Goal: Task Accomplishment & Management: Manage account settings

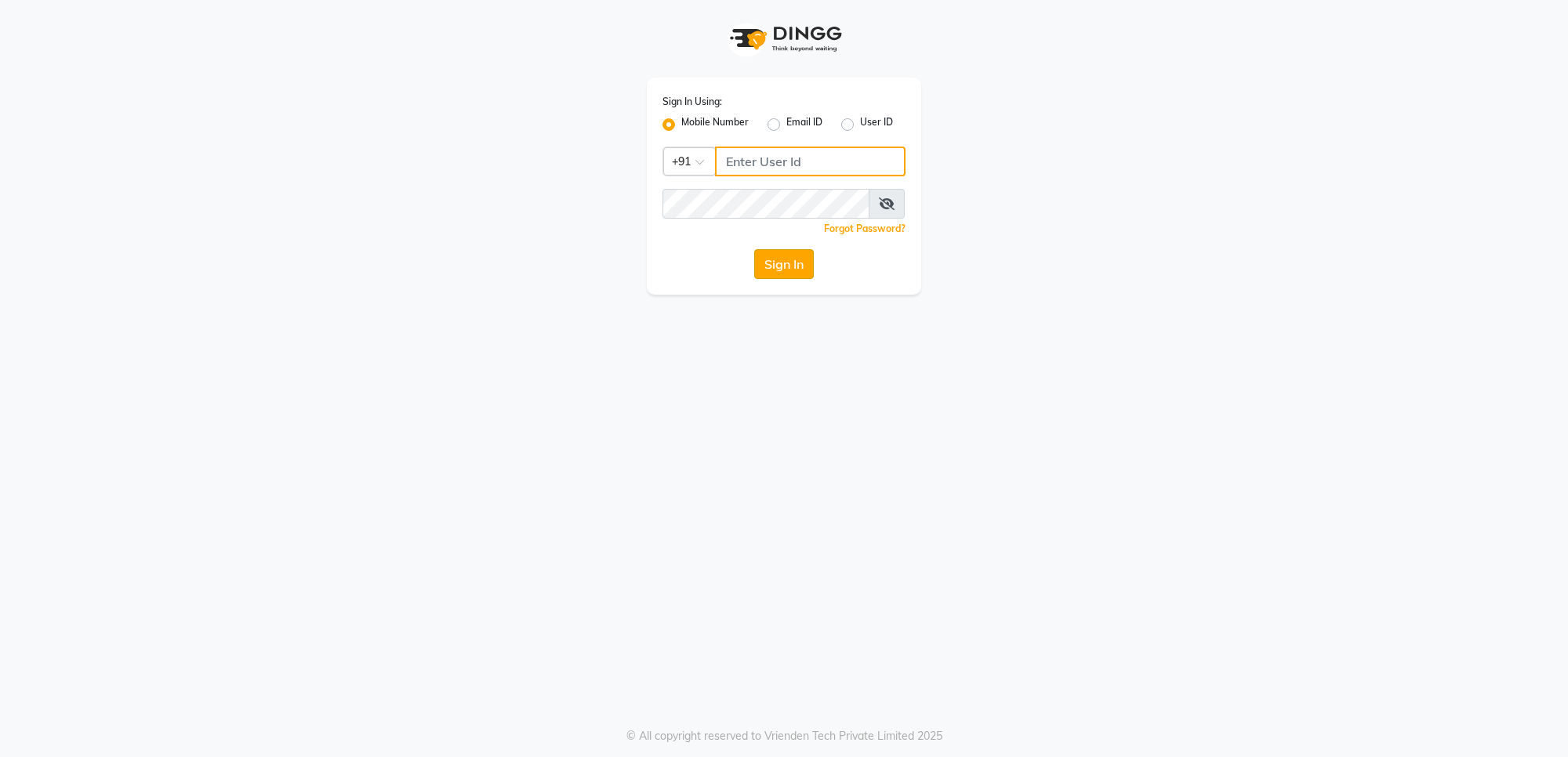
type input "7559110967"
click at [792, 268] on button "Sign In" at bounding box center [784, 264] width 59 height 30
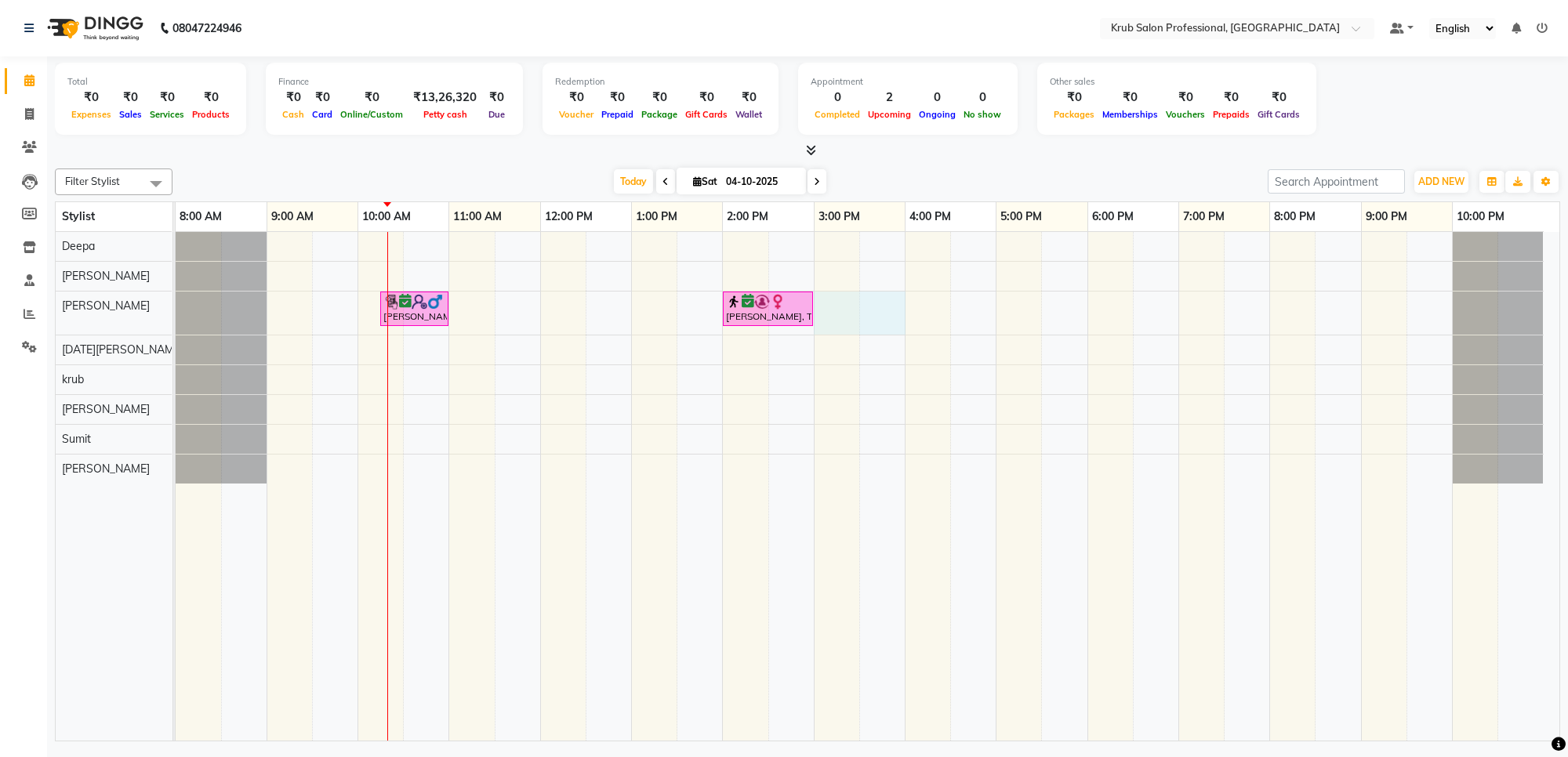
drag, startPoint x: 816, startPoint y: 305, endPoint x: 896, endPoint y: 327, distance: 83.0
click at [899, 327] on div "vikrant bagdi, TK01, 10:15 AM-11:00 AM, Master Haircuts - male Master Stylish P…" at bounding box center [867, 487] width 1384 height 509
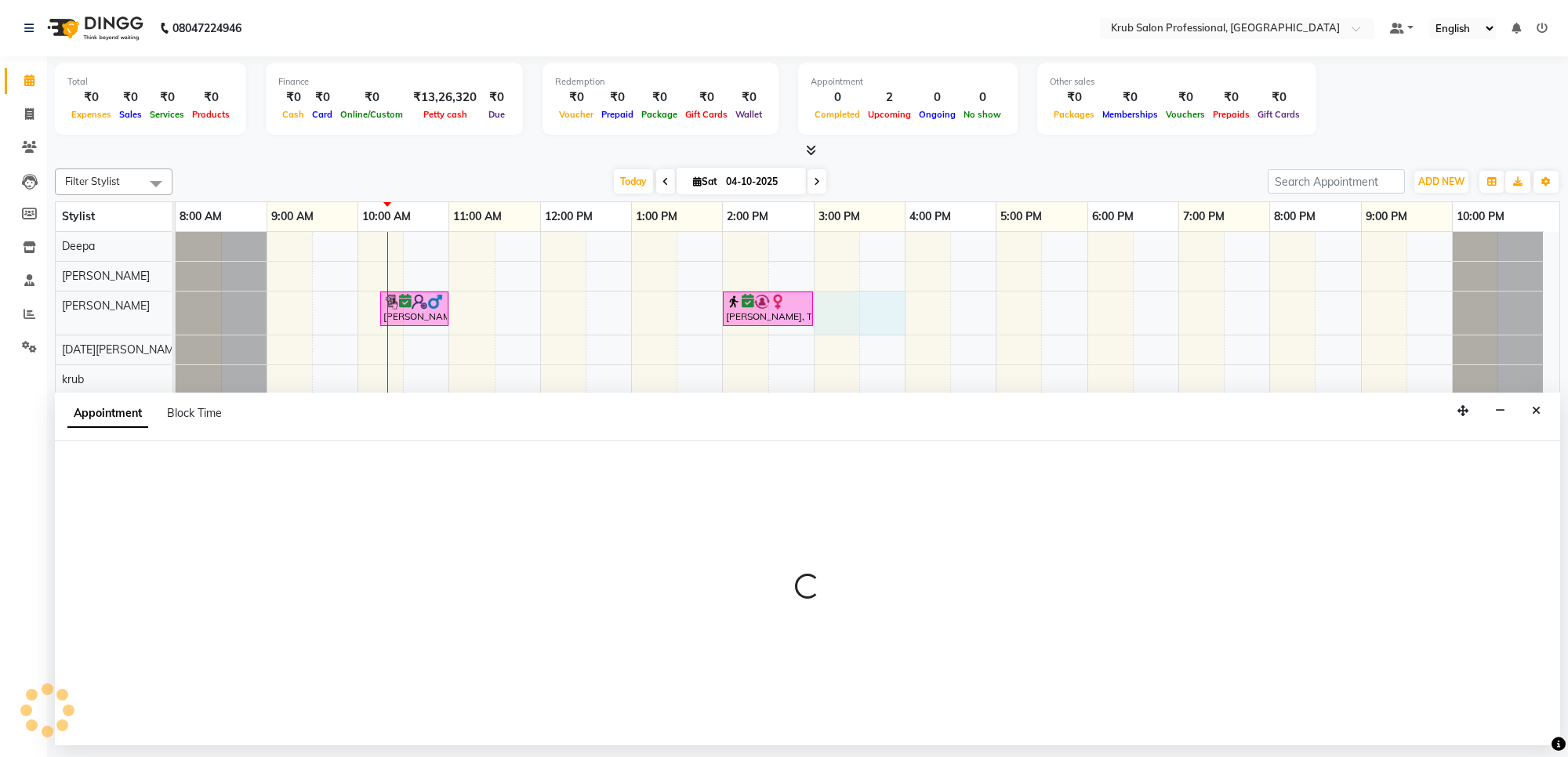
select select "66028"
select select "900"
select select "tentative"
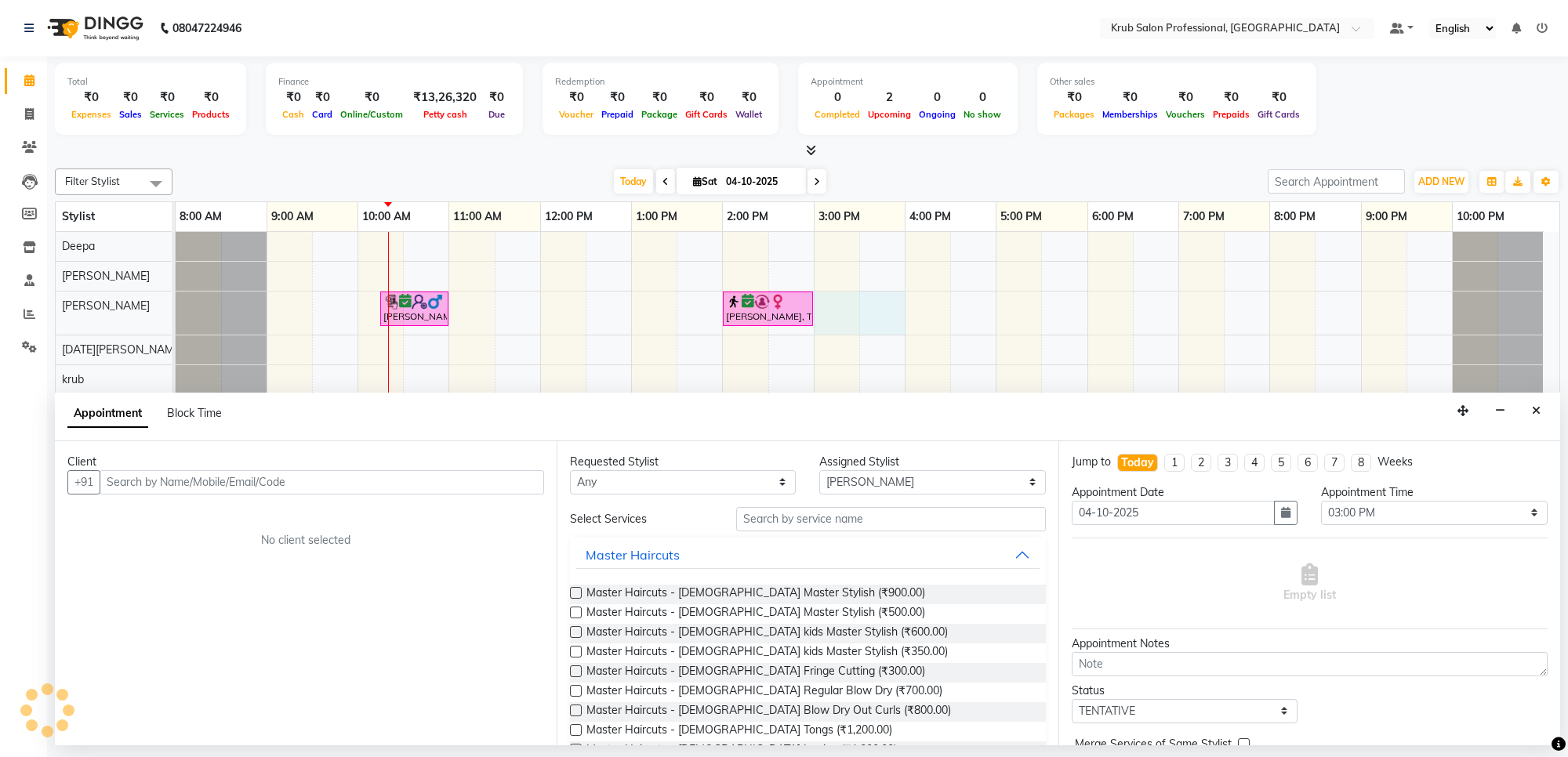
click at [217, 491] on input "text" at bounding box center [322, 483] width 445 height 24
click at [375, 481] on input "text" at bounding box center [322, 483] width 445 height 24
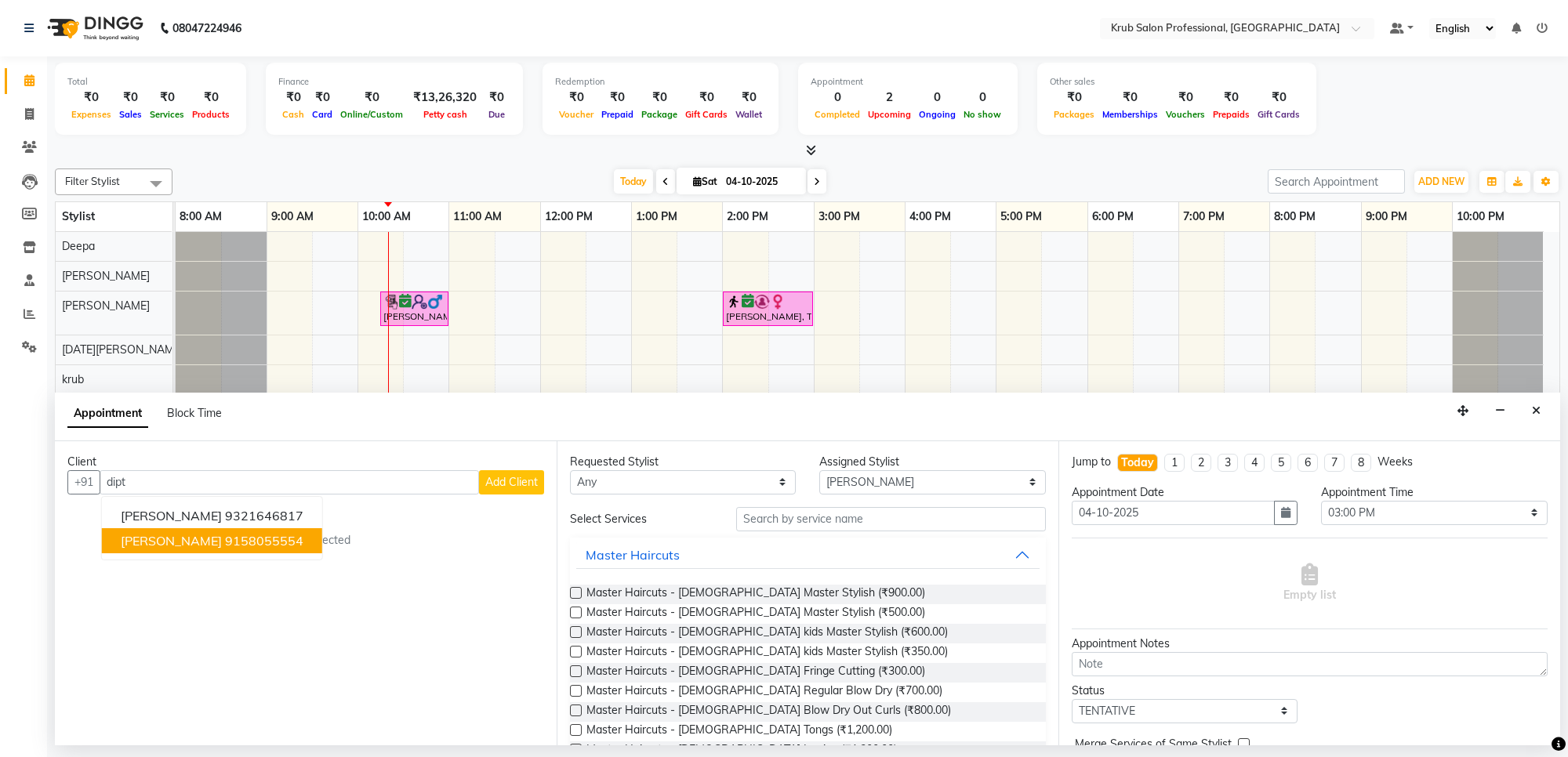
click at [225, 536] on ngb-highlight "9158055554" at bounding box center [264, 541] width 78 height 15
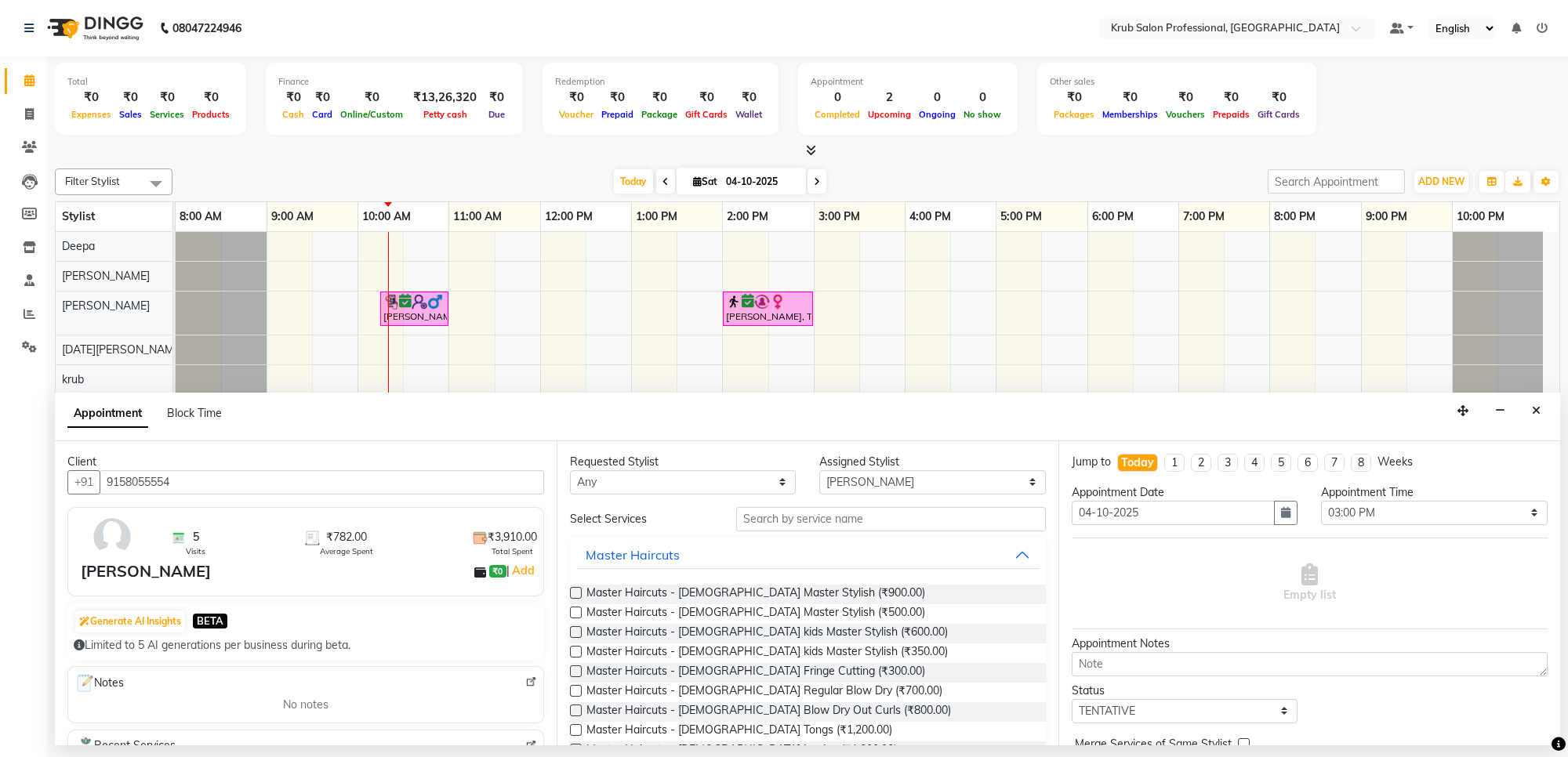
type input "9158055554"
click at [573, 686] on label at bounding box center [576, 692] width 12 height 12
click at [573, 687] on input "checkbox" at bounding box center [575, 692] width 10 height 10
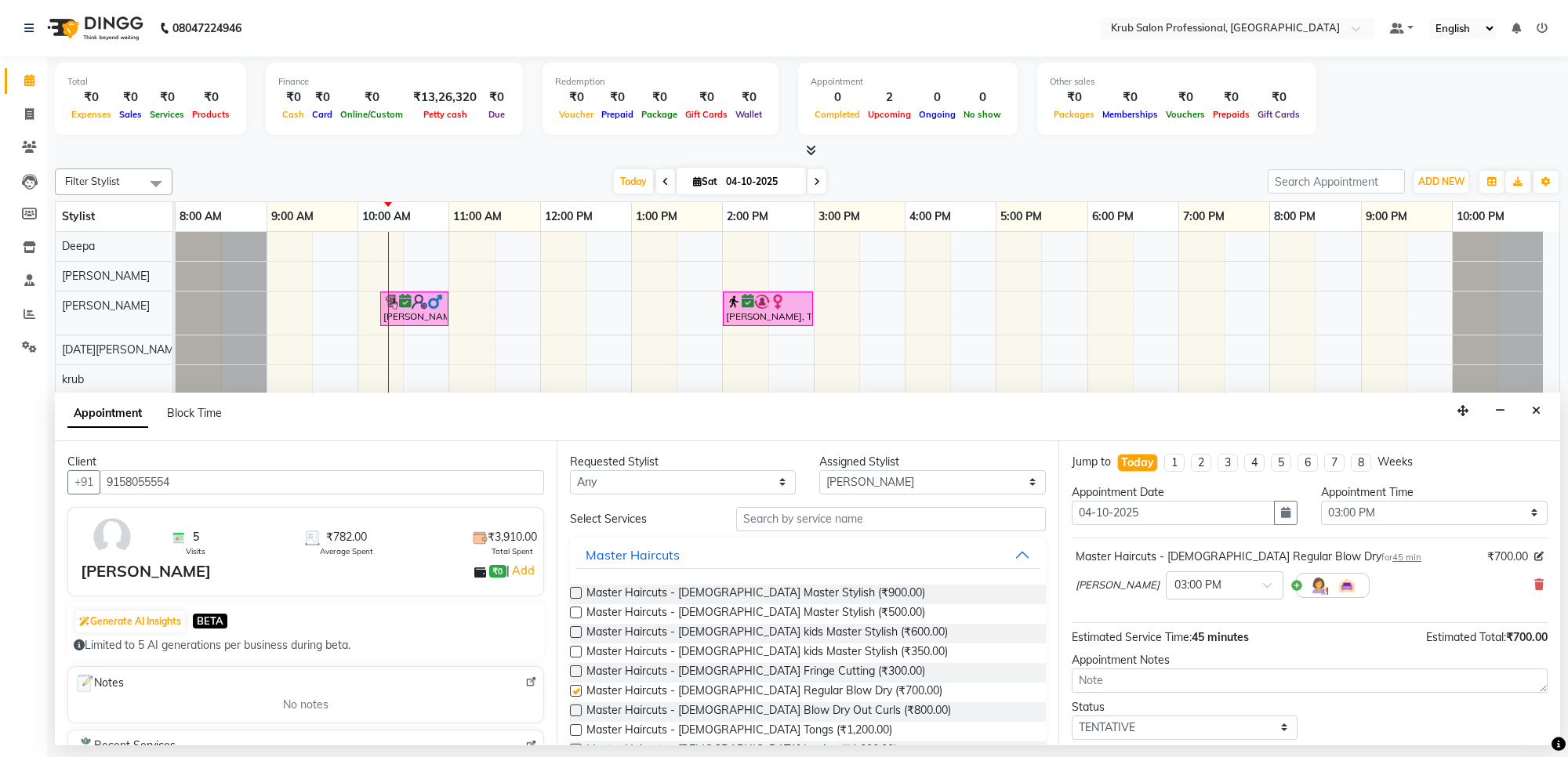
checkbox input "false"
click at [1201, 729] on select "Select TENTATIVE CONFIRM CHECK-IN UPCOMING" at bounding box center [1184, 728] width 225 height 24
select select "confirm booking"
click at [1072, 717] on select "Select TENTATIVE CONFIRM CHECK-IN UPCOMING" at bounding box center [1184, 728] width 225 height 24
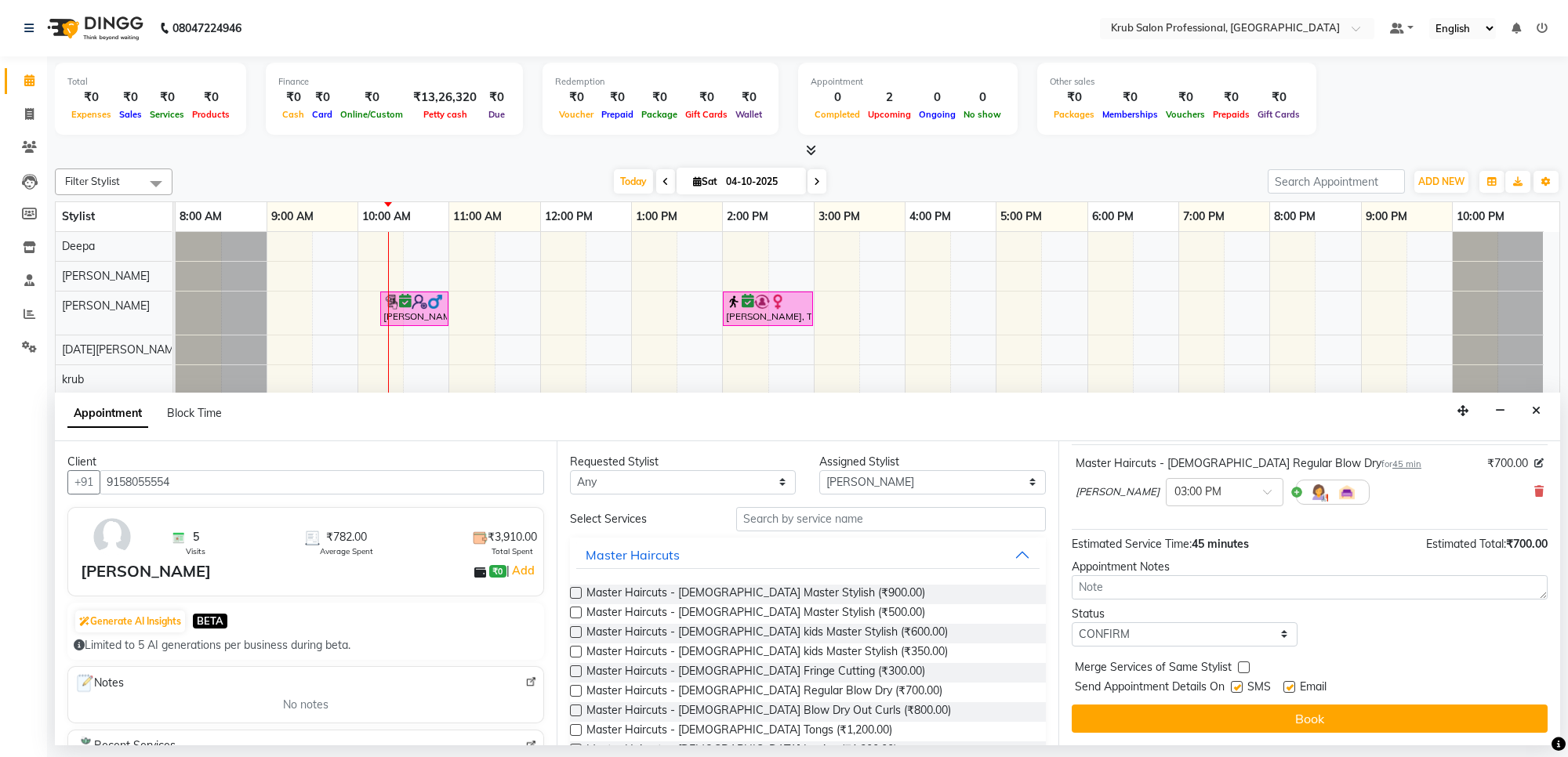
click at [1288, 687] on label at bounding box center [1289, 687] width 12 height 12
click at [1288, 687] on input "checkbox" at bounding box center [1288, 689] width 10 height 10
checkbox input "false"
click at [1235, 686] on label at bounding box center [1237, 687] width 12 height 12
click at [1235, 686] on input "checkbox" at bounding box center [1236, 689] width 10 height 10
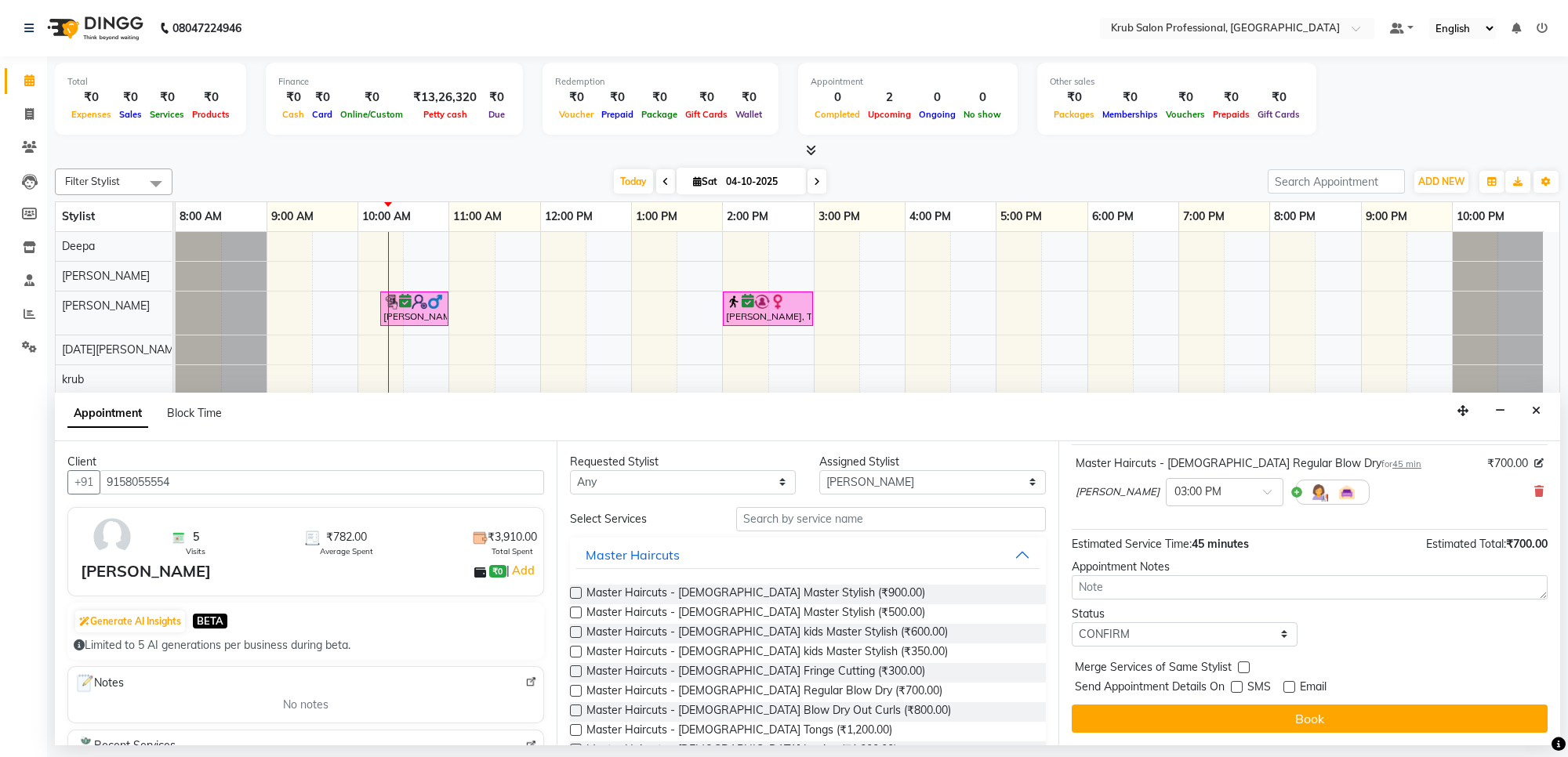
click at [1236, 690] on label at bounding box center [1237, 687] width 12 height 12
click at [1236, 690] on input "checkbox" at bounding box center [1236, 689] width 10 height 10
checkbox input "true"
click at [1184, 492] on input "text" at bounding box center [1208, 490] width 69 height 16
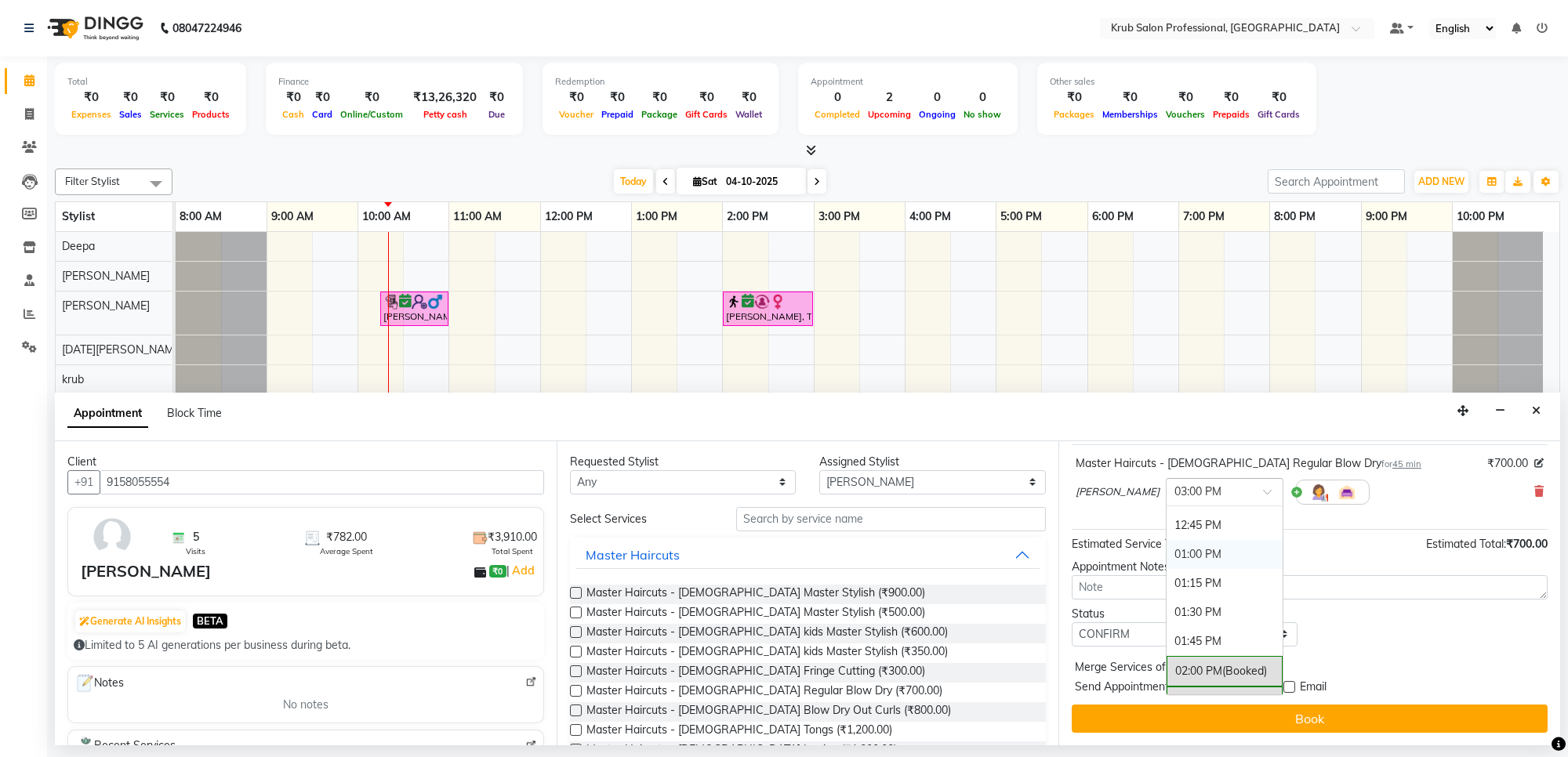
click at [1168, 553] on div "01:00 PM" at bounding box center [1224, 555] width 116 height 29
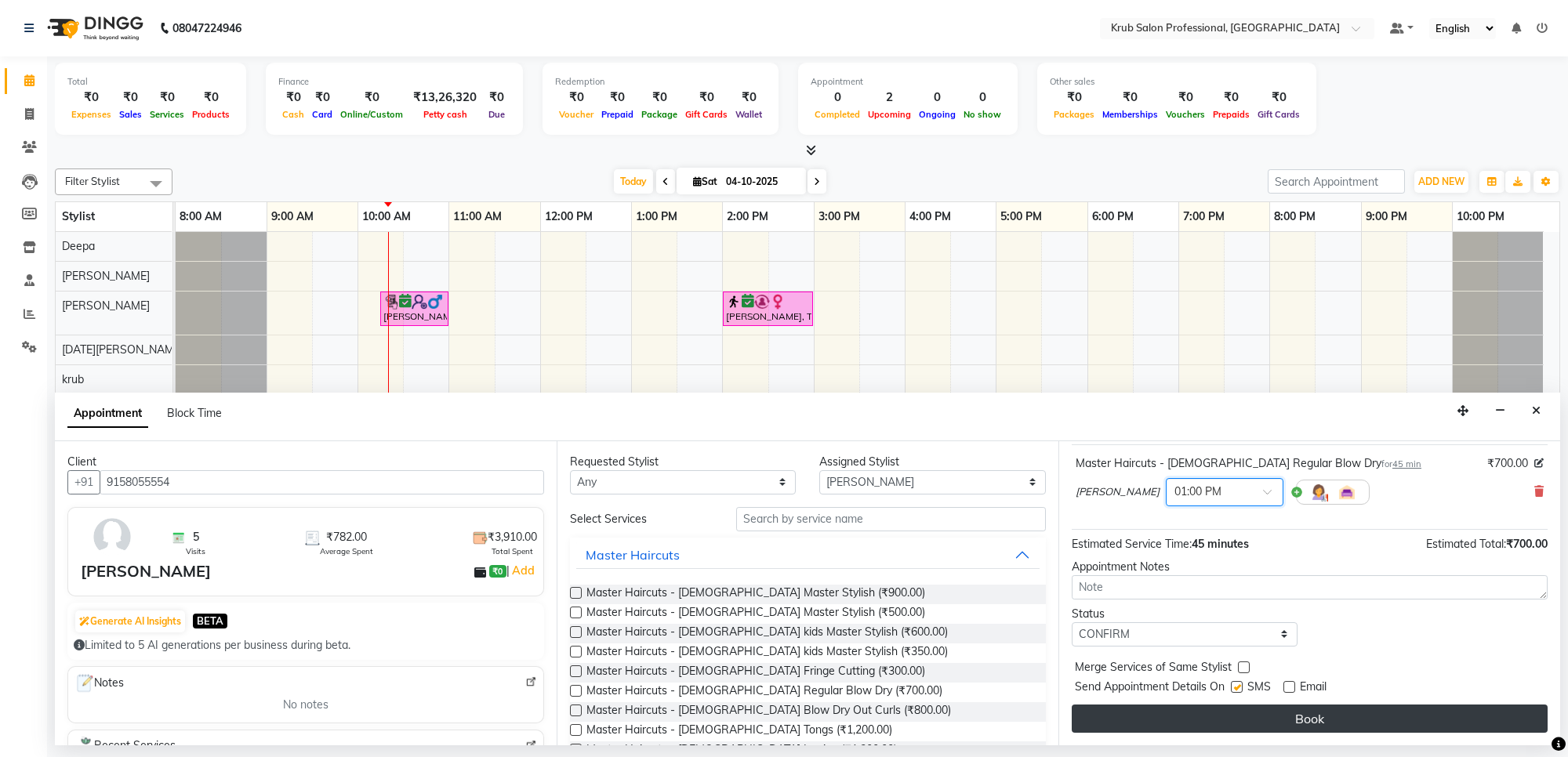
click at [1290, 715] on button "Book" at bounding box center [1309, 718] width 476 height 28
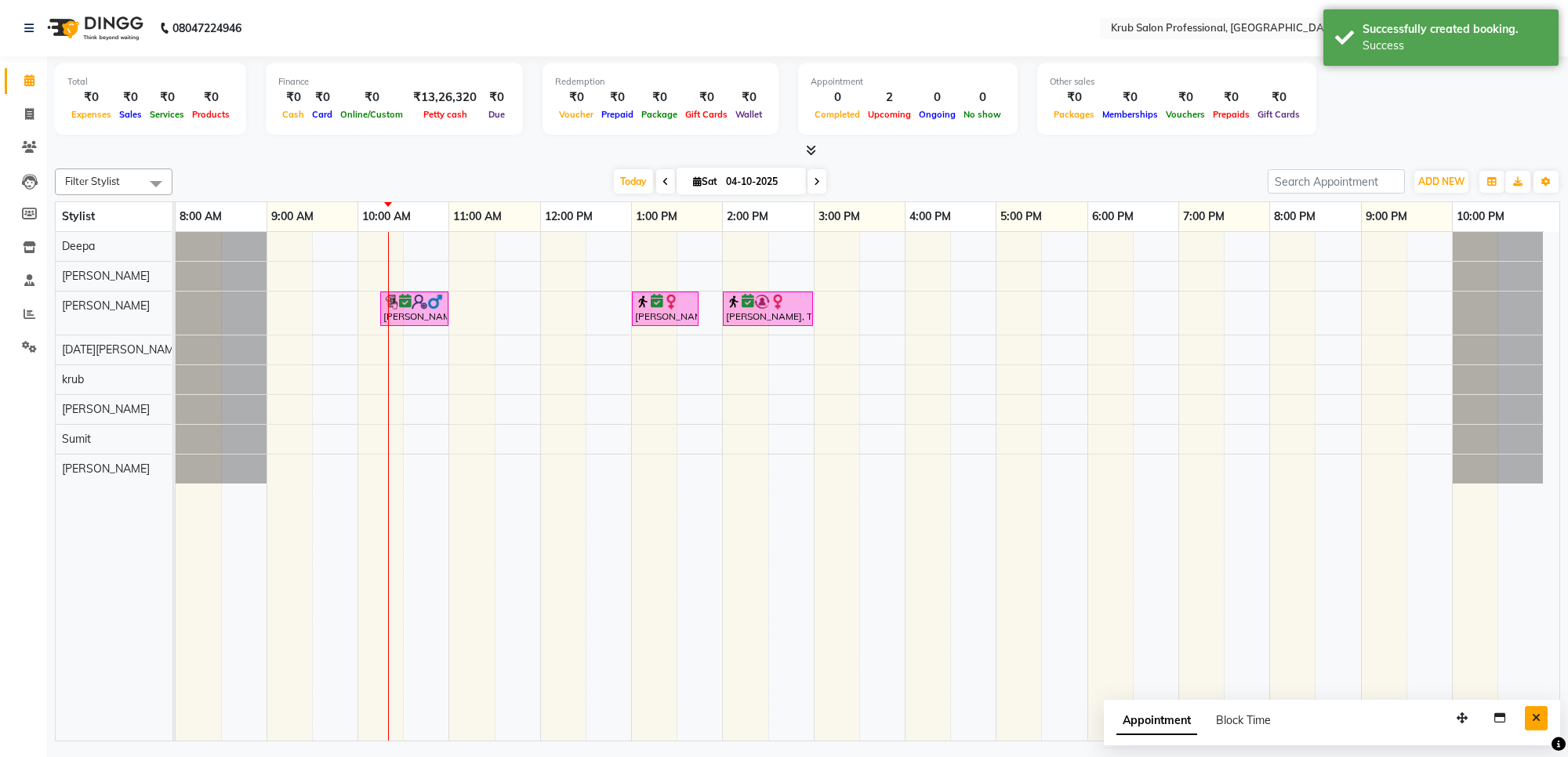
click at [1534, 722] on icon "Close" at bounding box center [1536, 718] width 9 height 11
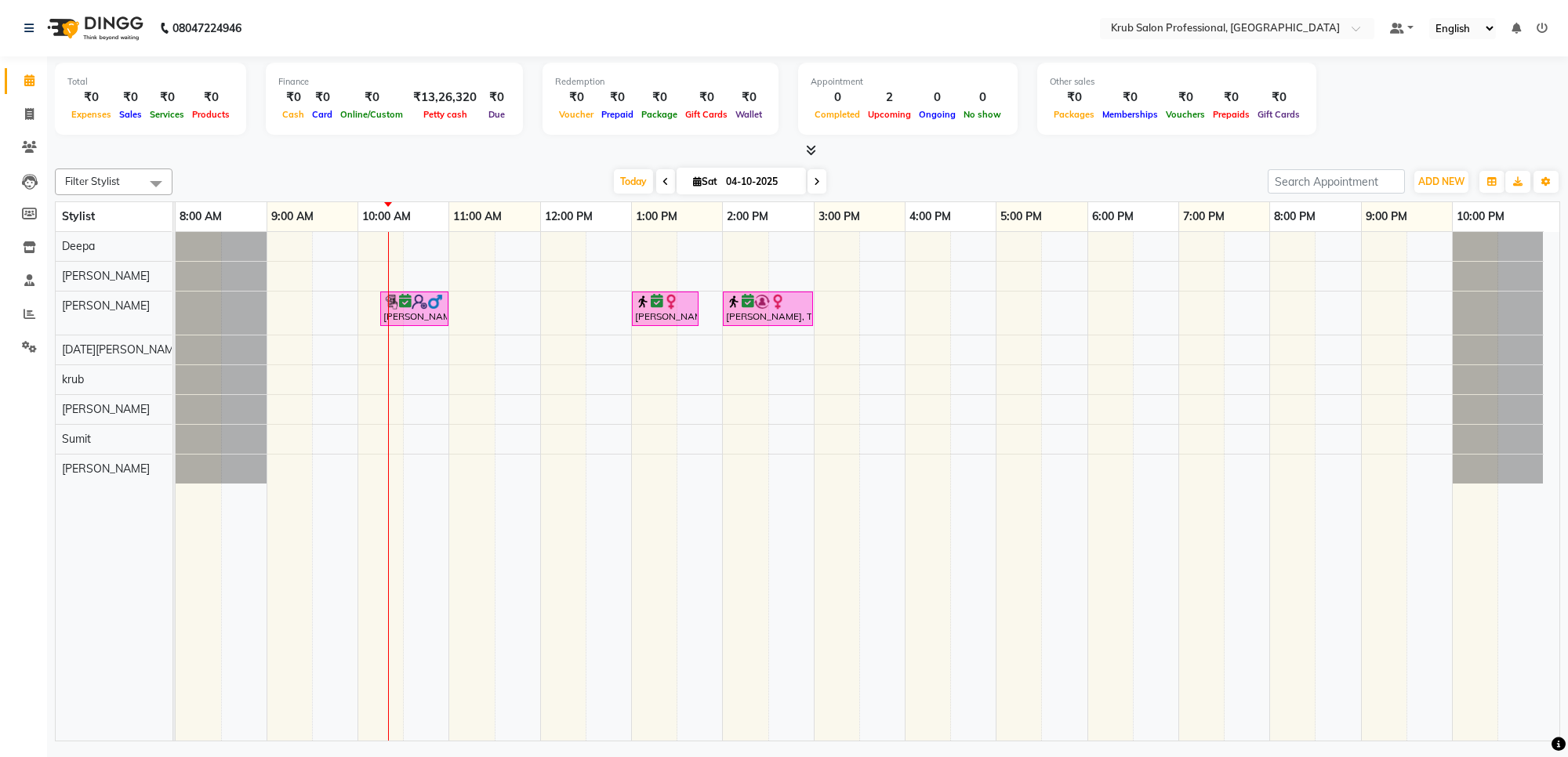
click at [409, 330] on div "vikrant bagdi, TK01, 10:15 AM-11:00 AM, Master Haircuts - male Master Stylish D…" at bounding box center [867, 487] width 1384 height 509
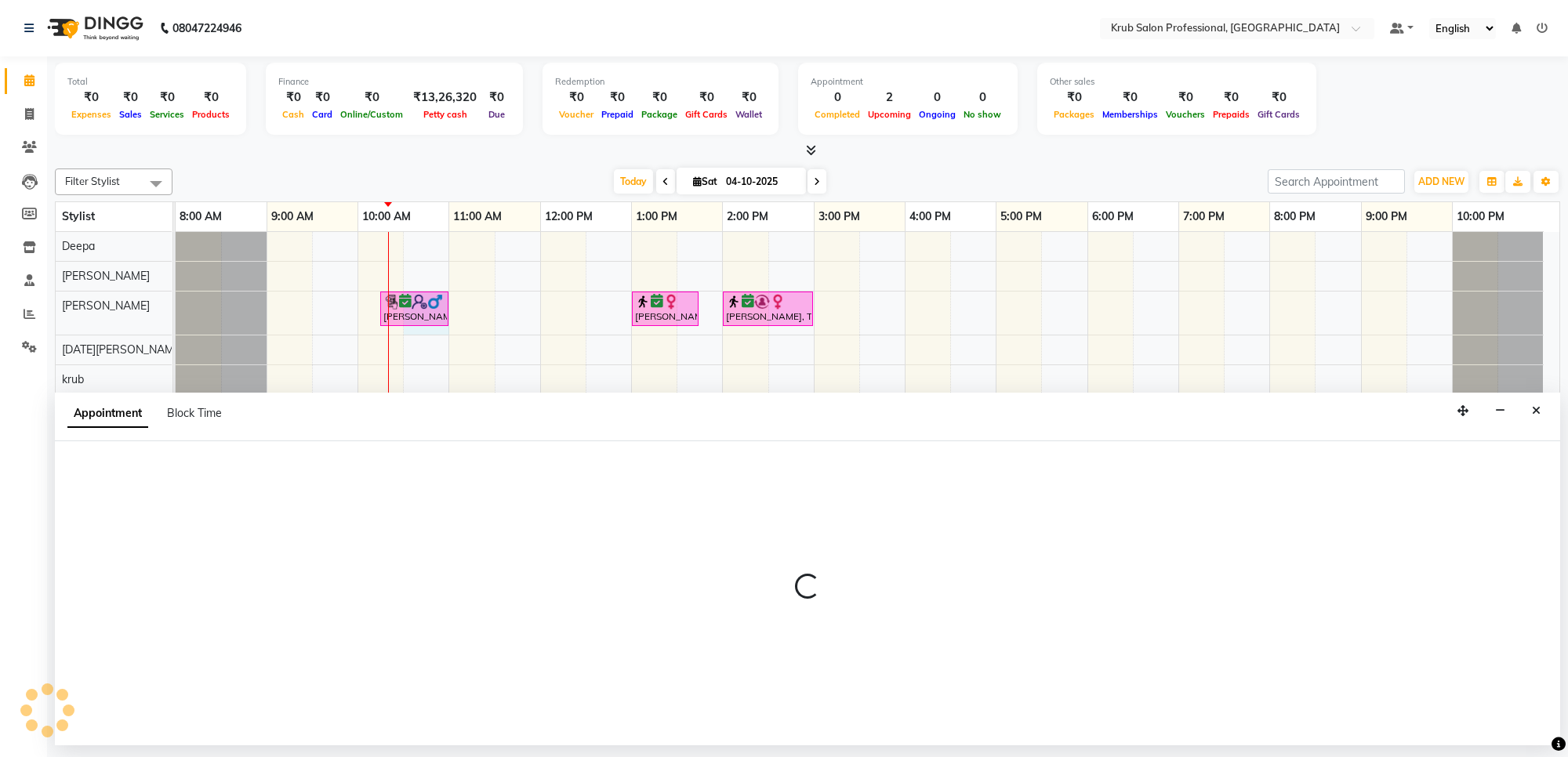
select select "66028"
select select "630"
select select "tentative"
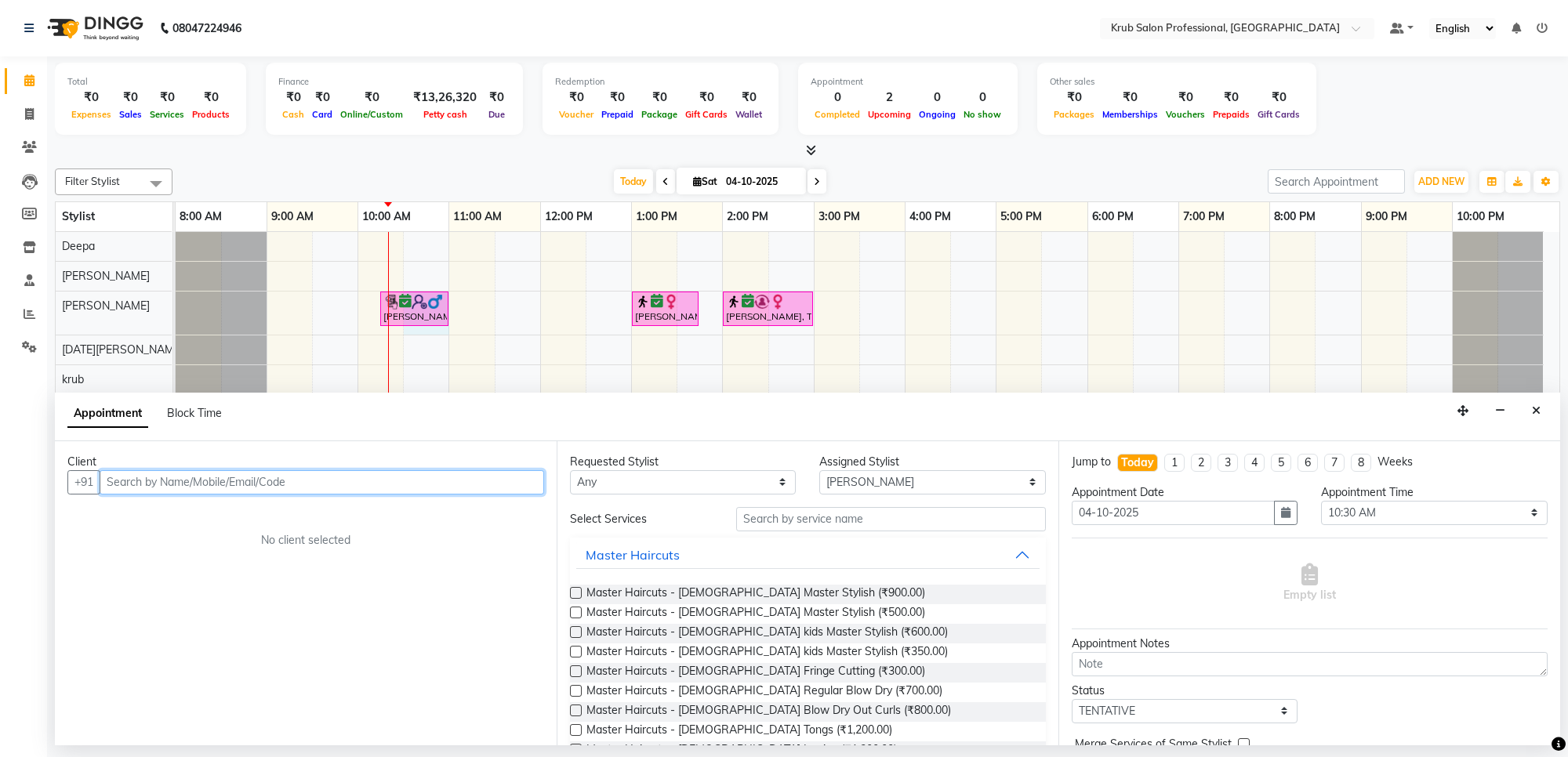
drag, startPoint x: 333, startPoint y: 475, endPoint x: 332, endPoint y: 487, distance: 12.0
click at [333, 477] on input "text" at bounding box center [322, 483] width 445 height 24
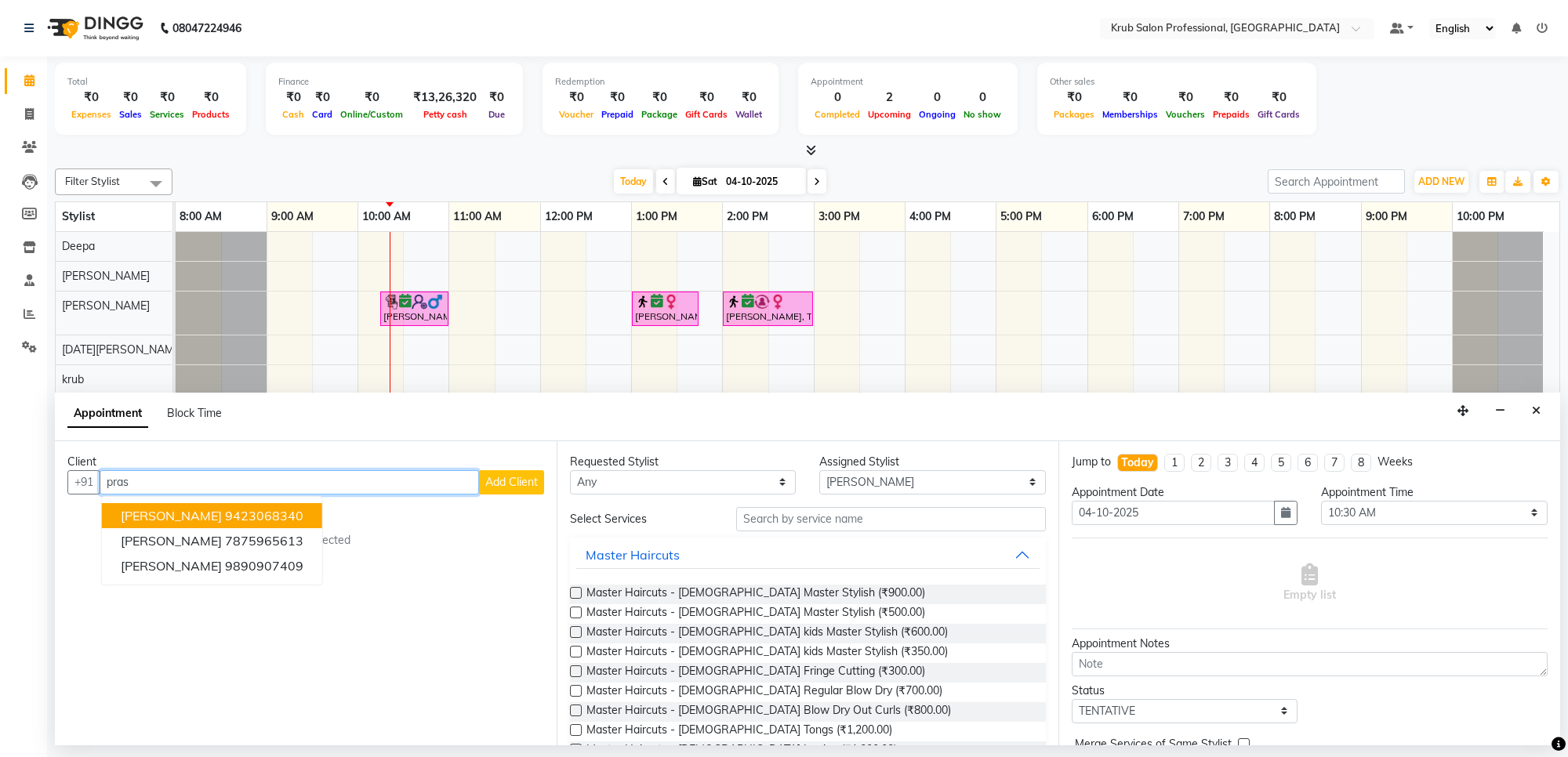
click at [264, 511] on ngb-highlight "9423068340" at bounding box center [264, 516] width 78 height 15
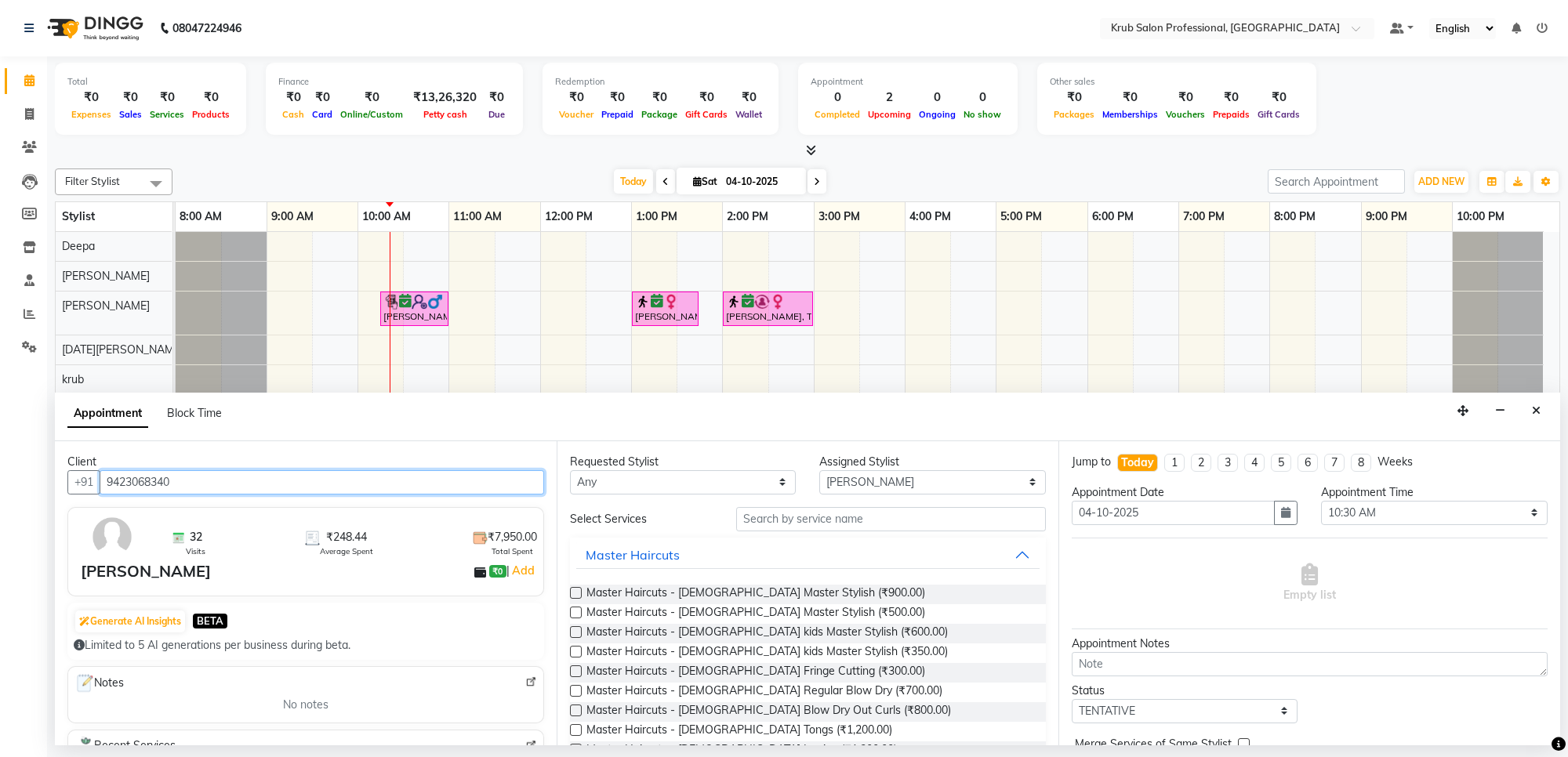
type input "9423068340"
click at [575, 615] on label at bounding box center [576, 612] width 12 height 12
click at [575, 615] on input "checkbox" at bounding box center [575, 614] width 10 height 10
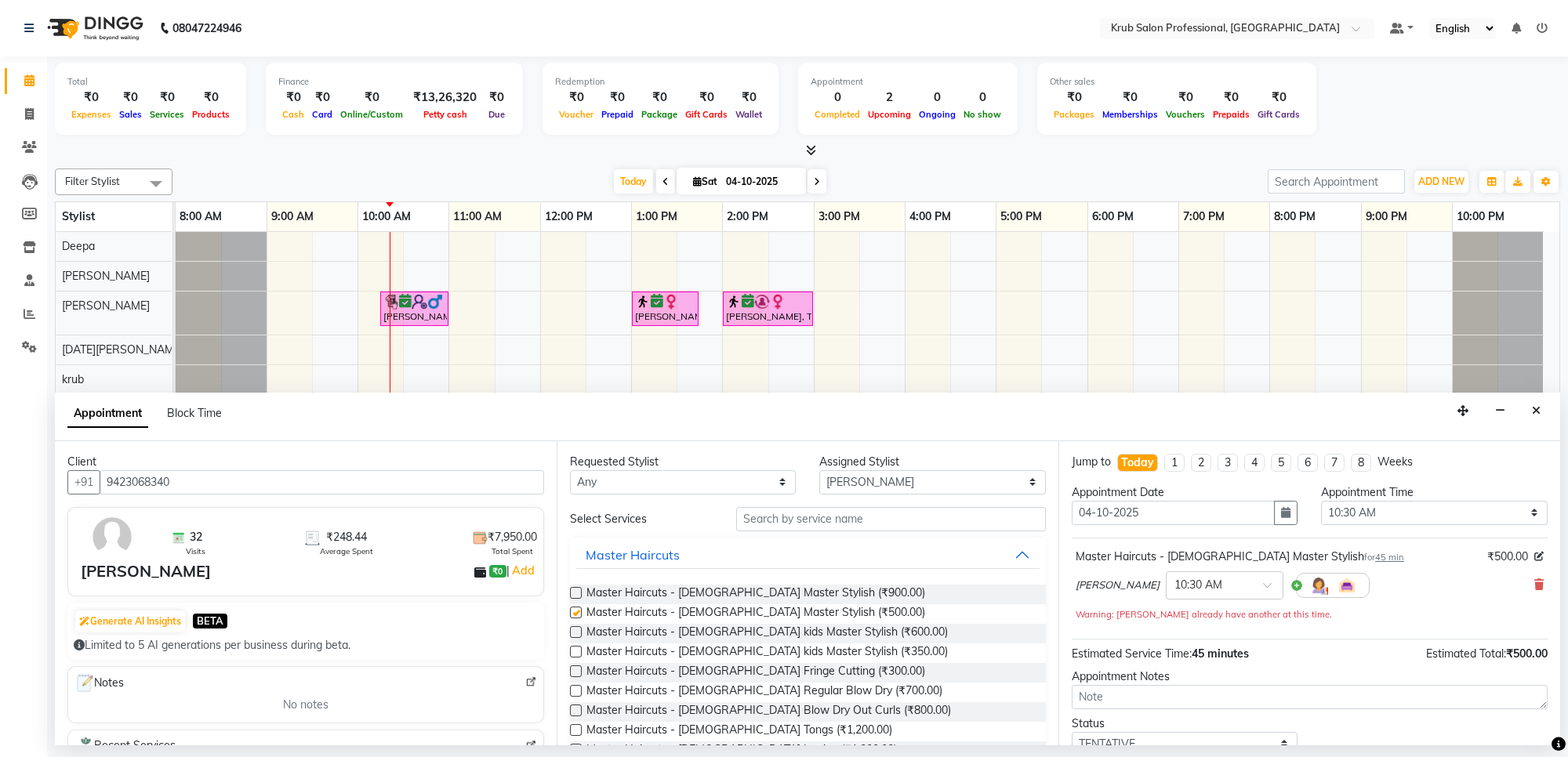
checkbox input "false"
click at [1129, 739] on select "Select TENTATIVE CONFIRM CHECK-IN UPCOMING" at bounding box center [1184, 744] width 225 height 24
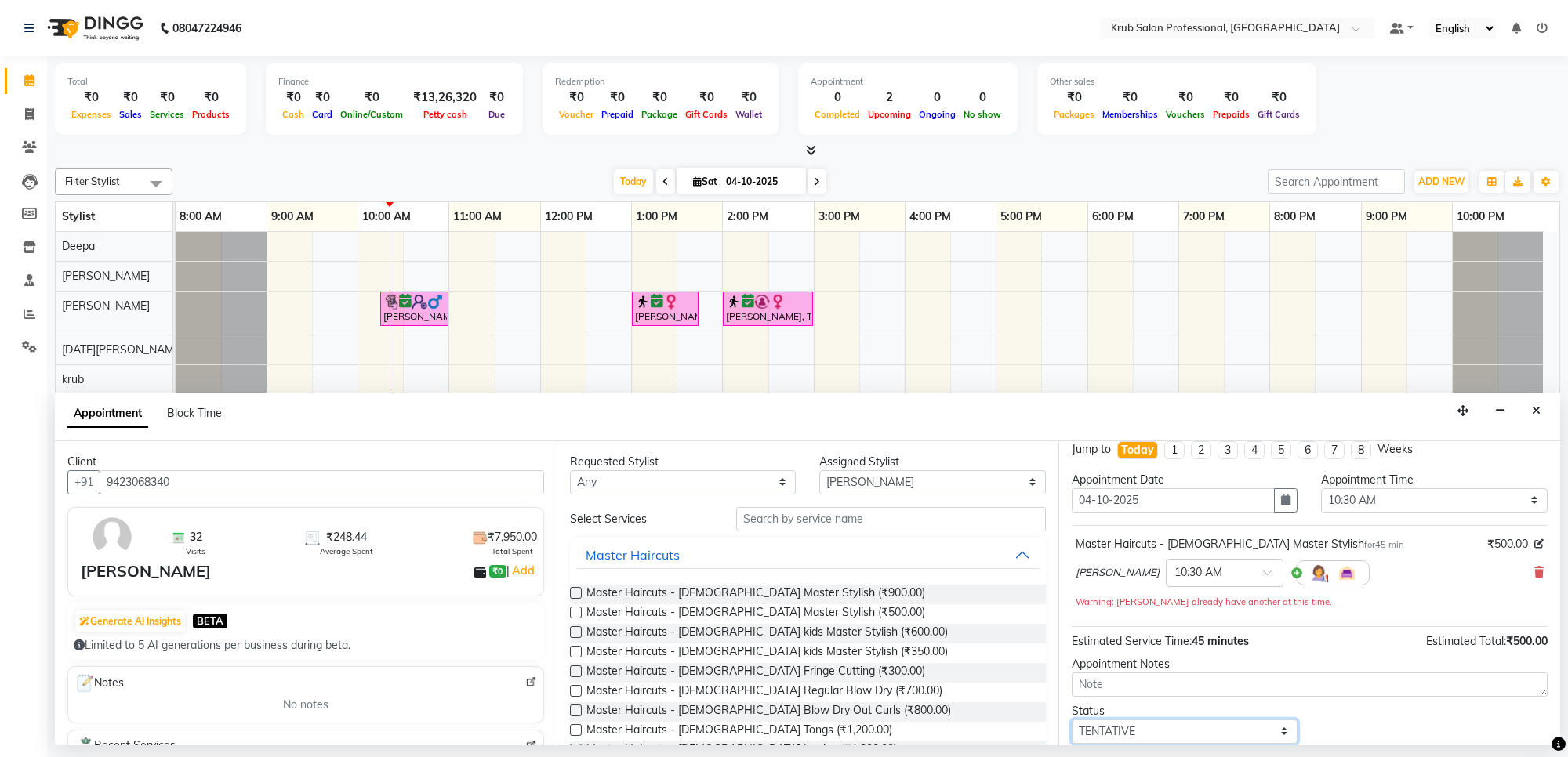
select select "confirm booking"
click at [1072, 721] on select "Select TENTATIVE CONFIRM CHECK-IN UPCOMING" at bounding box center [1184, 732] width 225 height 24
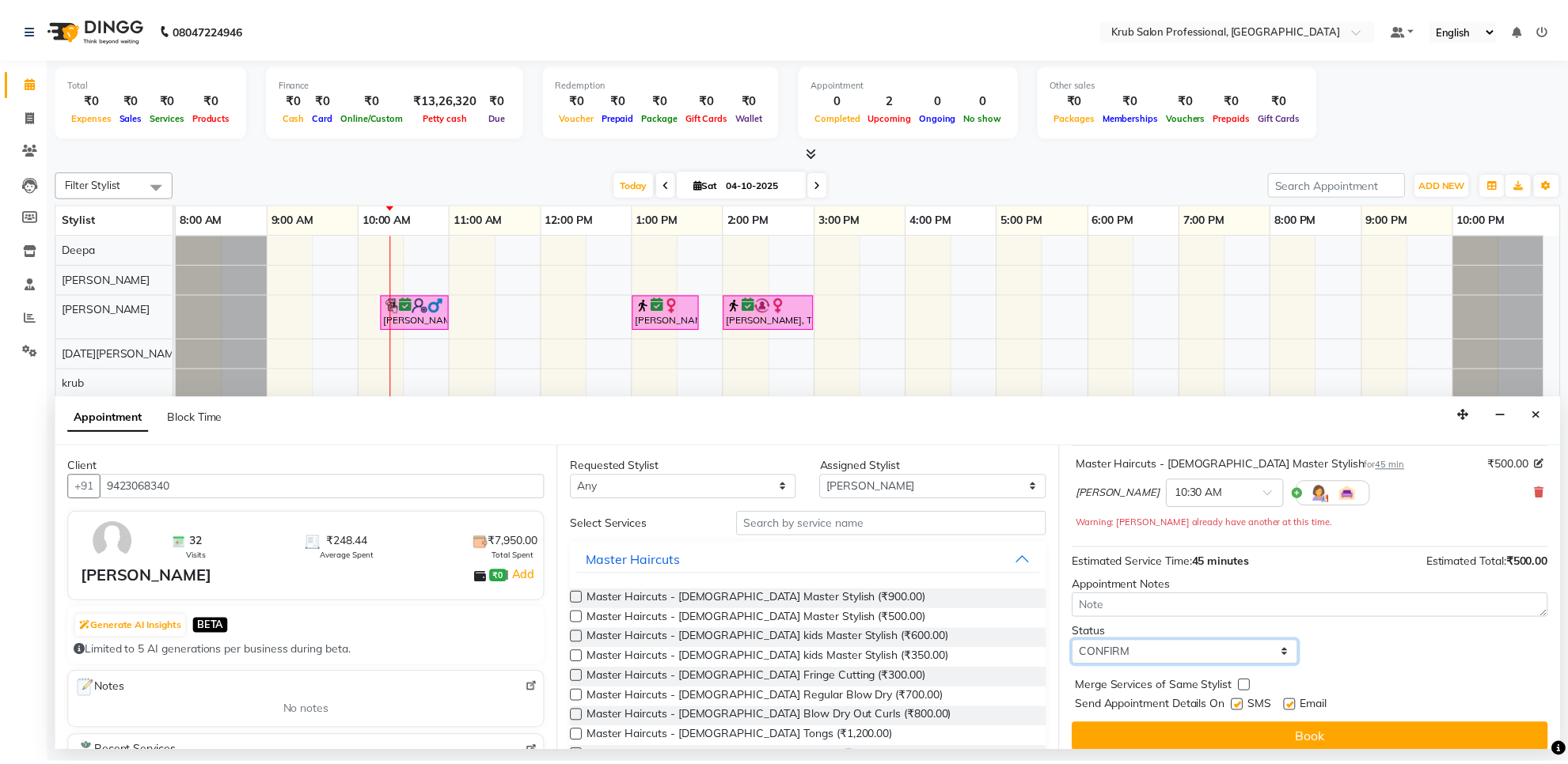
scroll to position [112, 0]
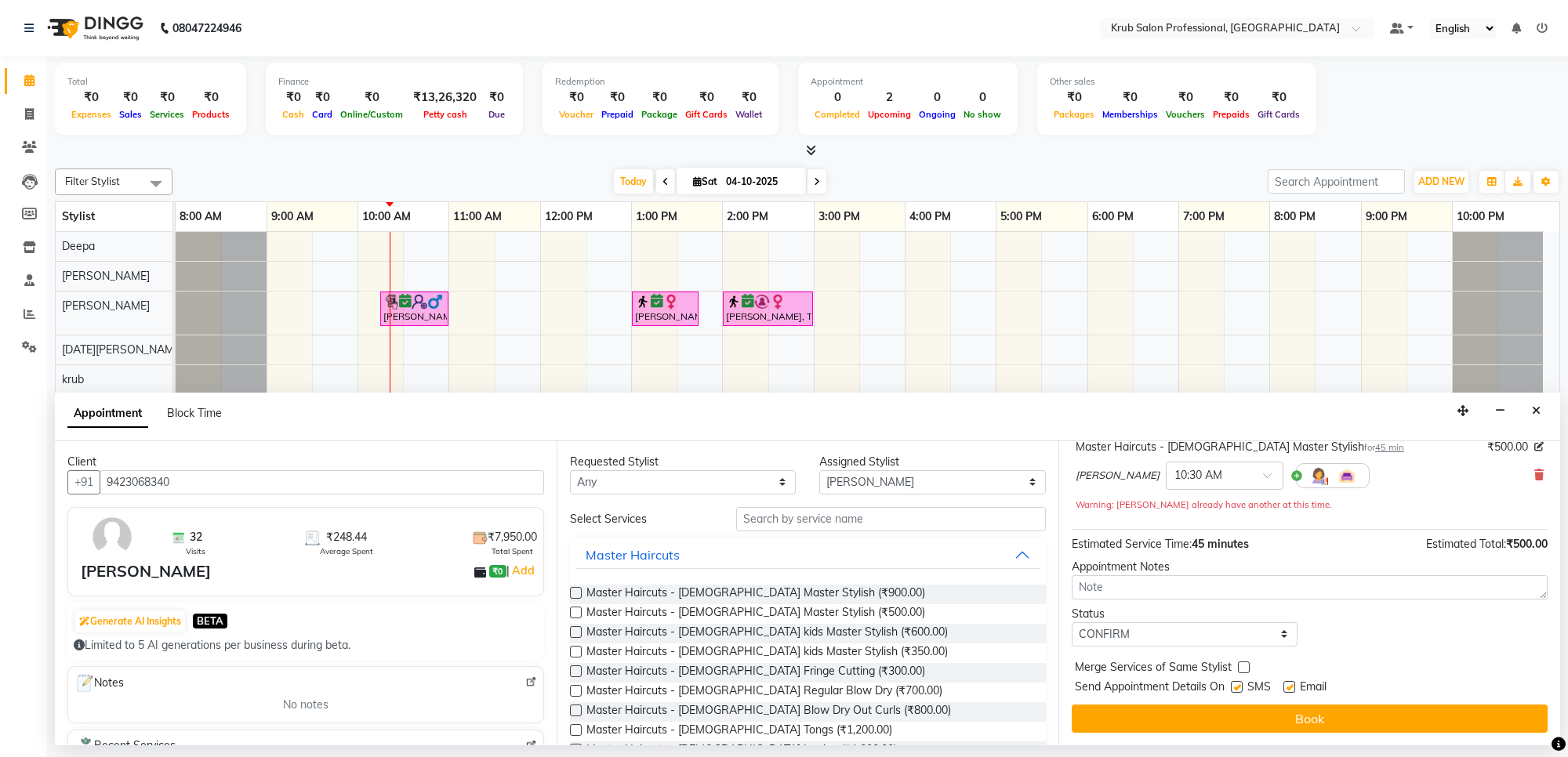
click at [1284, 686] on label at bounding box center [1289, 687] width 12 height 12
click at [1284, 686] on input "checkbox" at bounding box center [1288, 689] width 10 height 10
checkbox input "false"
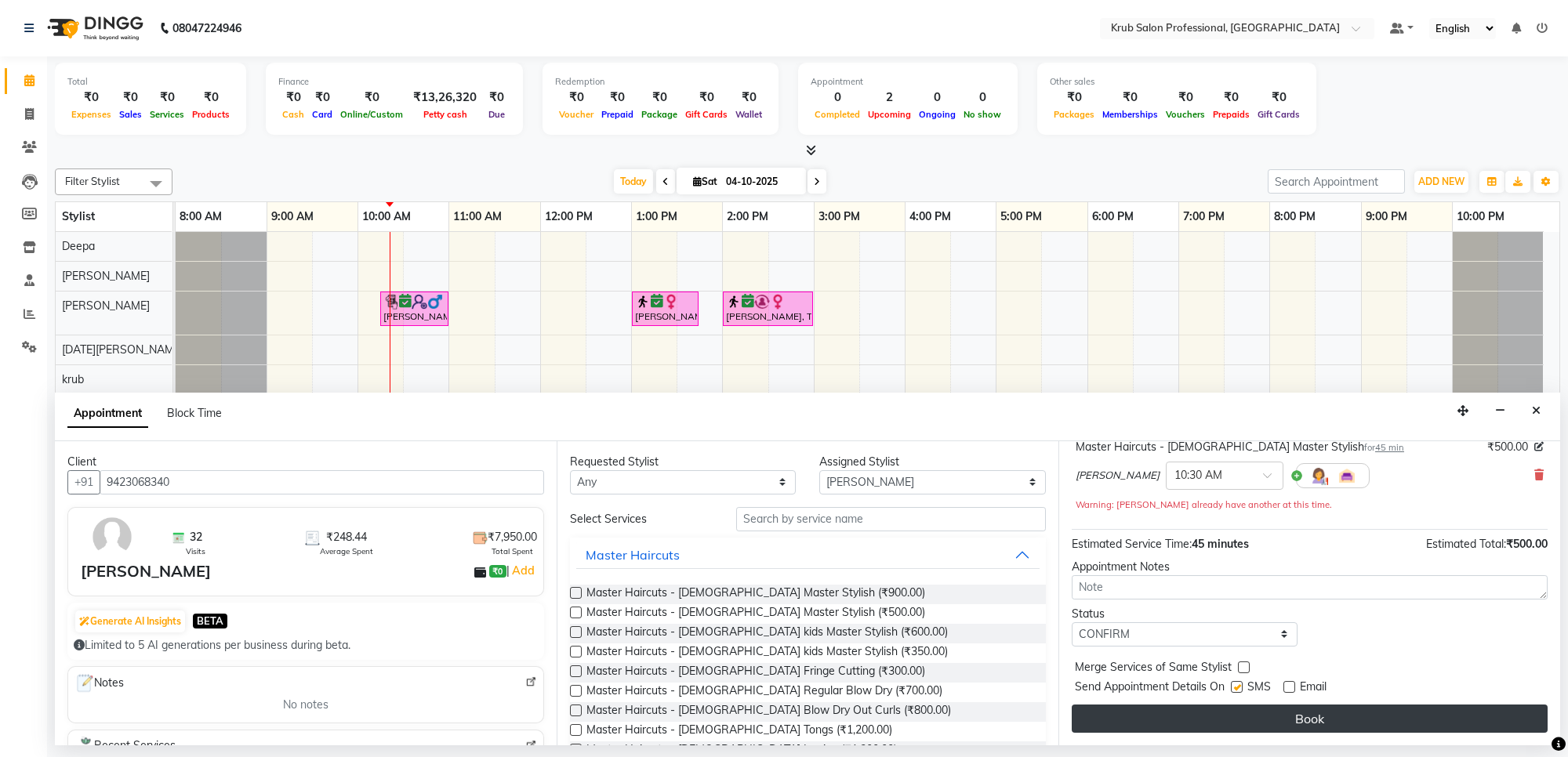
click at [1280, 717] on button "Book" at bounding box center [1309, 718] width 476 height 28
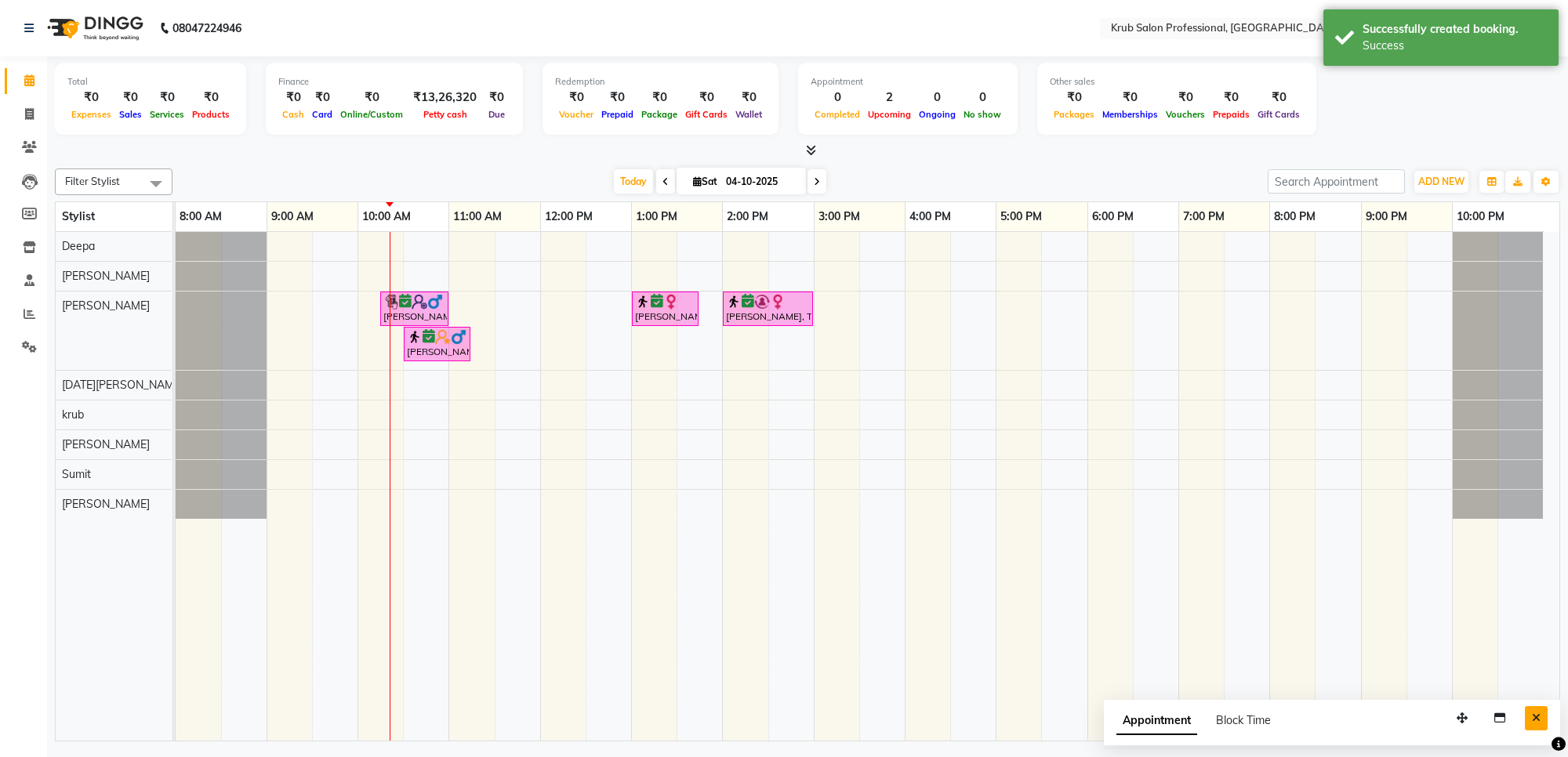
click at [1529, 720] on button "Close" at bounding box center [1536, 718] width 22 height 24
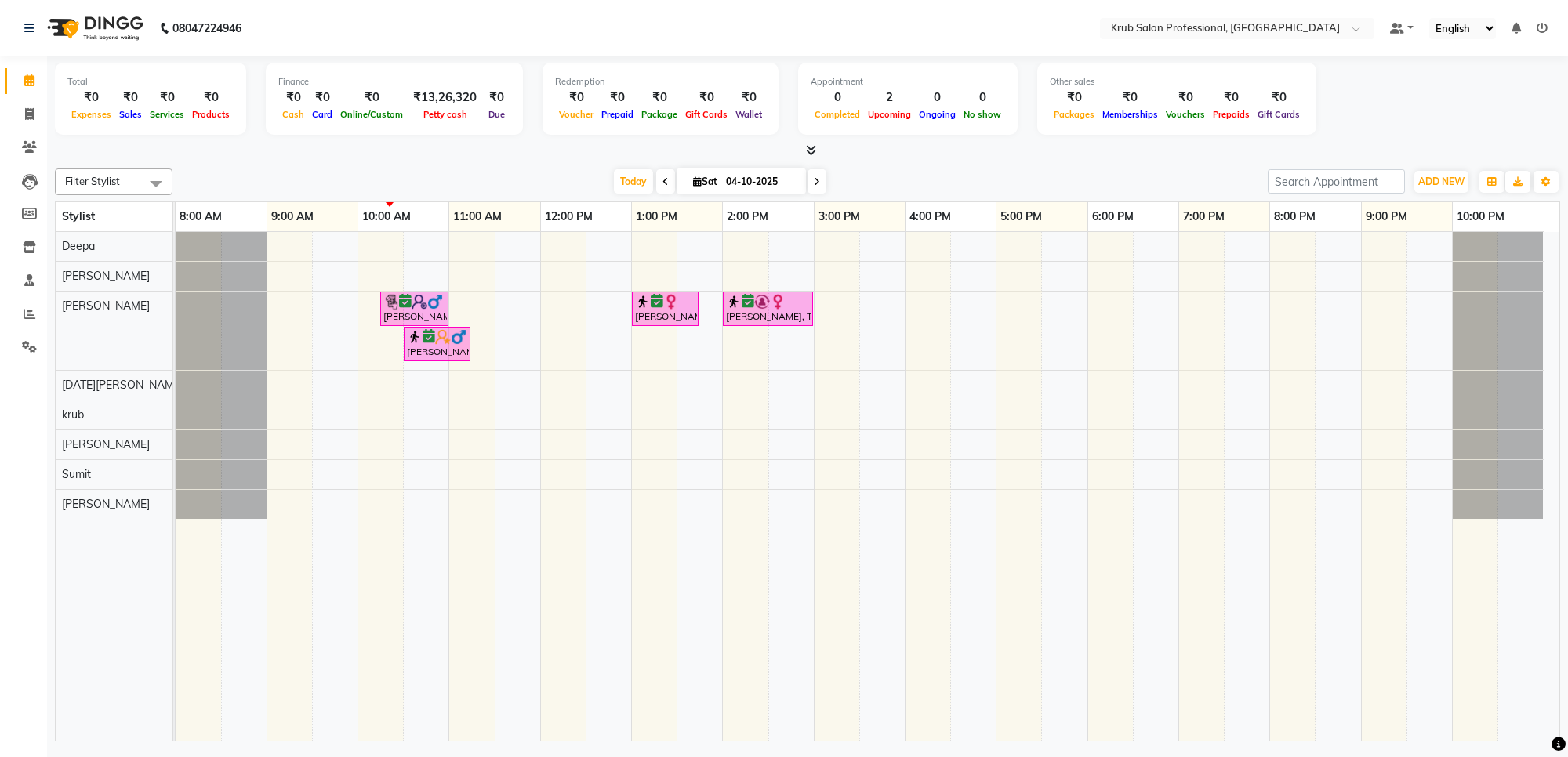
click at [662, 182] on icon at bounding box center [665, 182] width 6 height 9
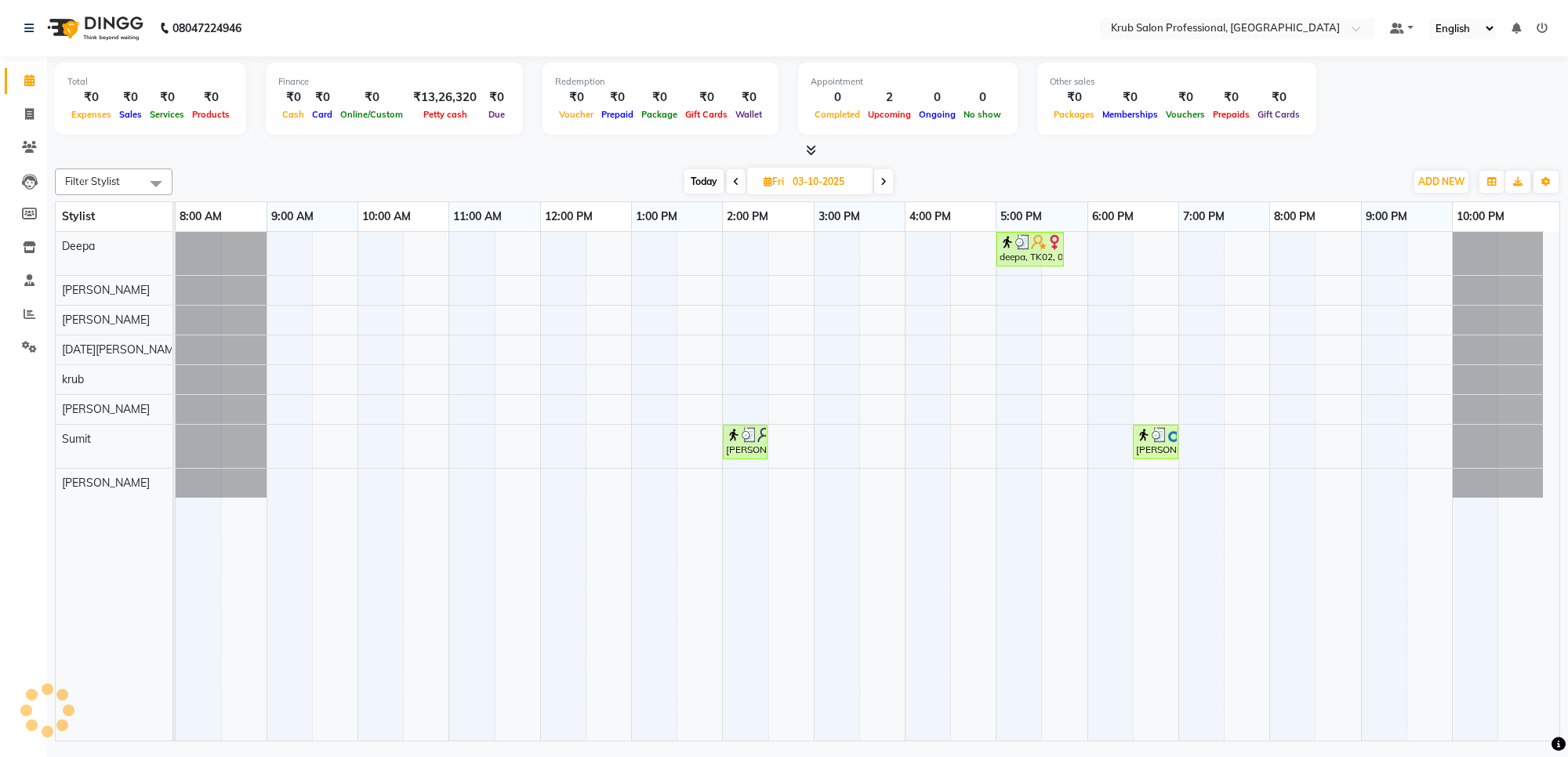
click at [702, 184] on span "Today" at bounding box center [704, 182] width 40 height 24
type input "04-10-2025"
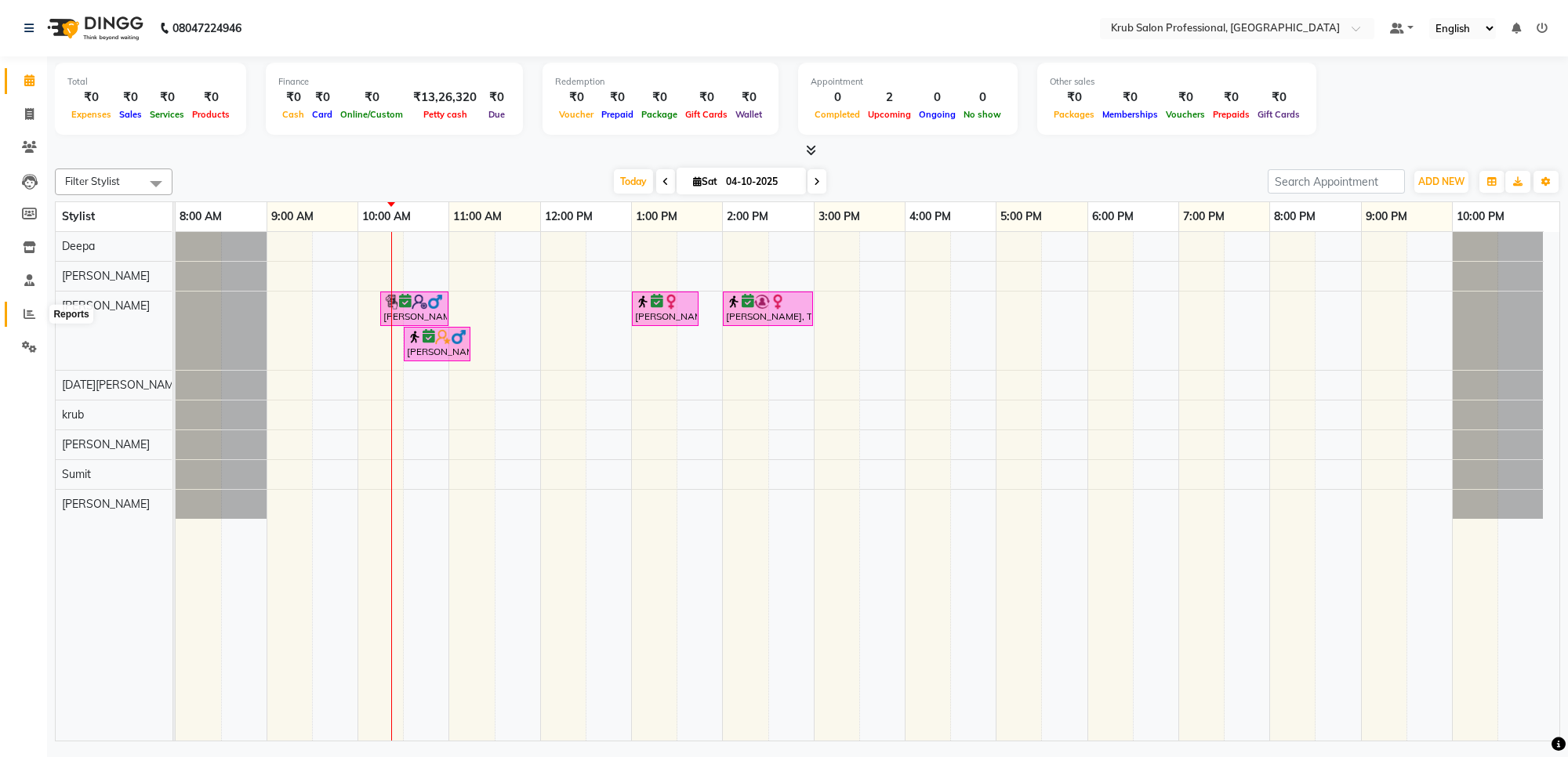
click at [28, 322] on span at bounding box center [29, 314] width 28 height 18
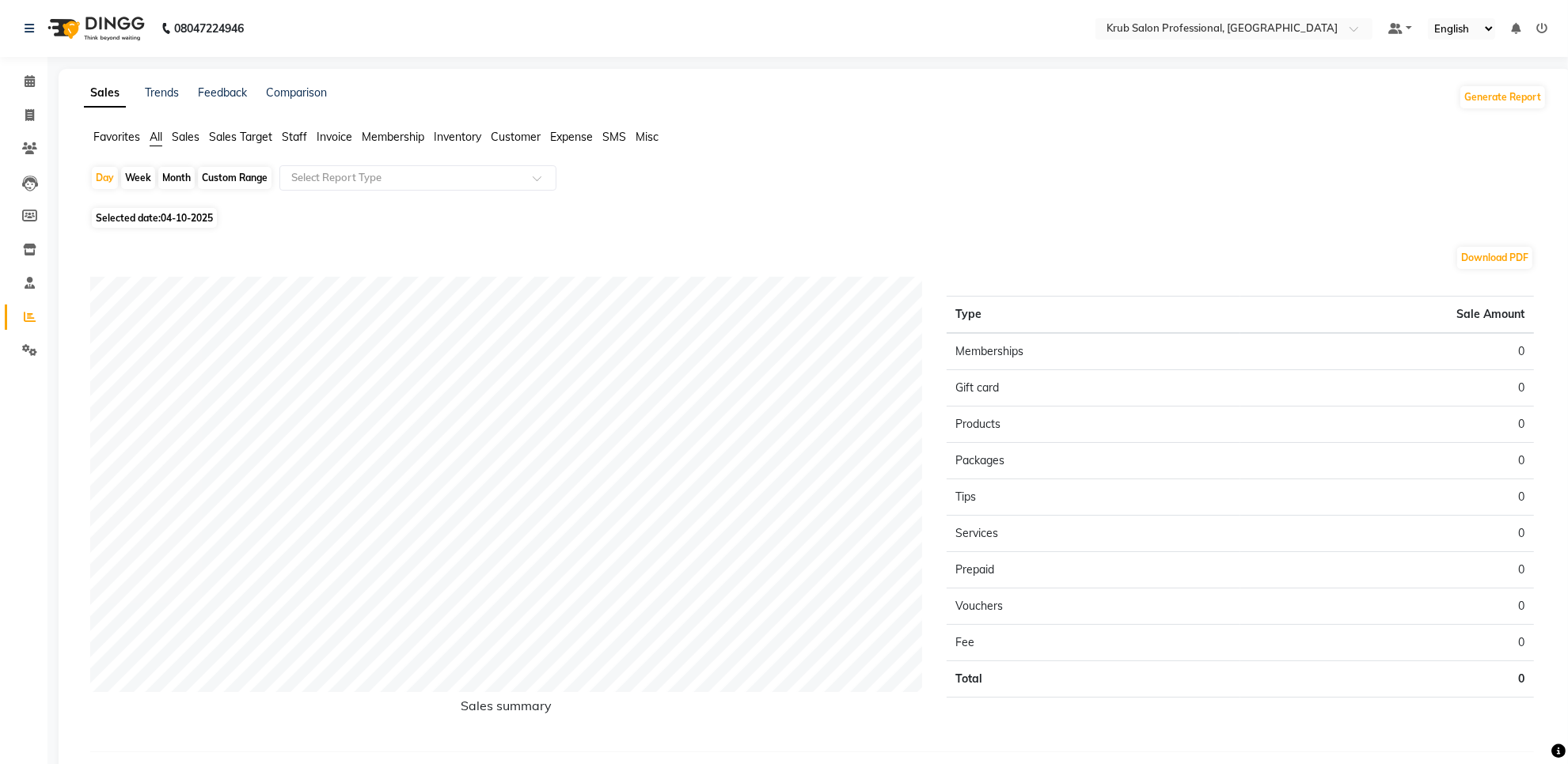
click at [260, 183] on div "Custom Range" at bounding box center [234, 178] width 74 height 23
select select "10"
select select "2025"
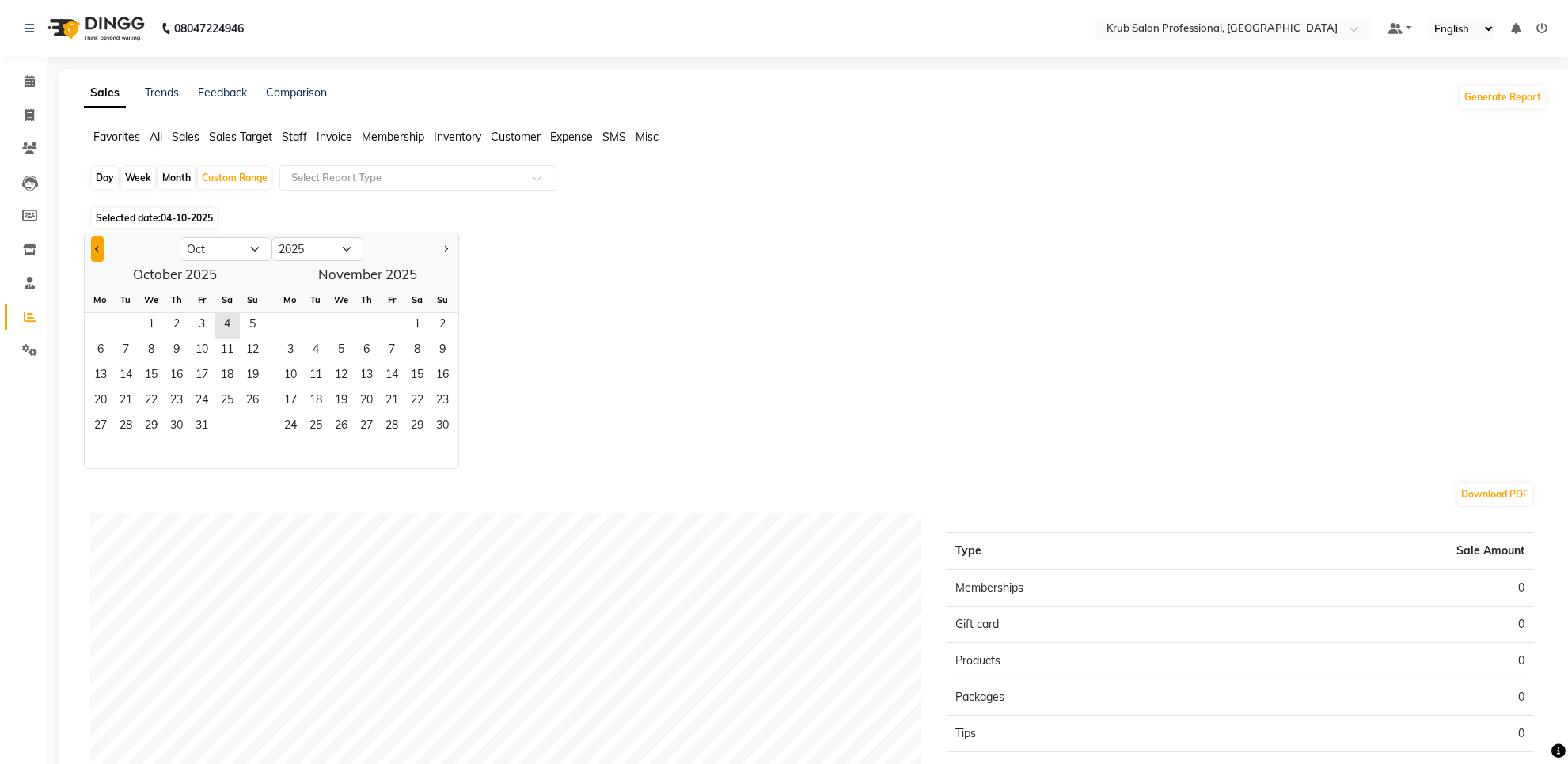
click at [101, 250] on span "Previous month" at bounding box center [97, 248] width 5 height 5
select select "9"
click at [173, 350] on span "11" at bounding box center [176, 351] width 25 height 25
click at [389, 321] on span "3" at bounding box center [392, 326] width 25 height 25
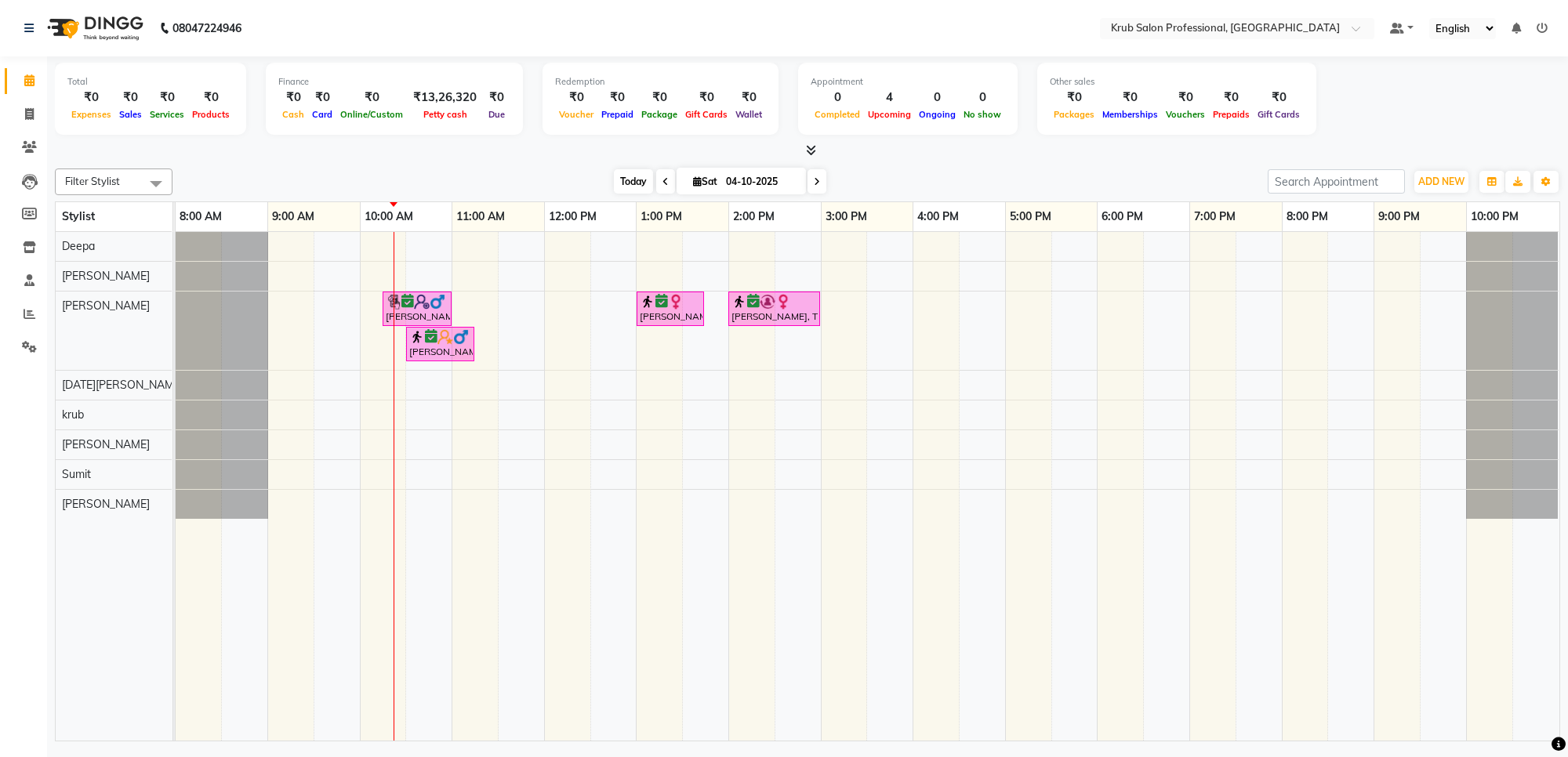
click at [636, 175] on span "Today" at bounding box center [634, 182] width 40 height 24
click at [818, 186] on span at bounding box center [817, 182] width 19 height 24
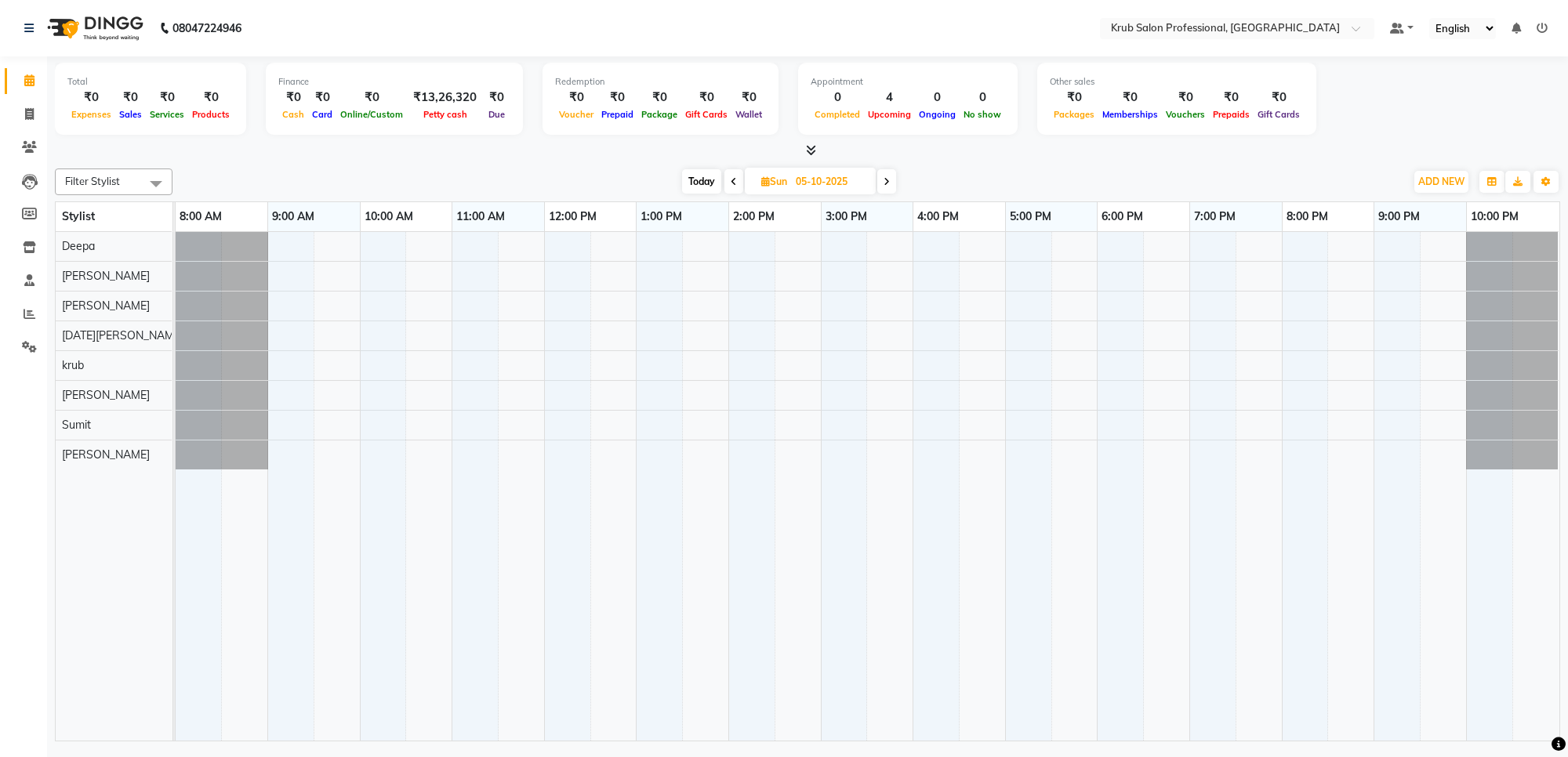
click at [691, 177] on span "Today" at bounding box center [702, 182] width 40 height 24
type input "04-10-2025"
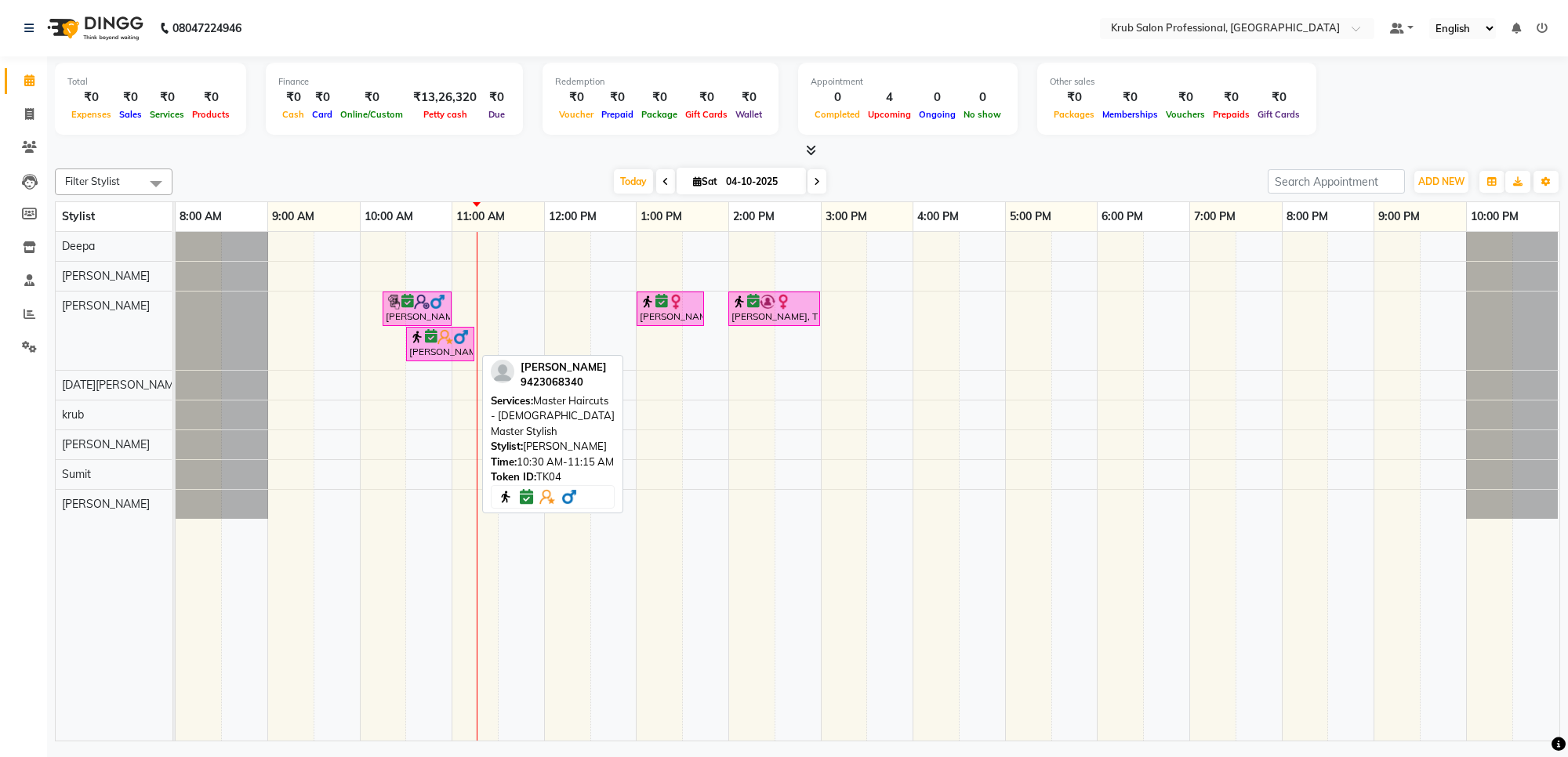
click at [438, 342] on img at bounding box center [446, 337] width 15 height 15
select select "6"
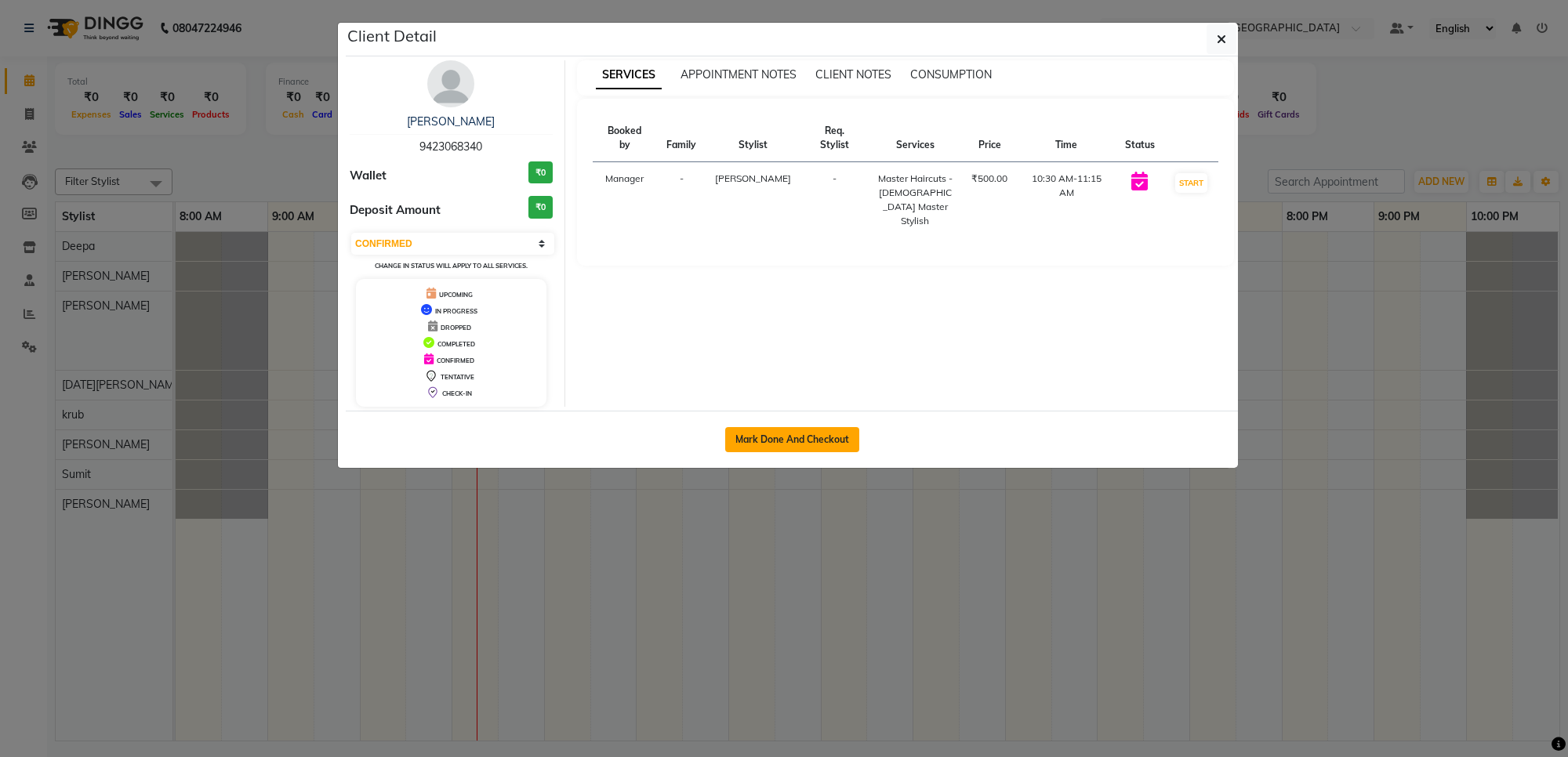
drag, startPoint x: 827, startPoint y: 446, endPoint x: 826, endPoint y: 456, distance: 10.0
click at [827, 448] on button "Mark Done And Checkout" at bounding box center [792, 440] width 134 height 25
select select "service"
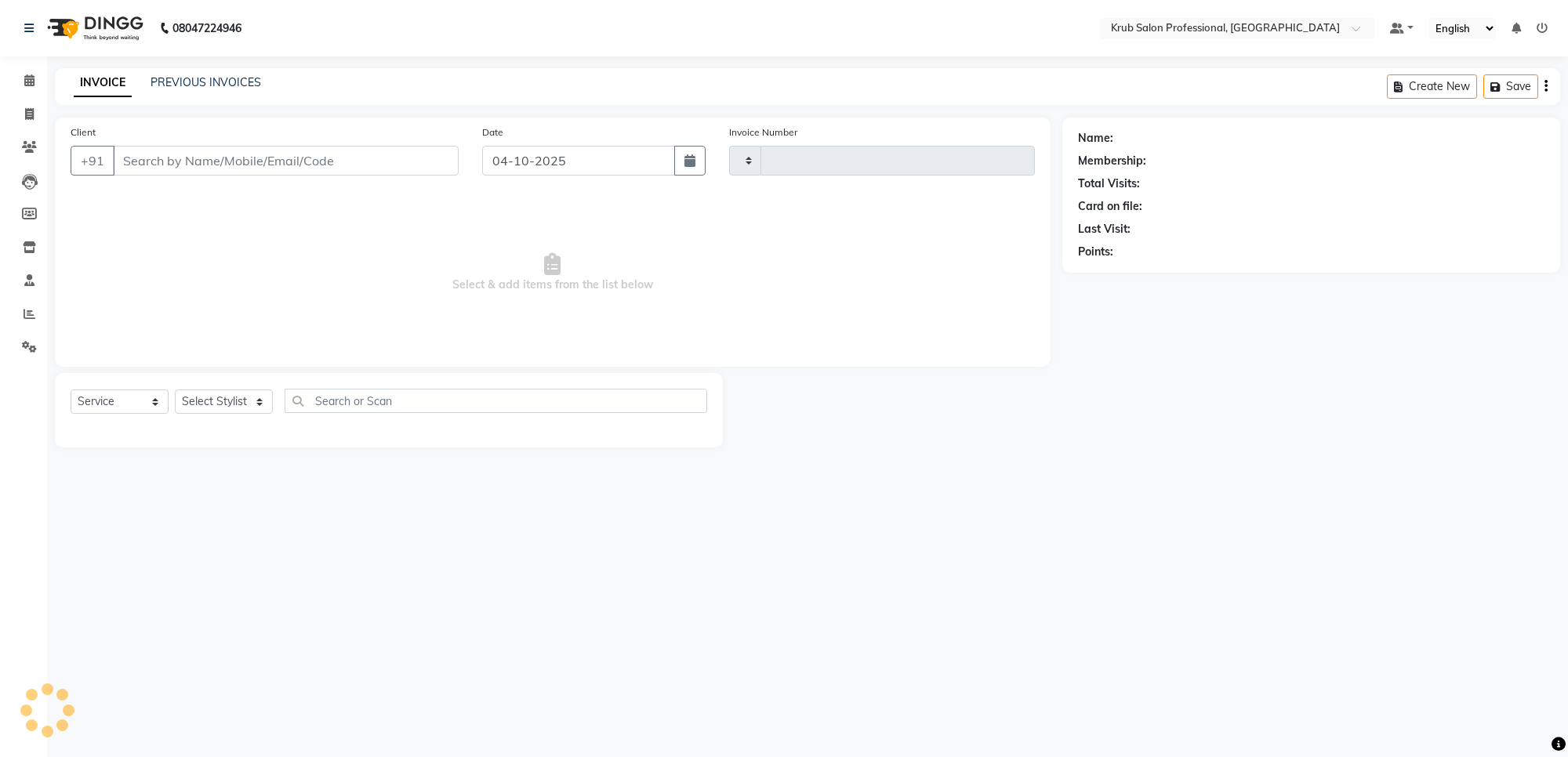
type input "1442"
select select "7490"
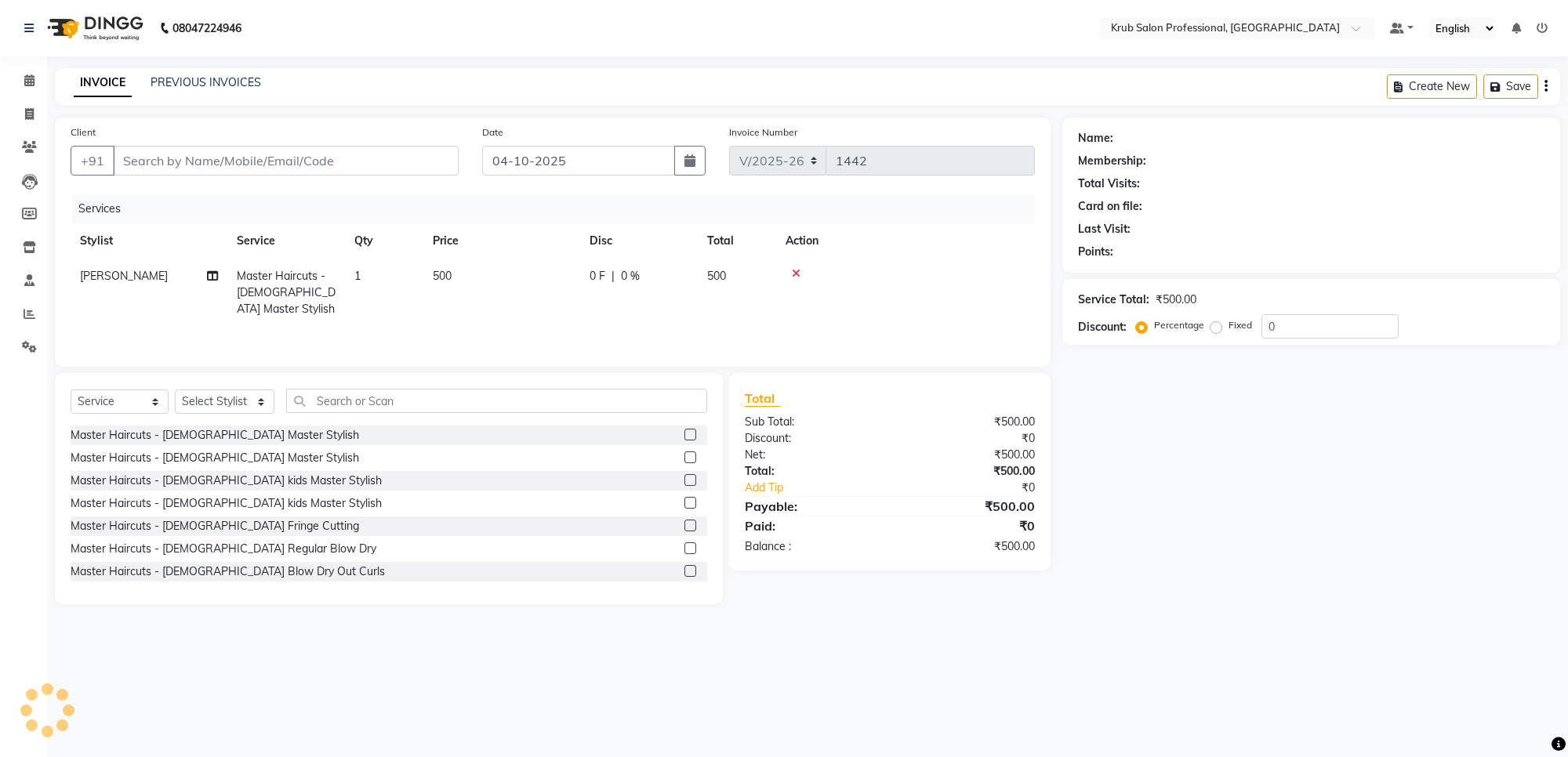
type input "9423068340"
select select "66028"
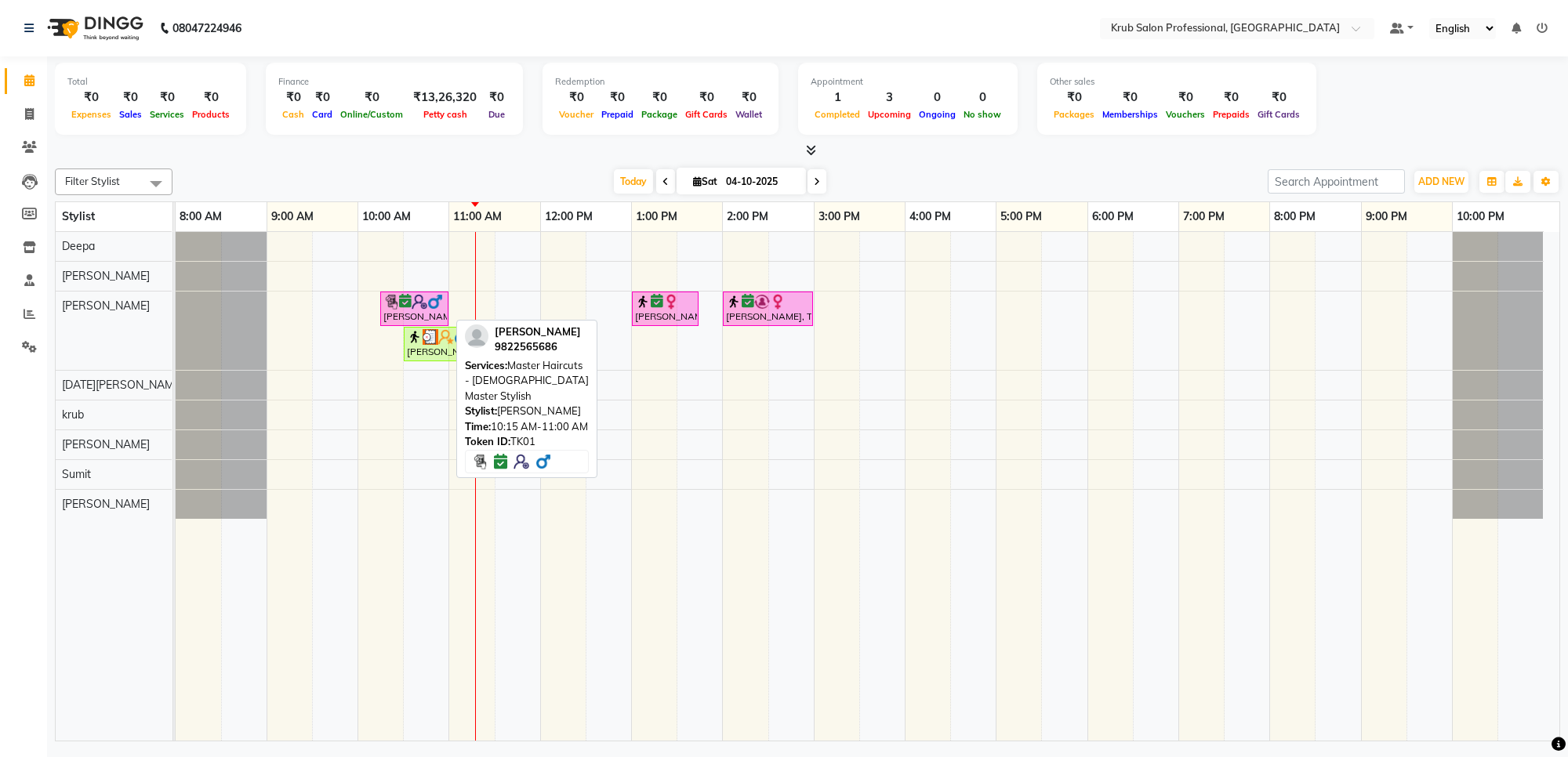
click at [401, 314] on div "[PERSON_NAME], TK01, 10:15 AM-11:00 AM, Master Haircuts - [DEMOGRAPHIC_DATA] Ma…" at bounding box center [415, 309] width 65 height 30
select select "6"
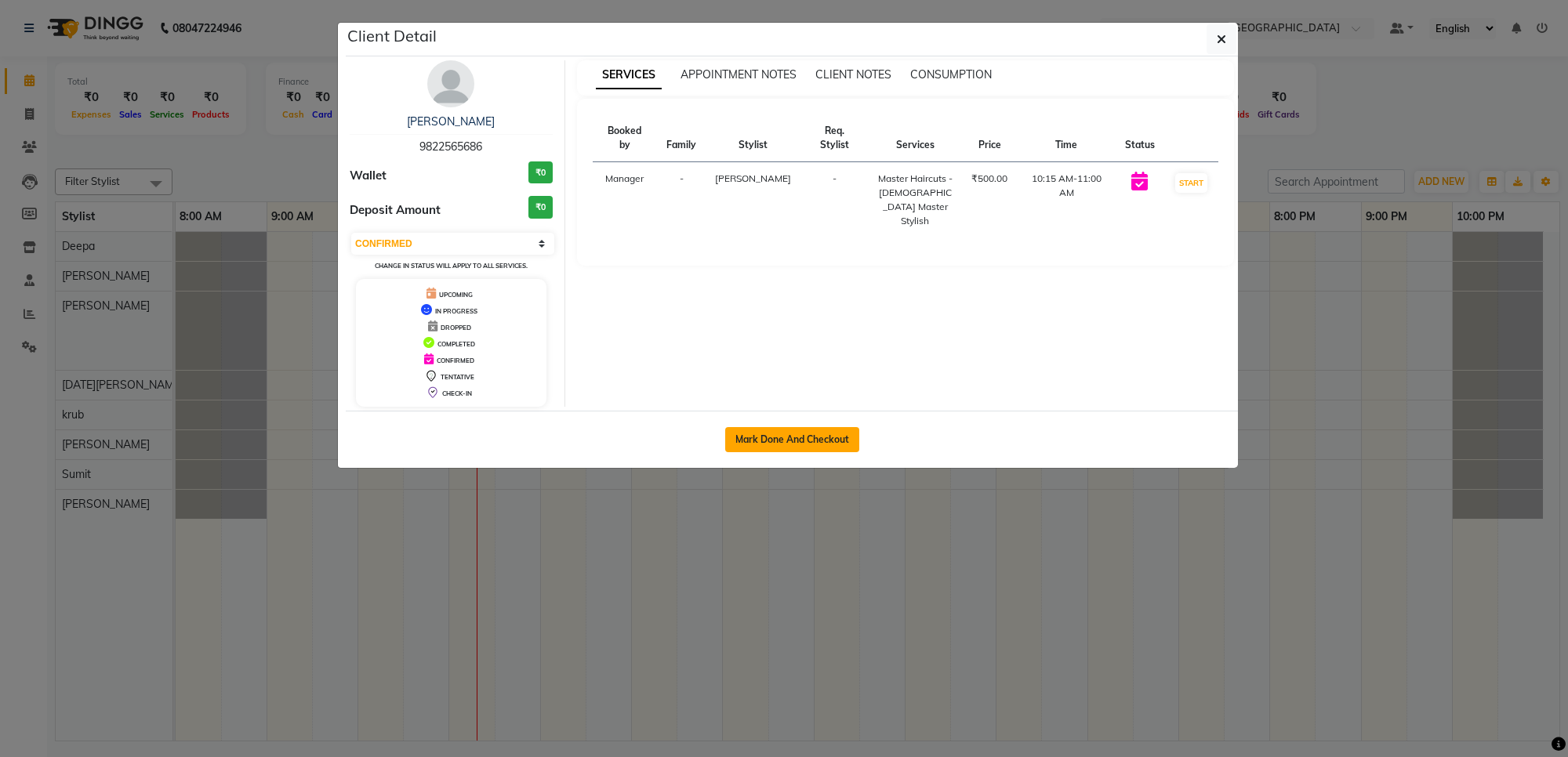
click at [757, 429] on button "Mark Done And Checkout" at bounding box center [792, 440] width 134 height 25
select select "service"
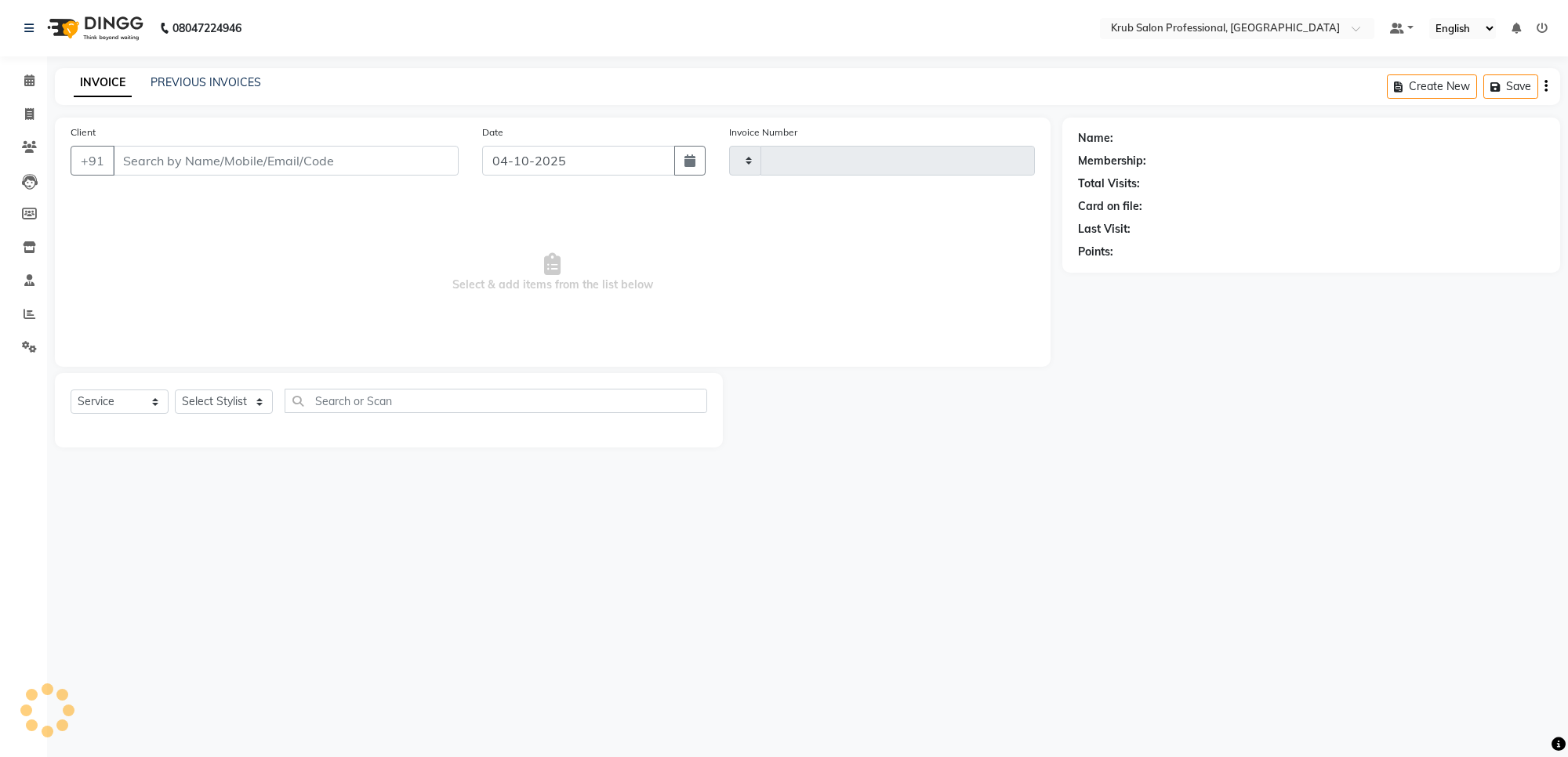
type input "1442"
select select "7490"
type input "9822565686"
select select "66028"
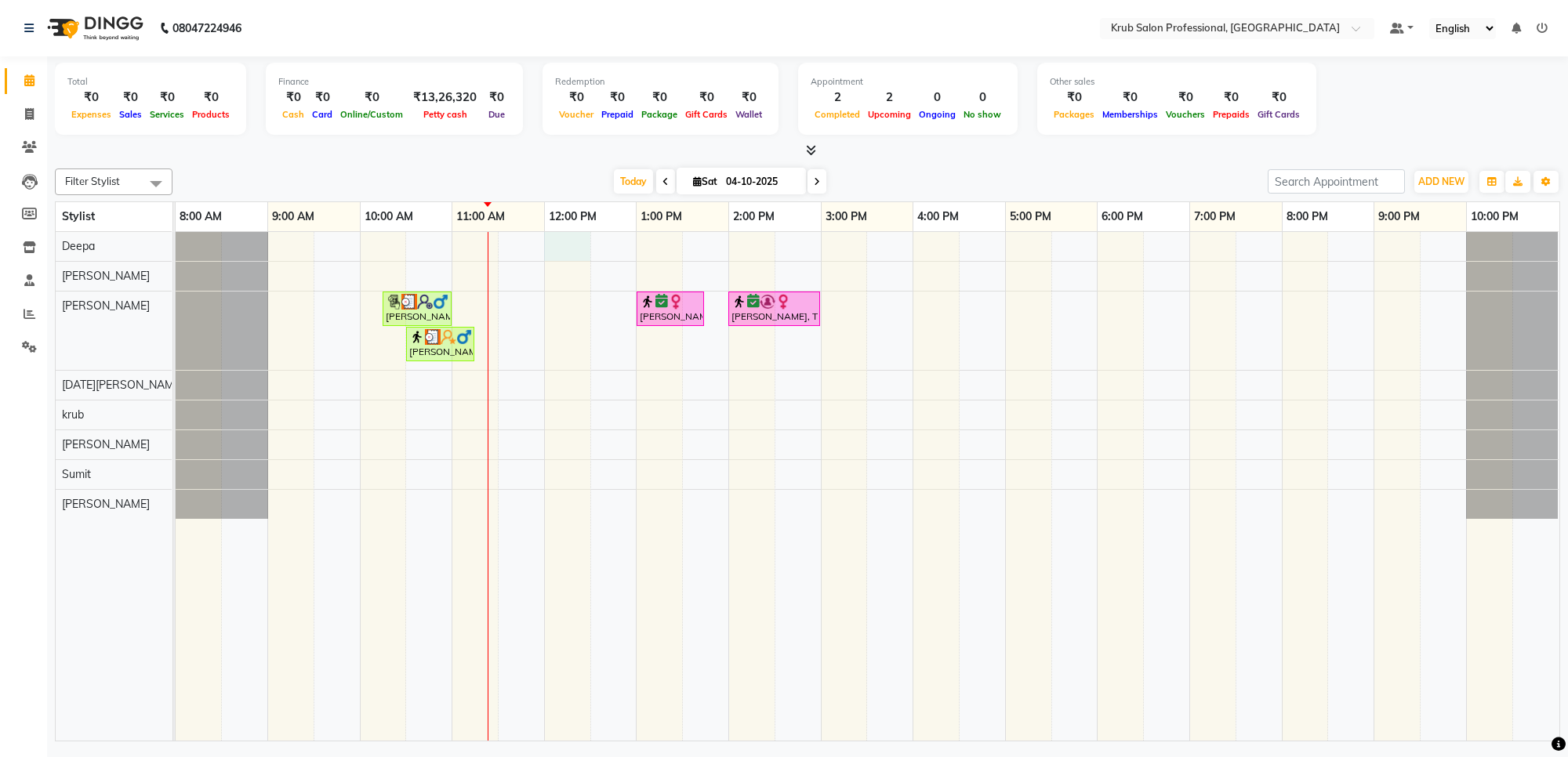
click at [567, 247] on div "vikrant bagdi, TK01, 10:15 AM-11:00 AM, Master Haircuts - male Master Stylish D…" at bounding box center [867, 487] width 1384 height 509
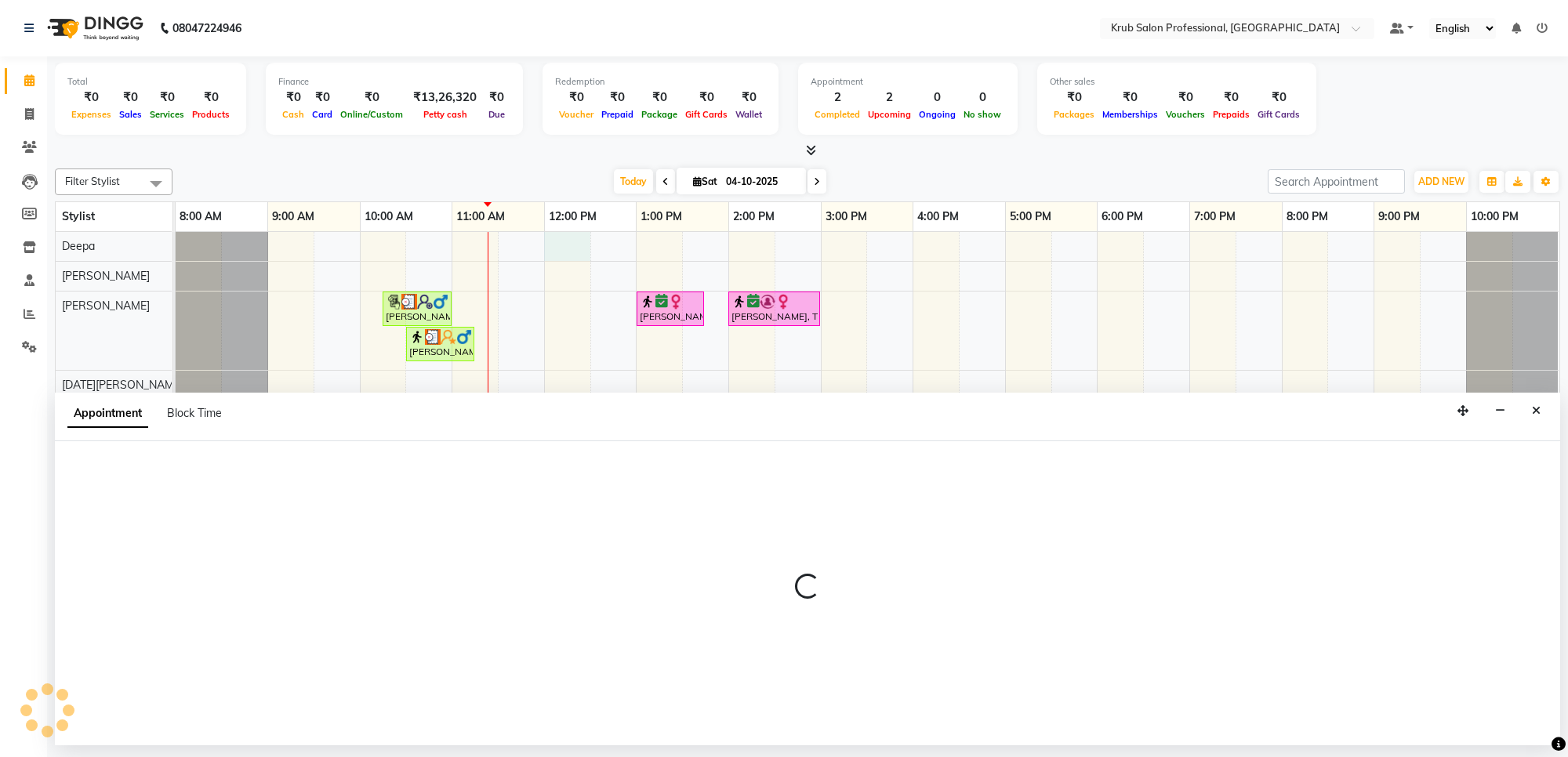
select select "66022"
select select "720"
select select "tentative"
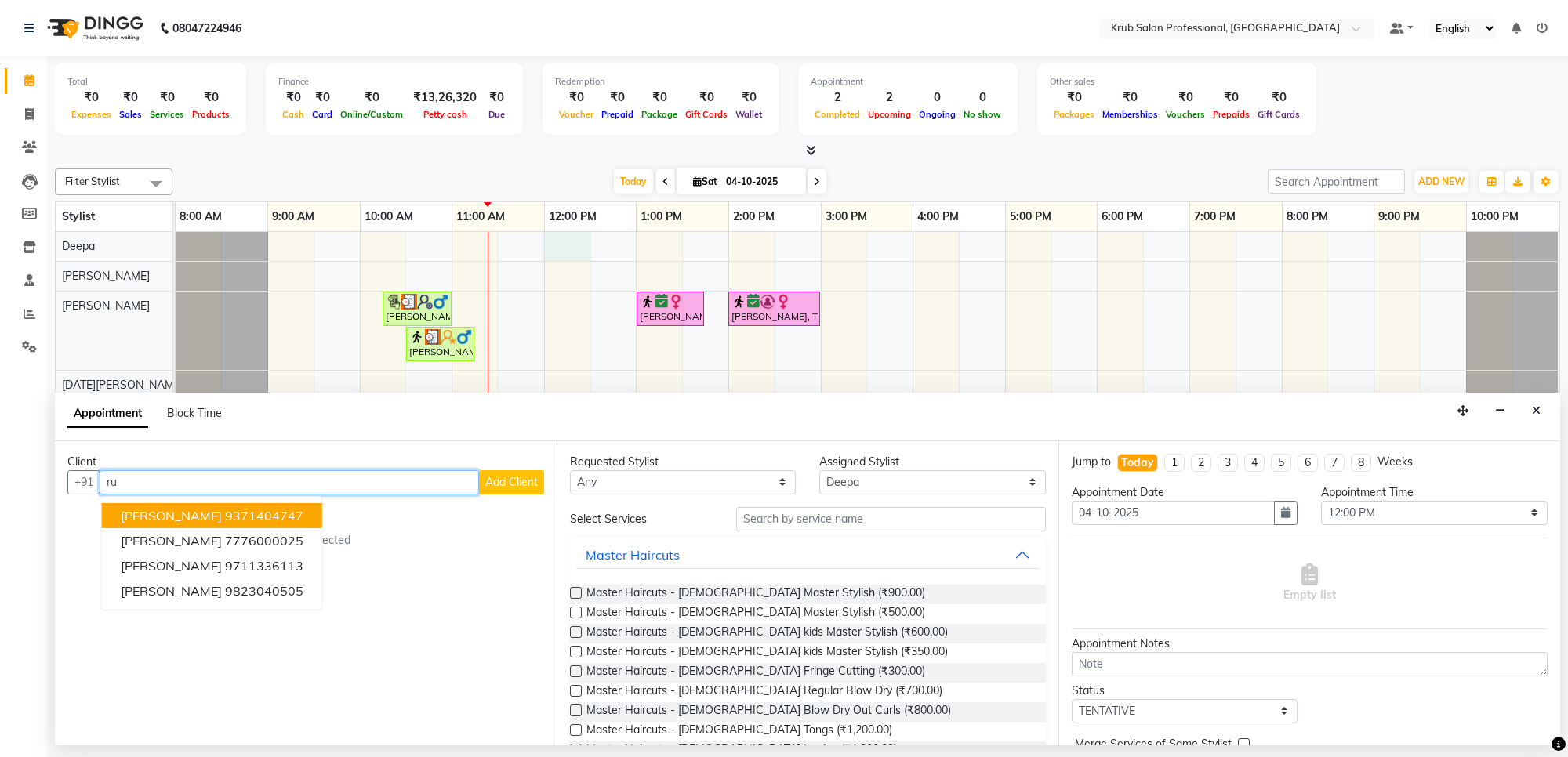
type input "r"
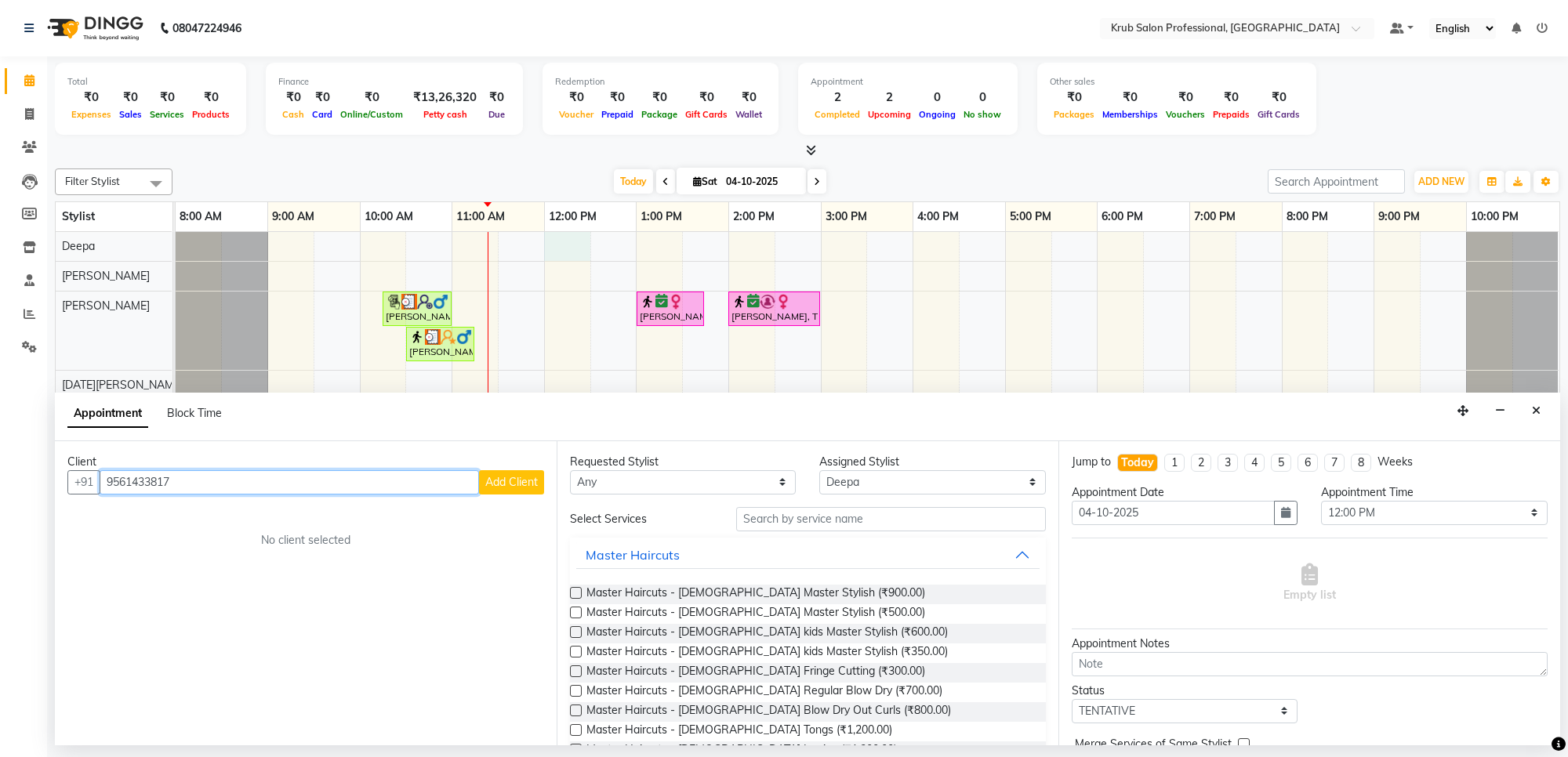
type input "9561433817"
click at [510, 476] on span "Add Client" at bounding box center [511, 482] width 52 height 14
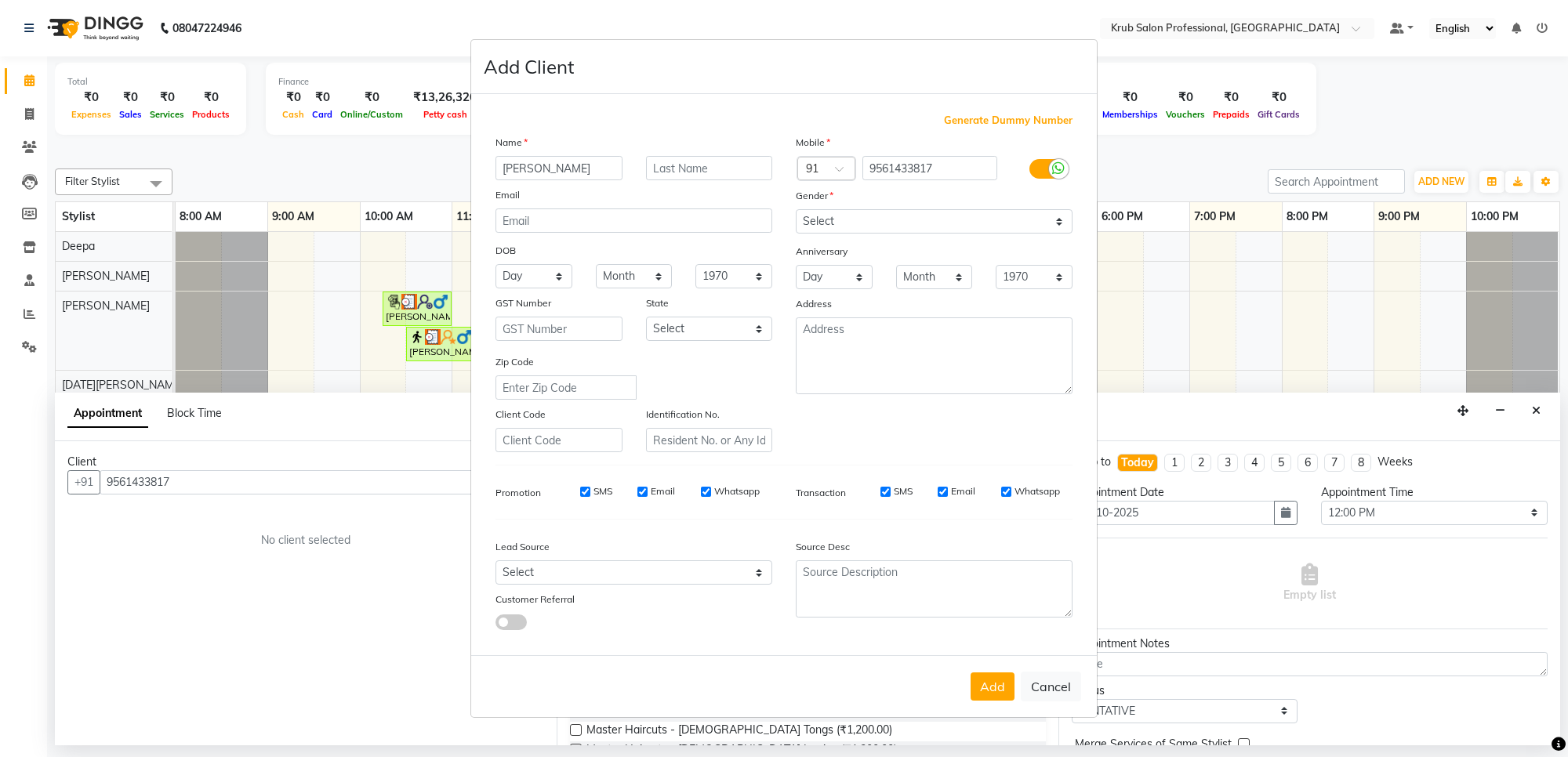
type input "Rucha"
click at [678, 171] on input "text" at bounding box center [710, 168] width 127 height 24
type input "Gadge"
click at [859, 220] on select "Select Male Female Other Prefer Not To Say" at bounding box center [934, 221] width 277 height 24
select select "female"
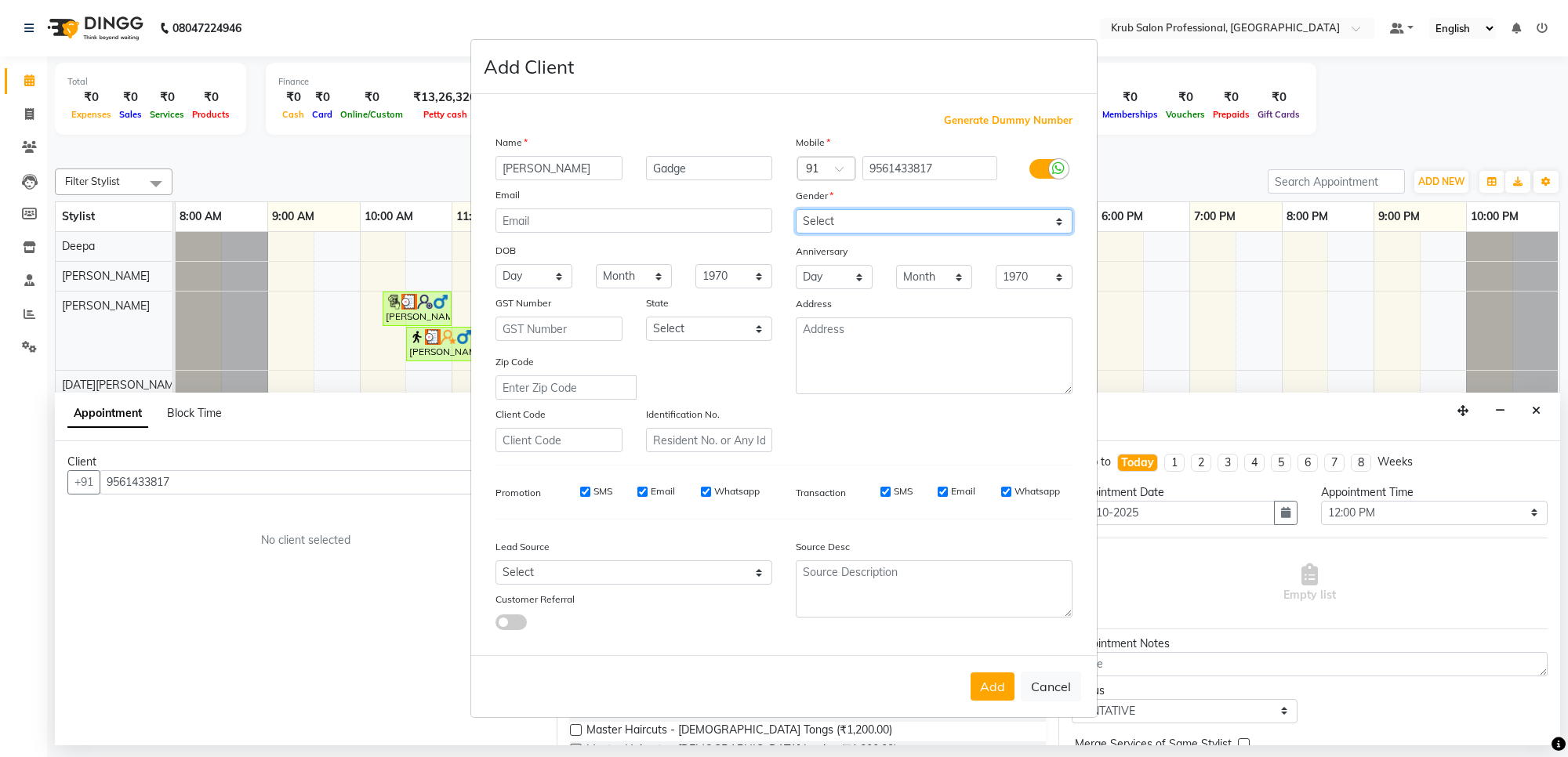
click at [796, 211] on select "Select Male Female Other Prefer Not To Say" at bounding box center [934, 221] width 277 height 24
click at [987, 679] on button "Add" at bounding box center [992, 686] width 44 height 28
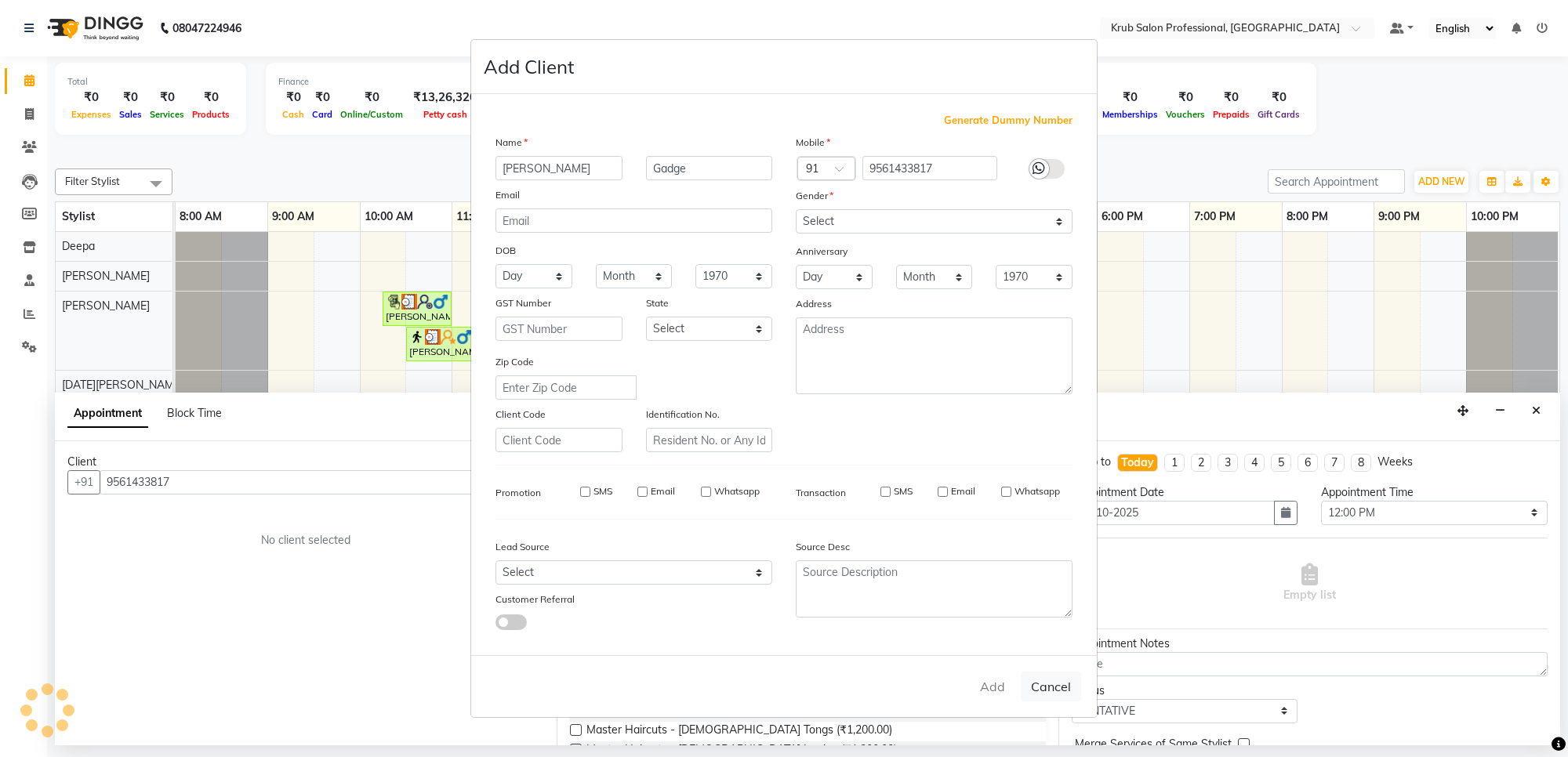
select select
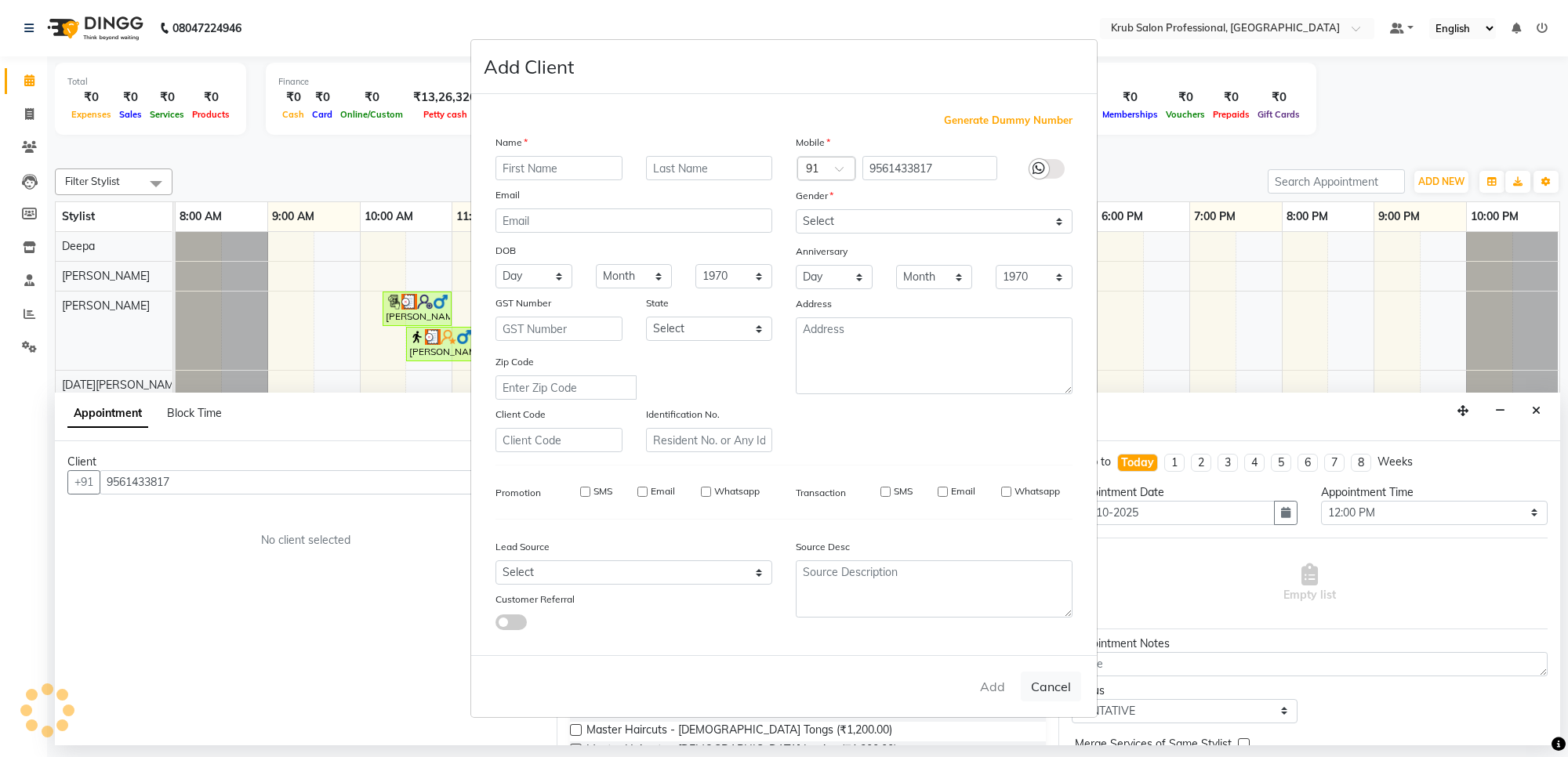
select select
checkbox input "false"
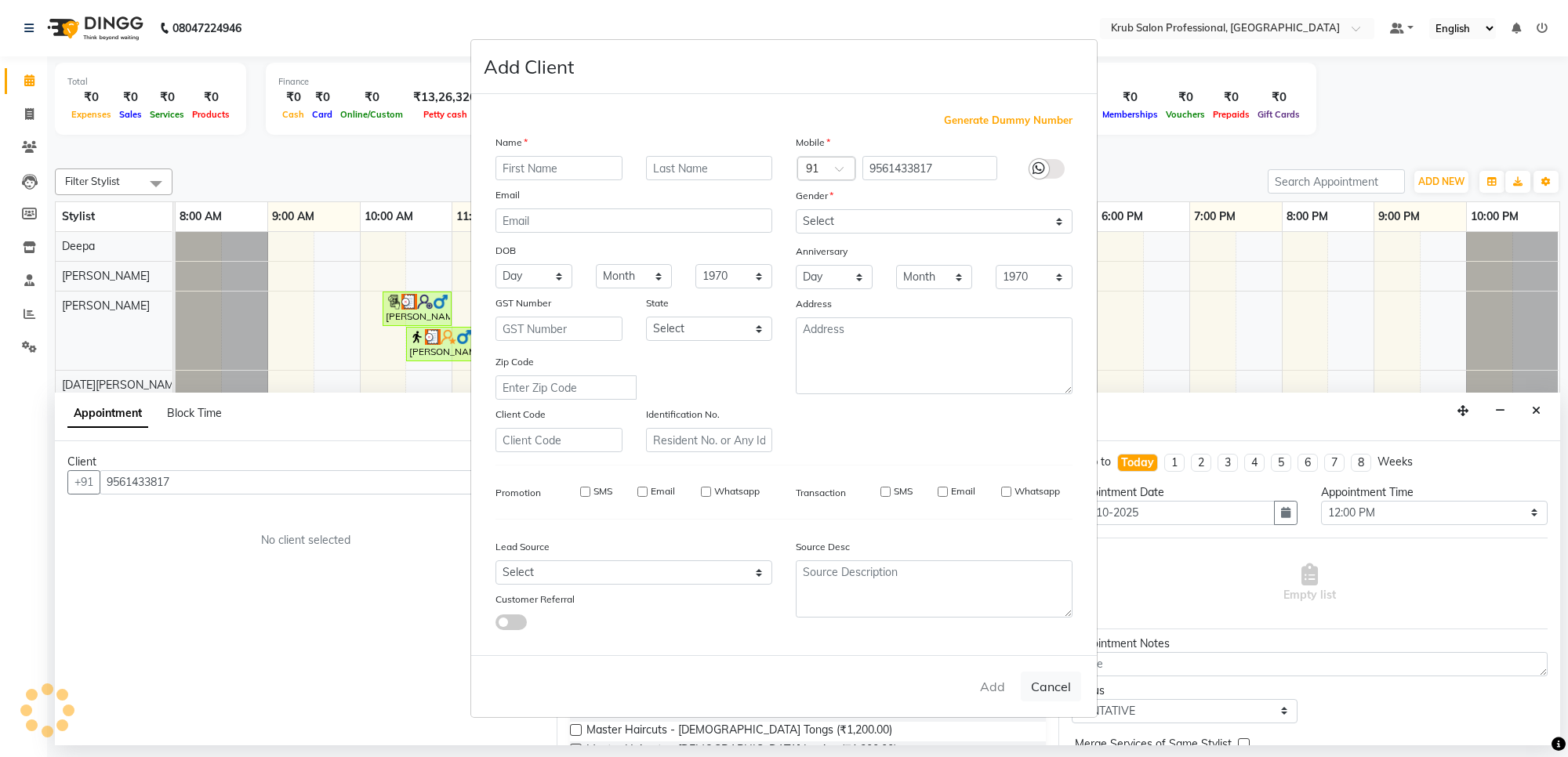
checkbox input "false"
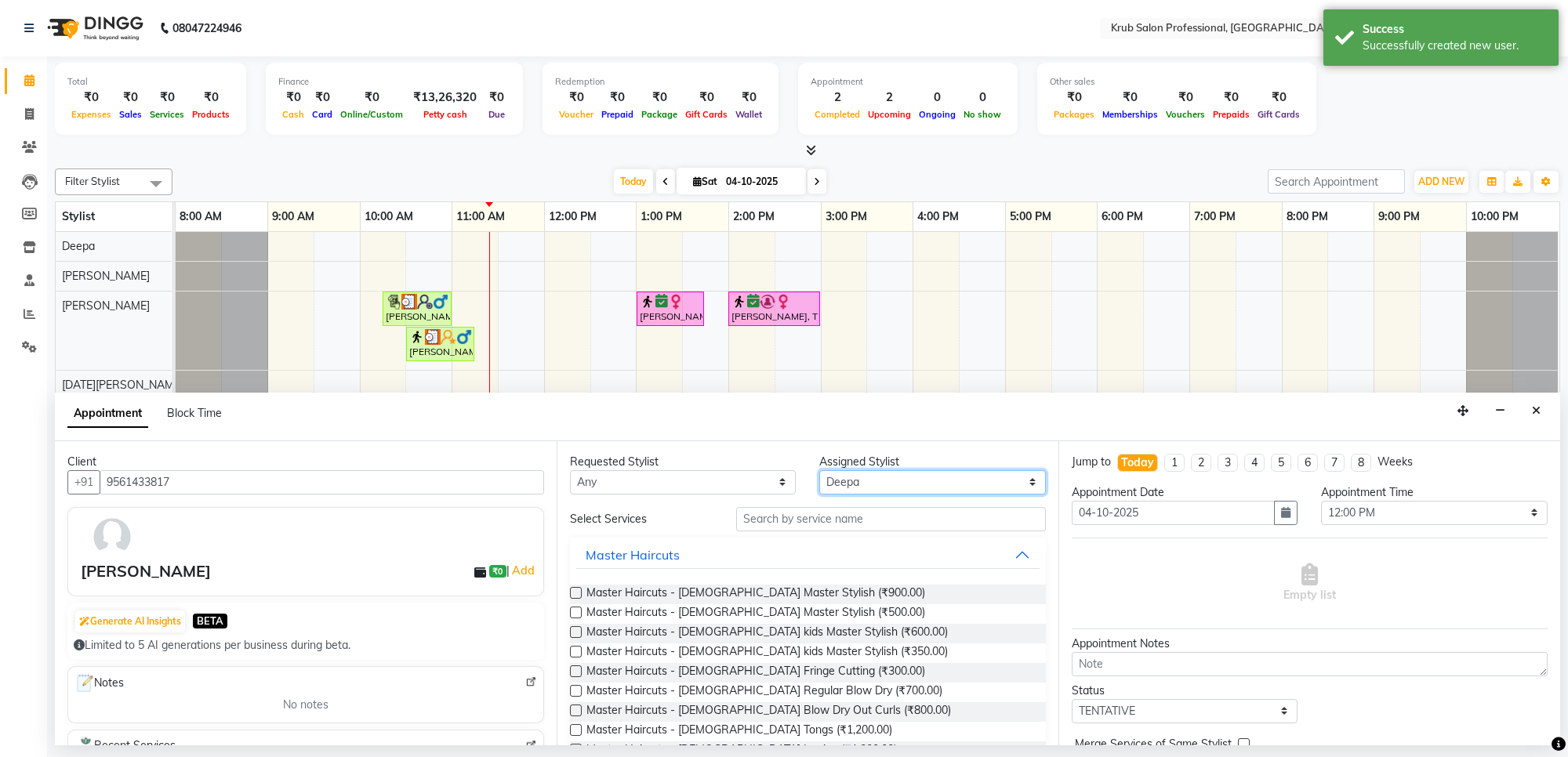
click at [896, 489] on select "Select Deepa [DATE][PERSON_NAME] [PERSON_NAME] [PERSON_NAME] Sumit [PERSON_NAME]" at bounding box center [932, 483] width 225 height 24
select select "68475"
click at [819, 471] on select "Select Deepa [DATE][PERSON_NAME] [PERSON_NAME] [PERSON_NAME] Sumit [PERSON_NAME]" at bounding box center [932, 483] width 225 height 24
click at [859, 519] on input "text" at bounding box center [891, 520] width 310 height 24
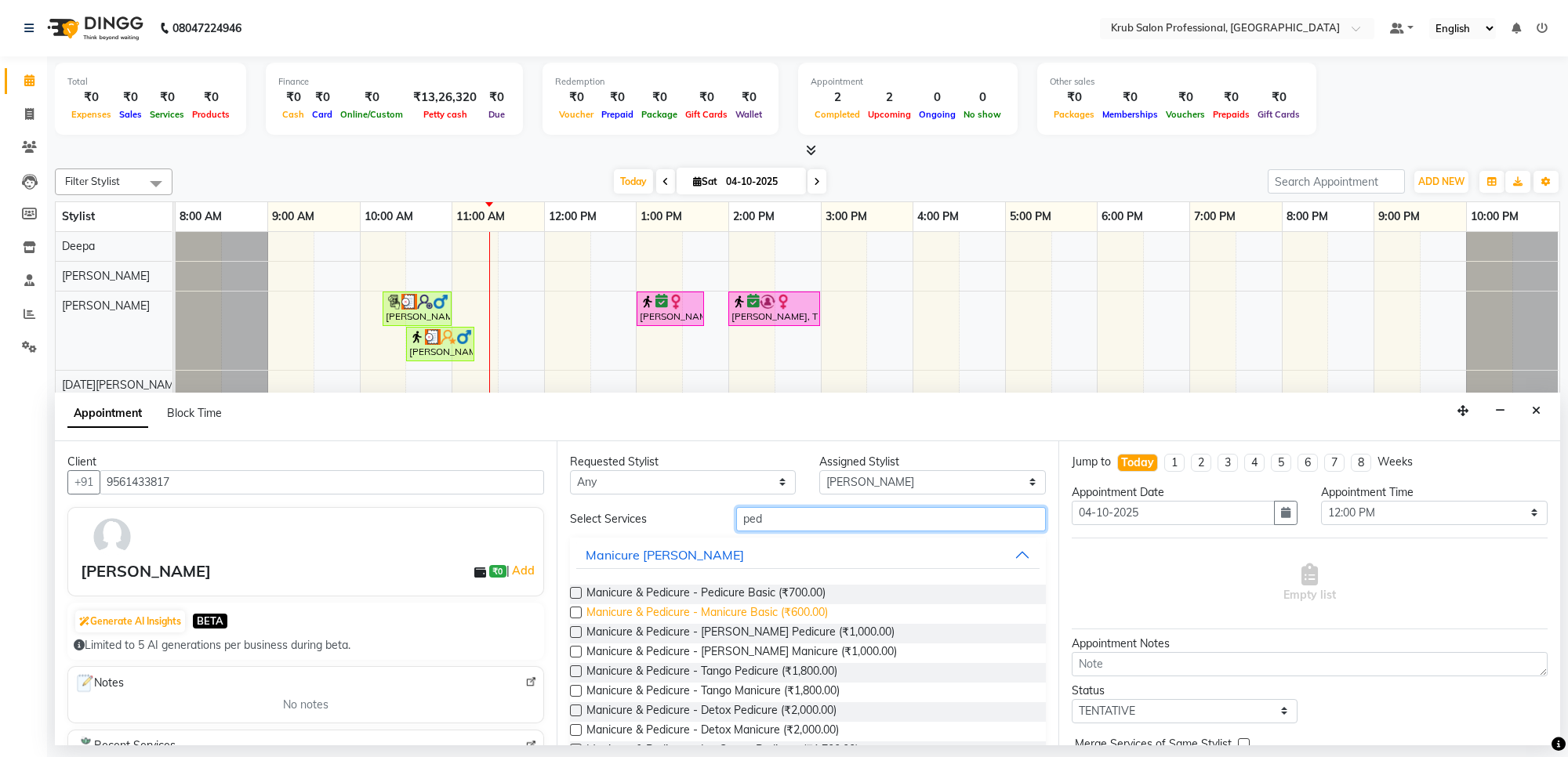
type input "ped"
click at [812, 610] on span "Manicure & Pedicure - Manicure Basic (₹600.00)" at bounding box center [707, 614] width 242 height 20
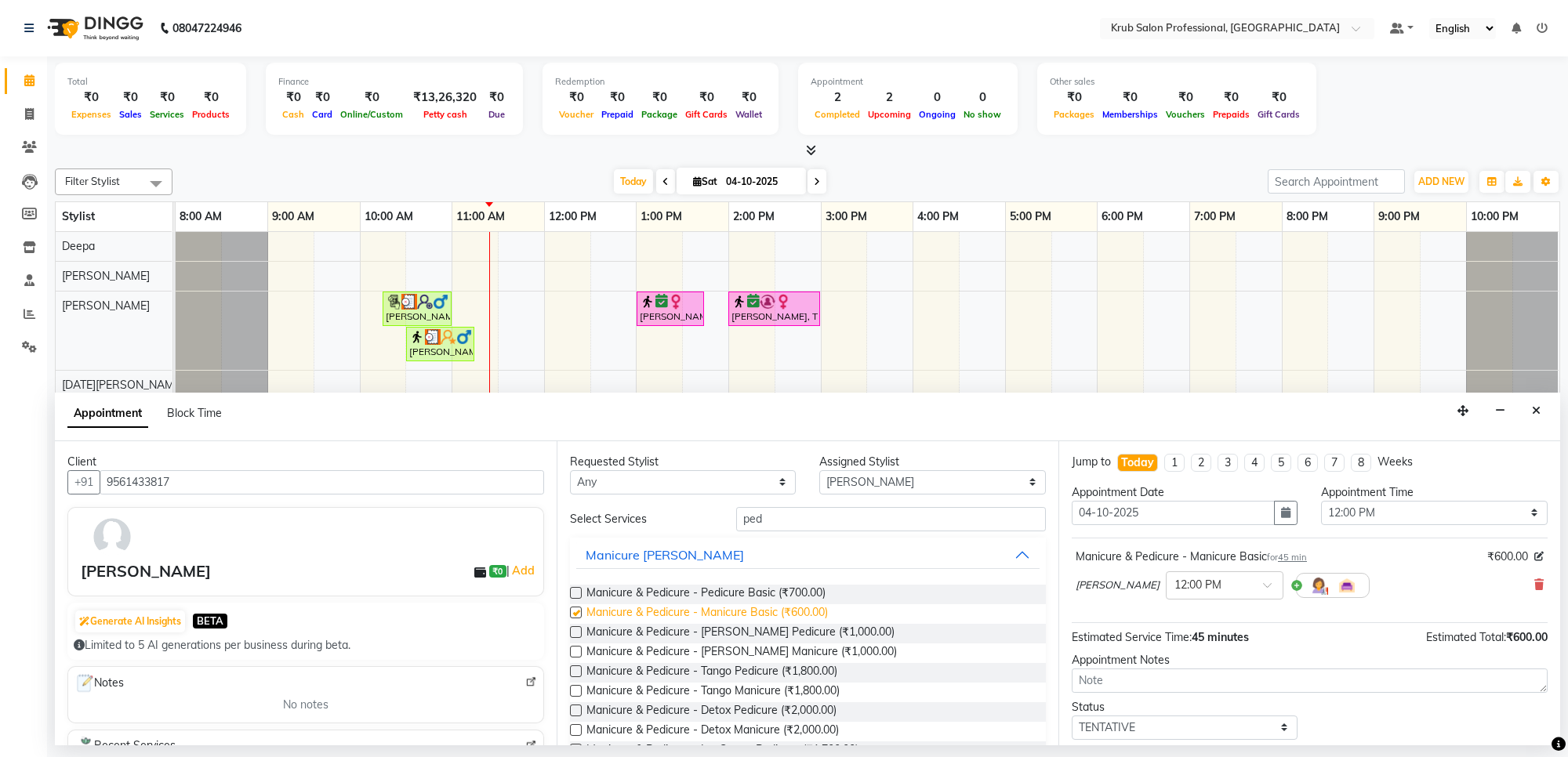
checkbox input "false"
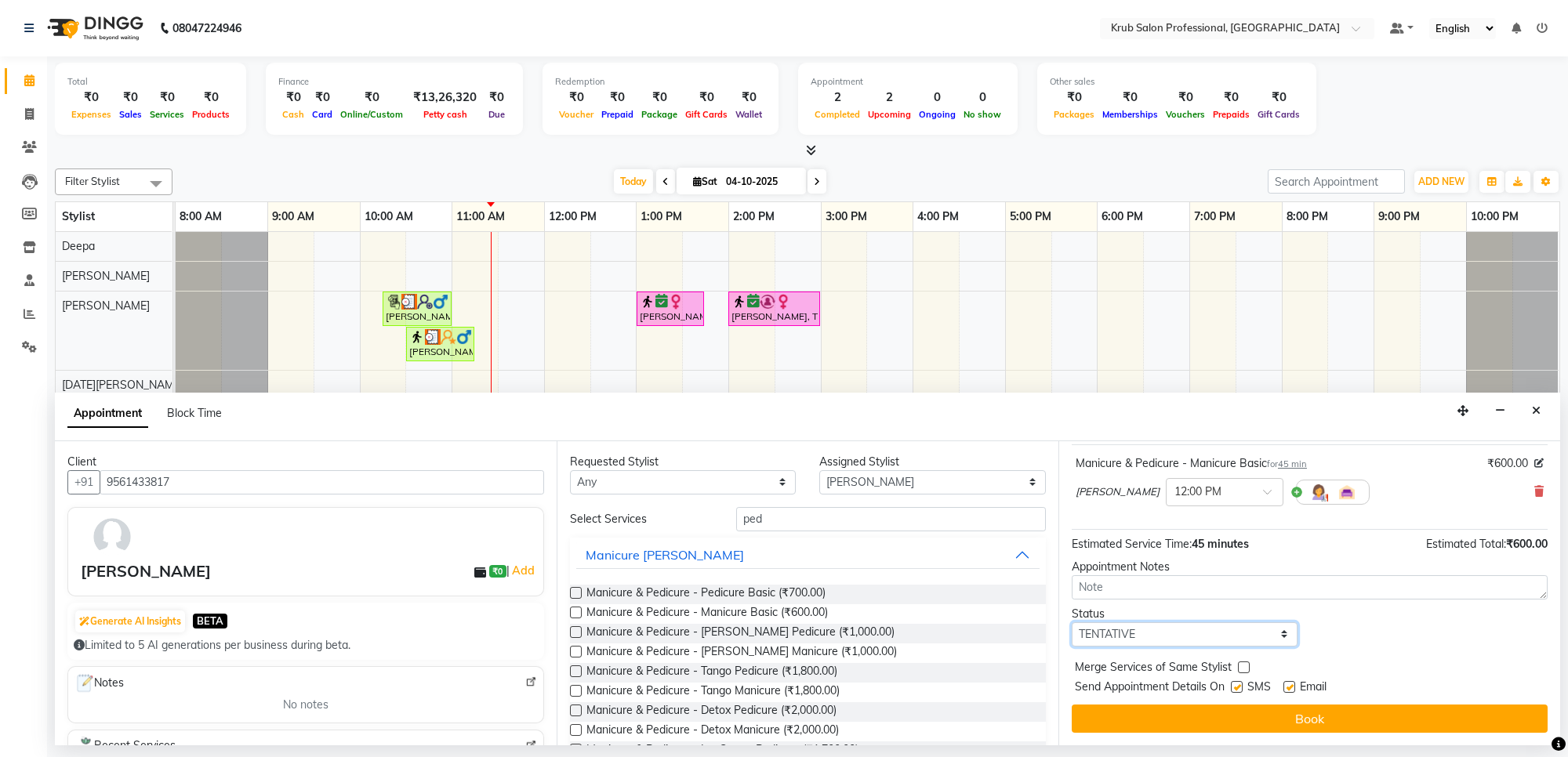
click at [1191, 637] on select "Select TENTATIVE CONFIRM CHECK-IN UPCOMING" at bounding box center [1184, 635] width 225 height 24
select select "confirm booking"
click at [1072, 623] on select "Select TENTATIVE CONFIRM CHECK-IN UPCOMING" at bounding box center [1184, 635] width 225 height 24
drag, startPoint x: 1289, startPoint y: 683, endPoint x: 1288, endPoint y: 718, distance: 35.0
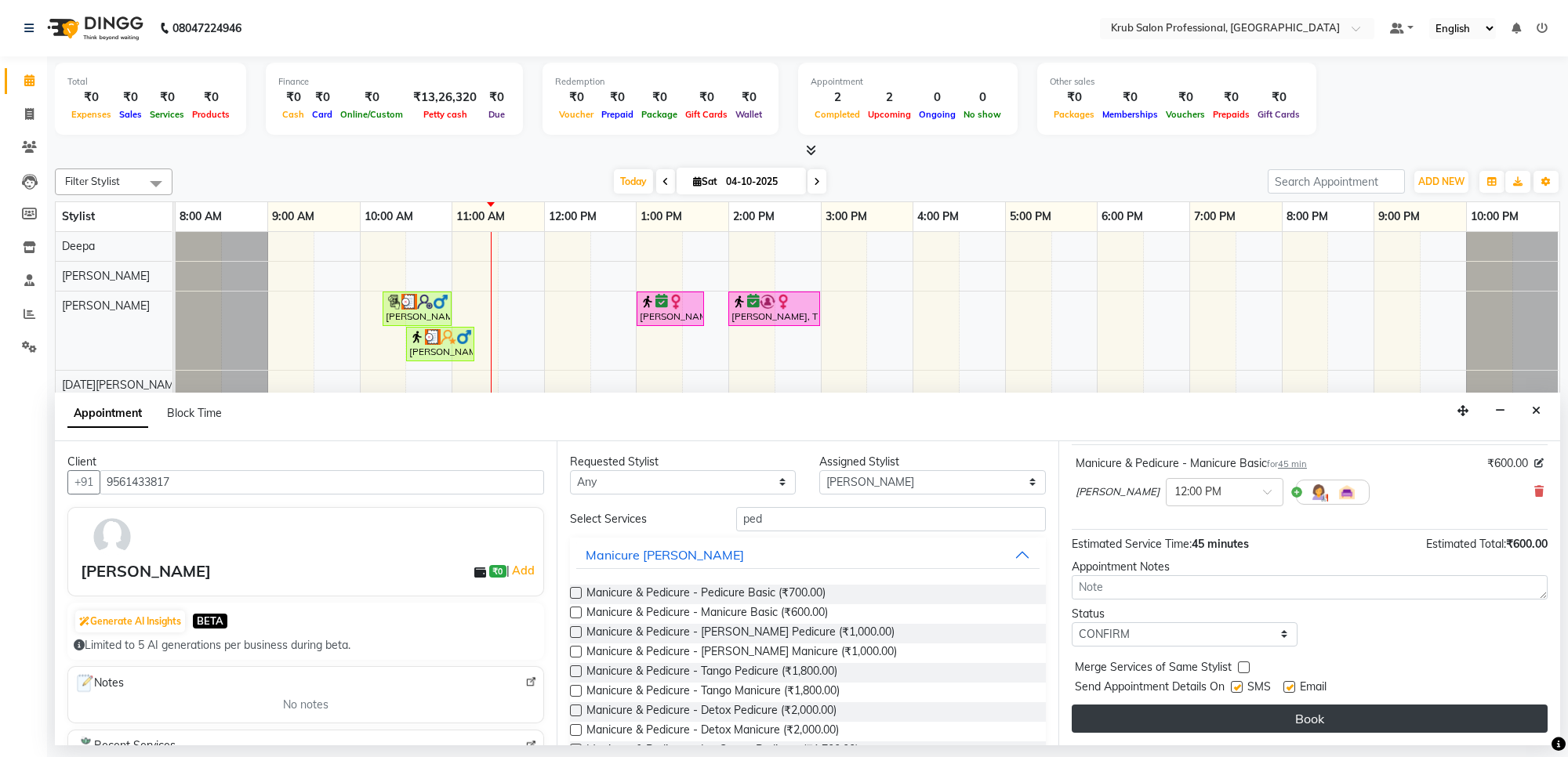
click at [1289, 686] on label at bounding box center [1289, 687] width 12 height 12
click at [1289, 686] on input "checkbox" at bounding box center [1288, 689] width 10 height 10
checkbox input "false"
click at [1288, 718] on button "Book" at bounding box center [1309, 718] width 476 height 28
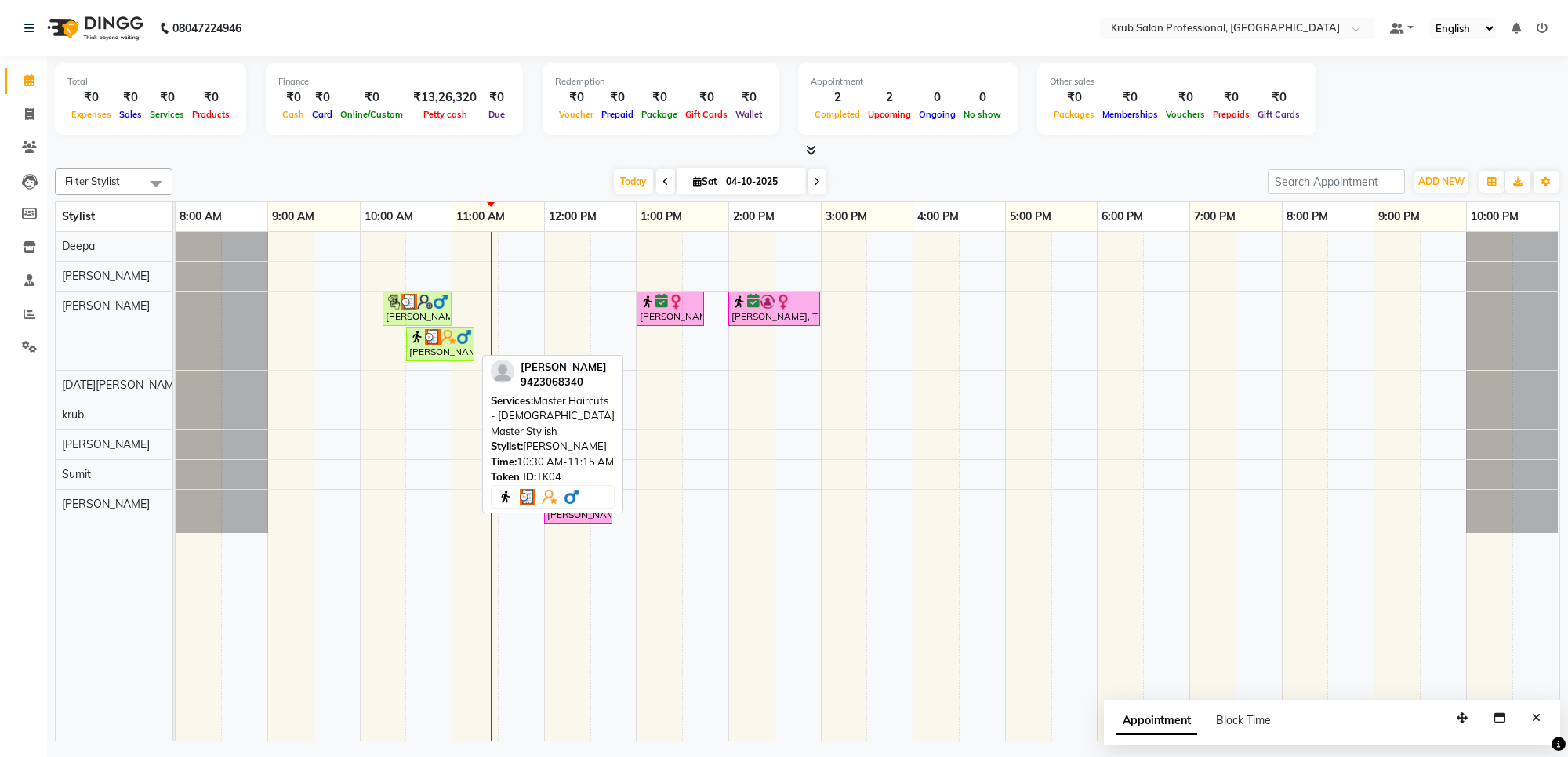
click at [436, 358] on div "[PERSON_NAME], TK04, 10:30 AM-11:15 AM, Master Haircuts - [DEMOGRAPHIC_DATA] Ma…" at bounding box center [440, 344] width 65 height 30
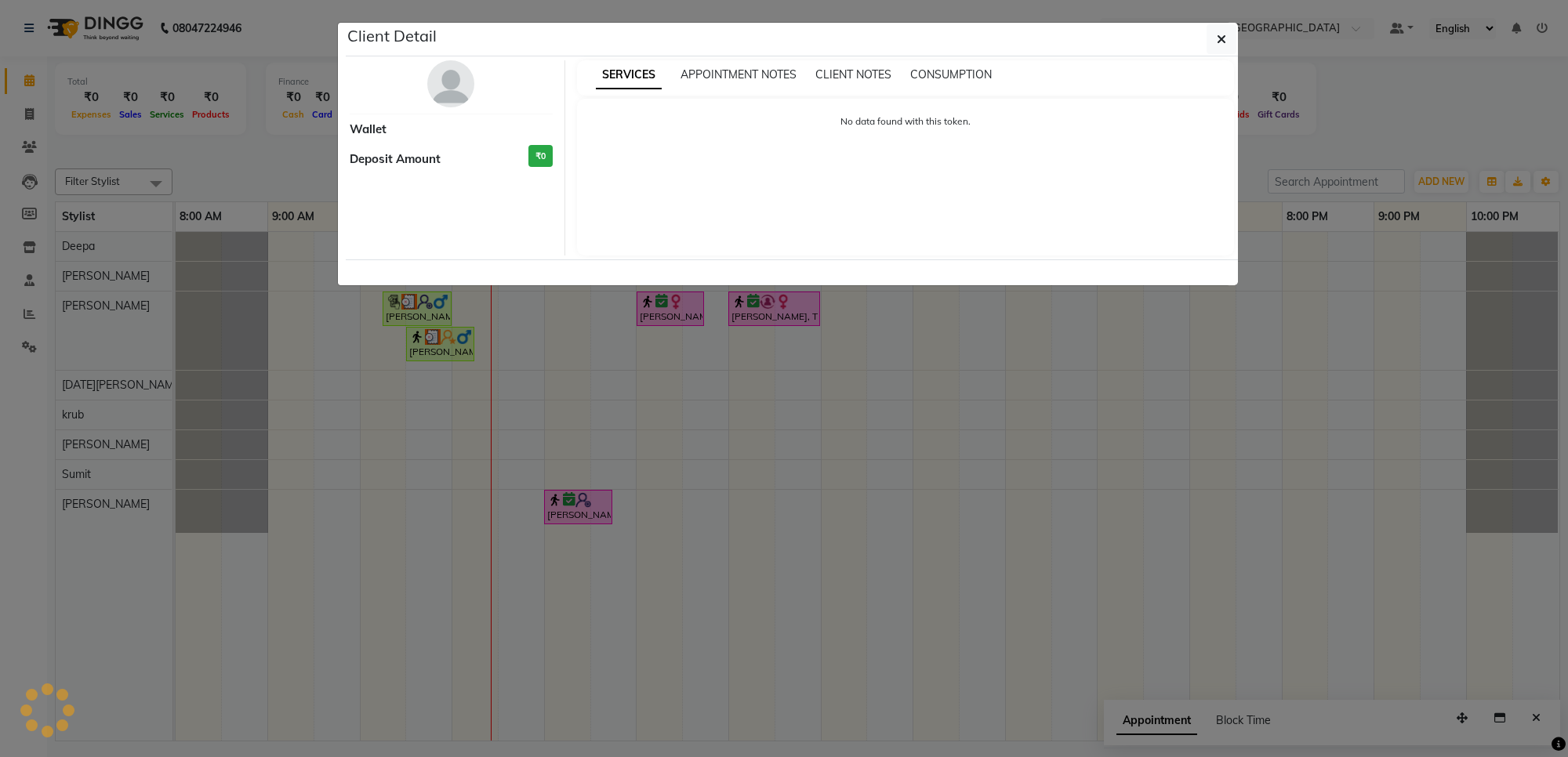
select select "3"
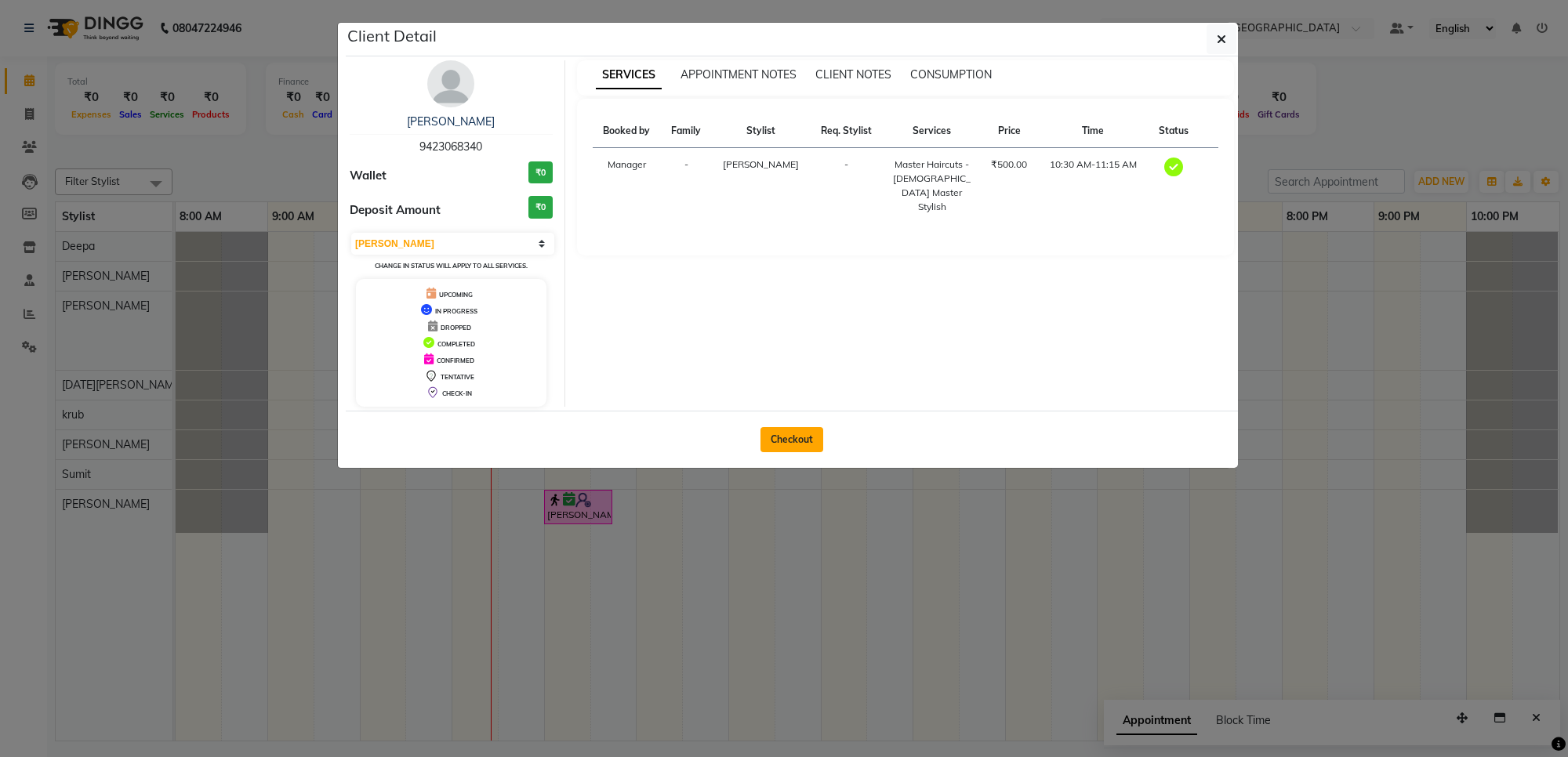
click at [797, 440] on button "Checkout" at bounding box center [791, 440] width 63 height 25
select select "service"
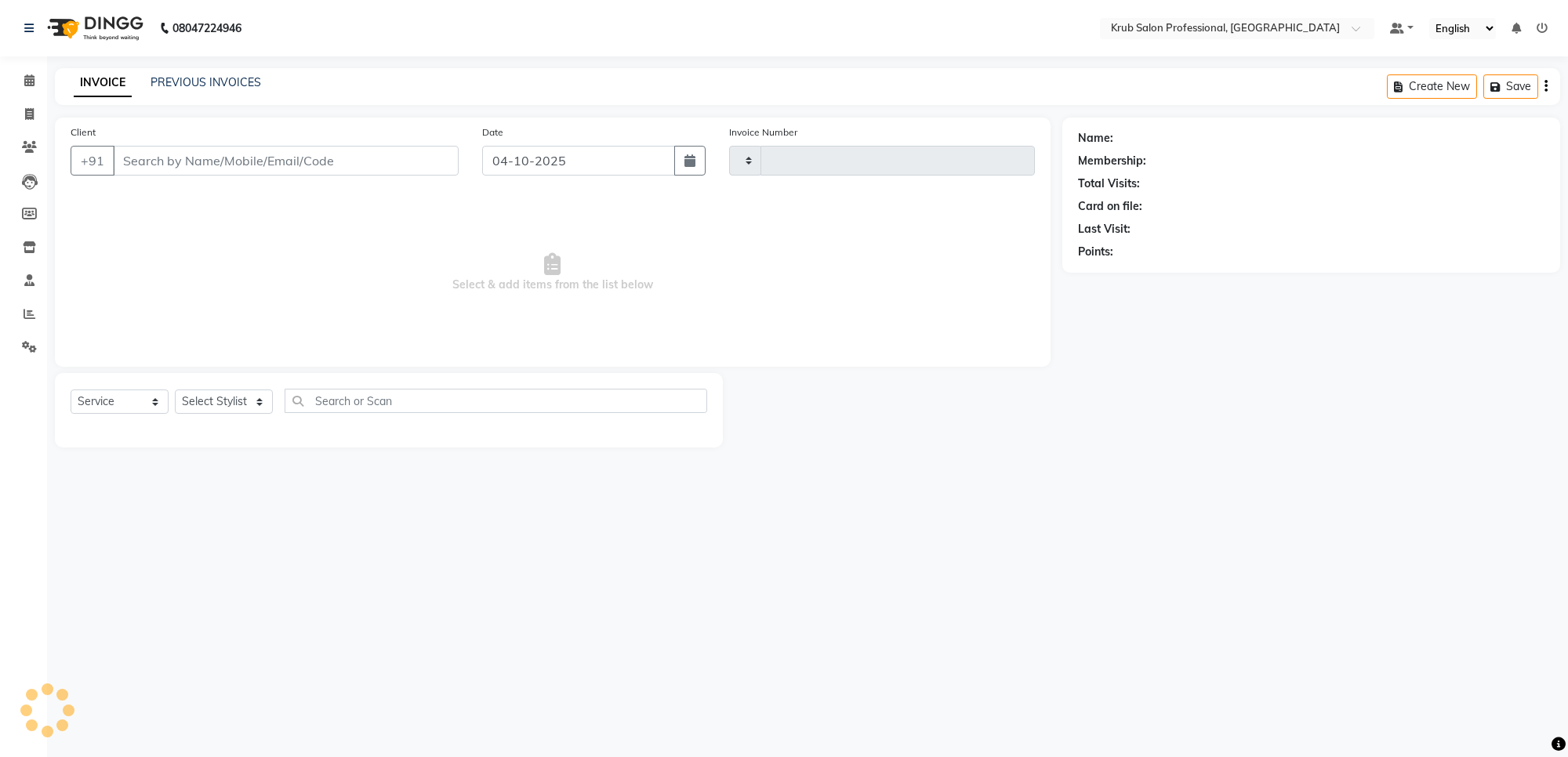
type input "1442"
select select "7490"
type input "9423068340"
select select "66028"
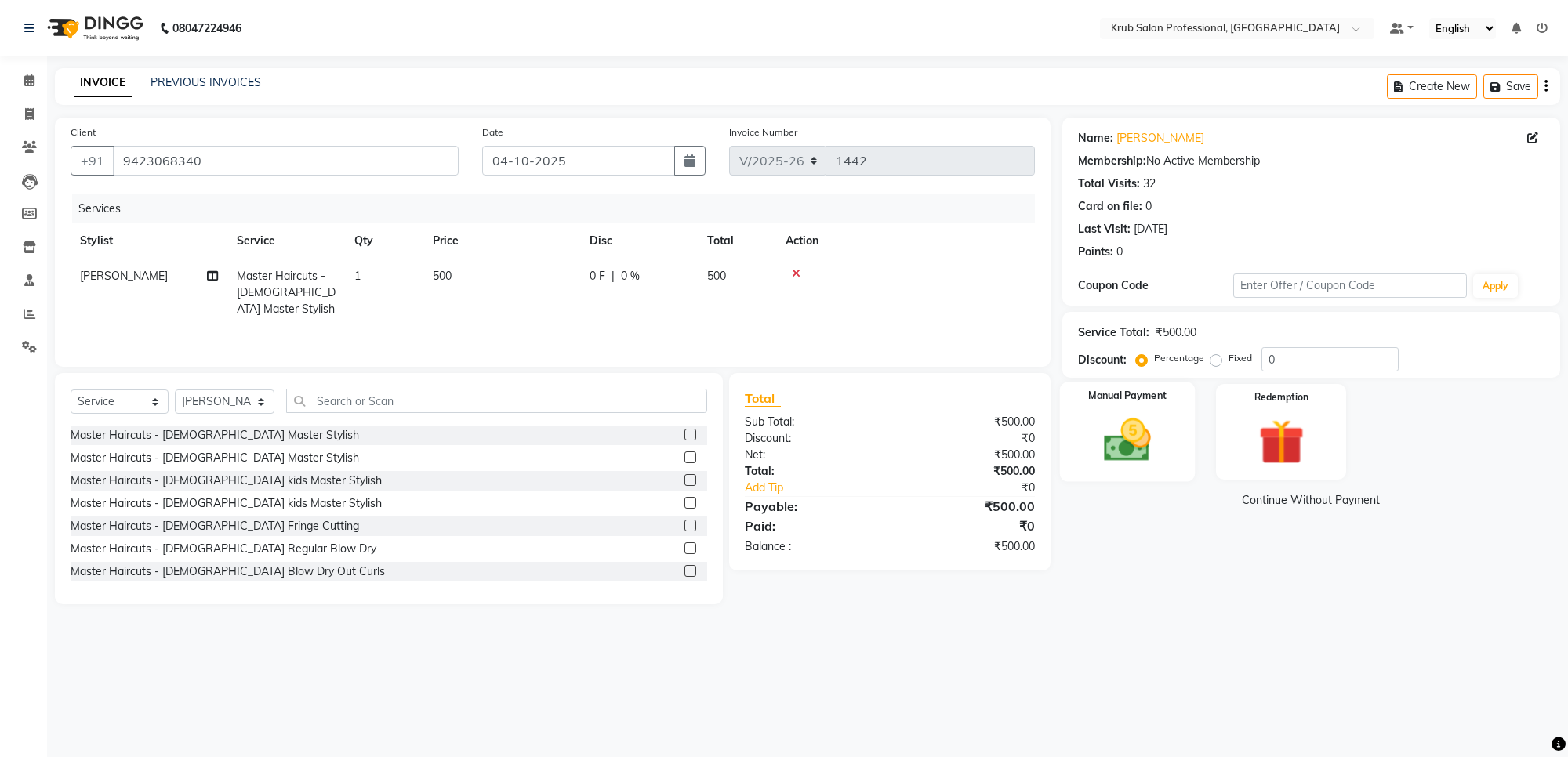
click at [1115, 452] on img at bounding box center [1127, 440] width 77 height 55
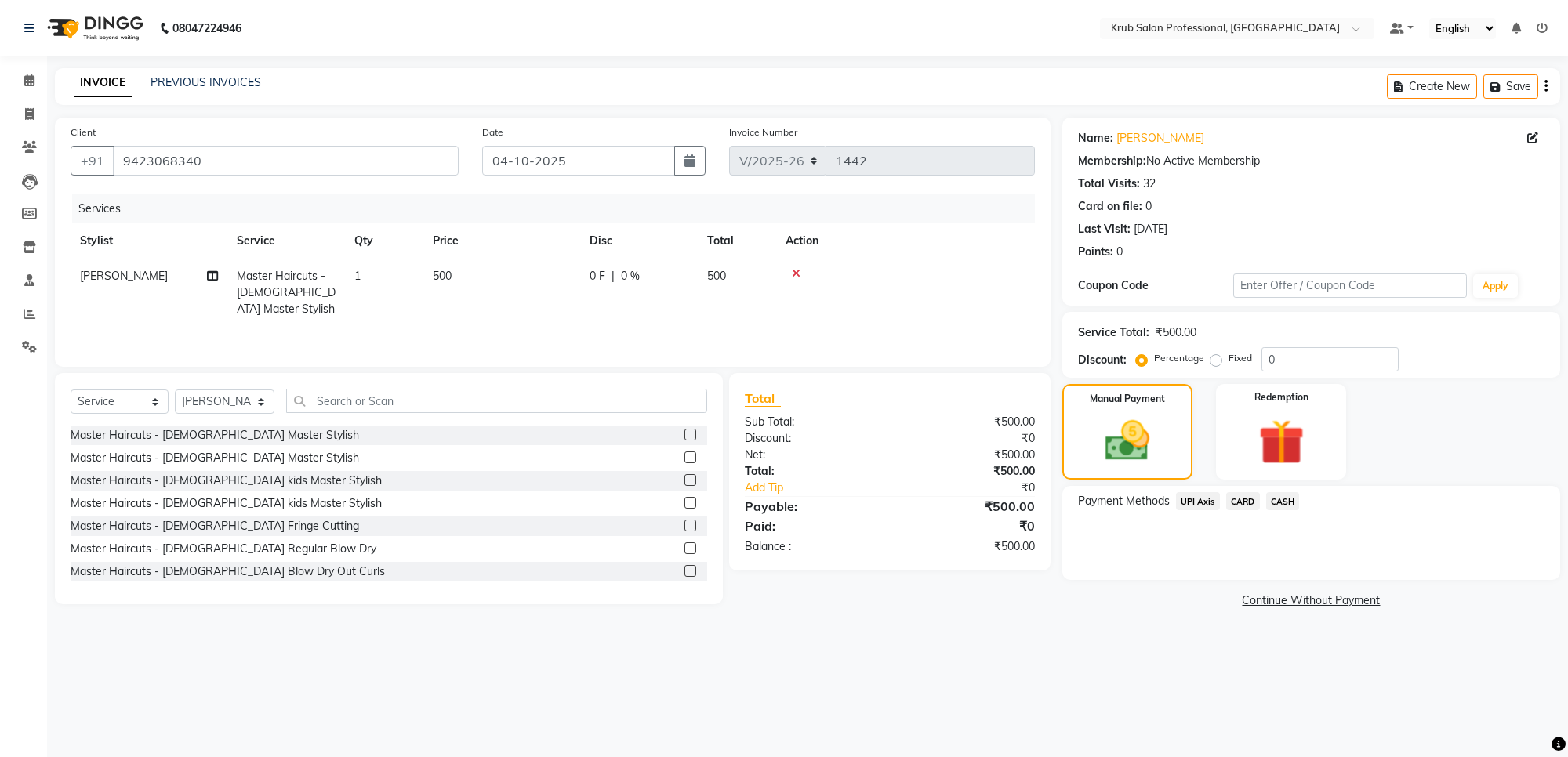
click at [1284, 499] on span "CASH" at bounding box center [1282, 501] width 34 height 18
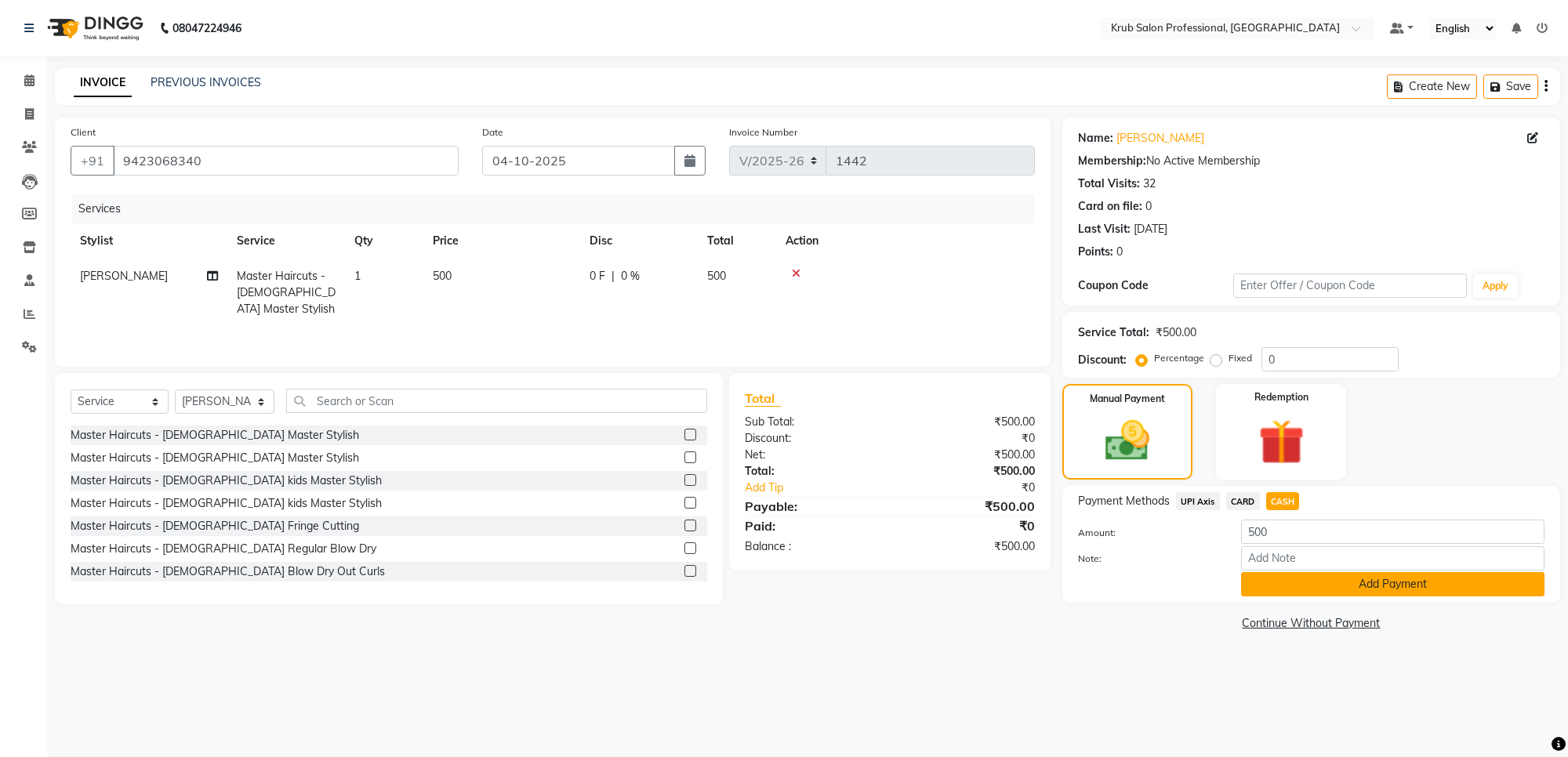
click at [1323, 582] on button "Add Payment" at bounding box center [1393, 584] width 304 height 24
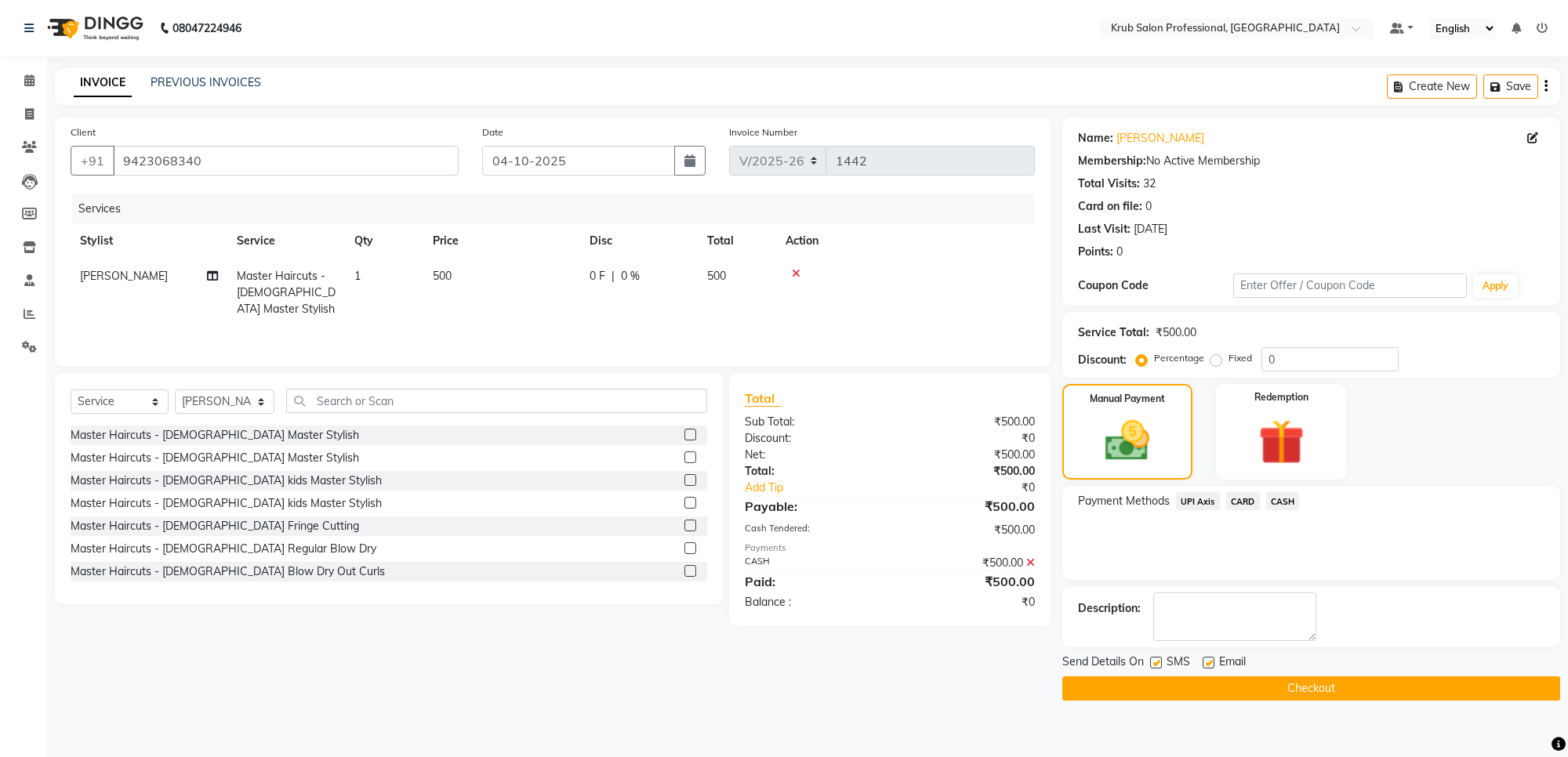
click at [1208, 659] on label at bounding box center [1208, 663] width 12 height 12
click at [1208, 659] on input "checkbox" at bounding box center [1208, 664] width 10 height 10
checkbox input "false"
click at [1208, 680] on button "Checkout" at bounding box center [1311, 689] width 498 height 24
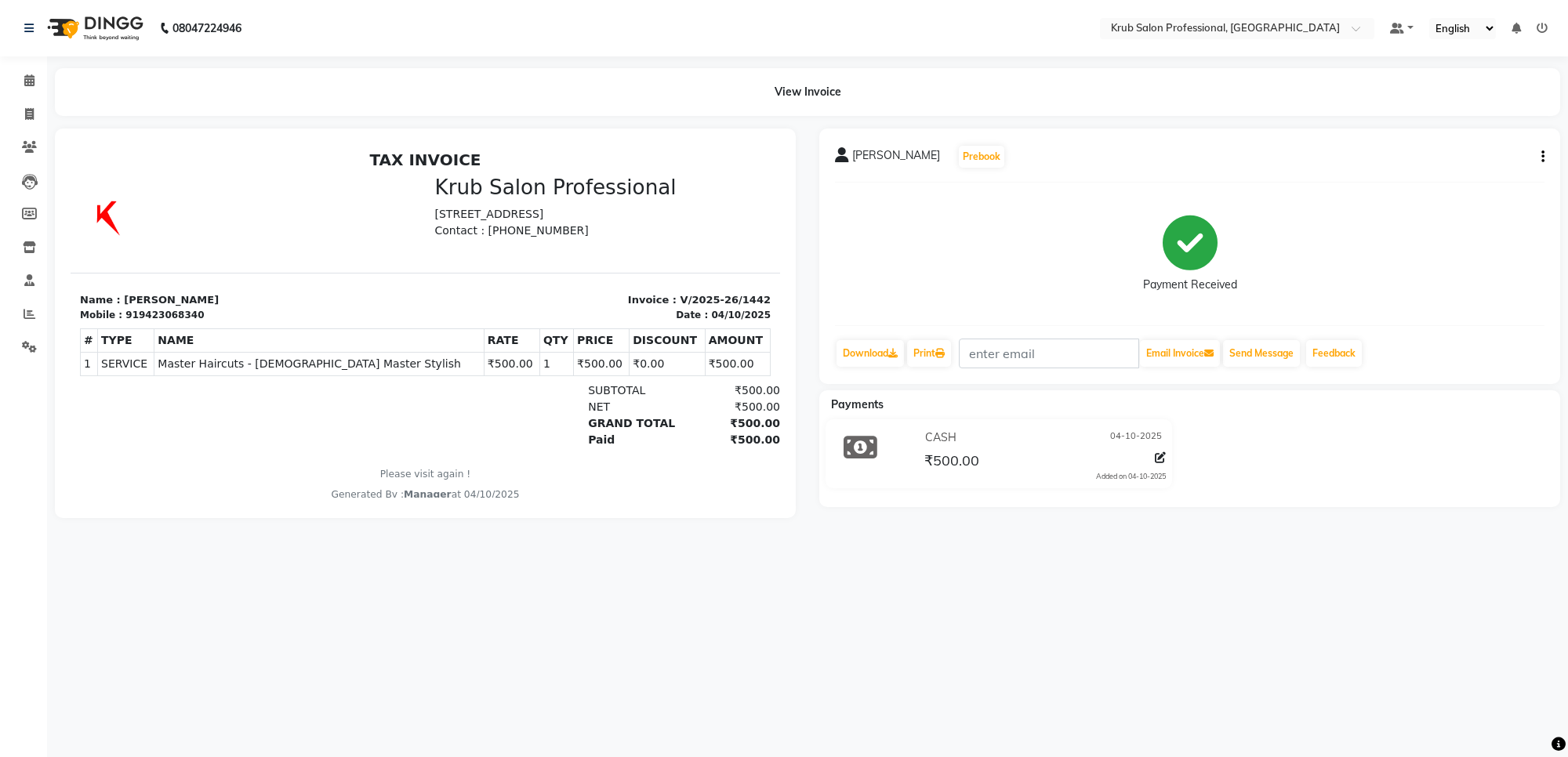
select select "service"
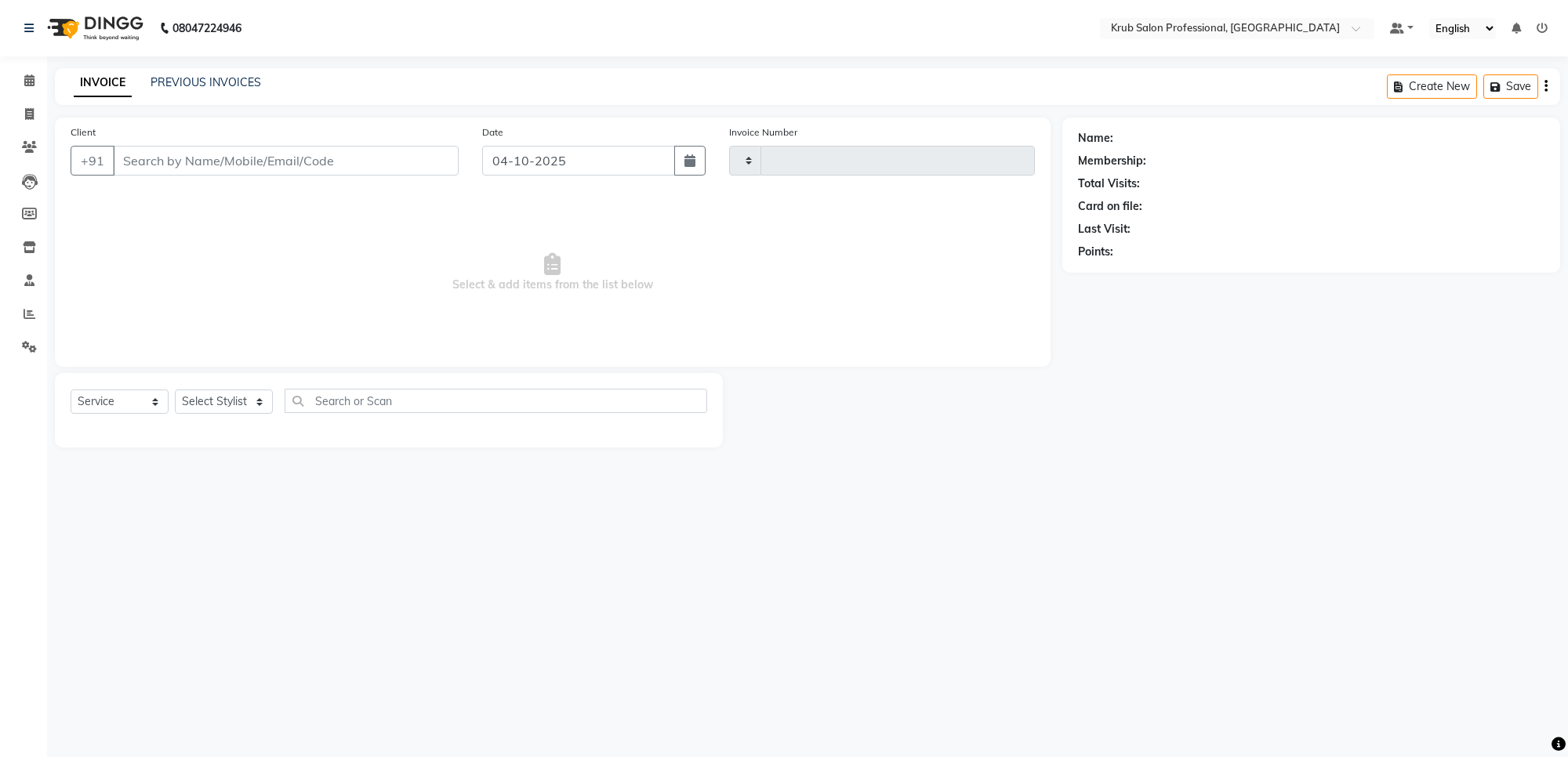
type input "1443"
select select "7490"
type input "9423068340"
select select "66028"
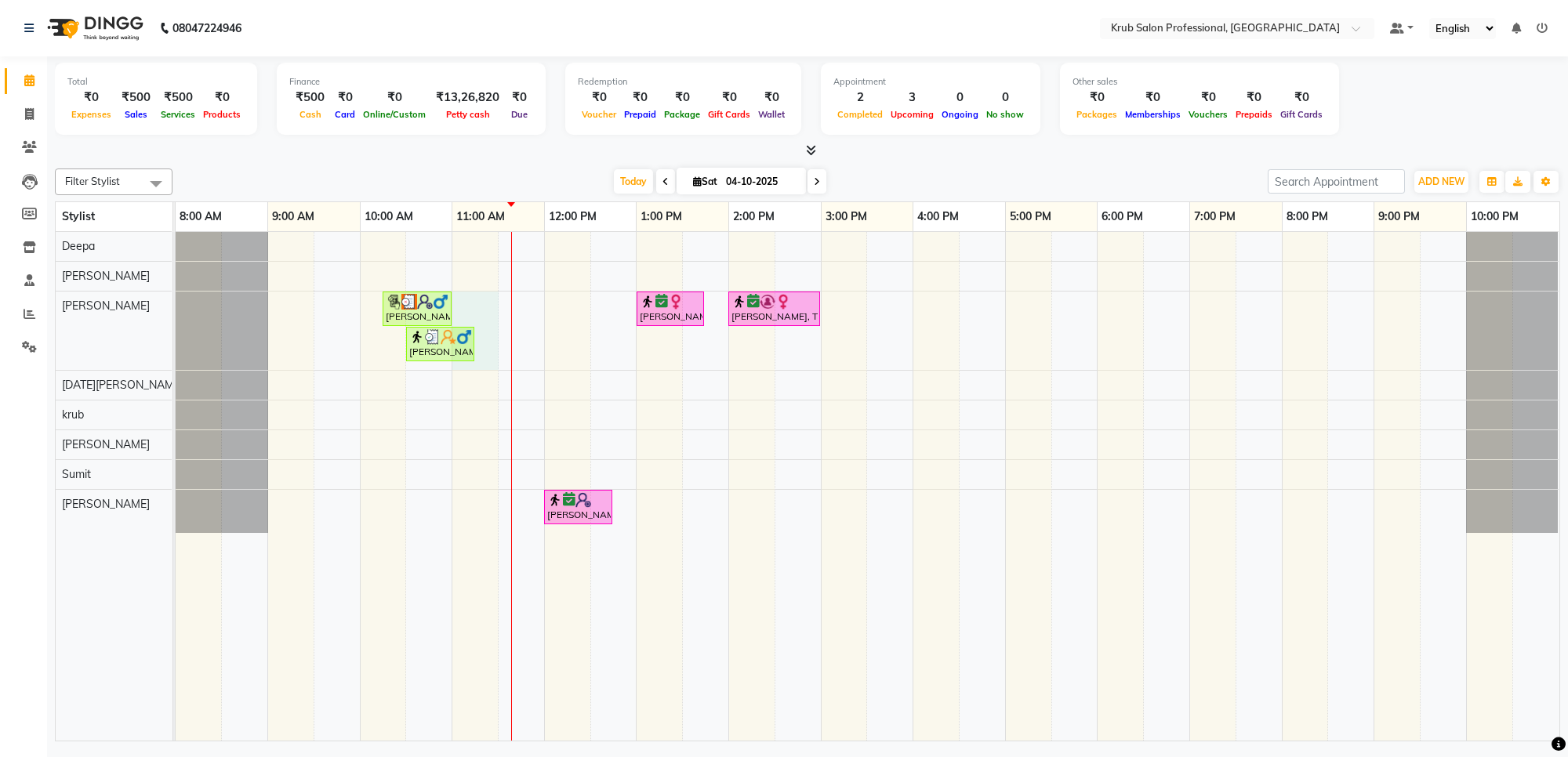
click at [488, 314] on div "[PERSON_NAME], TK01, 10:15 AM-11:00 AM, Master Haircuts - [DEMOGRAPHIC_DATA] Ma…" at bounding box center [867, 487] width 1384 height 509
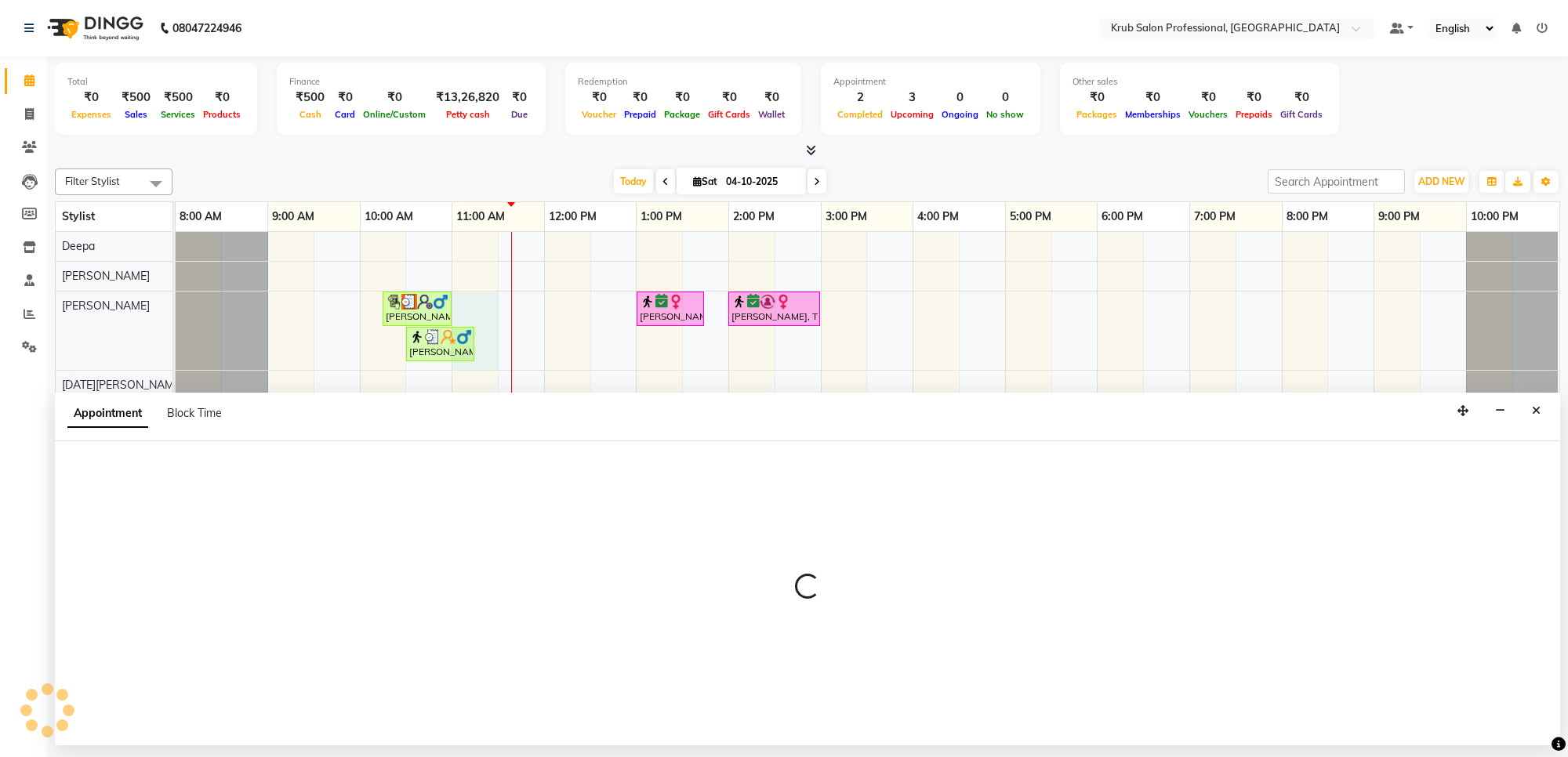
select select "66028"
select select "660"
select select "tentative"
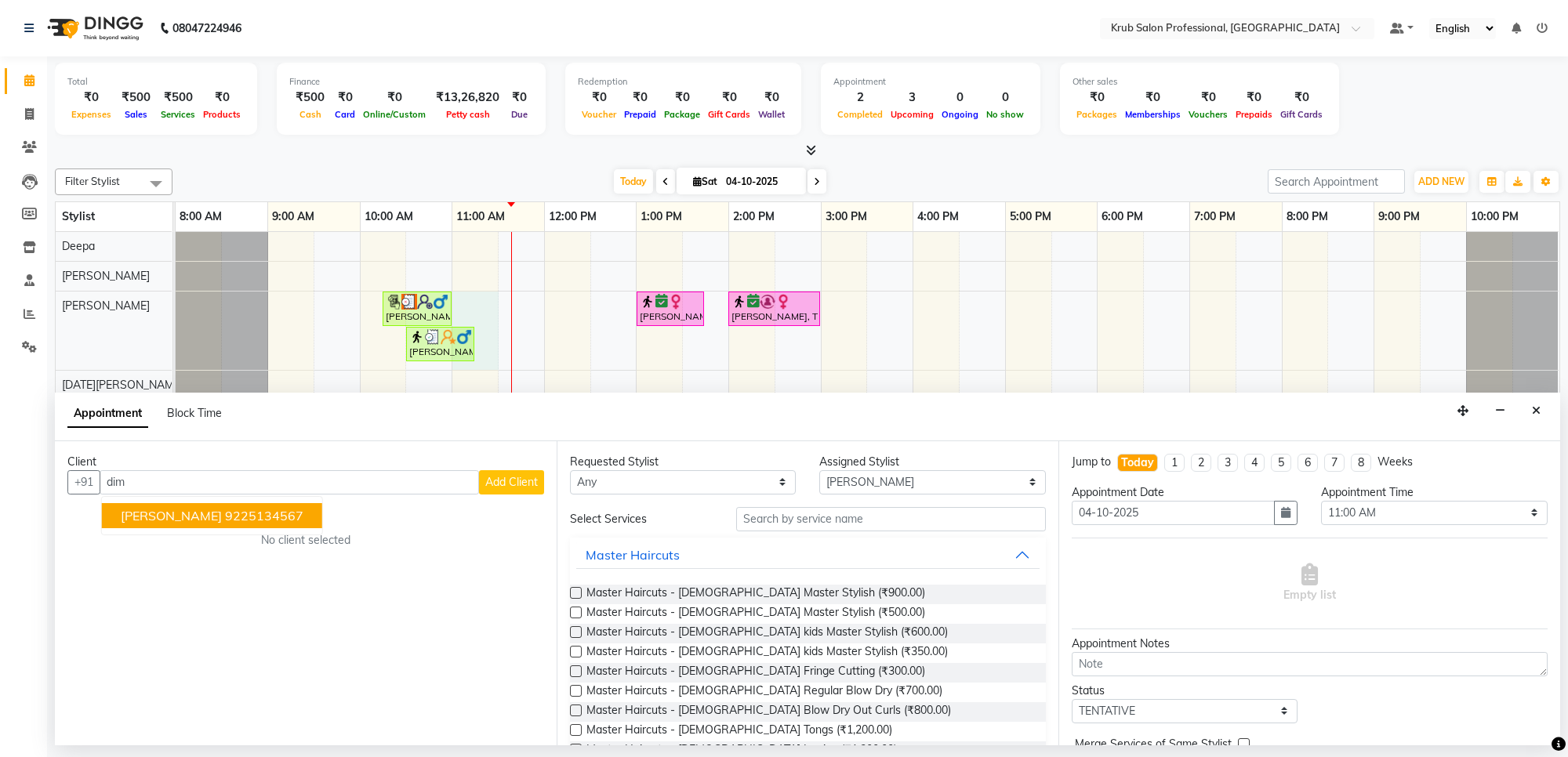
click at [158, 514] on span "[PERSON_NAME]" at bounding box center [171, 516] width 101 height 15
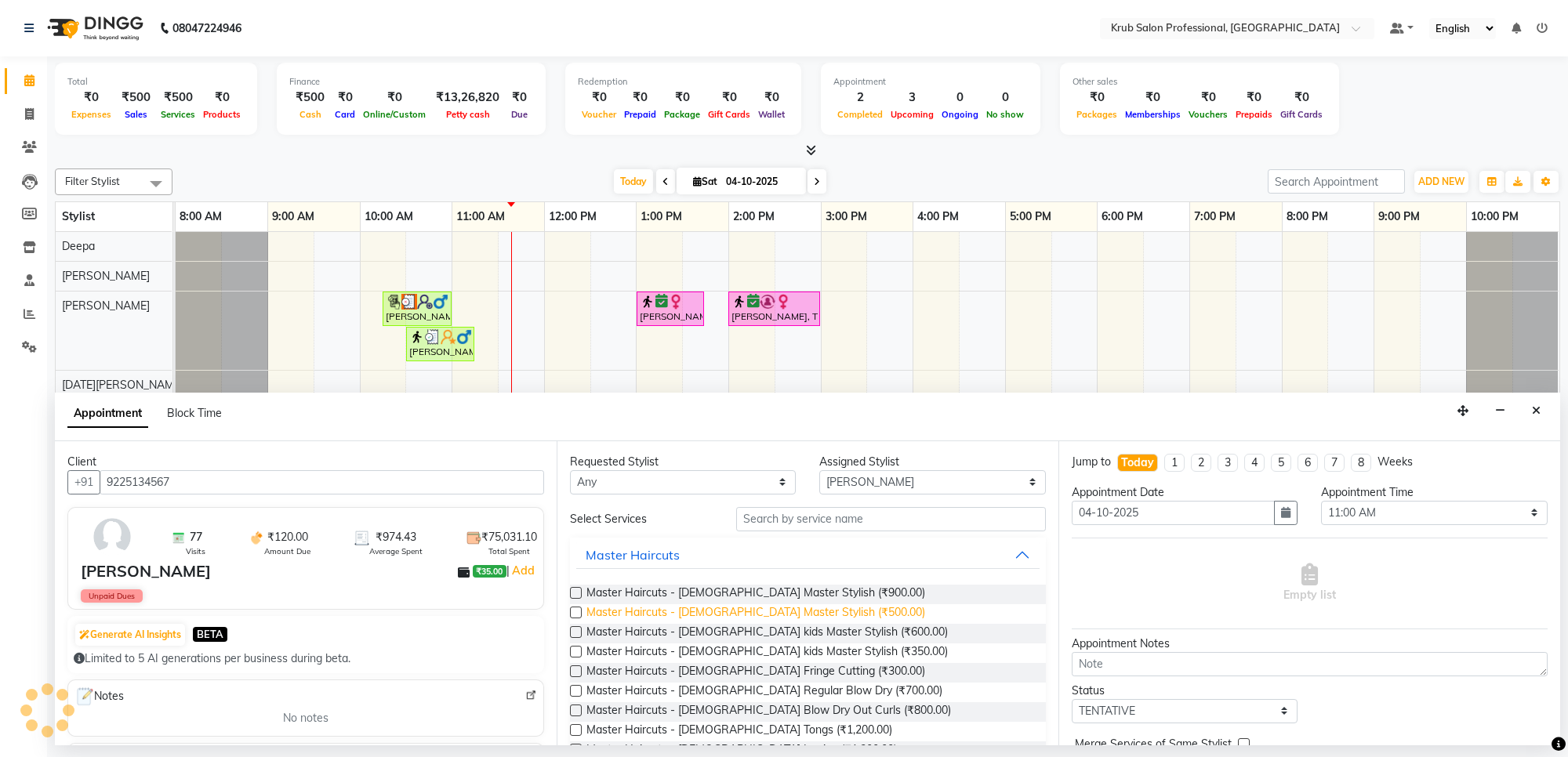
type input "9225134567"
click at [772, 610] on span "Master Haircuts - [DEMOGRAPHIC_DATA] Master Stylish (₹500.00)" at bounding box center [756, 614] width 339 height 20
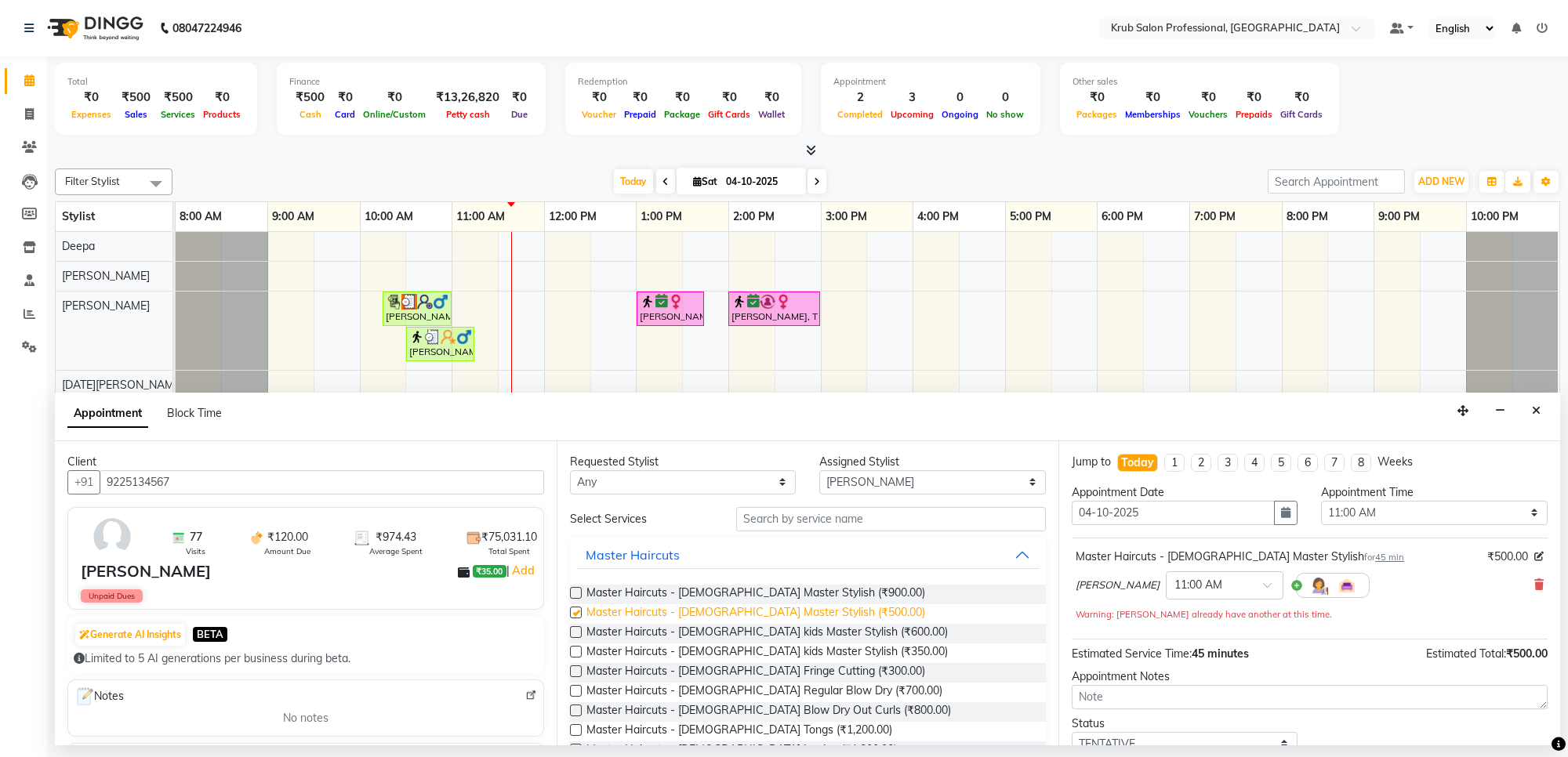
checkbox input "false"
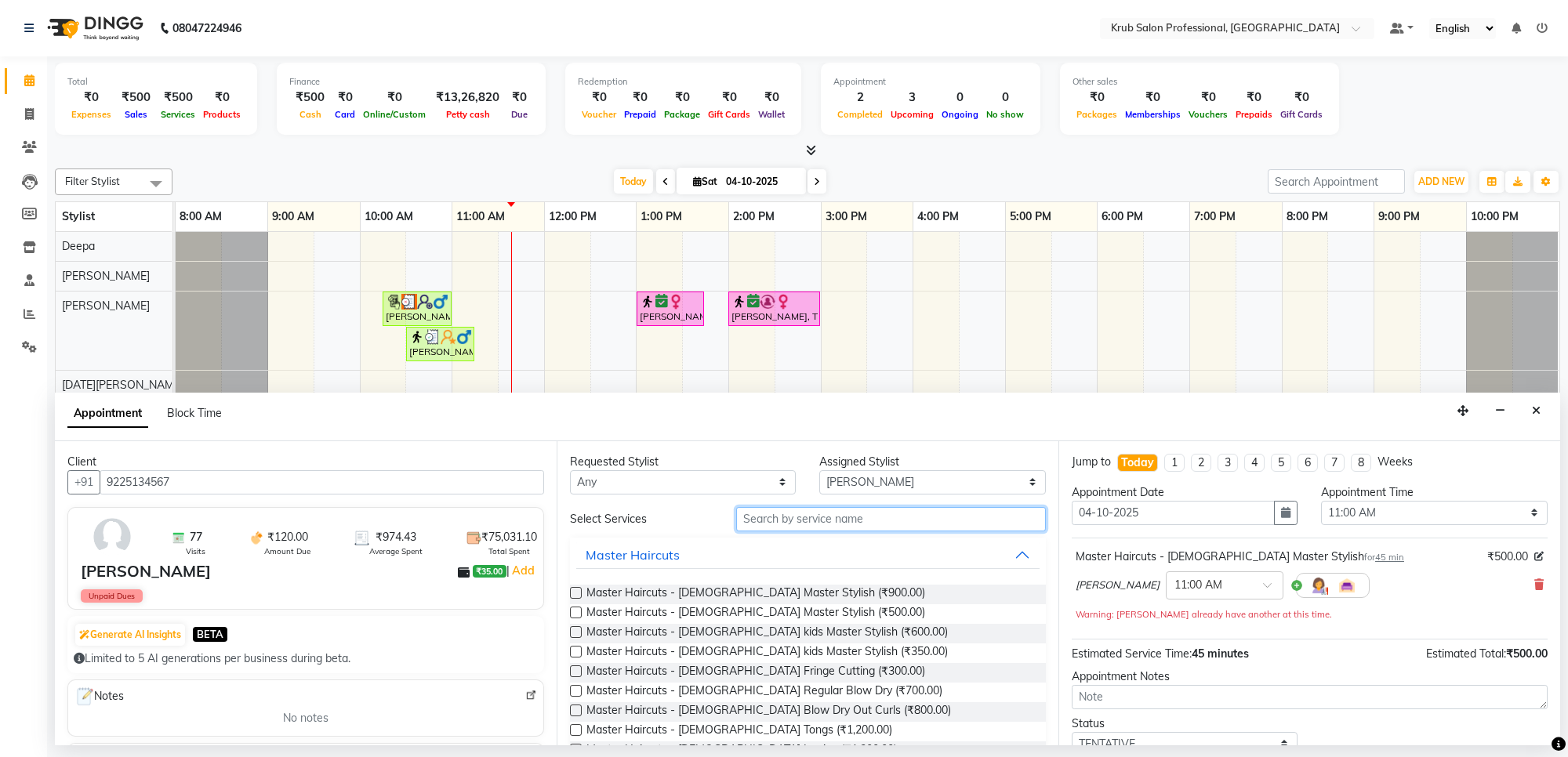
click at [759, 519] on input "text" at bounding box center [891, 520] width 310 height 24
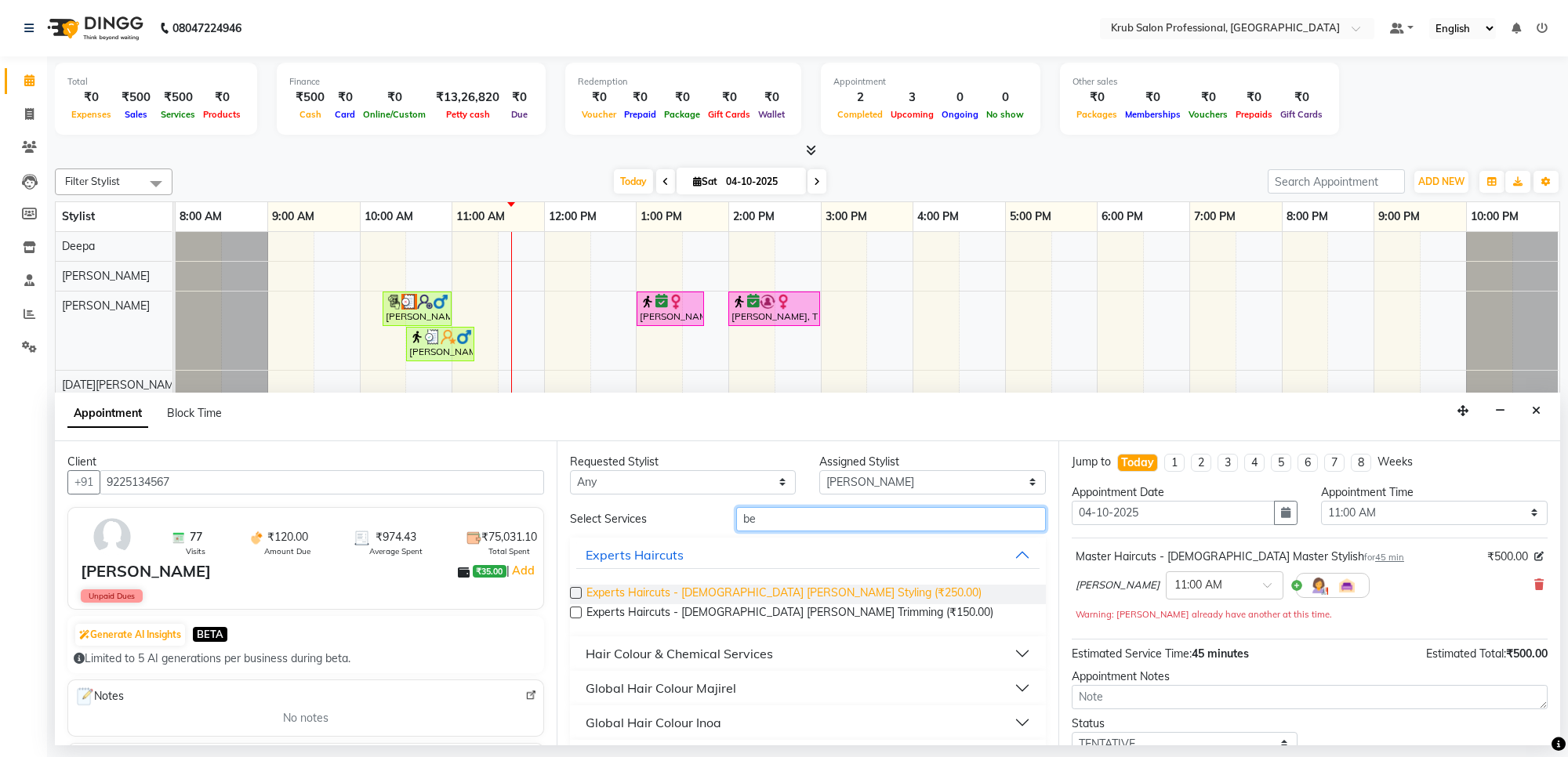
type input "be"
click at [808, 592] on span "Experts Haircuts - [DEMOGRAPHIC_DATA] [PERSON_NAME] Styling (₹250.00)" at bounding box center [784, 594] width 395 height 20
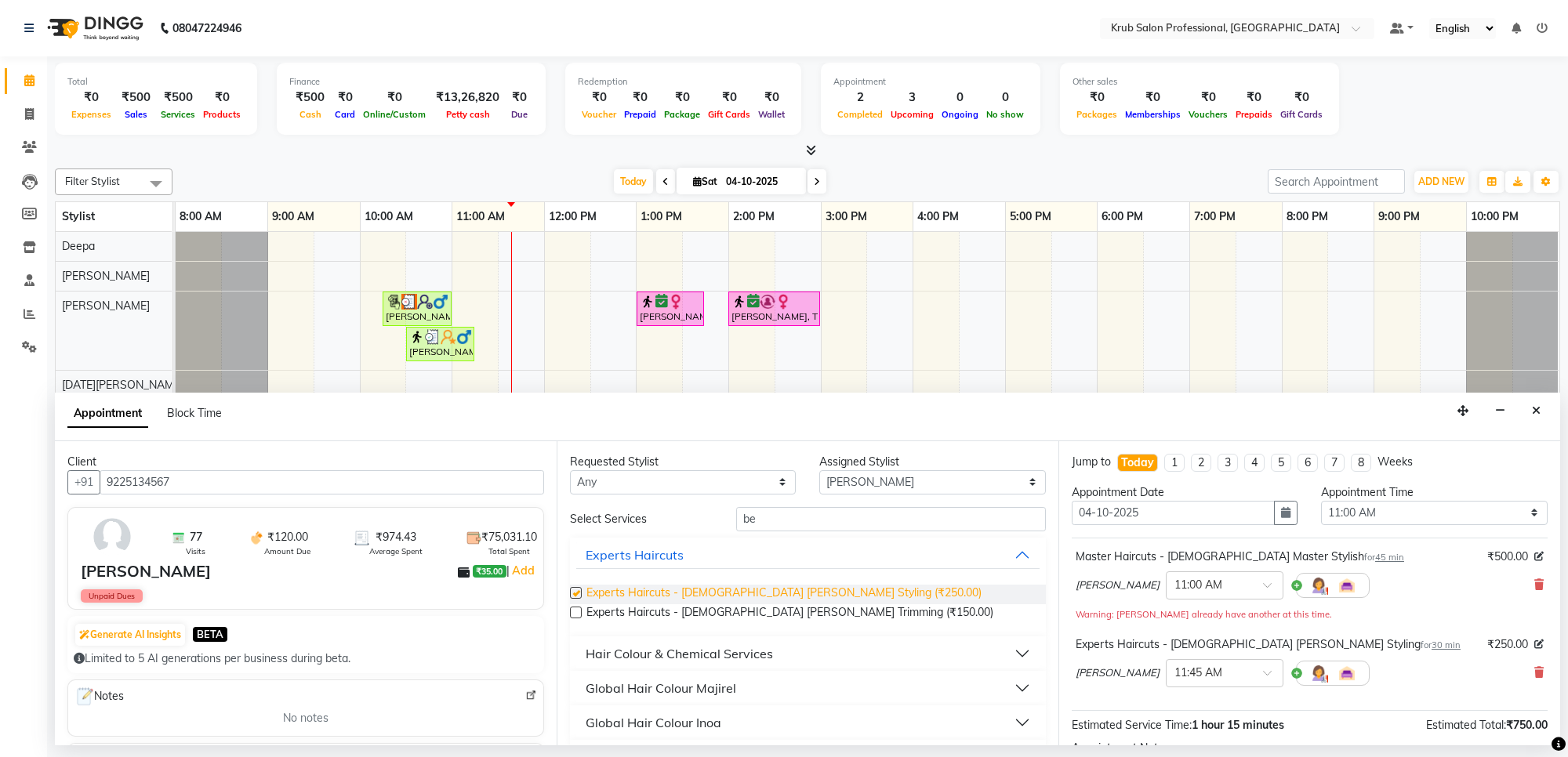
checkbox input "false"
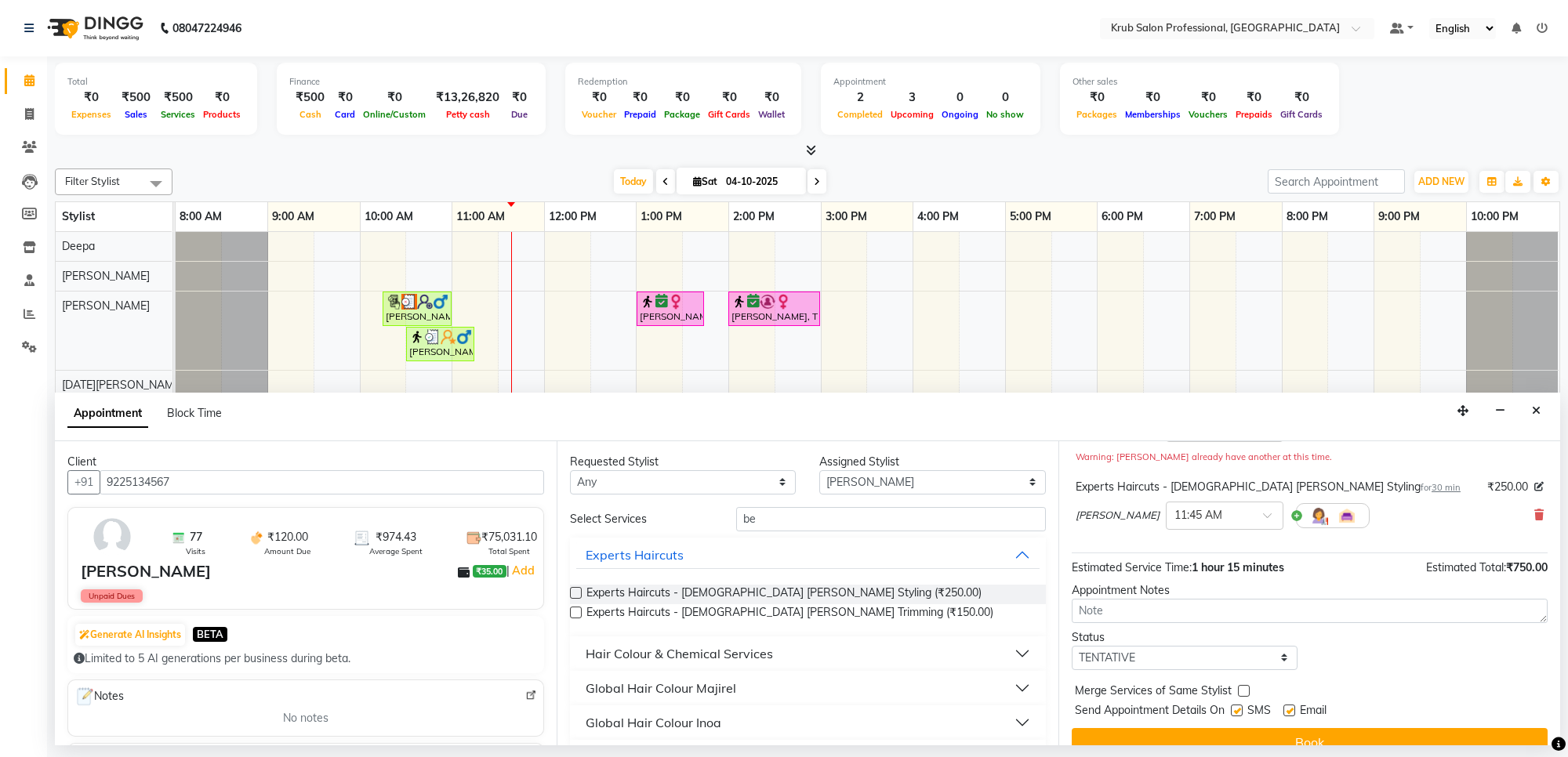
scroll to position [182, 0]
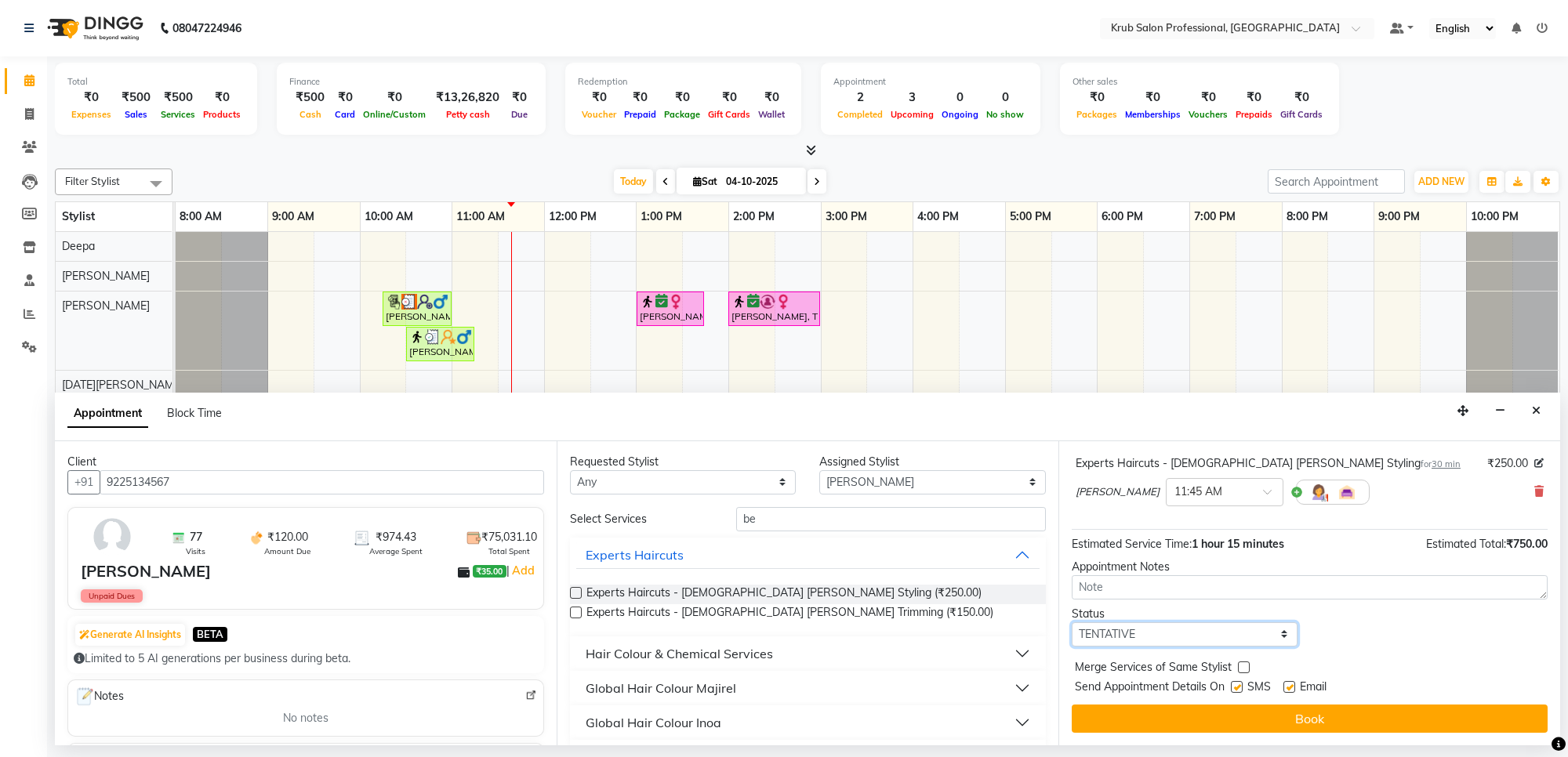
click at [1172, 639] on select "Select TENTATIVE CONFIRM CHECK-IN UPCOMING" at bounding box center [1184, 635] width 225 height 24
select select "check-in"
click at [1072, 623] on select "Select TENTATIVE CONFIRM CHECK-IN UPCOMING" at bounding box center [1184, 635] width 225 height 24
click at [1288, 684] on label at bounding box center [1289, 687] width 12 height 12
click at [1288, 684] on input "checkbox" at bounding box center [1288, 689] width 10 height 10
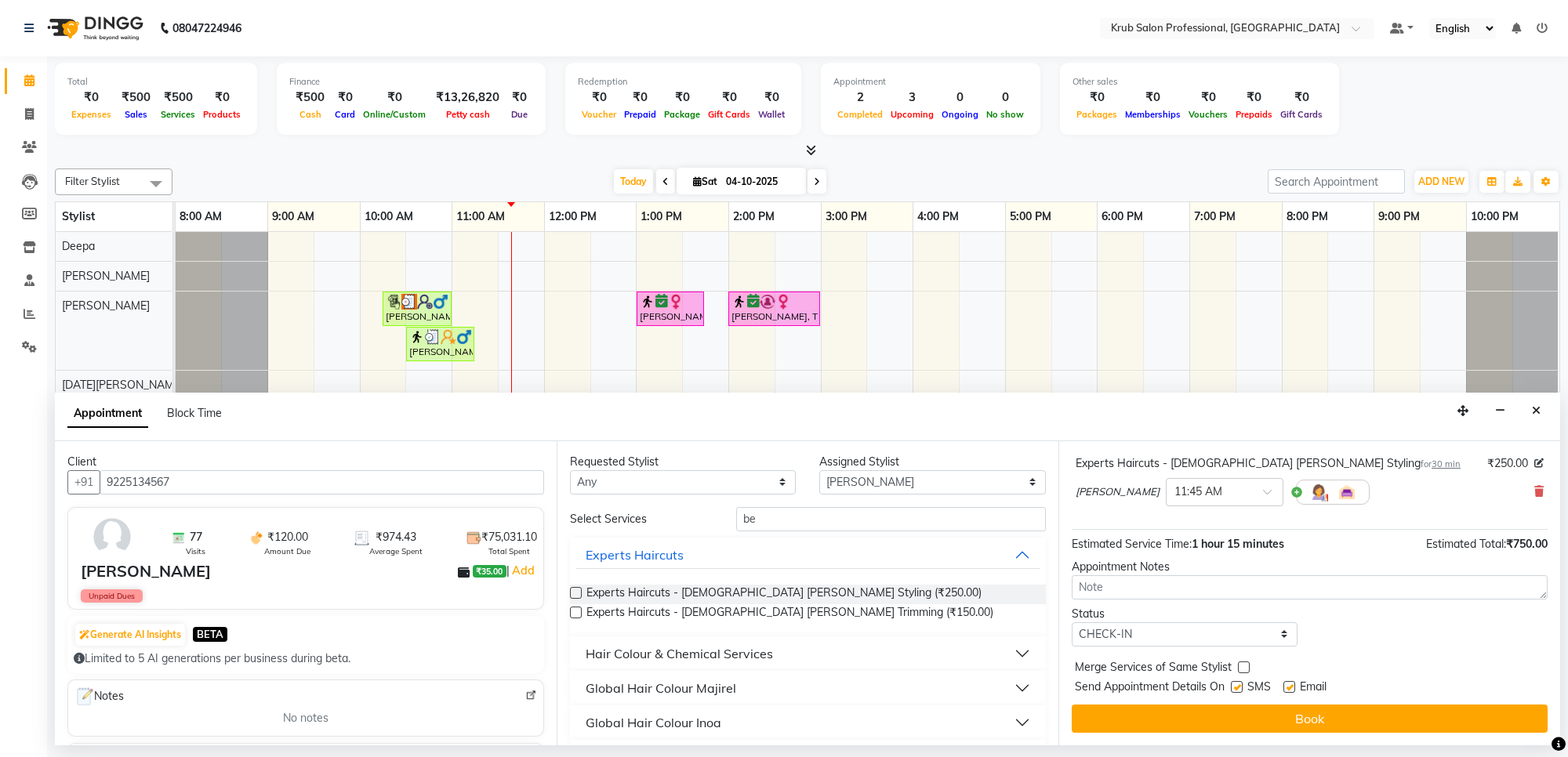
checkbox input "false"
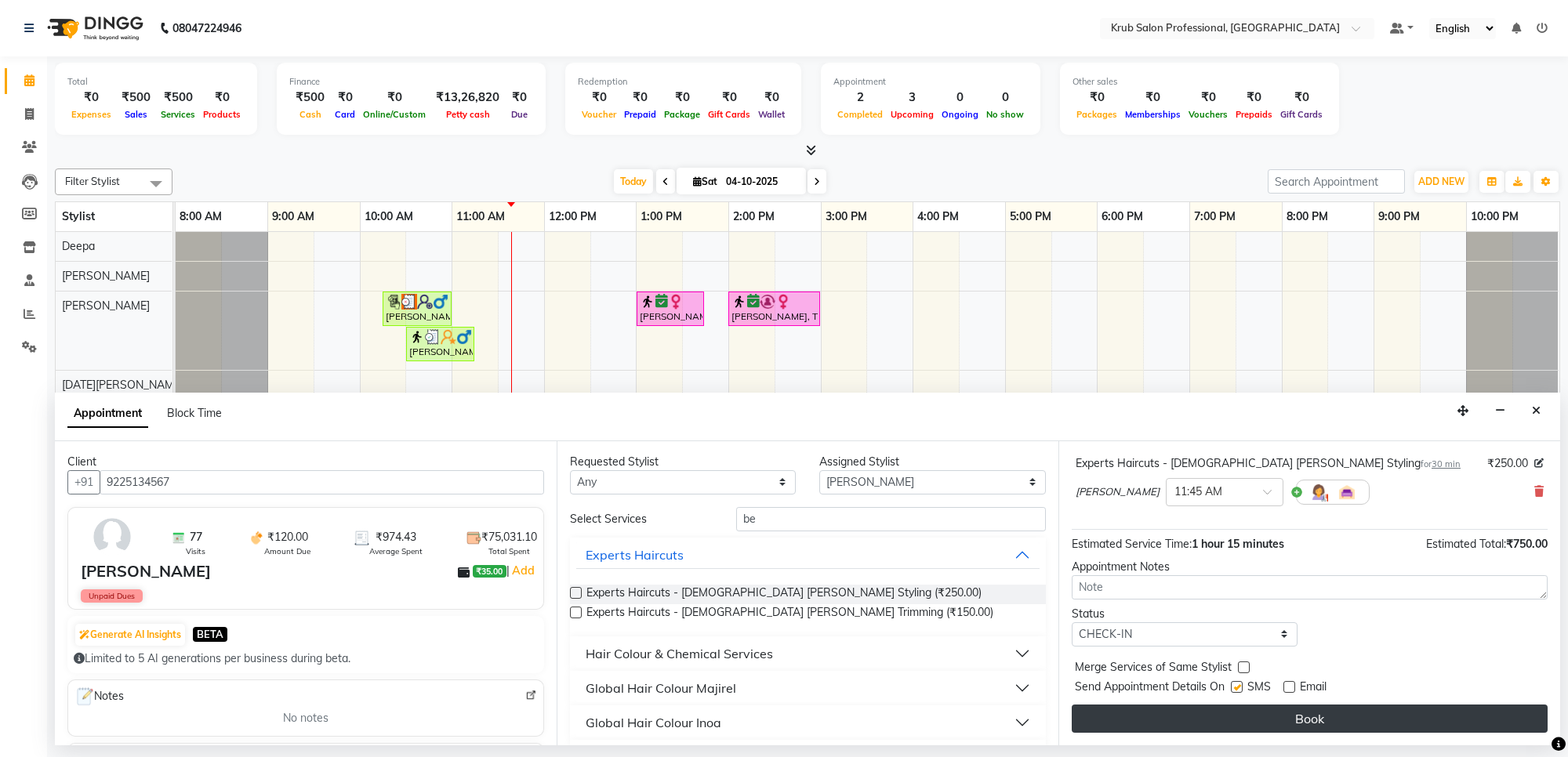
click at [1287, 716] on button "Book" at bounding box center [1309, 718] width 476 height 28
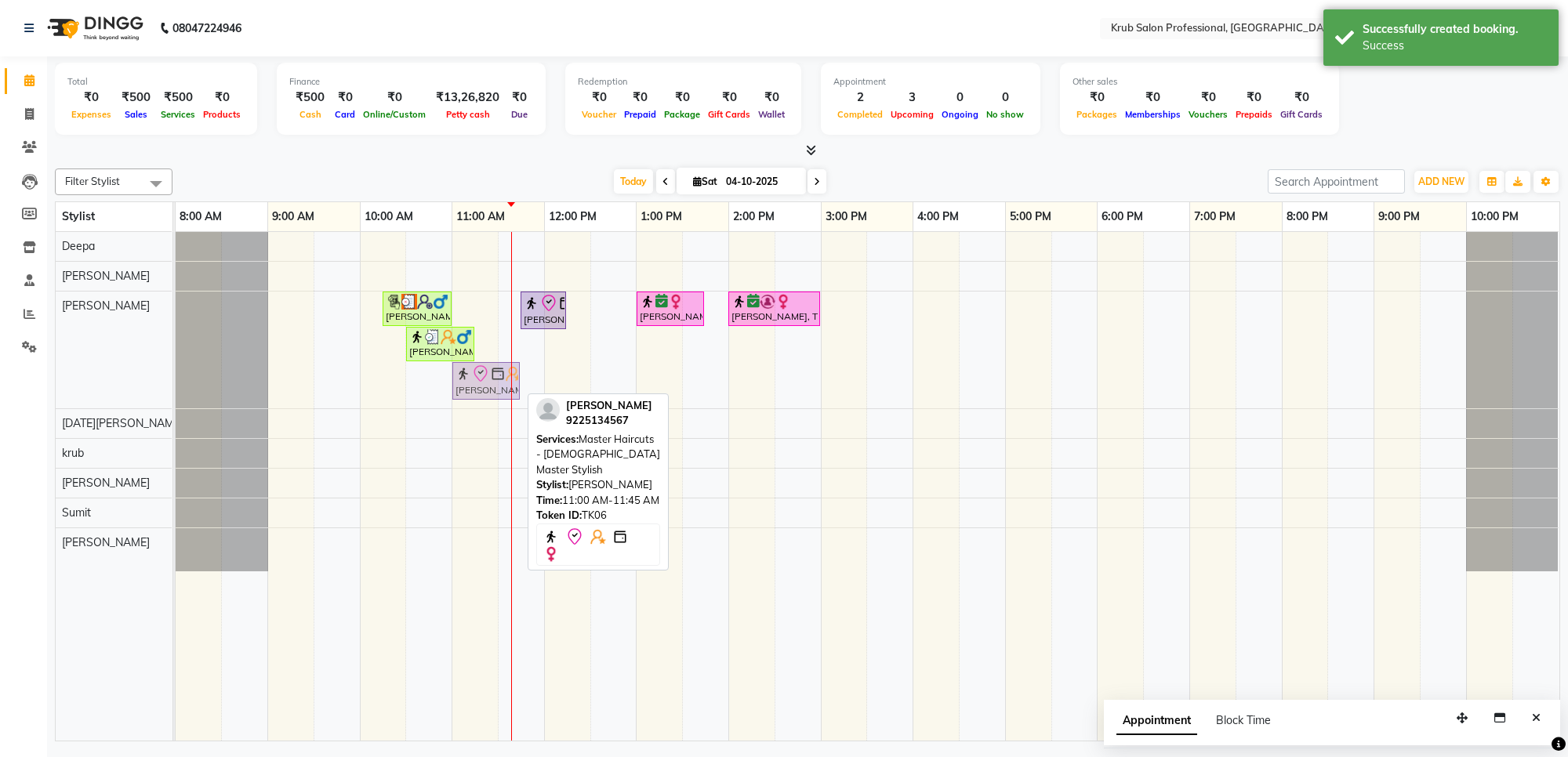
drag, startPoint x: 477, startPoint y: 378, endPoint x: 479, endPoint y: 306, distance: 72.0
click at [479, 306] on div "[PERSON_NAME], TK01, 10:15 AM-11:00 AM, Master Haircuts - [DEMOGRAPHIC_DATA] Ma…" at bounding box center [867, 487] width 1384 height 509
drag, startPoint x: 479, startPoint y: 385, endPoint x: 476, endPoint y: 307, distance: 78.1
click at [476, 307] on div "[PERSON_NAME], TK01, 10:15 AM-11:00 AM, Master Haircuts - [DEMOGRAPHIC_DATA] Ma…" at bounding box center [867, 487] width 1384 height 509
drag, startPoint x: 479, startPoint y: 385, endPoint x: 484, endPoint y: 311, distance: 74.2
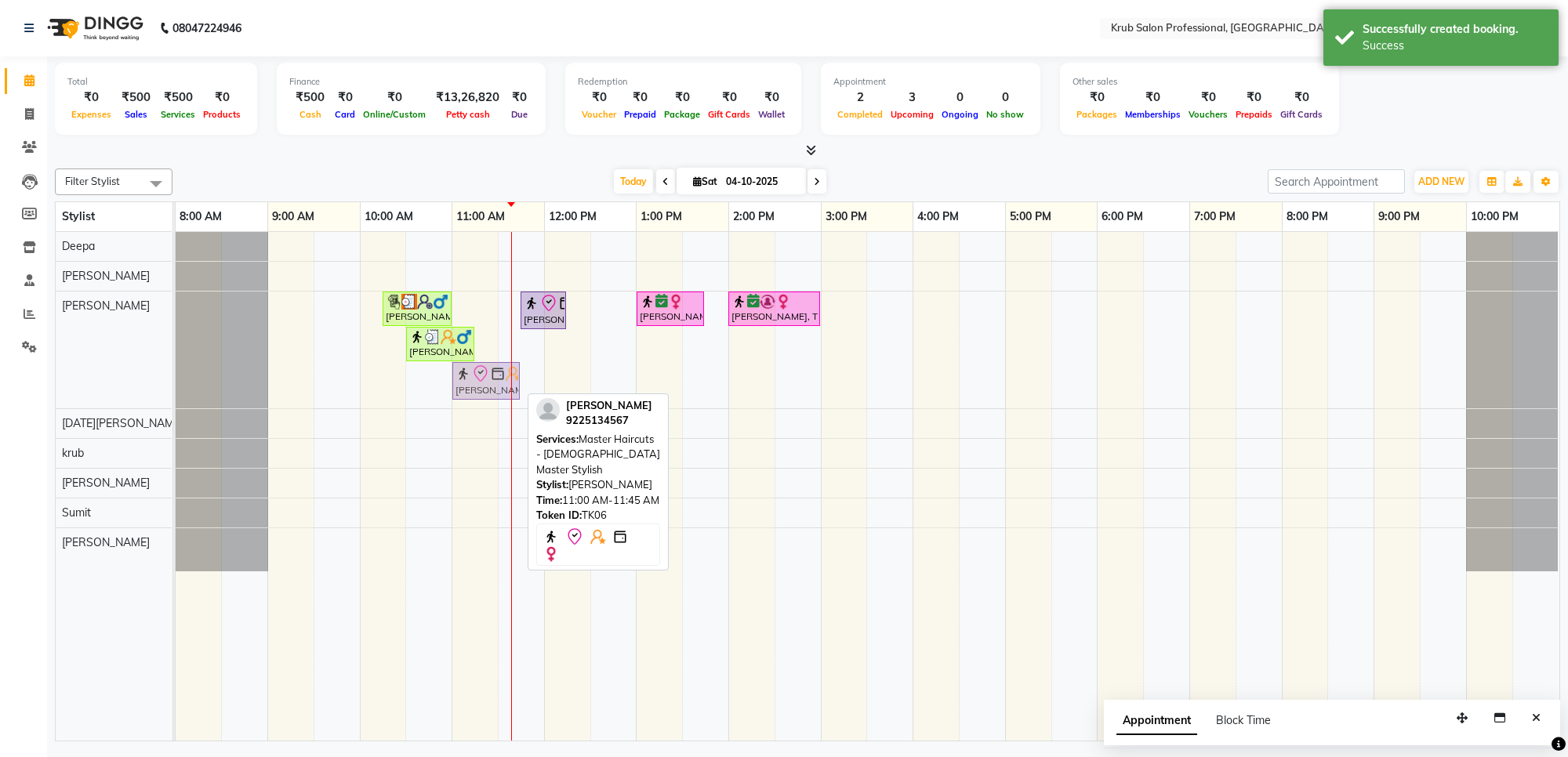
click at [484, 314] on div "[PERSON_NAME], TK01, 10:15 AM-11:00 AM, Master Haircuts - [DEMOGRAPHIC_DATA] Ma…" at bounding box center [867, 487] width 1384 height 509
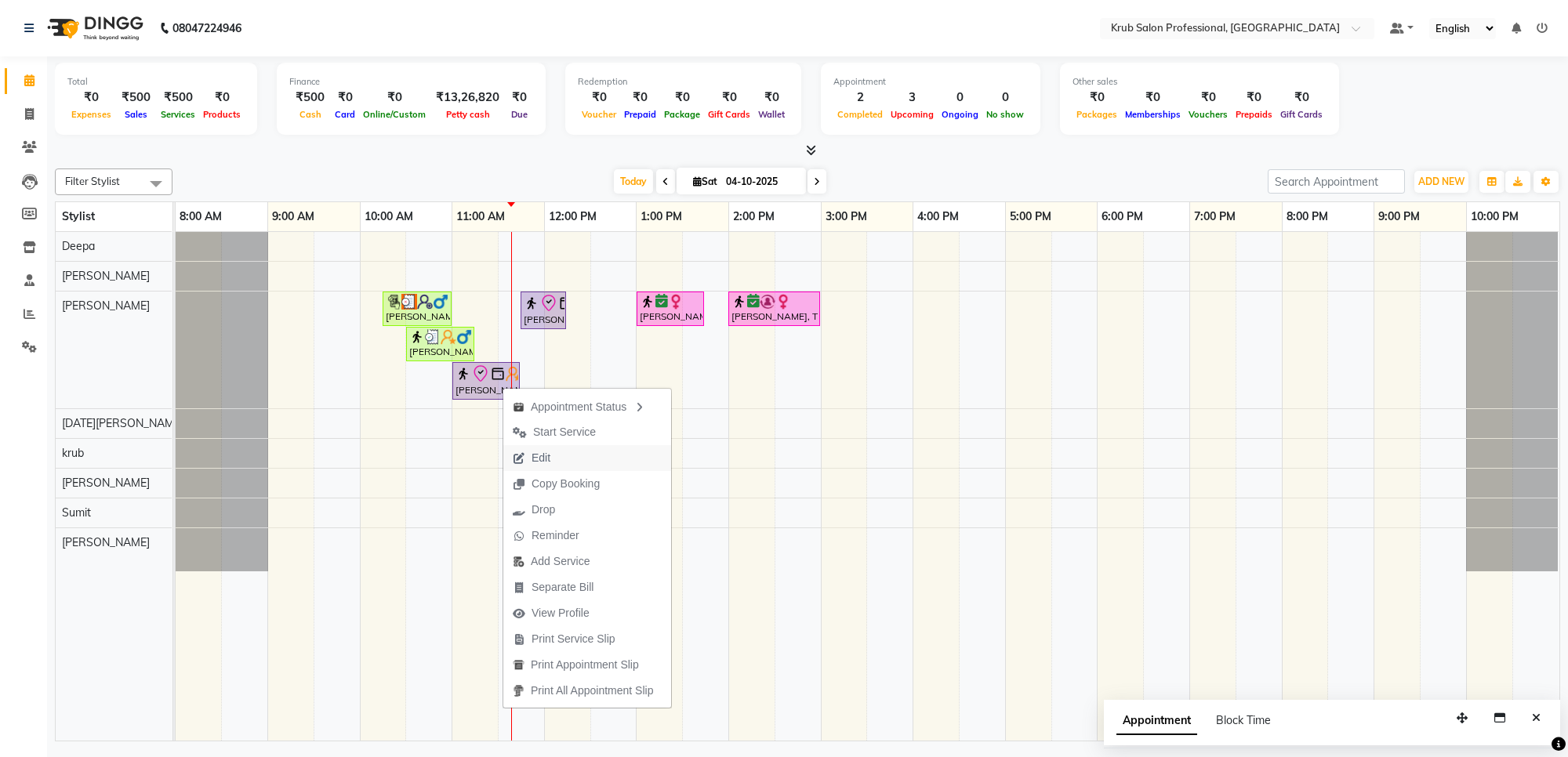
click at [558, 453] on span "Edit" at bounding box center [532, 459] width 57 height 26
select select "tentative"
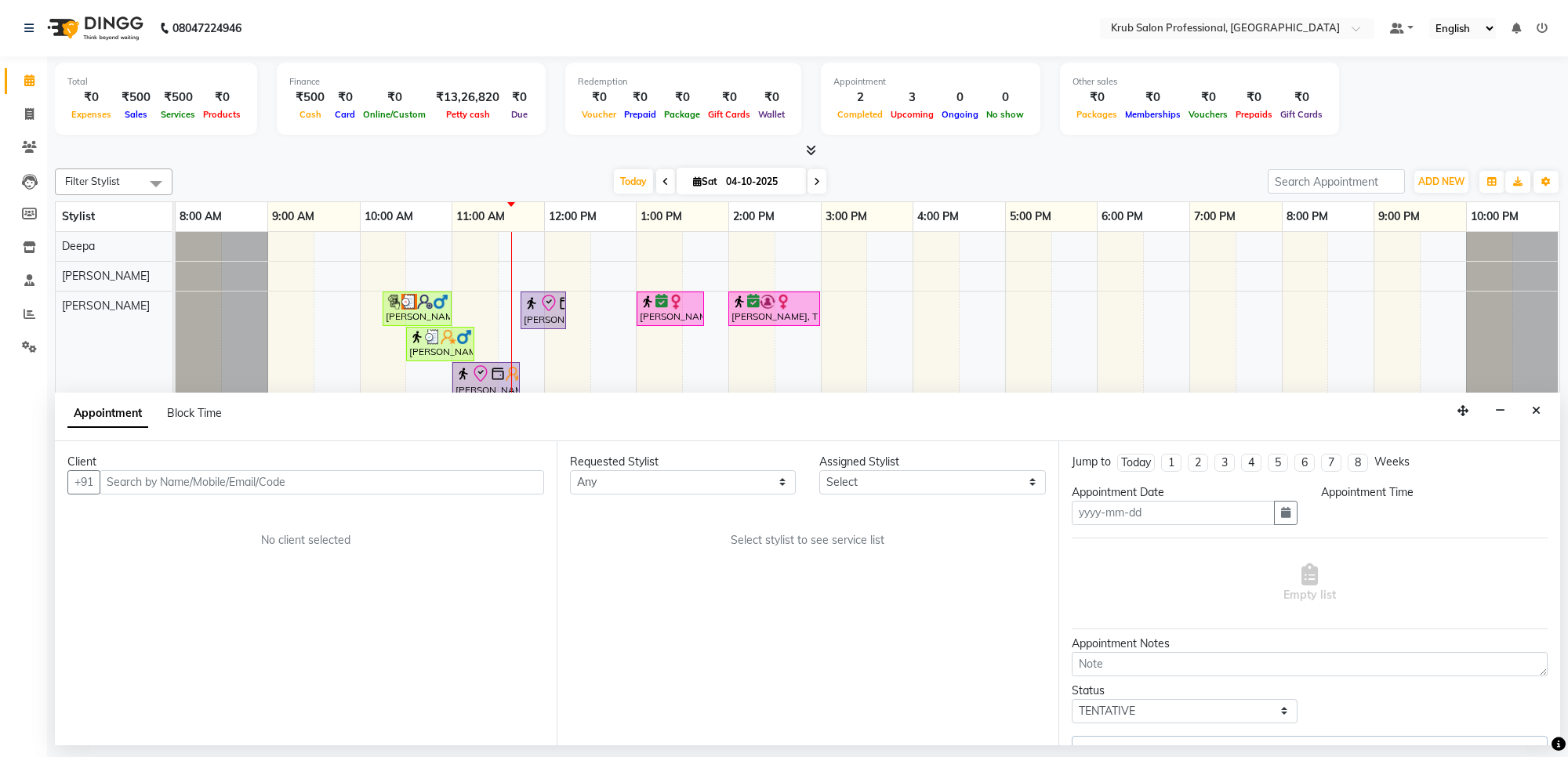
type input "04-10-2025"
select select "66028"
select select "check-in"
select select "660"
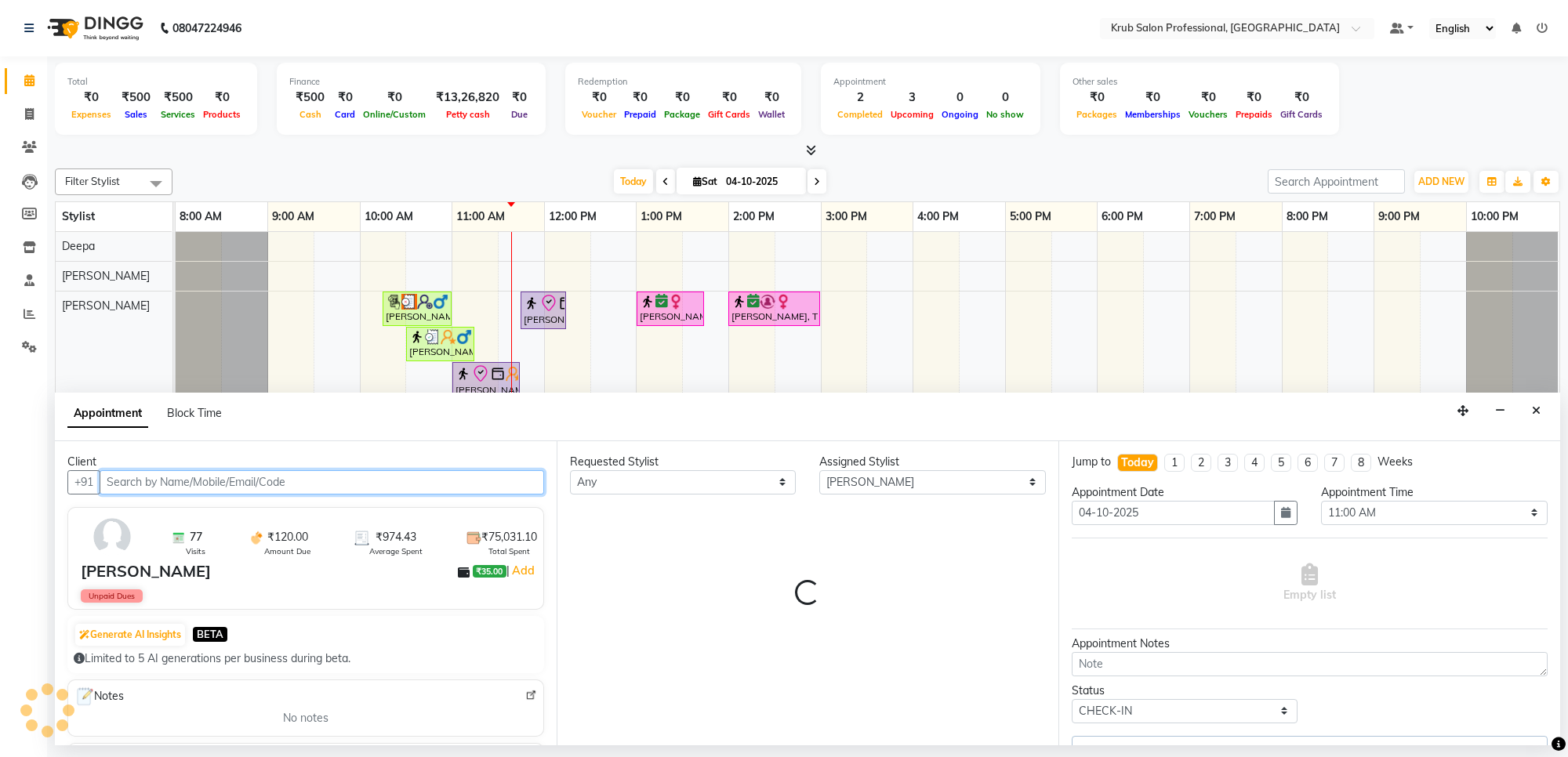
select select "3755"
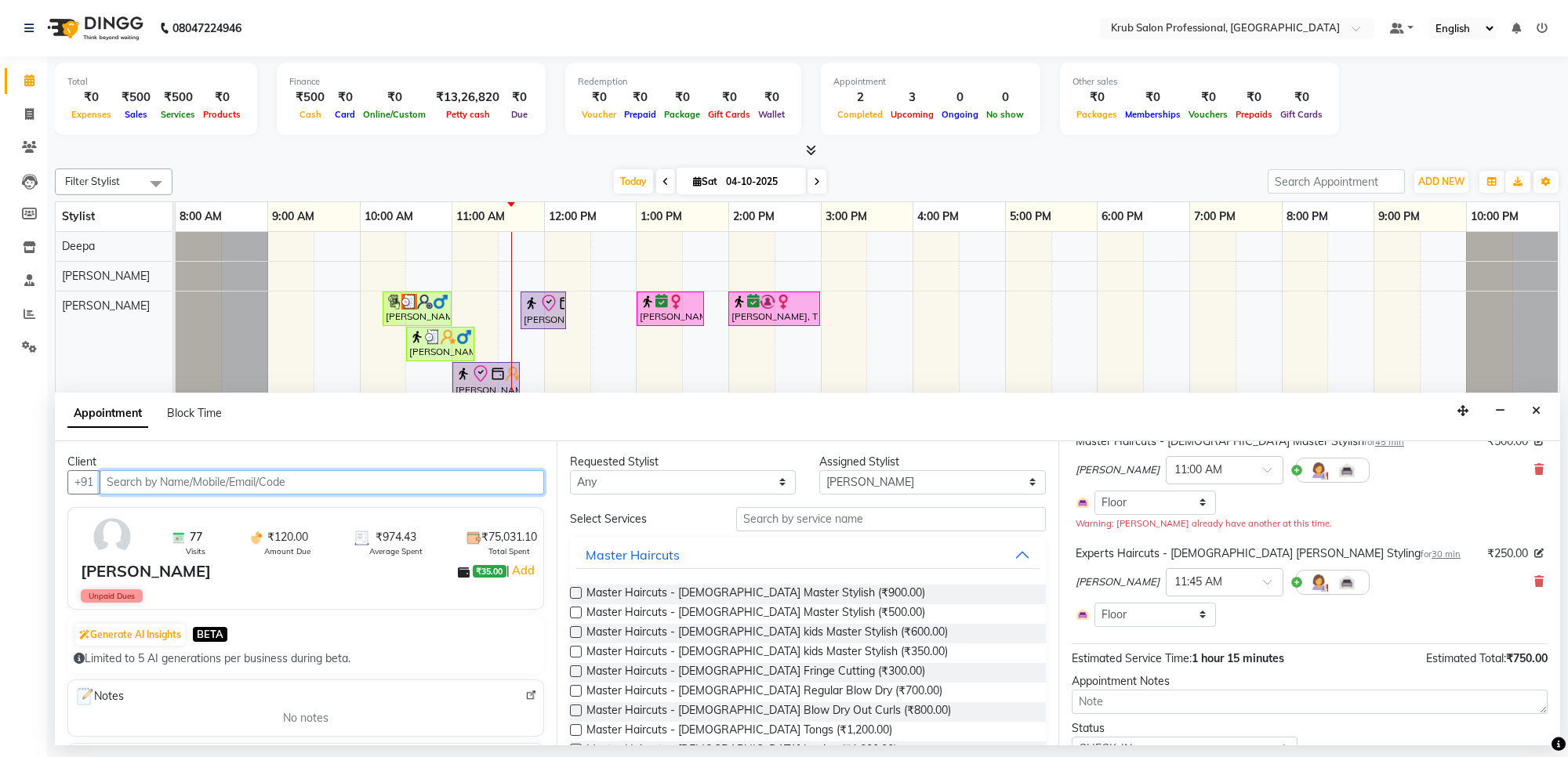
scroll to position [118, 0]
click at [1208, 585] on input "text" at bounding box center [1208, 579] width 69 height 16
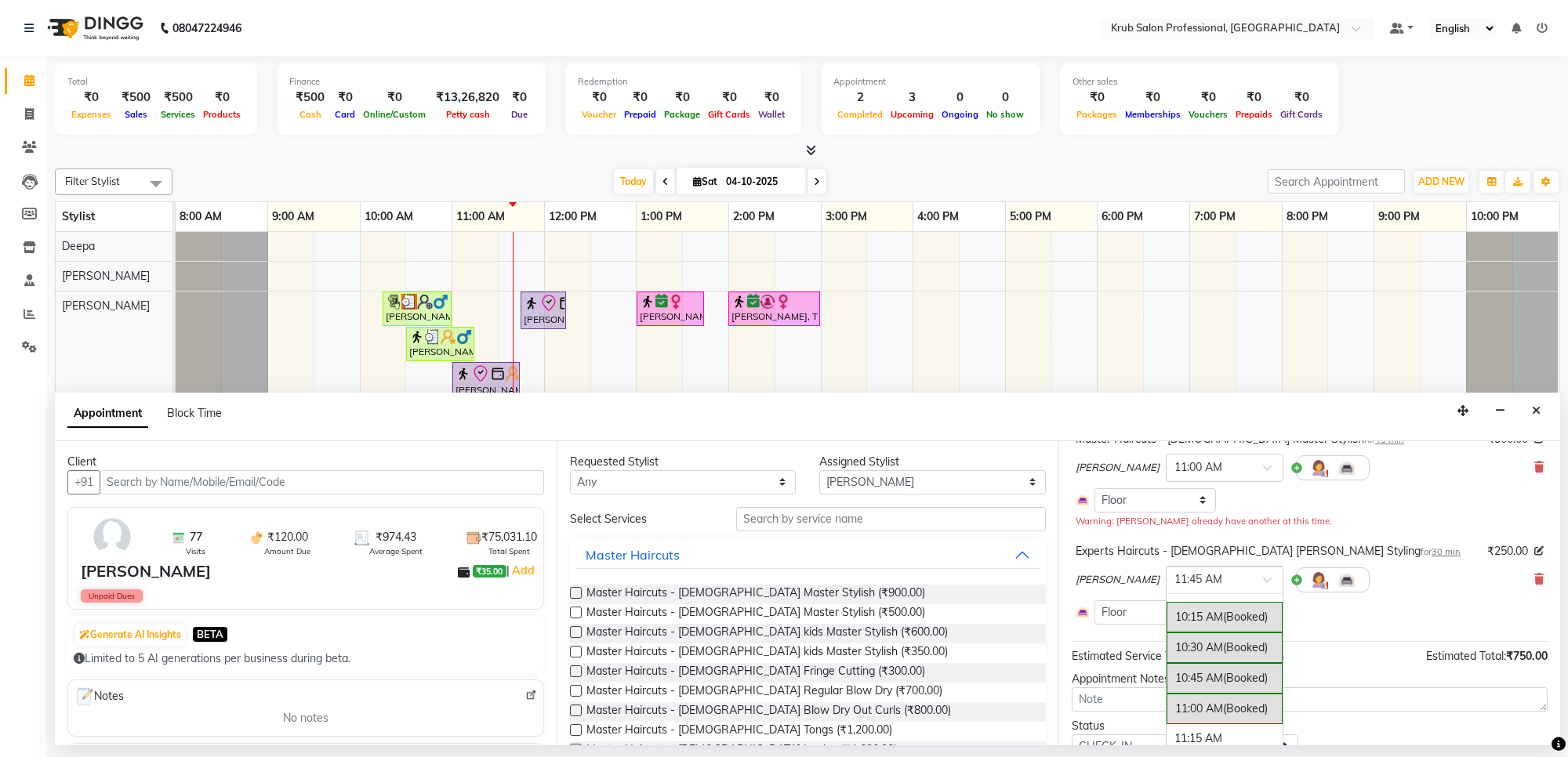
scroll to position [167, 0]
click at [1166, 670] on div "11:00 AM (Booked)" at bounding box center [1224, 680] width 116 height 31
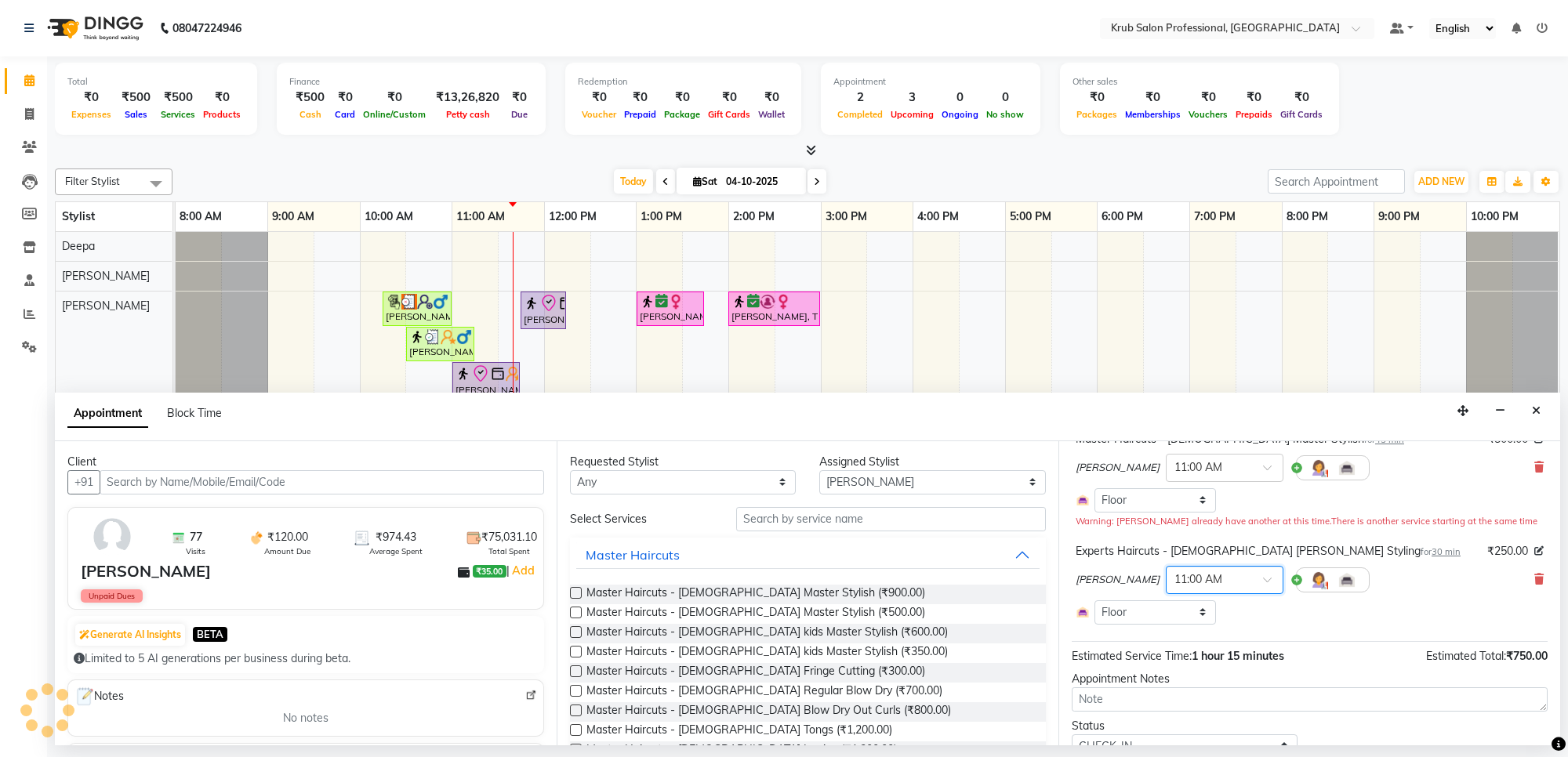
scroll to position [185, 0]
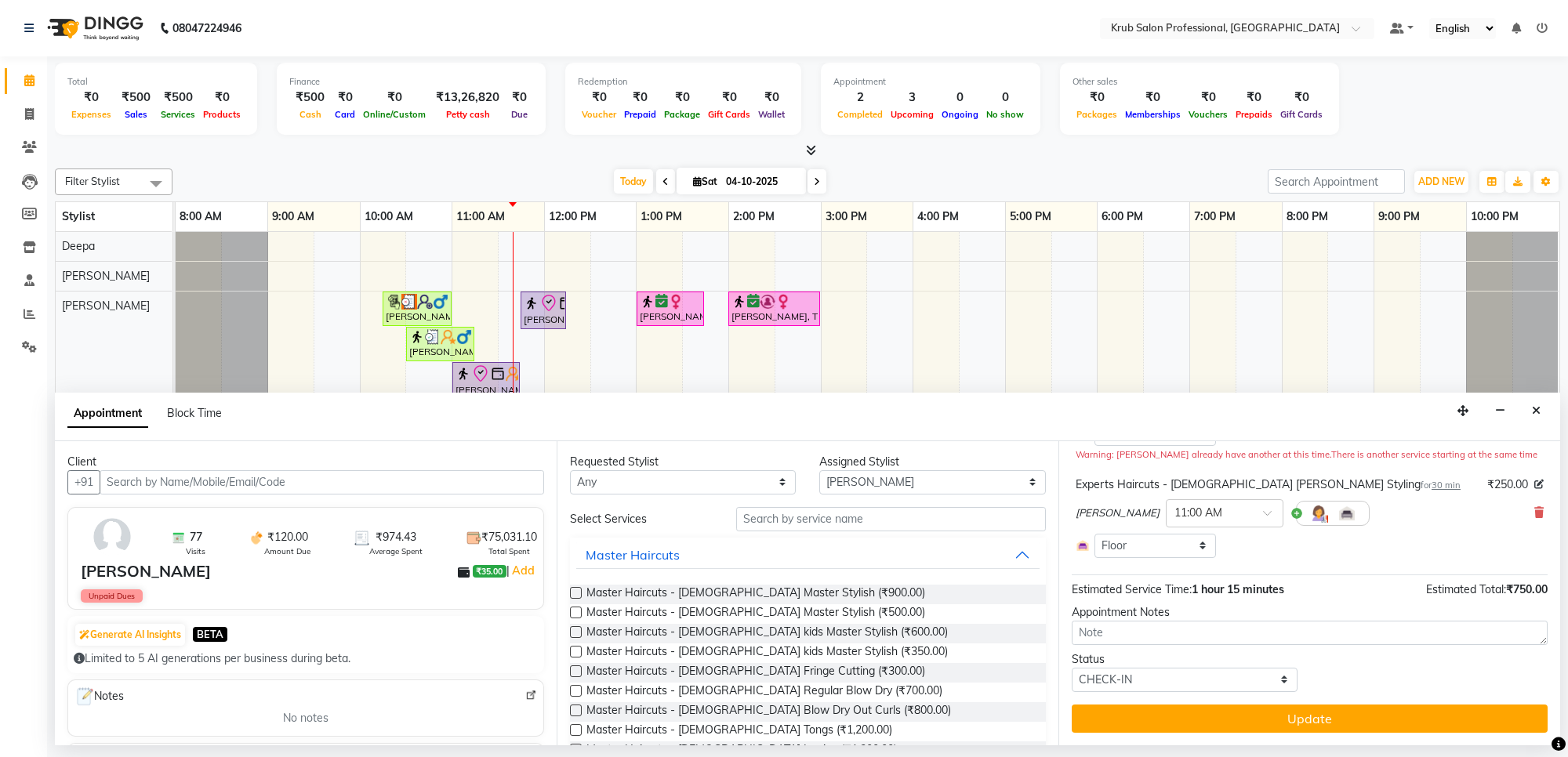
drag, startPoint x: 1289, startPoint y: 715, endPoint x: 1282, endPoint y: 716, distance: 7.1
click at [1288, 715] on button "Update" at bounding box center [1309, 718] width 476 height 28
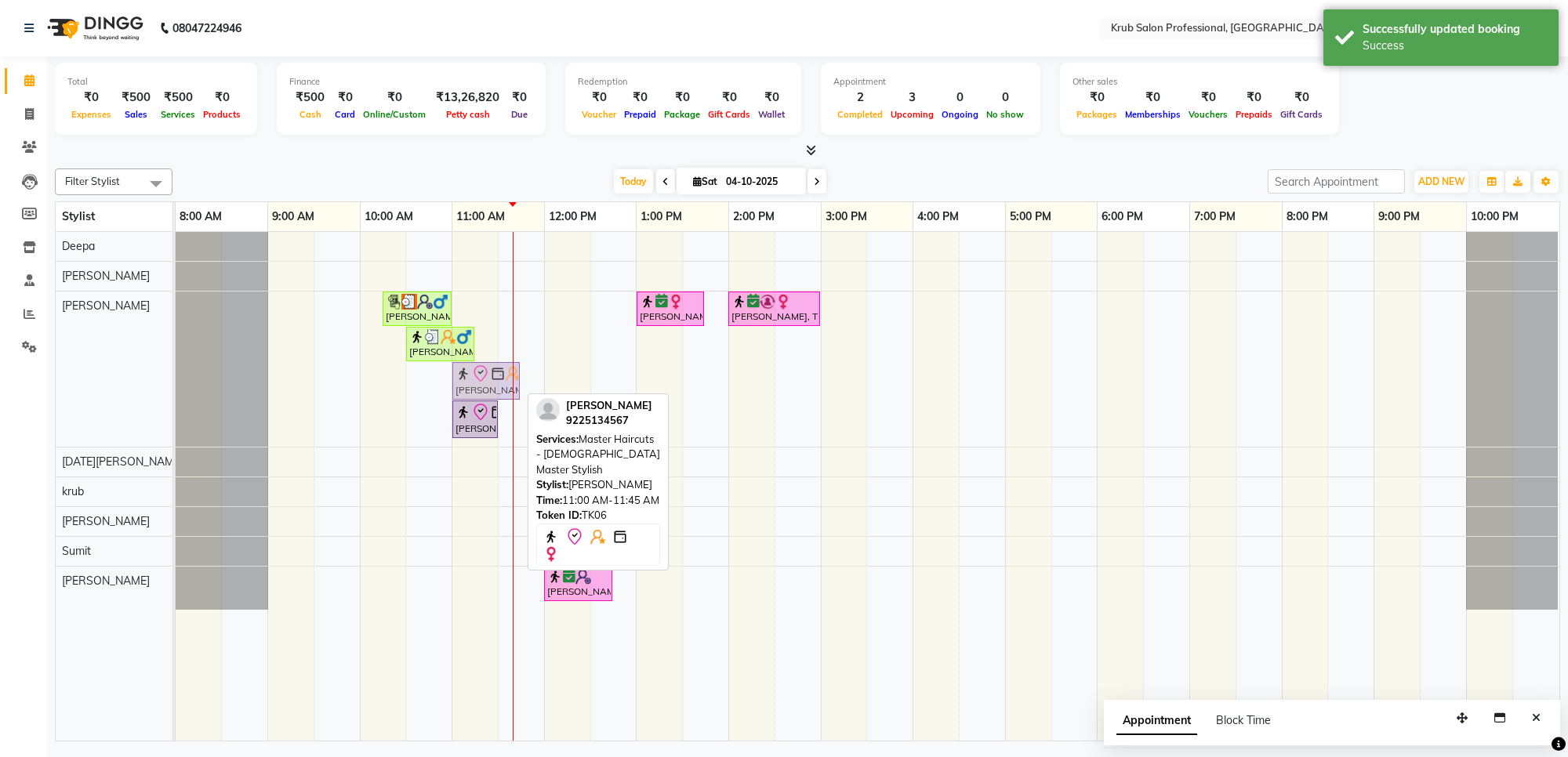
drag, startPoint x: 488, startPoint y: 373, endPoint x: 468, endPoint y: 292, distance: 83.4
click at [468, 292] on div "vikrant bagdi, TK01, 10:15 AM-11:00 AM, Master Haircuts - male Master Stylish D…" at bounding box center [867, 487] width 1384 height 509
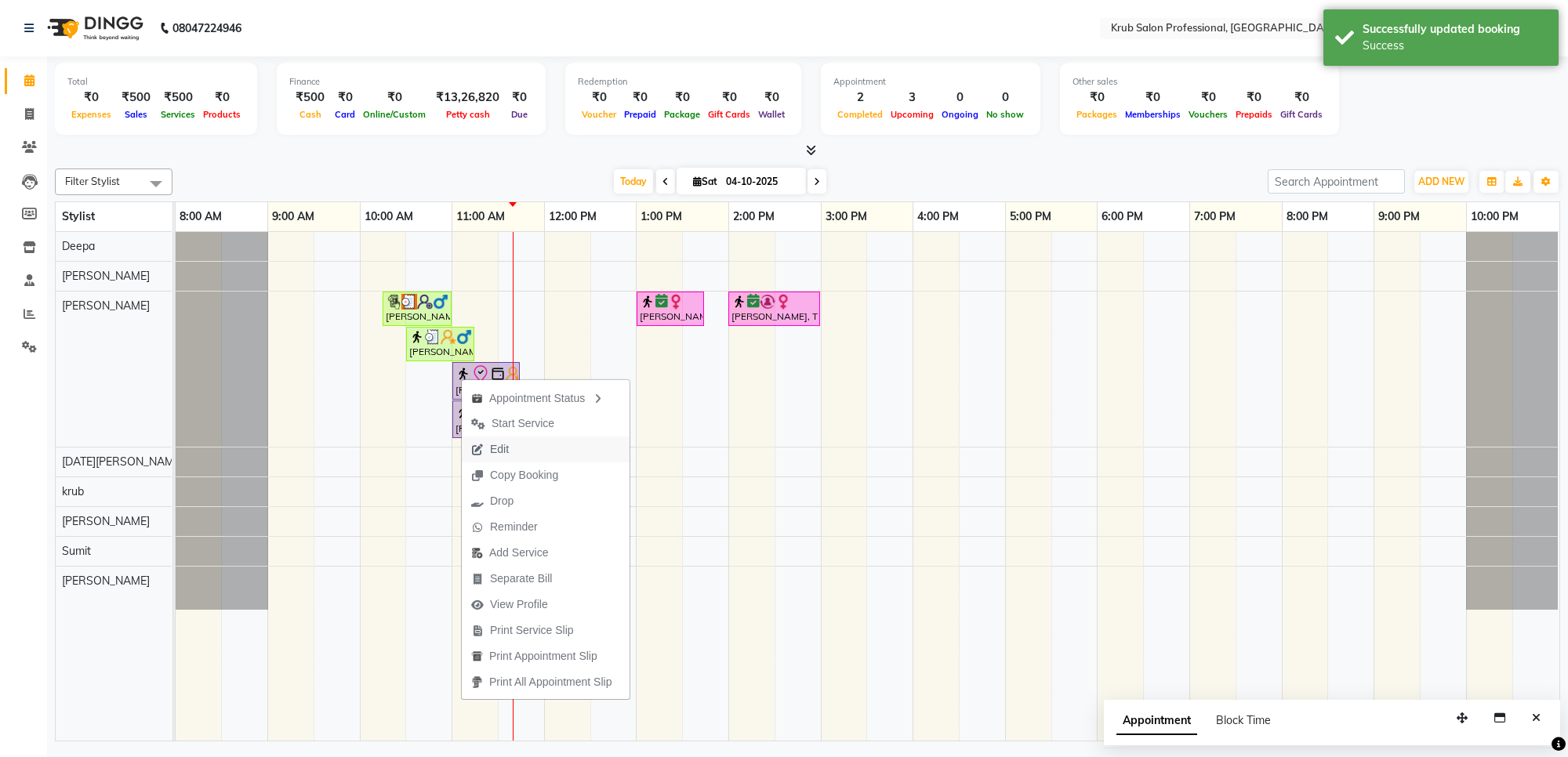
click at [538, 443] on button "Edit" at bounding box center [545, 450] width 168 height 26
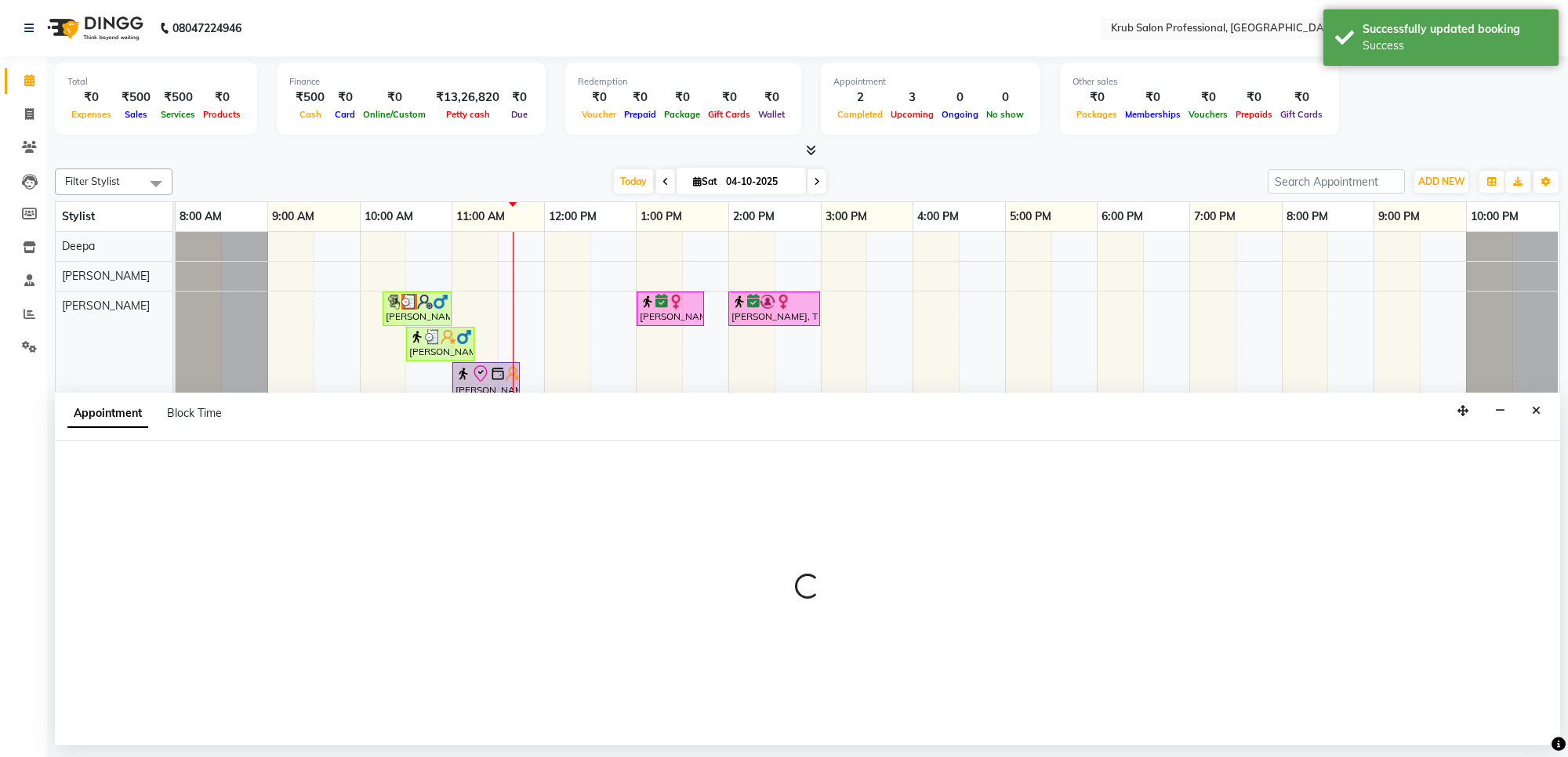
select select "check-in"
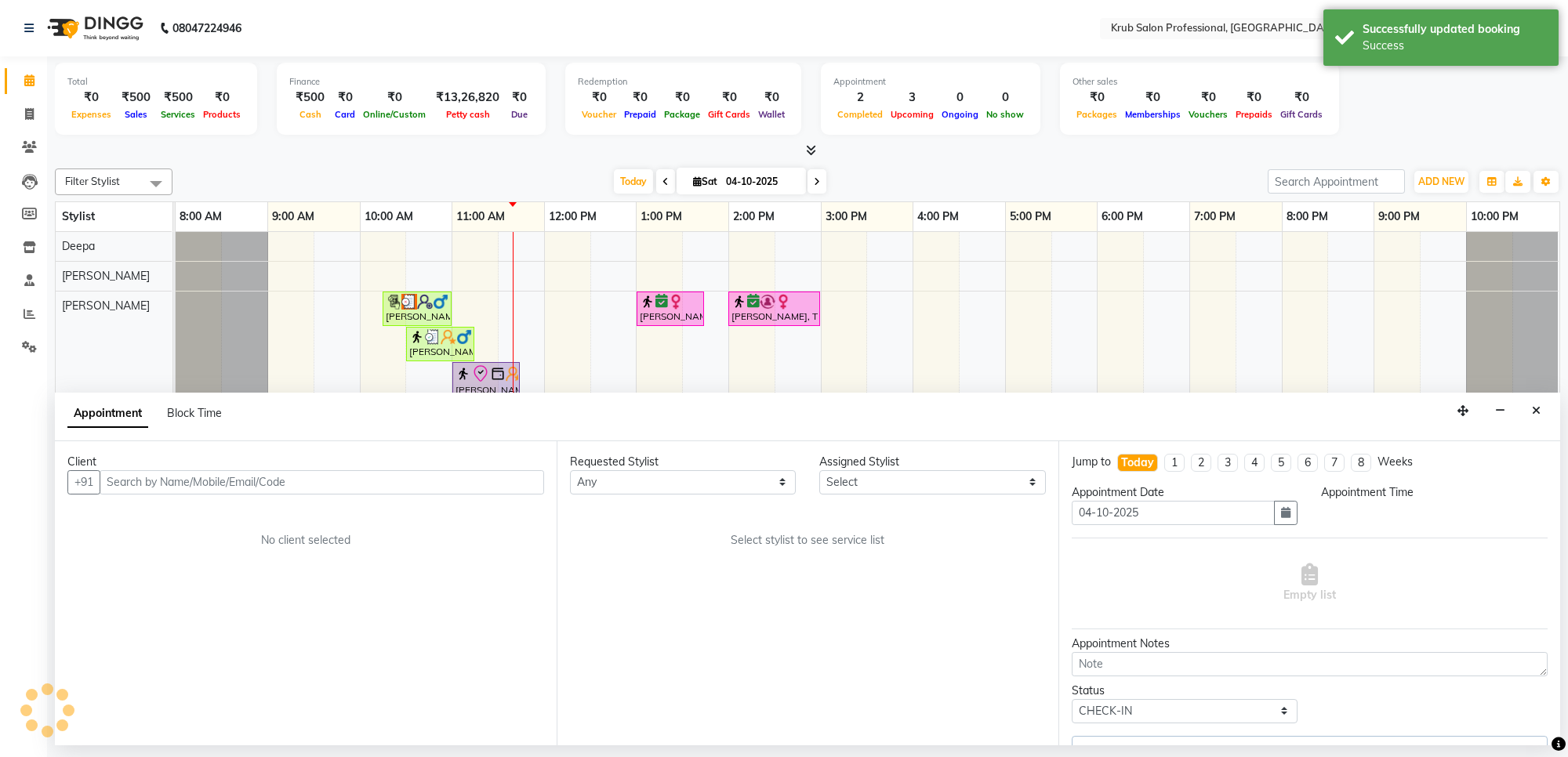
select select "66028"
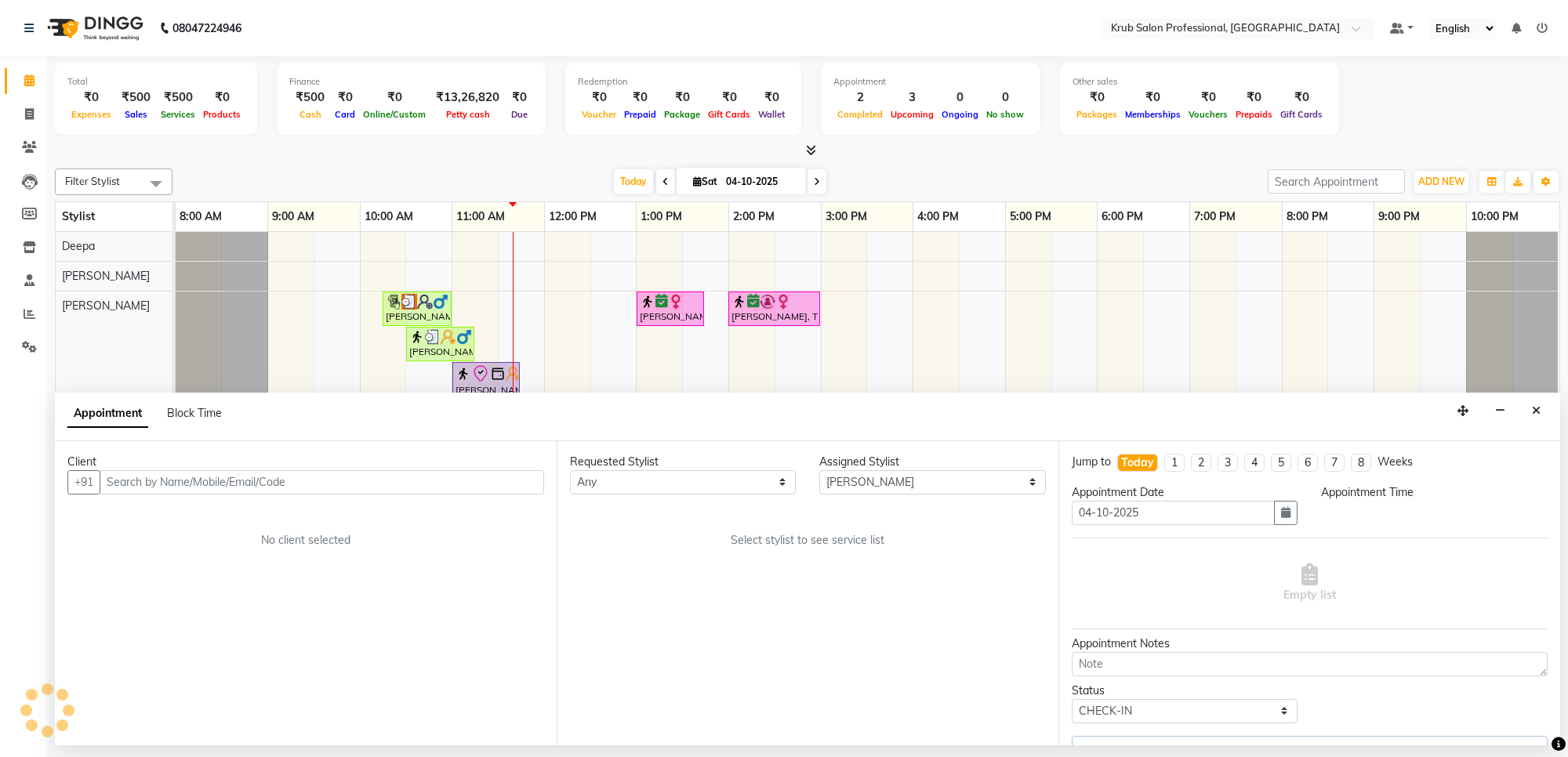
select select "660"
select select "3755"
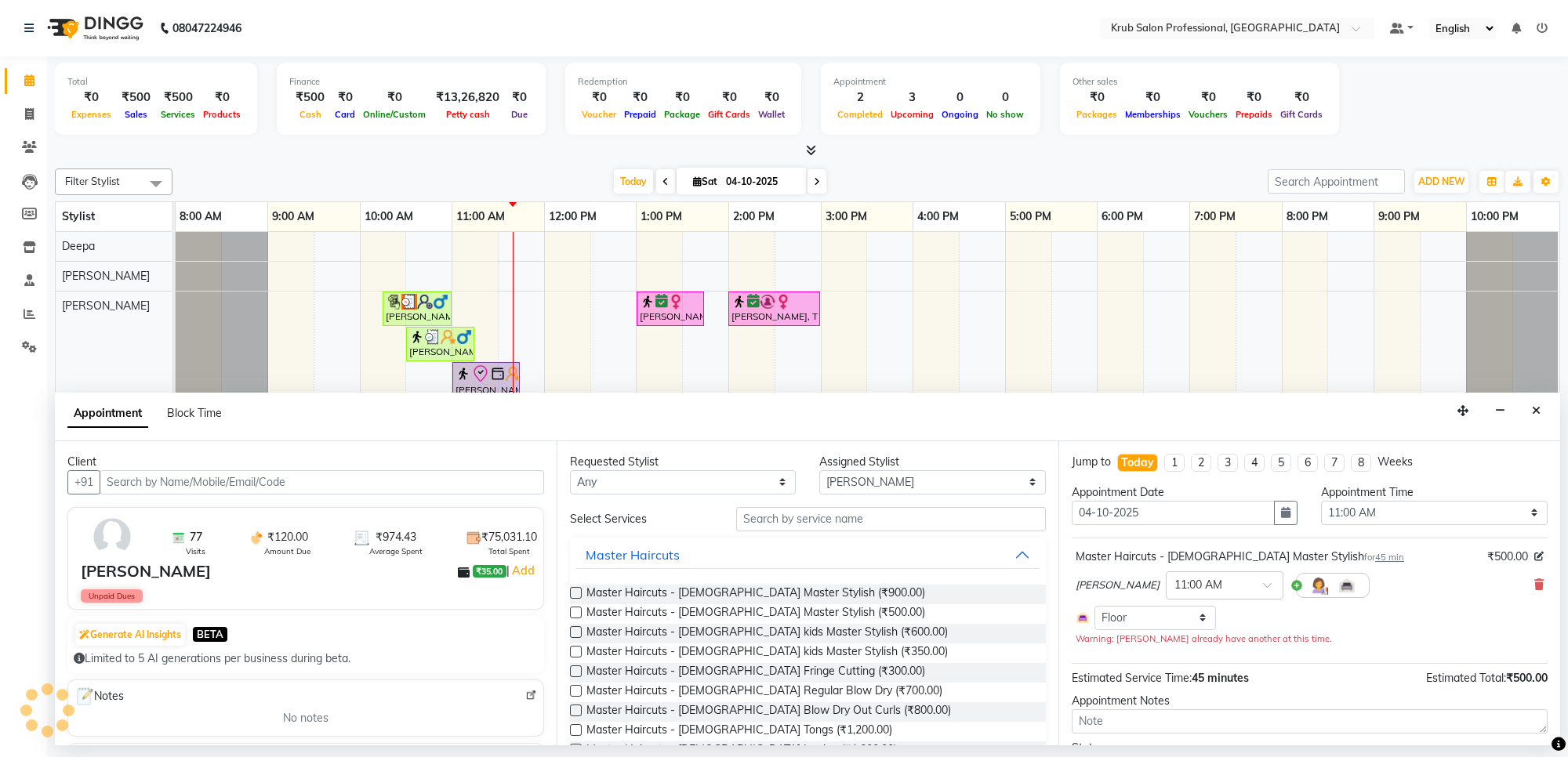
select select "3755"
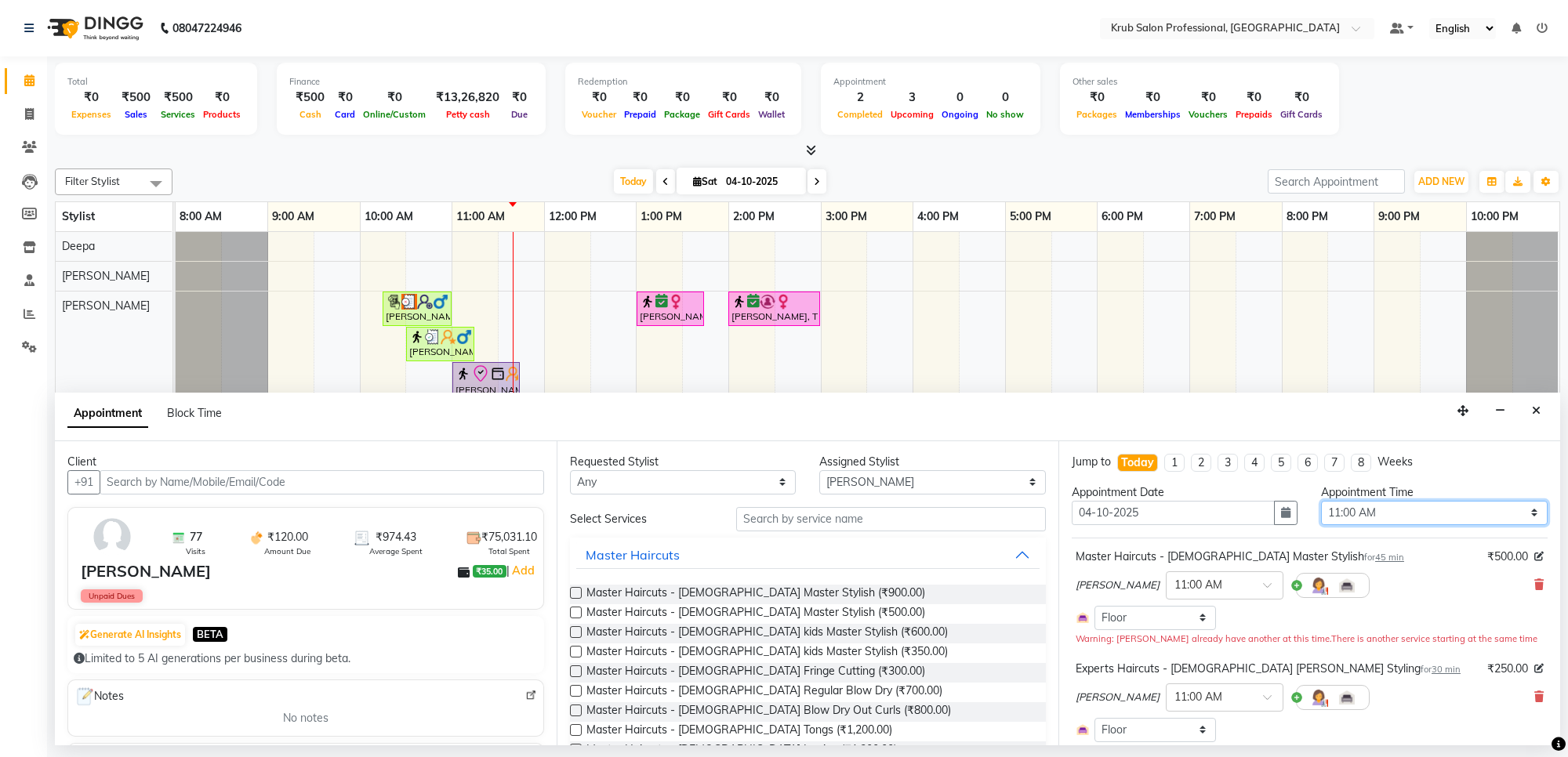
click at [1411, 521] on select "Select 09:00 AM 09:15 AM 09:30 AM 09:45 AM 10:00 AM 10:15 AM 10:30 AM 10:45 AM …" at bounding box center [1434, 513] width 225 height 24
click at [1364, 510] on select "Select 09:00 AM 09:15 AM 09:30 AM 09:45 AM 10:00 AM 10:15 AM 10:30 AM 10:45 AM …" at bounding box center [1434, 513] width 225 height 24
click at [1384, 510] on select "Select 09:00 AM 09:15 AM 09:30 AM 09:45 AM 10:00 AM 10:15 AM 10:30 AM 10:45 AM …" at bounding box center [1434, 513] width 225 height 24
click at [1321, 501] on select "Select 09:00 AM 09:15 AM 09:30 AM 09:45 AM 10:00 AM 10:15 AM 10:30 AM 10:45 AM …" at bounding box center [1434, 513] width 225 height 24
click at [1380, 512] on select "Select 09:00 AM 09:15 AM 09:30 AM 09:45 AM 10:00 AM 10:15 AM 10:30 AM 10:45 AM …" at bounding box center [1434, 513] width 225 height 24
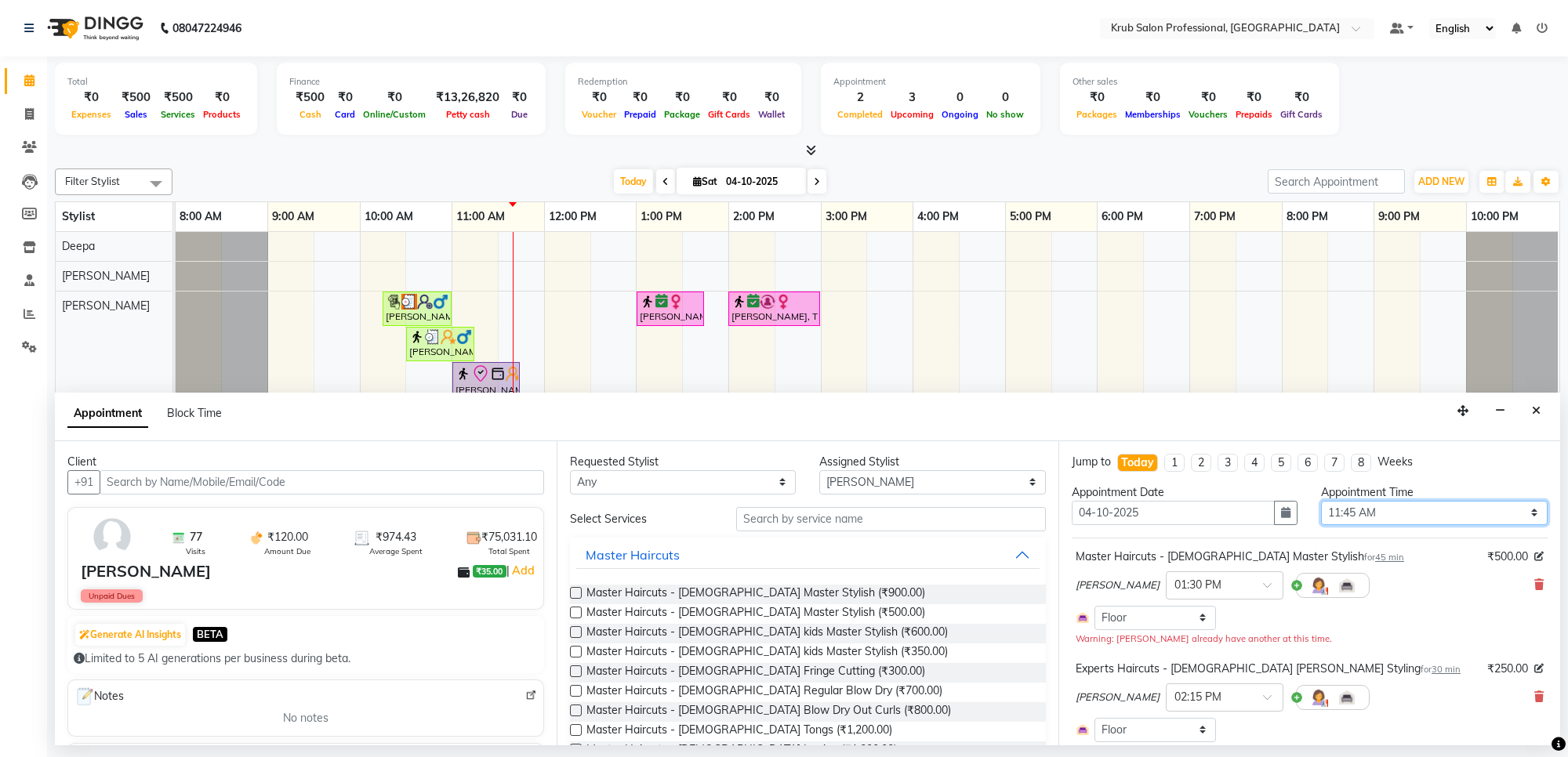
click at [1321, 501] on select "Select 09:00 AM 09:15 AM 09:30 AM 09:45 AM 10:00 AM 10:15 AM 10:30 AM 10:45 AM …" at bounding box center [1434, 513] width 225 height 24
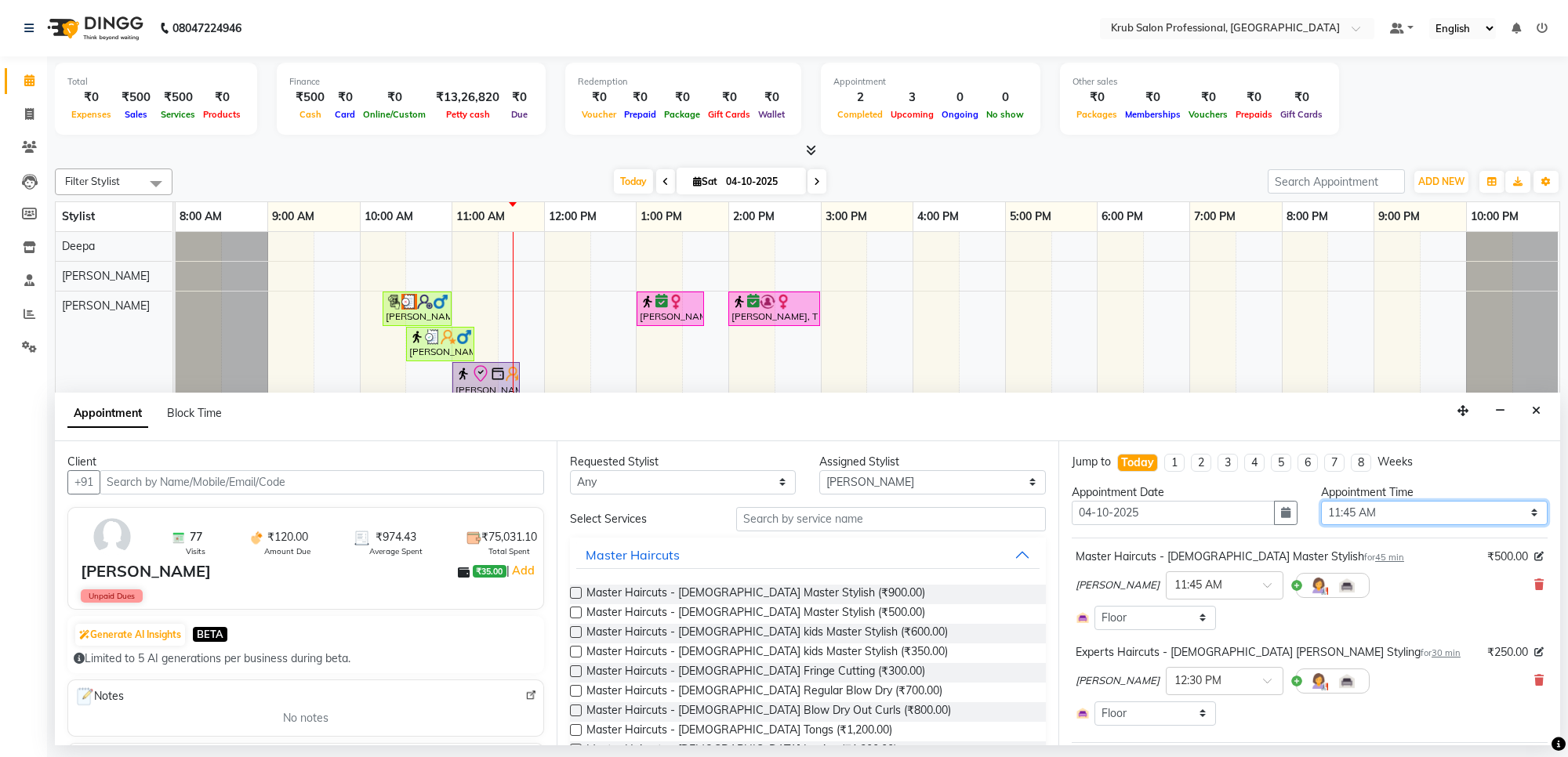
click at [1359, 518] on select "Select 09:00 AM 09:15 AM 09:30 AM 09:45 AM 10:00 AM 10:15 AM 10:30 AM 10:45 AM …" at bounding box center [1434, 513] width 225 height 24
select select "675"
click at [1321, 501] on select "Select 09:00 AM 09:15 AM 09:30 AM 09:45 AM 10:00 AM 10:15 AM 10:30 AM 10:45 AM …" at bounding box center [1434, 513] width 225 height 24
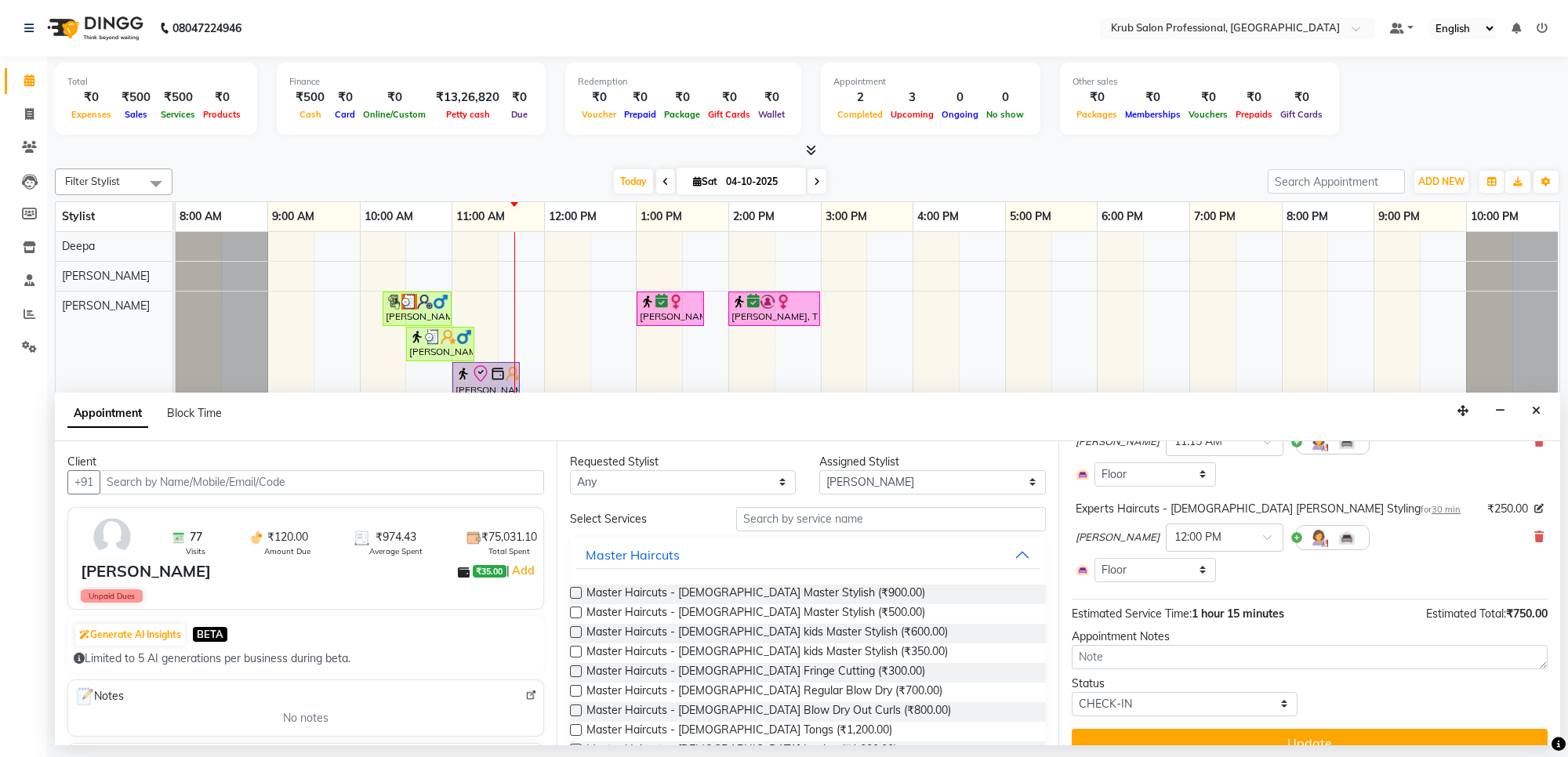
scroll to position [169, 0]
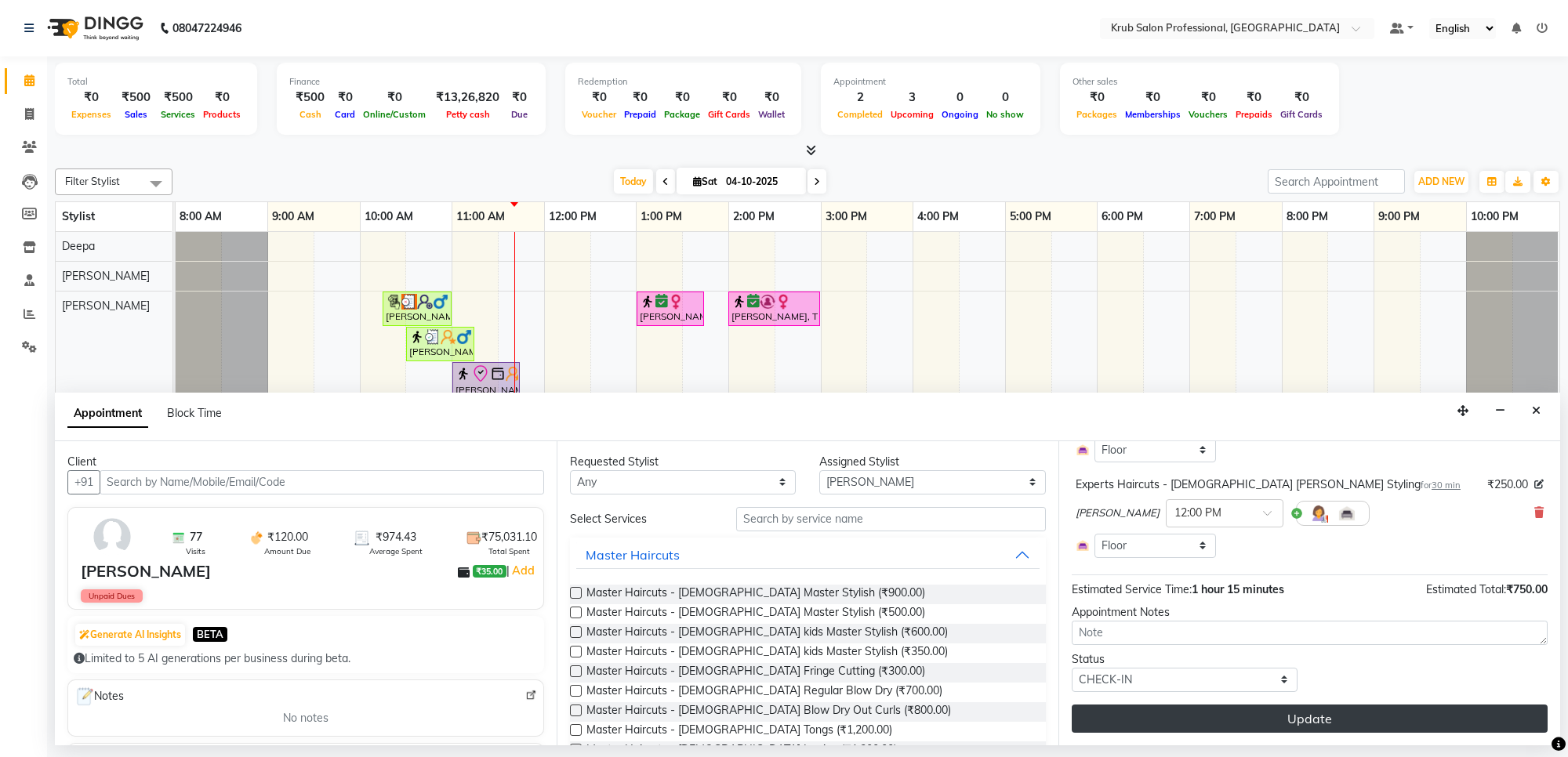
click at [1297, 716] on button "Update" at bounding box center [1309, 718] width 476 height 28
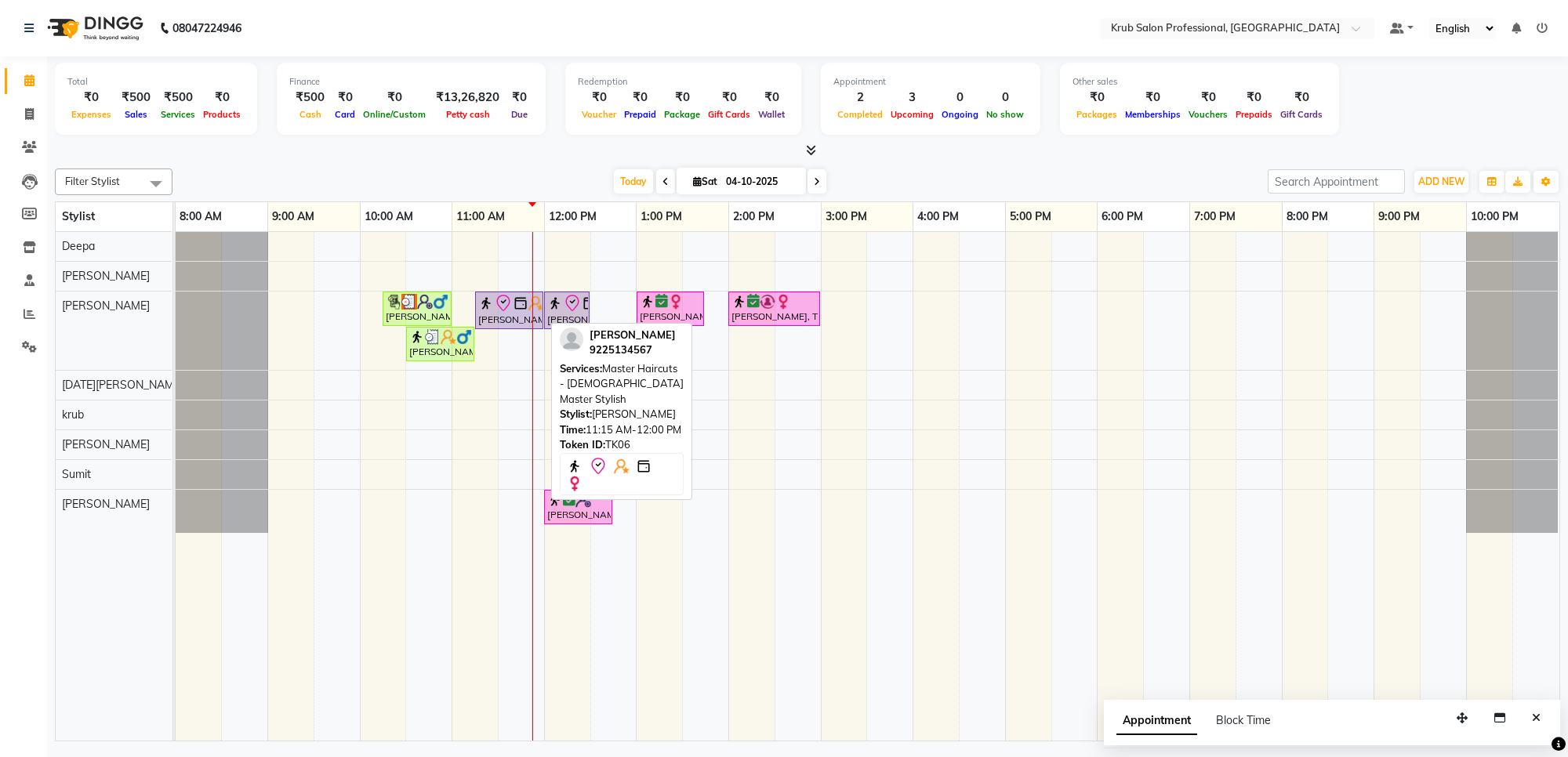
click at [508, 310] on icon at bounding box center [503, 304] width 19 height 19
select select "8"
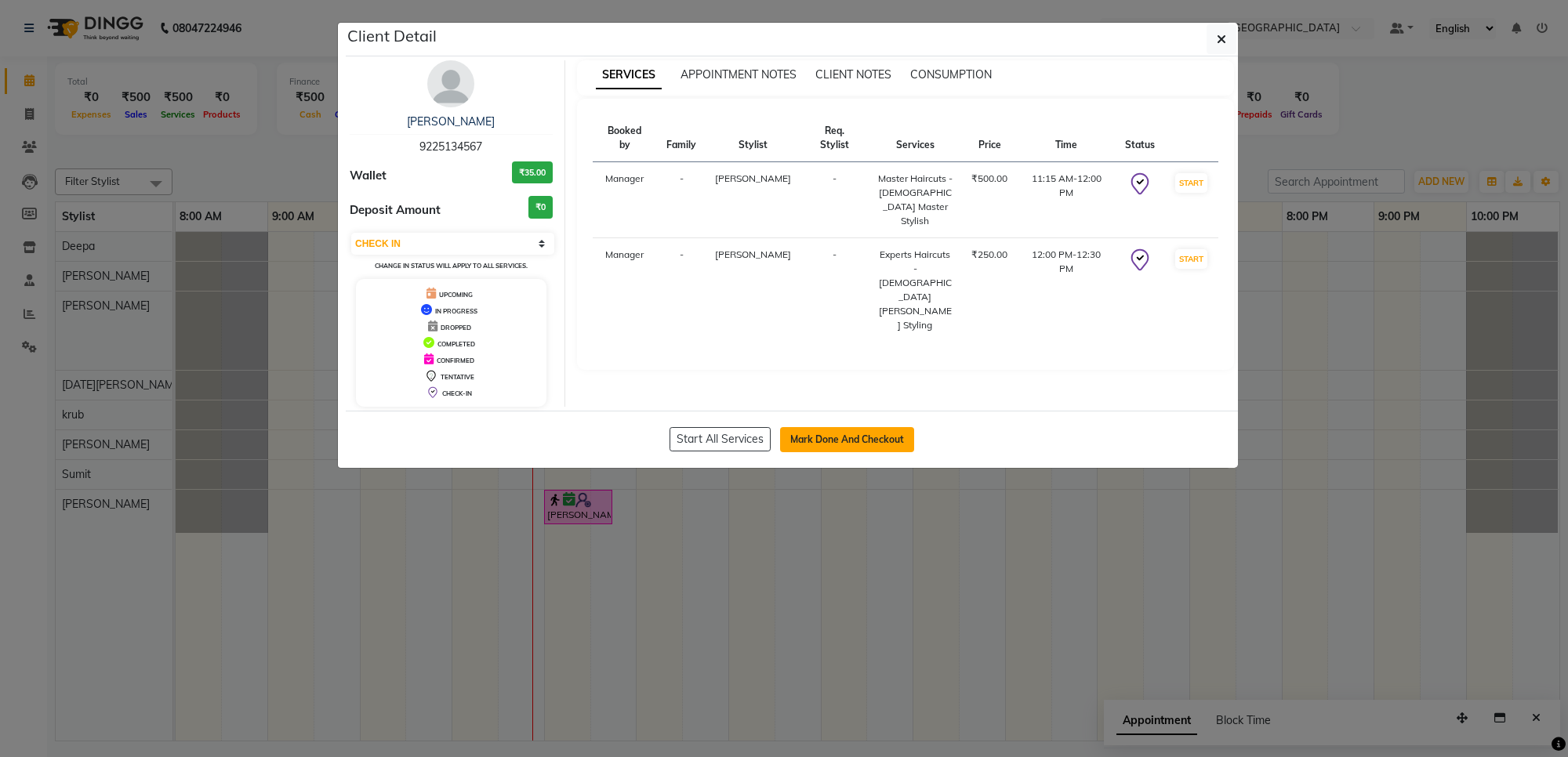
click at [852, 443] on button "Mark Done And Checkout" at bounding box center [847, 440] width 134 height 25
select select "service"
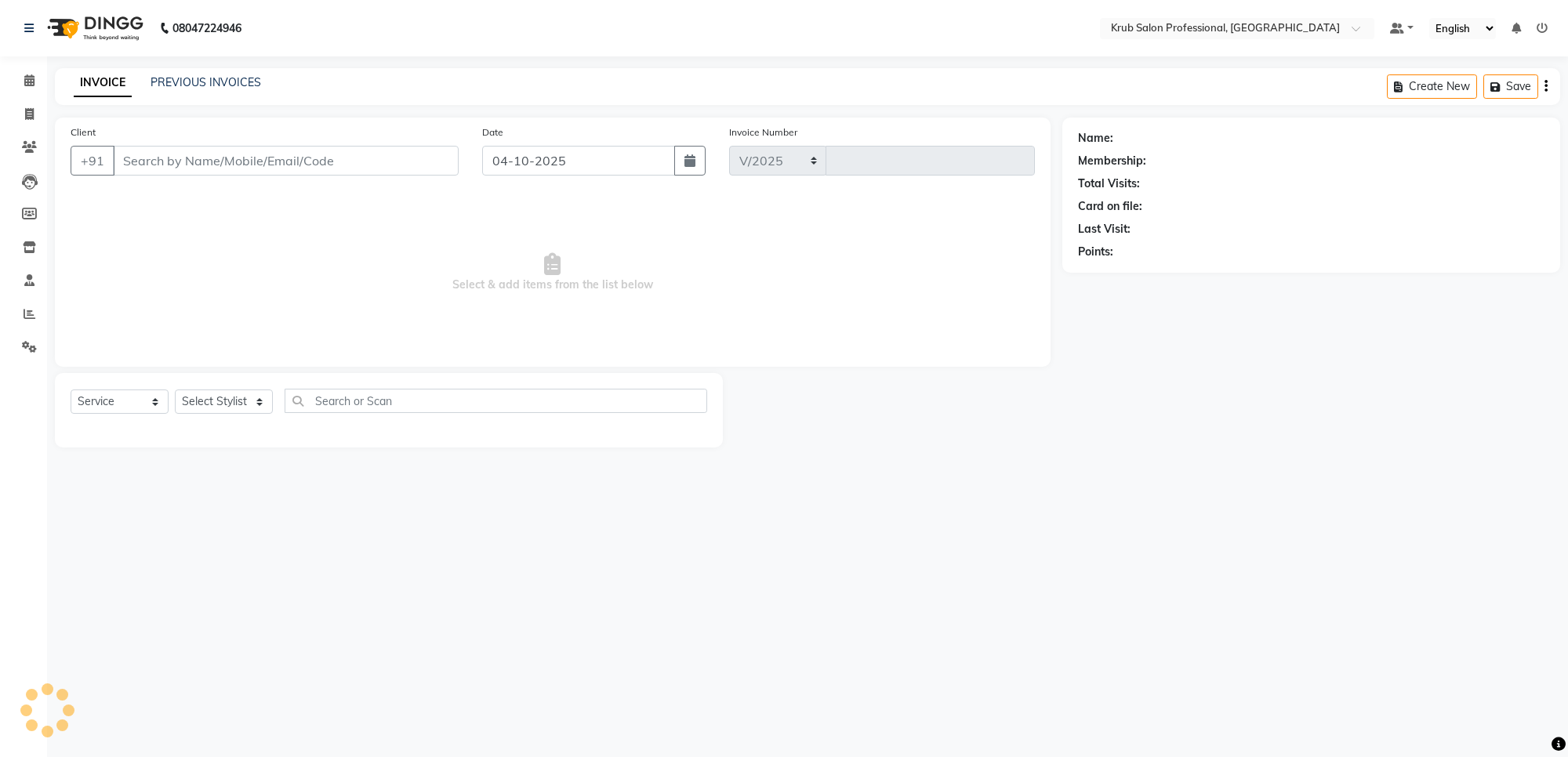
select select "7490"
type input "1443"
type input "9225134567"
select select "66028"
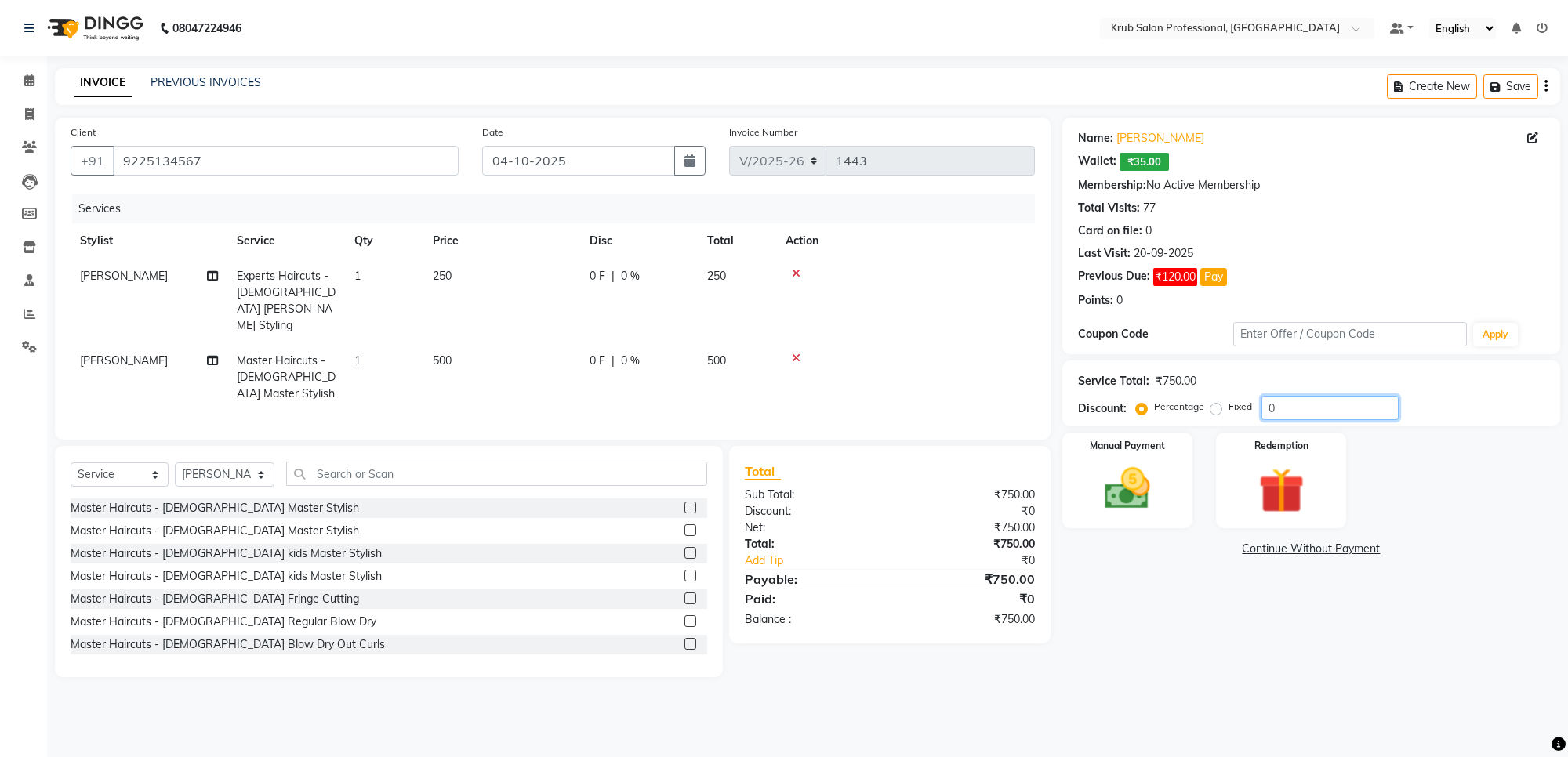
click at [1291, 409] on input "0" at bounding box center [1331, 408] width 138 height 24
type input "20"
click at [1146, 472] on img at bounding box center [1127, 489] width 77 height 55
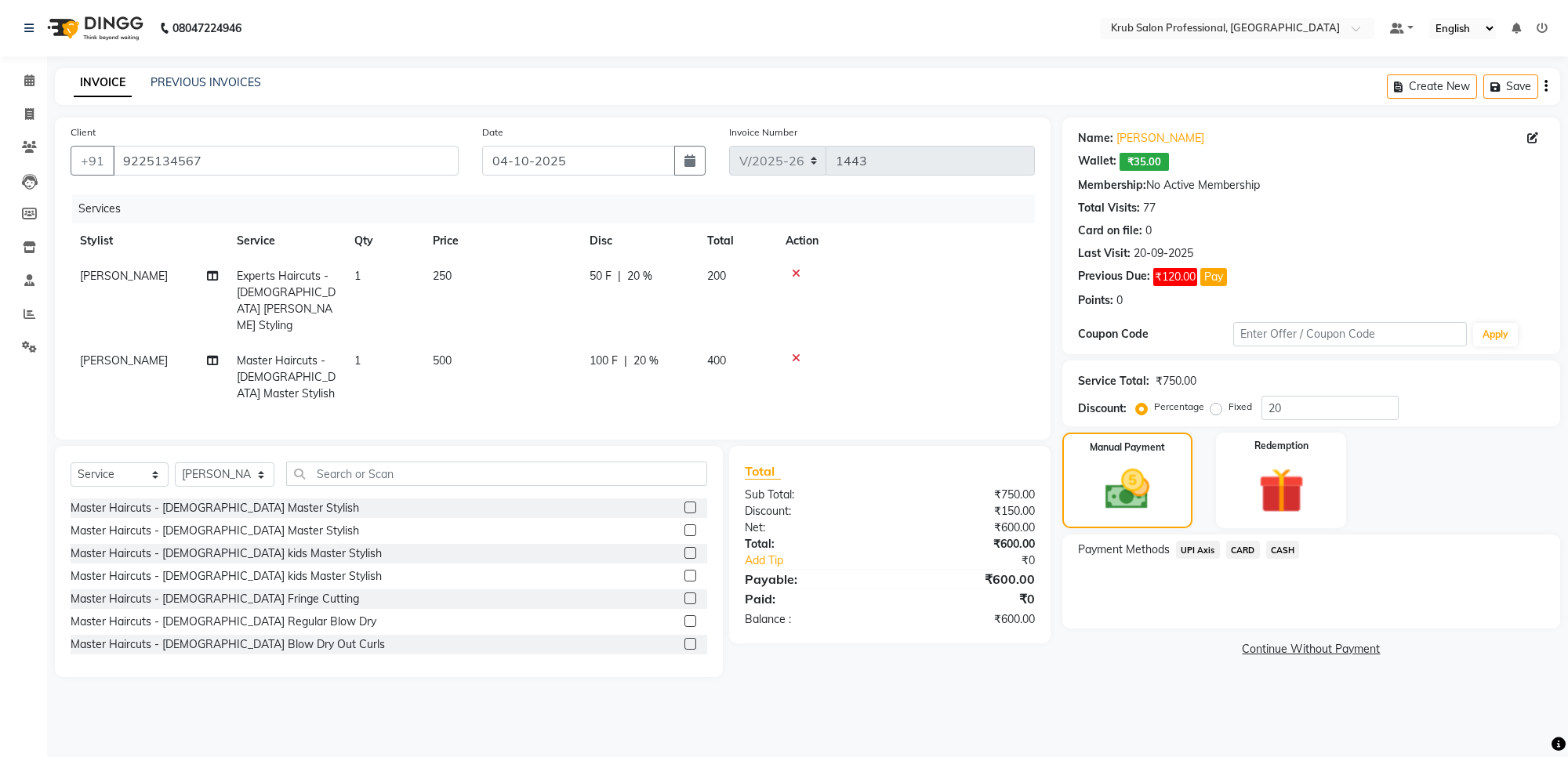
click at [1287, 539] on div "Payment Methods UPI Axis CARD CASH" at bounding box center [1311, 582] width 498 height 94
click at [1284, 546] on span "CASH" at bounding box center [1282, 550] width 34 height 18
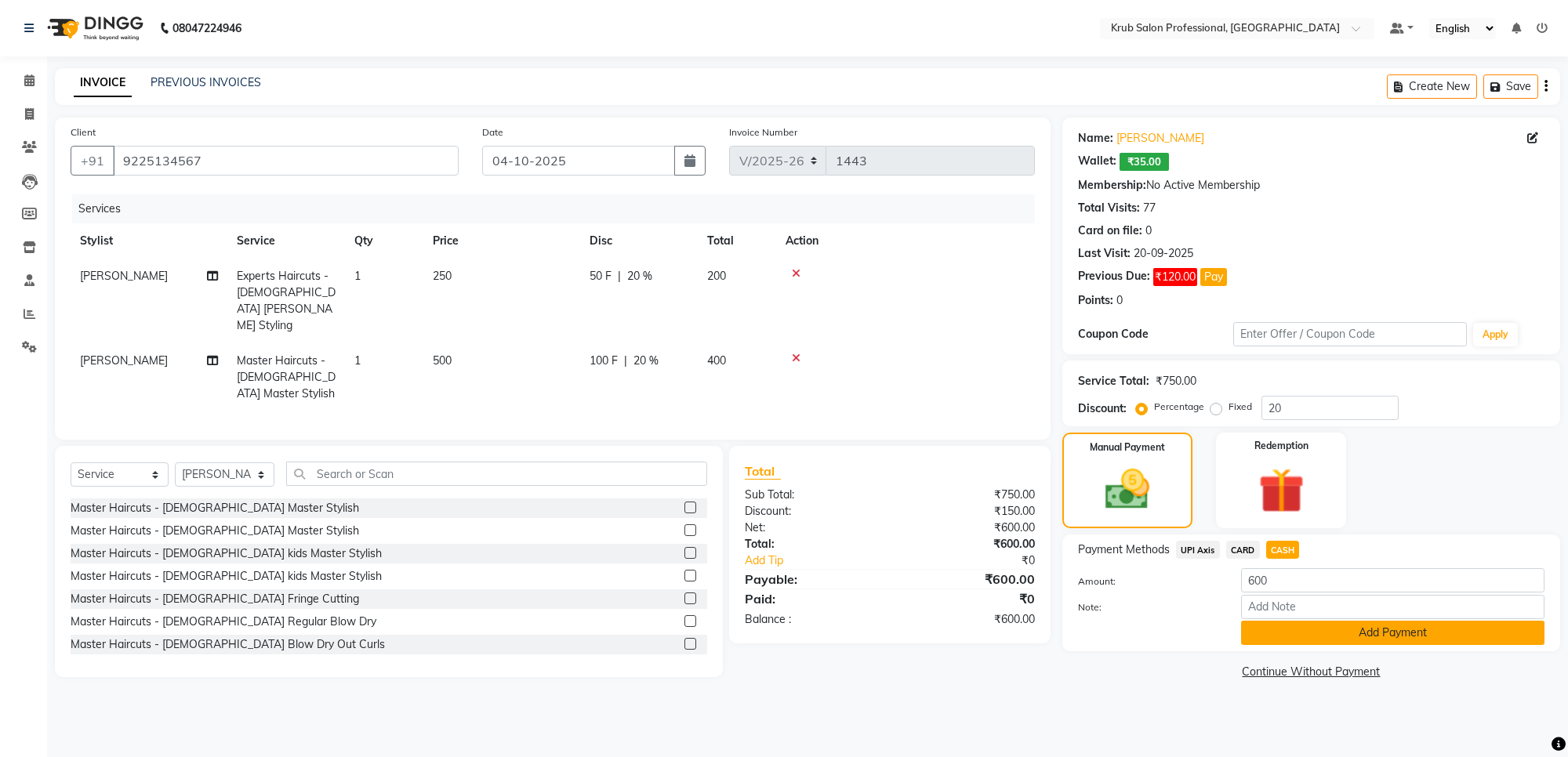
click at [1380, 625] on button "Add Payment" at bounding box center [1393, 633] width 304 height 24
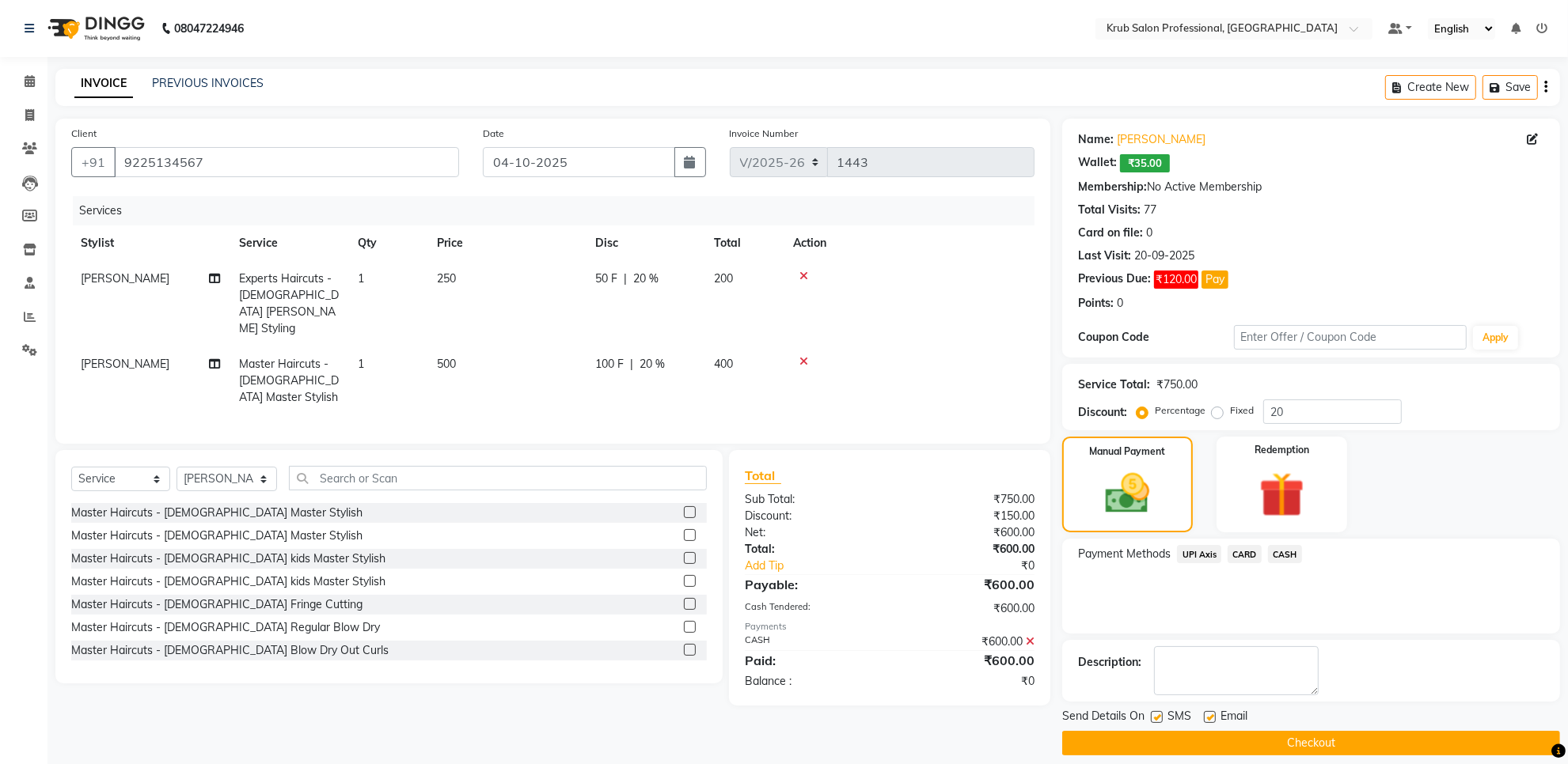
click at [1207, 716] on label at bounding box center [1209, 717] width 12 height 12
click at [1207, 716] on input "checkbox" at bounding box center [1209, 718] width 10 height 10
checkbox input "false"
click at [1279, 741] on button "Checkout" at bounding box center [1310, 743] width 497 height 24
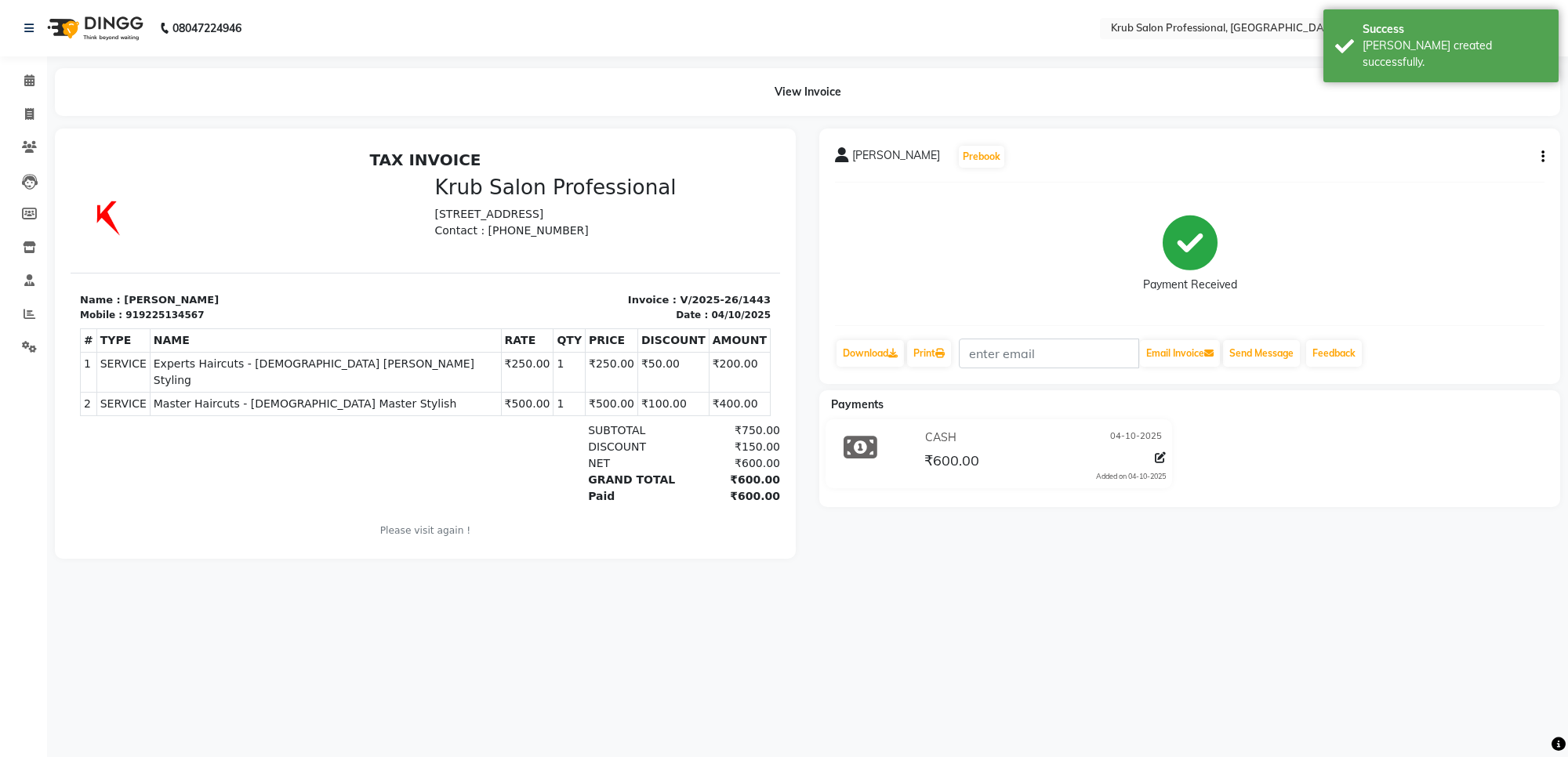
select select "7490"
select select "service"
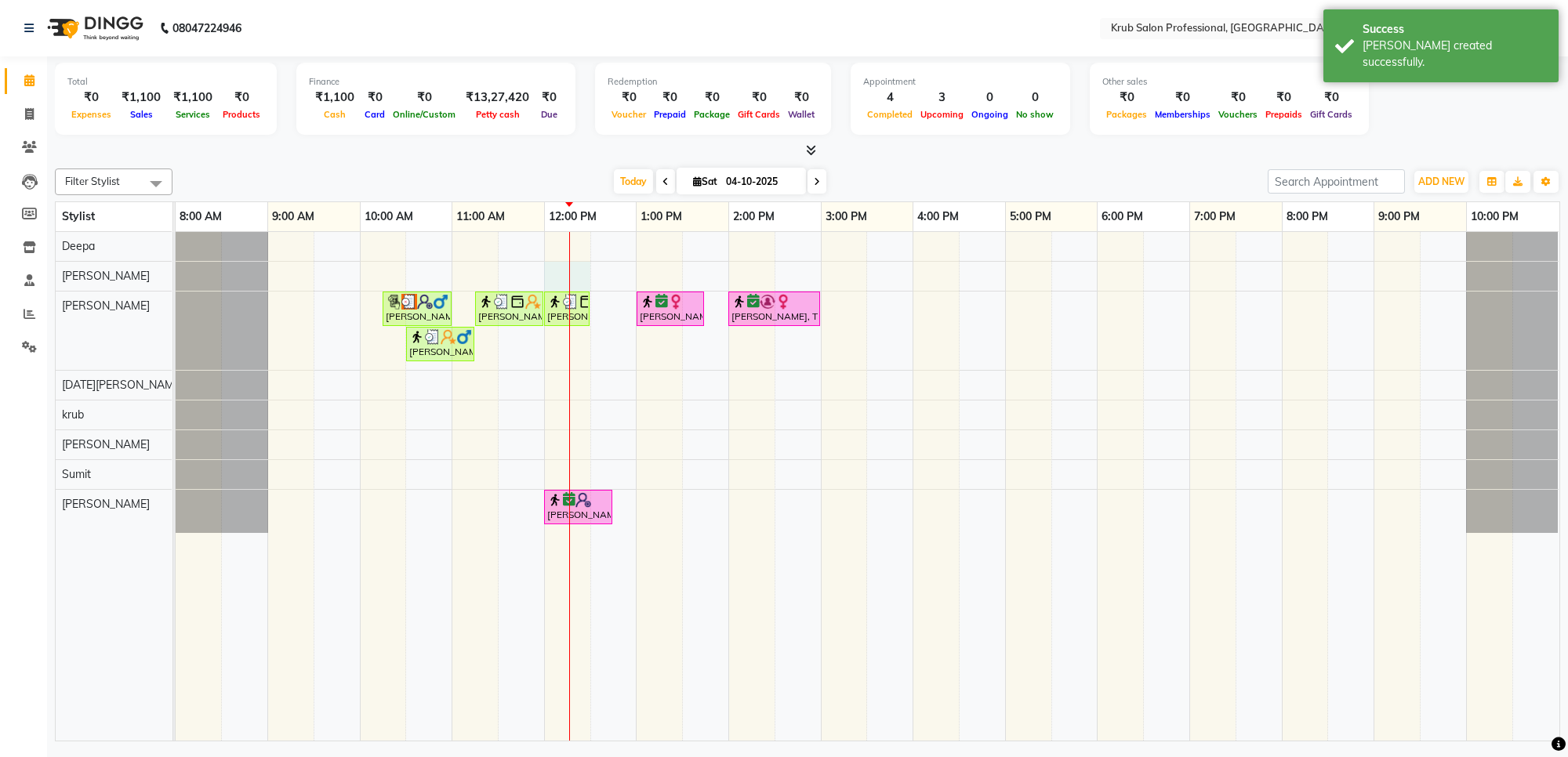
click at [556, 269] on div "vikrant bagdi, TK01, 10:15 AM-11:00 AM, Master Haircuts - male Master Stylish D…" at bounding box center [867, 487] width 1384 height 509
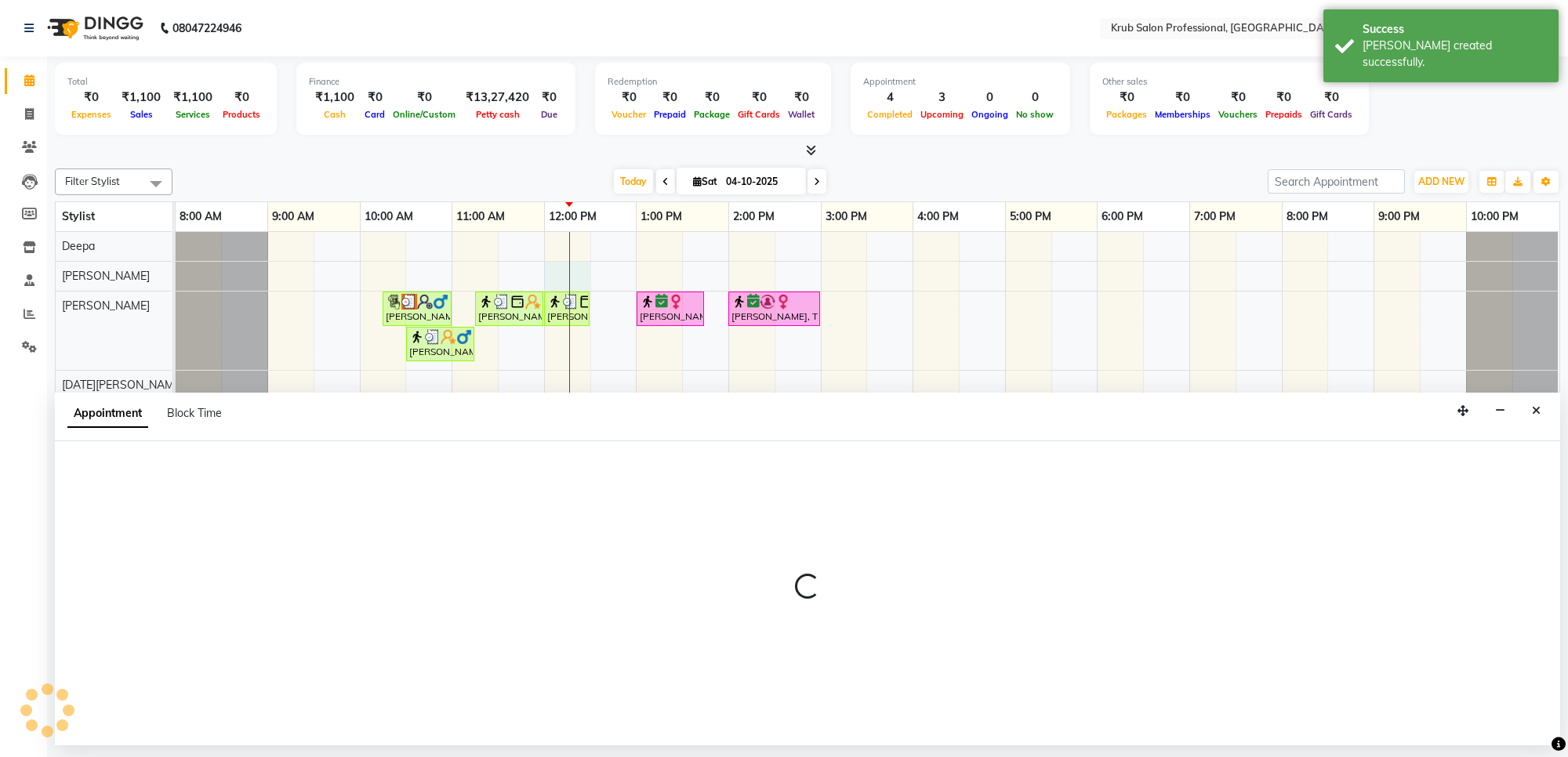
select select "66021"
select select "720"
select select "tentative"
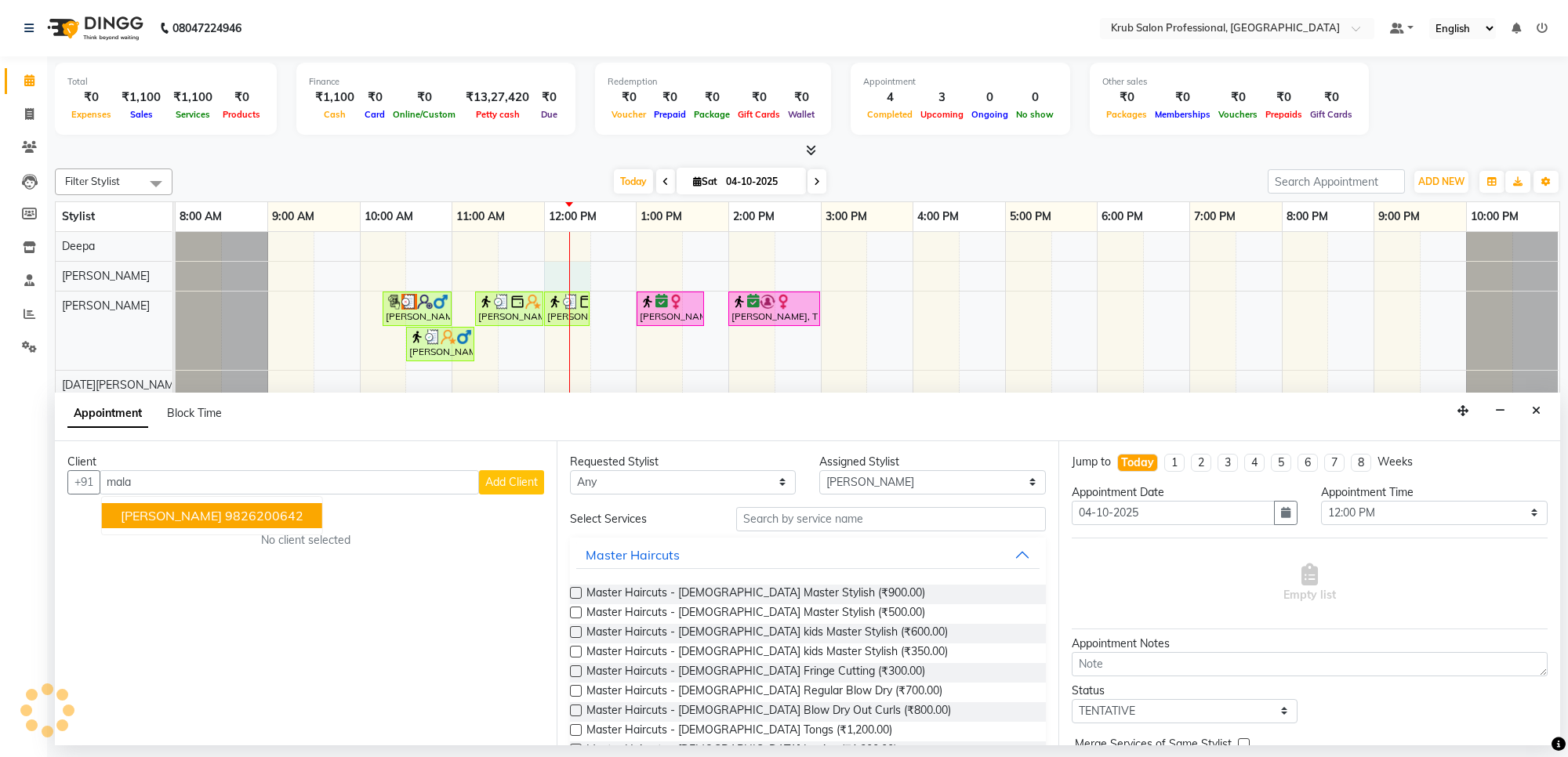
click at [240, 511] on ngb-highlight "9826200642" at bounding box center [264, 516] width 78 height 15
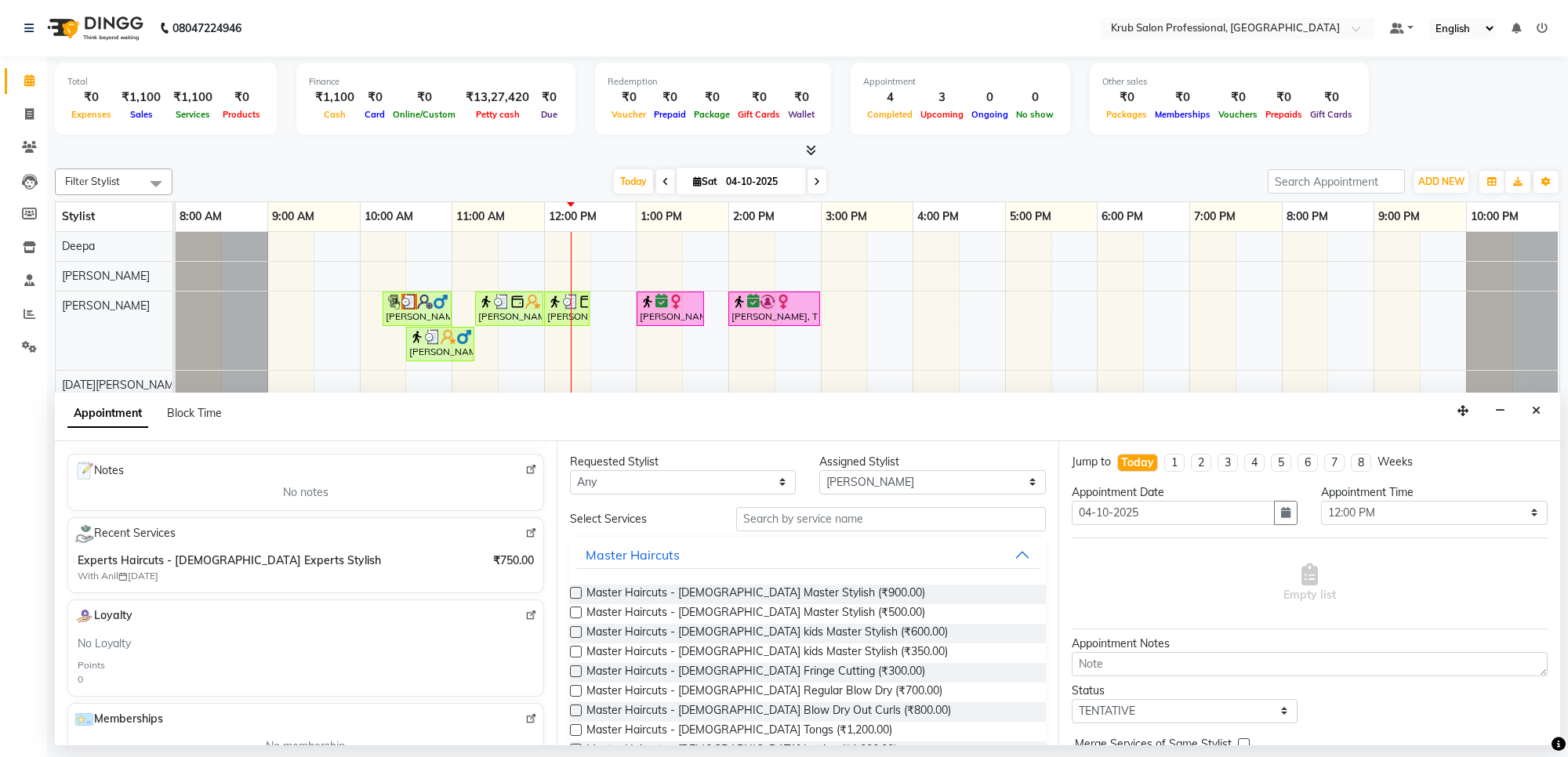
scroll to position [222, 0]
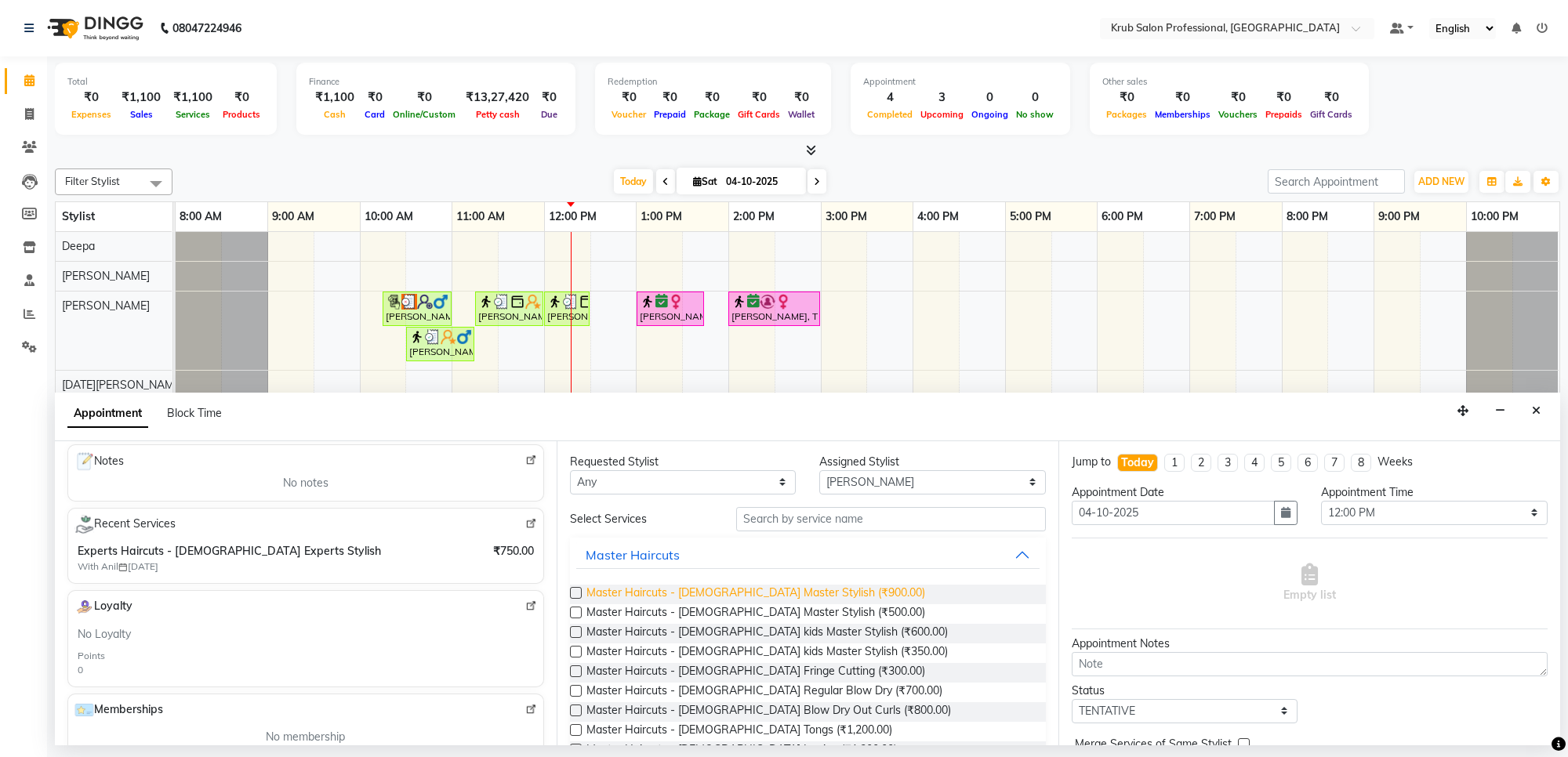
type input "9826200642"
click at [754, 589] on span "Master Haircuts - [DEMOGRAPHIC_DATA] Master Stylish (₹900.00)" at bounding box center [756, 594] width 339 height 20
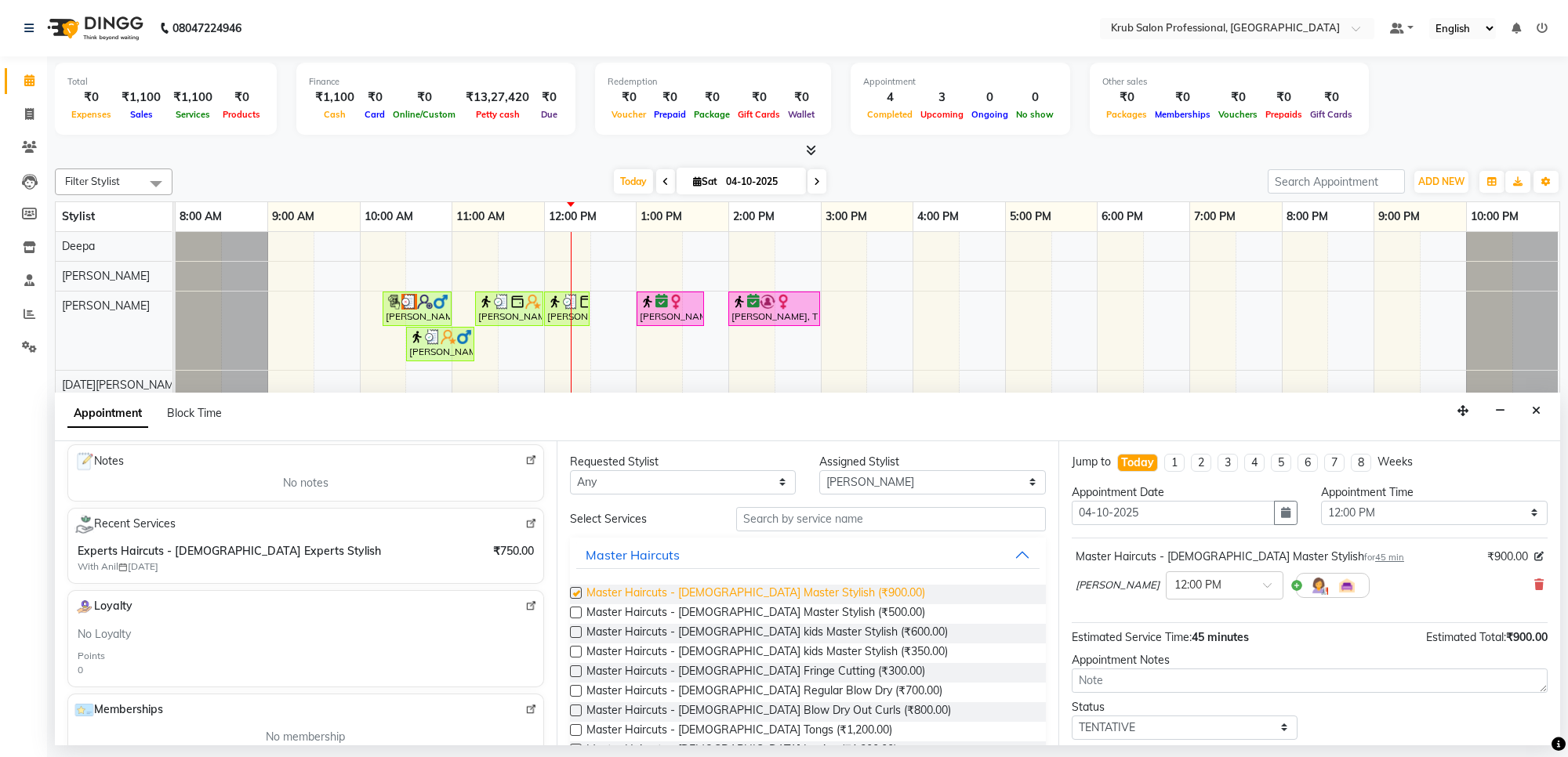
checkbox input "false"
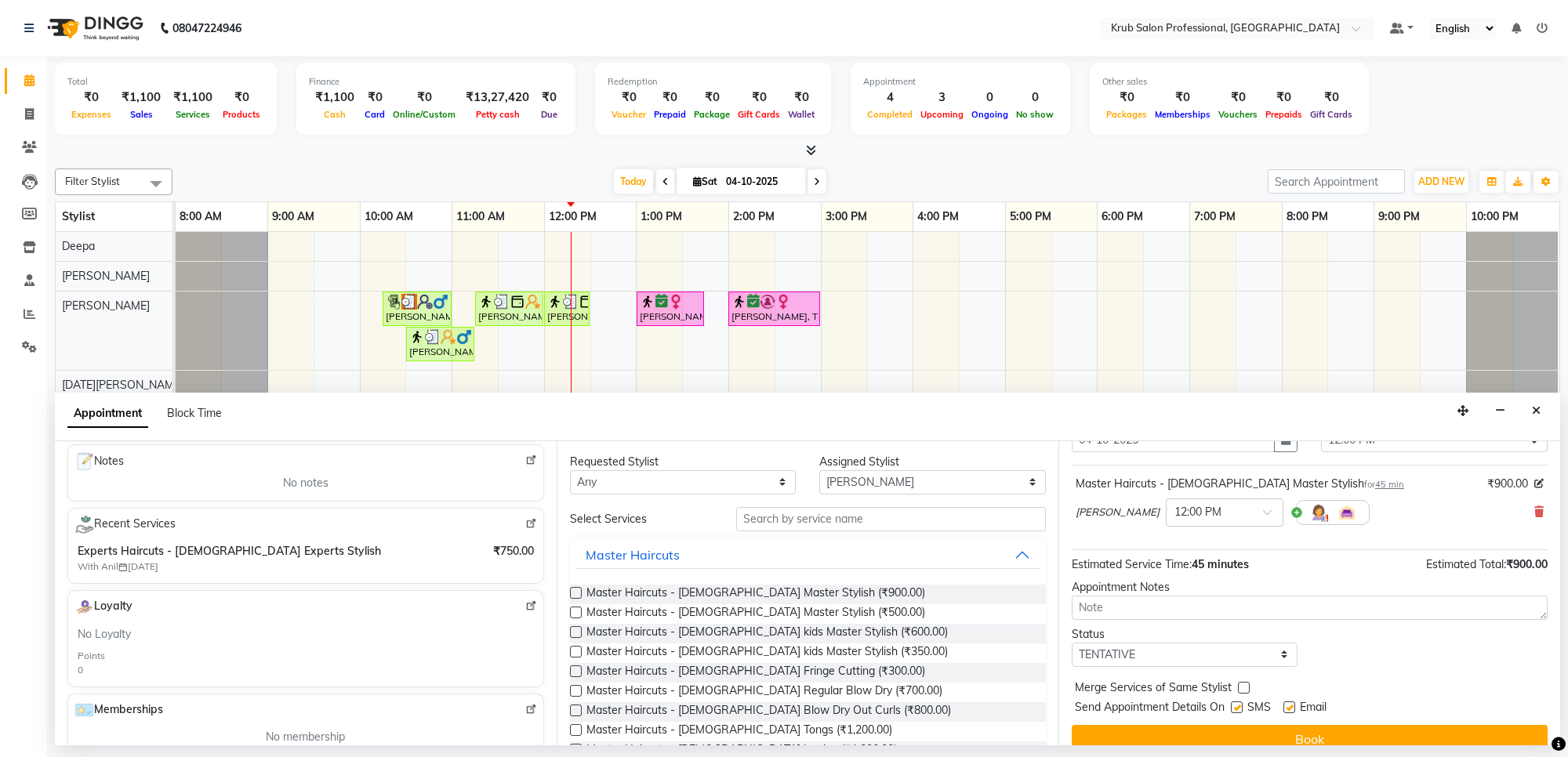
scroll to position [94, 0]
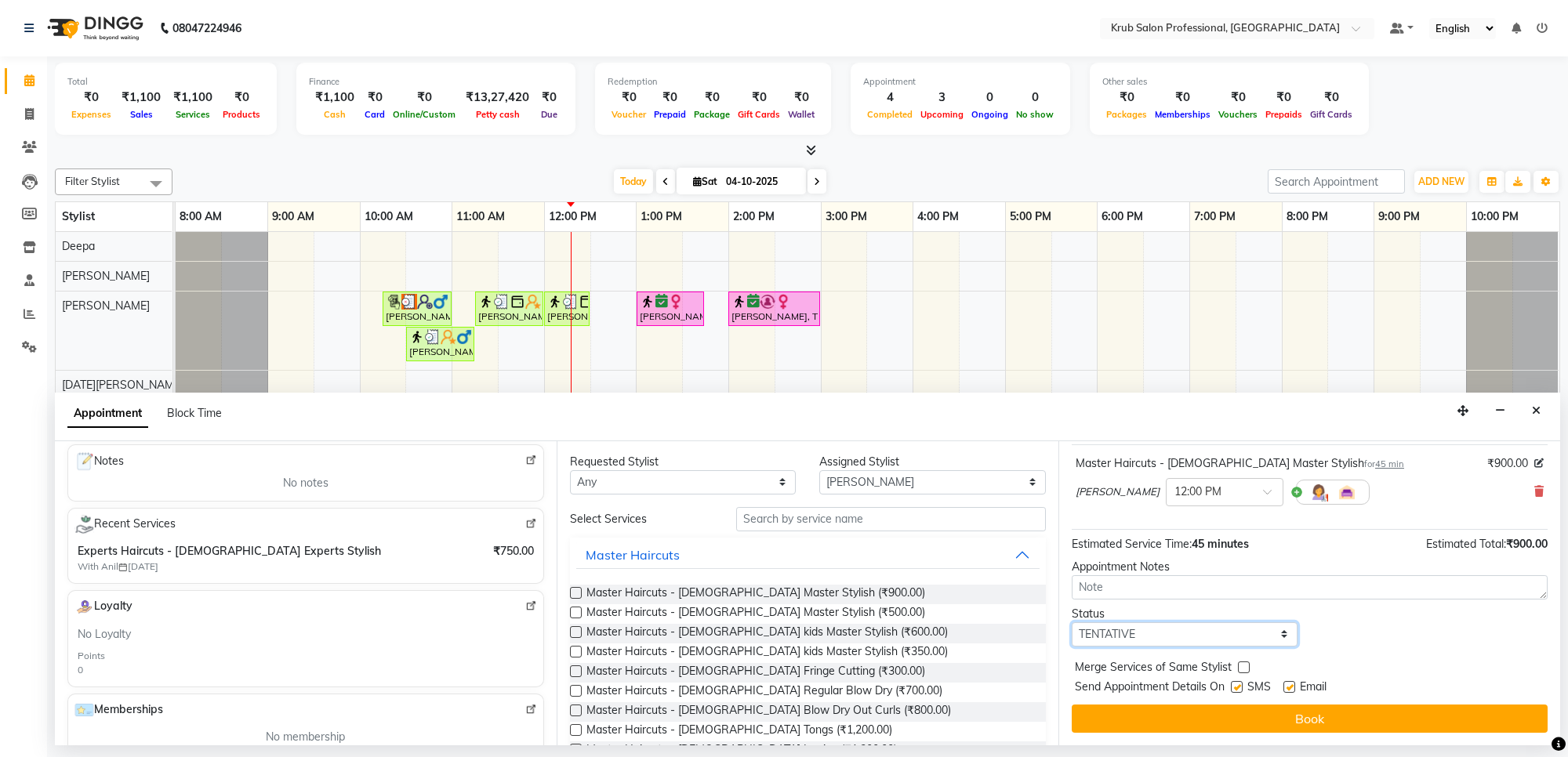
click at [1157, 636] on select "Select TENTATIVE CONFIRM CHECK-IN UPCOMING" at bounding box center [1184, 635] width 225 height 24
select select "confirm booking"
click at [1072, 623] on select "Select TENTATIVE CONFIRM CHECK-IN UPCOMING" at bounding box center [1184, 635] width 225 height 24
click at [1289, 688] on label at bounding box center [1289, 687] width 12 height 12
click at [1289, 688] on input "checkbox" at bounding box center [1288, 689] width 10 height 10
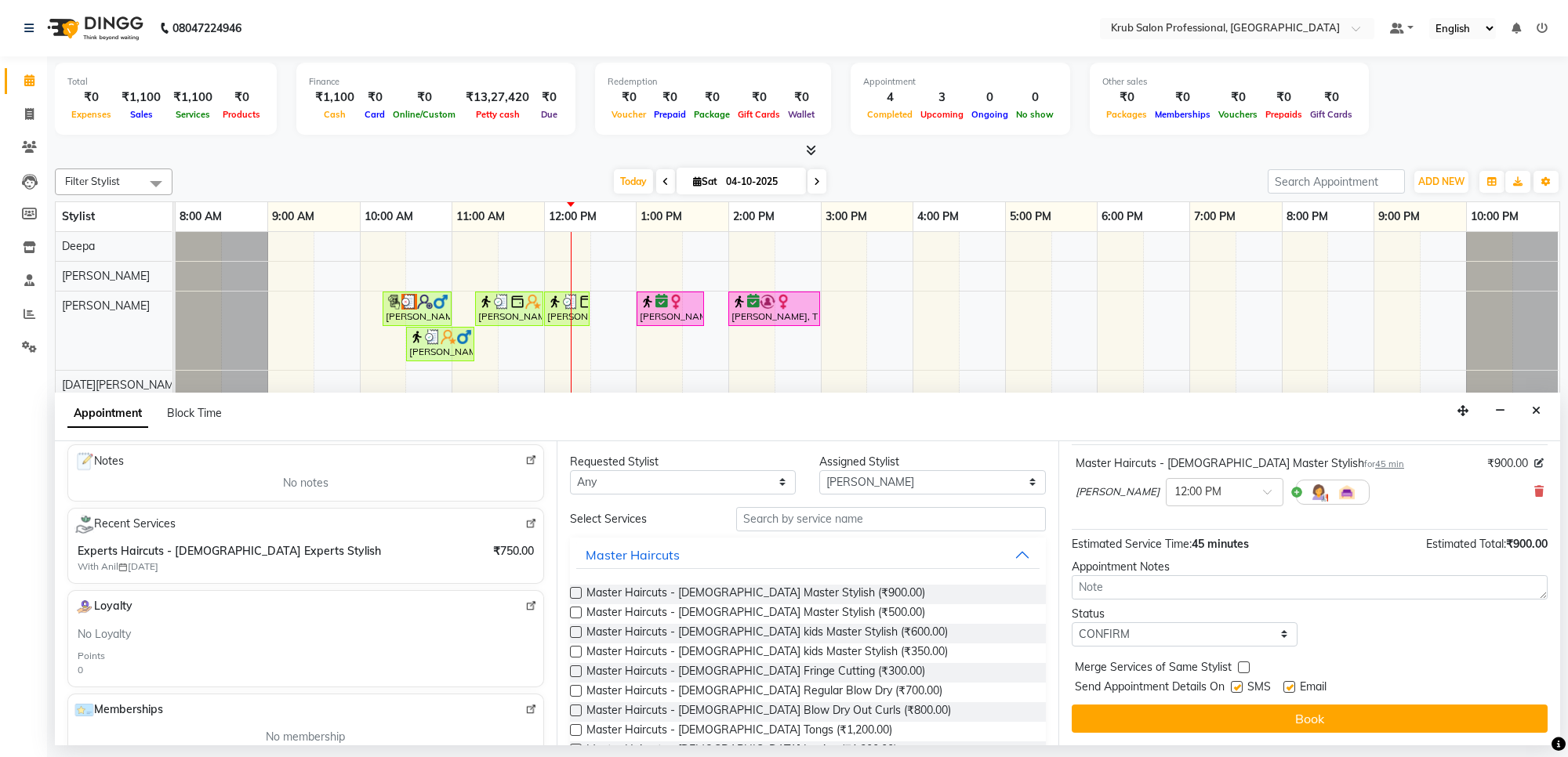
checkbox input "false"
click at [1174, 492] on input "text" at bounding box center [1208, 490] width 69 height 16
click at [1166, 575] on div "12:30 PM" at bounding box center [1224, 580] width 116 height 29
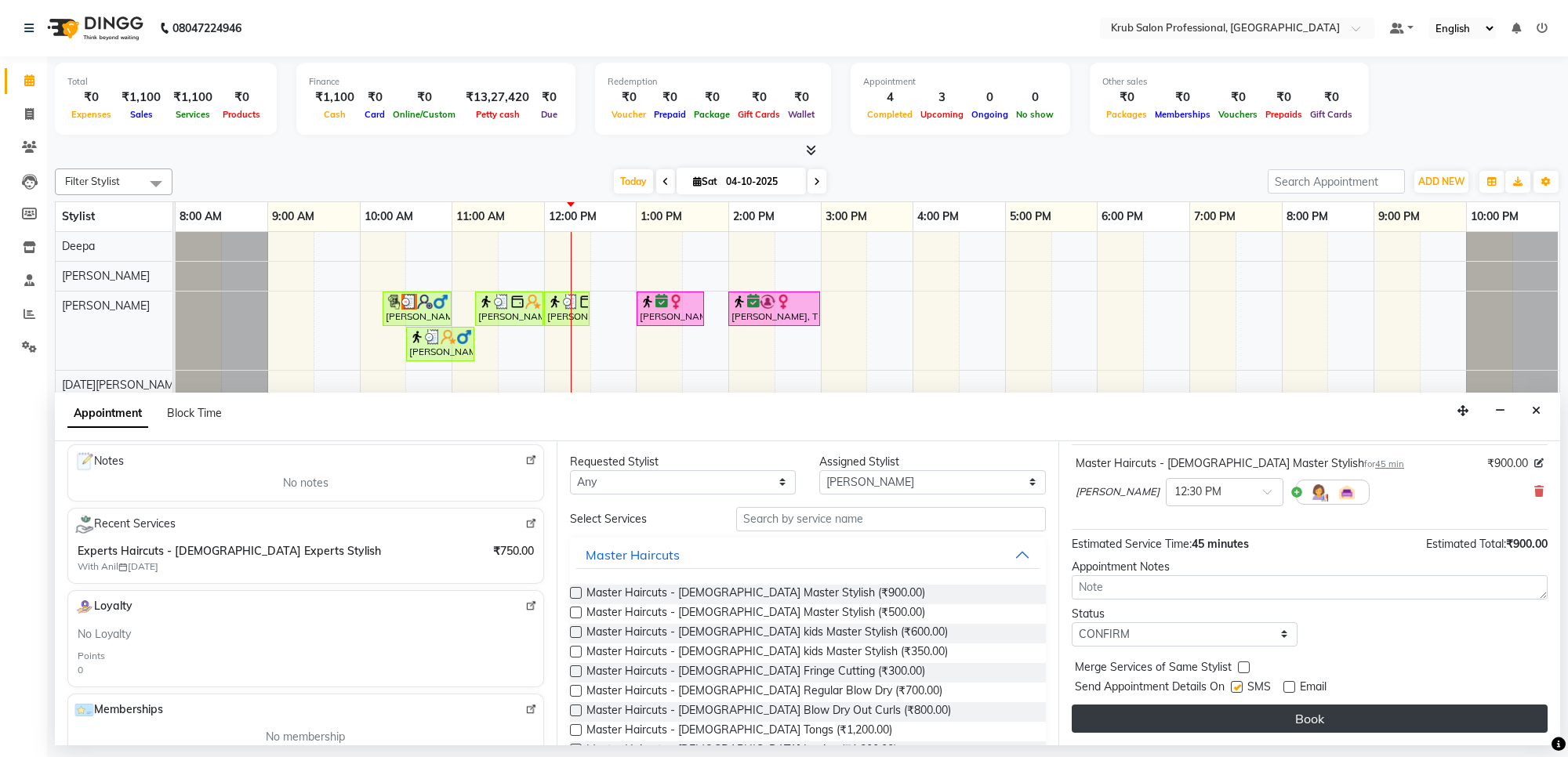
click at [1251, 711] on button "Book" at bounding box center [1309, 718] width 476 height 28
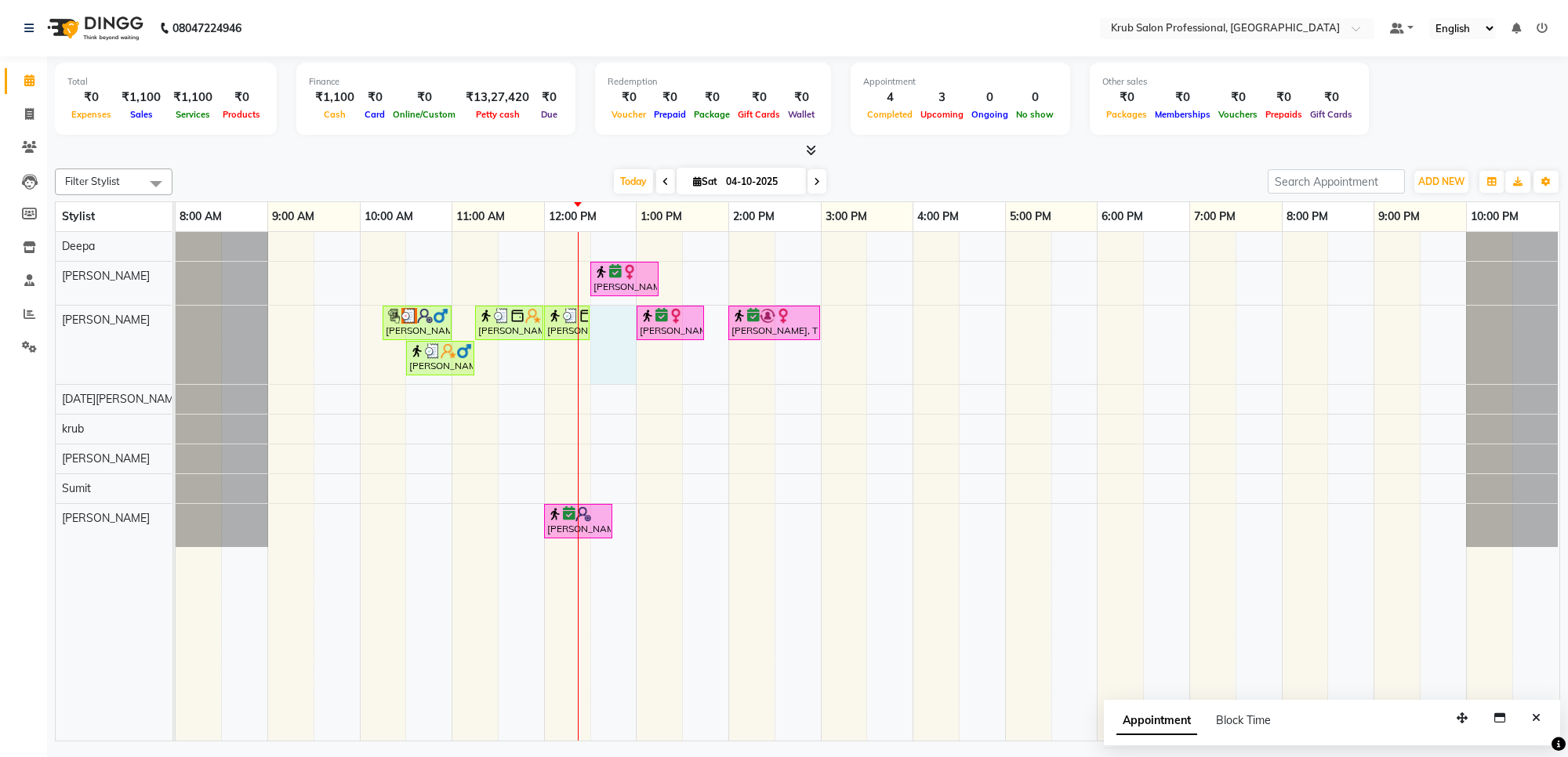
click at [596, 331] on div "Mala Mendiratta, TK07, 12:30 PM-01:15 PM, Master Haircuts - female Master Styli…" at bounding box center [867, 487] width 1384 height 509
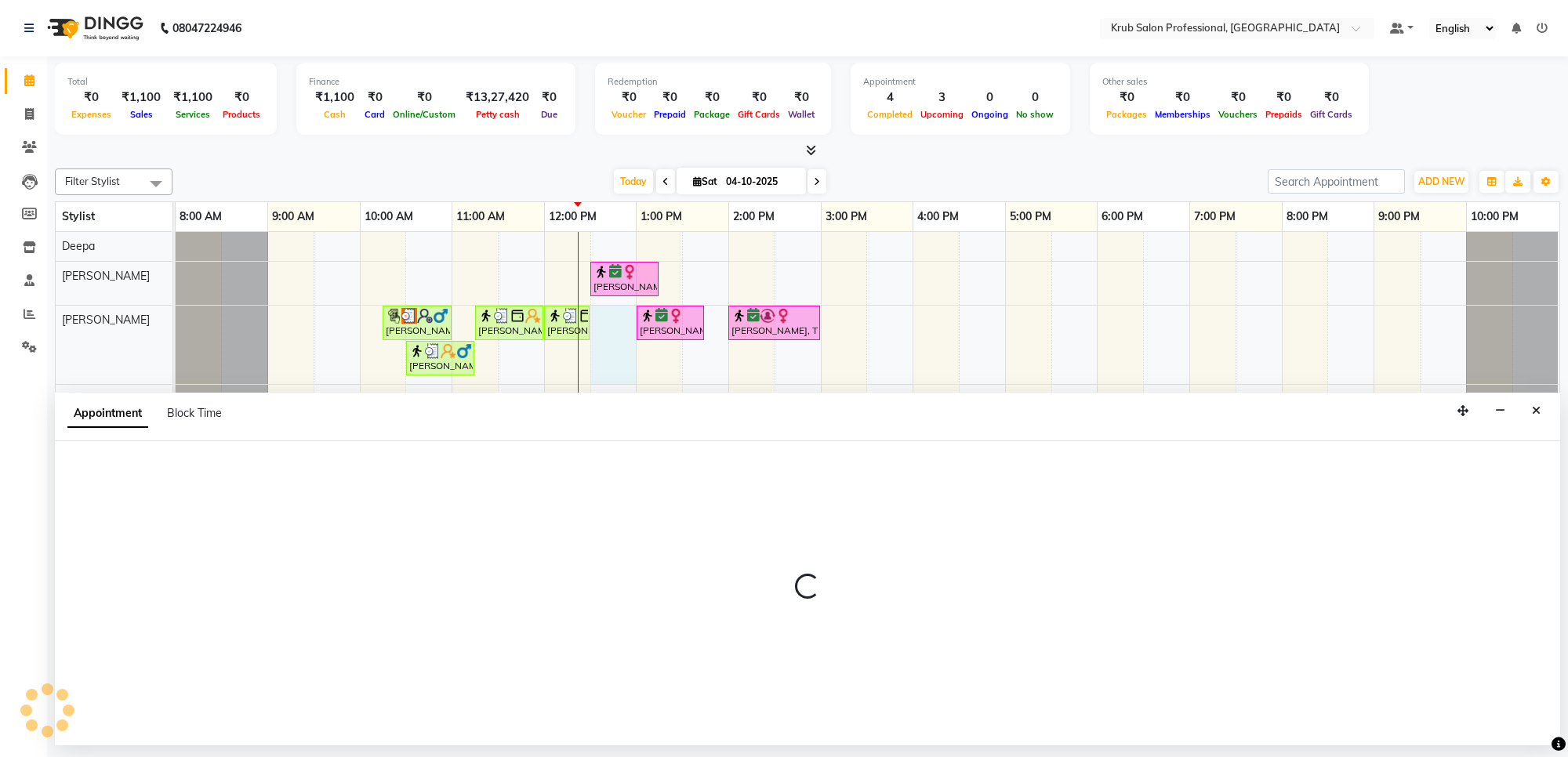
select select "66028"
select select "750"
select select "tentative"
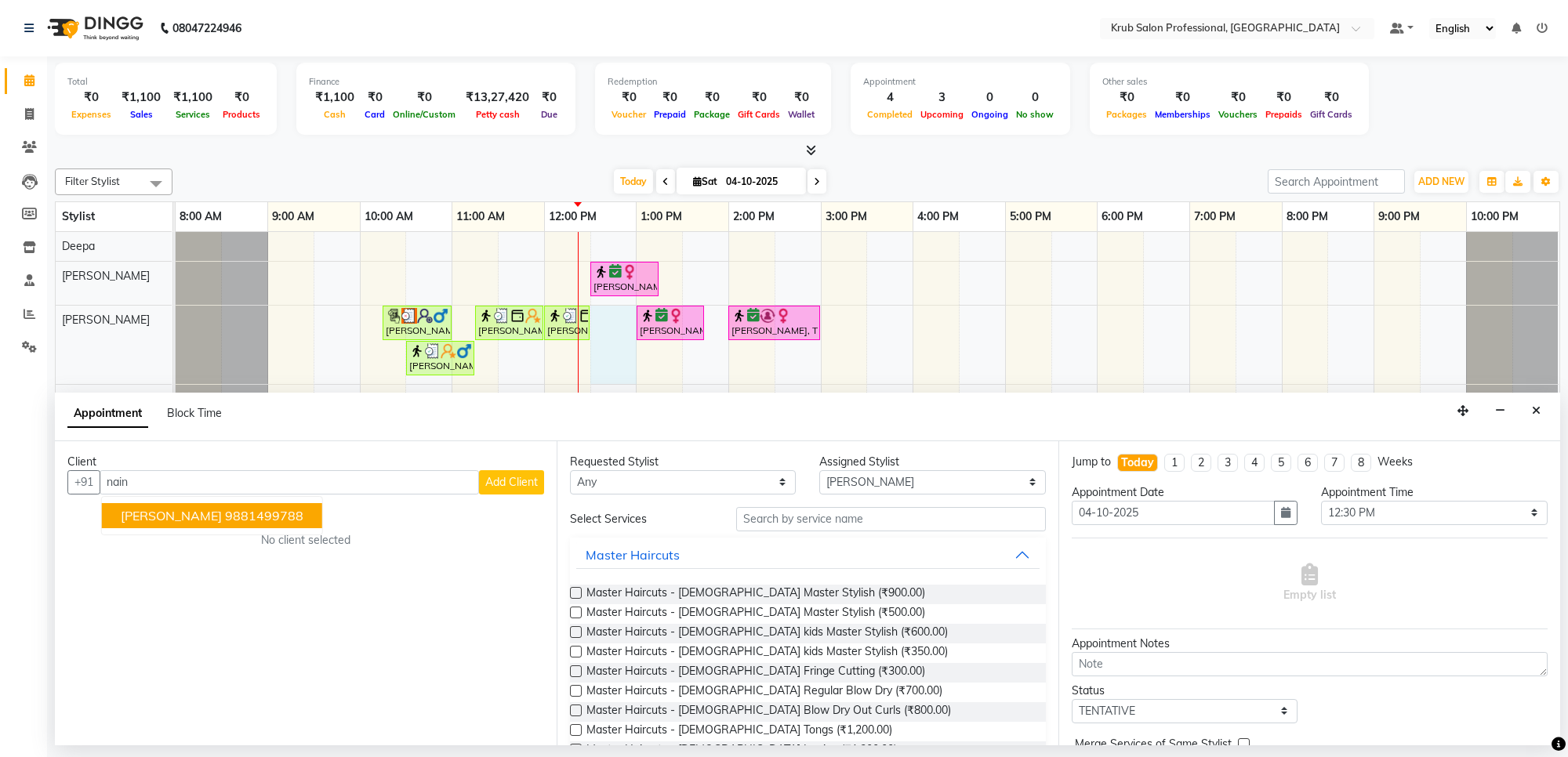
click at [225, 512] on ngb-highlight "9881499788" at bounding box center [264, 516] width 78 height 15
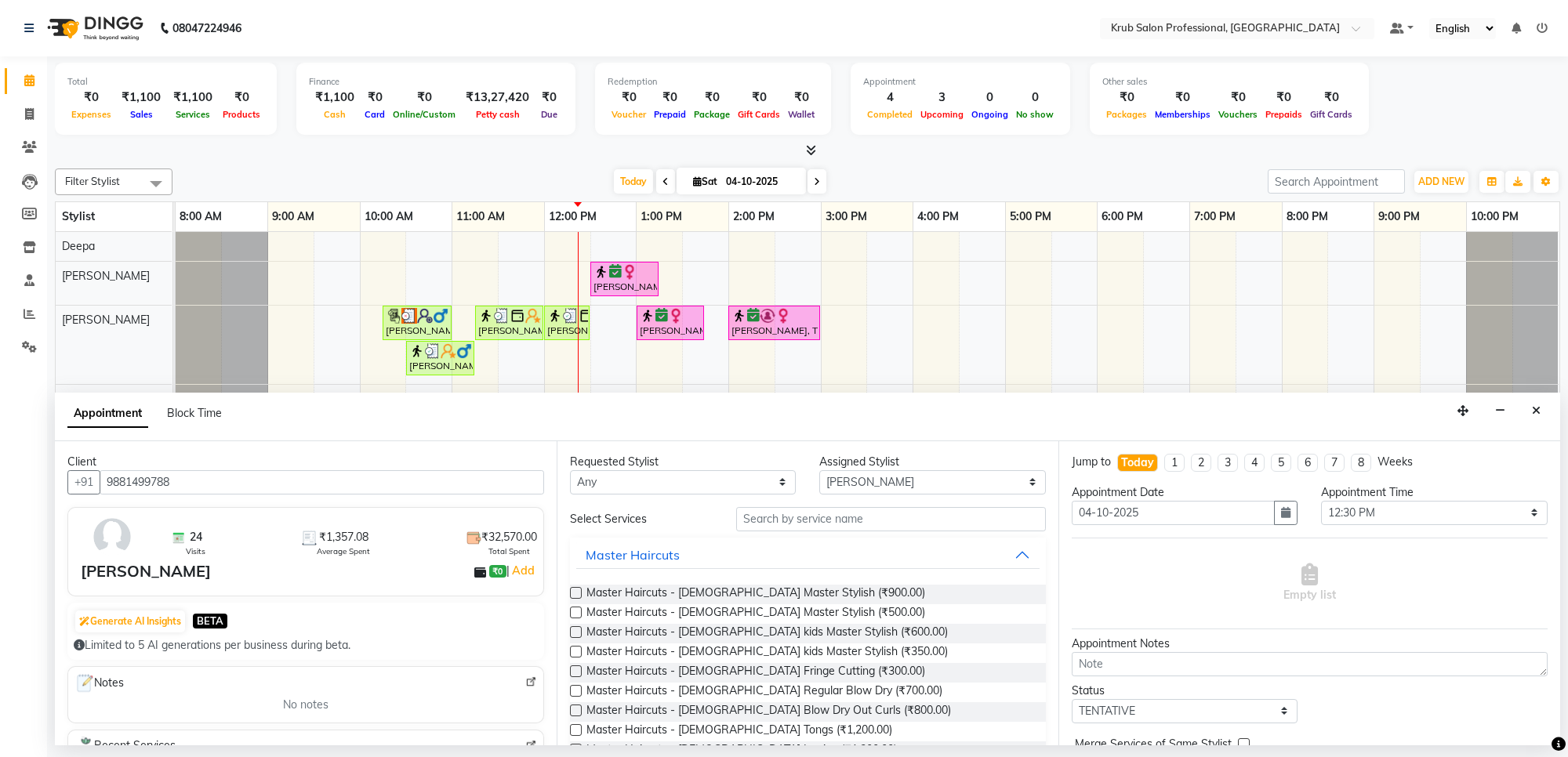
type input "9881499788"
click at [769, 520] on input "text" at bounding box center [891, 520] width 310 height 24
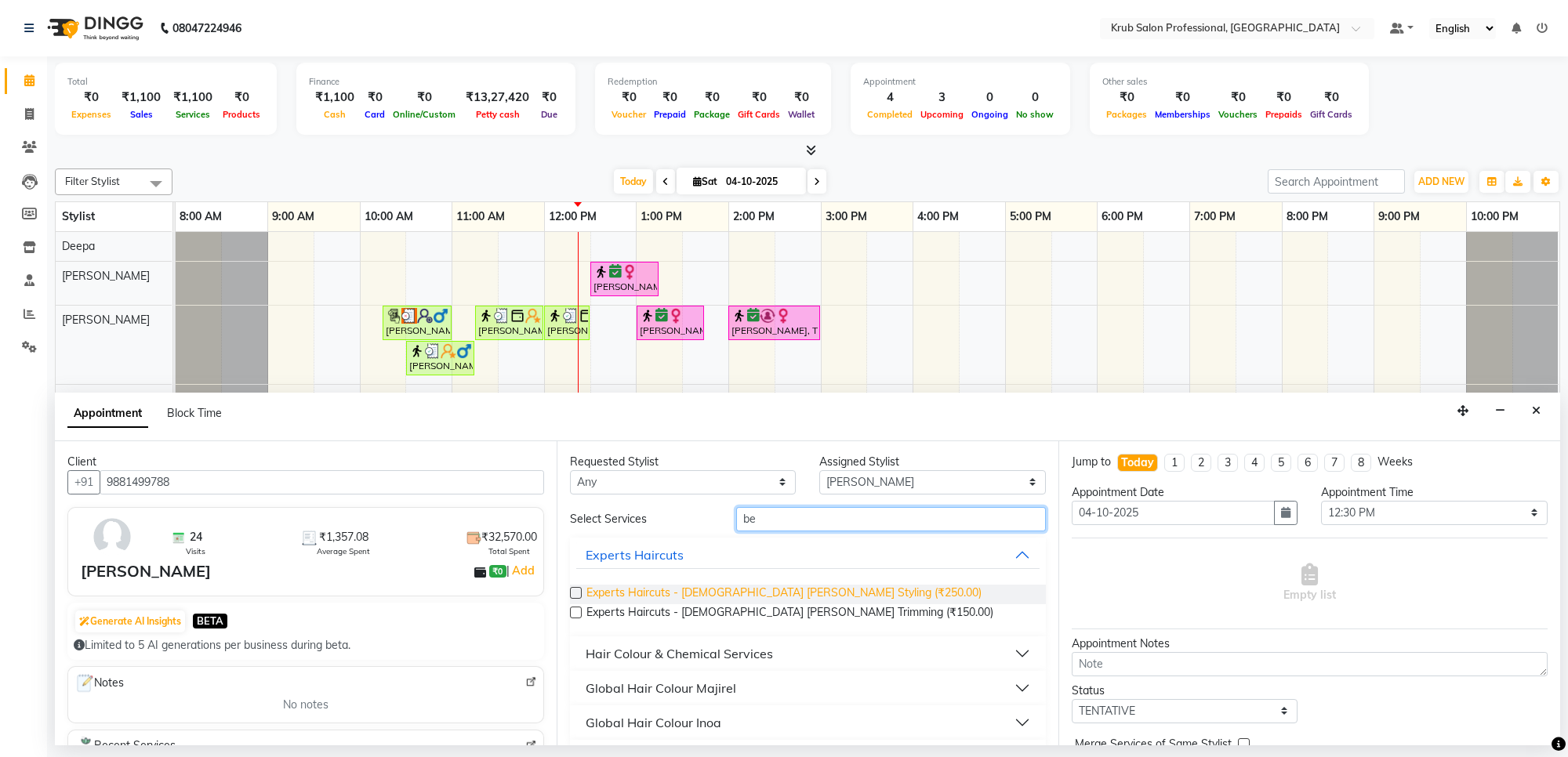
type input "be"
click at [786, 590] on span "Experts Haircuts - male Beard Styling (₹250.00)" at bounding box center [784, 594] width 395 height 20
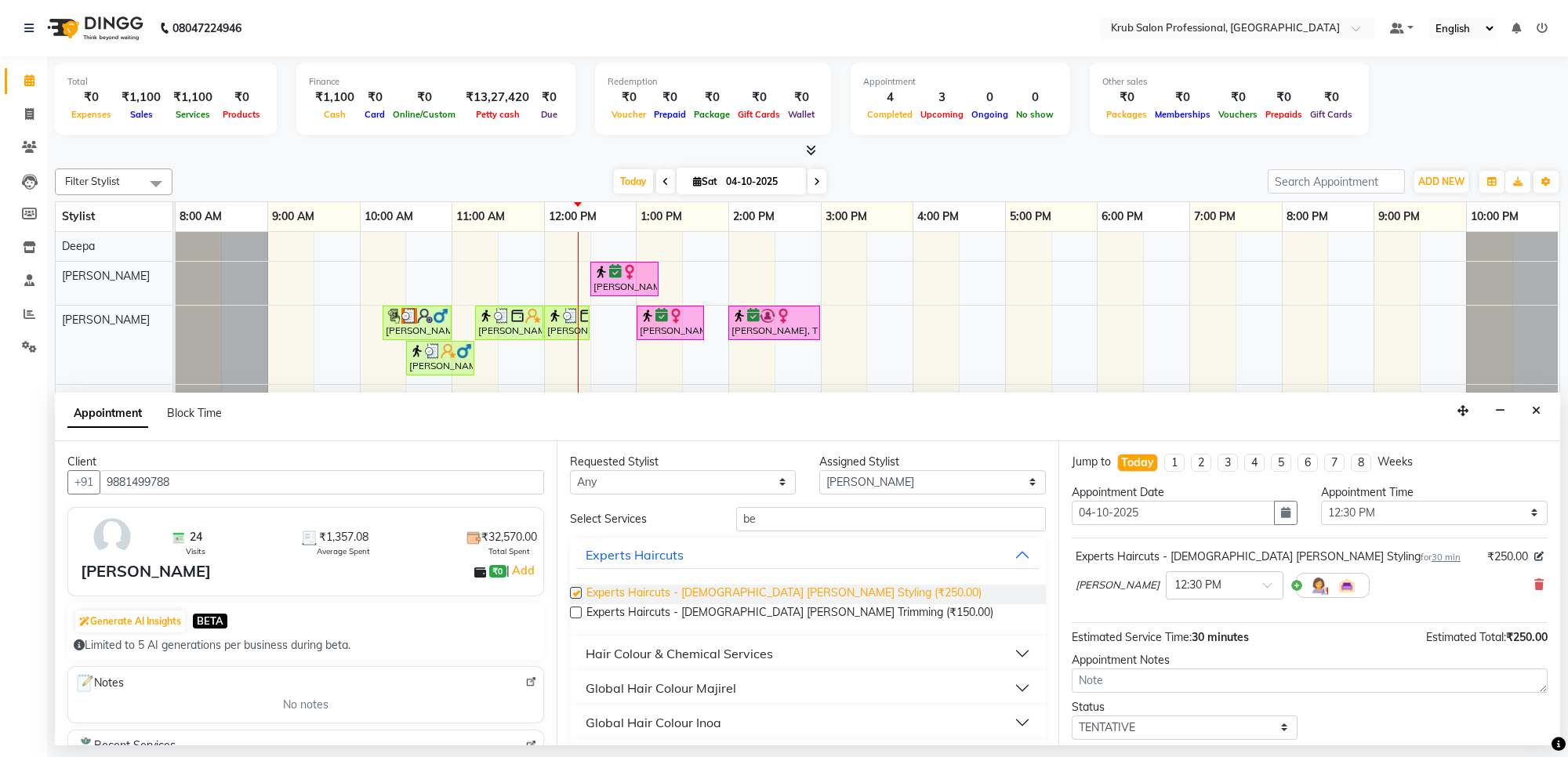
checkbox input "false"
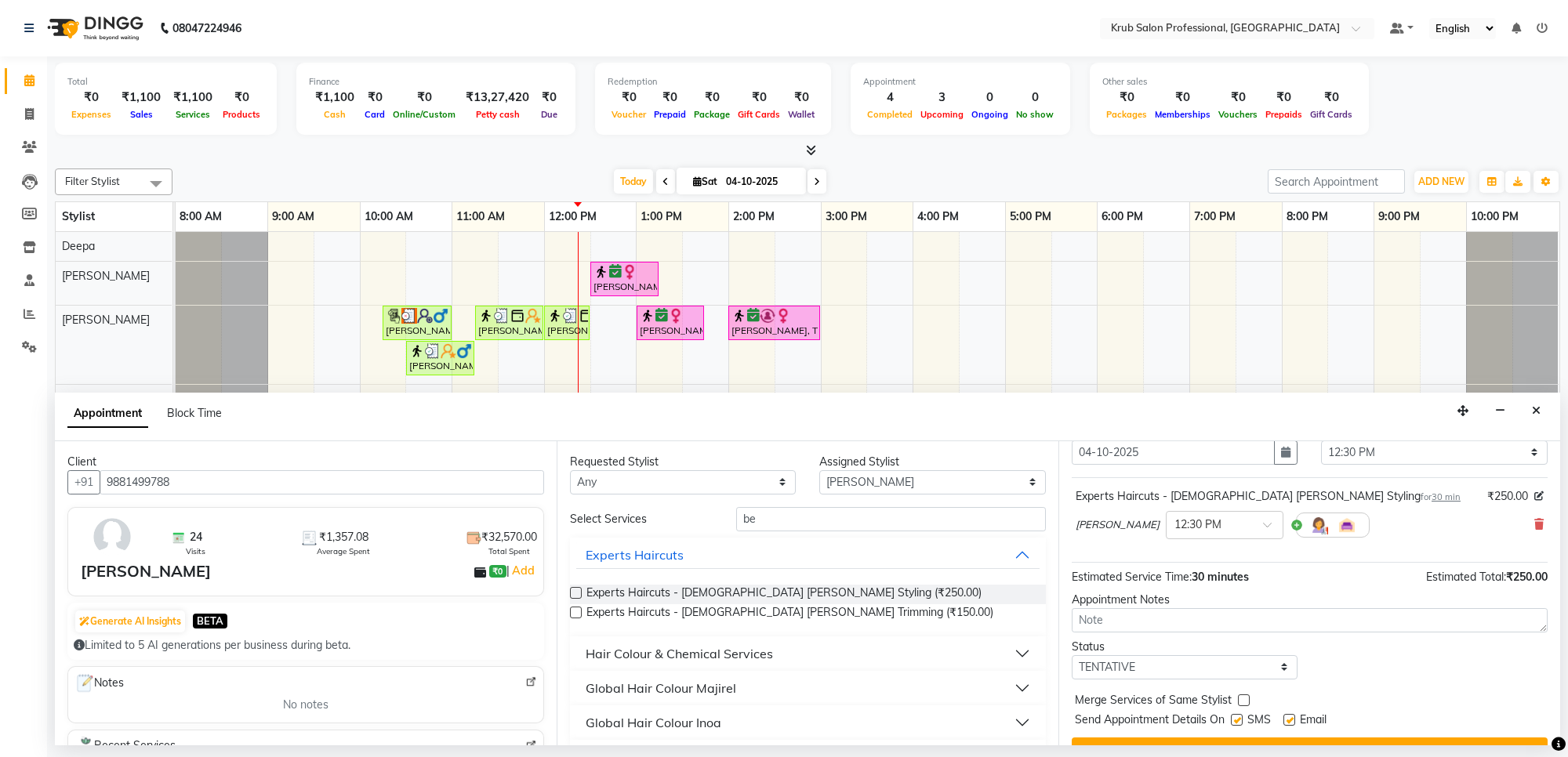
scroll to position [94, 0]
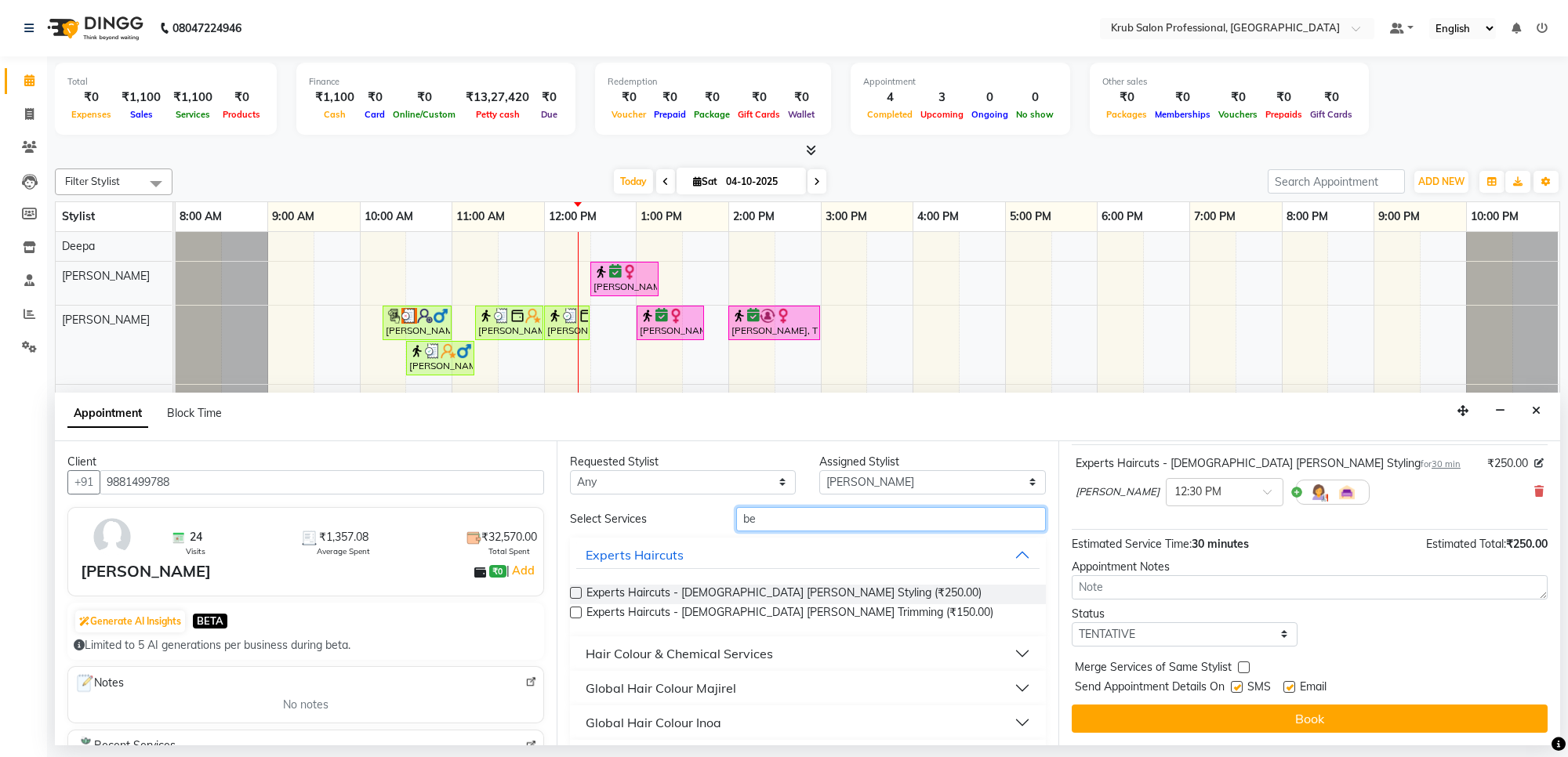
click at [766, 522] on input "be" at bounding box center [891, 520] width 310 height 24
type input "b"
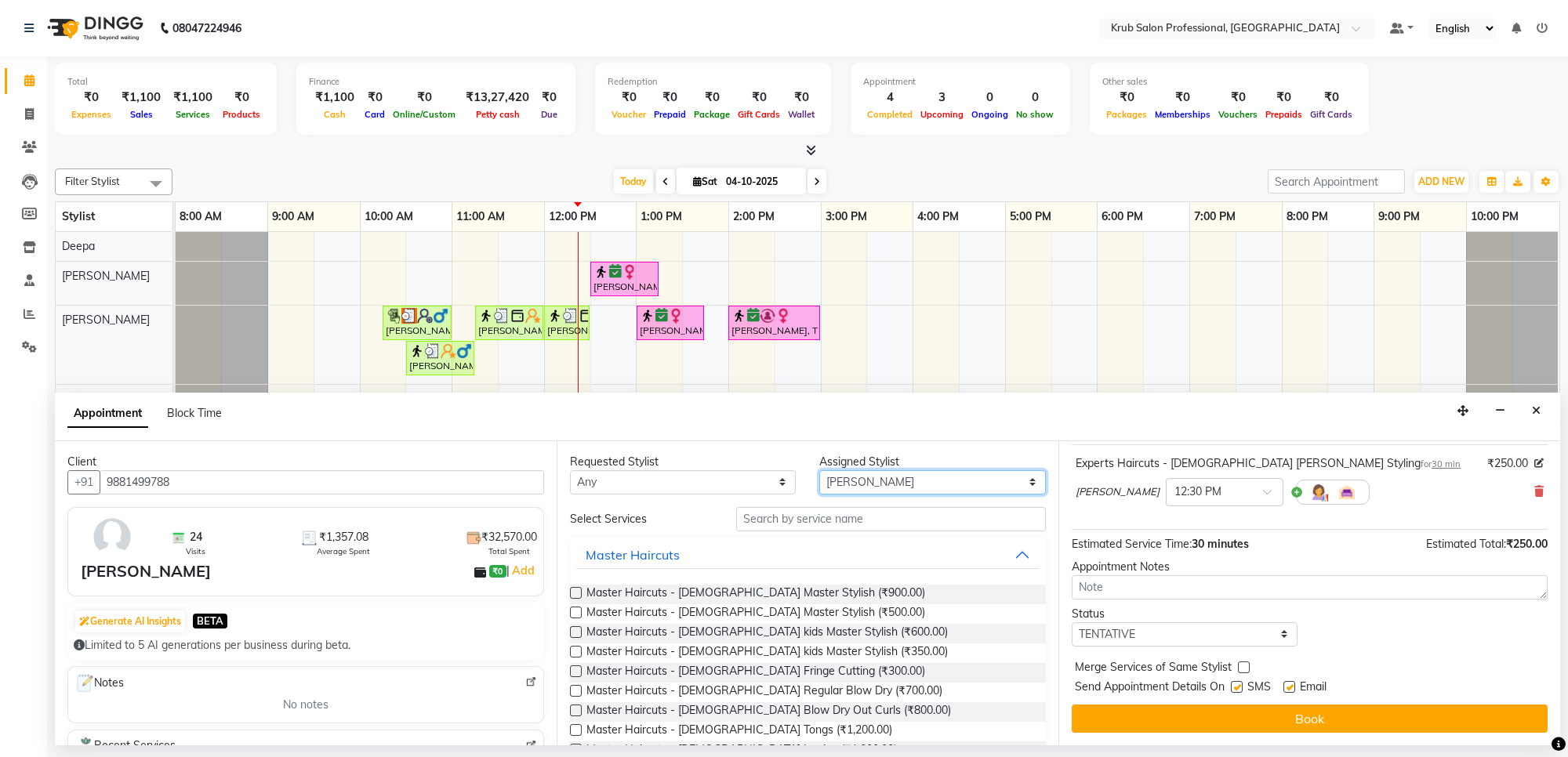
click at [887, 484] on select "Select Deepa [DATE][PERSON_NAME] [PERSON_NAME] [PERSON_NAME] Sumit [PERSON_NAME]" at bounding box center [932, 483] width 225 height 24
select select "68475"
click at [819, 471] on select "Select Deepa [DATE][PERSON_NAME] [PERSON_NAME] [PERSON_NAME] Sumit [PERSON_NAME]" at bounding box center [932, 483] width 225 height 24
click at [749, 522] on input "text" at bounding box center [891, 520] width 310 height 24
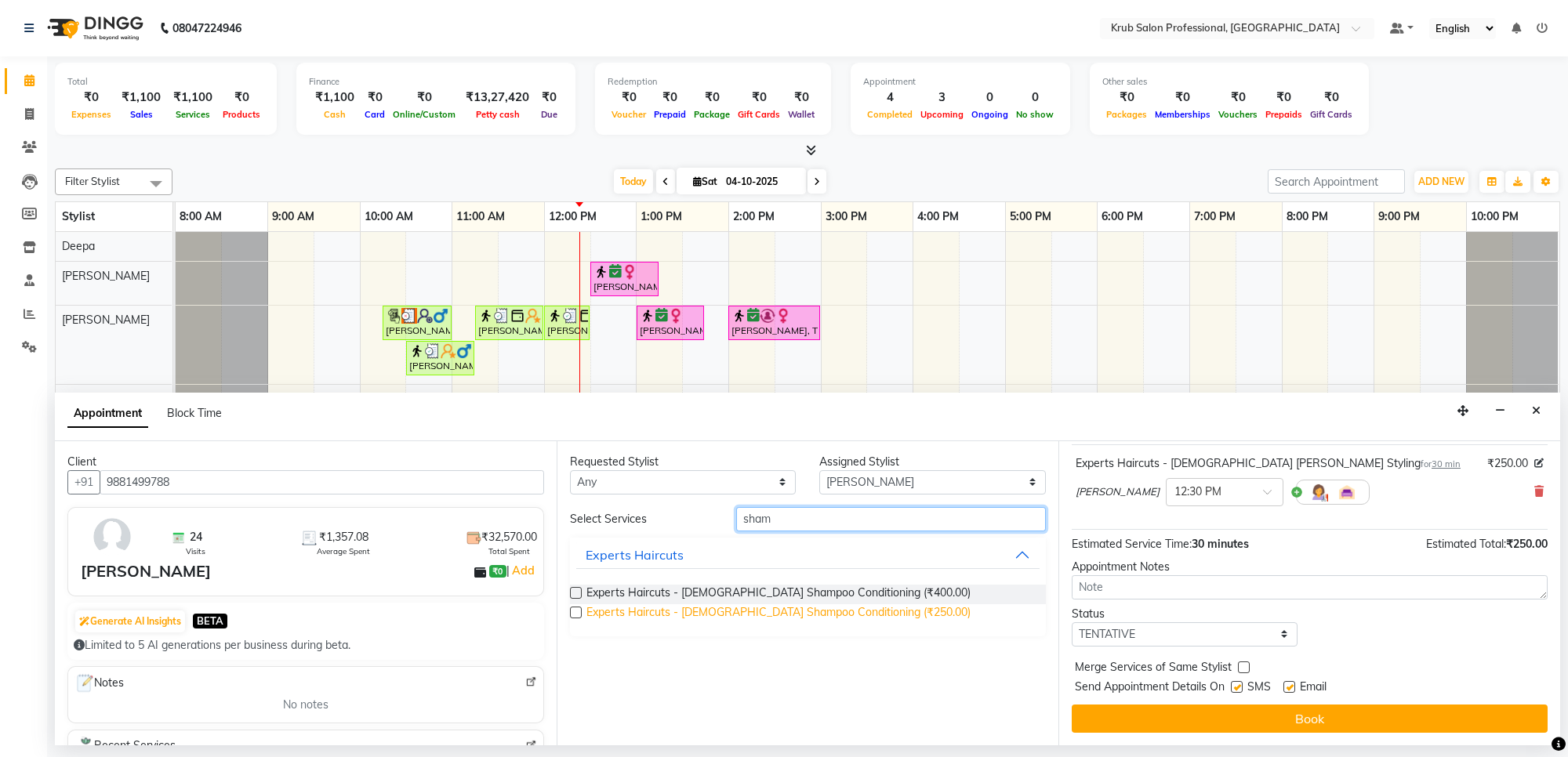
type input "sham"
click at [829, 608] on span "Experts Haircuts - male Shampoo Conditioning (₹250.00)" at bounding box center [778, 614] width 384 height 20
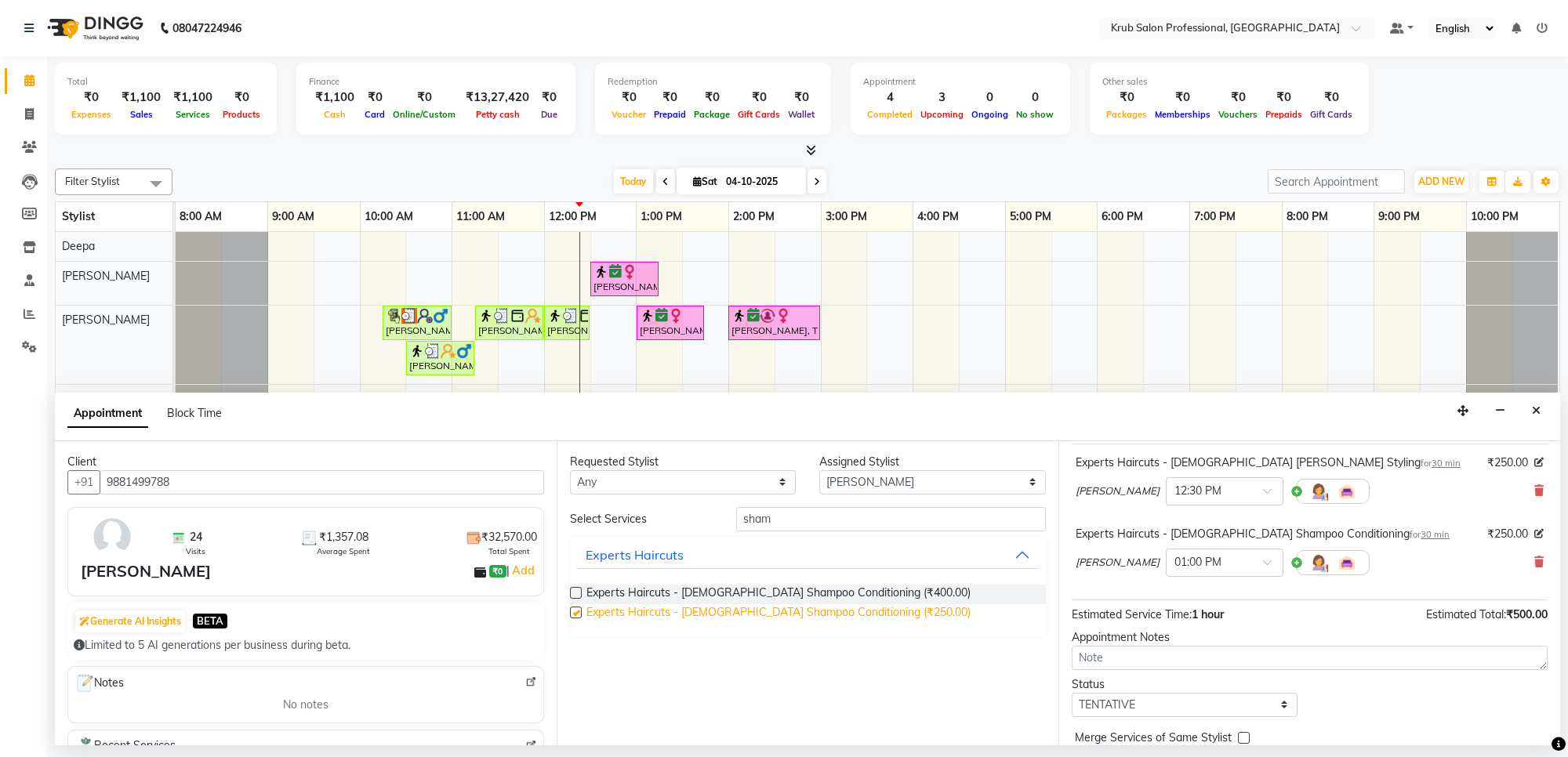
checkbox input "false"
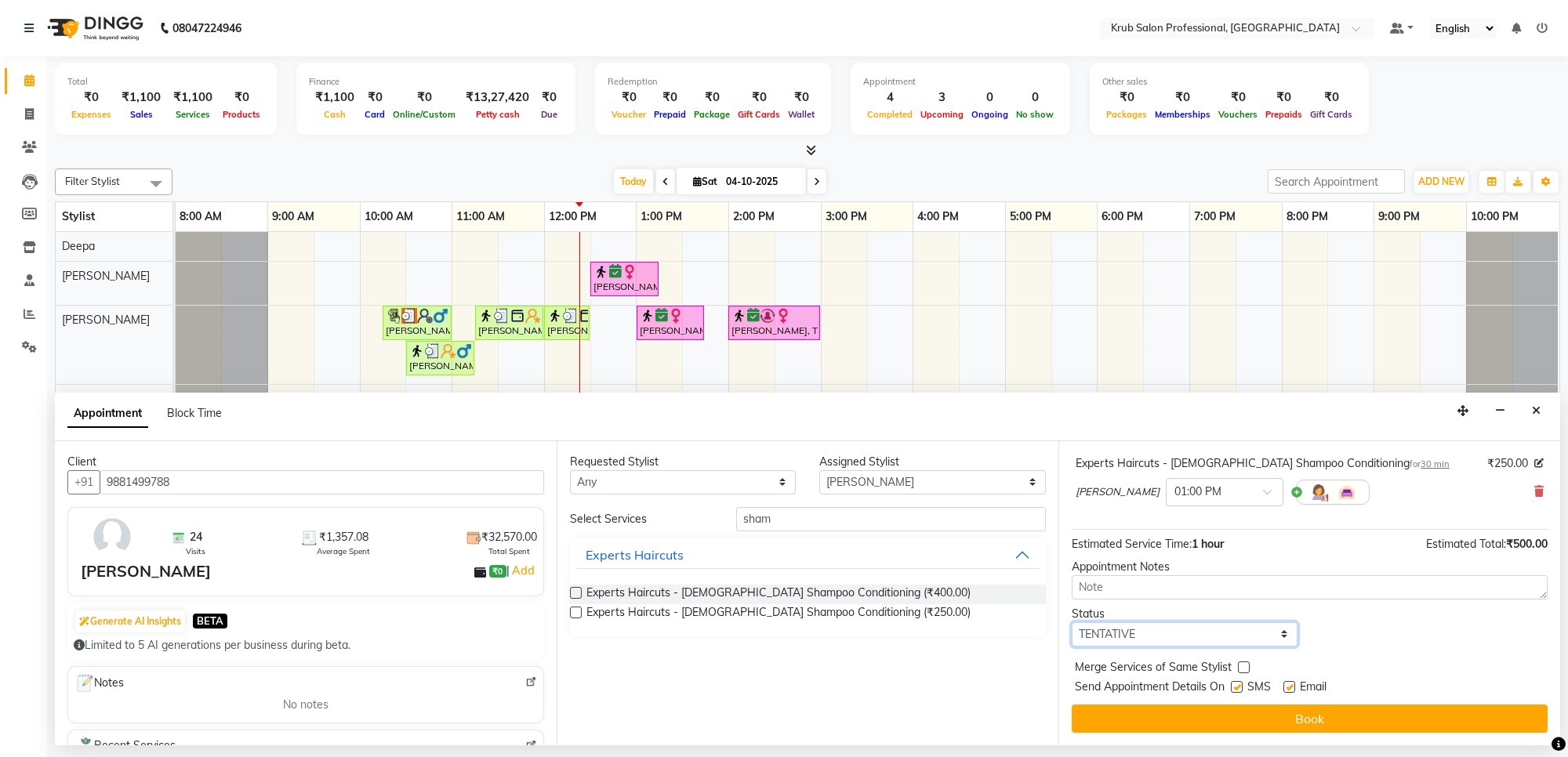
click at [1108, 632] on select "Select TENTATIVE CONFIRM CHECK-IN UPCOMING" at bounding box center [1184, 635] width 225 height 24
select select "check-in"
click at [1072, 623] on select "Select TENTATIVE CONFIRM CHECK-IN UPCOMING" at bounding box center [1184, 635] width 225 height 24
click at [1288, 686] on label at bounding box center [1289, 687] width 12 height 12
click at [1288, 686] on input "checkbox" at bounding box center [1288, 689] width 10 height 10
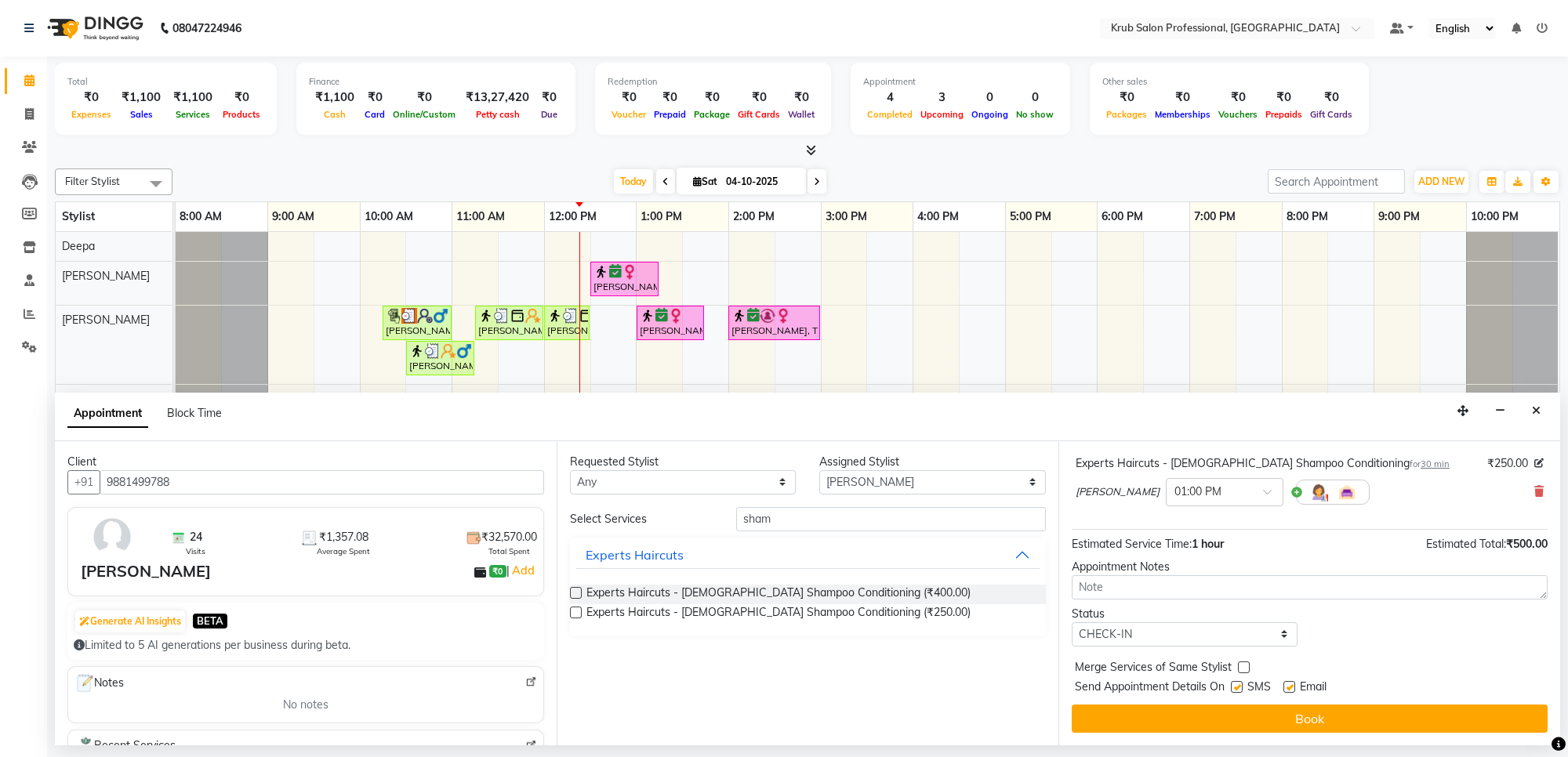
checkbox input "false"
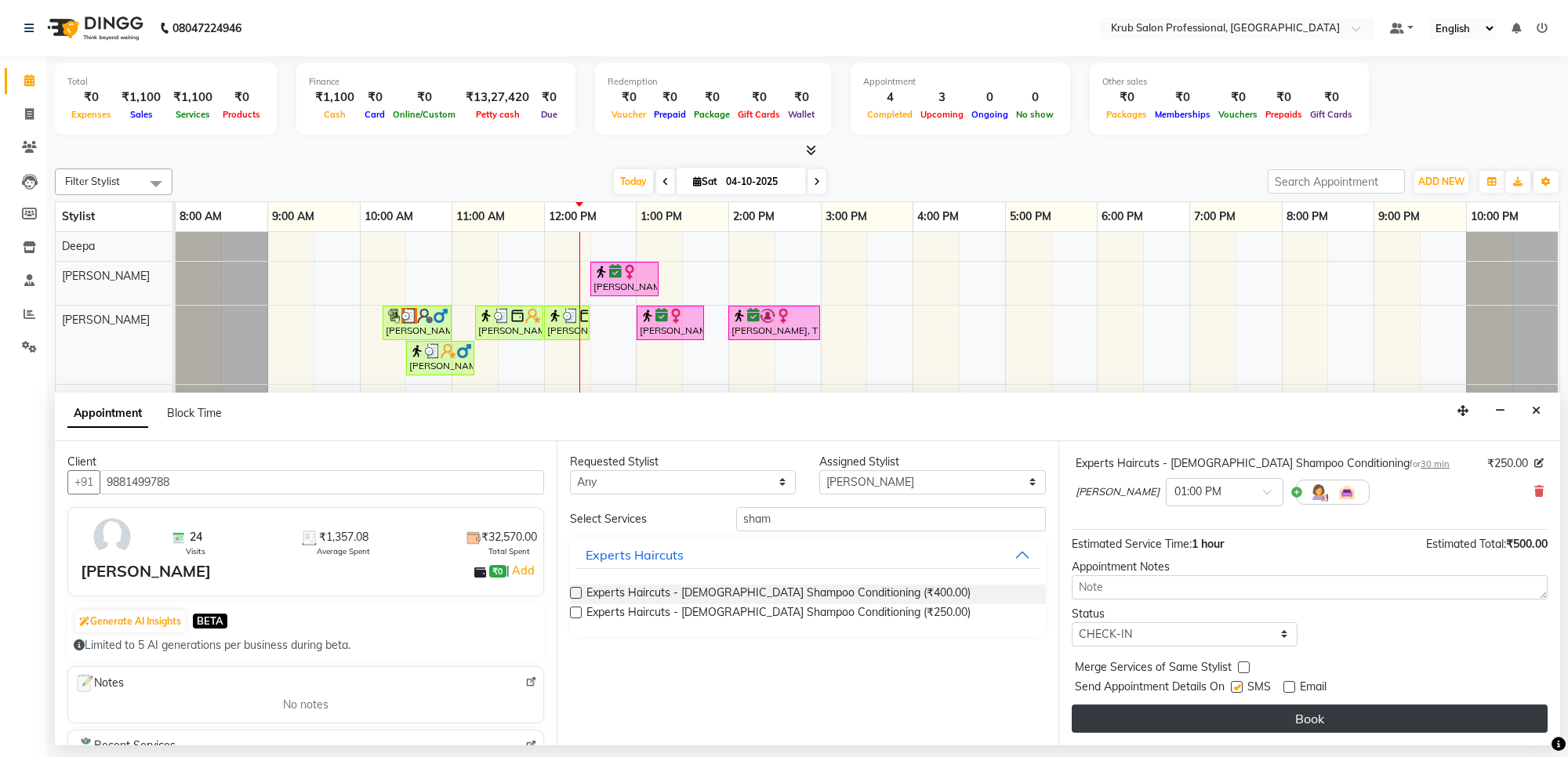
click at [1257, 712] on button "Book" at bounding box center [1309, 718] width 476 height 28
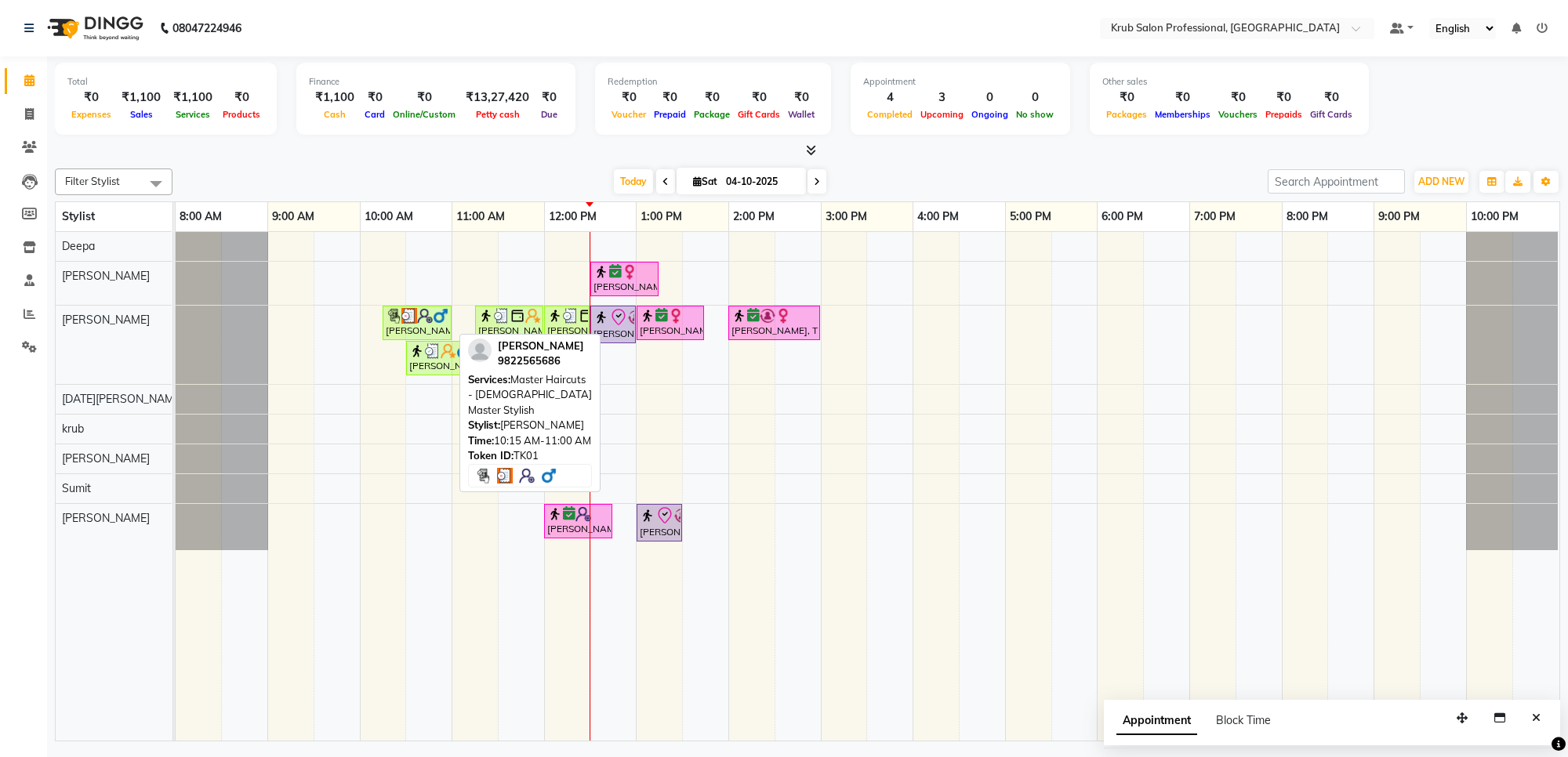
click at [412, 323] on img at bounding box center [409, 316] width 15 height 15
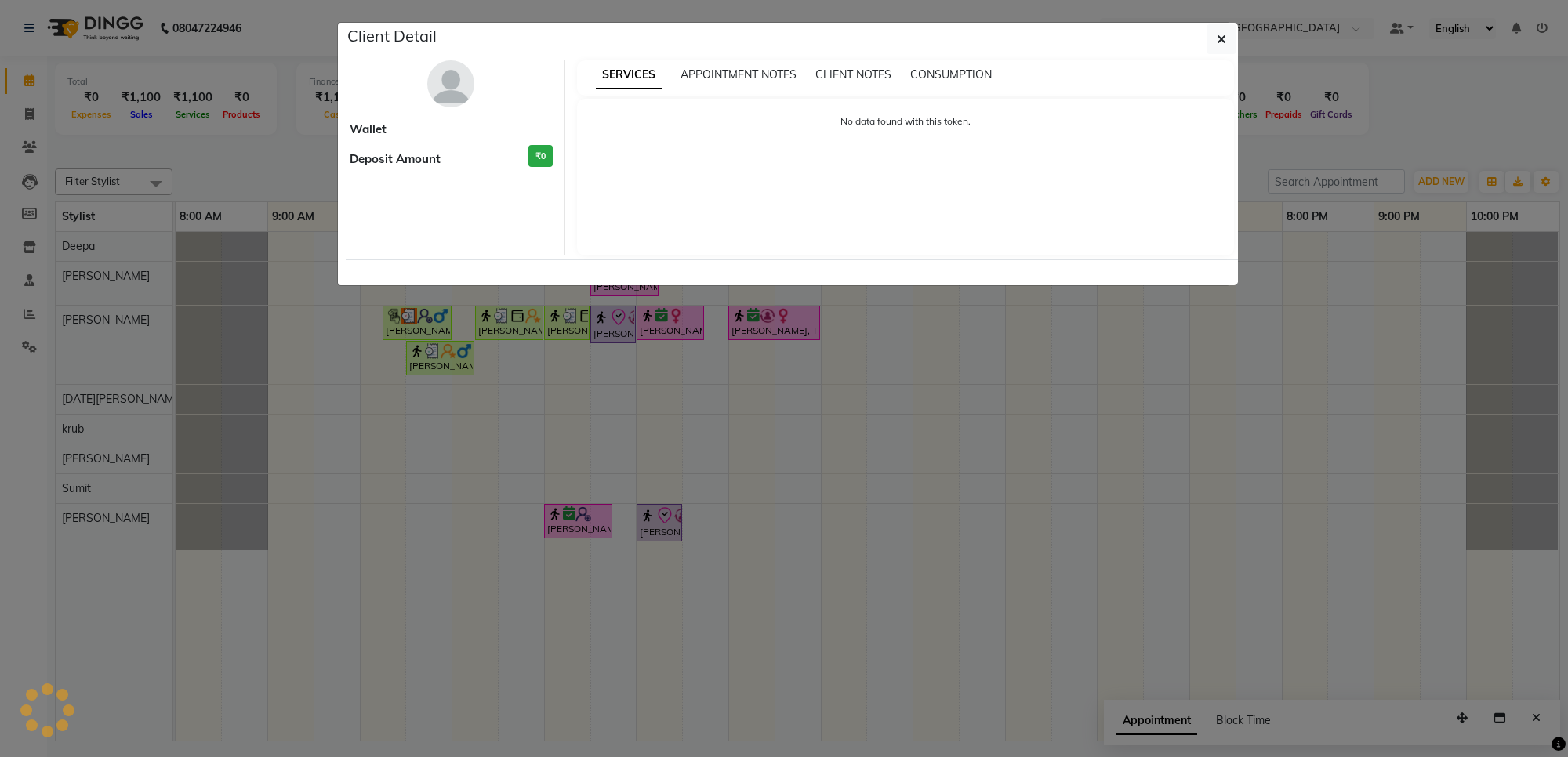
select select "3"
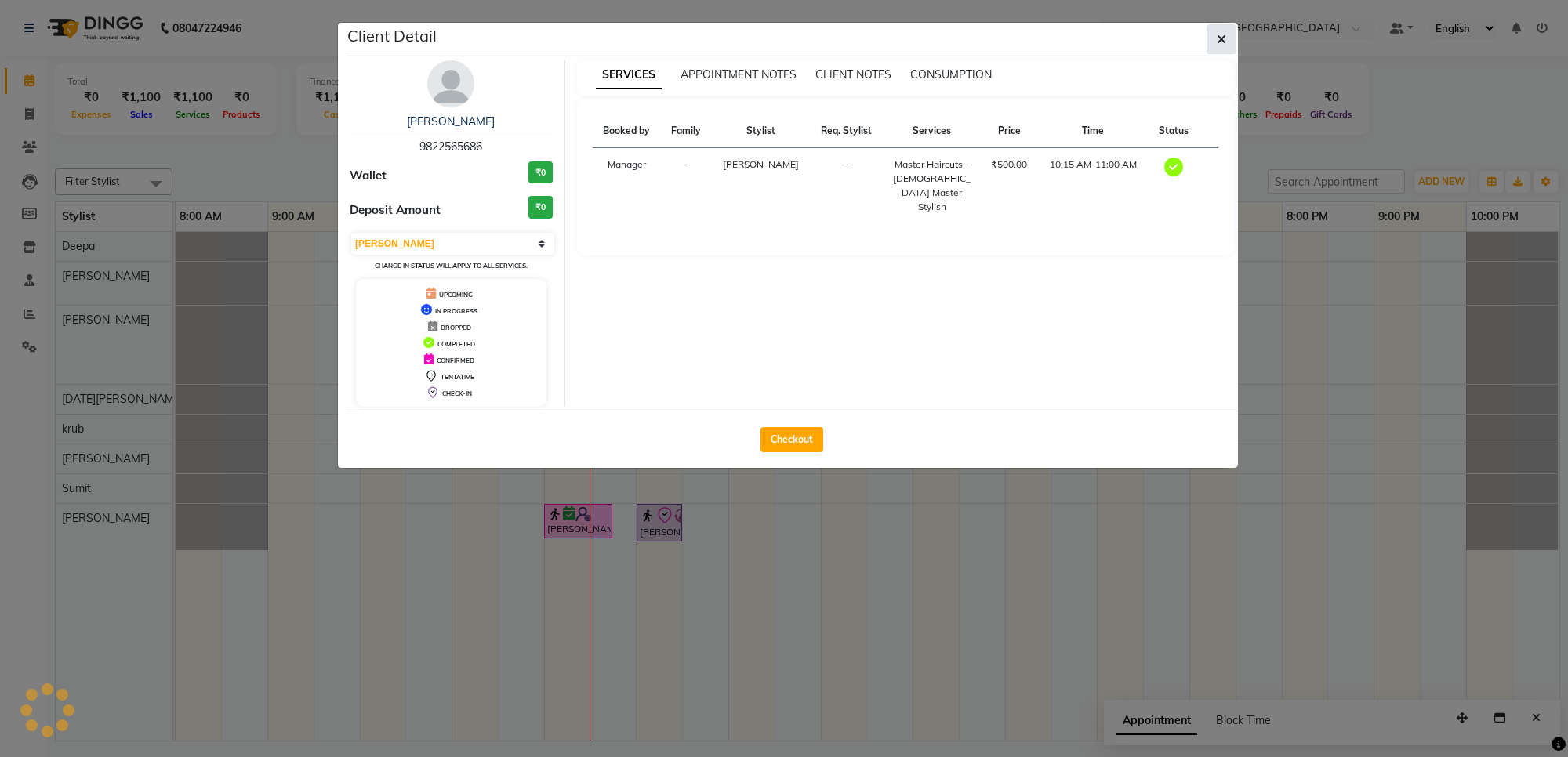
click at [1219, 43] on icon "button" at bounding box center [1221, 39] width 9 height 13
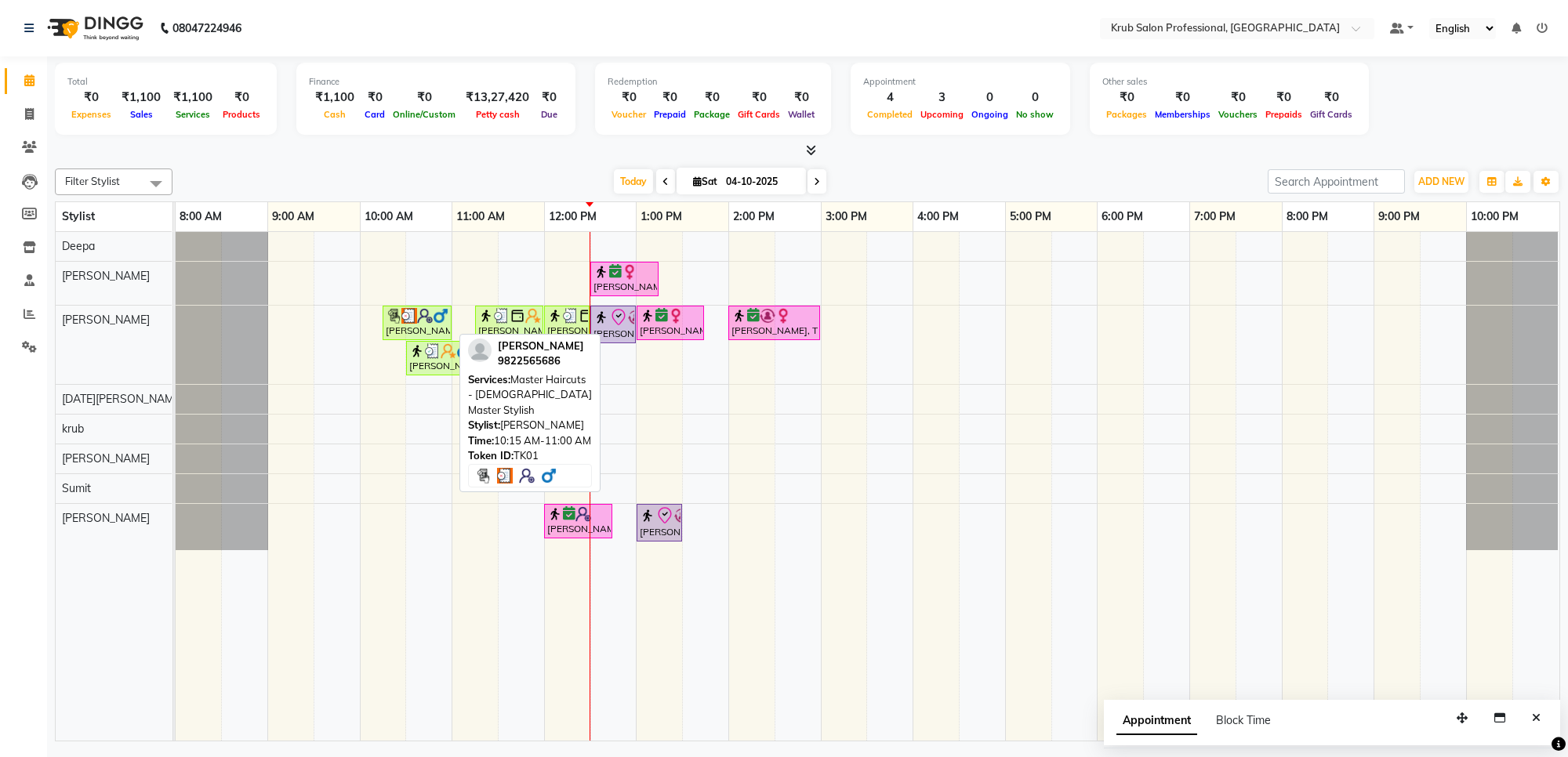
click at [421, 320] on img at bounding box center [425, 316] width 15 height 15
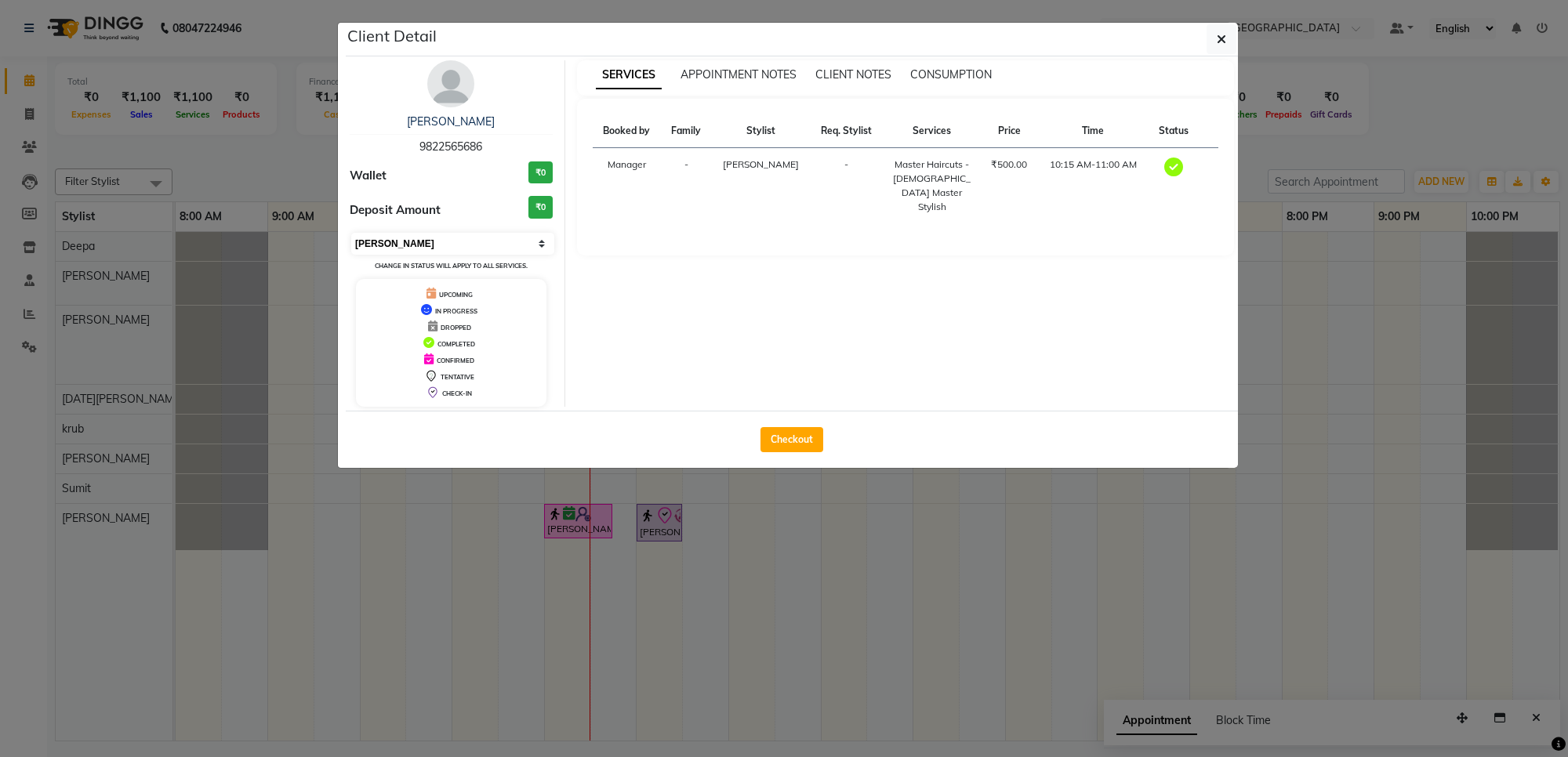
click at [459, 243] on select "Select MARK DONE UPCOMING" at bounding box center [452, 244] width 203 height 22
click at [351, 233] on select "Select MARK DONE UPCOMING" at bounding box center [452, 244] width 203 height 22
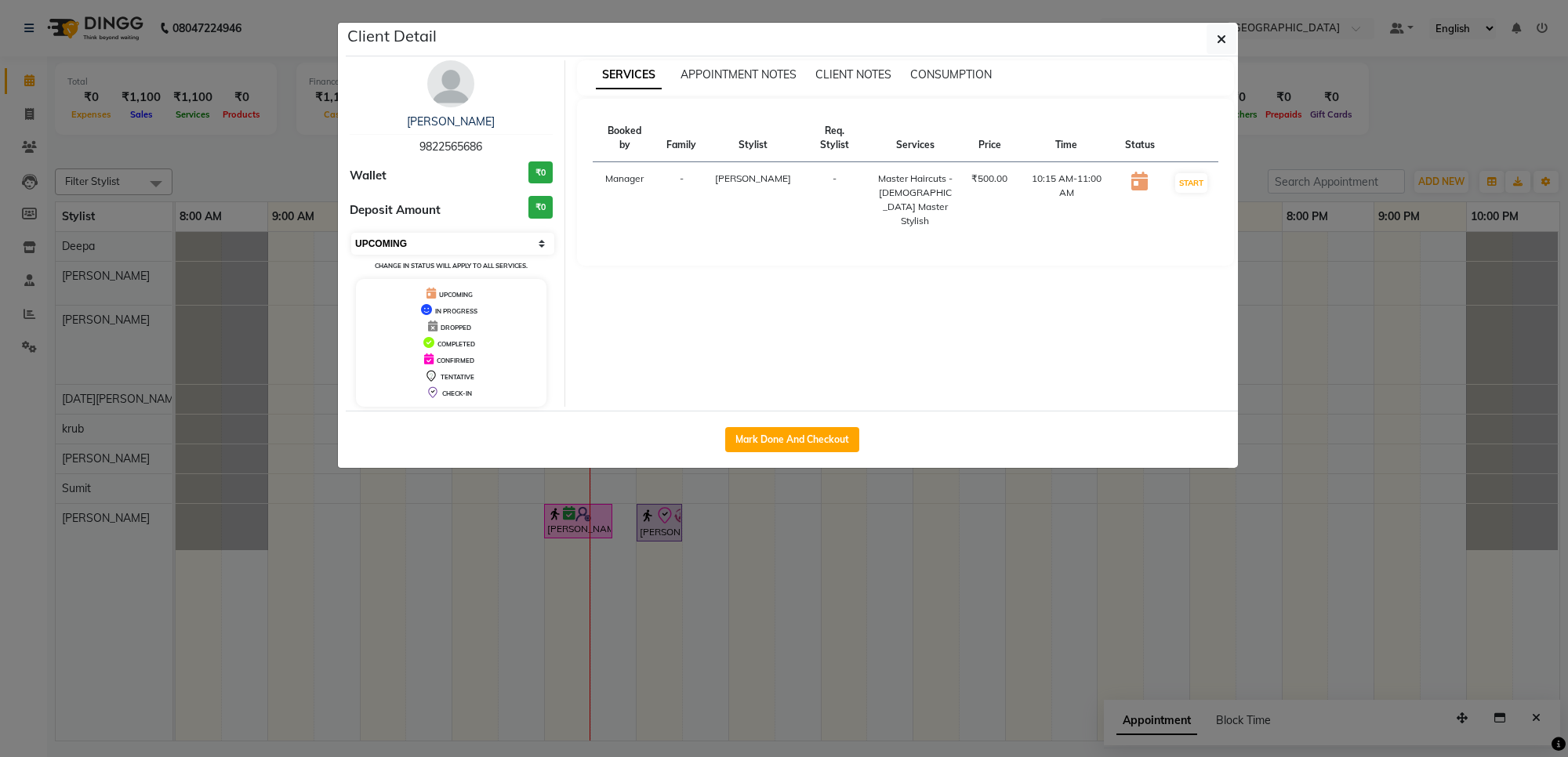
click at [445, 252] on select "Select IN SERVICE CONFIRMED TENTATIVE CHECK IN MARK DONE DROPPED UPCOMING" at bounding box center [452, 244] width 203 height 22
select select "6"
click at [351, 233] on select "Select IN SERVICE CONFIRMED TENTATIVE CHECK IN MARK DONE DROPPED UPCOMING" at bounding box center [452, 244] width 203 height 22
click at [1221, 40] on icon "button" at bounding box center [1221, 39] width 9 height 13
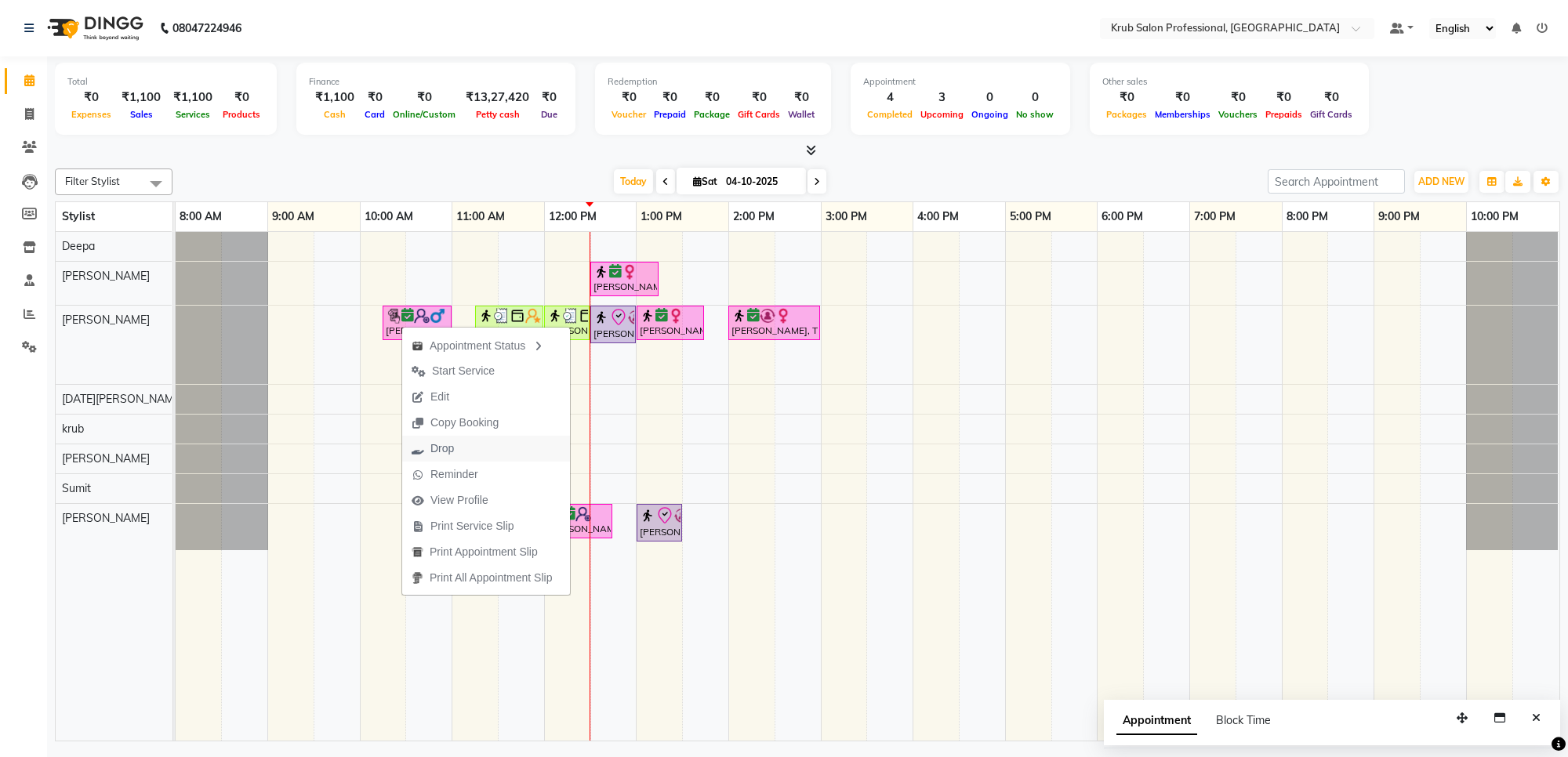
click at [449, 445] on span "Drop" at bounding box center [441, 448] width 23 height 16
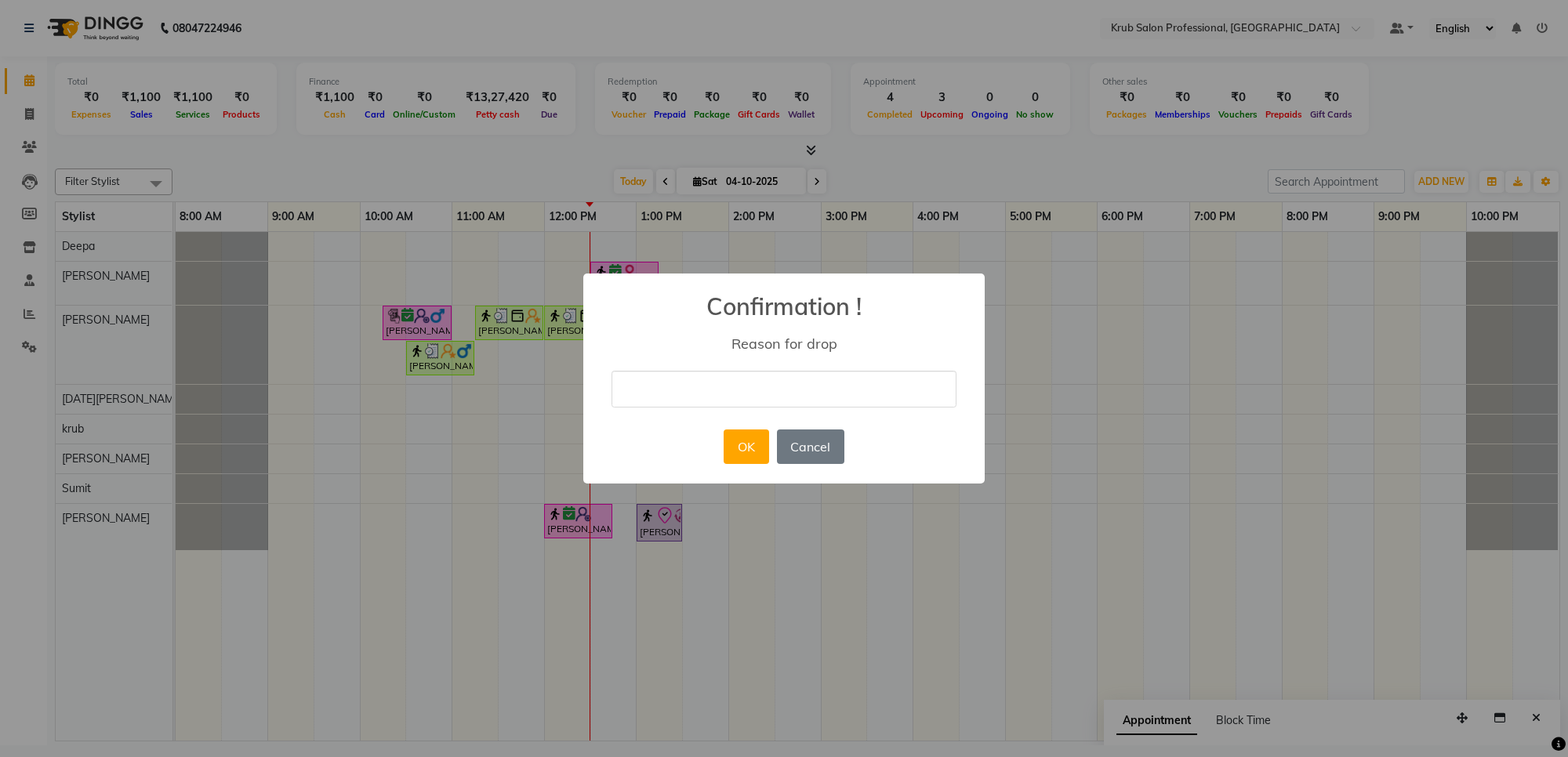
click at [710, 386] on input "text" at bounding box center [784, 389] width 345 height 37
type input "not come"
click at [730, 440] on button "OK" at bounding box center [746, 446] width 45 height 34
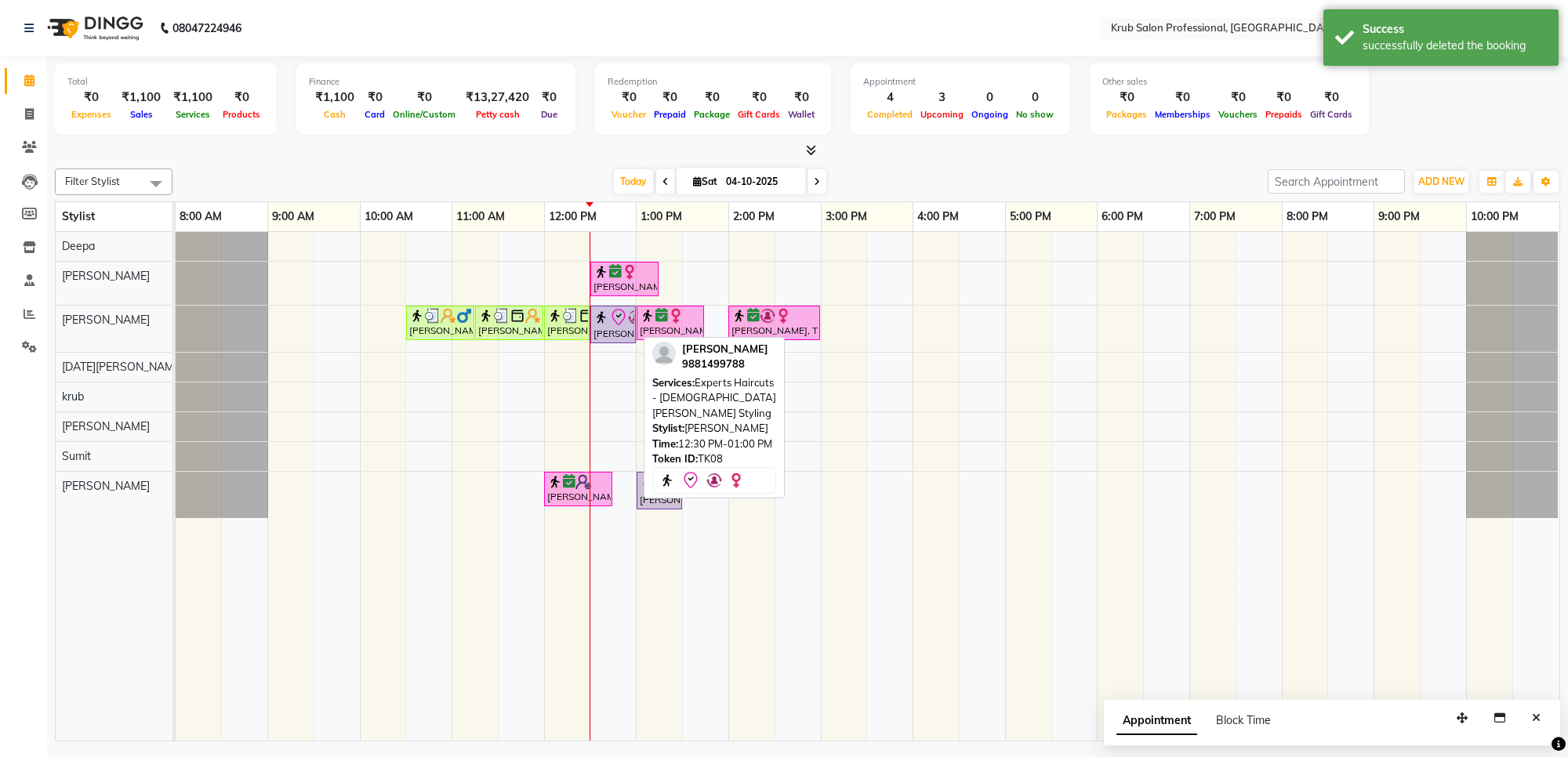
click at [606, 329] on div "[PERSON_NAME], TK08, 12:30 PM-01:00 PM, Experts Haircuts - [DEMOGRAPHIC_DATA] […" at bounding box center [612, 324] width 42 height 33
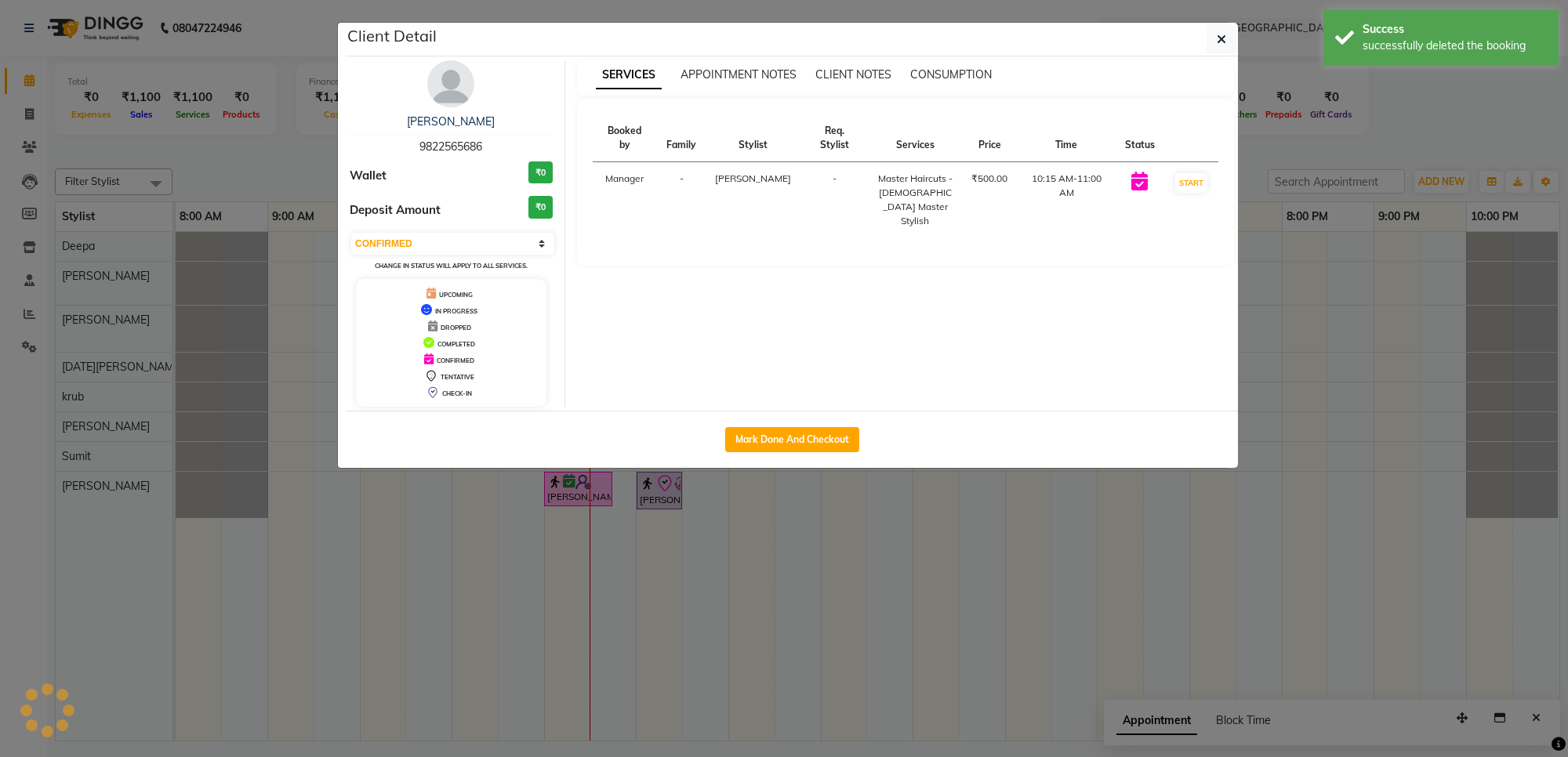
select select "8"
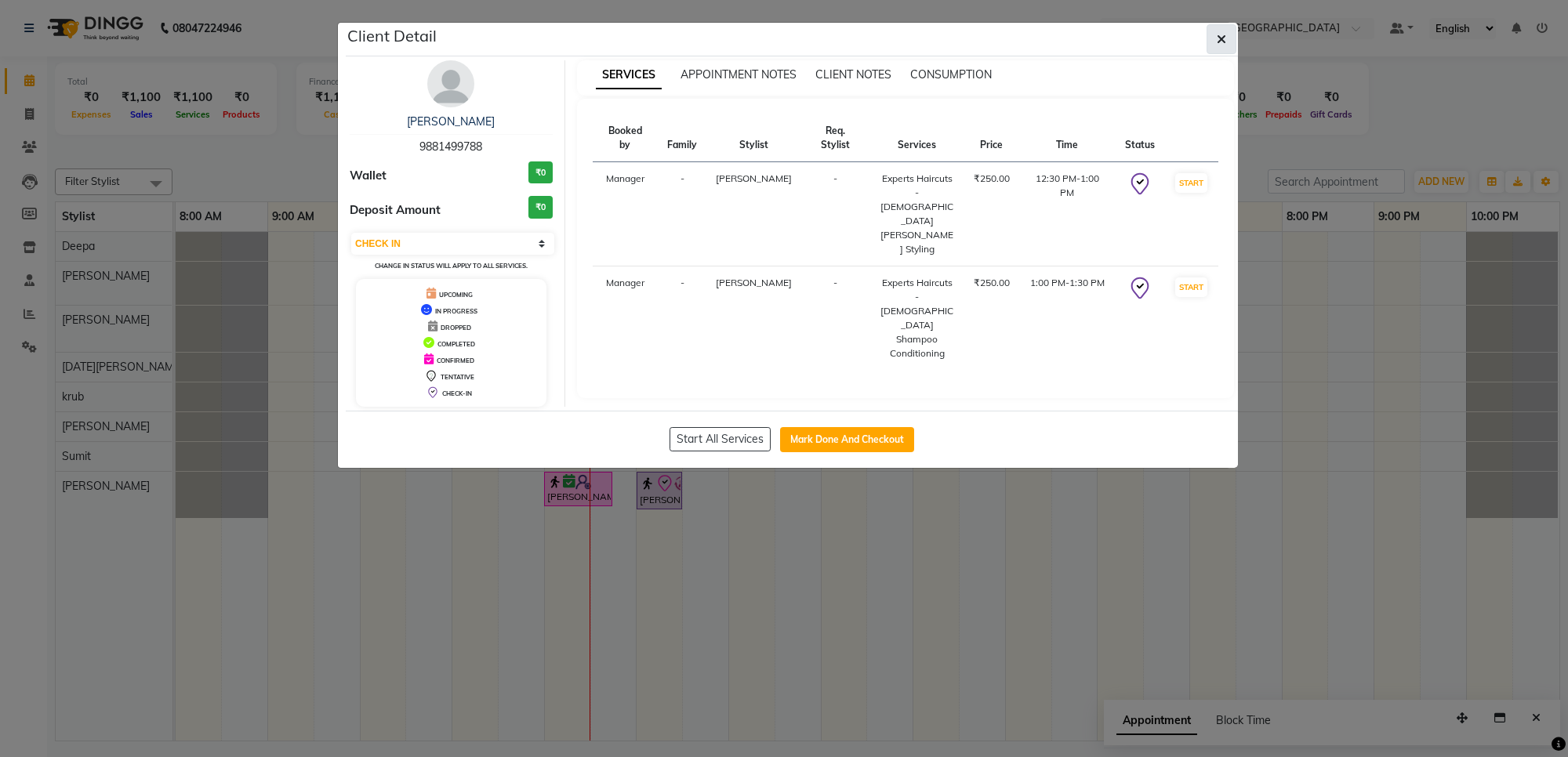
click at [1219, 40] on icon "button" at bounding box center [1221, 39] width 9 height 13
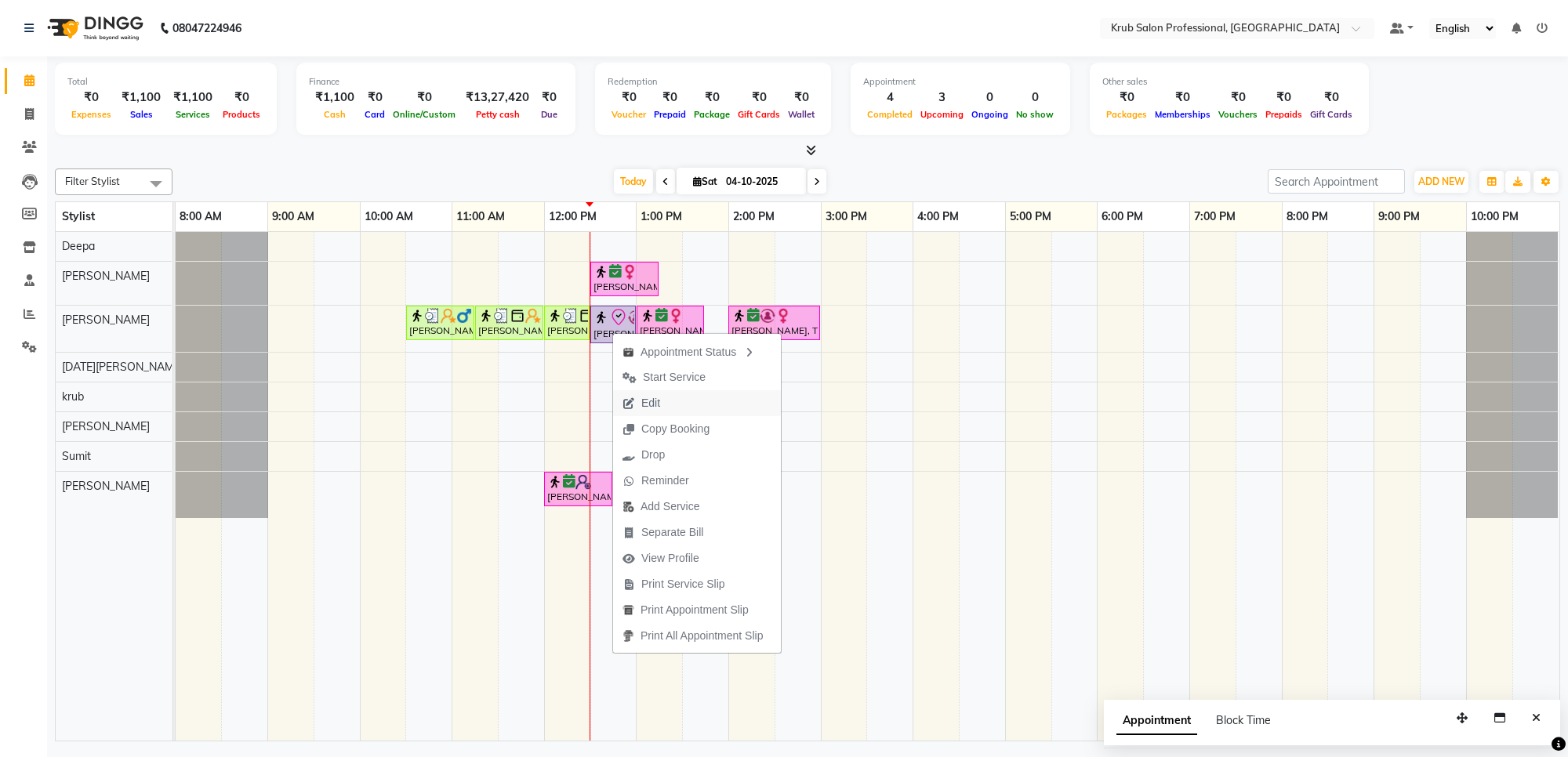
click at [659, 397] on span "Edit" at bounding box center [651, 403] width 19 height 16
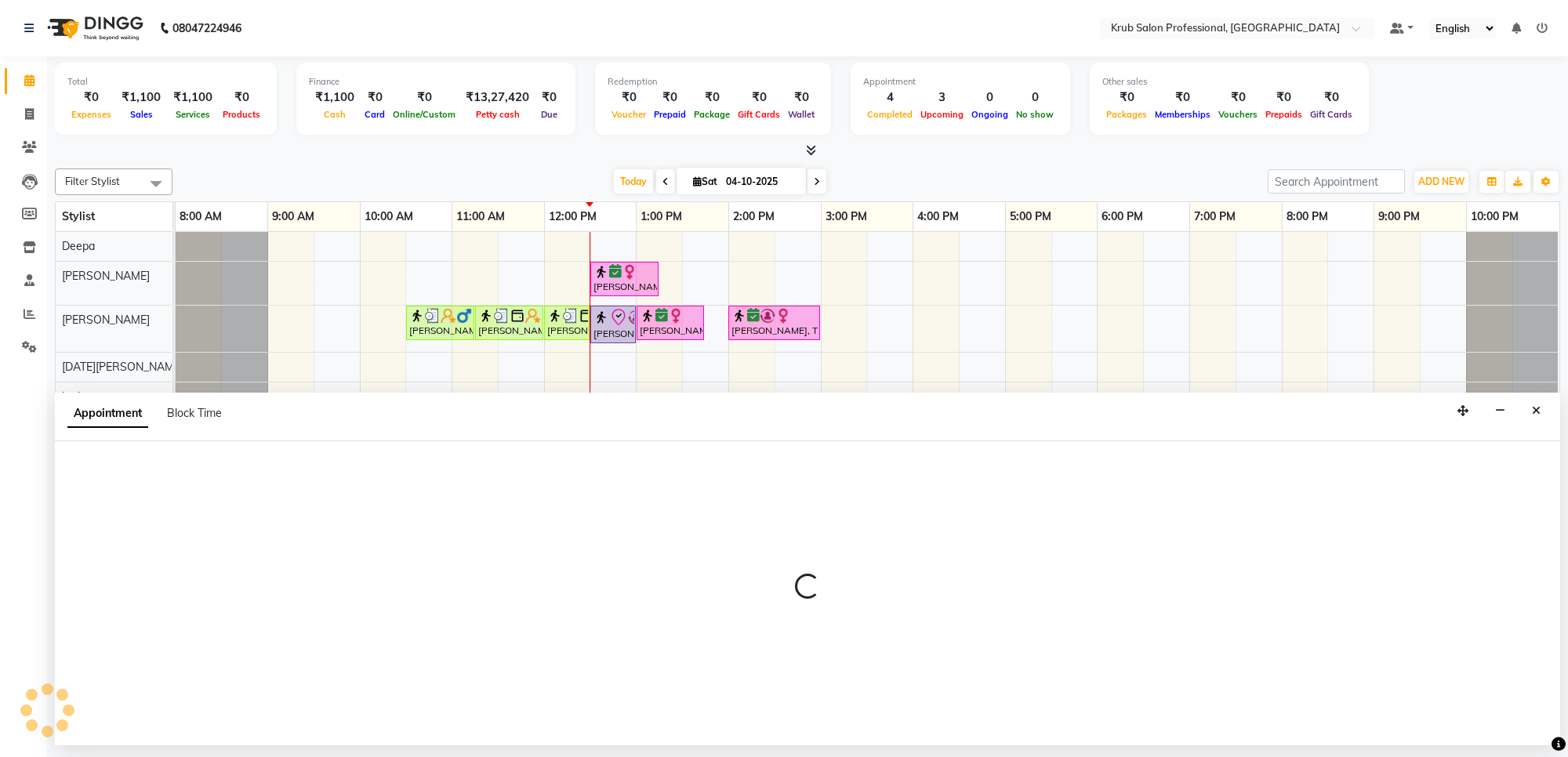
select select "tentative"
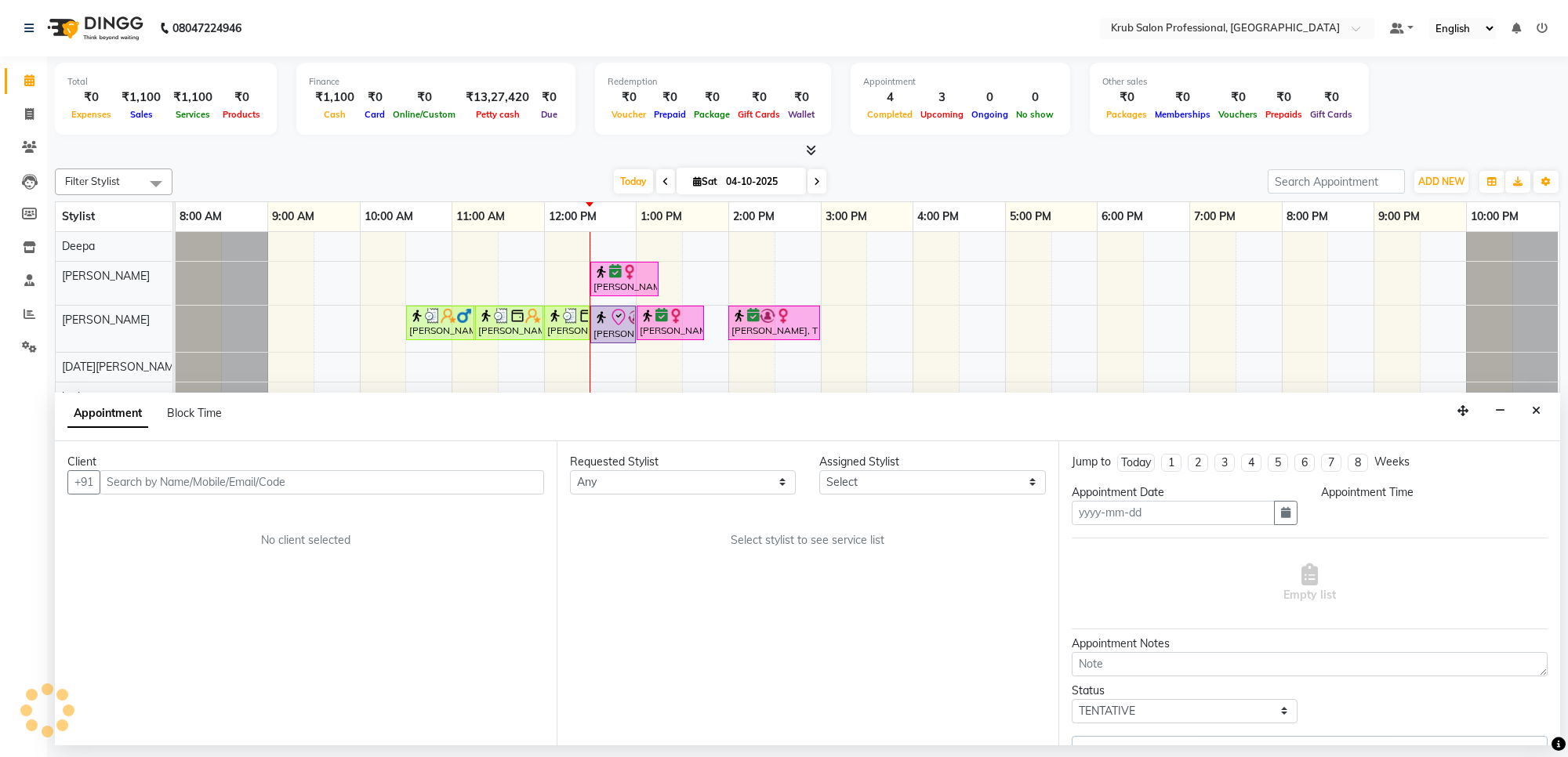
type input "04-10-2025"
select select "68475"
select select "check-in"
select select "750"
select select "3755"
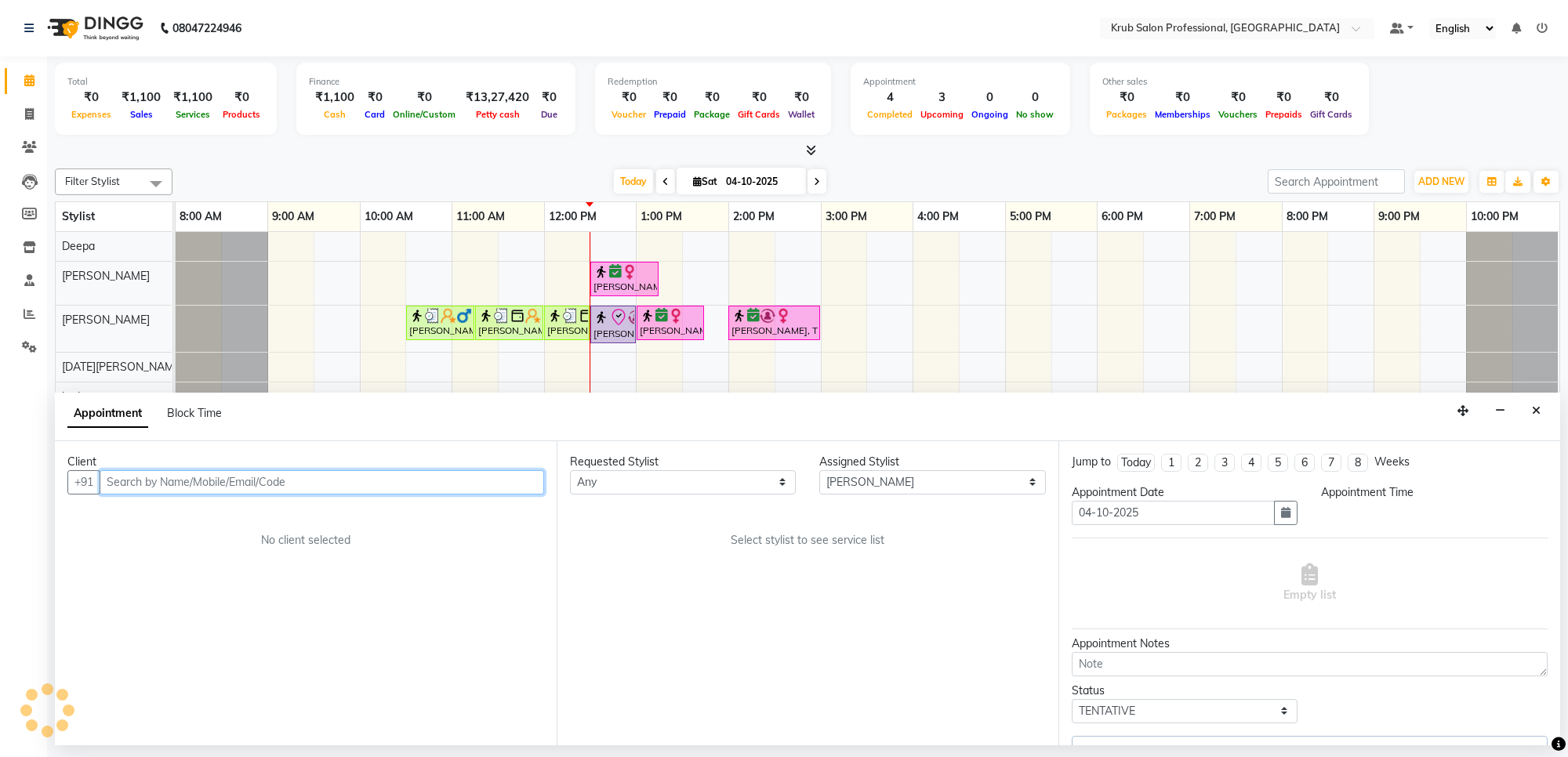
select select "3755"
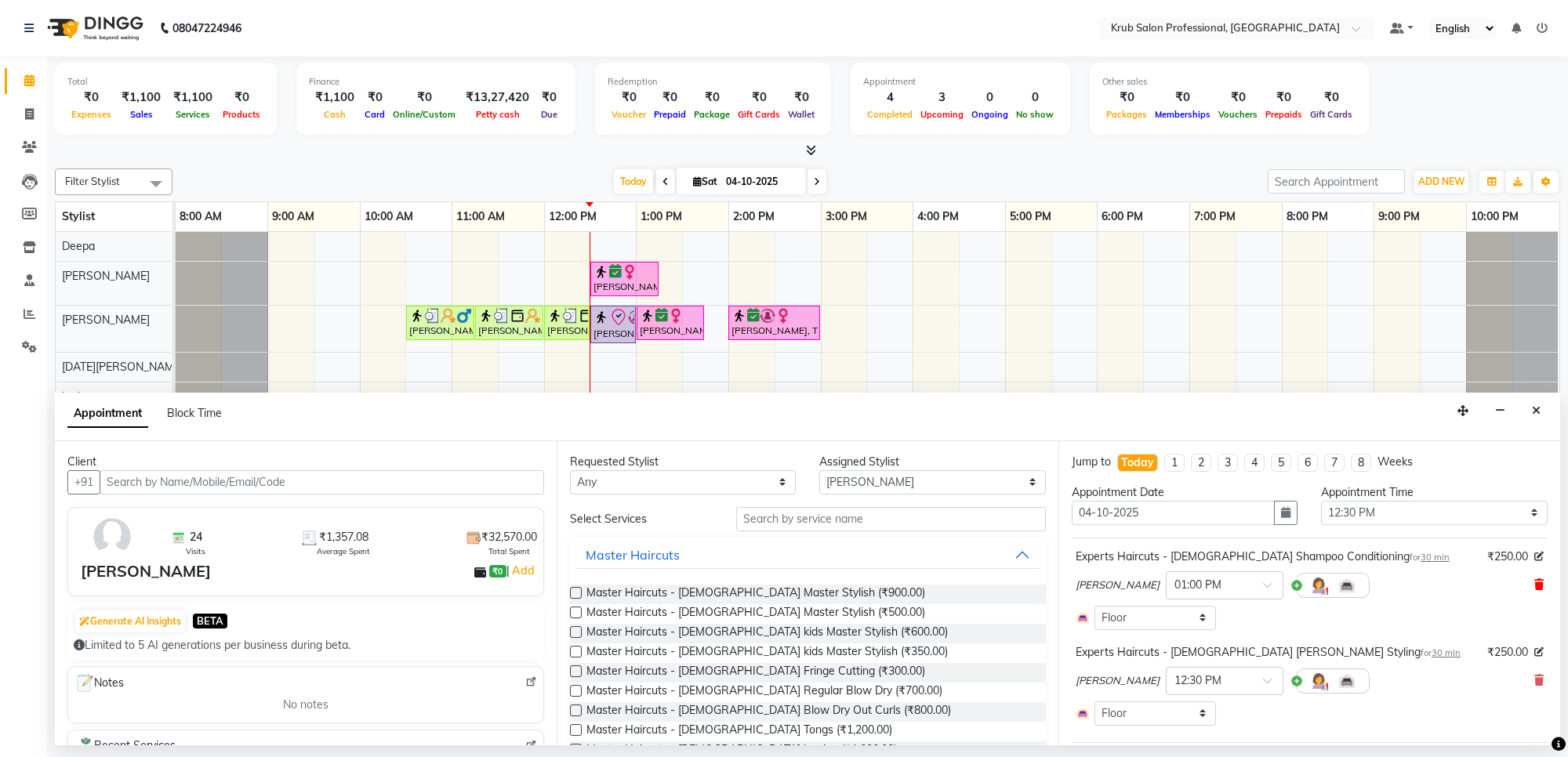
click at [1534, 585] on icon at bounding box center [1539, 585] width 9 height 11
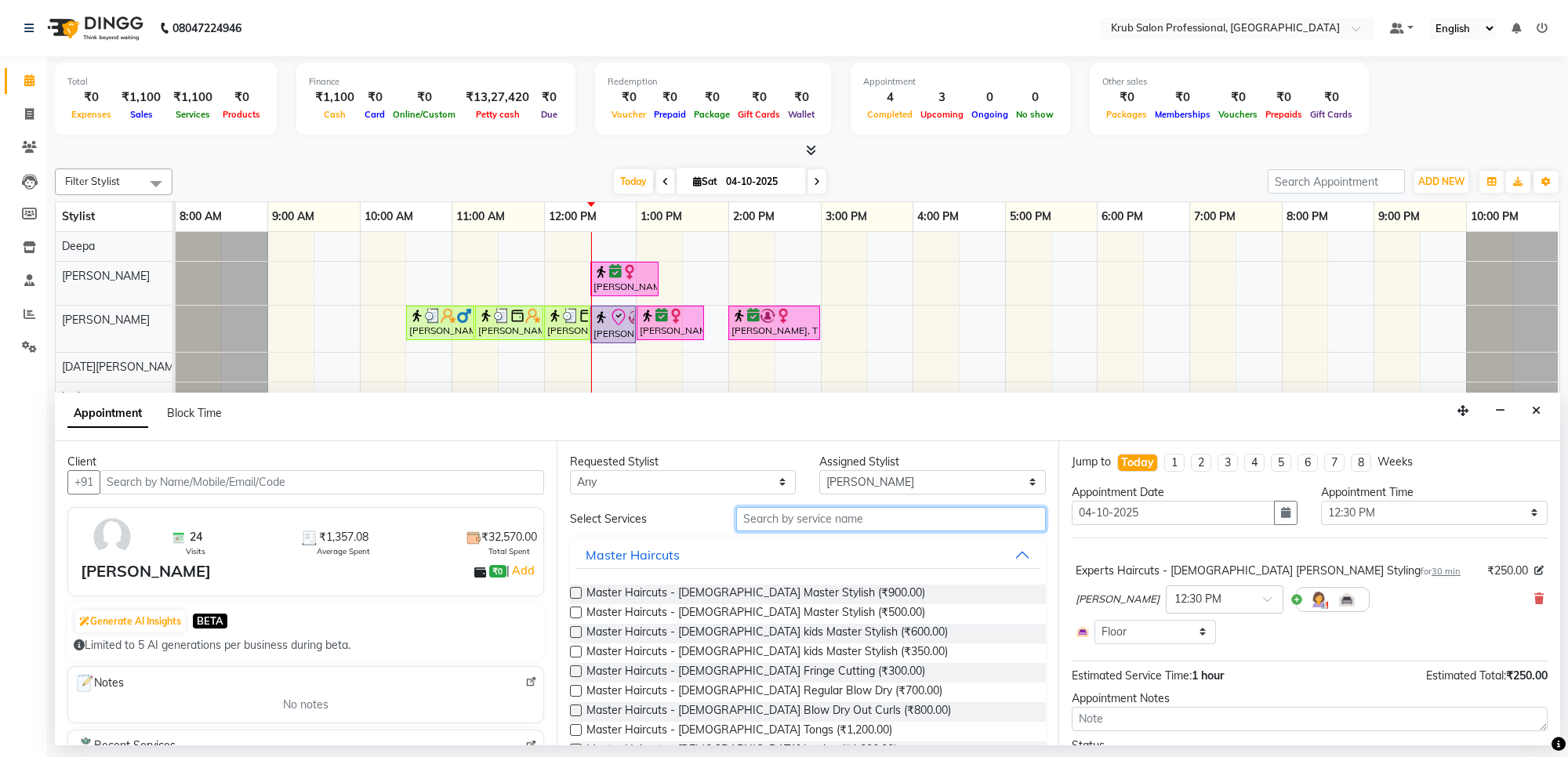
click at [837, 512] on input "text" at bounding box center [891, 520] width 310 height 24
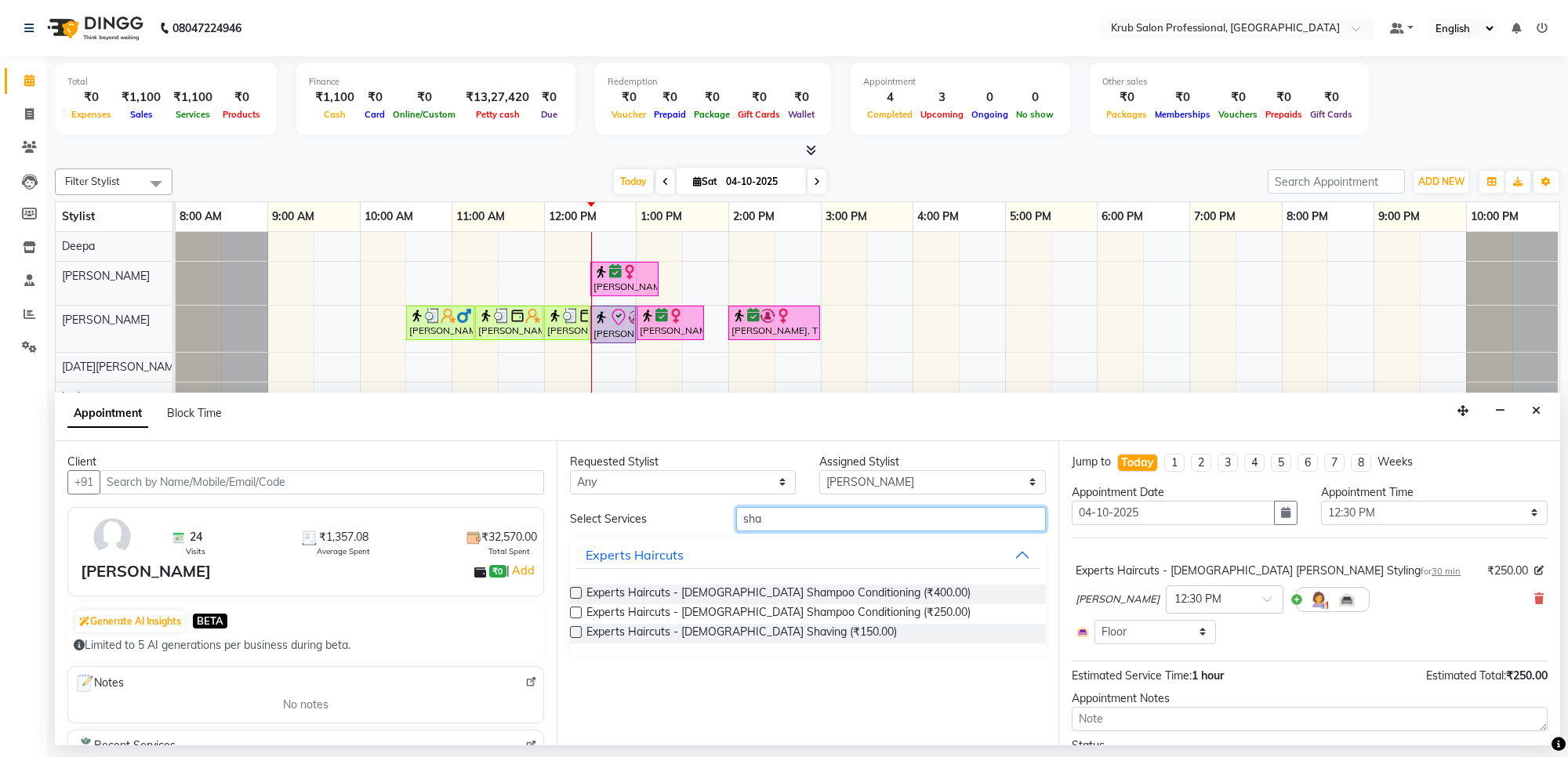
type input "sha"
click at [577, 590] on label at bounding box center [576, 594] width 12 height 12
click at [577, 590] on input "checkbox" at bounding box center [575, 594] width 10 height 10
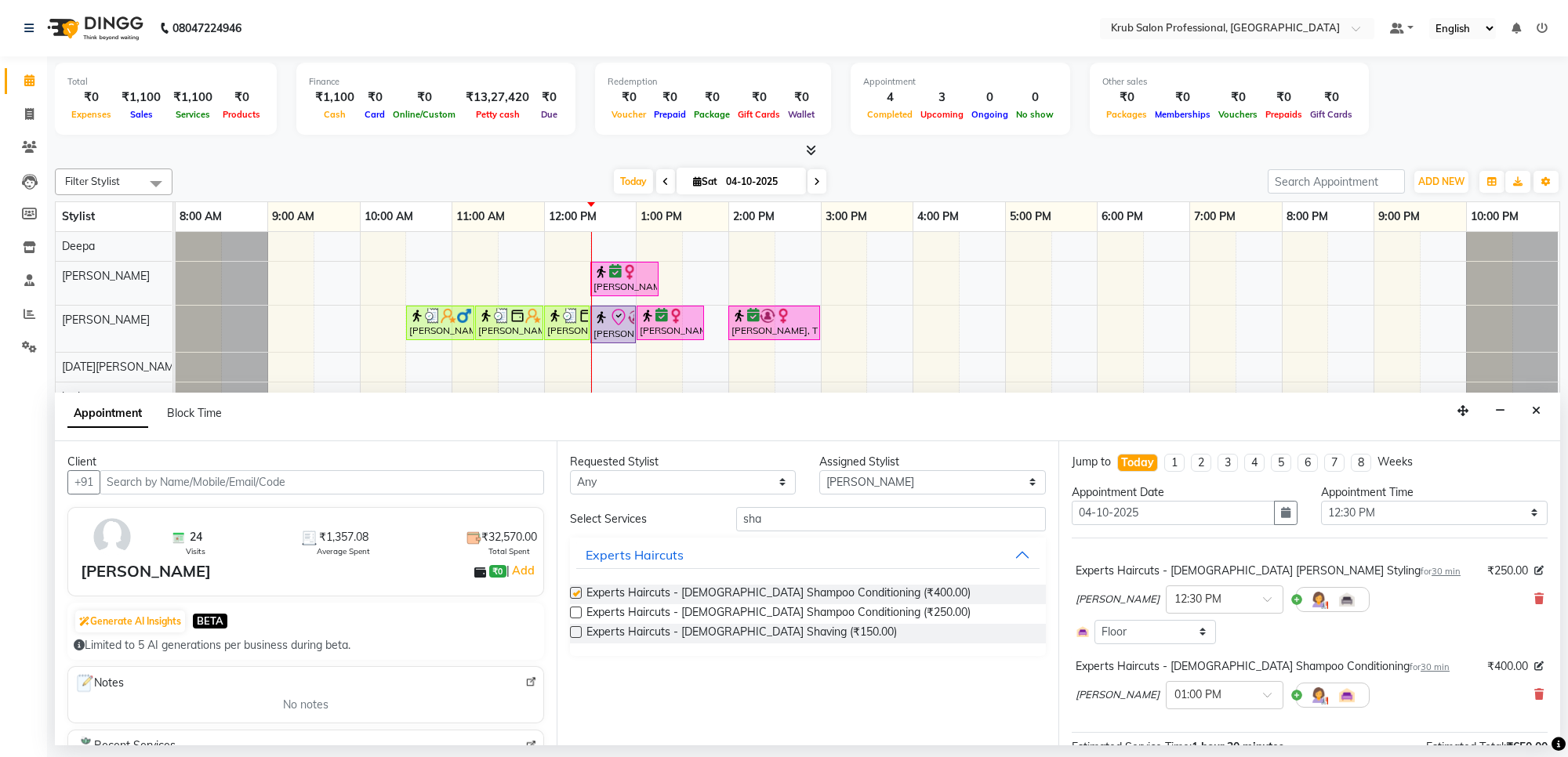
checkbox input "false"
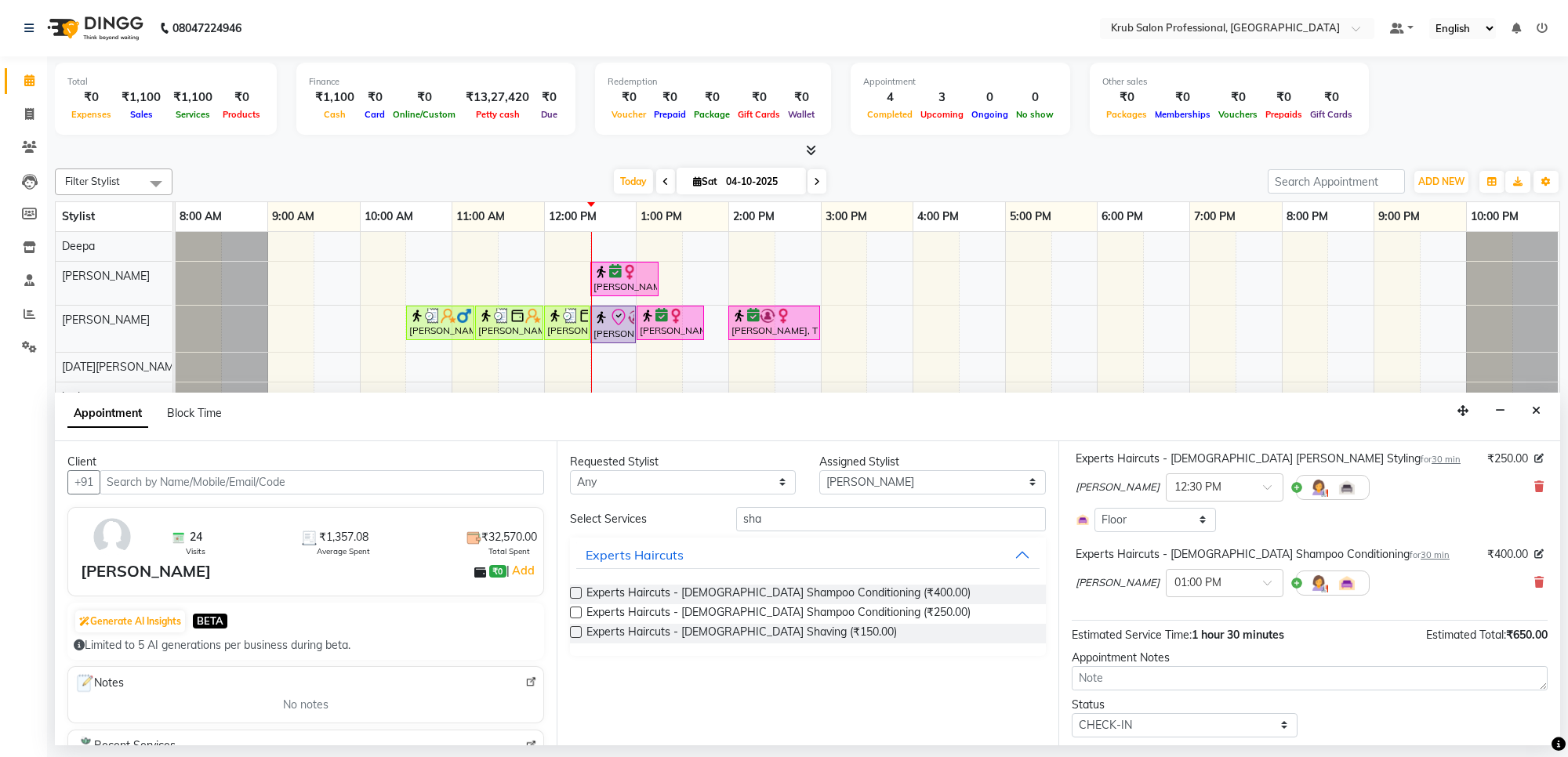
scroll to position [158, 0]
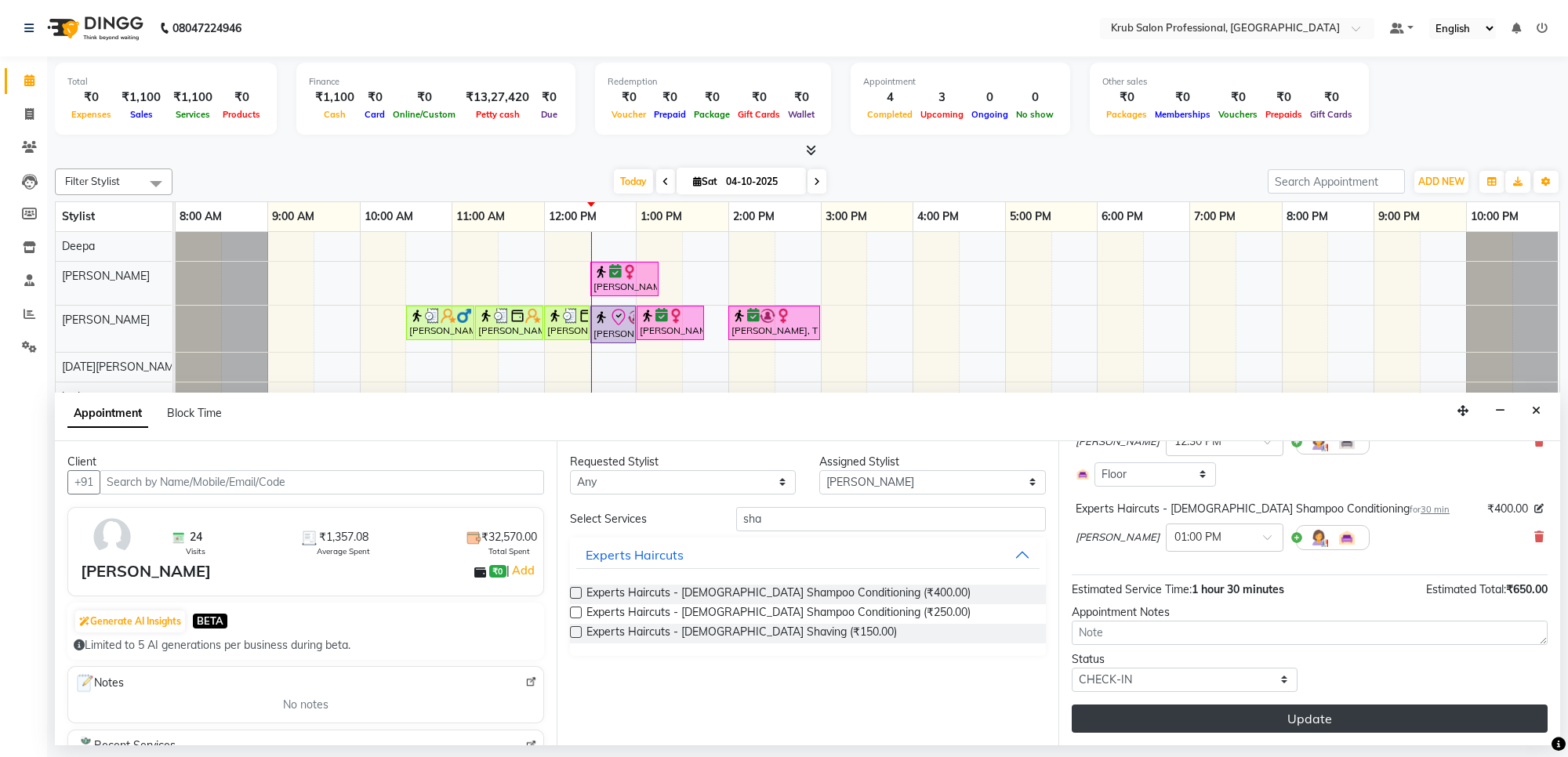
click at [1323, 727] on button "Update" at bounding box center [1309, 718] width 476 height 28
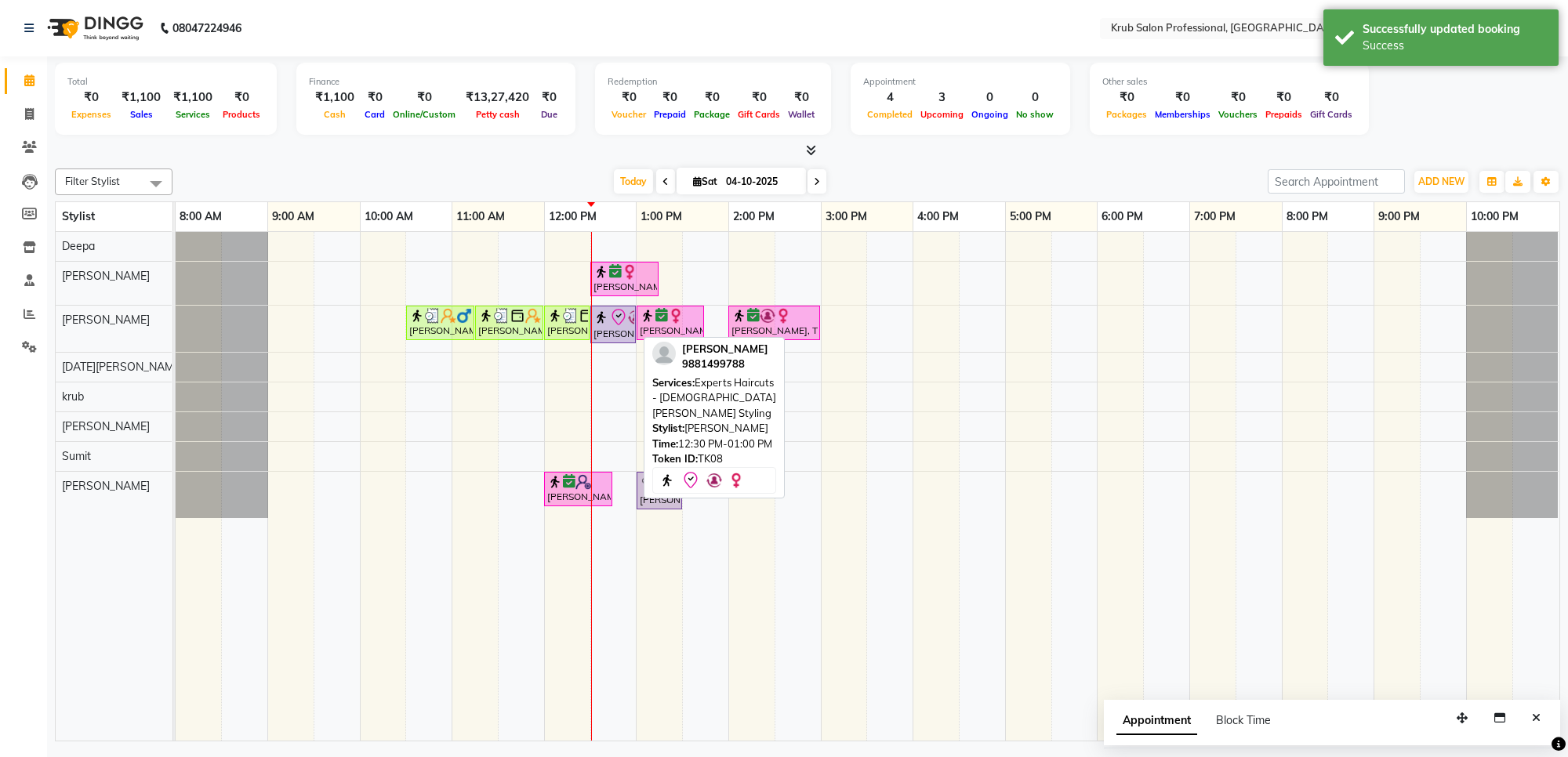
click at [613, 330] on div "[PERSON_NAME], TK08, 12:30 PM-01:00 PM, Experts Haircuts - [DEMOGRAPHIC_DATA] […" at bounding box center [612, 324] width 42 height 33
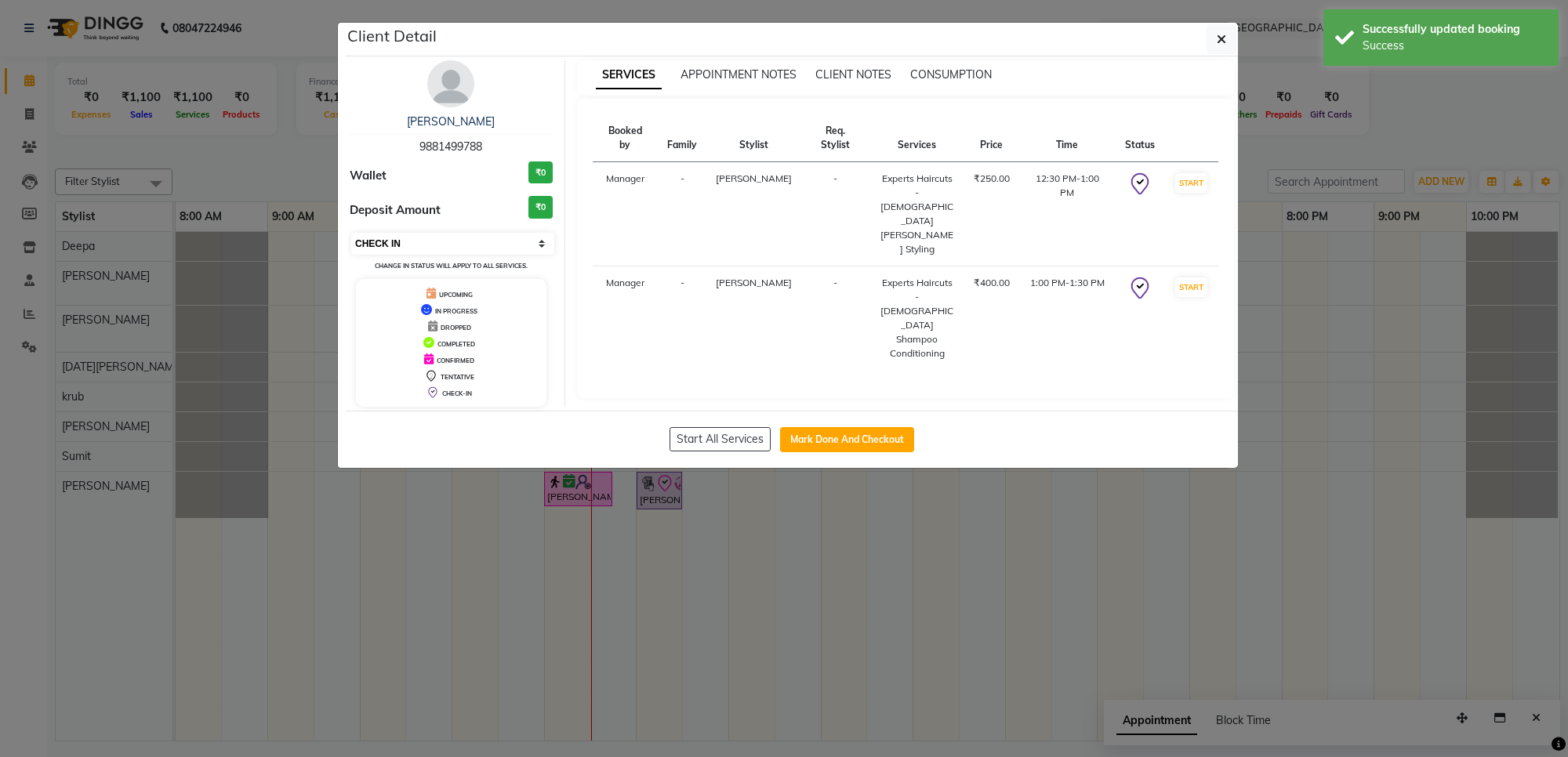
click at [455, 235] on select "Select IN SERVICE CONFIRMED TENTATIVE CHECK IN MARK DONE DROPPED UPCOMING" at bounding box center [452, 244] width 203 height 22
select select "6"
click at [351, 233] on select "Select IN SERVICE CONFIRMED TENTATIVE CHECK IN MARK DONE DROPPED UPCOMING" at bounding box center [452, 244] width 203 height 22
click at [1221, 40] on icon "button" at bounding box center [1221, 39] width 9 height 13
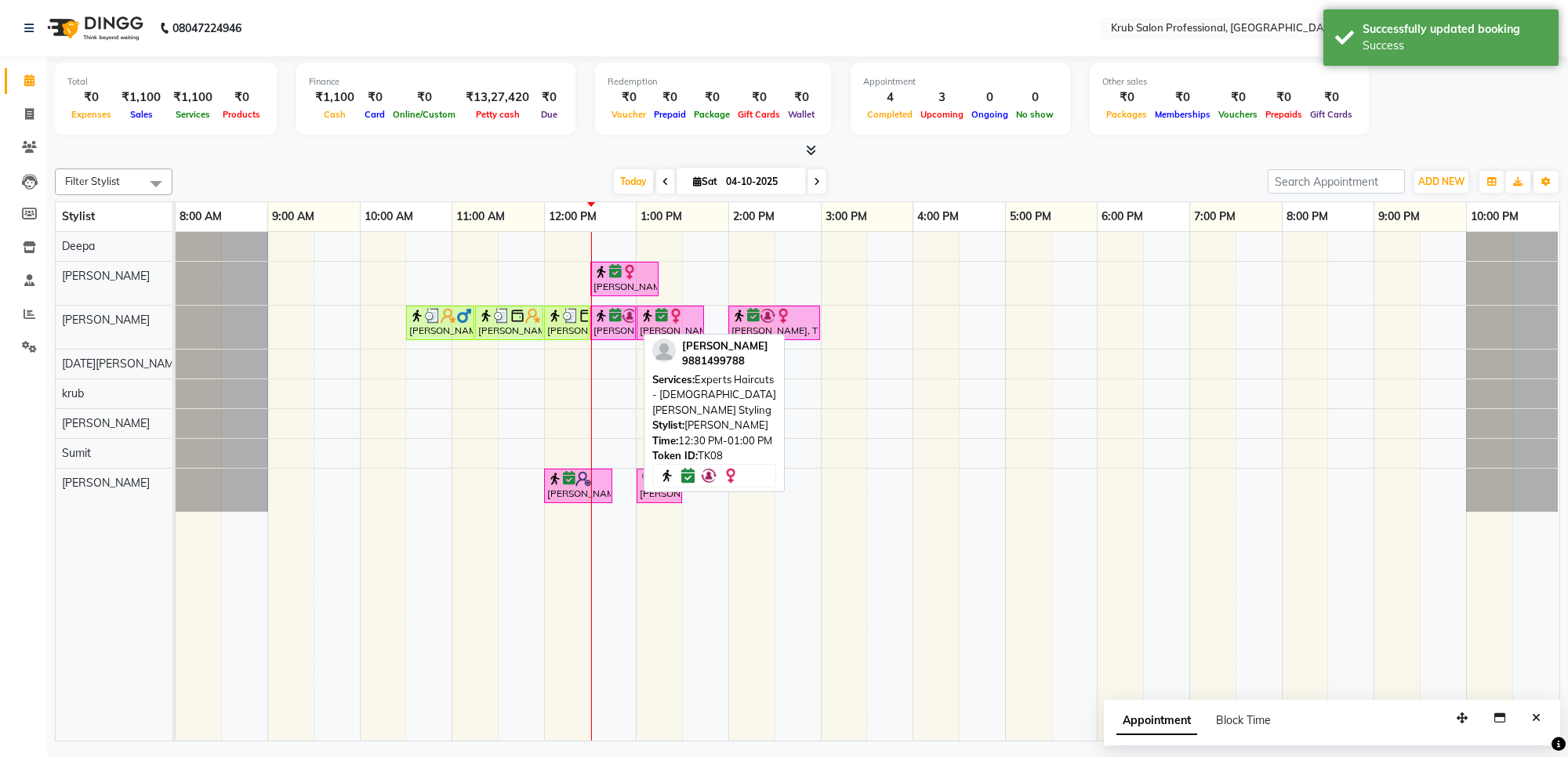
click at [624, 326] on div "[PERSON_NAME], TK08, 12:30 PM-01:00 PM, Experts Haircuts - [DEMOGRAPHIC_DATA] […" at bounding box center [612, 323] width 42 height 30
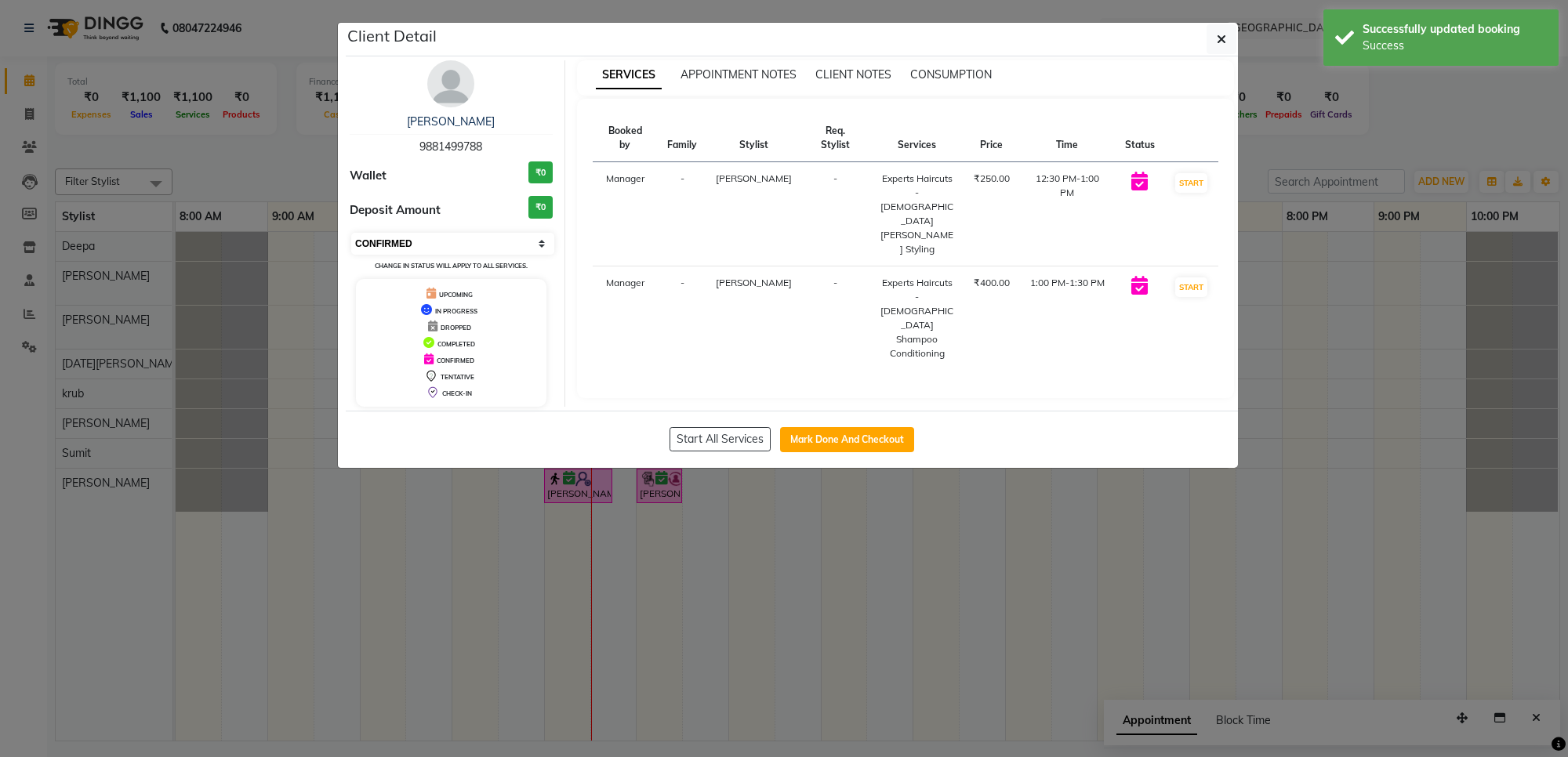
click at [410, 237] on select "Select IN SERVICE CONFIRMED TENTATIVE CHECK IN MARK DONE DROPPED UPCOMING" at bounding box center [452, 244] width 203 height 22
select select "8"
click at [351, 233] on select "Select IN SERVICE CONFIRMED TENTATIVE CHECK IN MARK DONE DROPPED UPCOMING" at bounding box center [452, 244] width 203 height 22
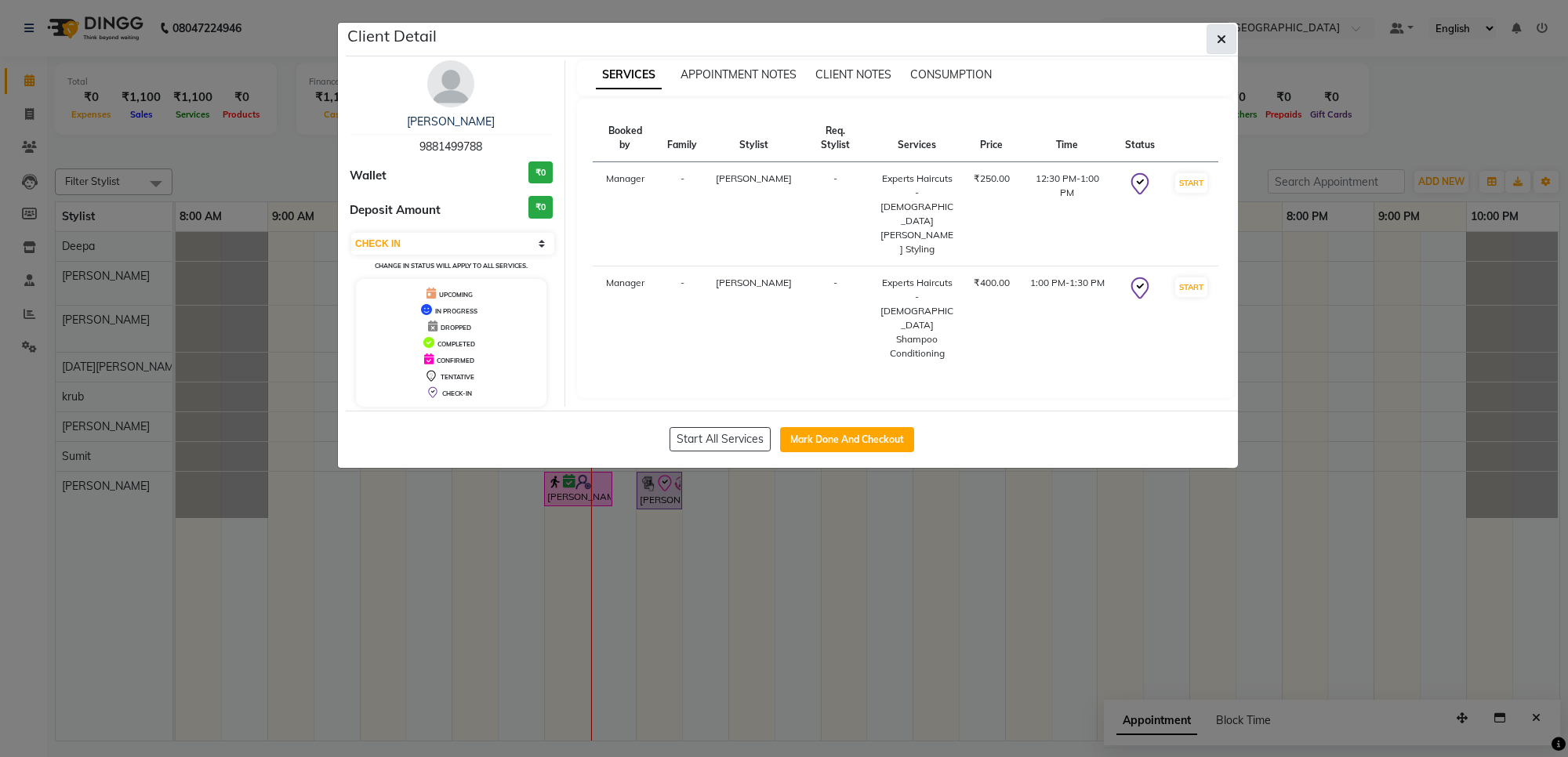
click at [1224, 40] on icon "button" at bounding box center [1221, 39] width 9 height 13
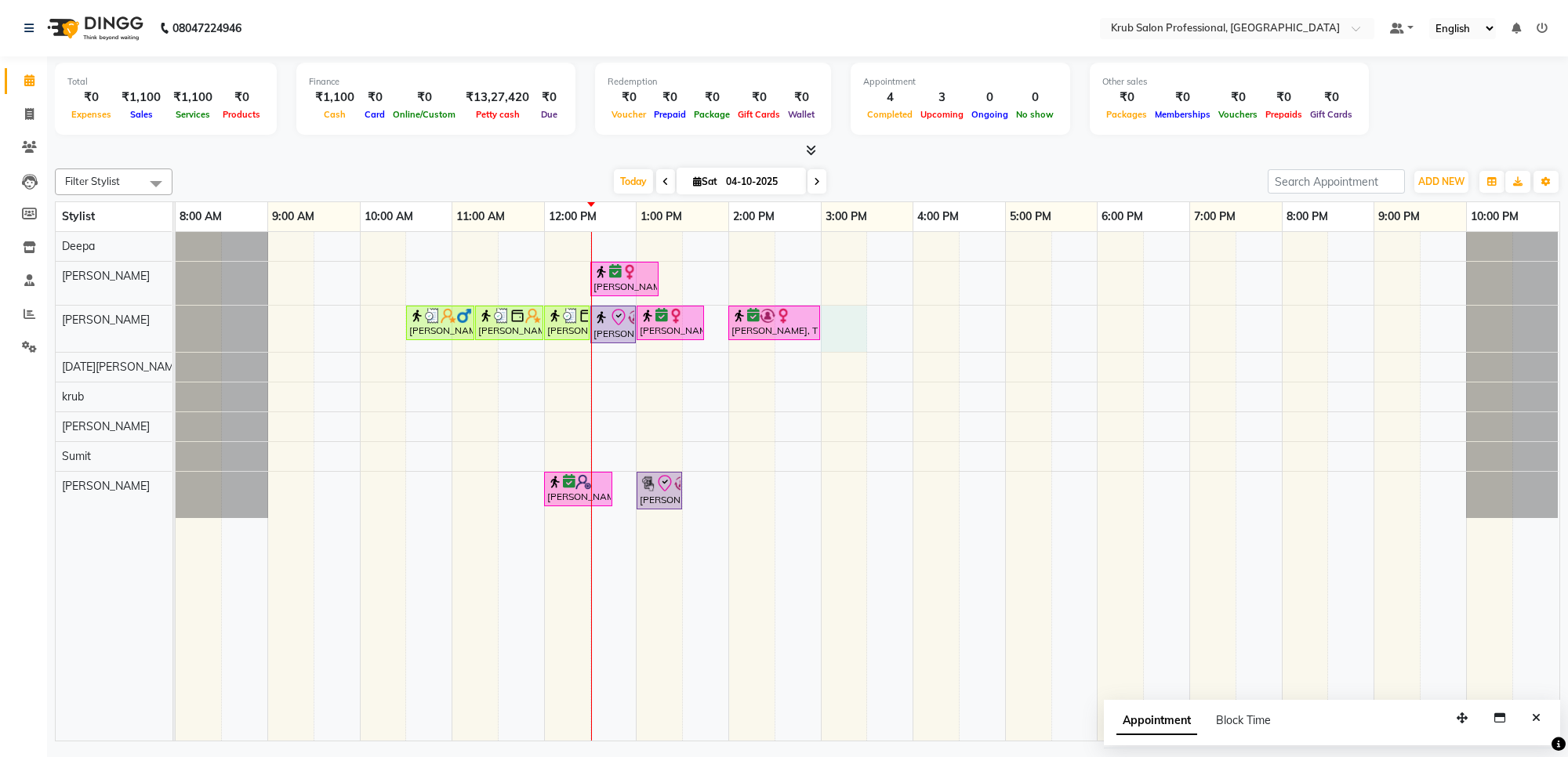
click at [866, 320] on div "Mala Mendiratta, TK07, 12:30 PM-01:15 PM, Master Haircuts - female Master Styli…" at bounding box center [867, 487] width 1384 height 509
select select "66028"
select select "900"
select select "tentative"
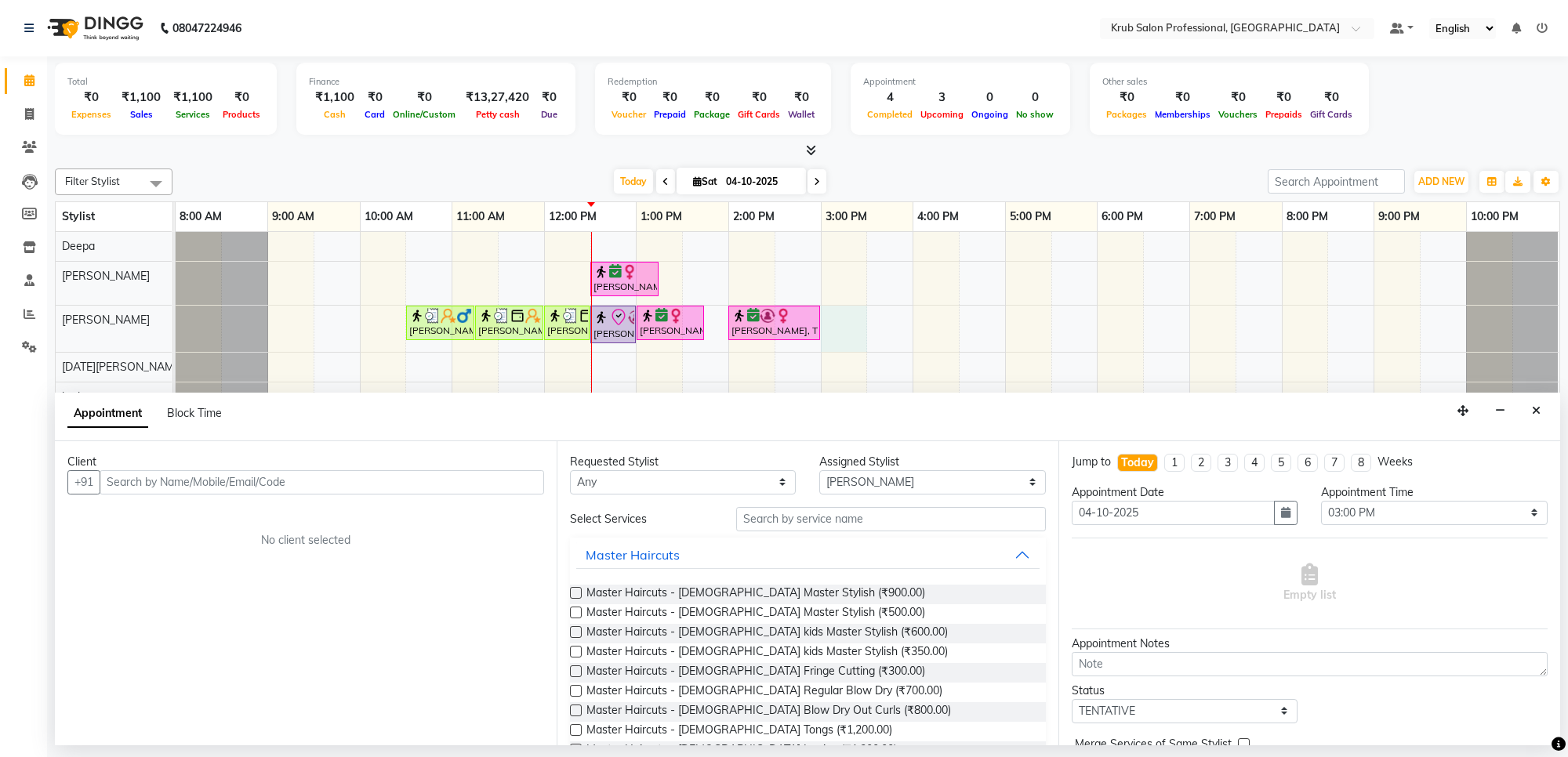
drag, startPoint x: 311, startPoint y: 469, endPoint x: 311, endPoint y: 479, distance: 10.0
click at [311, 477] on div "Client +91 No client selected" at bounding box center [305, 594] width 501 height 305
click at [311, 479] on input "text" at bounding box center [322, 483] width 445 height 24
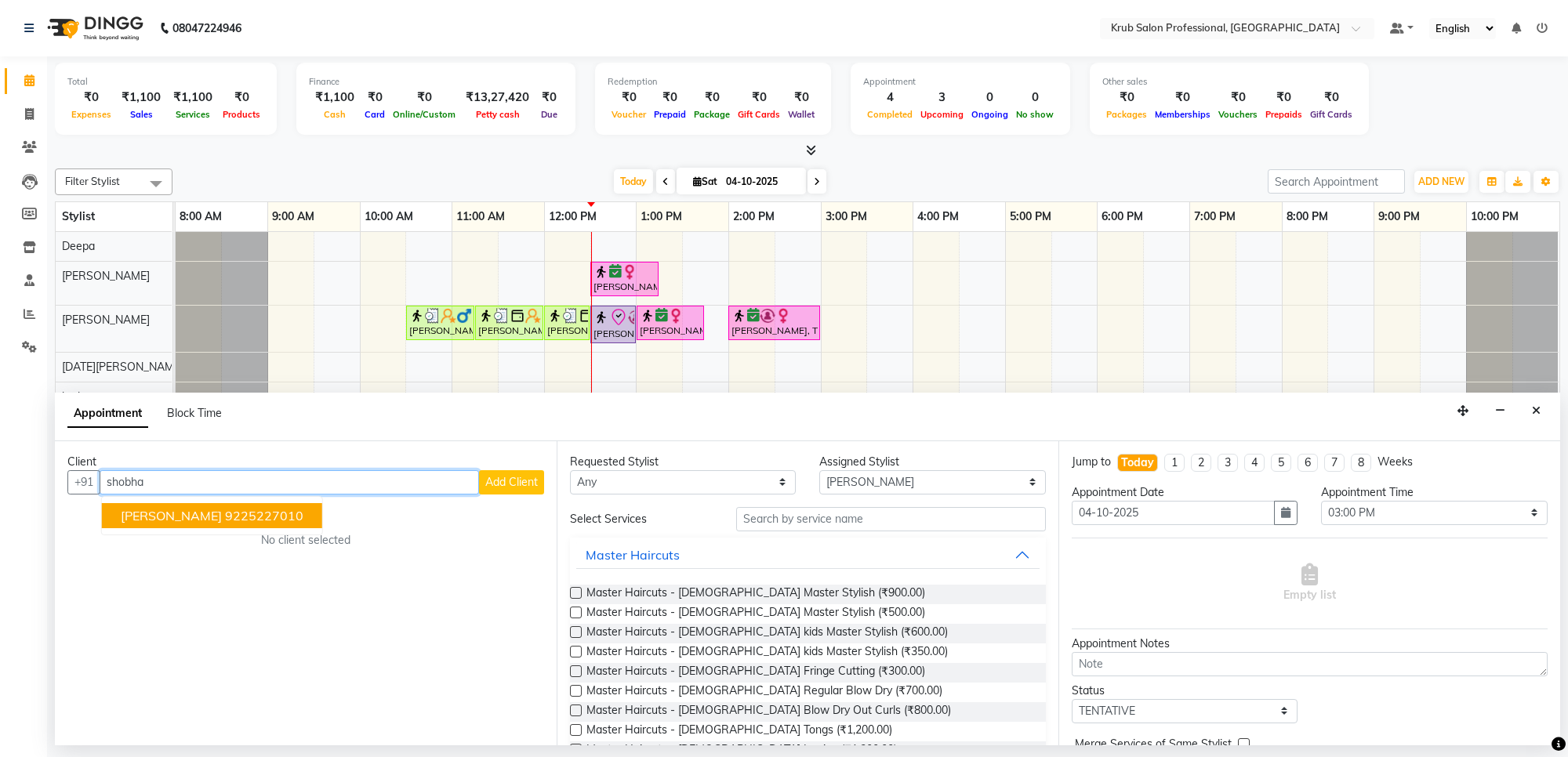
click at [252, 508] on ngb-highlight "9225227010" at bounding box center [264, 516] width 78 height 15
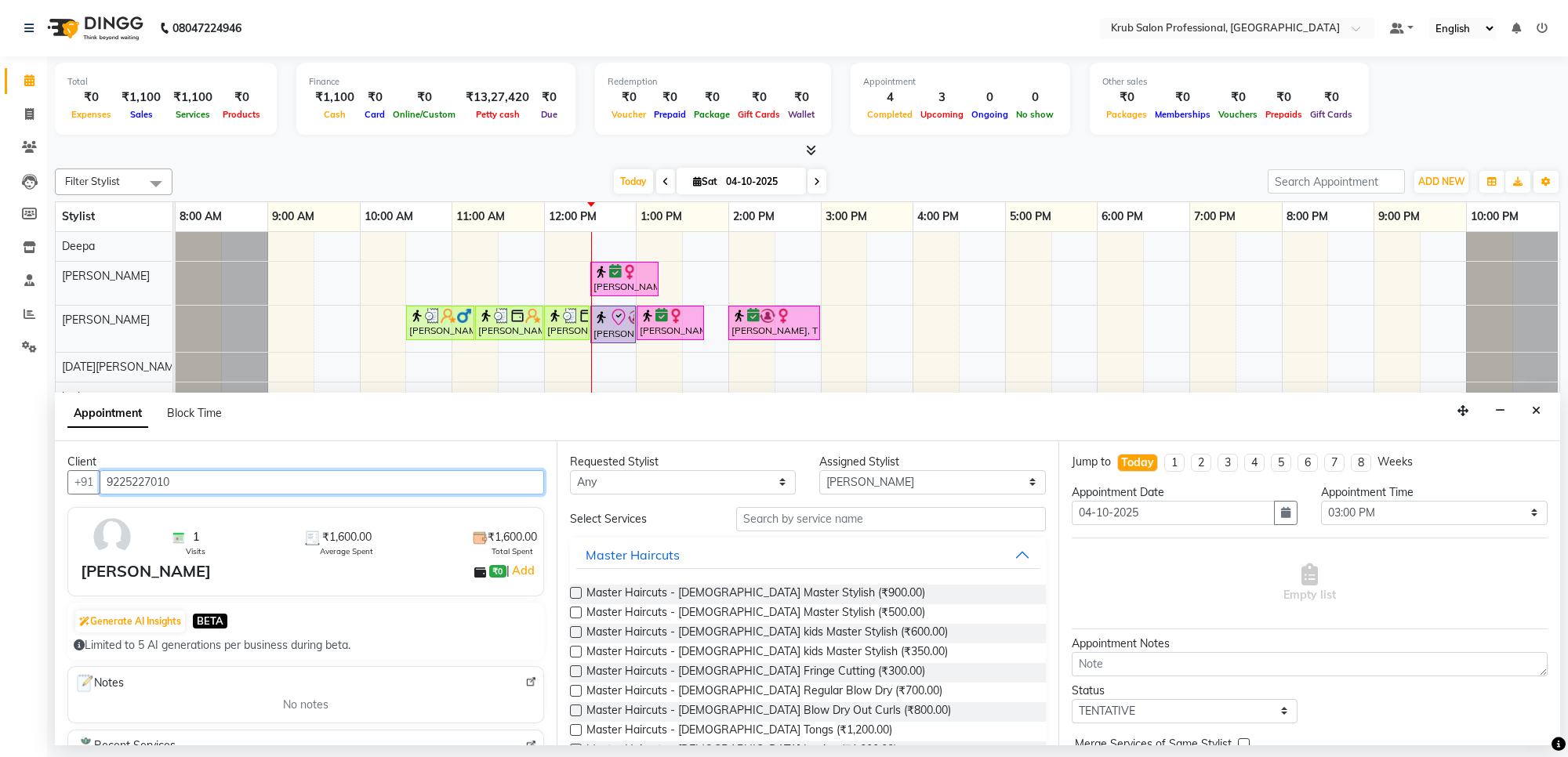
type input "9225227010"
click at [571, 594] on label at bounding box center [576, 594] width 12 height 12
click at [571, 594] on input "checkbox" at bounding box center [575, 594] width 10 height 10
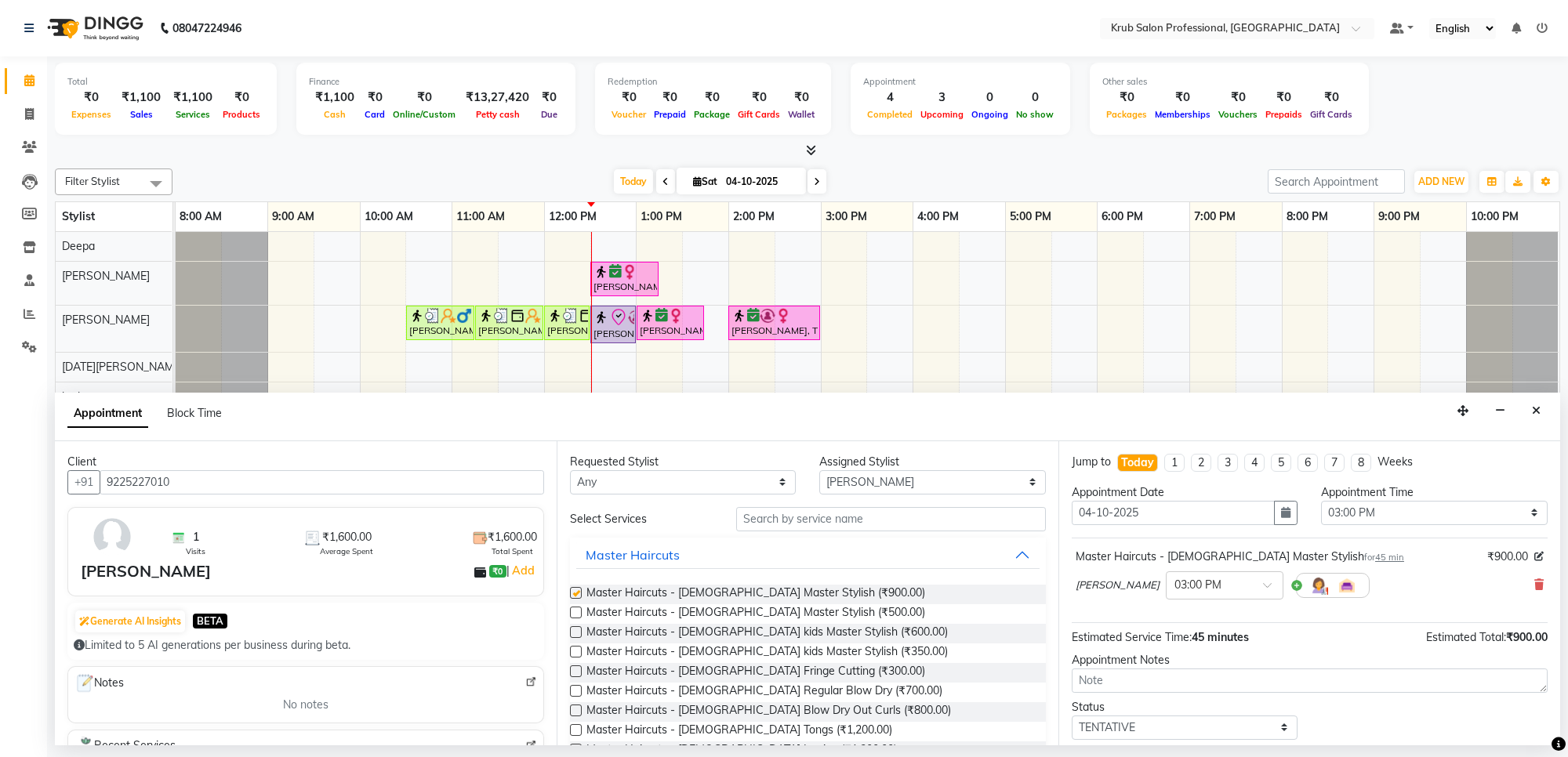
checkbox input "false"
click at [1120, 725] on select "Select TENTATIVE CONFIRM CHECK-IN UPCOMING" at bounding box center [1184, 728] width 225 height 24
select select "confirm booking"
click at [1072, 717] on select "Select TENTATIVE CONFIRM CHECK-IN UPCOMING" at bounding box center [1184, 728] width 225 height 24
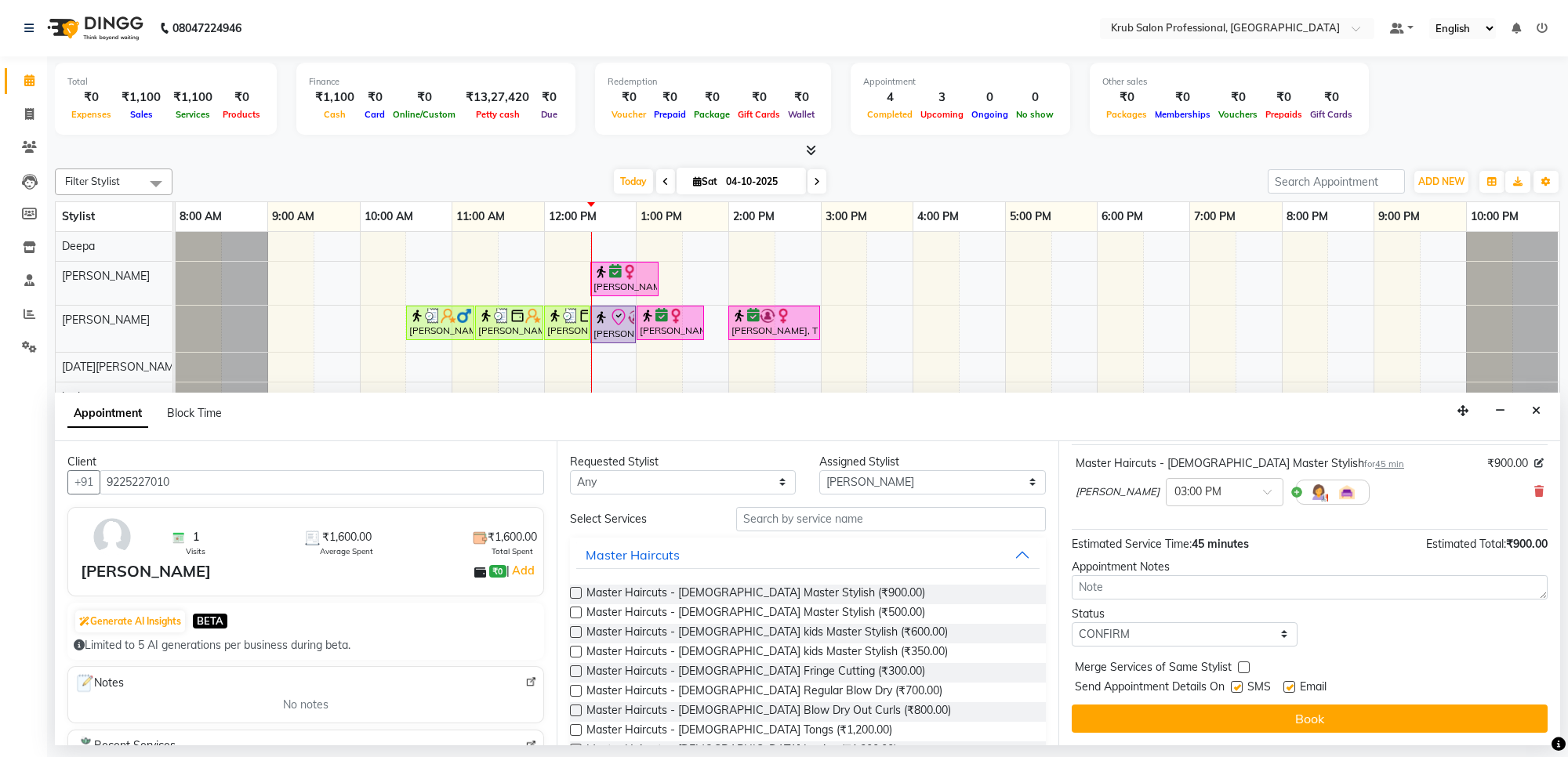
click at [1287, 687] on label at bounding box center [1289, 687] width 12 height 12
click at [1287, 687] on input "checkbox" at bounding box center [1288, 689] width 10 height 10
checkbox input "false"
click at [1182, 495] on input "text" at bounding box center [1208, 490] width 69 height 16
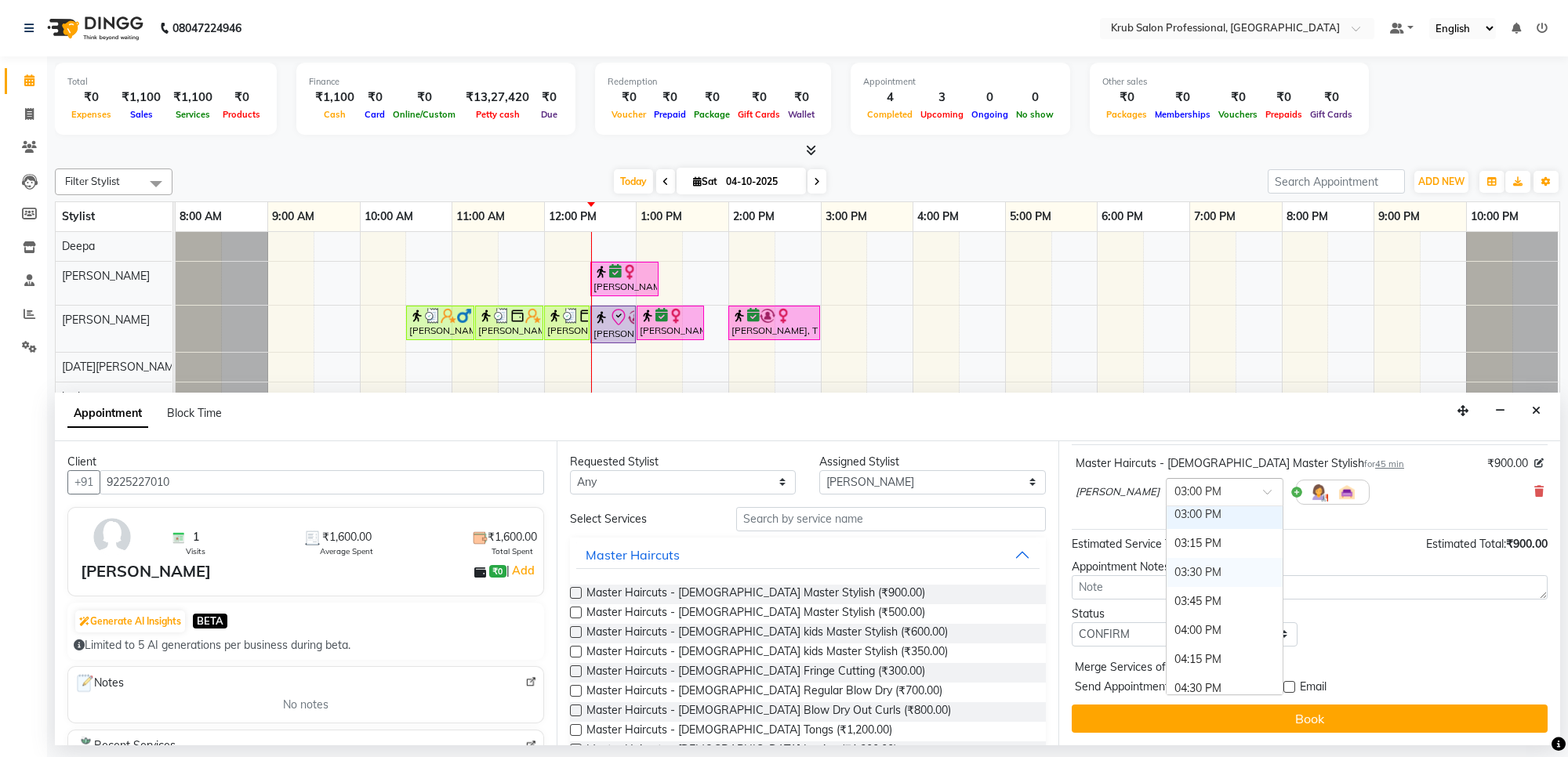
click at [1184, 573] on div "03:30 PM" at bounding box center [1224, 573] width 116 height 29
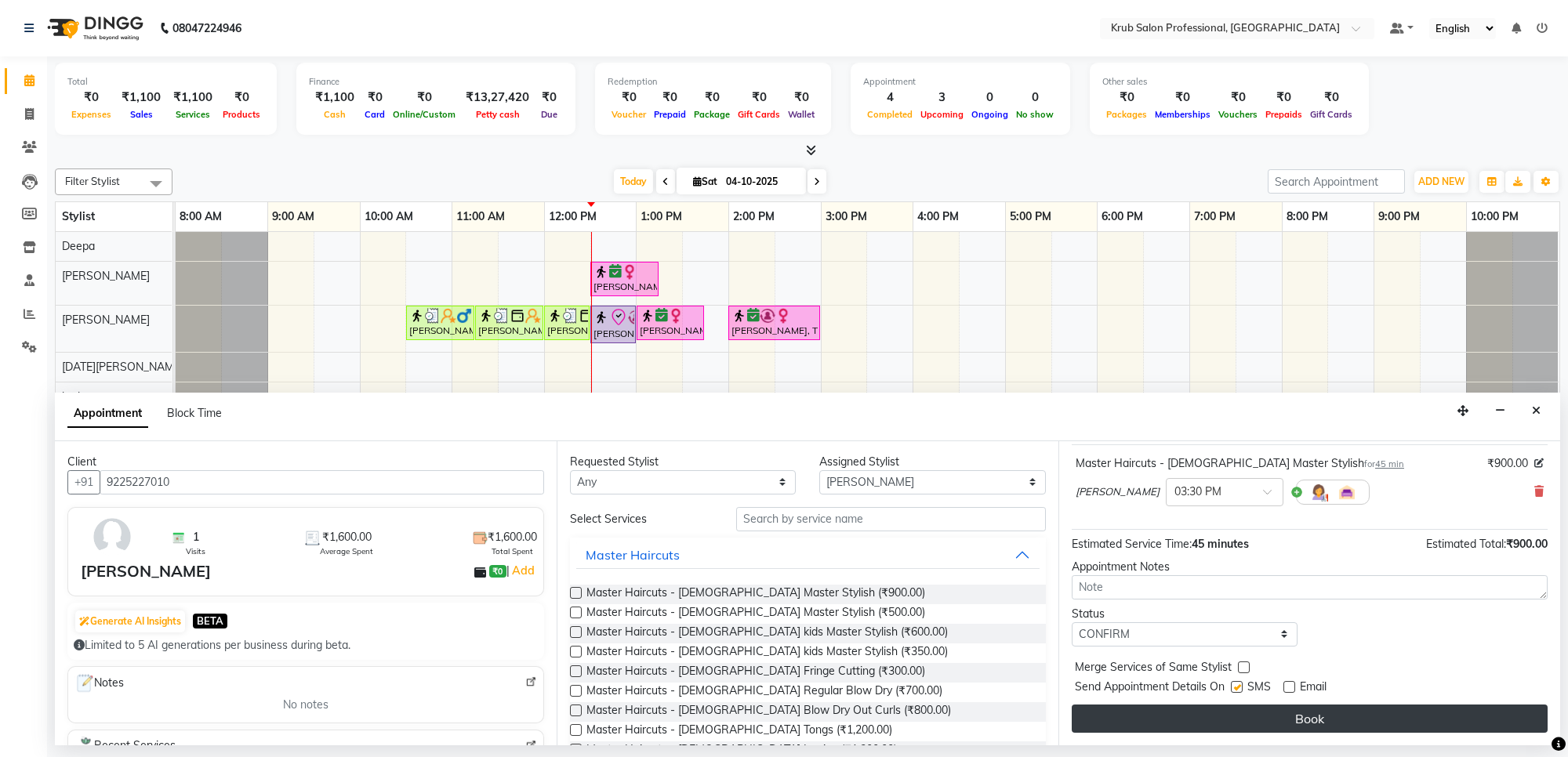
click at [1214, 714] on button "Book" at bounding box center [1309, 718] width 476 height 28
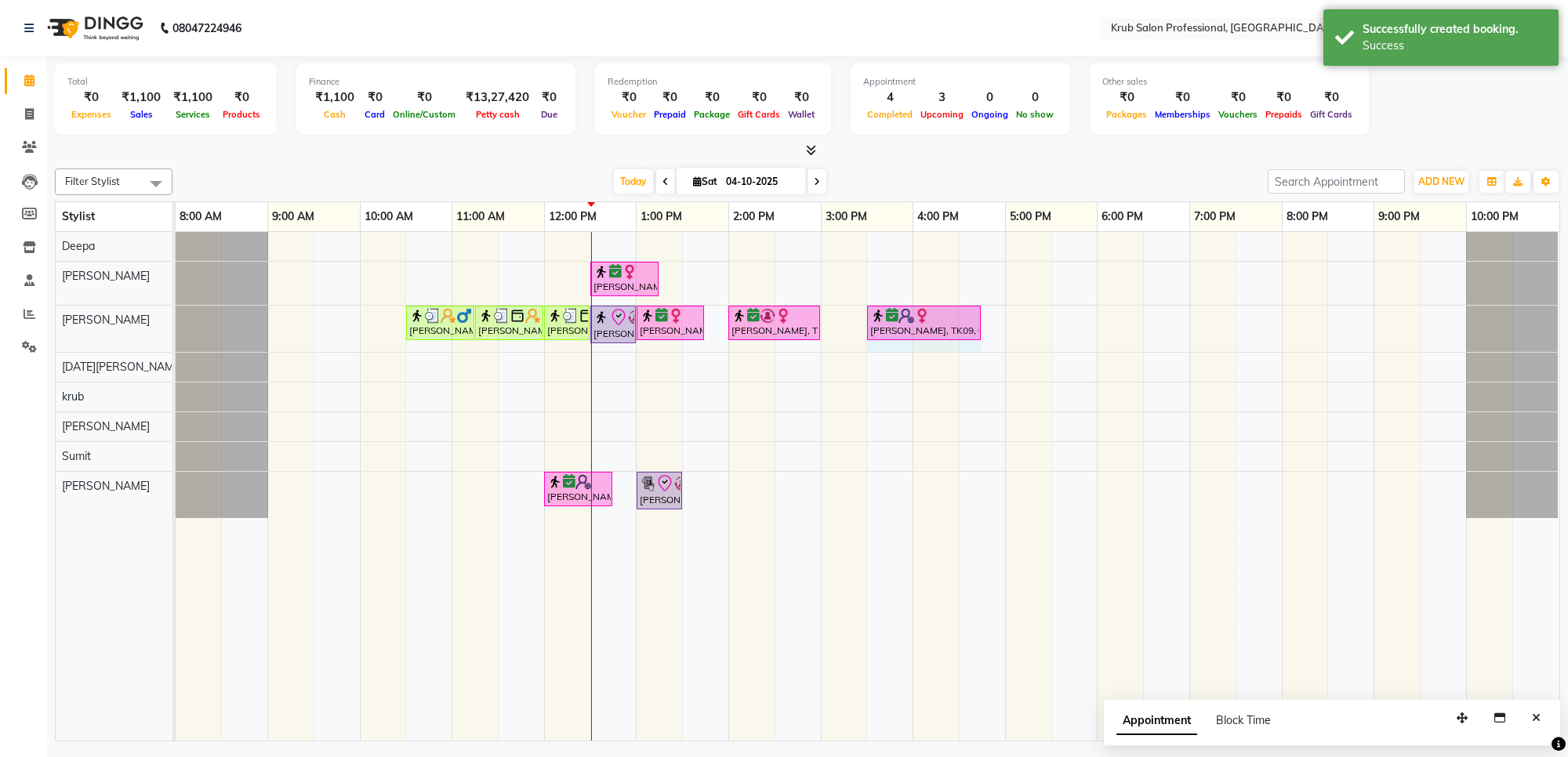
drag, startPoint x: 935, startPoint y: 316, endPoint x: 962, endPoint y: 320, distance: 27.3
click at [175, 320] on div "Prasant pagrut, TK04, 10:30 AM-11:15 AM, Master Haircuts - male Master Stylish …" at bounding box center [175, 329] width 0 height 46
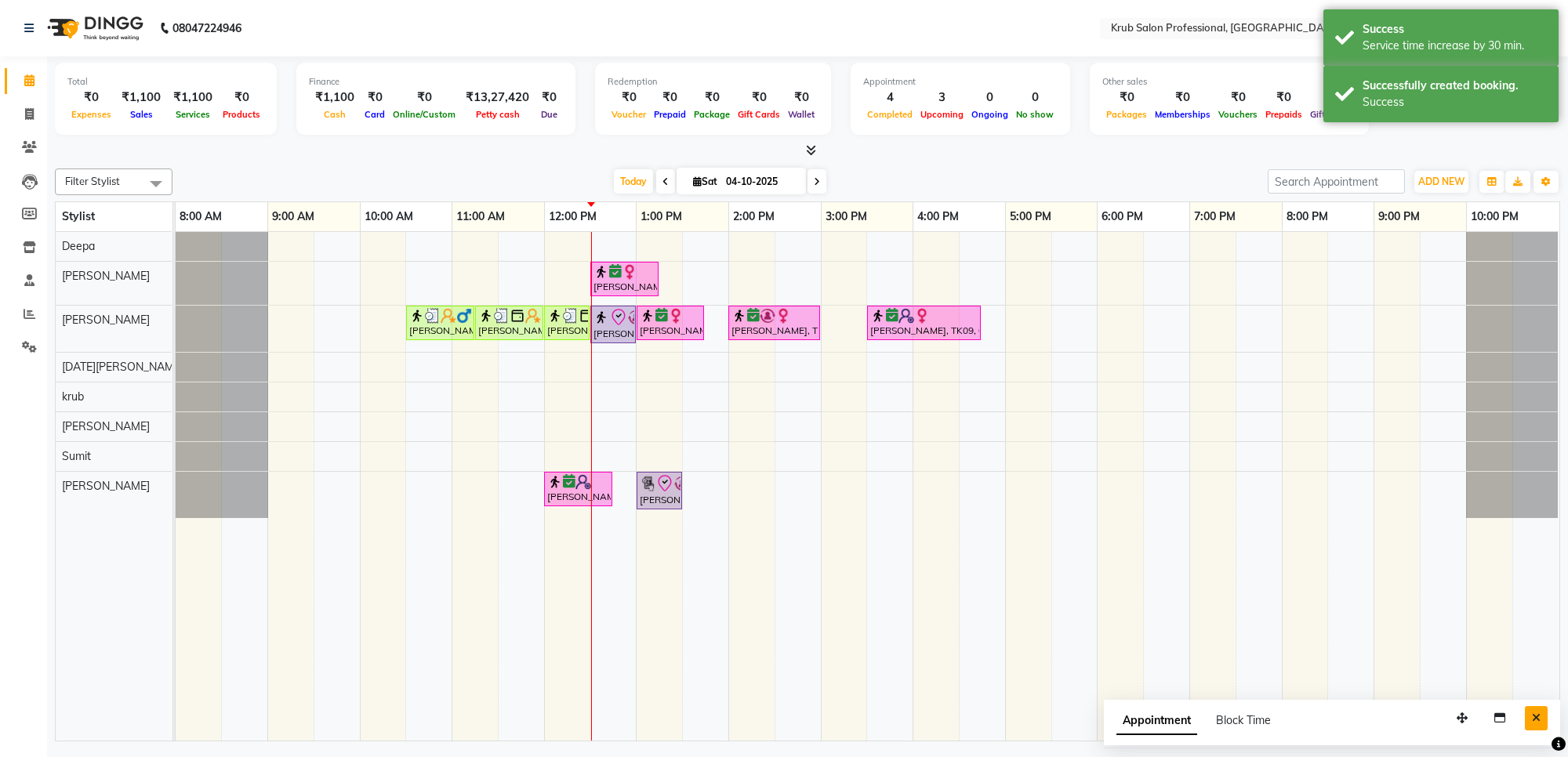
click at [1537, 711] on button "Close" at bounding box center [1536, 718] width 22 height 24
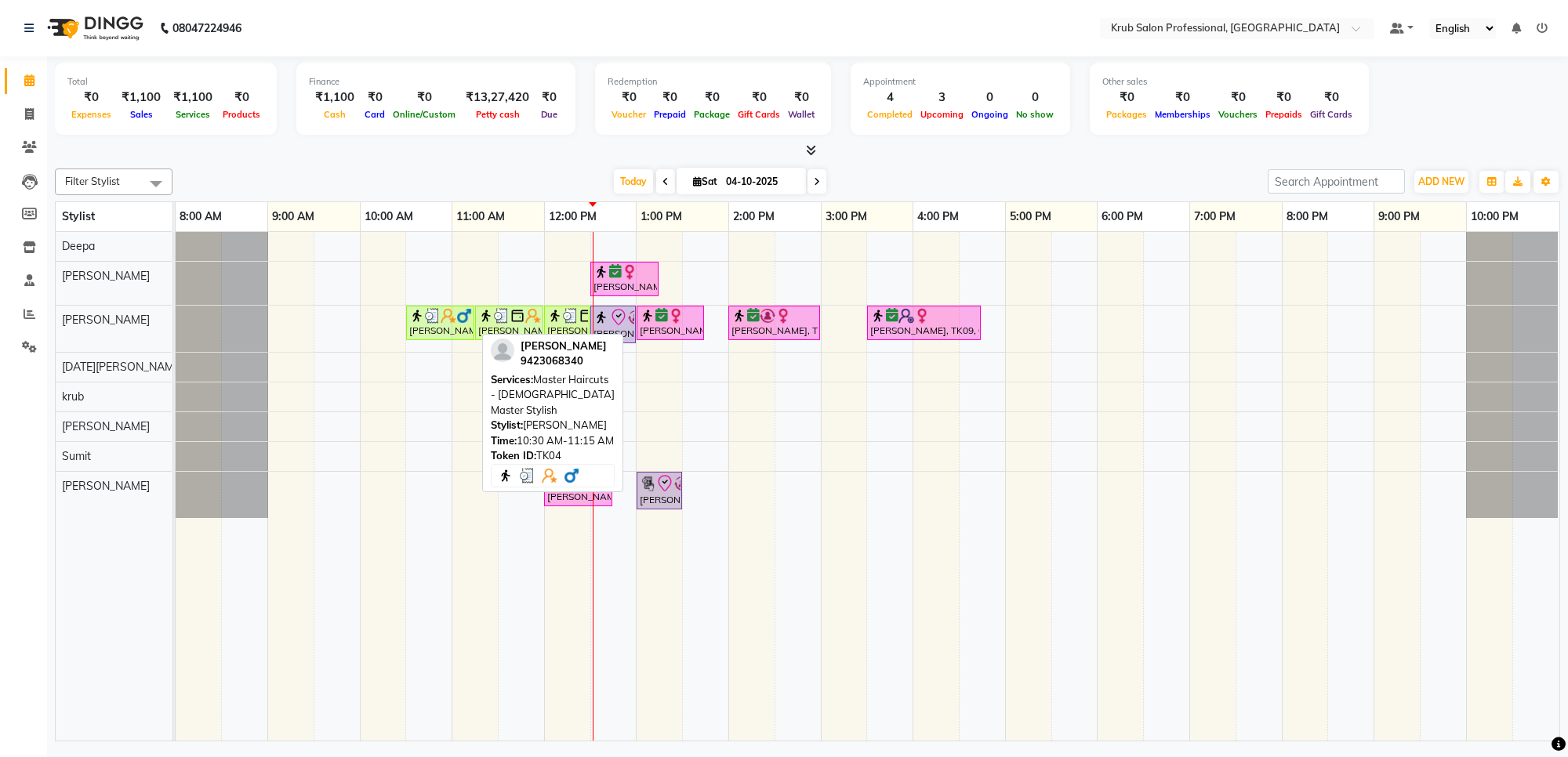
click at [448, 327] on div "[PERSON_NAME], TK04, 10:30 AM-11:15 AM, Master Haircuts - [DEMOGRAPHIC_DATA] Ma…" at bounding box center [440, 323] width 65 height 30
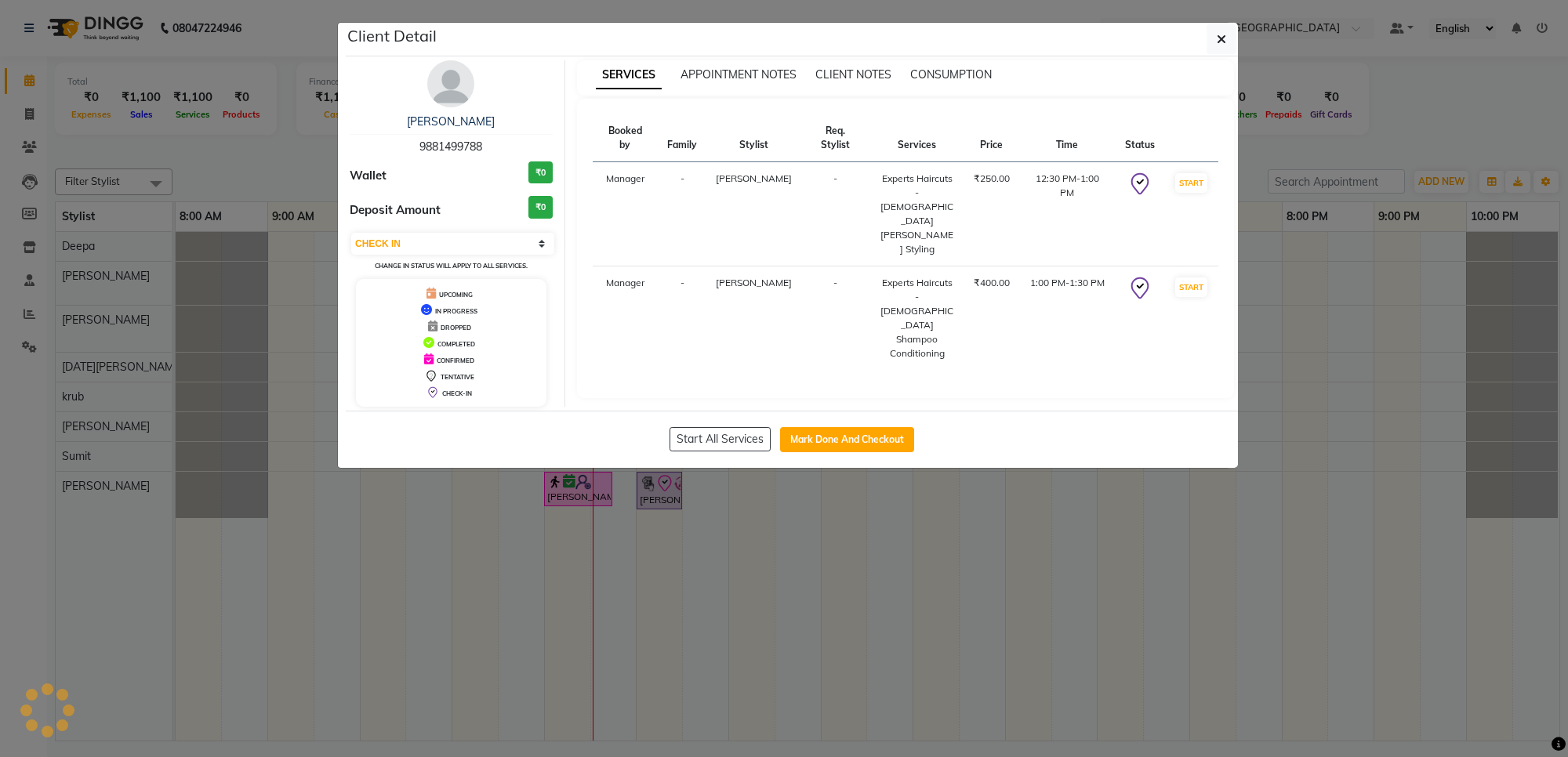
select select "3"
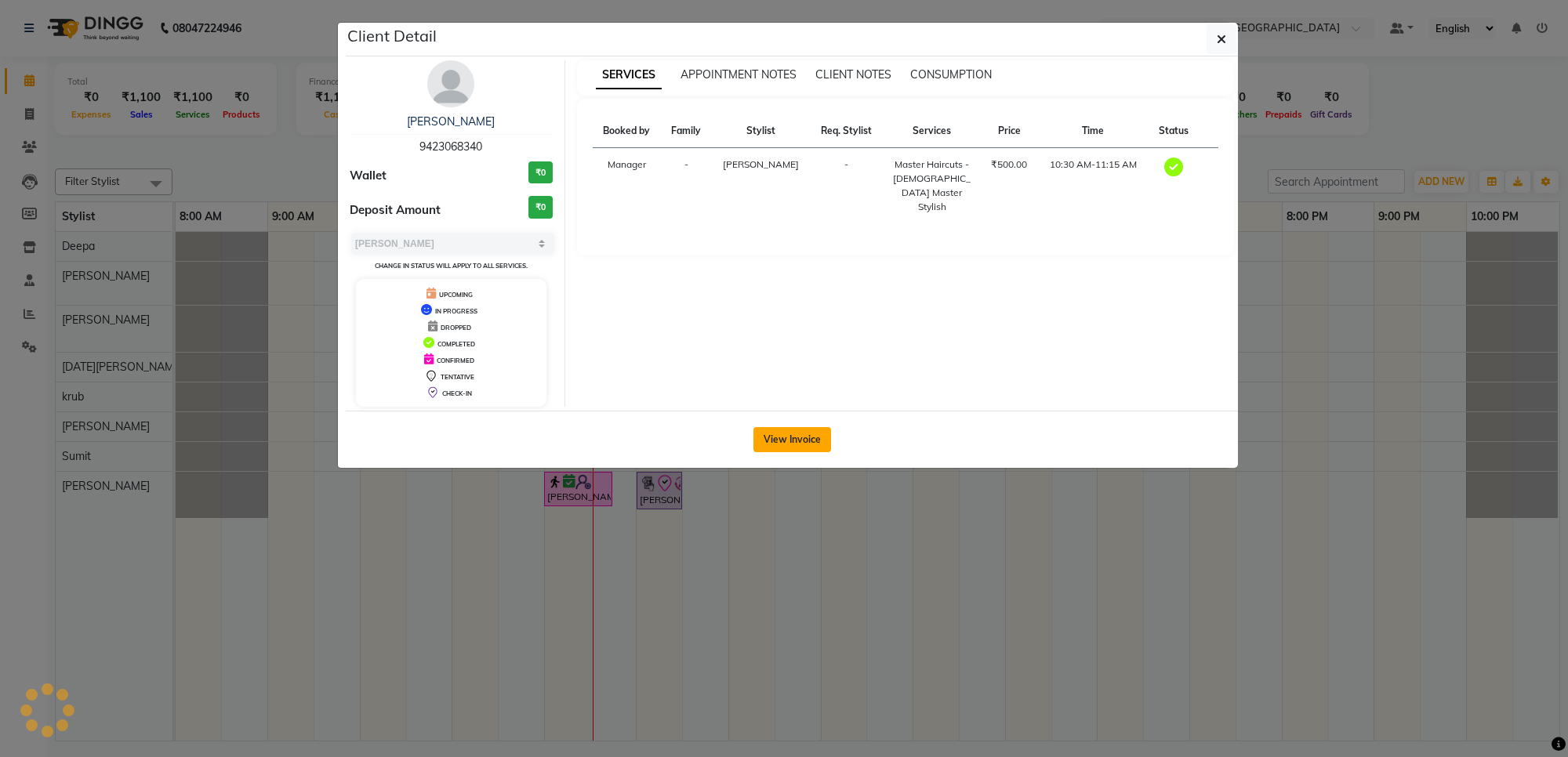
click at [796, 440] on button "View Invoice" at bounding box center [792, 440] width 77 height 25
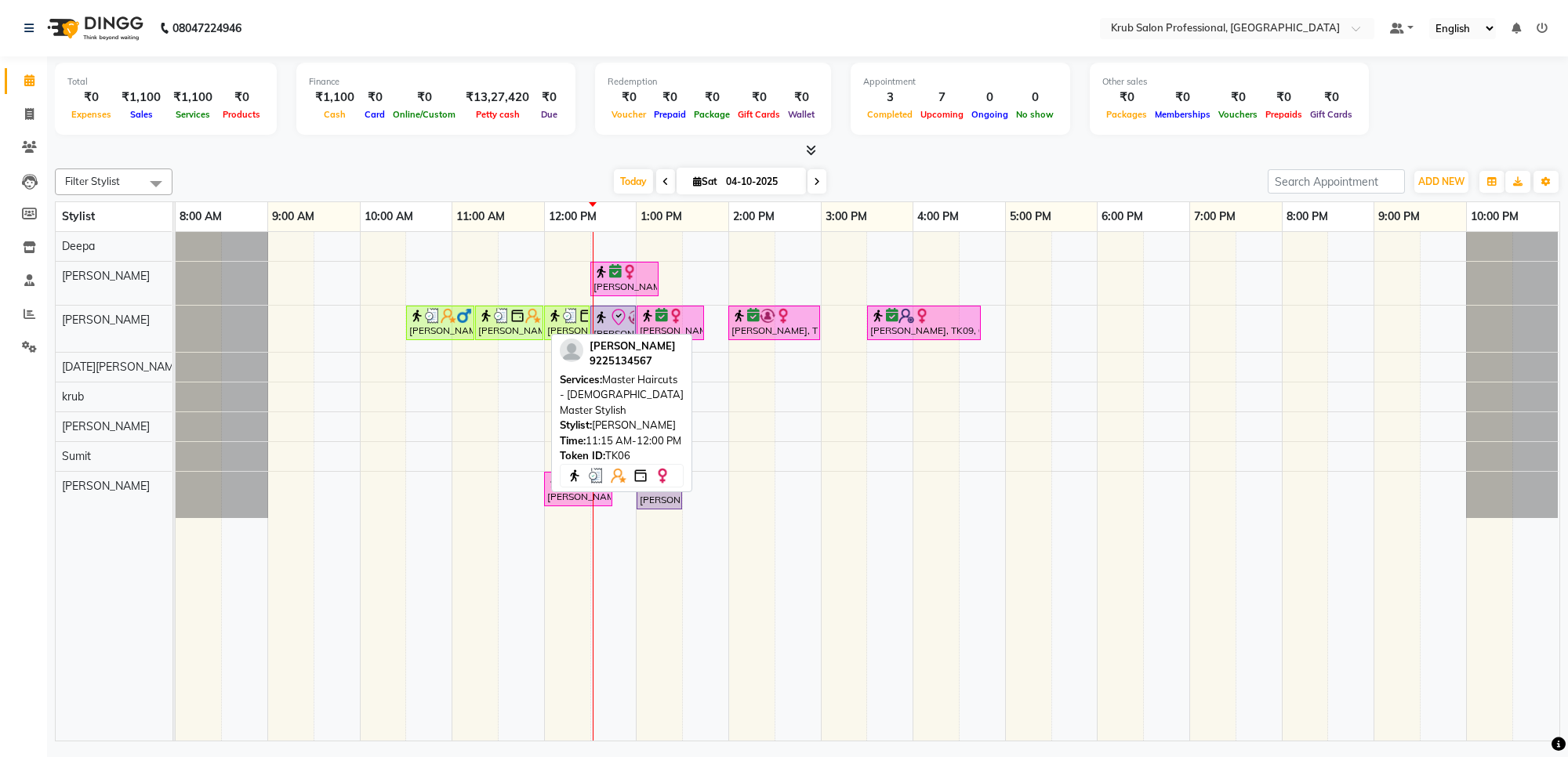
click at [501, 318] on img at bounding box center [501, 316] width 15 height 15
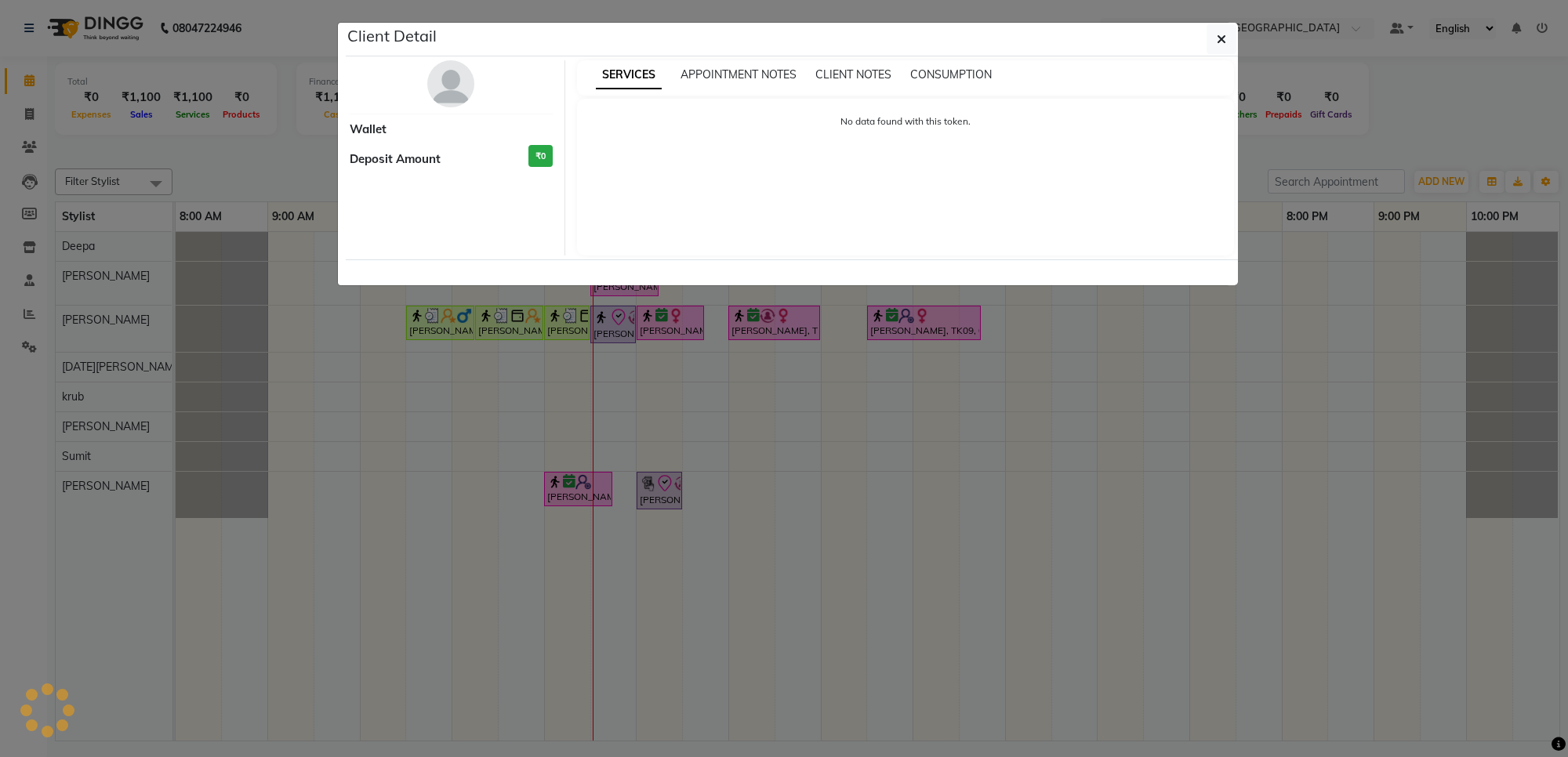
select select "3"
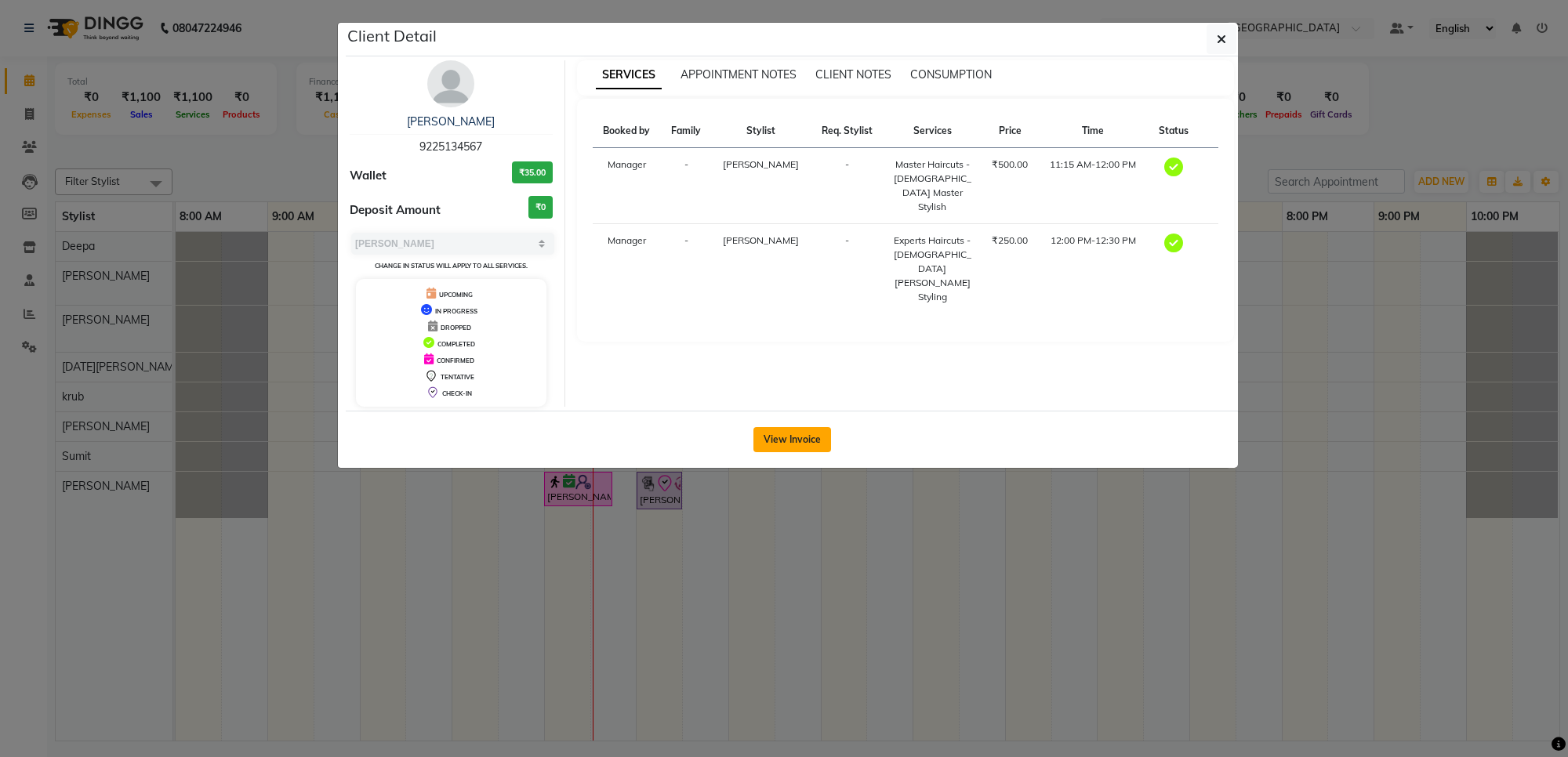
click at [792, 447] on button "View Invoice" at bounding box center [792, 440] width 77 height 25
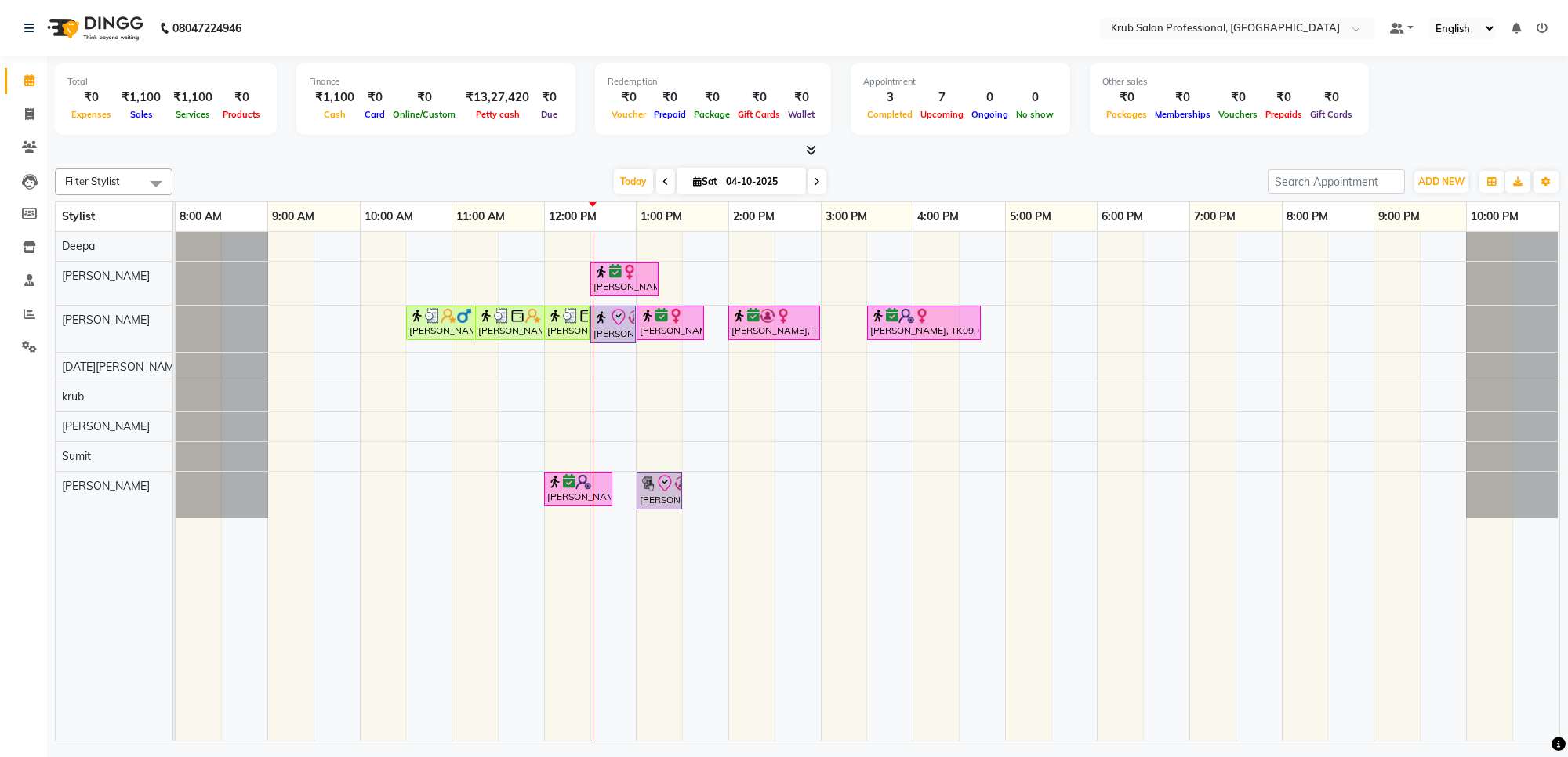
click at [816, 184] on icon at bounding box center [816, 182] width 6 height 9
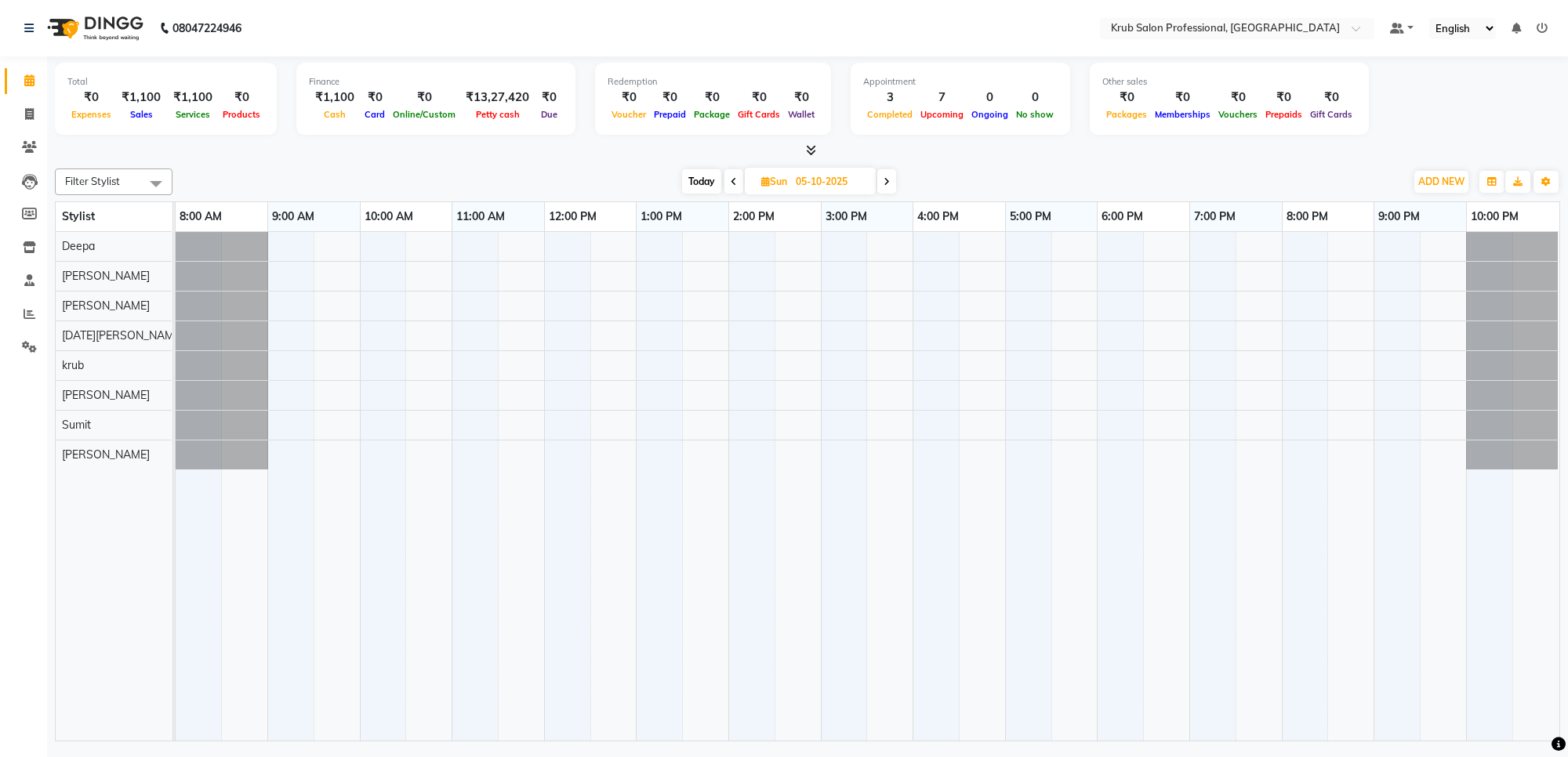
click at [890, 188] on span at bounding box center [887, 182] width 19 height 24
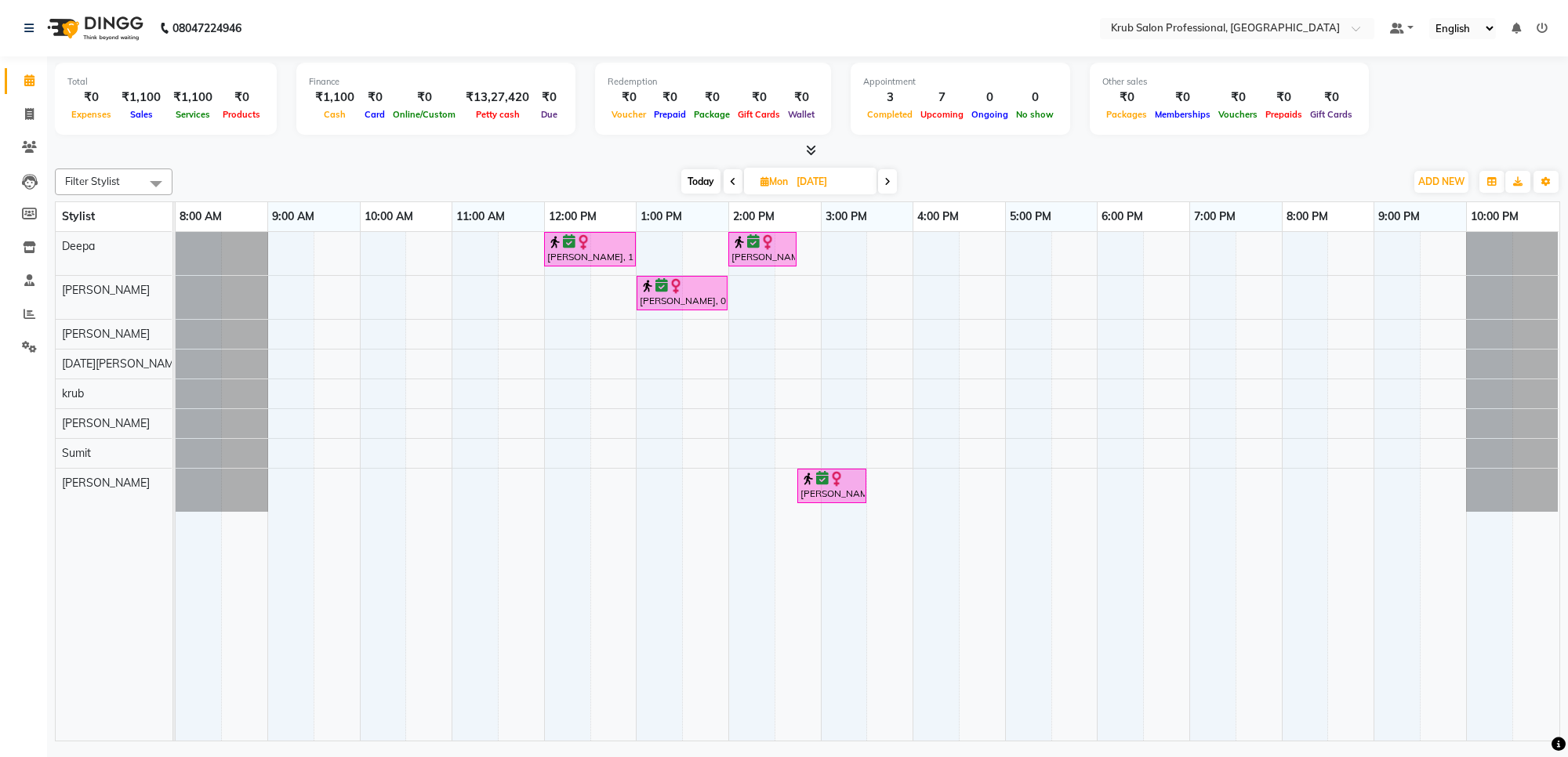
click at [708, 185] on span "Today" at bounding box center [701, 182] width 40 height 24
type input "04-10-2025"
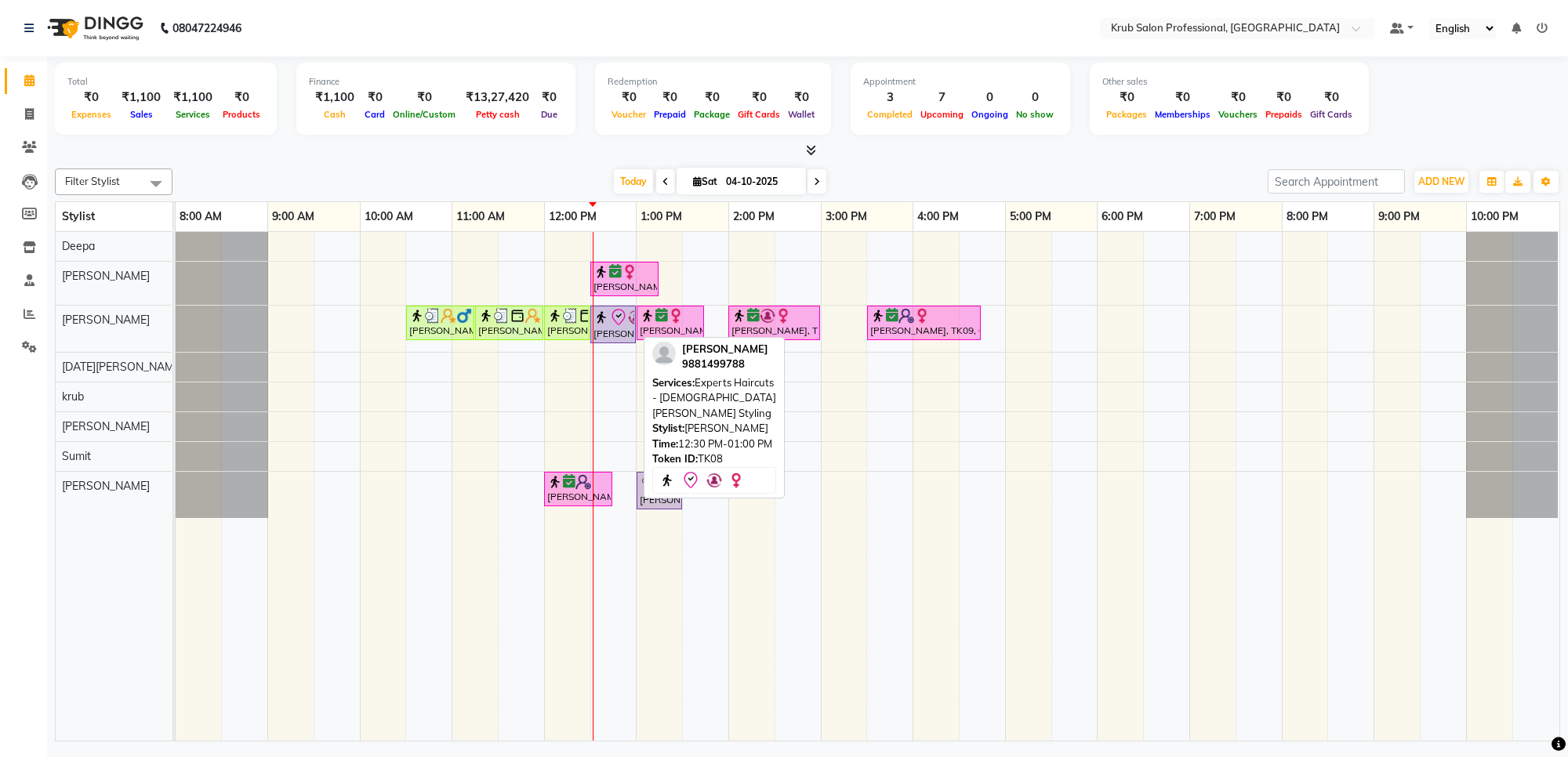
click at [598, 325] on img at bounding box center [601, 317] width 15 height 15
select select "8"
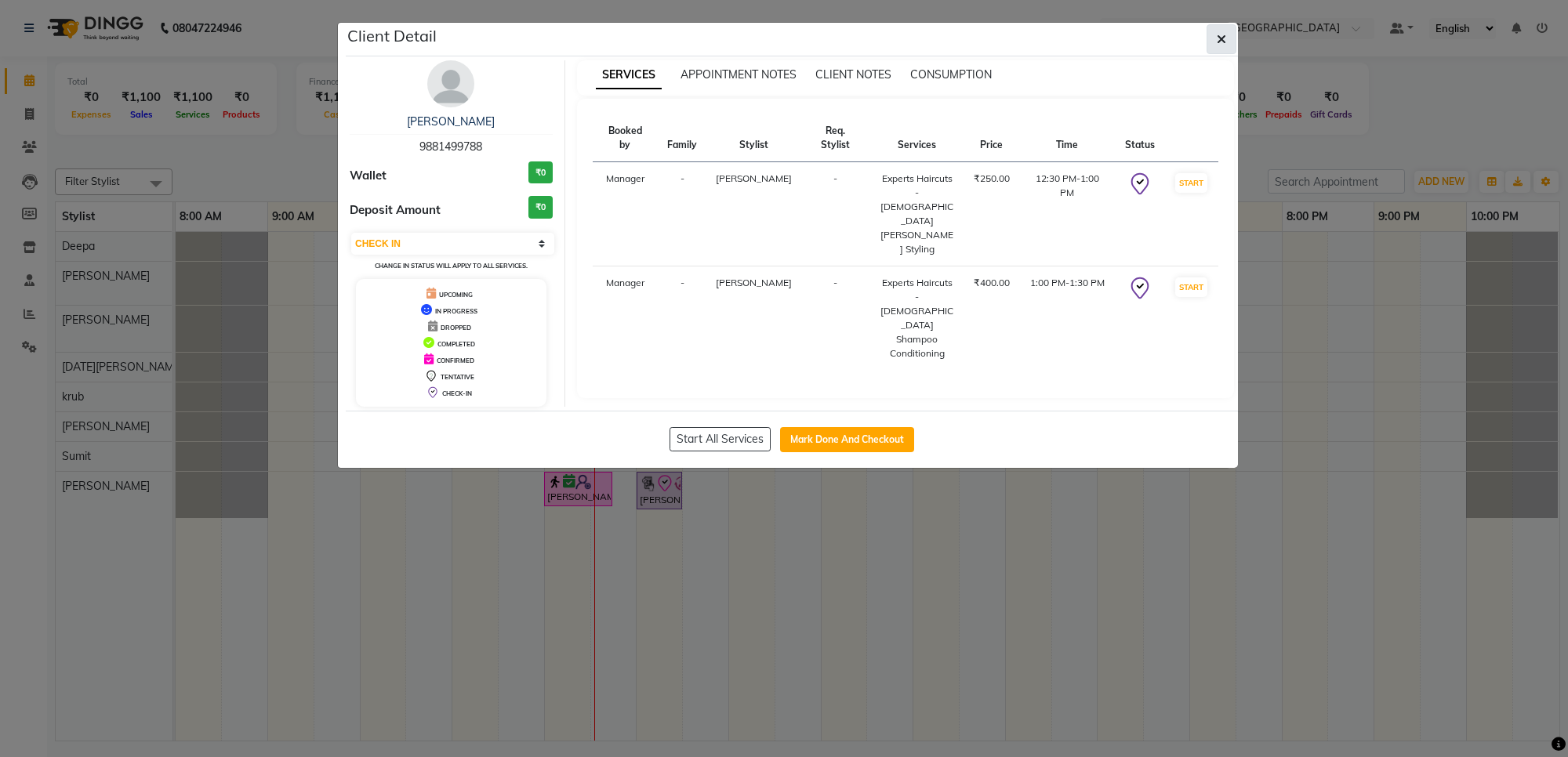
click at [1223, 37] on icon "button" at bounding box center [1221, 39] width 9 height 13
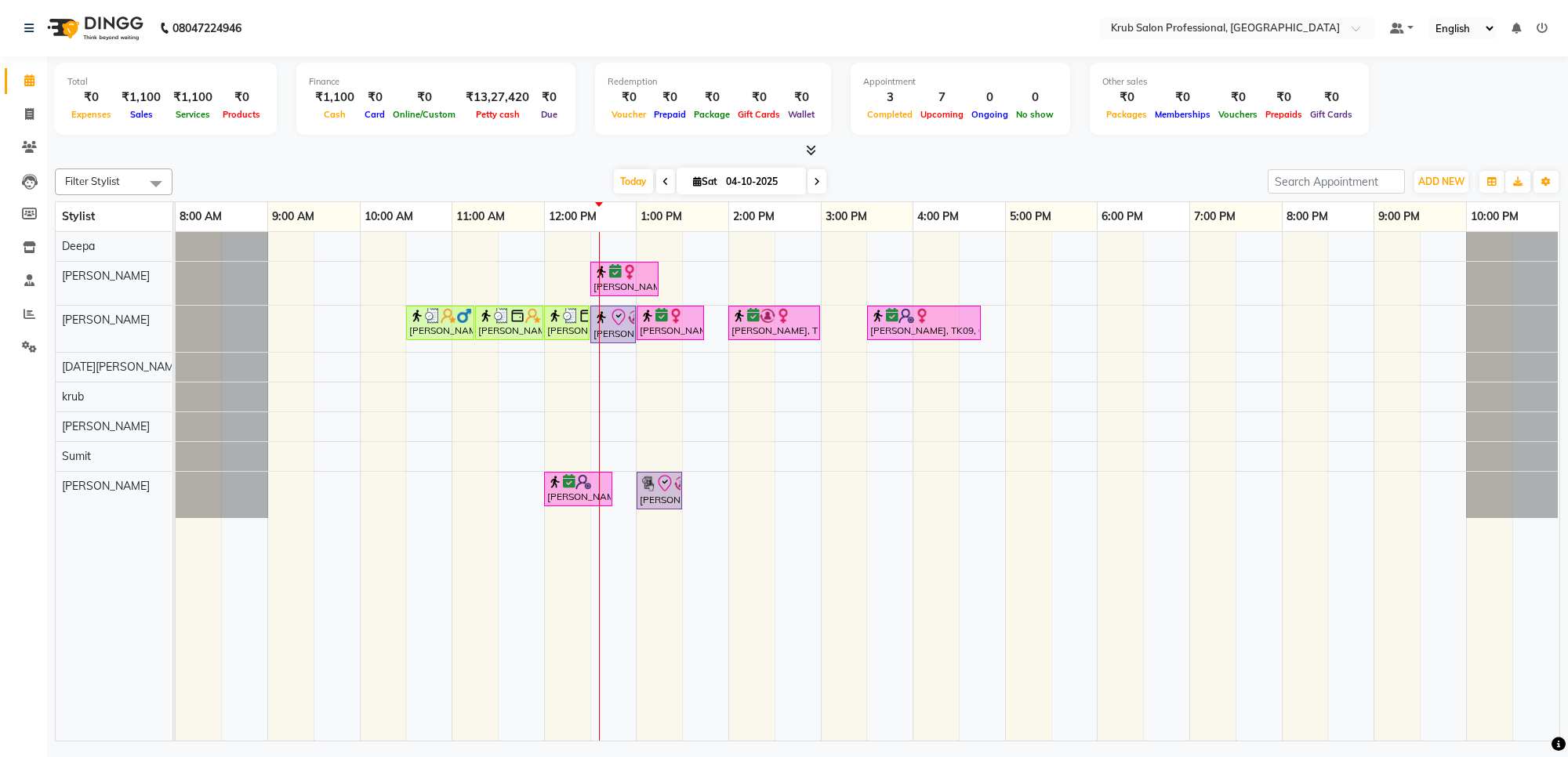
click at [657, 179] on span at bounding box center [666, 182] width 19 height 24
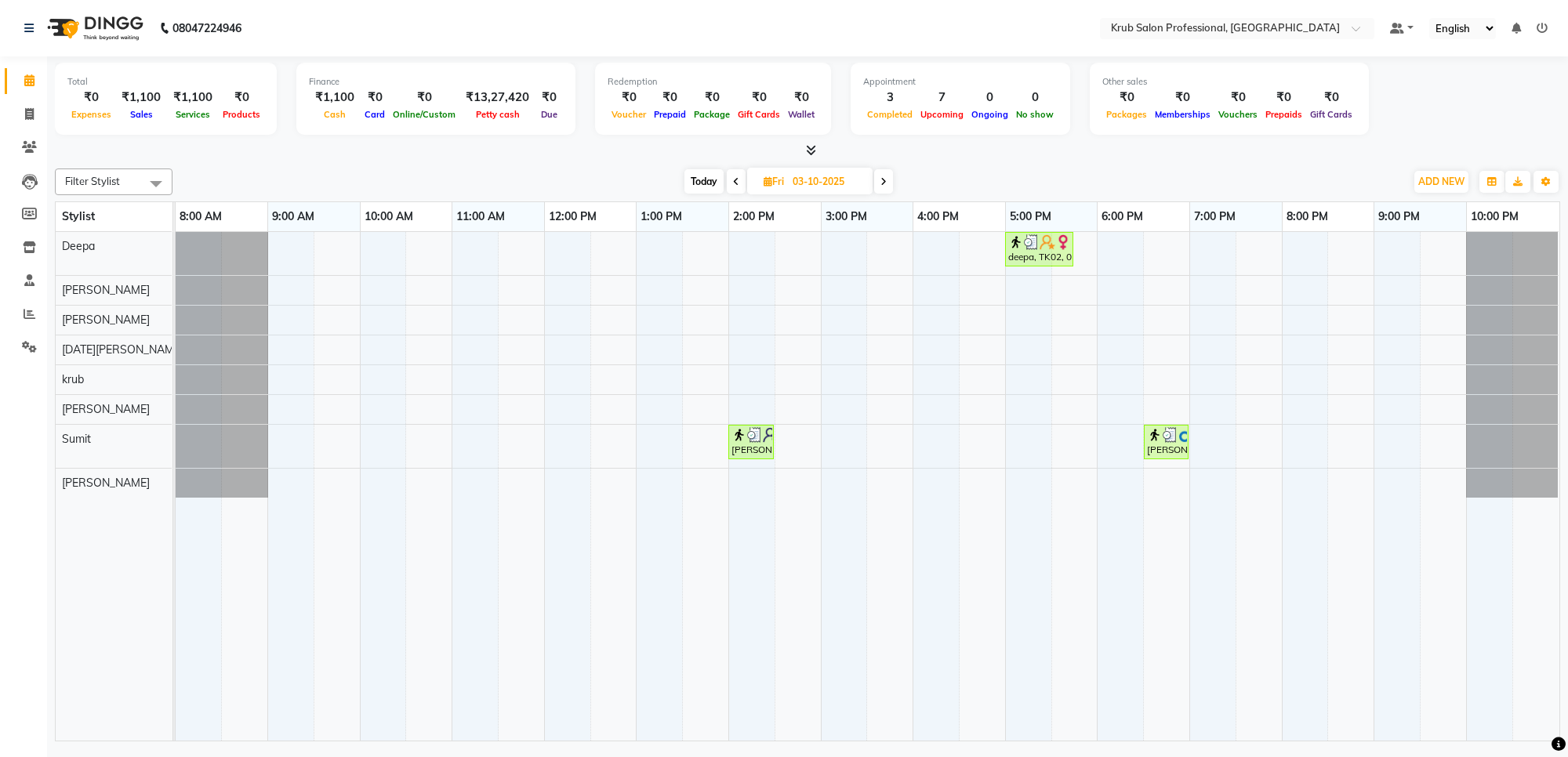
click at [734, 184] on icon at bounding box center [735, 182] width 6 height 9
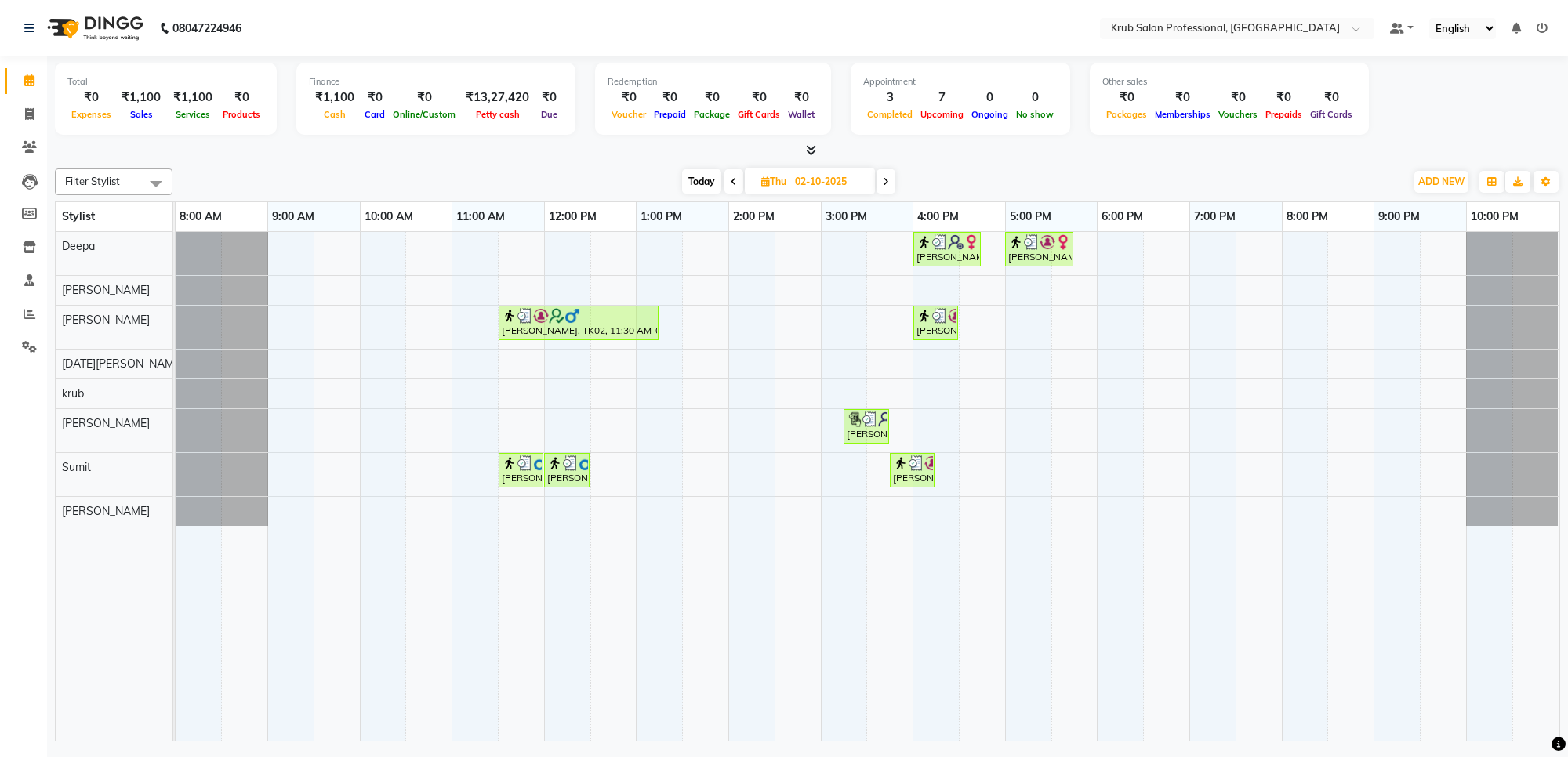
click at [884, 185] on icon at bounding box center [885, 182] width 6 height 9
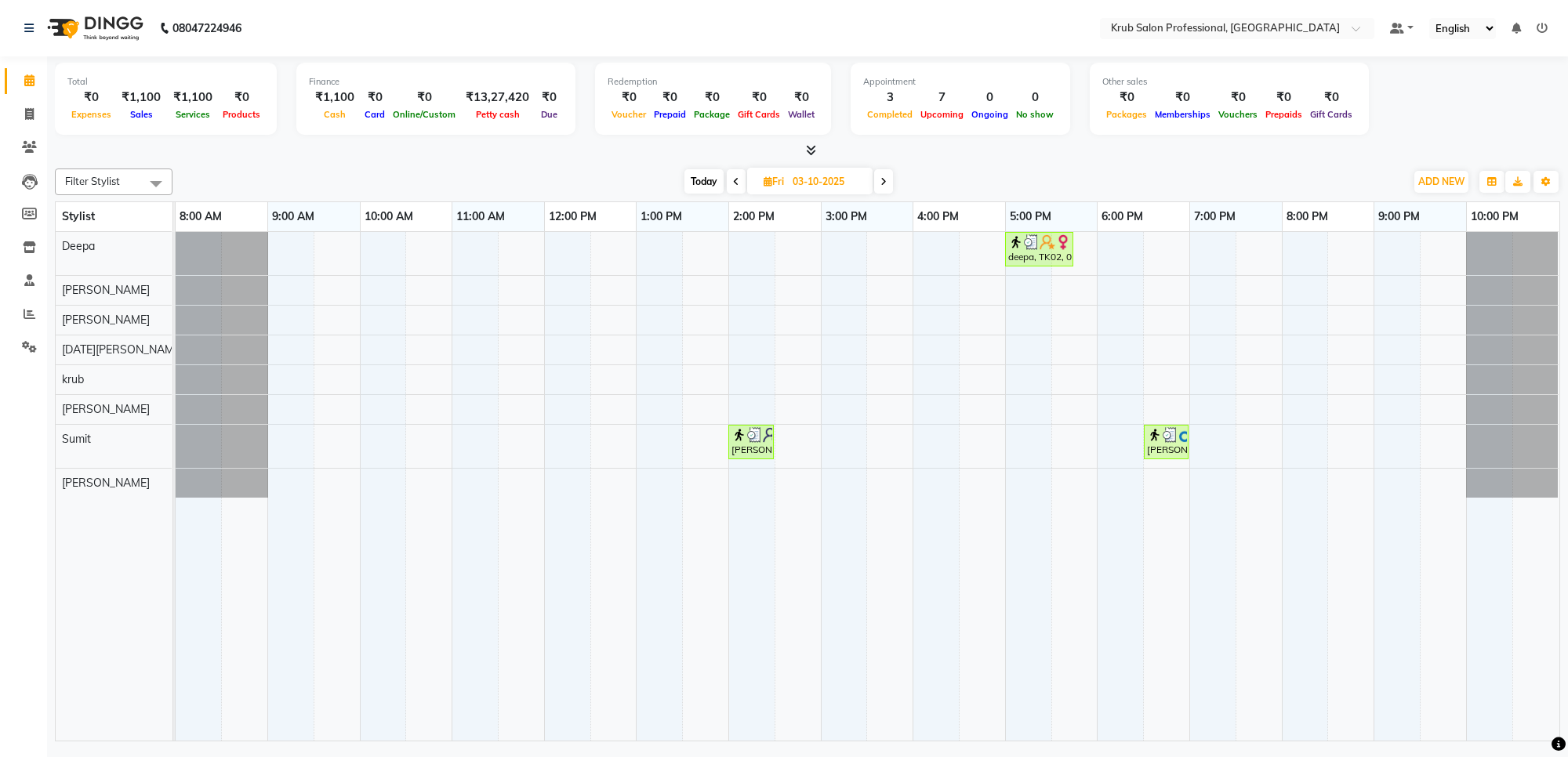
click at [884, 185] on icon at bounding box center [883, 182] width 6 height 9
type input "04-10-2025"
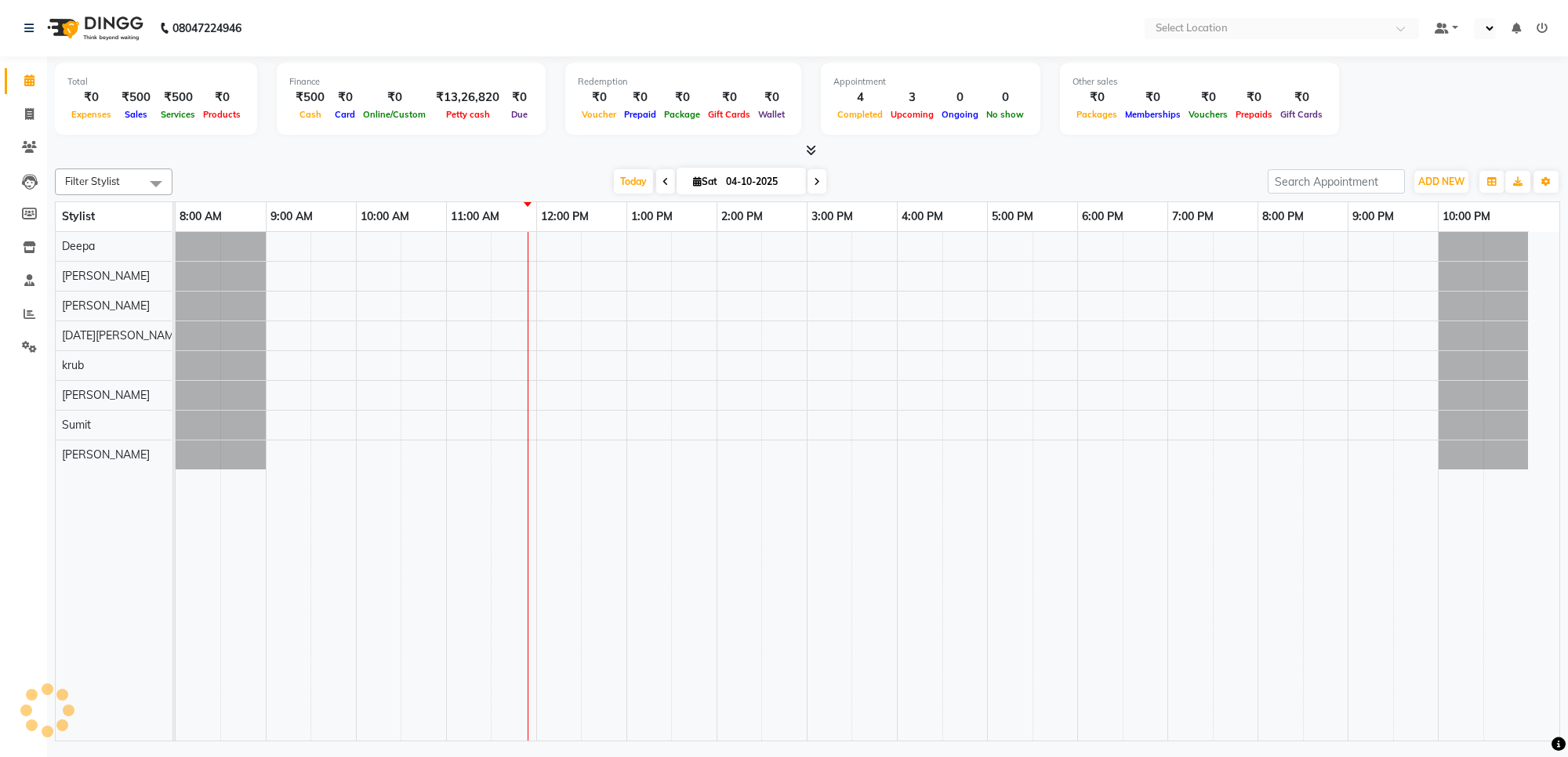
select select "en"
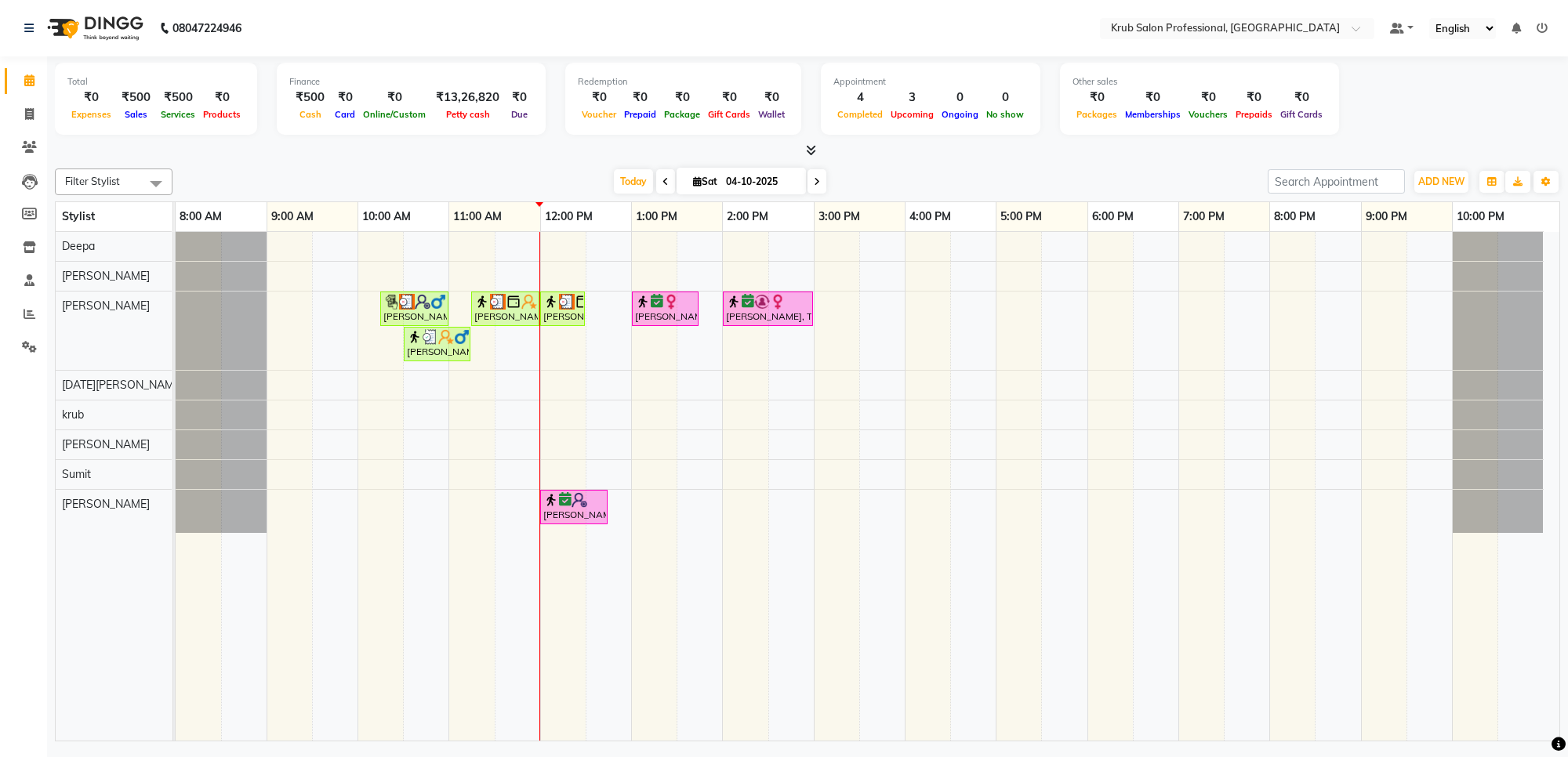
click at [743, 179] on input "04-10-2025" at bounding box center [760, 182] width 78 height 23
select select "10"
select select "2025"
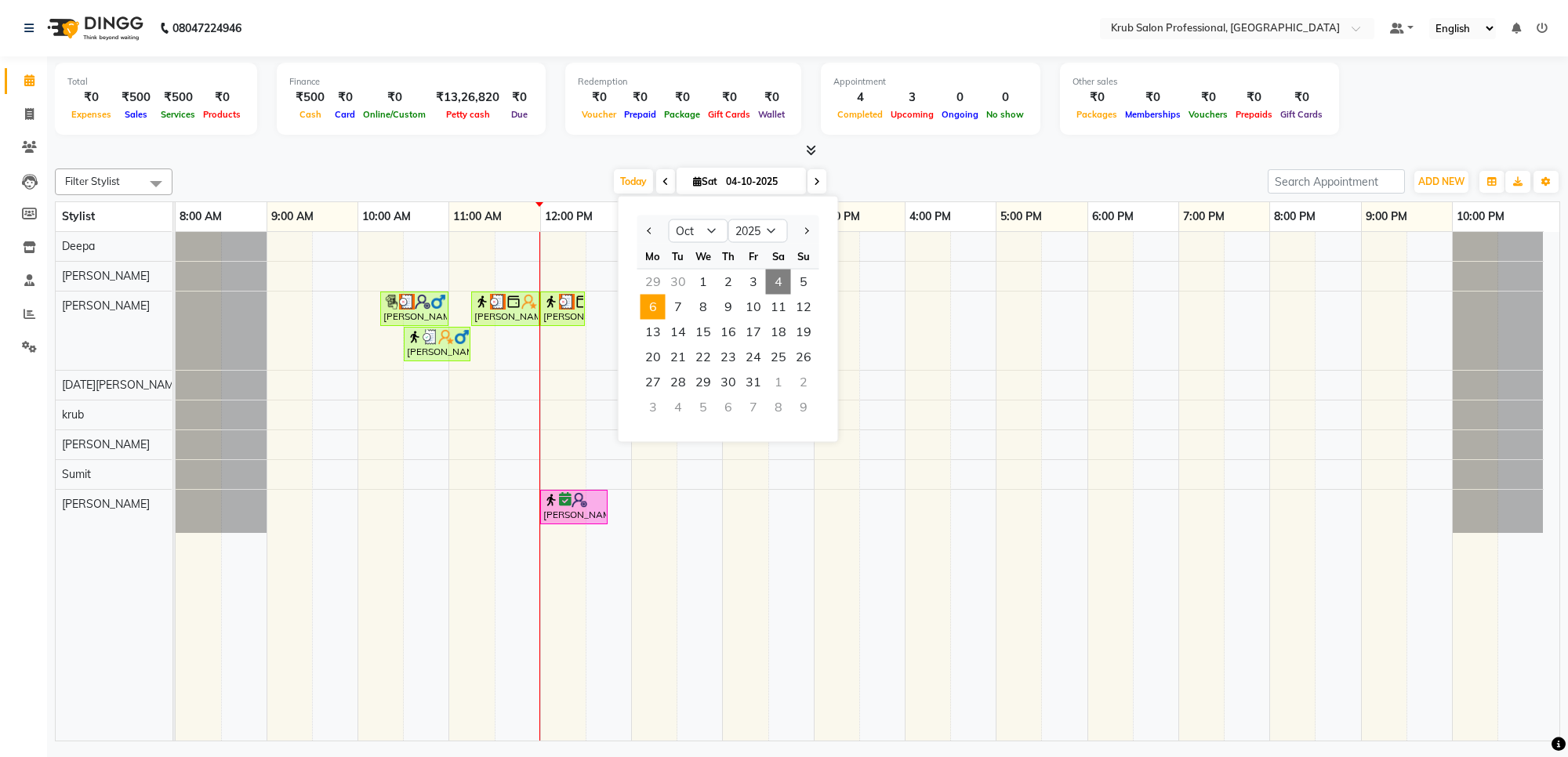
click at [655, 307] on span "6" at bounding box center [653, 307] width 25 height 25
type input "[DATE]"
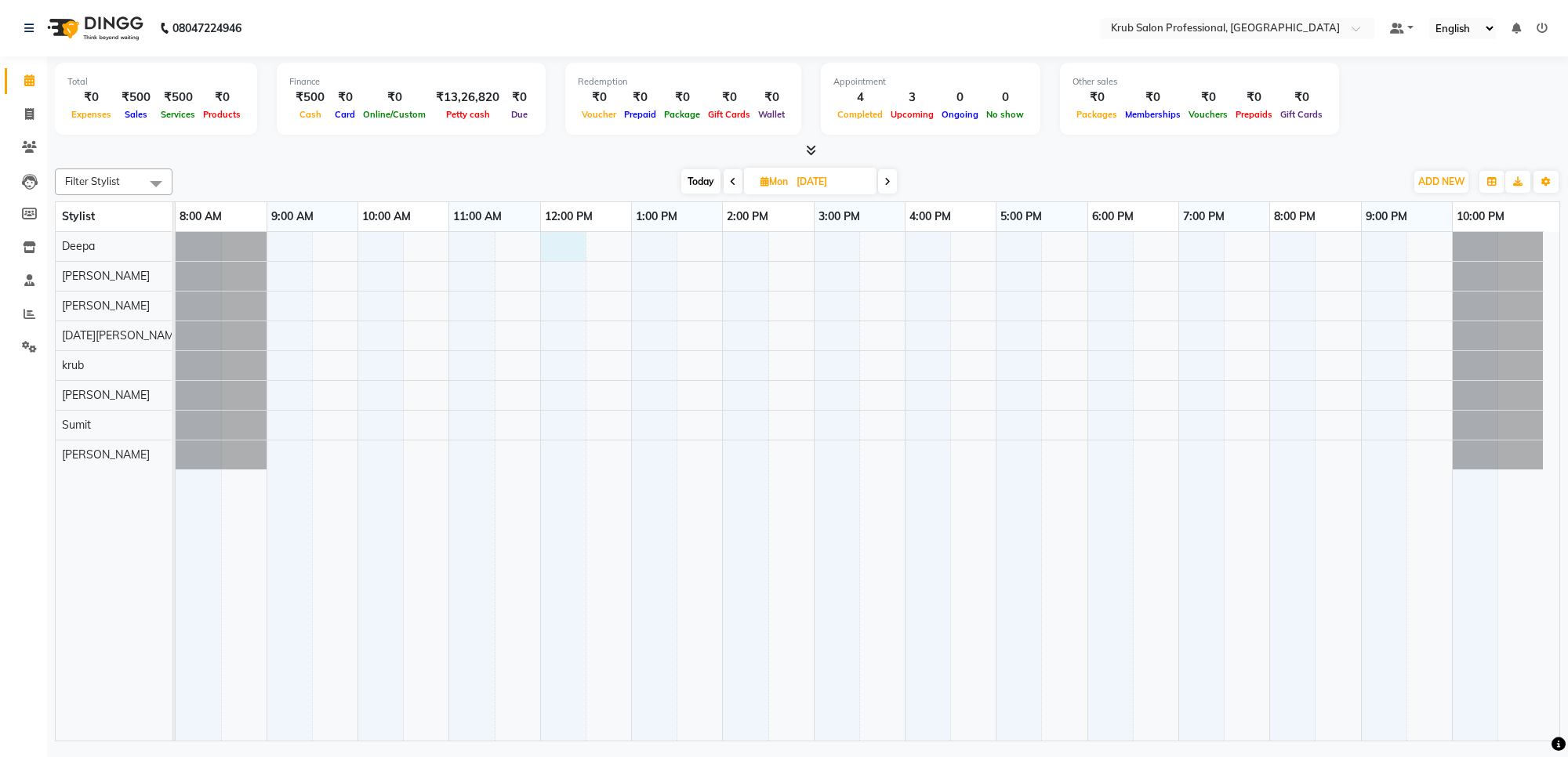
click at [557, 245] on div at bounding box center [867, 487] width 1384 height 509
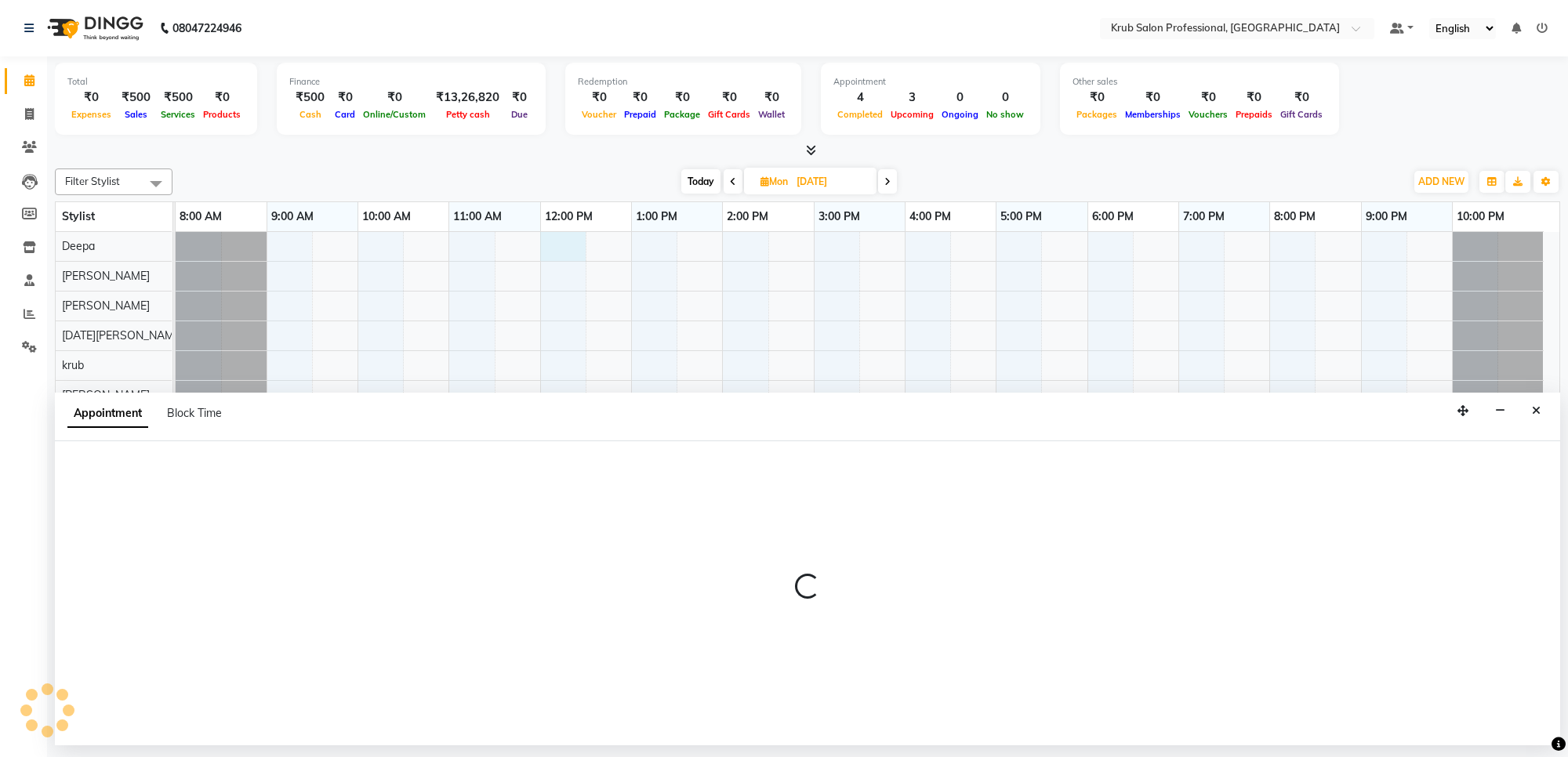
select select "66022"
select select "720"
select select "tentative"
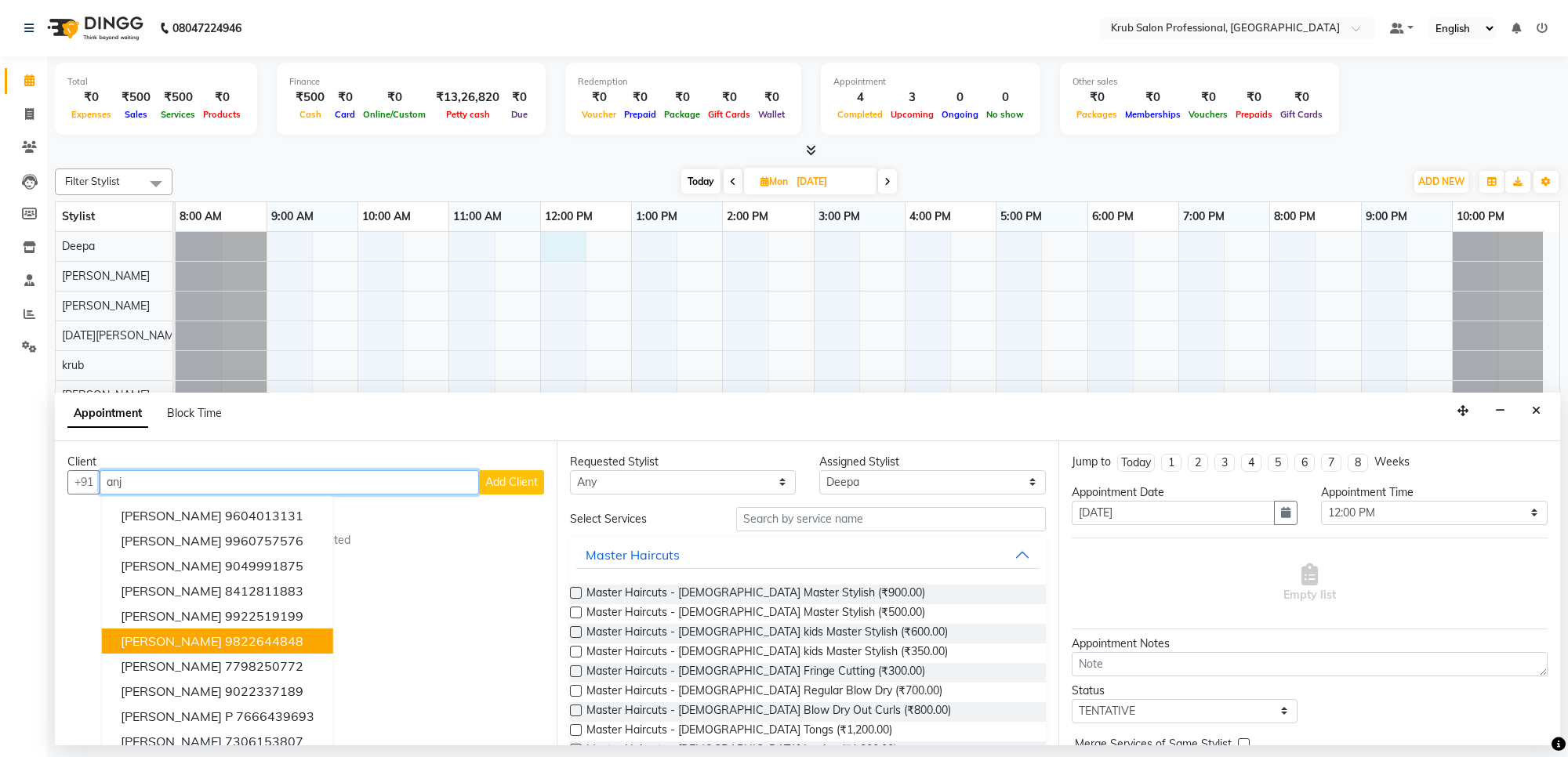
click at [235, 641] on ngb-highlight "9822644848" at bounding box center [264, 641] width 78 height 15
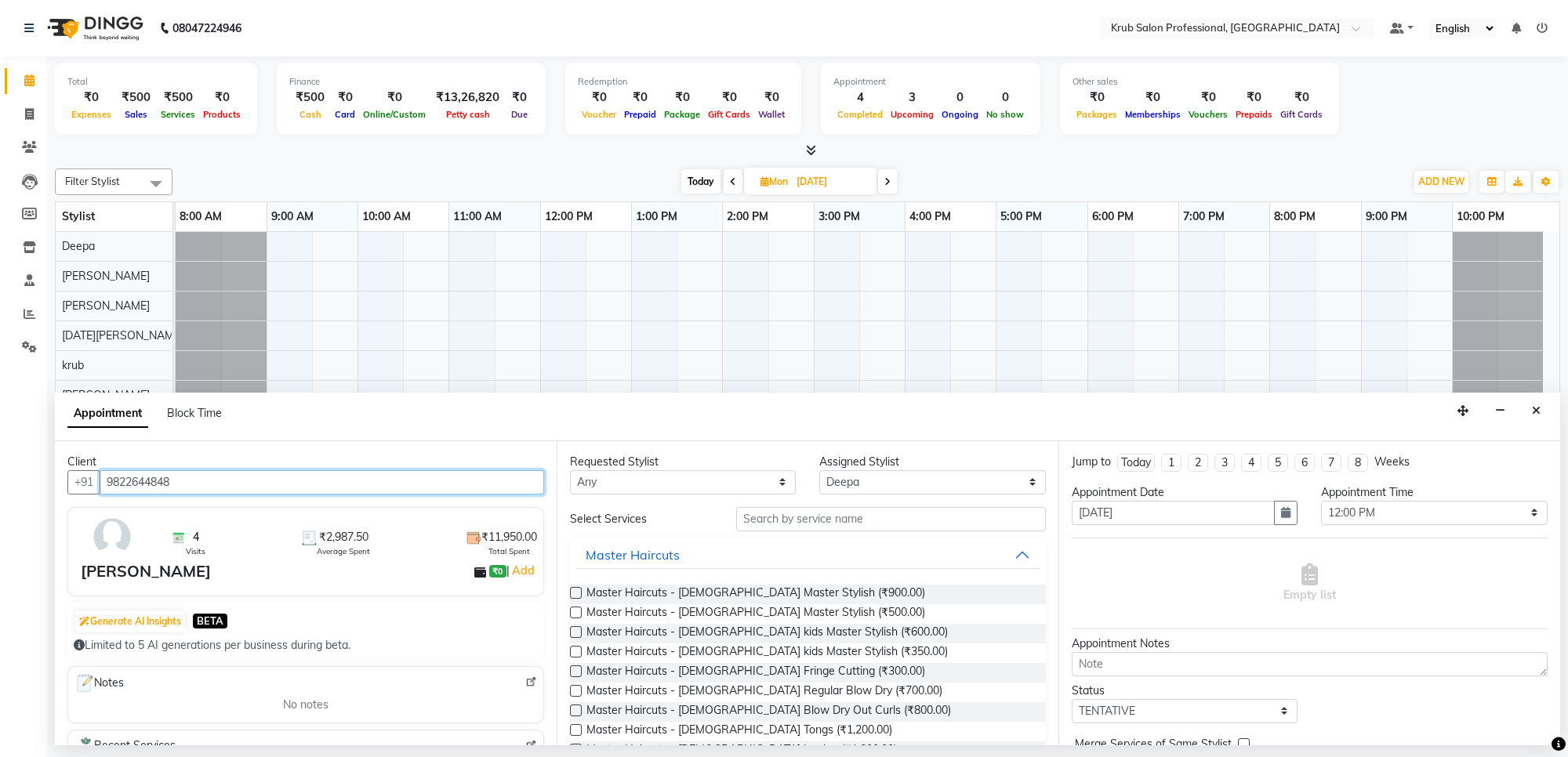
type input "9822644848"
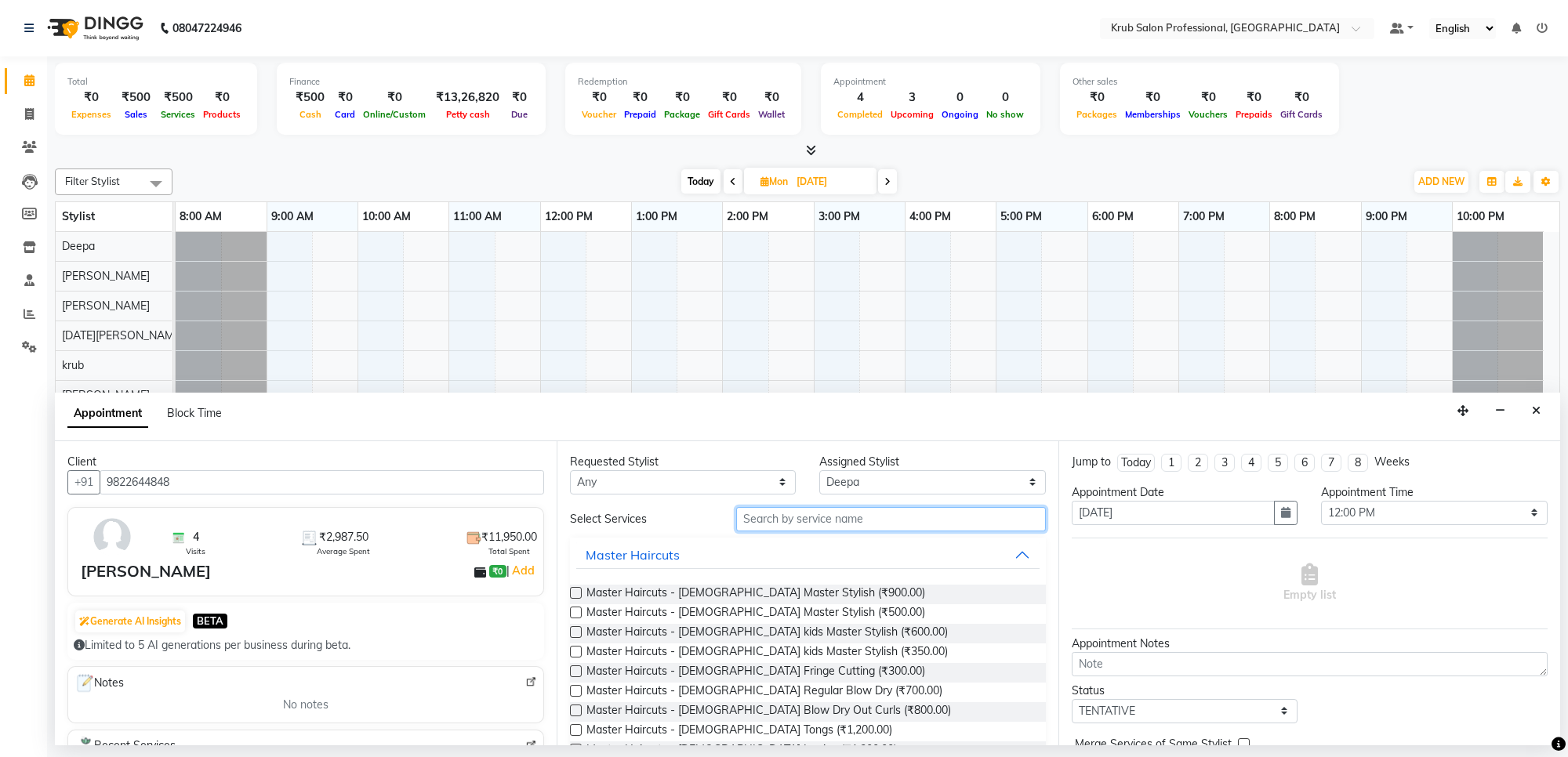
click at [773, 523] on input "text" at bounding box center [891, 520] width 310 height 24
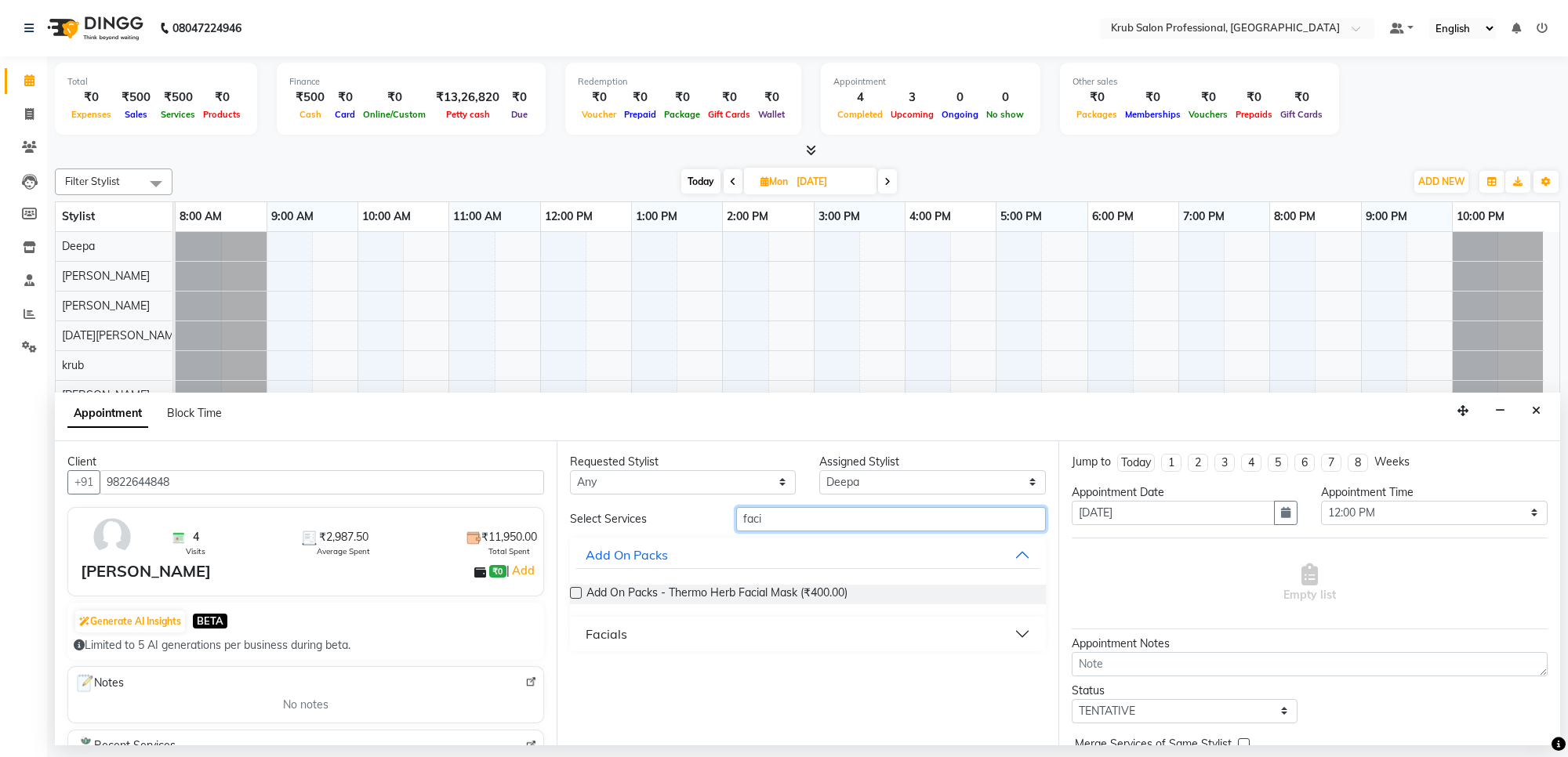
type input "faci"
click at [630, 640] on button "Facials" at bounding box center [808, 634] width 464 height 28
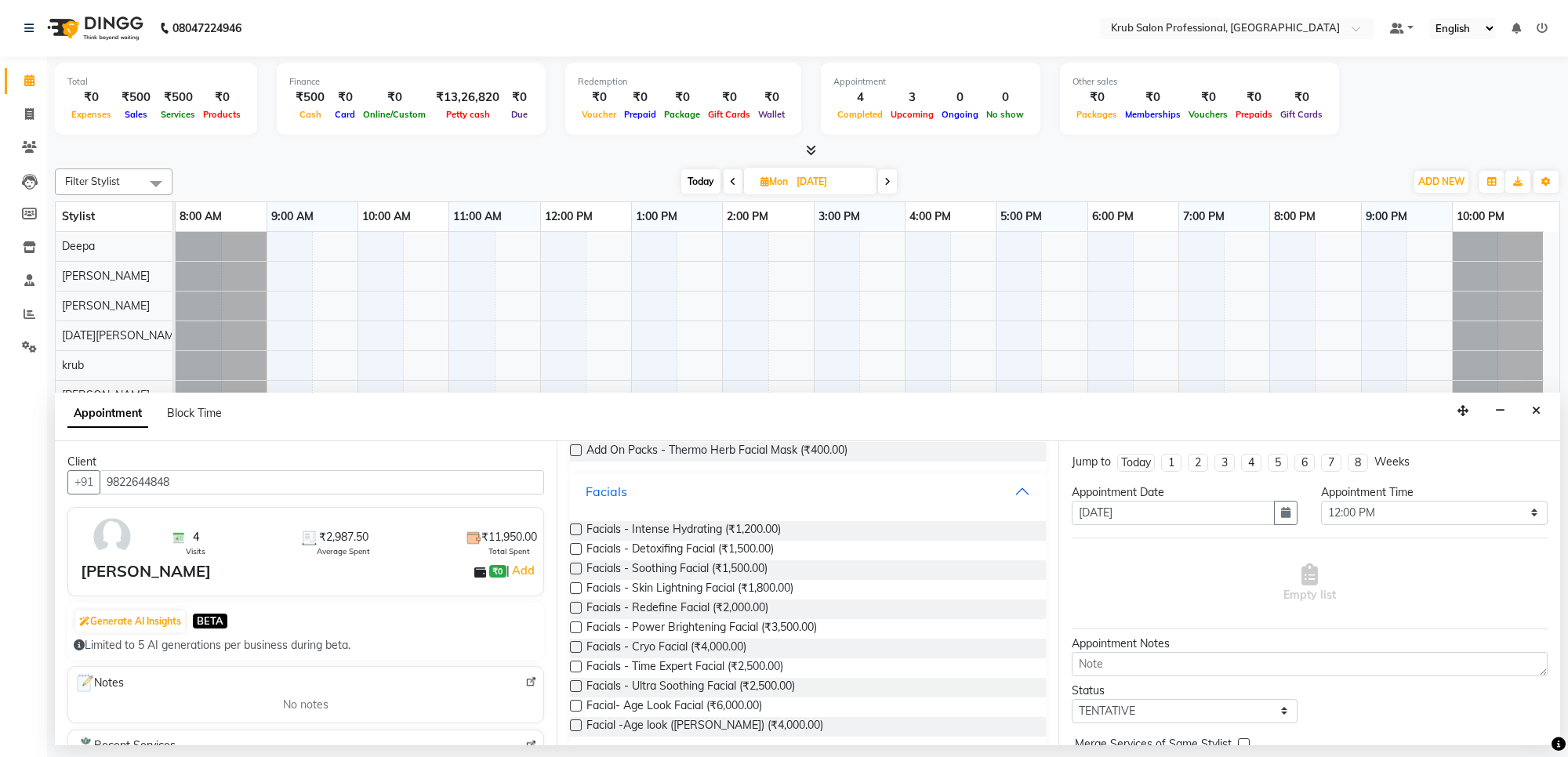
scroll to position [158, 0]
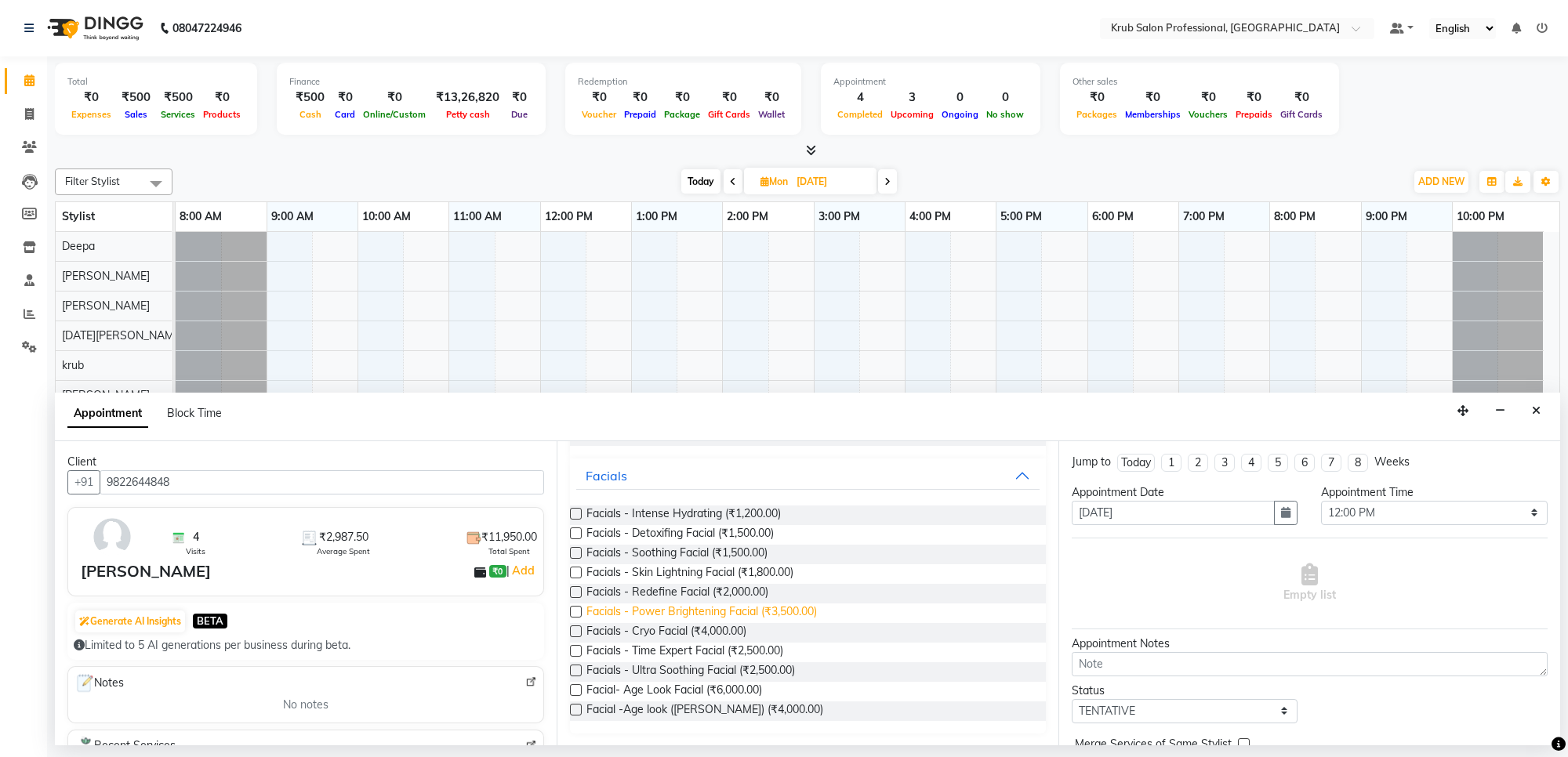
click at [801, 606] on span "Facials - Power Brightening Facial (₹3,500.00)" at bounding box center [702, 613] width 231 height 20
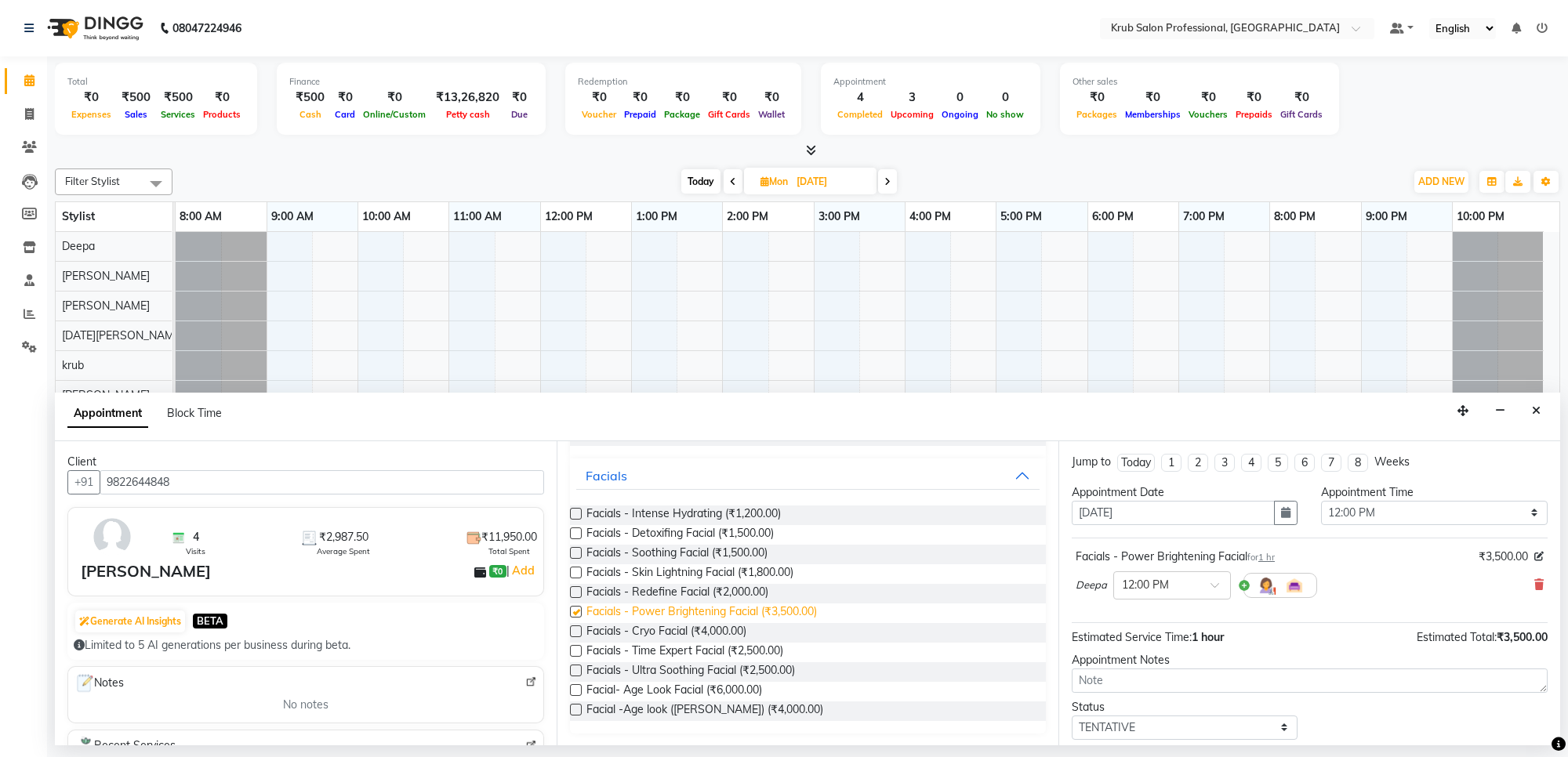
checkbox input "false"
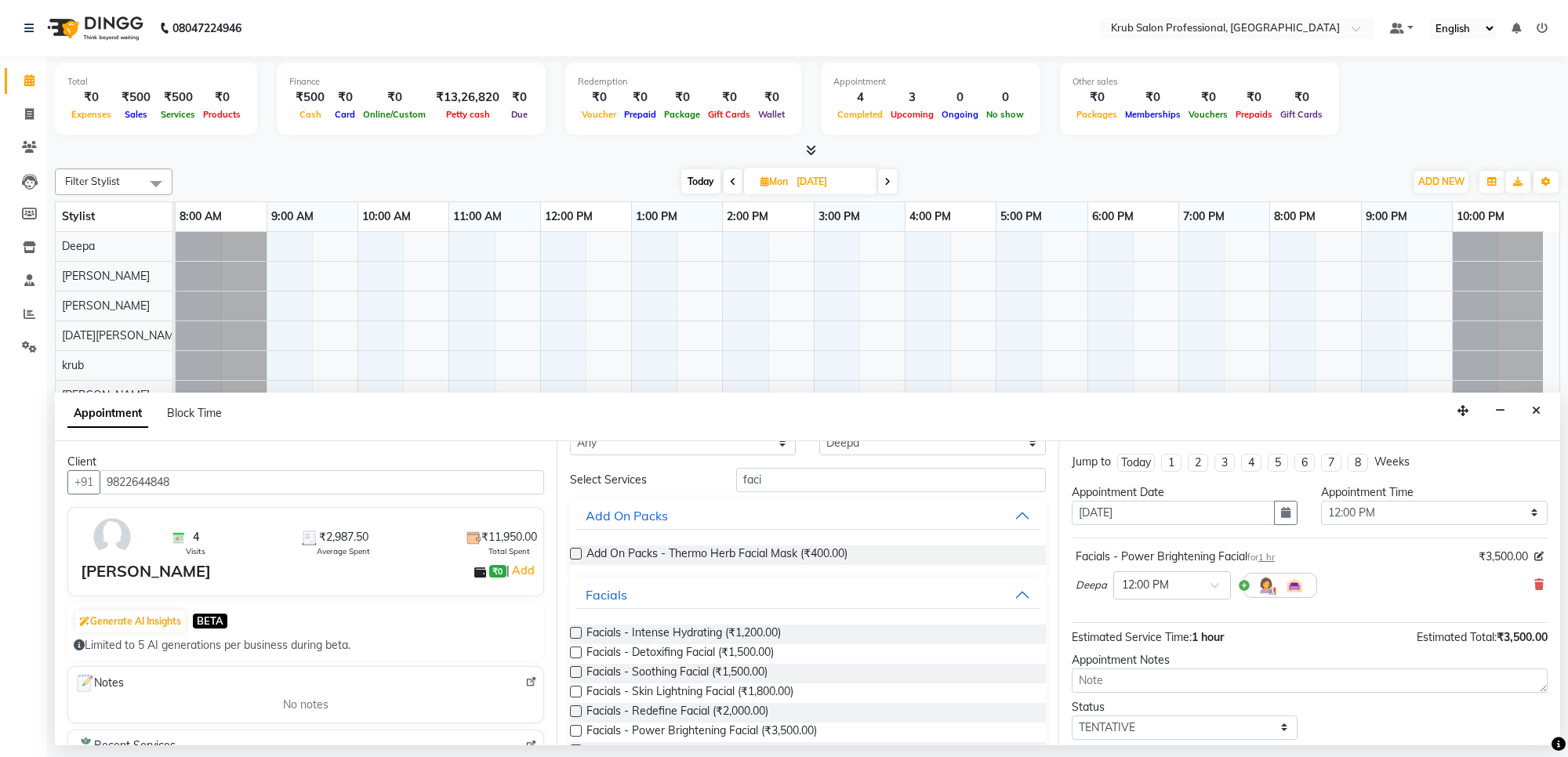
scroll to position [0, 0]
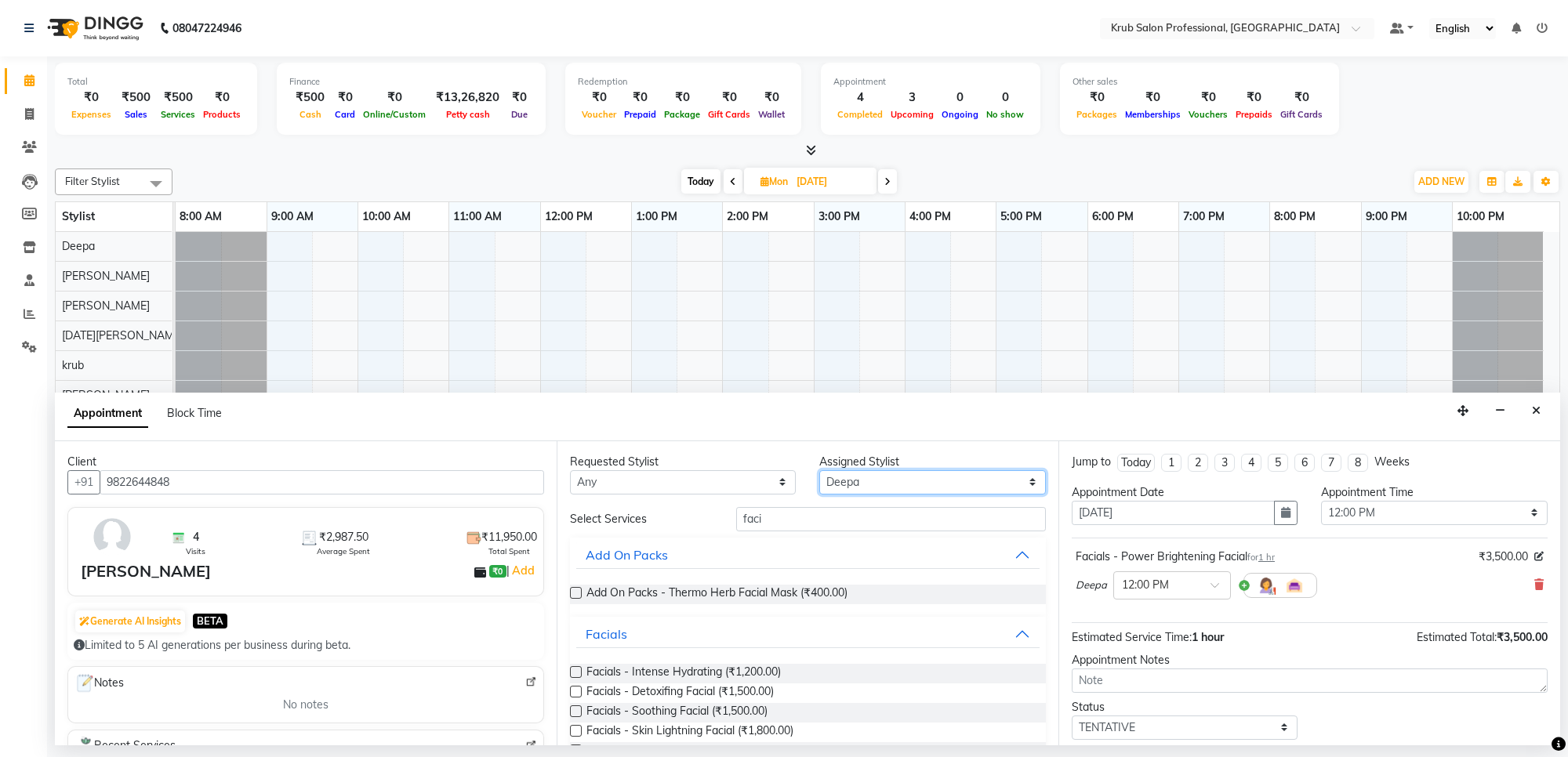
click at [900, 479] on select "Select Deepa [DATE][PERSON_NAME] [PERSON_NAME] [PERSON_NAME] Sumit [PERSON_NAME]" at bounding box center [932, 483] width 225 height 24
select select "66021"
click at [819, 471] on select "Select Deepa [DATE][PERSON_NAME] [PERSON_NAME] [PERSON_NAME] Sumit [PERSON_NAME]" at bounding box center [932, 483] width 225 height 24
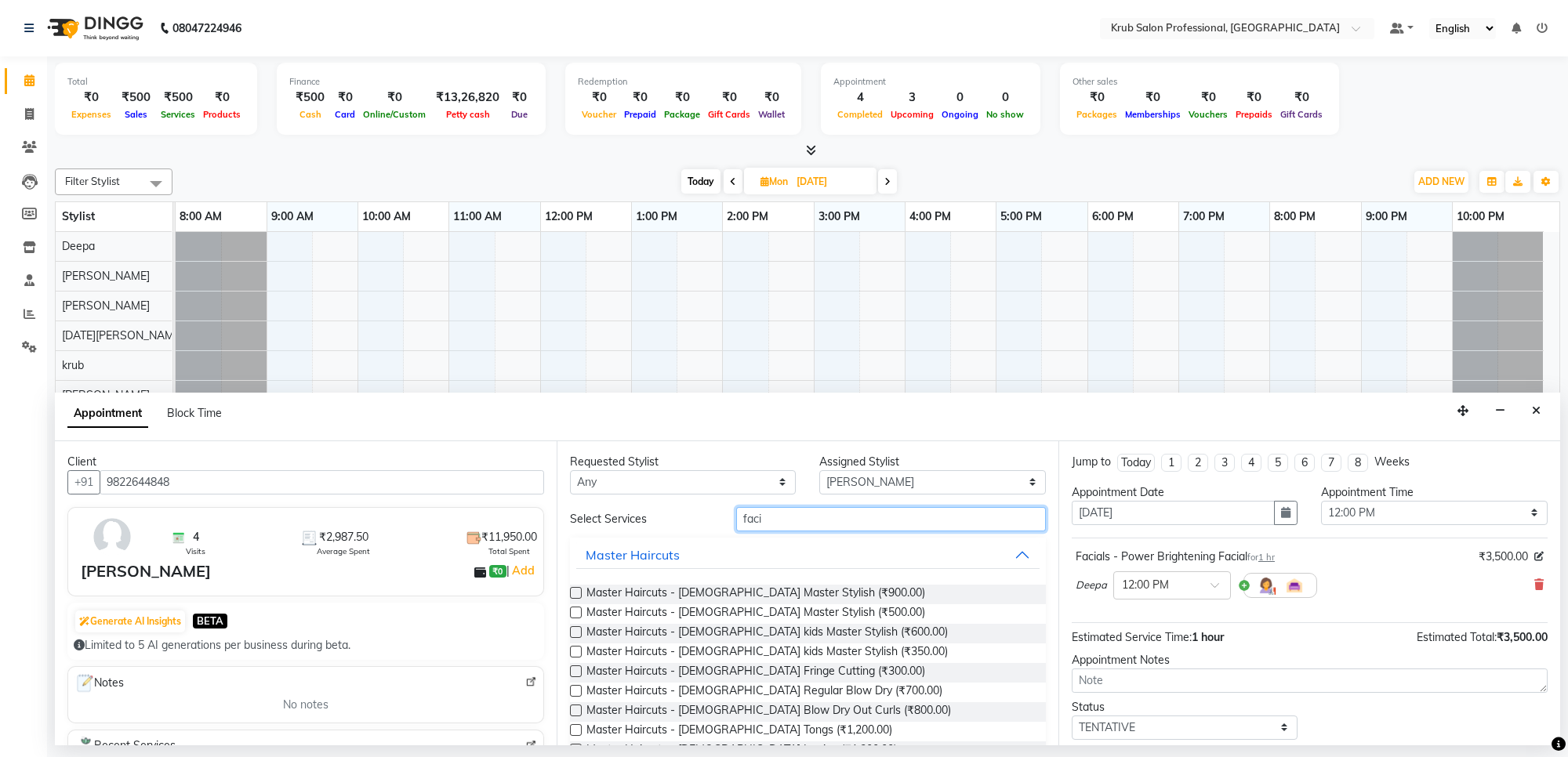
click at [773, 523] on input "faci" at bounding box center [891, 520] width 310 height 24
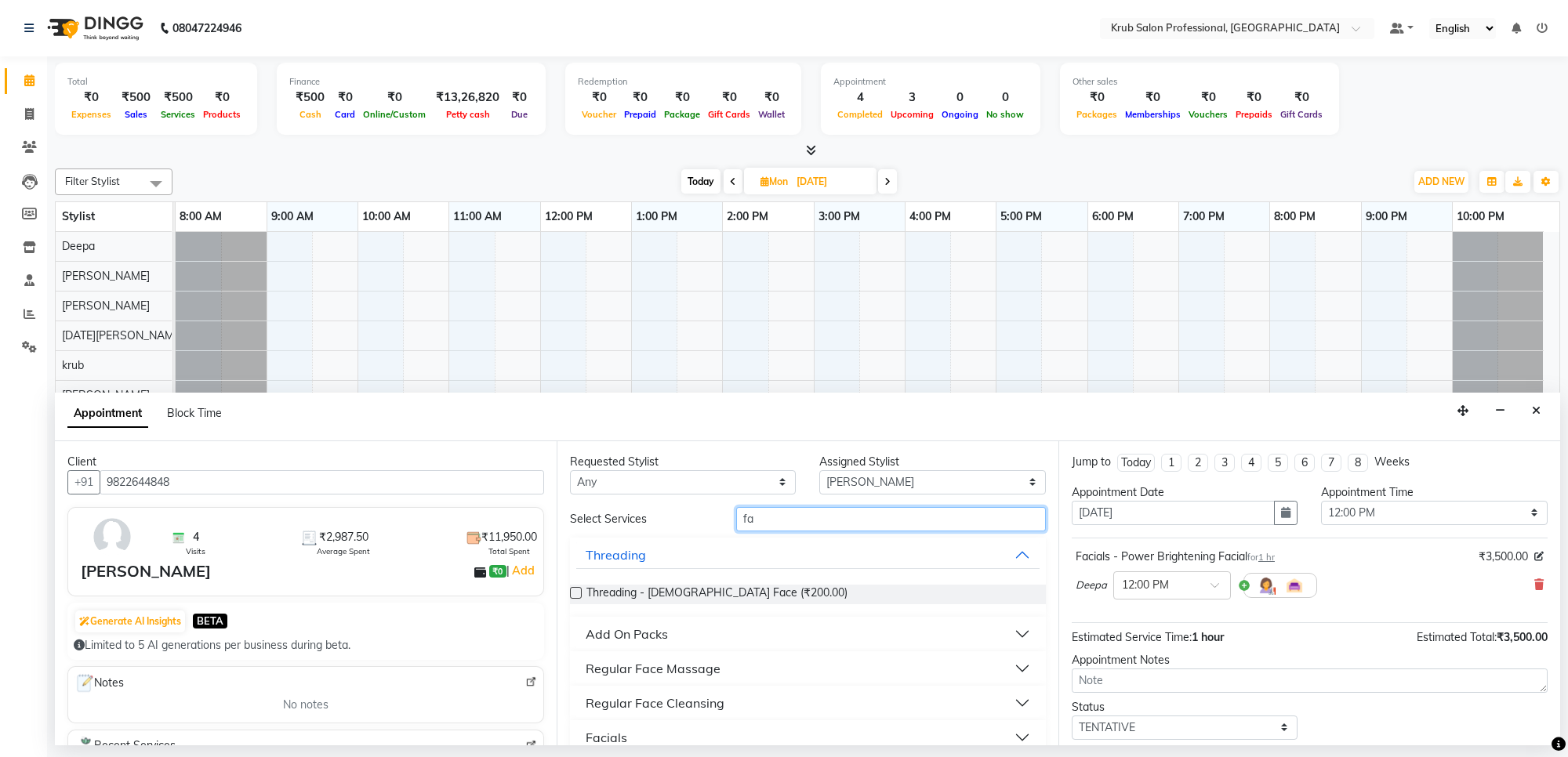
type input "f"
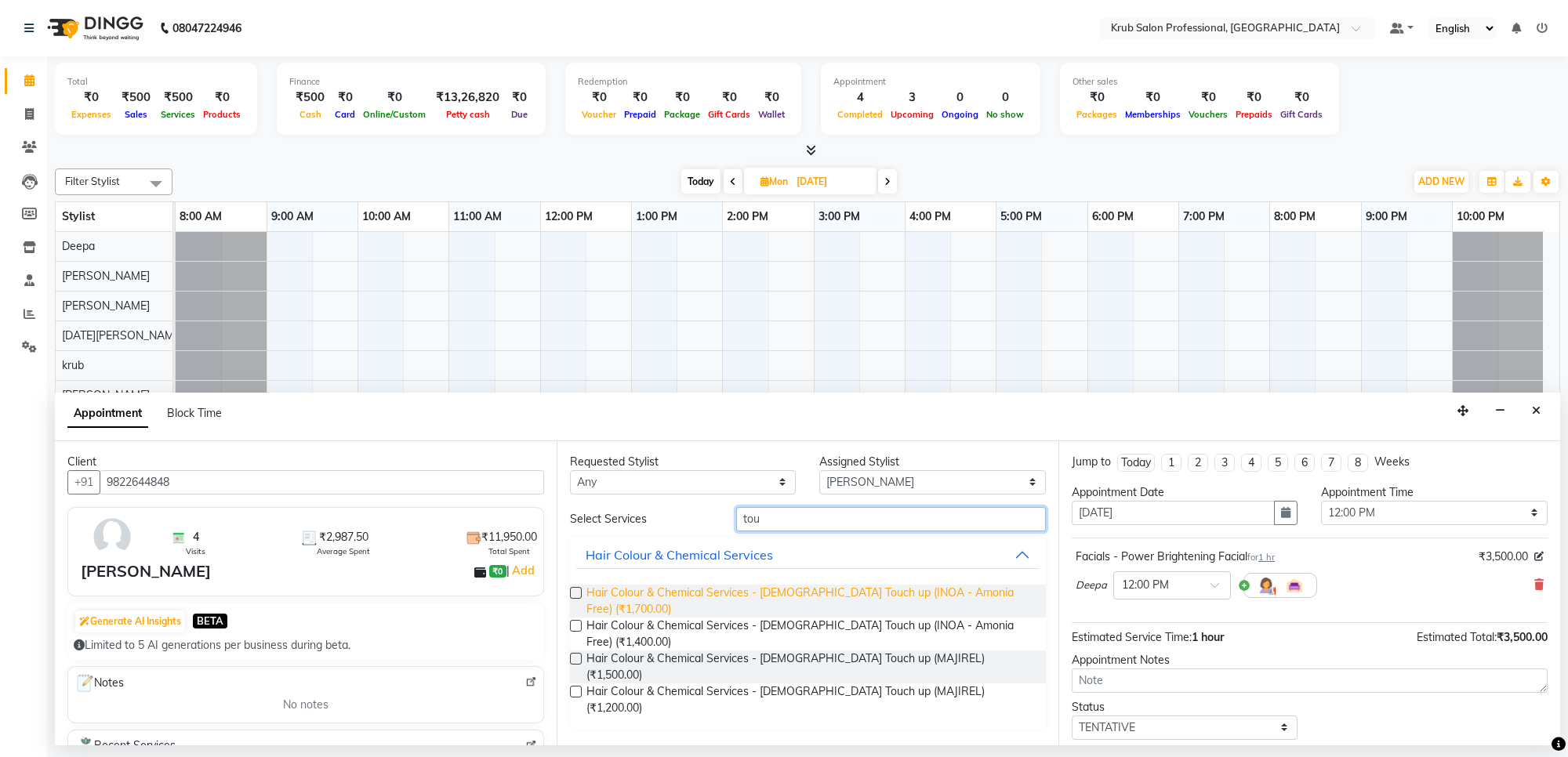
type input "tou"
click at [852, 589] on span "Hair Colour & Chemical Services - female Touch up (INOA - Amonia Free) (₹1,700.…" at bounding box center [810, 601] width 447 height 33
checkbox input "false"
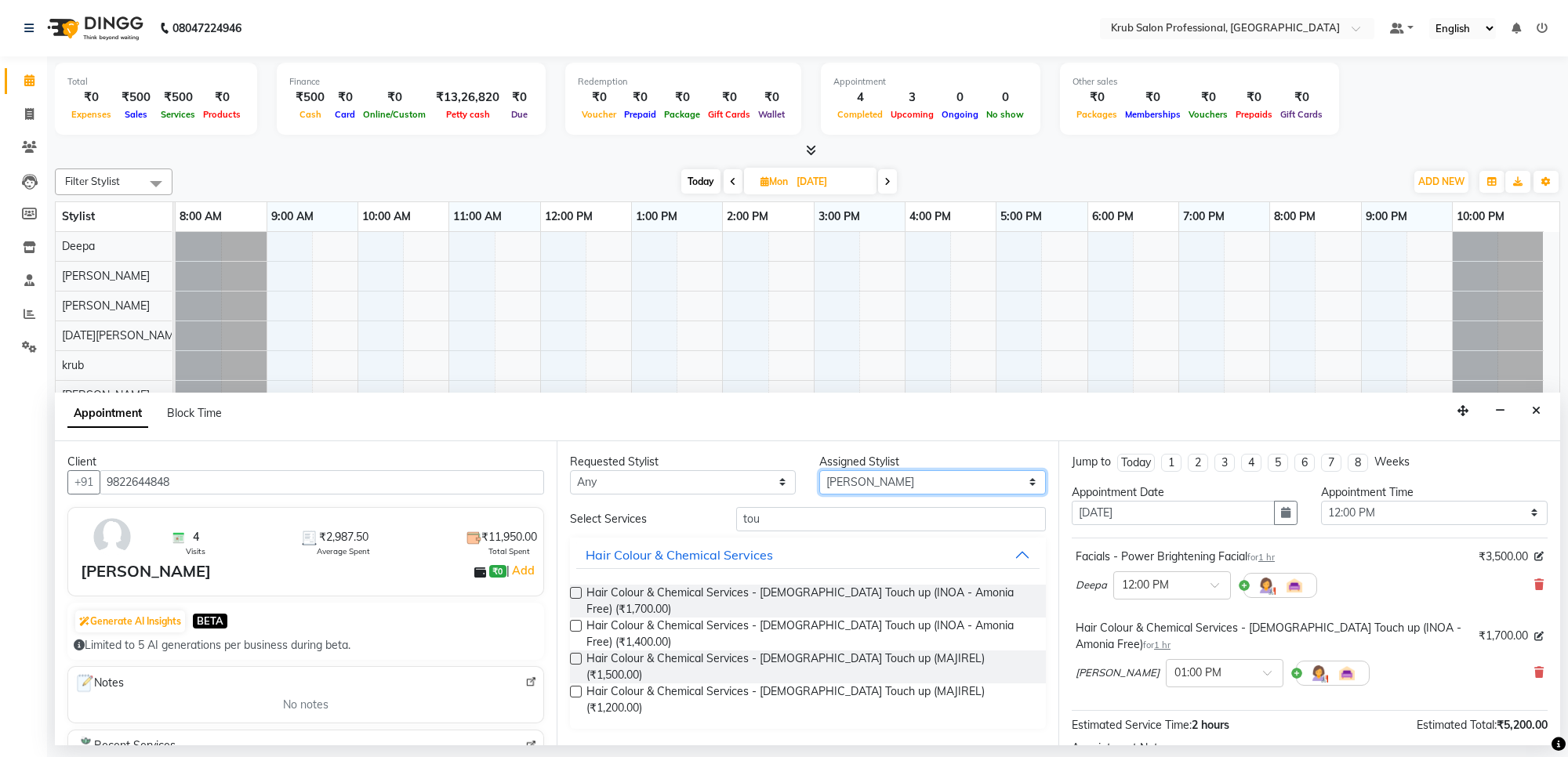
click at [888, 483] on select "Select Deepa [DATE][PERSON_NAME] [PERSON_NAME] [PERSON_NAME] Sumit [PERSON_NAME]" at bounding box center [932, 483] width 225 height 24
select select "66022"
click at [819, 471] on select "Select Deepa [DATE][PERSON_NAME] [PERSON_NAME] [PERSON_NAME] Sumit [PERSON_NAME]" at bounding box center [932, 483] width 225 height 24
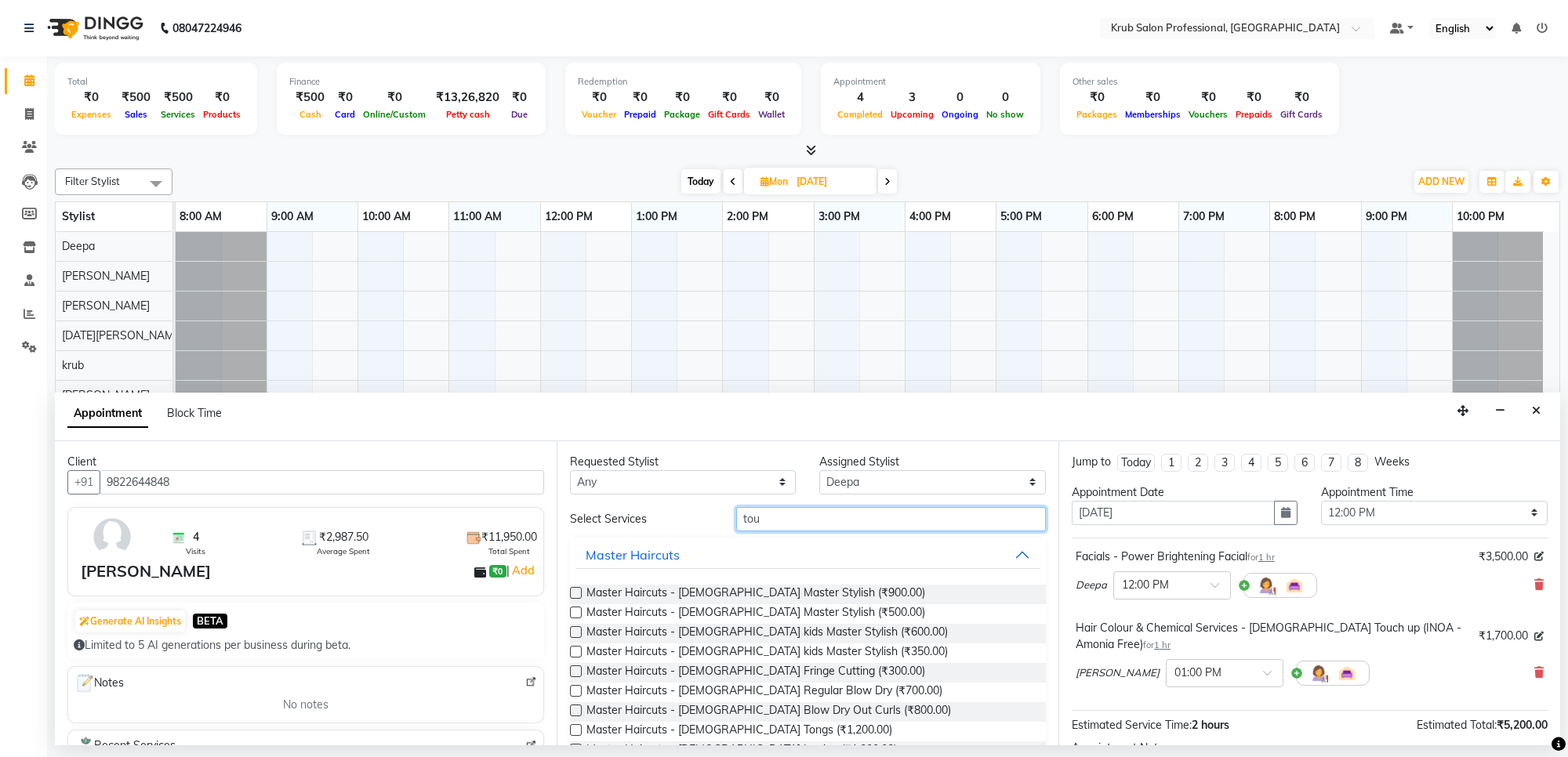
click at [784, 523] on input "tou" at bounding box center [891, 520] width 310 height 24
type input "t"
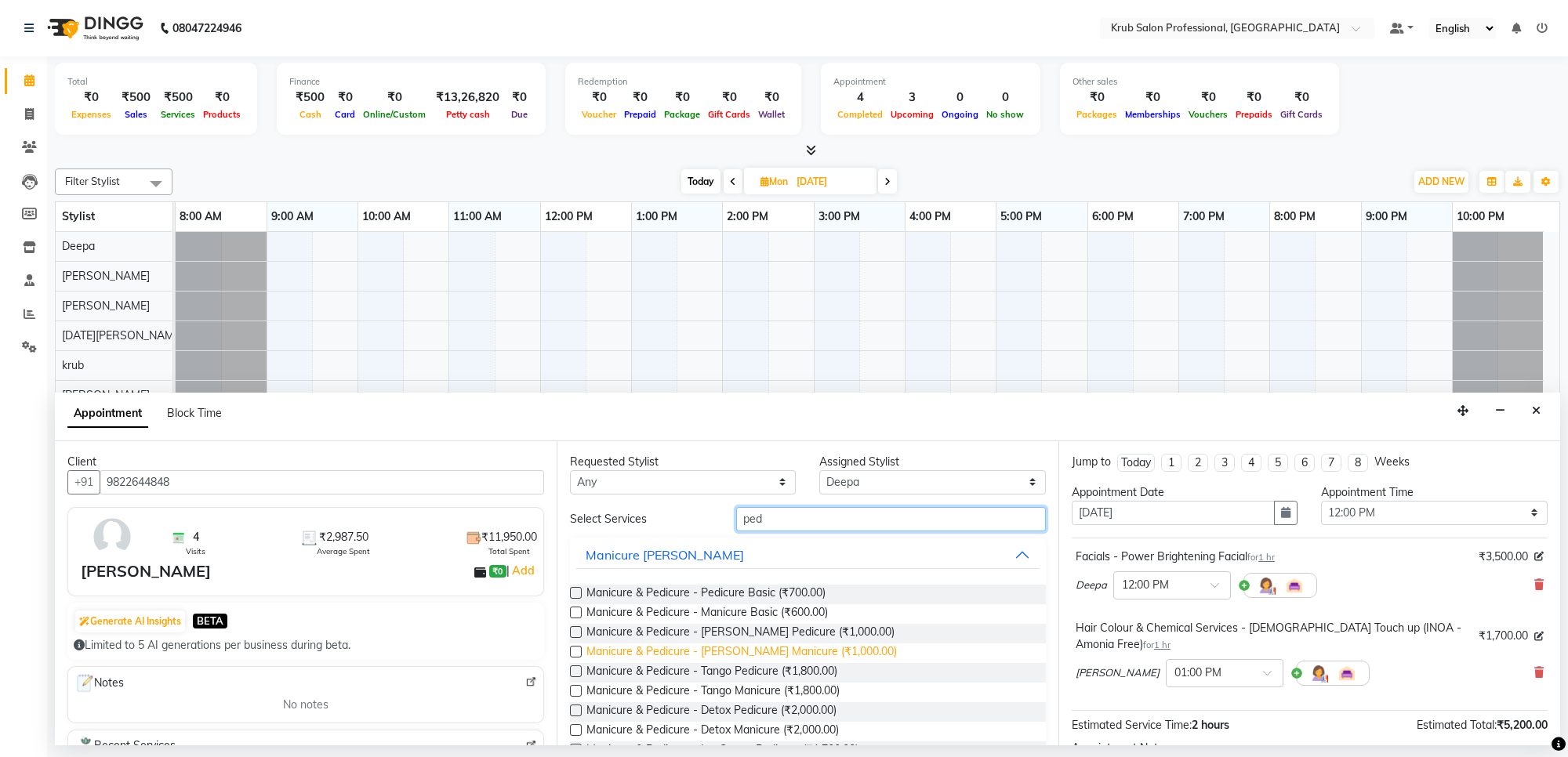
type input "ped"
click at [739, 653] on span "Manicure & Pedicure - LYN Manicure (₹1,000.00)" at bounding box center [741, 653] width 311 height 20
checkbox input "false"
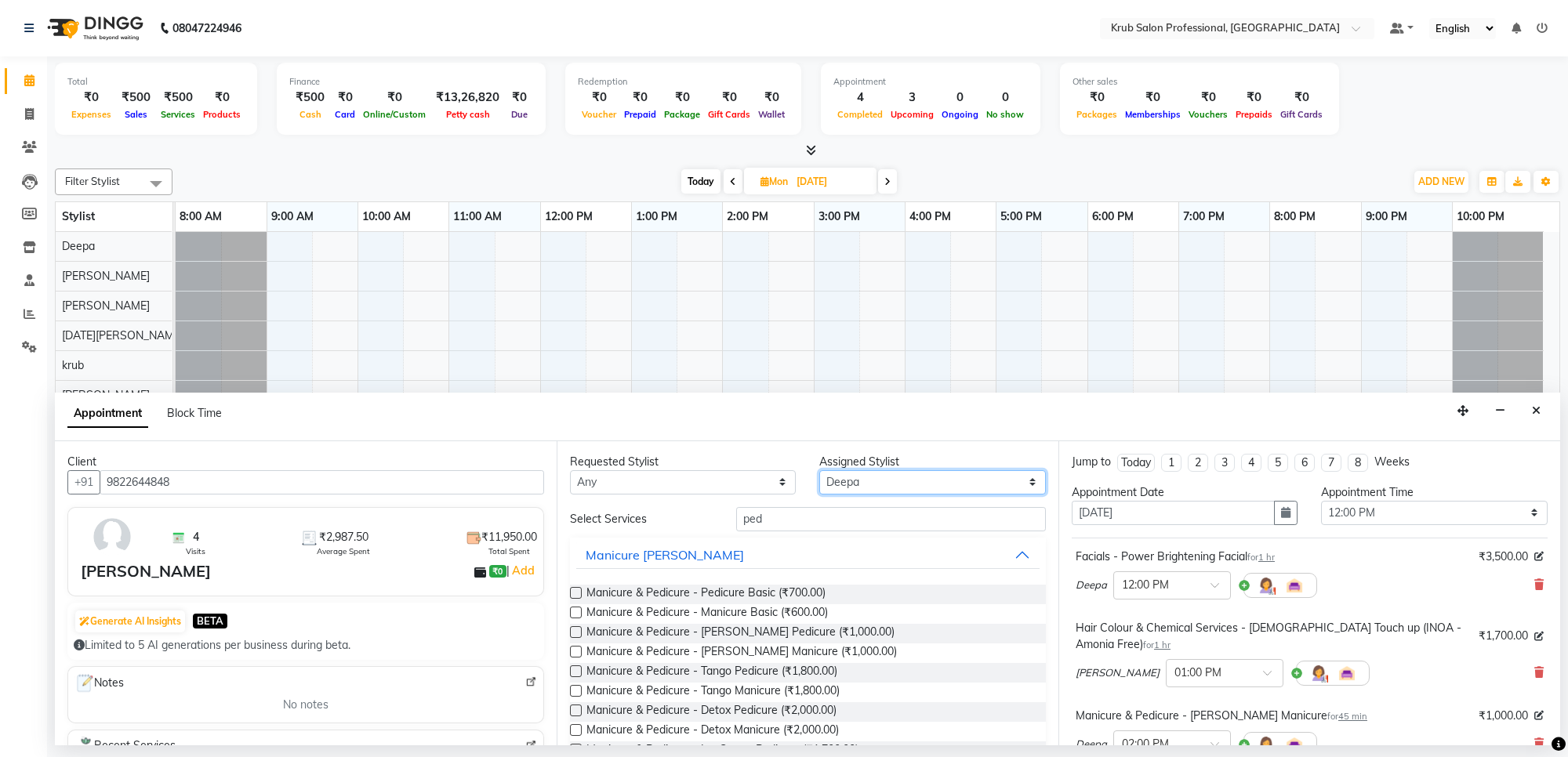
click at [915, 483] on select "Select Deepa [DATE][PERSON_NAME] [PERSON_NAME] [PERSON_NAME] Sumit [PERSON_NAME]" at bounding box center [932, 483] width 225 height 24
select select "68475"
click at [819, 471] on select "Select Deepa [DATE][PERSON_NAME] [PERSON_NAME] [PERSON_NAME] Sumit [PERSON_NAME]" at bounding box center [932, 483] width 225 height 24
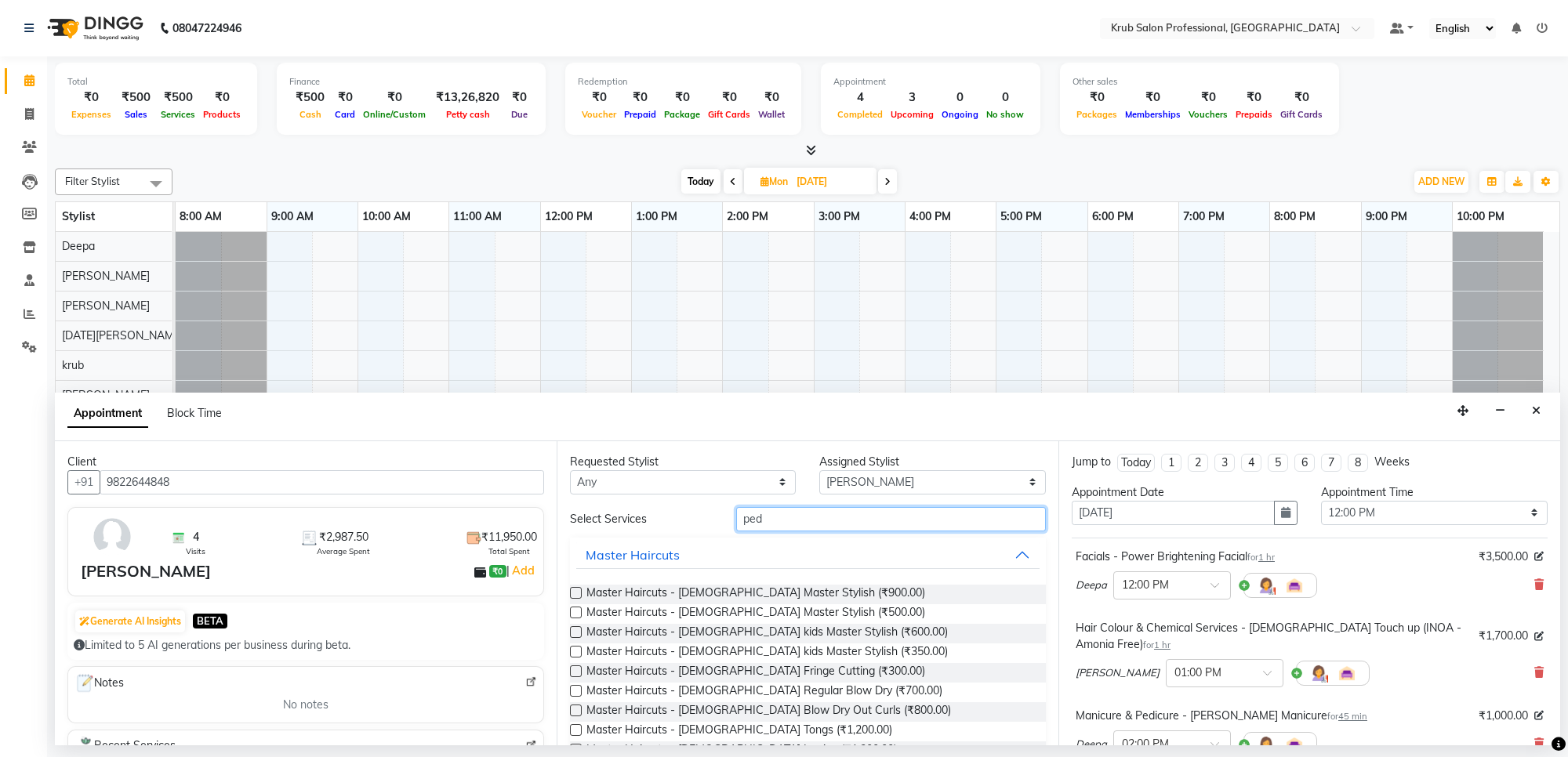
click at [775, 518] on input "ped" at bounding box center [891, 520] width 310 height 24
type input "p"
type input "ped"
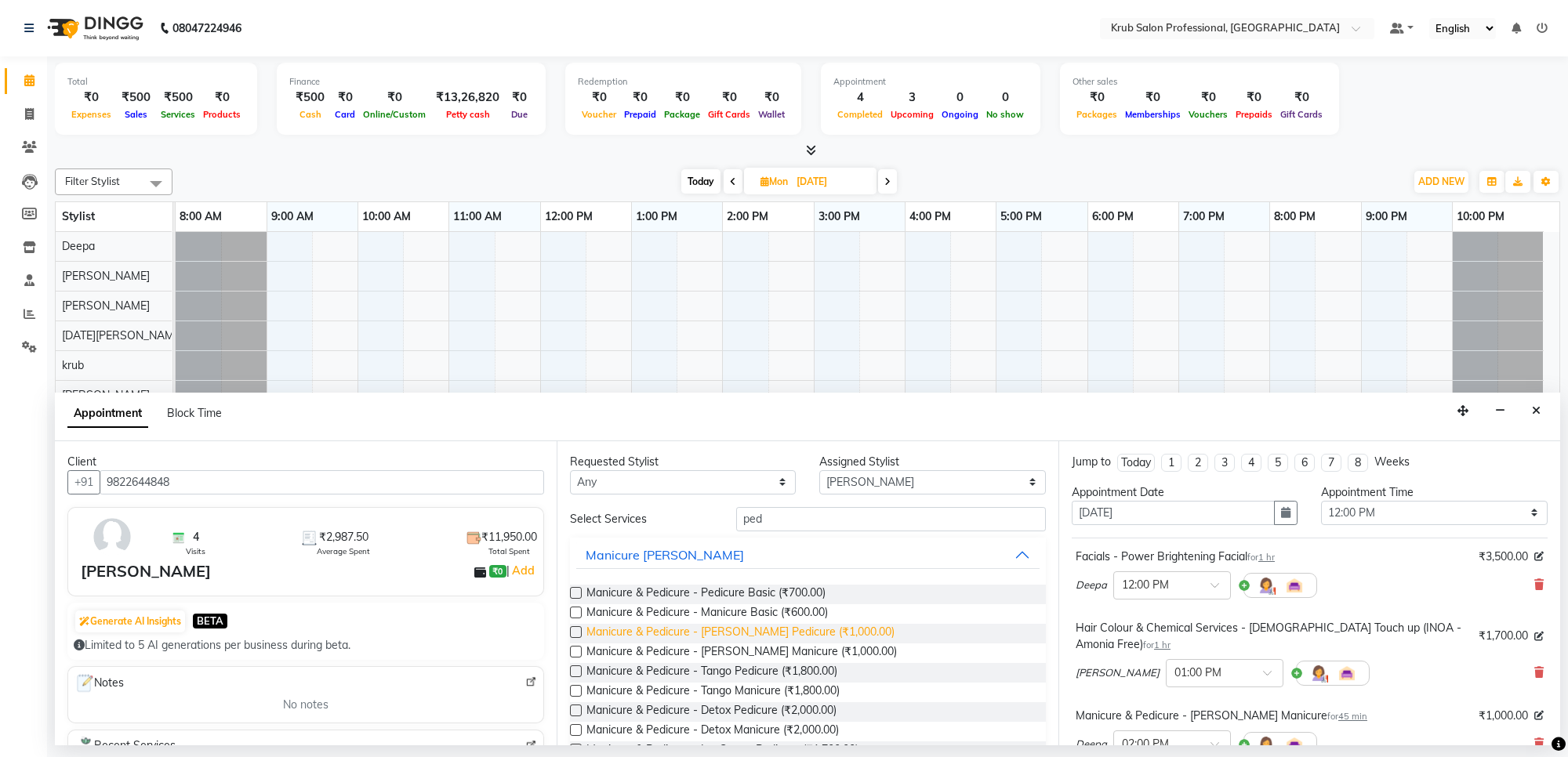
click at [766, 629] on span "Manicure & Pedicure - LYN Pedicure (₹1,000.00)" at bounding box center [741, 634] width 308 height 20
checkbox input "false"
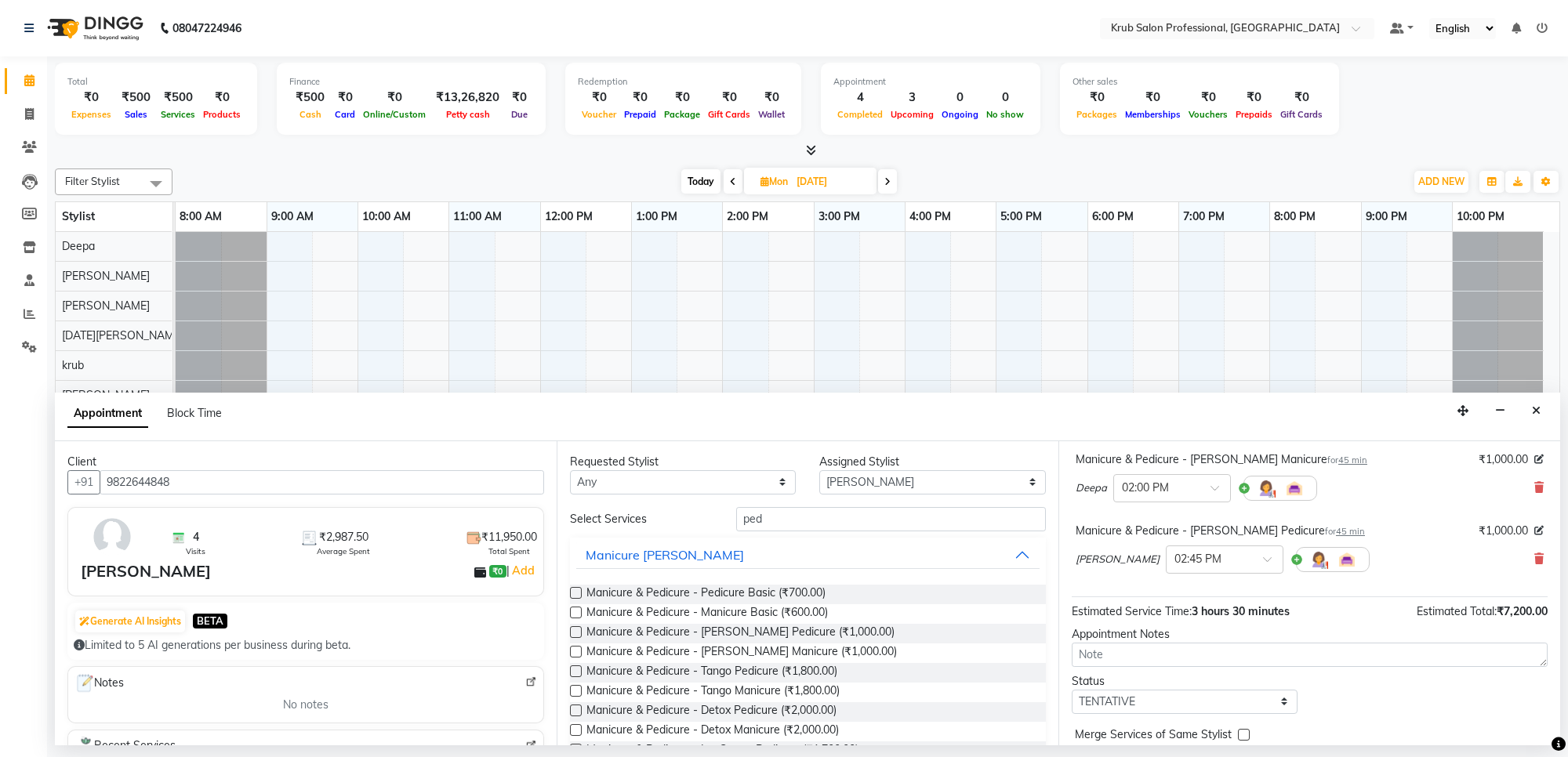
scroll to position [325, 0]
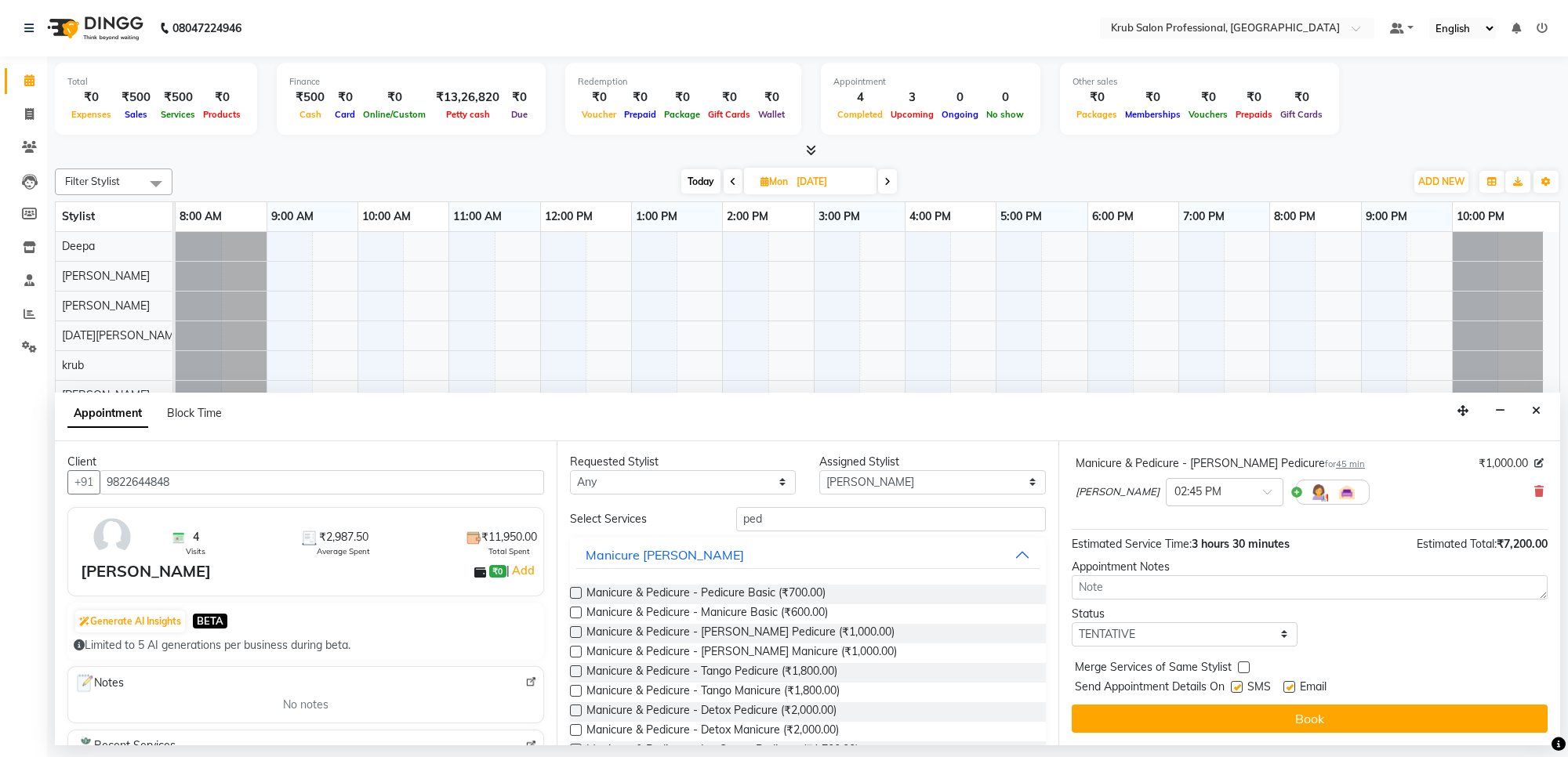
click at [1289, 685] on label at bounding box center [1289, 687] width 12 height 12
click at [1289, 685] on input "checkbox" at bounding box center [1288, 689] width 10 height 10
checkbox input "false"
click at [1215, 631] on select "Select TENTATIVE CONFIRM UPCOMING" at bounding box center [1184, 635] width 225 height 24
select select "confirm booking"
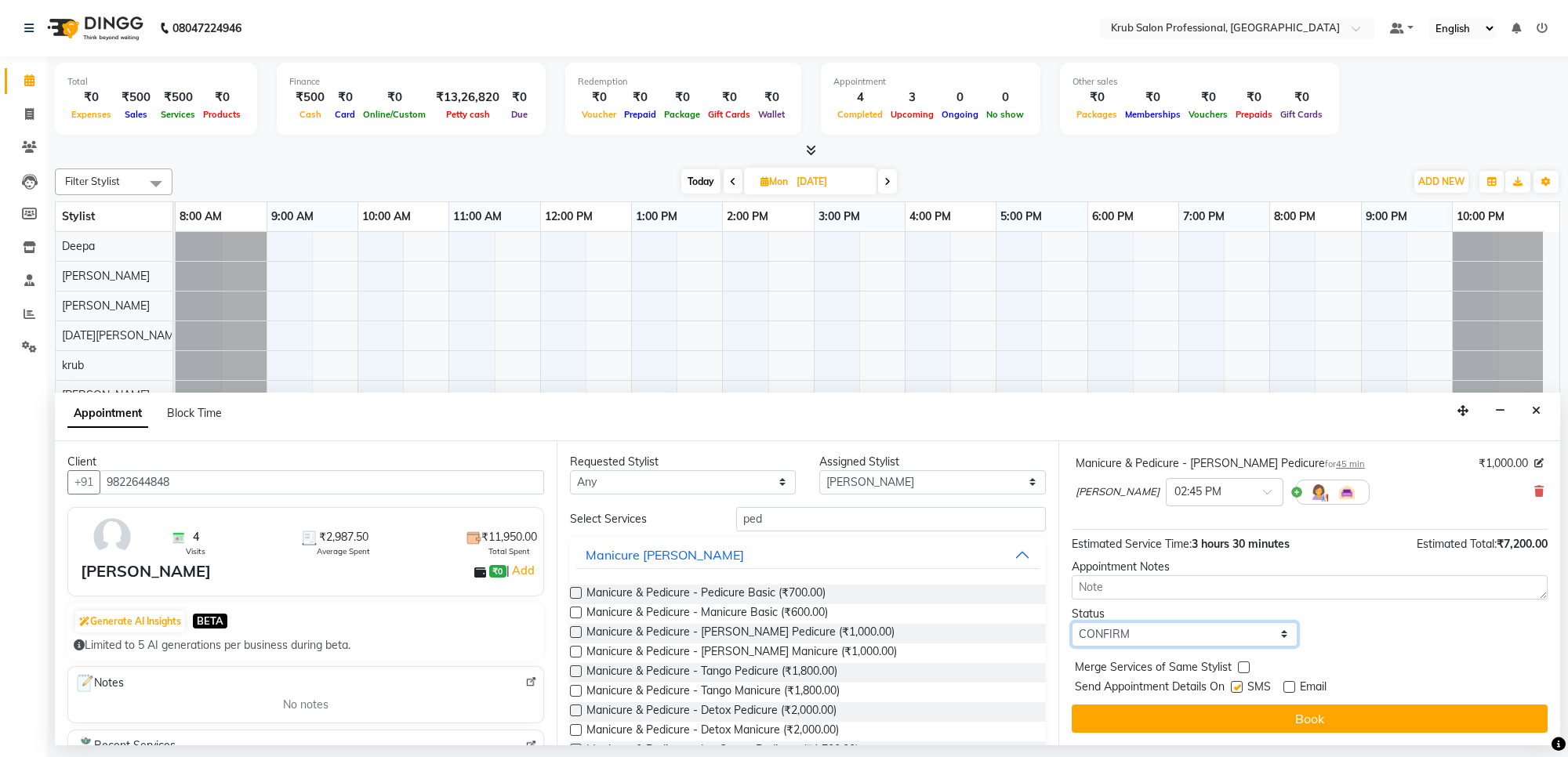
click at [1072, 623] on select "Select TENTATIVE CONFIRM UPCOMING" at bounding box center [1184, 635] width 225 height 24
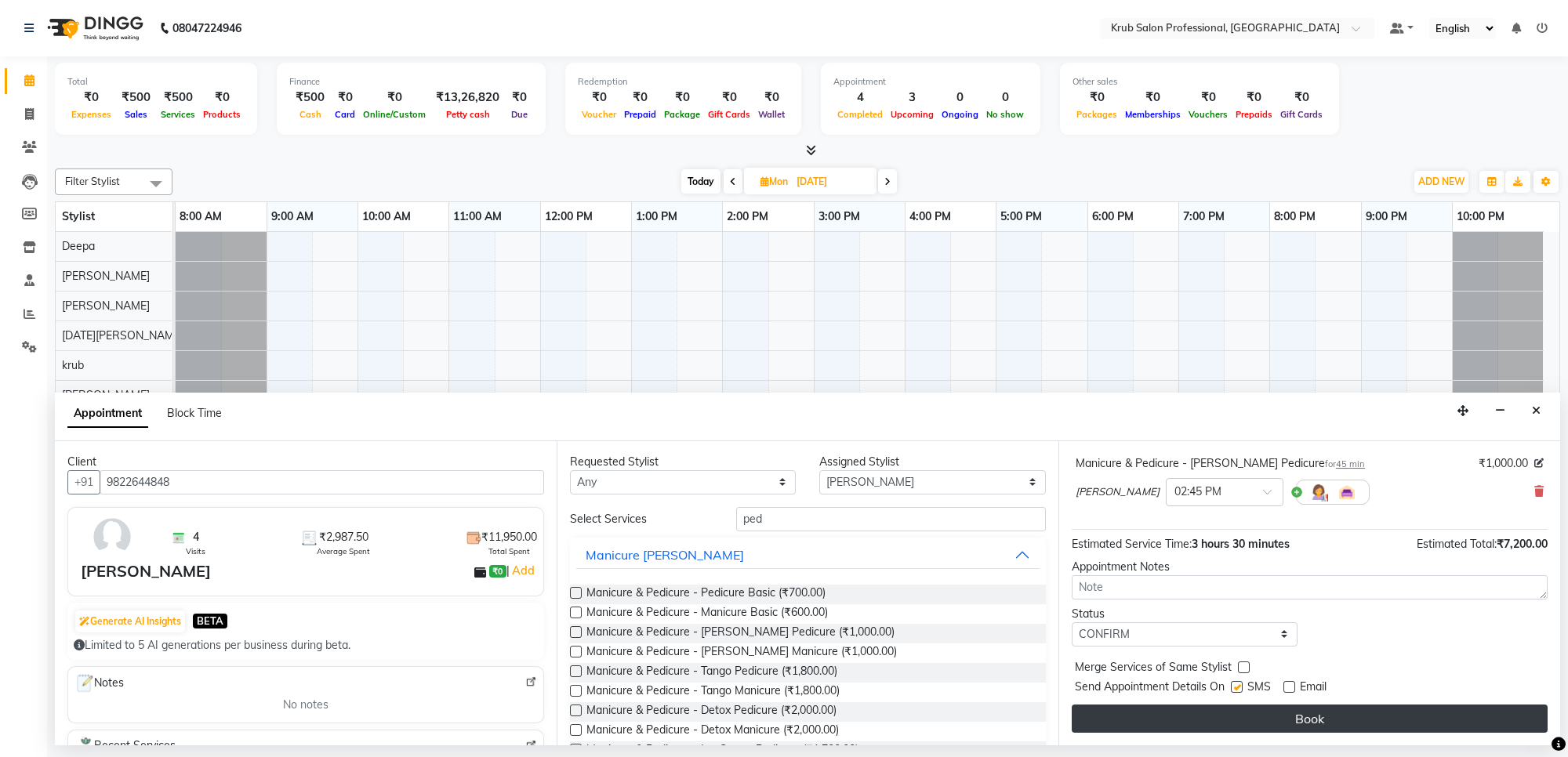
click at [1300, 717] on button "Book" at bounding box center [1309, 718] width 476 height 28
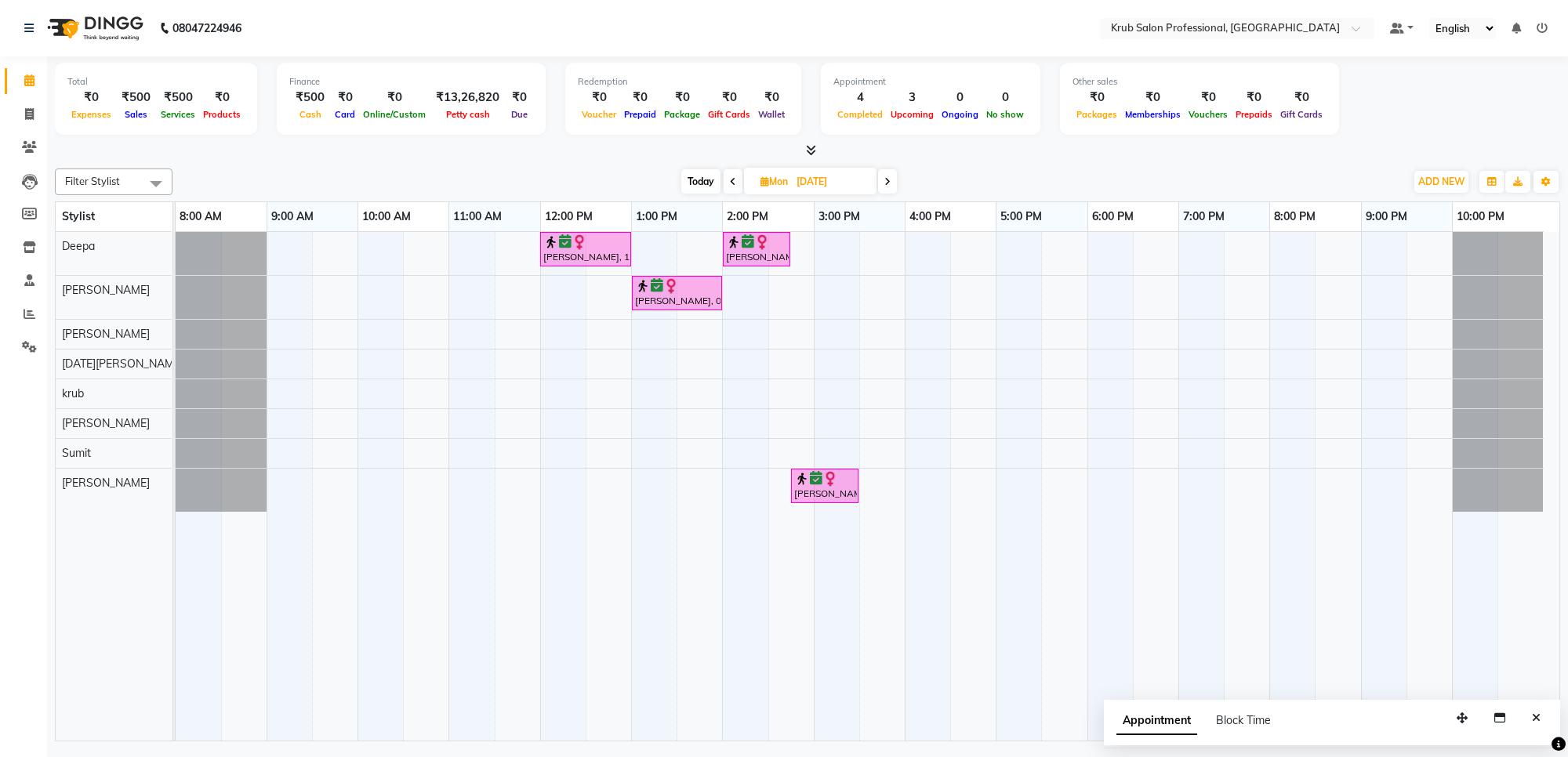
click at [730, 182] on icon at bounding box center [733, 182] width 6 height 9
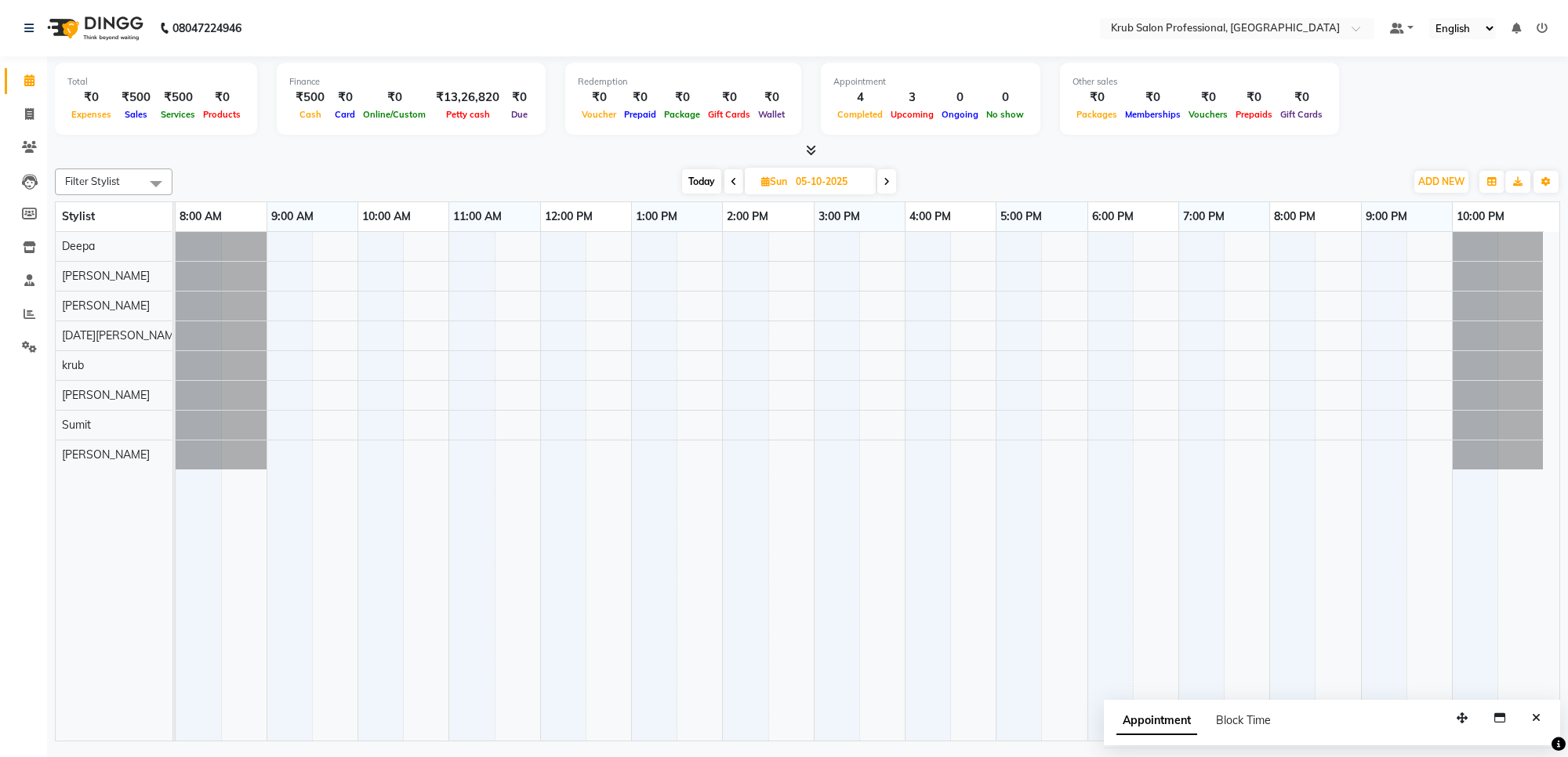
click at [728, 182] on span at bounding box center [734, 182] width 19 height 24
type input "04-10-2025"
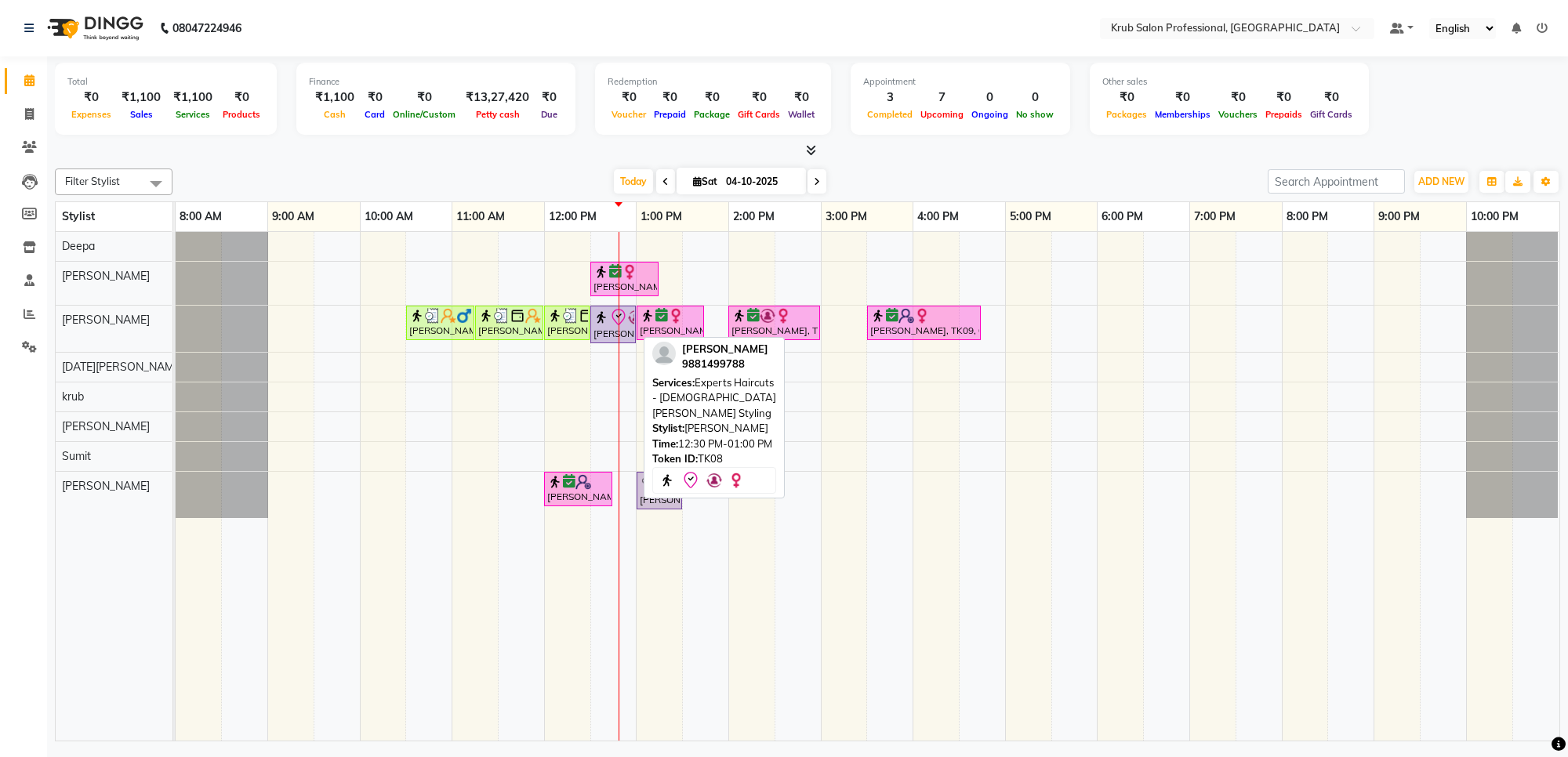
click at [600, 327] on div "[PERSON_NAME], TK08, 12:30 PM-01:00 PM, Experts Haircuts - [DEMOGRAPHIC_DATA] […" at bounding box center [612, 324] width 42 height 33
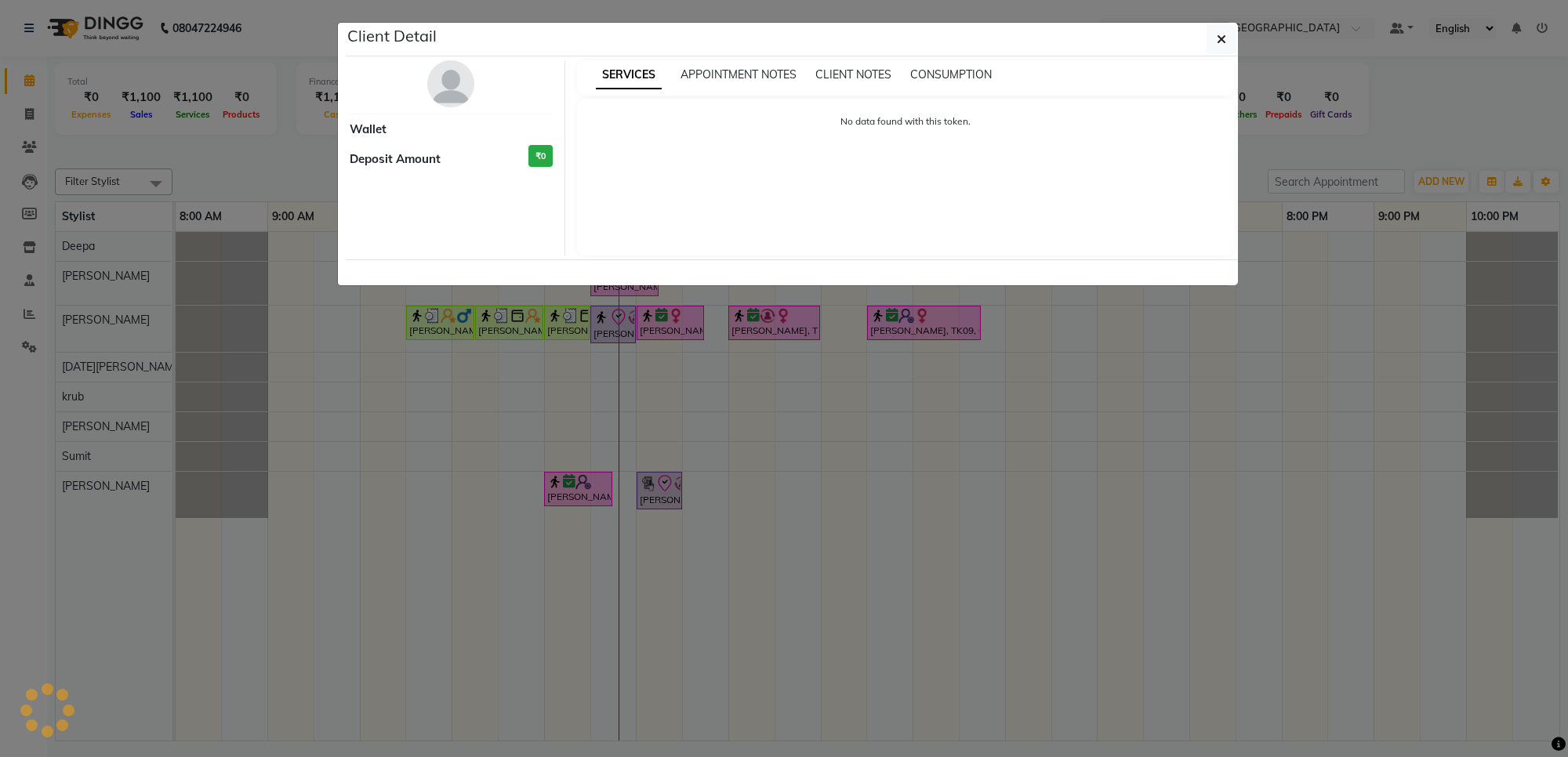
select select "8"
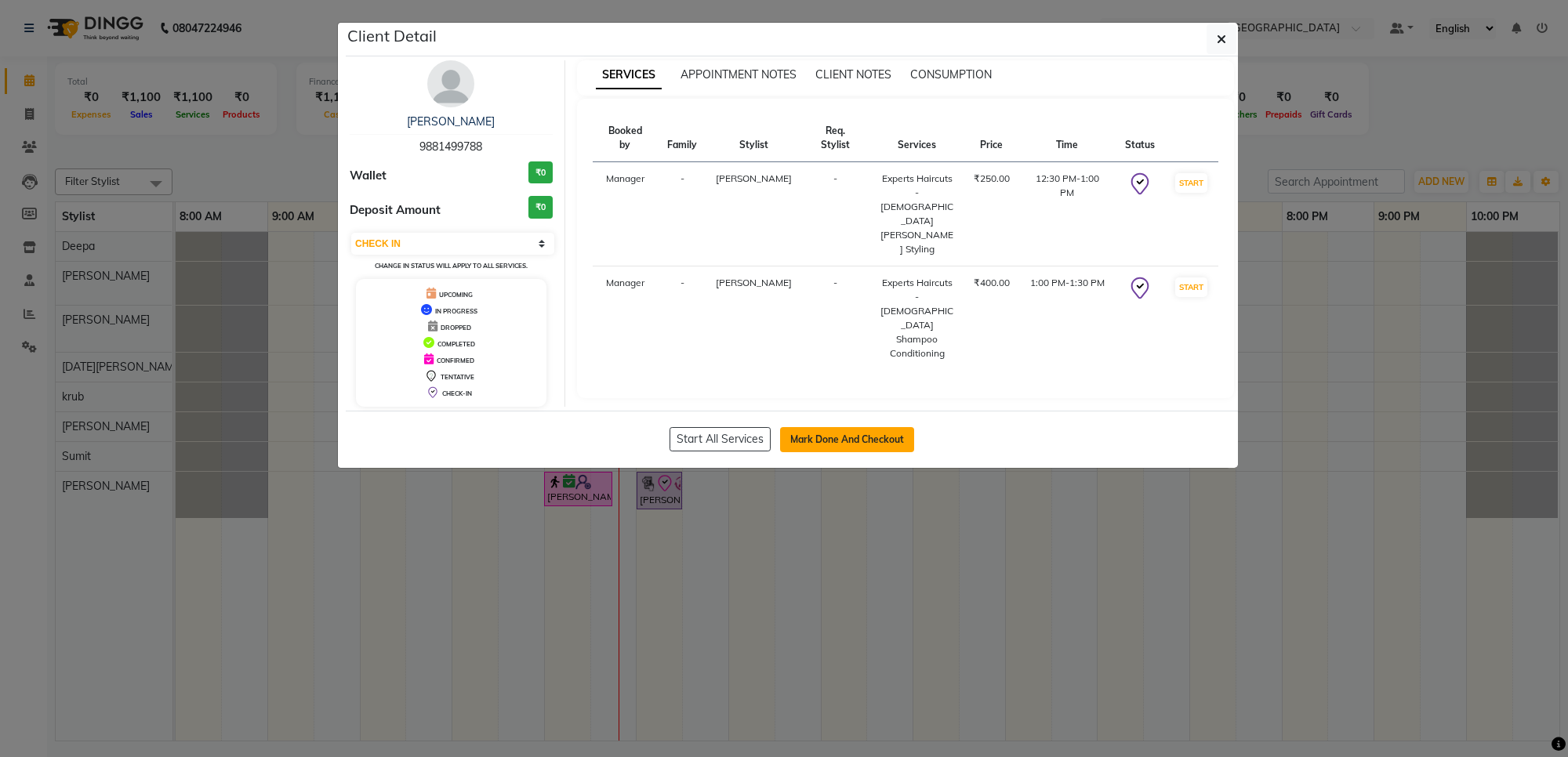
click at [881, 441] on button "Mark Done And Checkout" at bounding box center [847, 440] width 134 height 25
select select "7490"
select select "service"
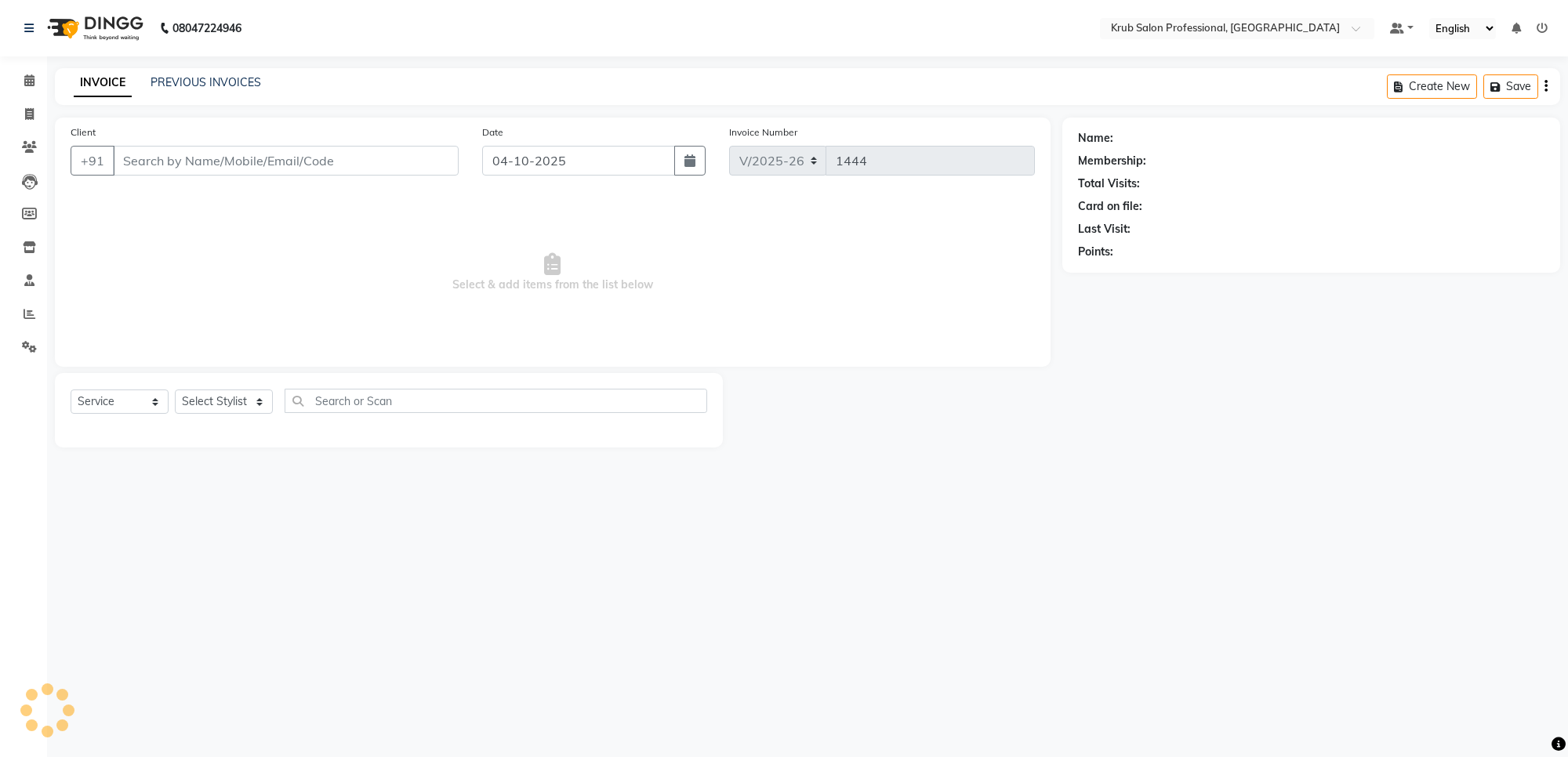
type input "9881499788"
select select "68475"
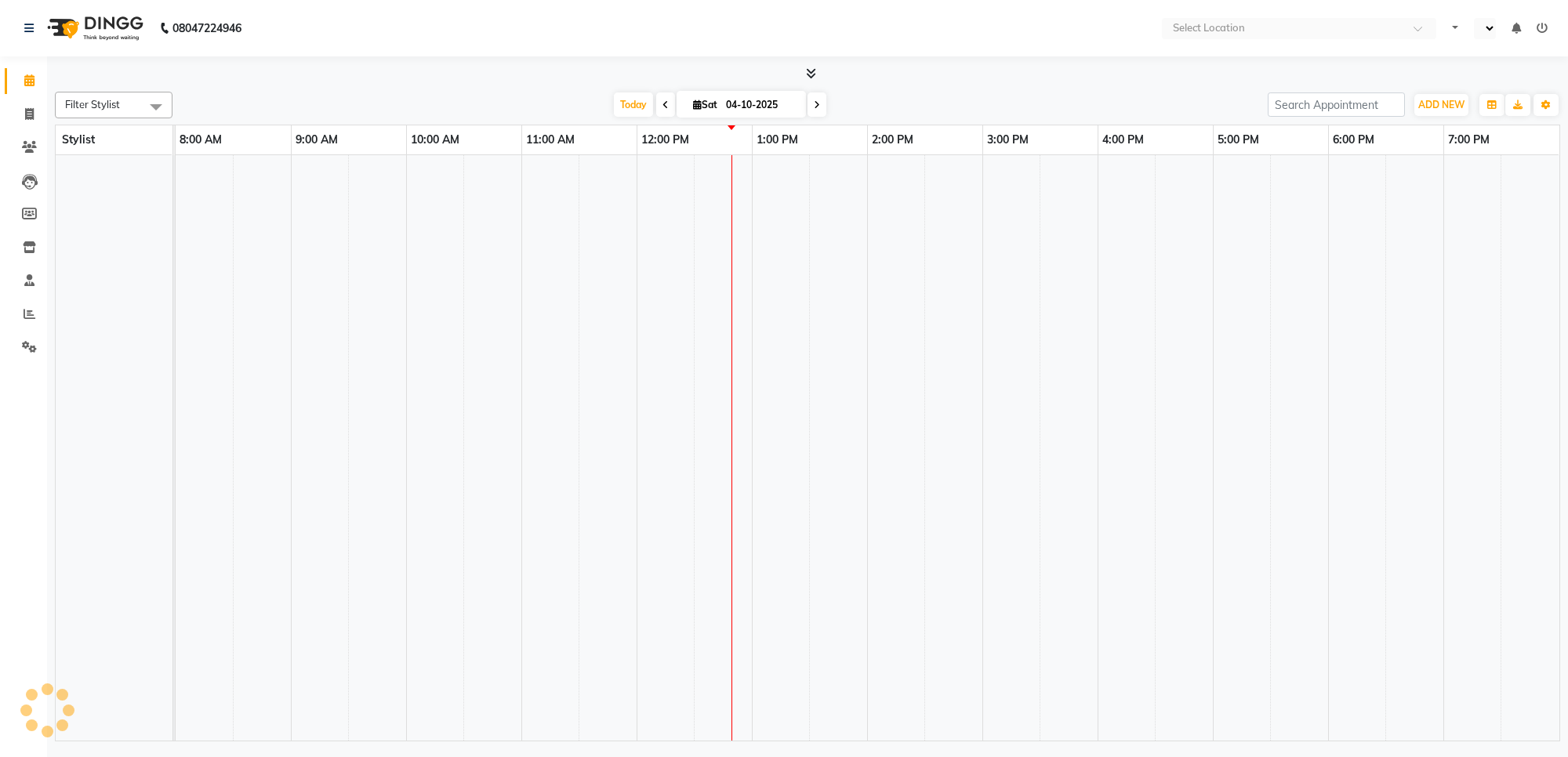
select select "en"
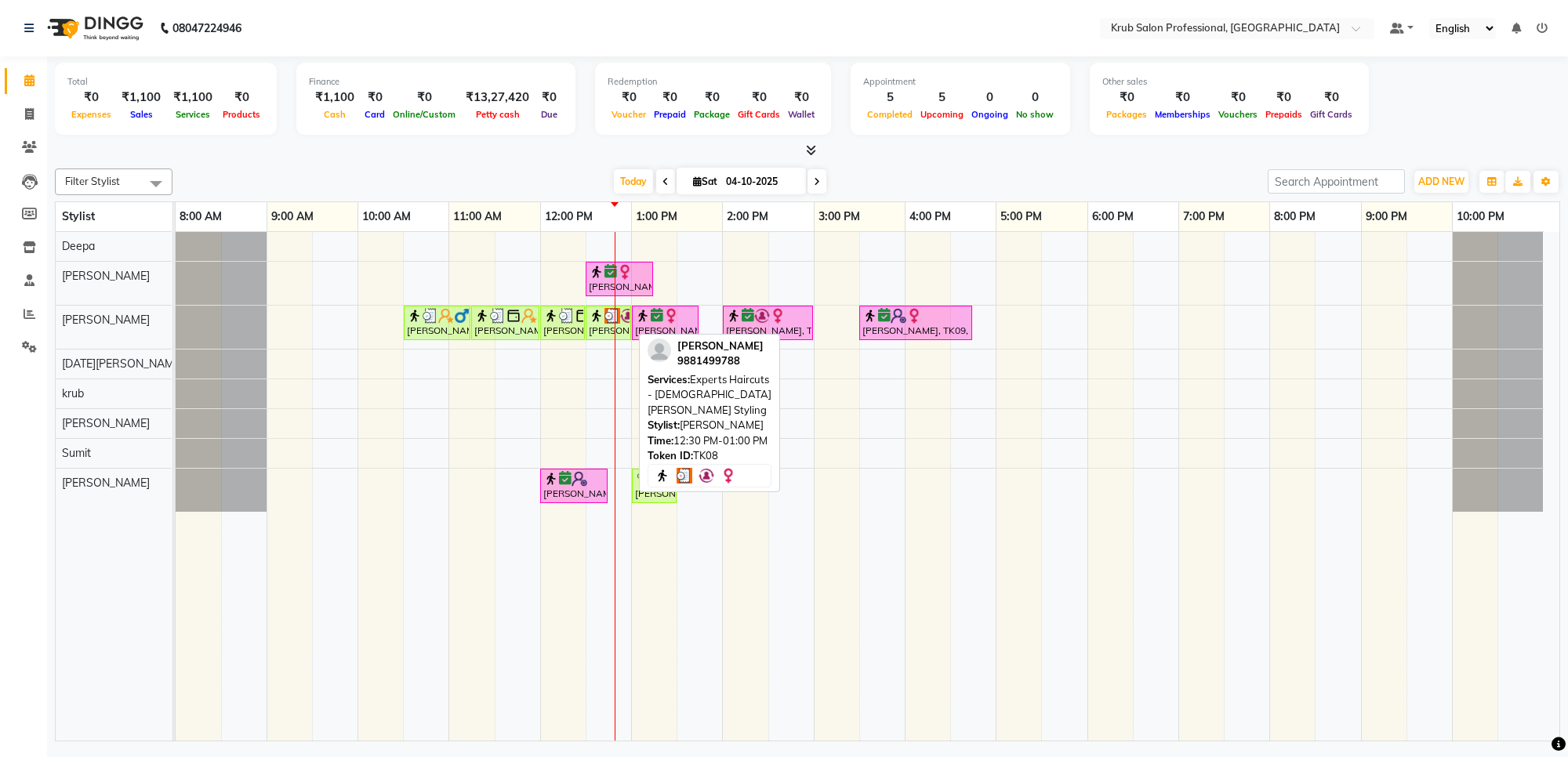
click at [604, 323] on div "[PERSON_NAME], TK08, 12:30 PM-01:00 PM, Experts Haircuts - [DEMOGRAPHIC_DATA] […" at bounding box center [608, 323] width 42 height 30
select select "3"
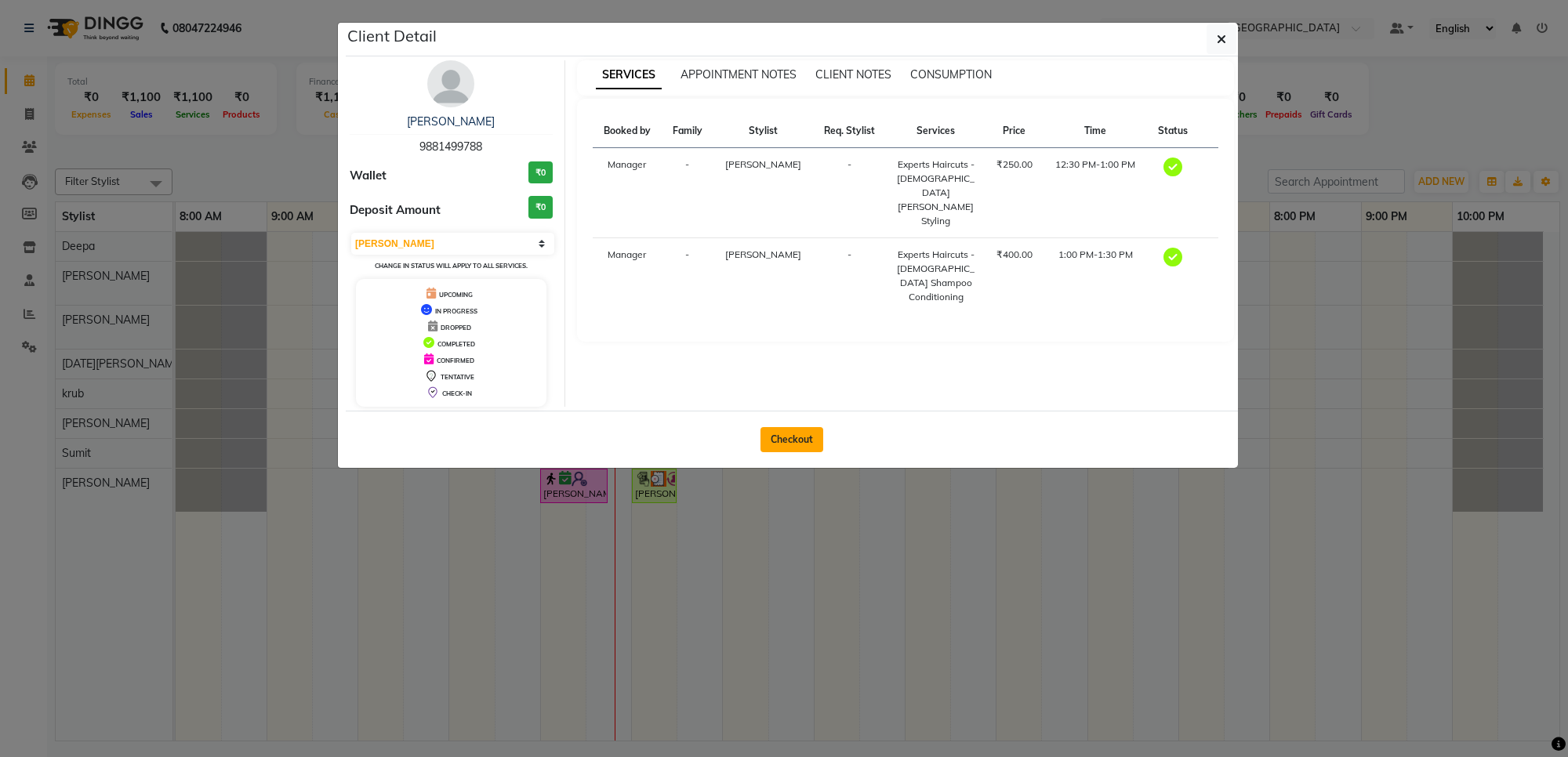
click at [789, 433] on button "Checkout" at bounding box center [791, 440] width 63 height 25
select select "service"
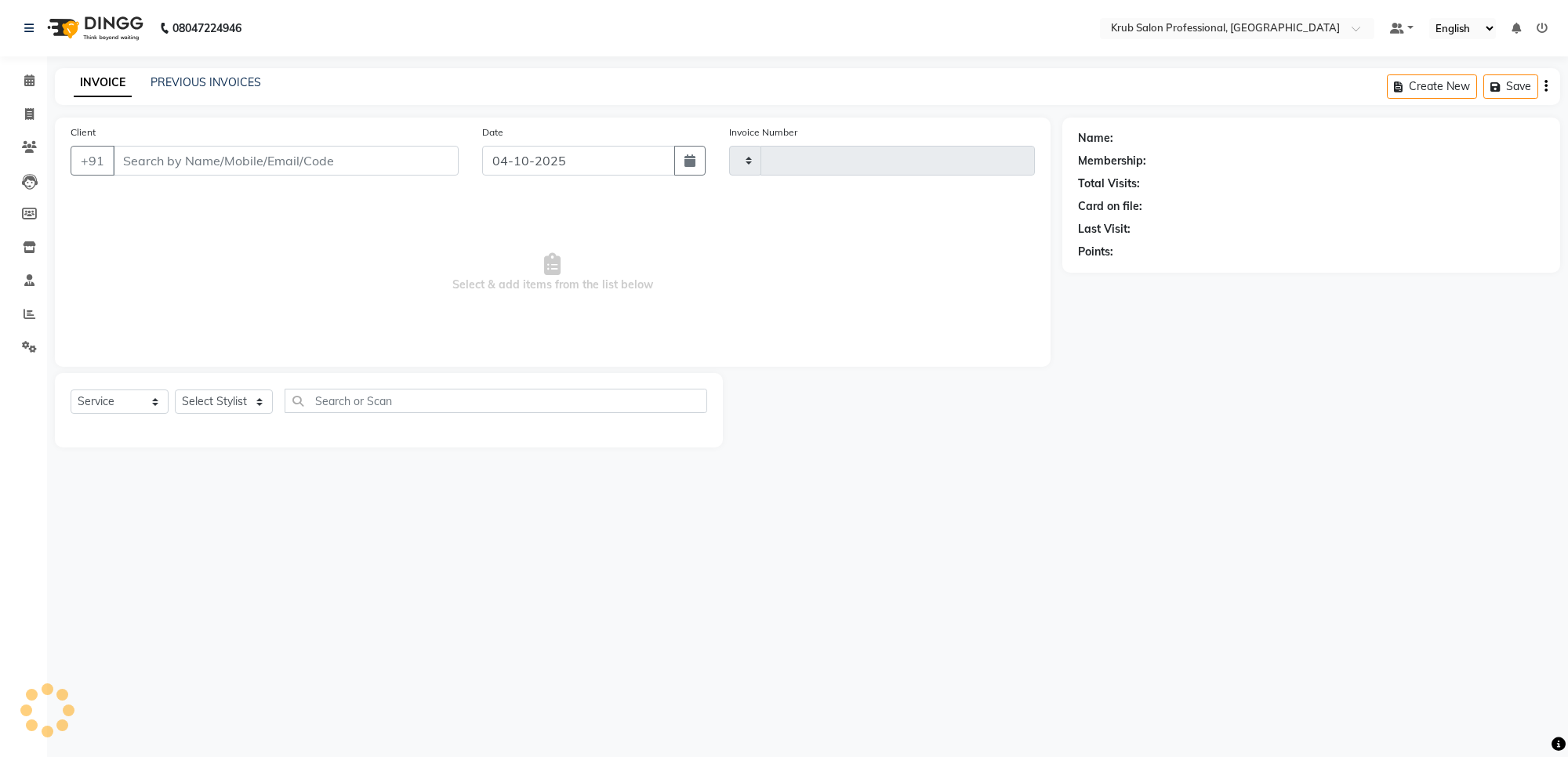
type input "1444"
select select "7490"
type input "9881499788"
select select "68475"
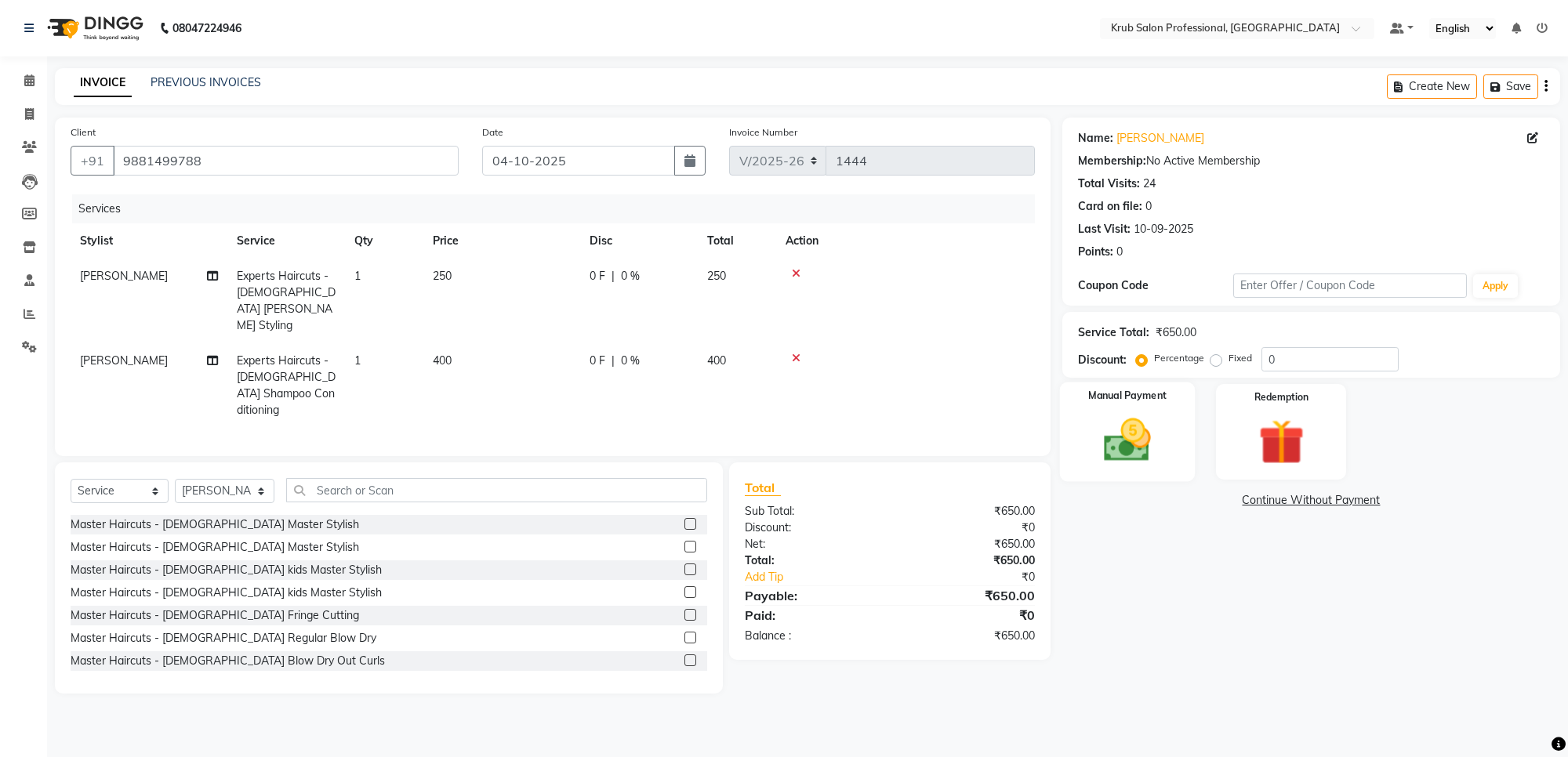
click at [1131, 455] on img at bounding box center [1127, 440] width 77 height 55
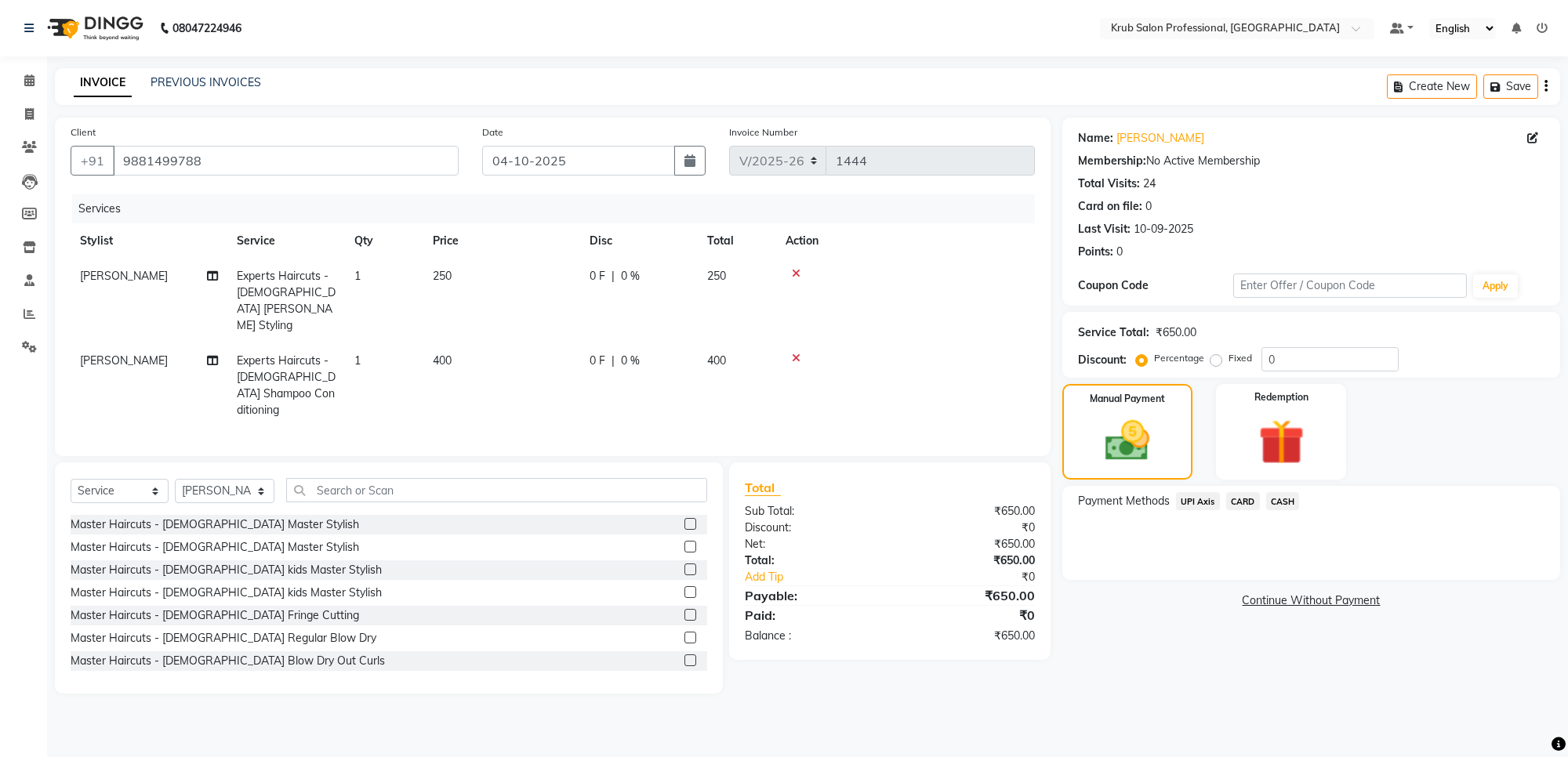
click at [1201, 501] on span "UPI Axis" at bounding box center [1197, 501] width 44 height 18
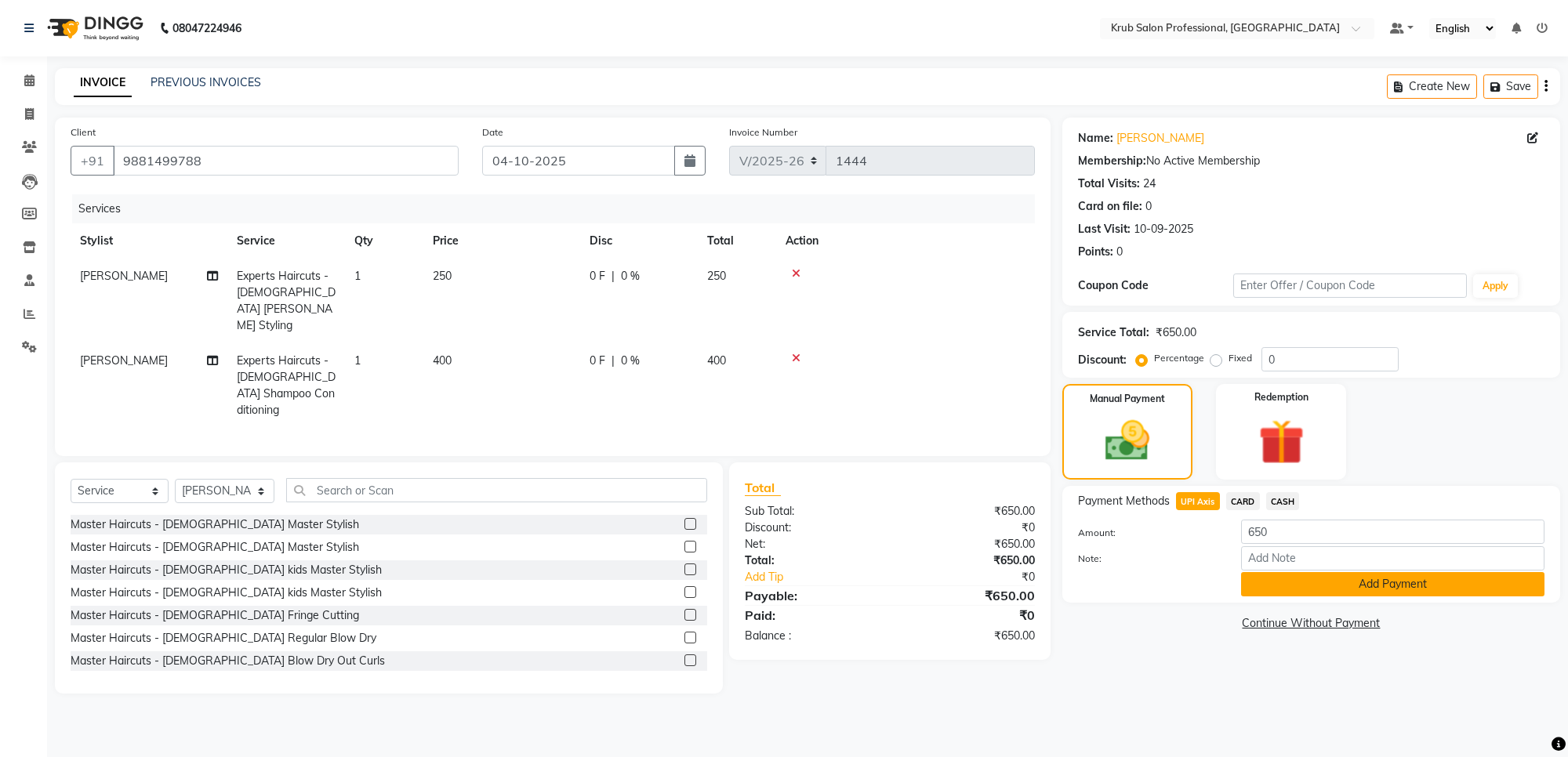
click at [1341, 585] on button "Add Payment" at bounding box center [1393, 584] width 304 height 24
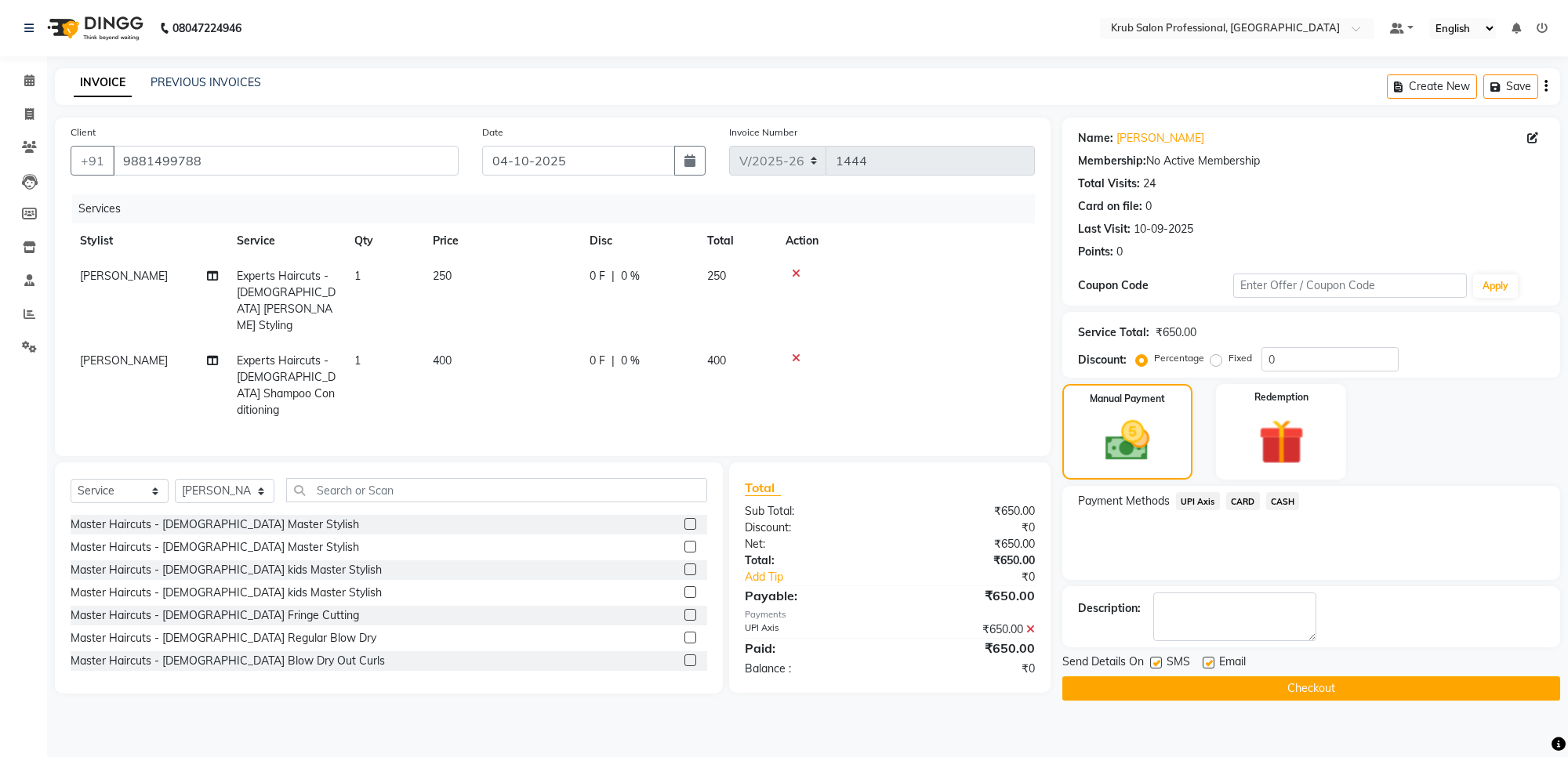
click at [1208, 661] on label at bounding box center [1208, 663] width 12 height 12
click at [1208, 661] on input "checkbox" at bounding box center [1208, 664] width 10 height 10
checkbox input "false"
click at [1215, 686] on button "Checkout" at bounding box center [1311, 689] width 498 height 24
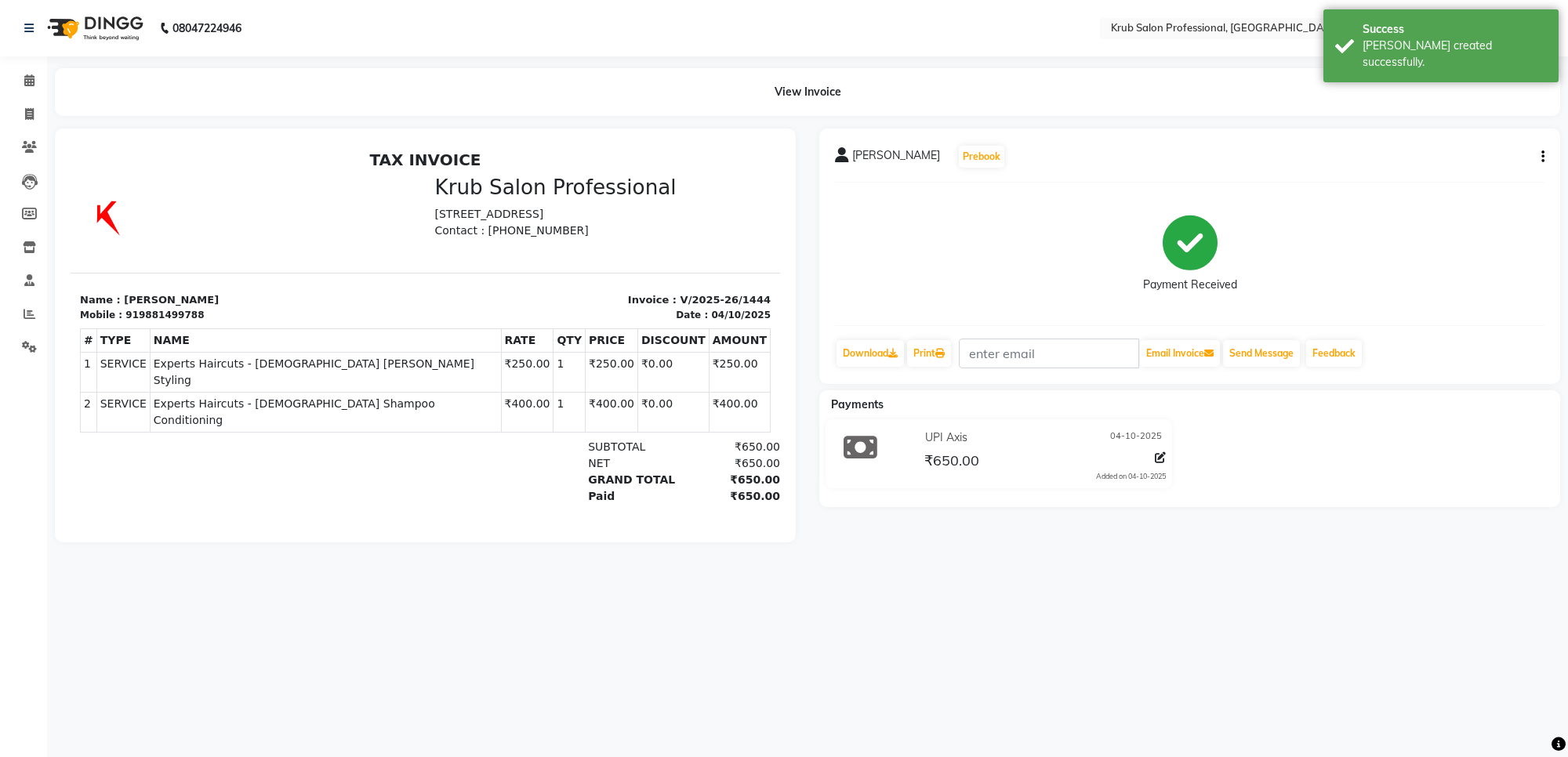
select select "service"
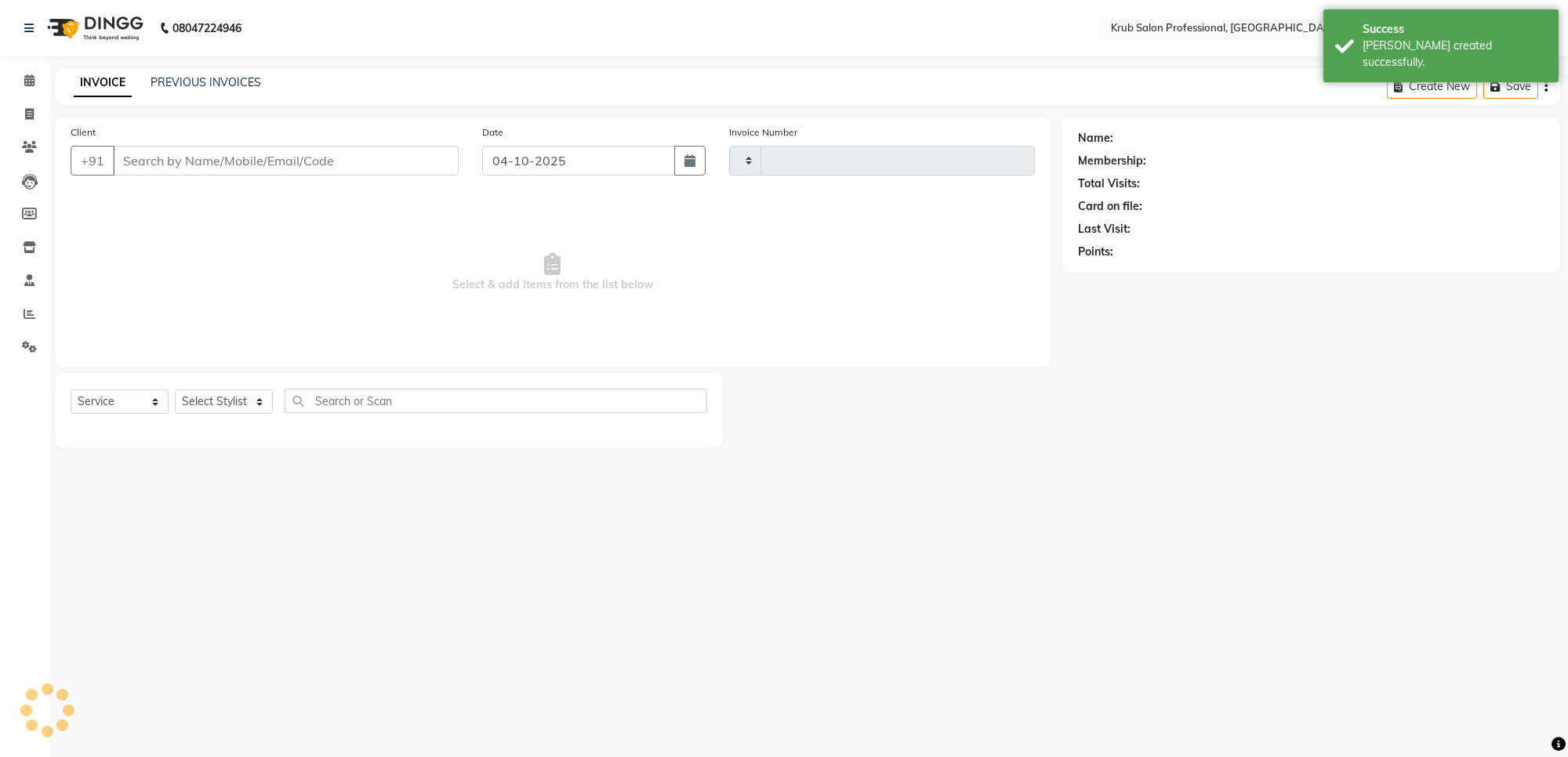
type input "1445"
select select "7490"
type input "9881499788"
select select "68475"
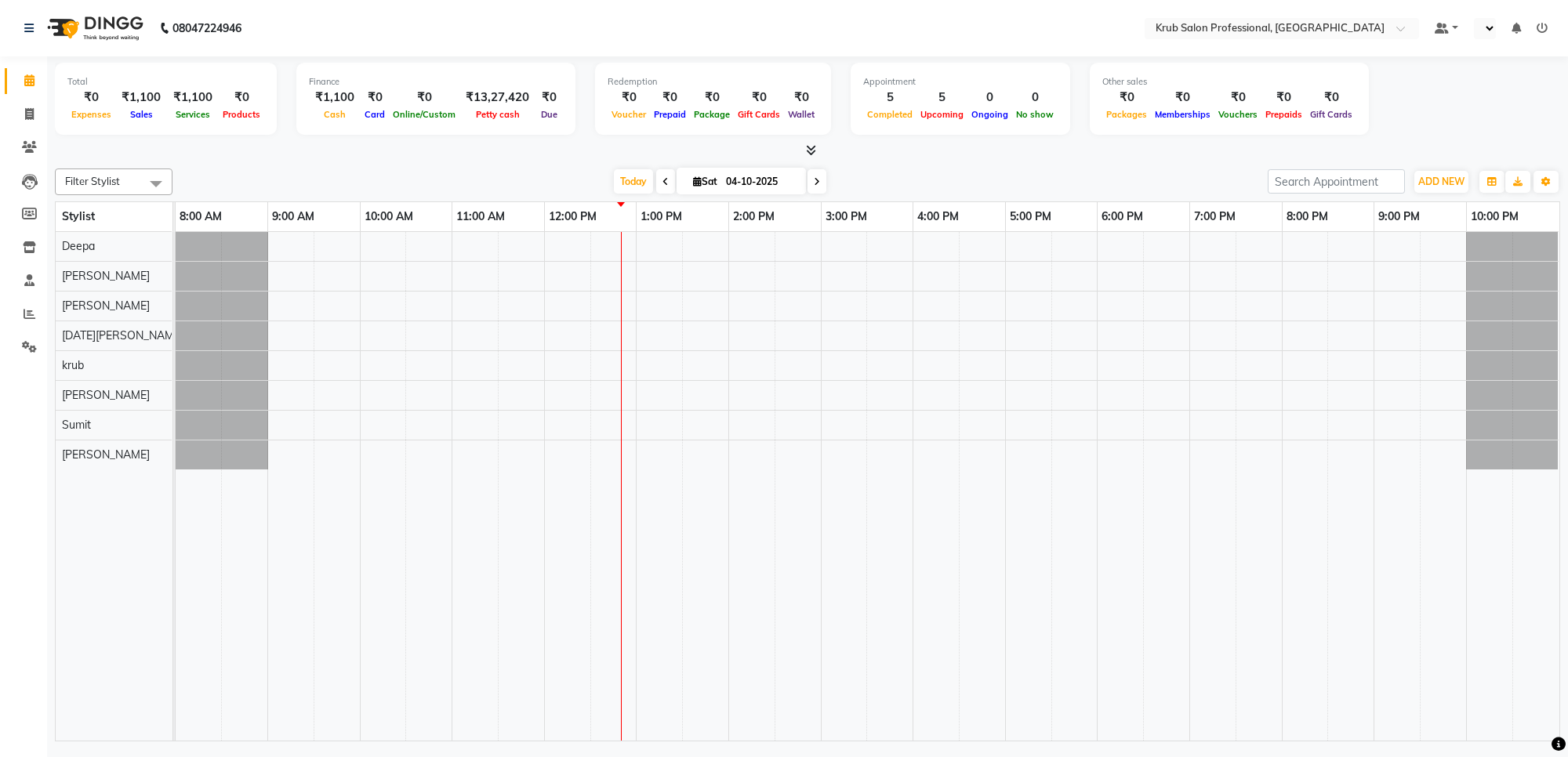
select select "en"
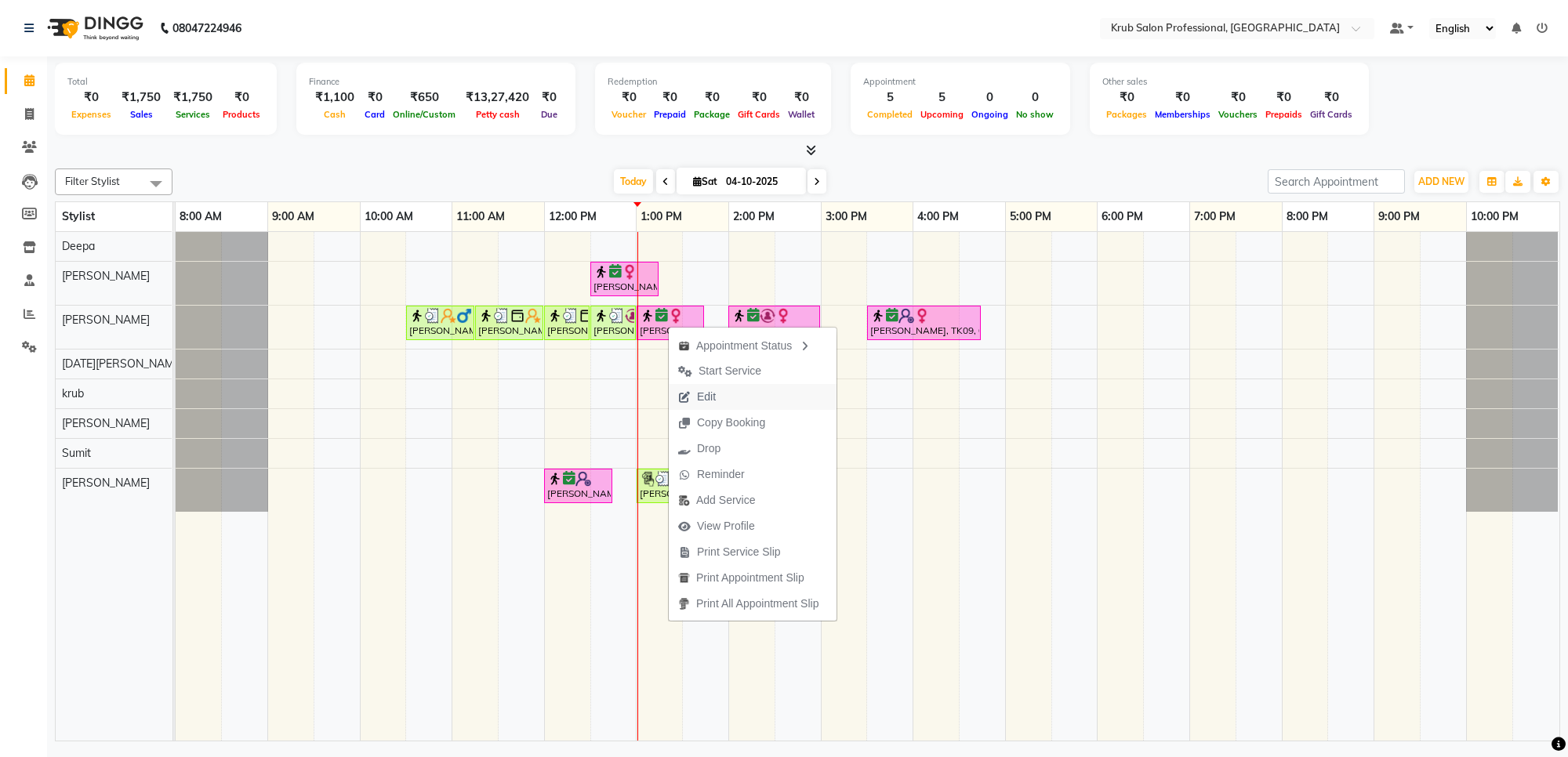
click at [735, 393] on button "Edit" at bounding box center [752, 397] width 168 height 26
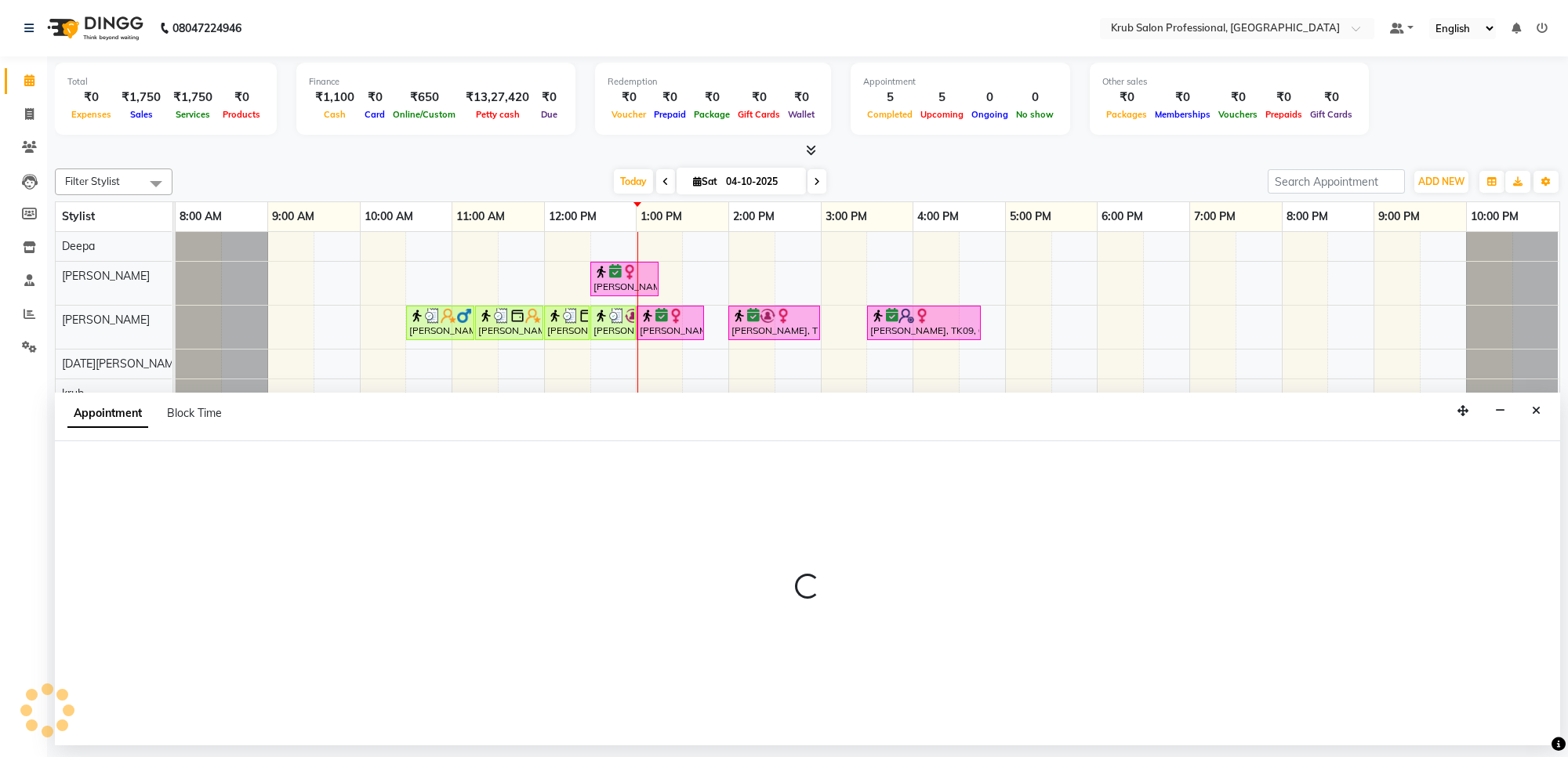
select select "tentative"
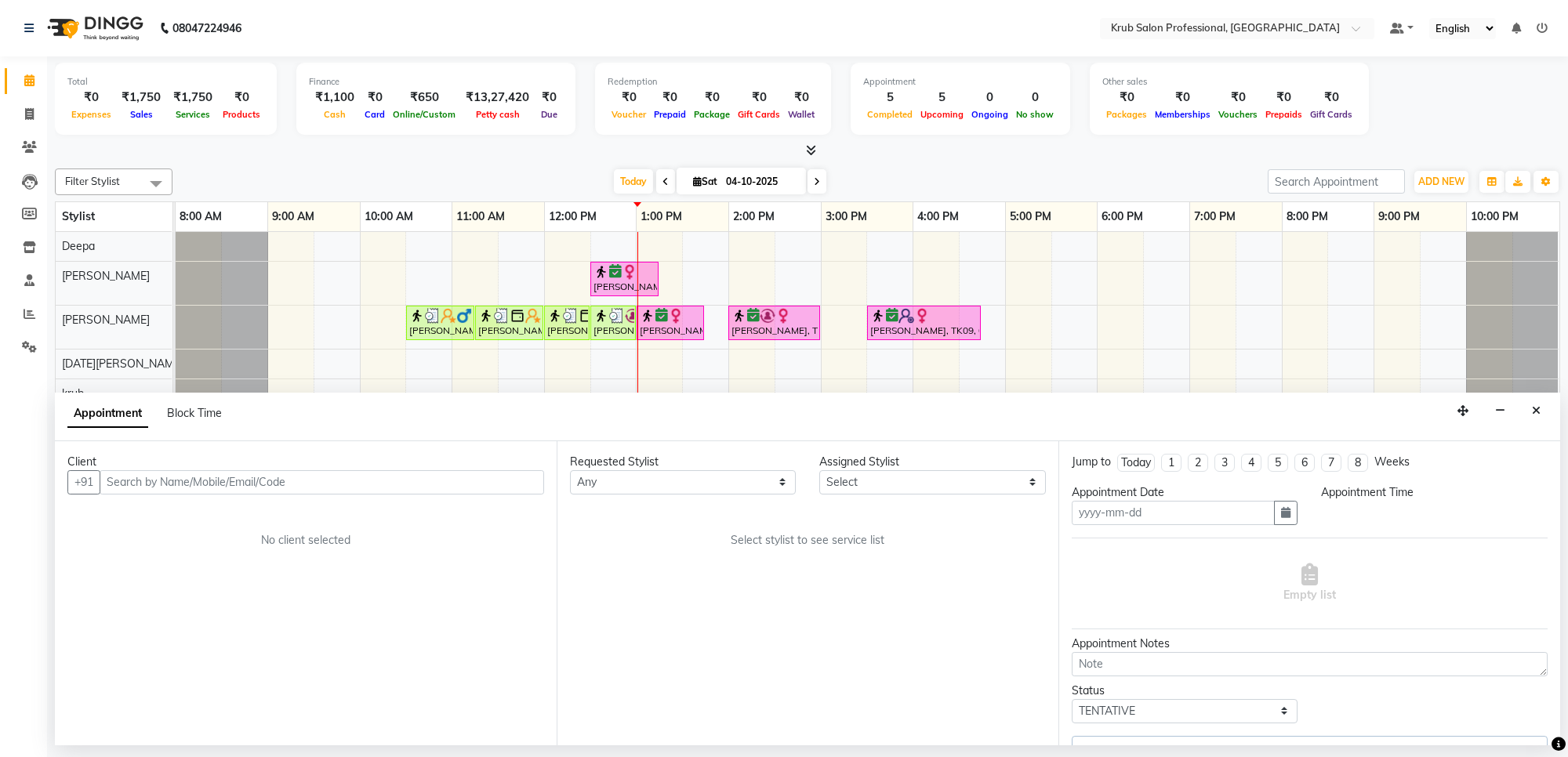
type input "04-10-2025"
select select "66028"
select select "confirm booking"
select select "780"
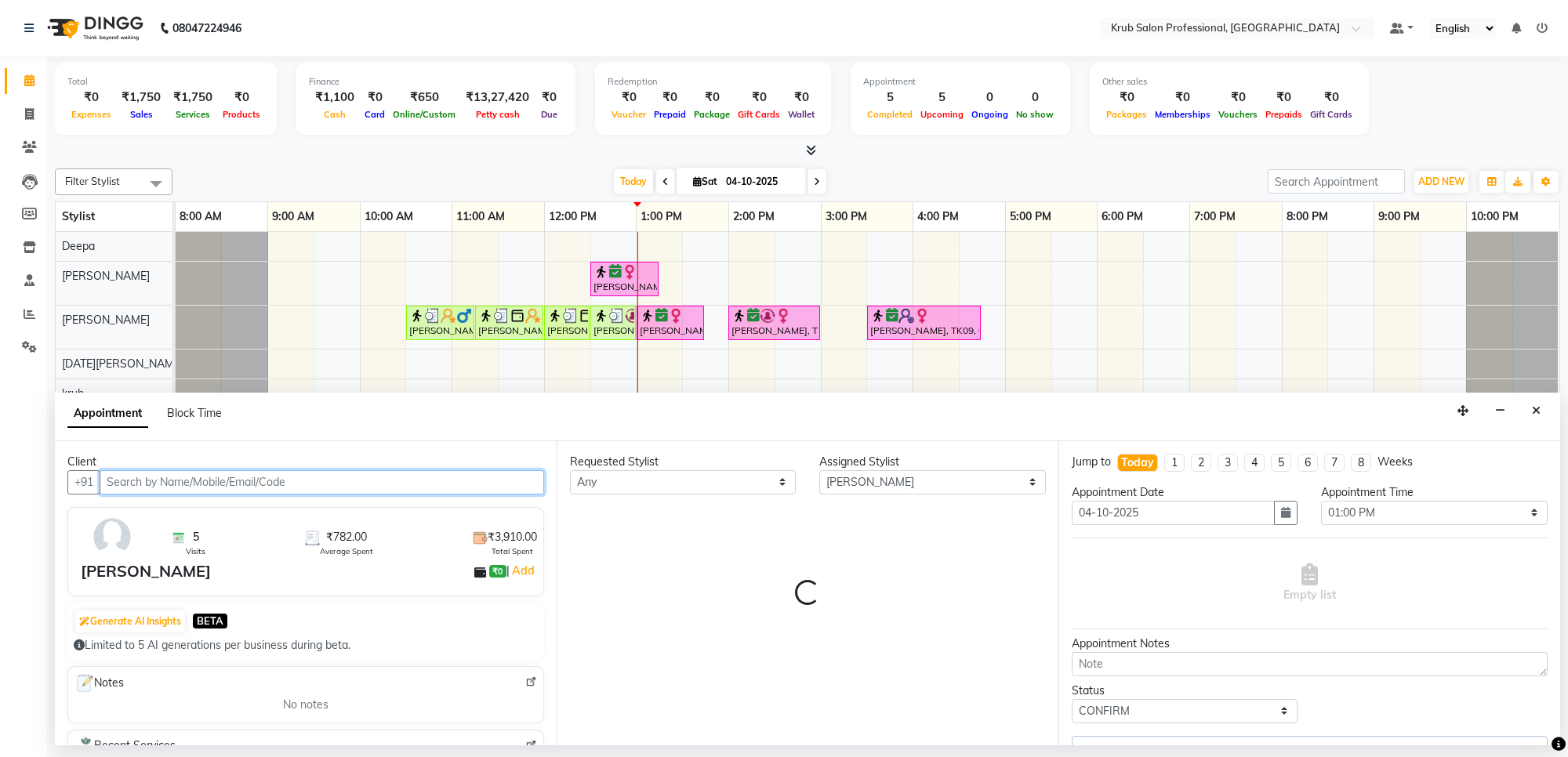
select select "3755"
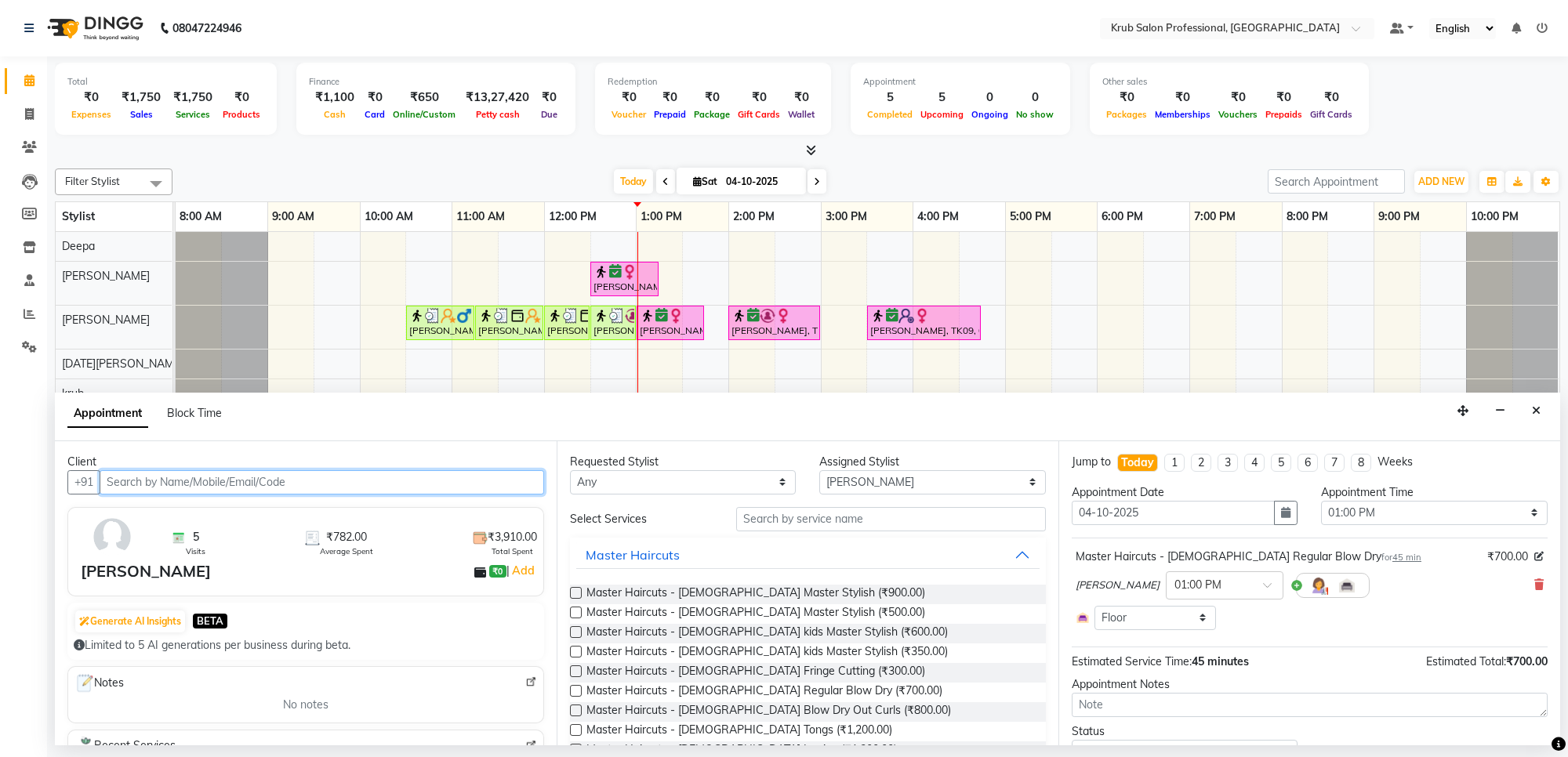
scroll to position [73, 0]
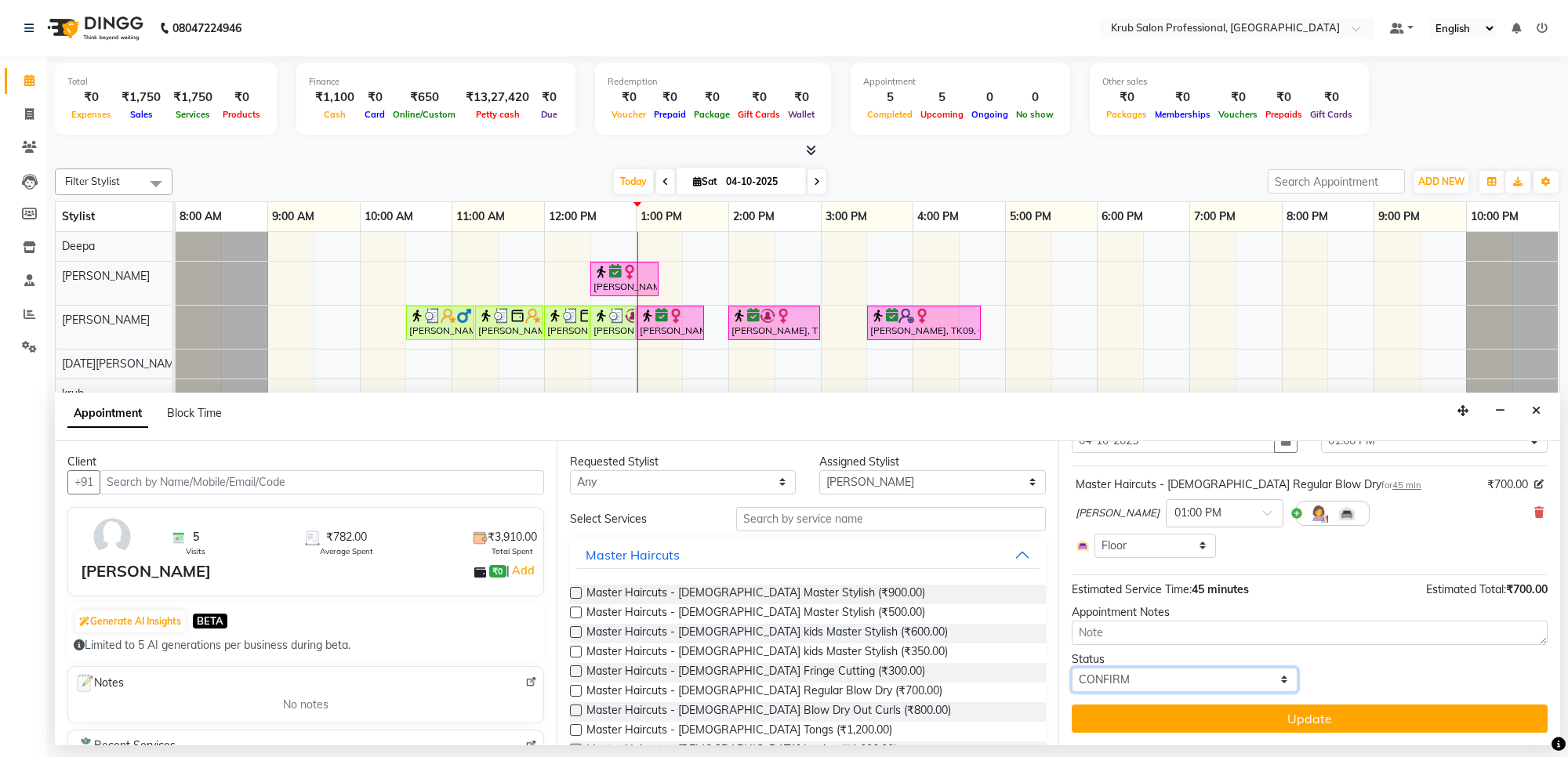
click at [1165, 680] on select "Select TENTATIVE CONFIRM CHECK-IN UPCOMING" at bounding box center [1184, 680] width 225 height 24
select select "check-in"
click at [1072, 668] on select "Select TENTATIVE CONFIRM CHECK-IN UPCOMING" at bounding box center [1184, 680] width 225 height 24
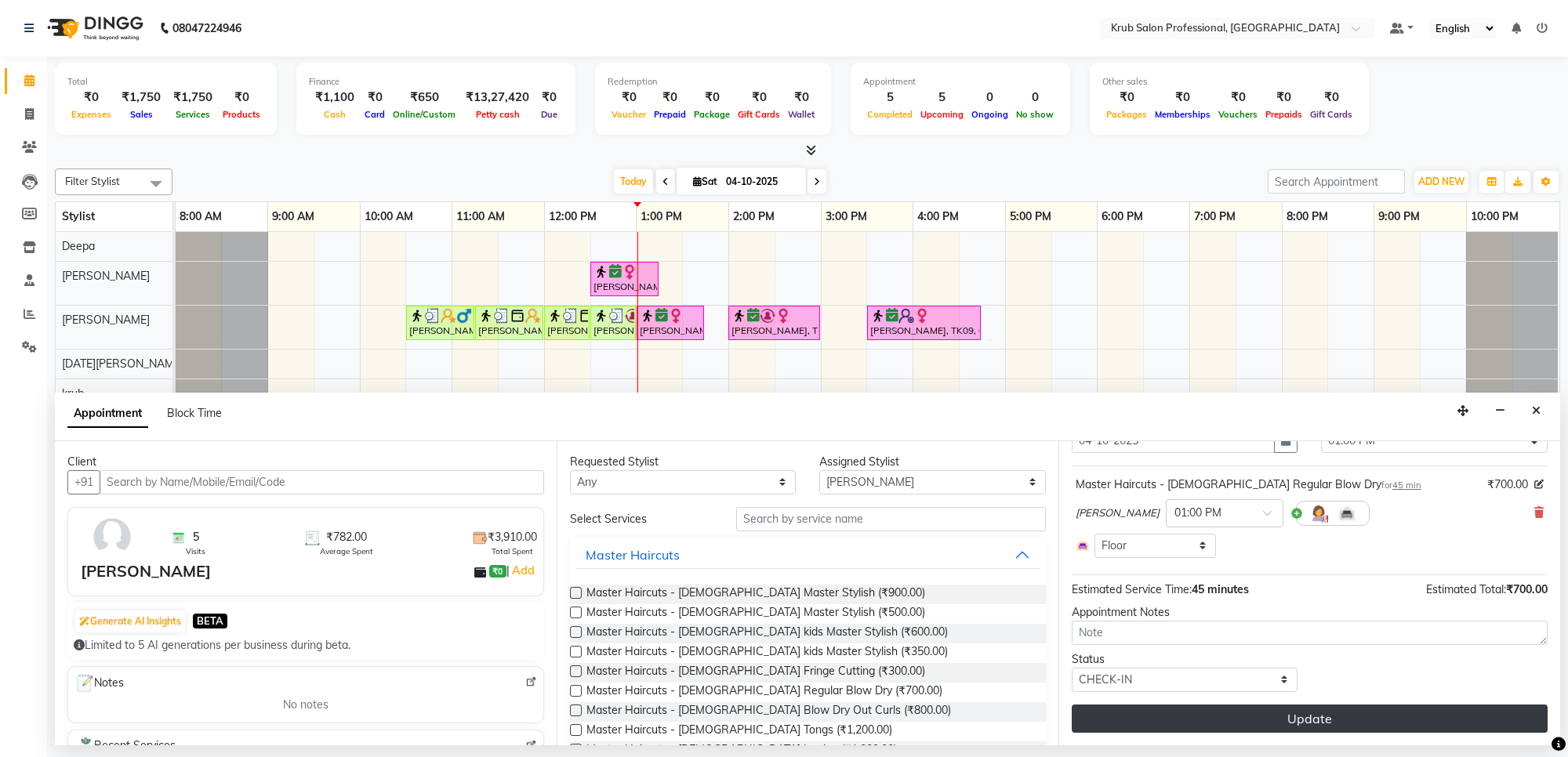
click at [1291, 720] on button "Update" at bounding box center [1309, 718] width 476 height 28
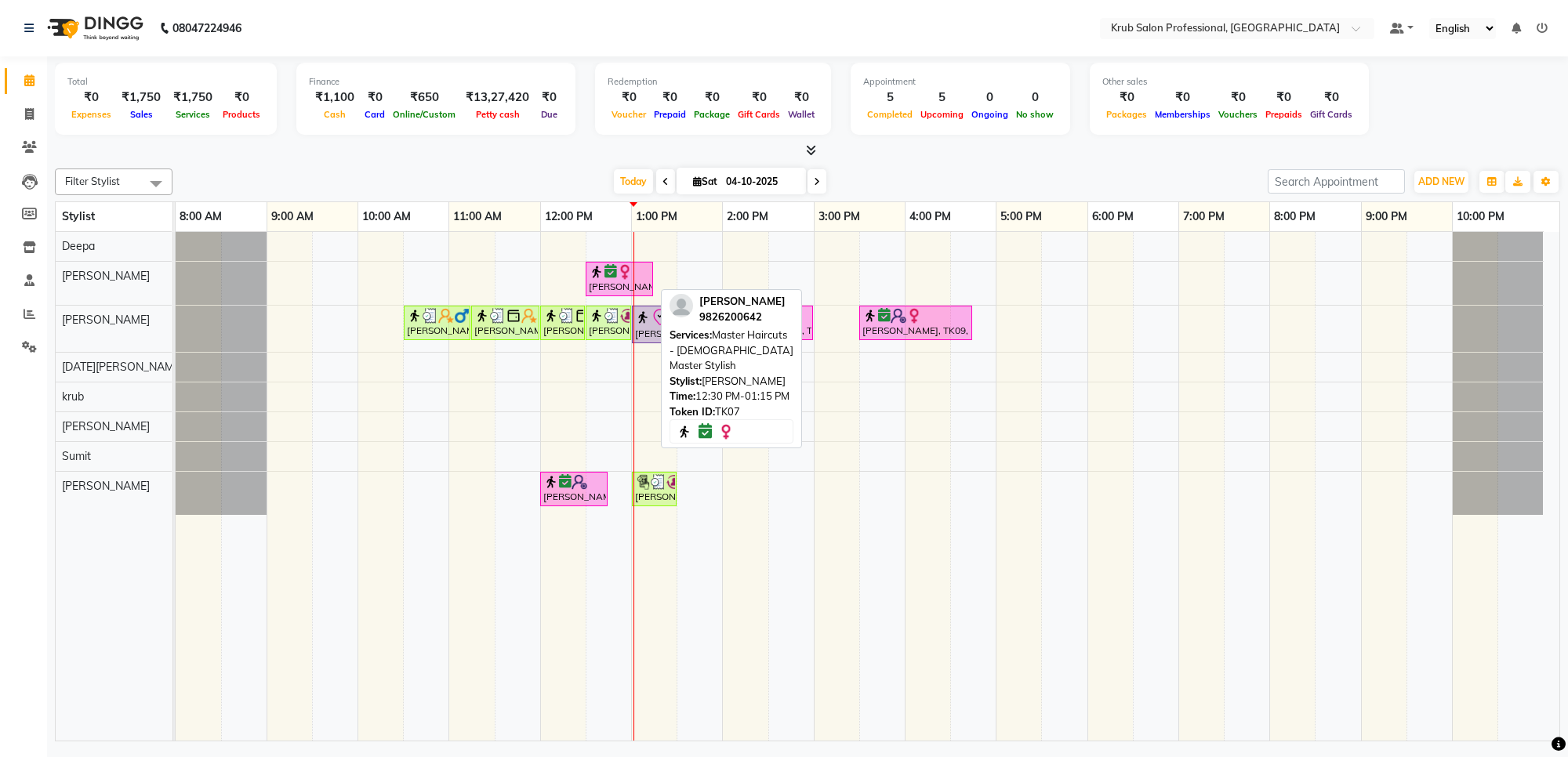
click at [640, 284] on div "[PERSON_NAME], TK07, 12:30 PM-01:15 PM, Master Haircuts - [DEMOGRAPHIC_DATA] Ma…" at bounding box center [619, 279] width 65 height 30
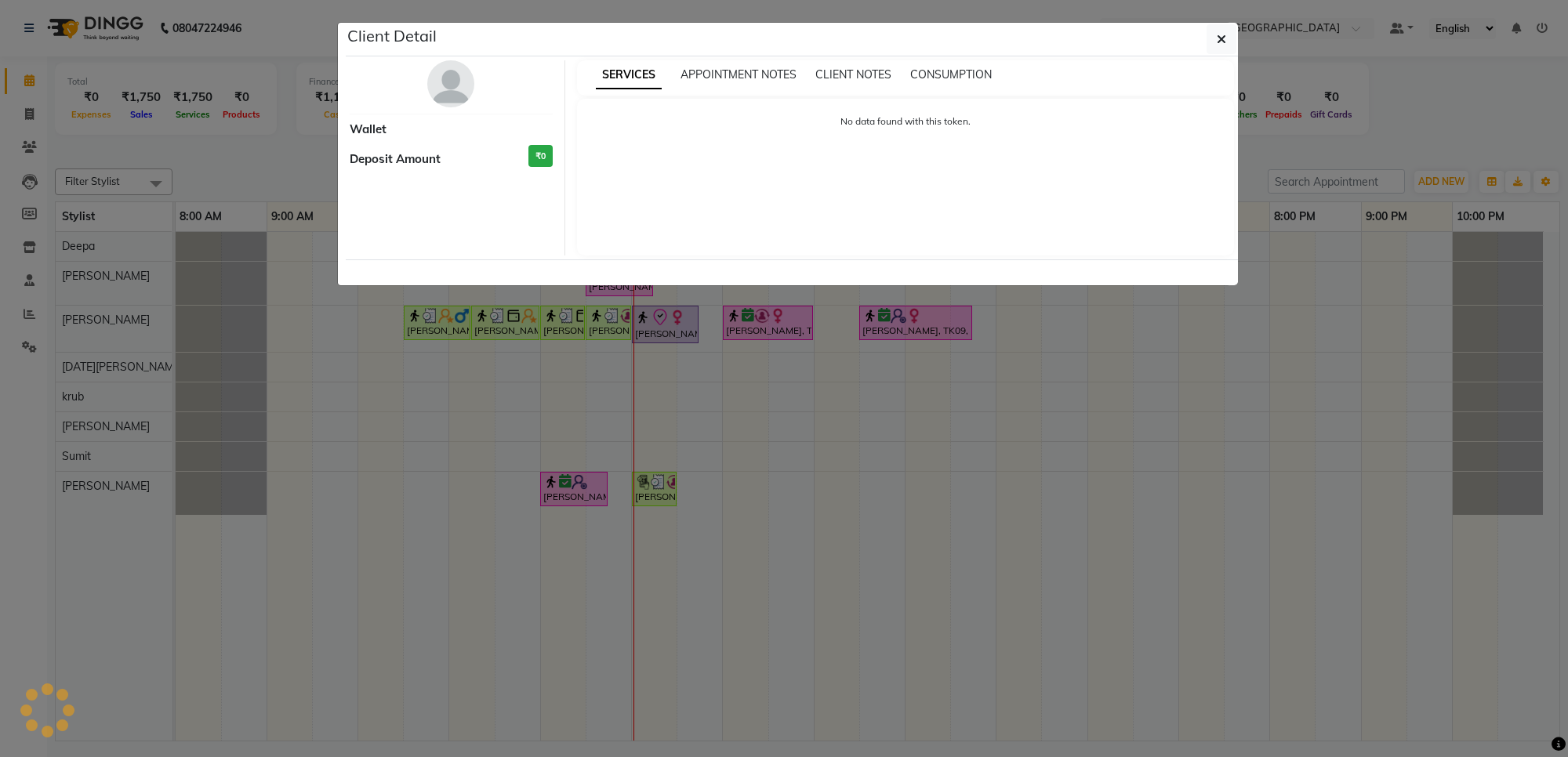
select select "6"
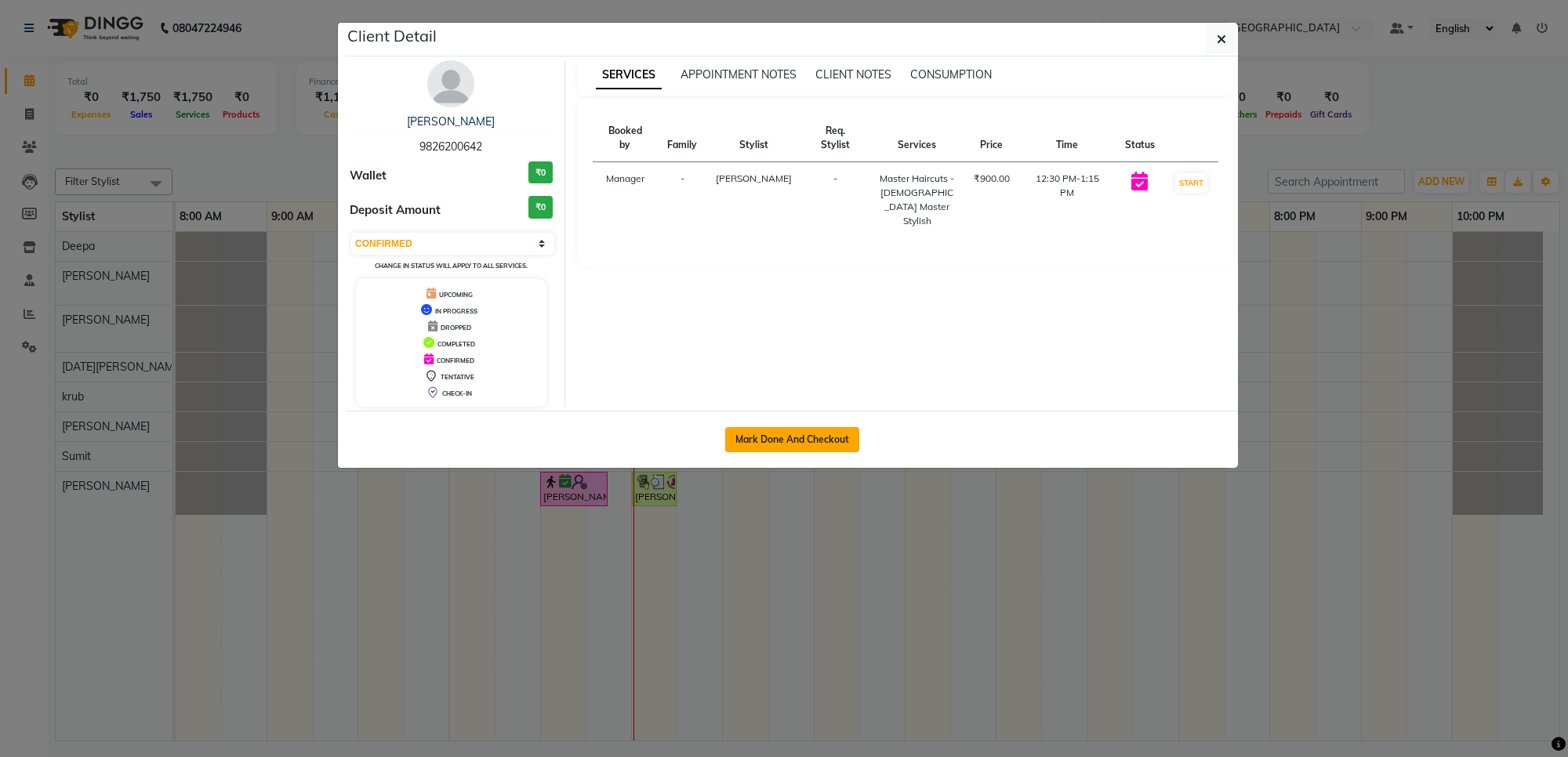
click at [781, 443] on button "Mark Done And Checkout" at bounding box center [792, 440] width 134 height 25
select select "7490"
select select "service"
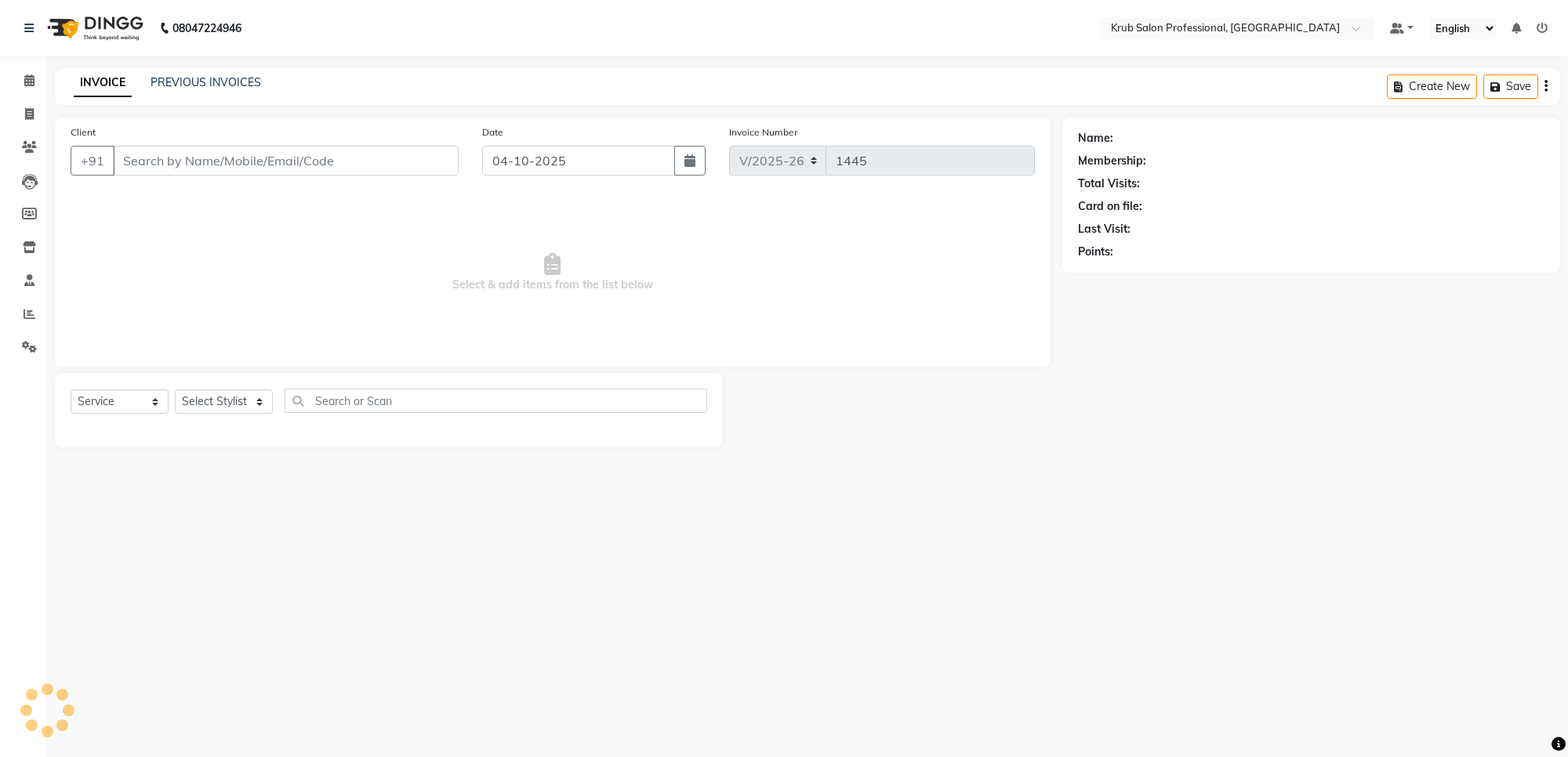
type input "9826200642"
select select "66021"
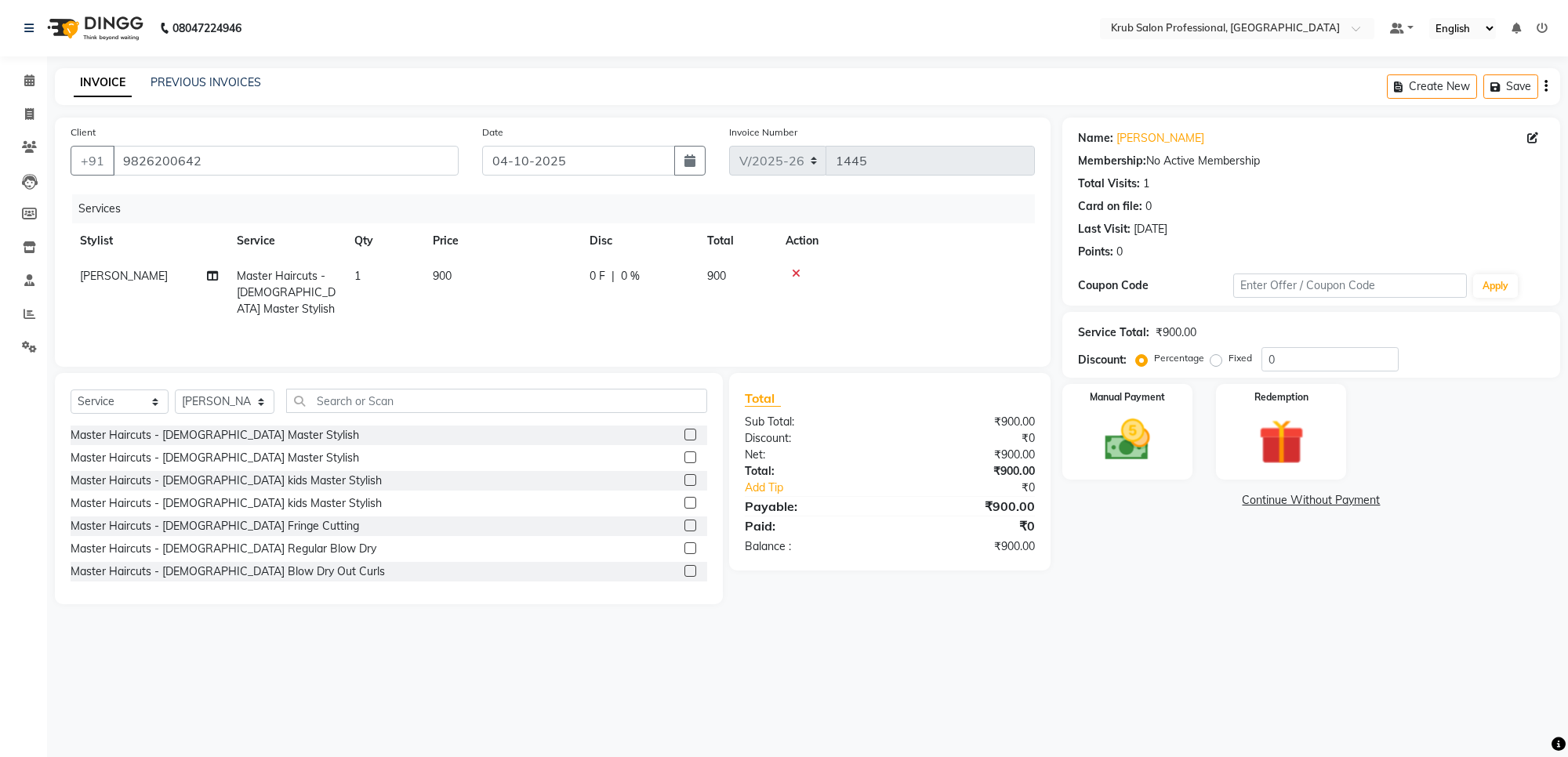
click at [483, 276] on td "900" at bounding box center [501, 292] width 157 height 68
select select "66021"
click at [544, 280] on input "900" at bounding box center [575, 280] width 138 height 24
type input "9"
type input "750"
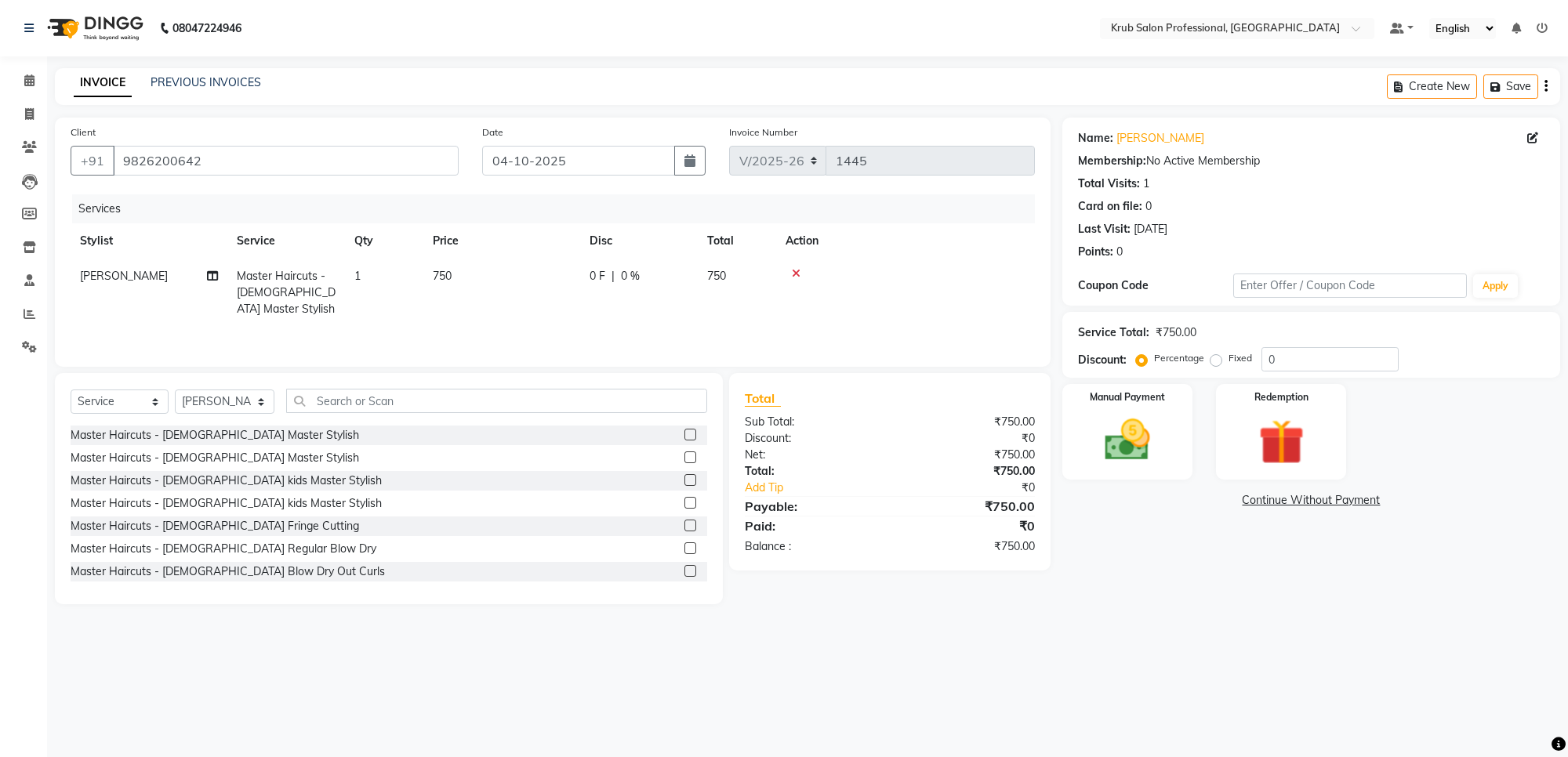
click at [1095, 668] on div "08047224946 Select Location × Krub Salon Professional, [GEOGRAPHIC_DATA] Defaul…" at bounding box center [784, 378] width 1568 height 757
click at [1115, 432] on img at bounding box center [1127, 440] width 77 height 55
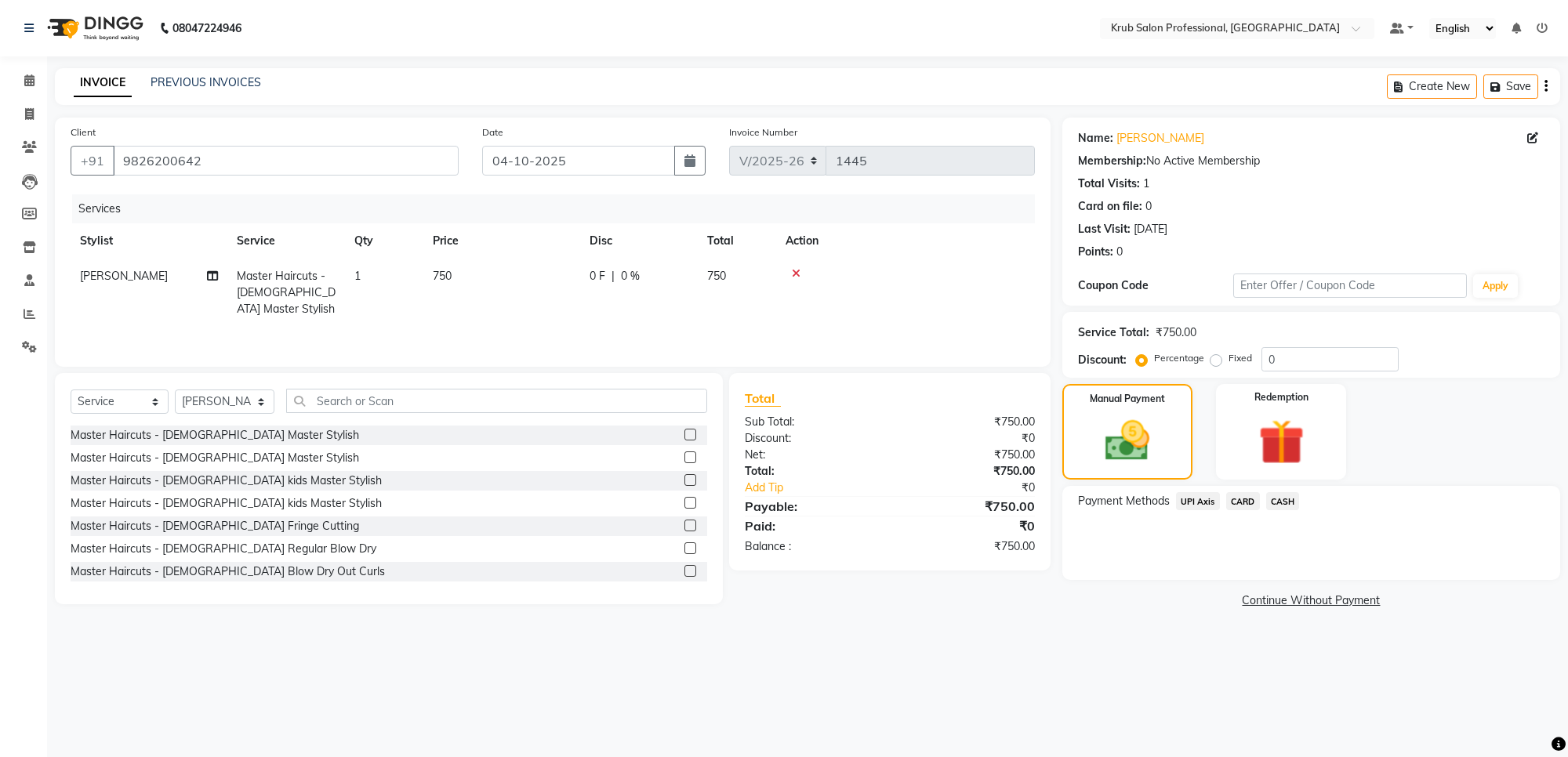
click at [1288, 501] on span "CASH" at bounding box center [1282, 501] width 34 height 18
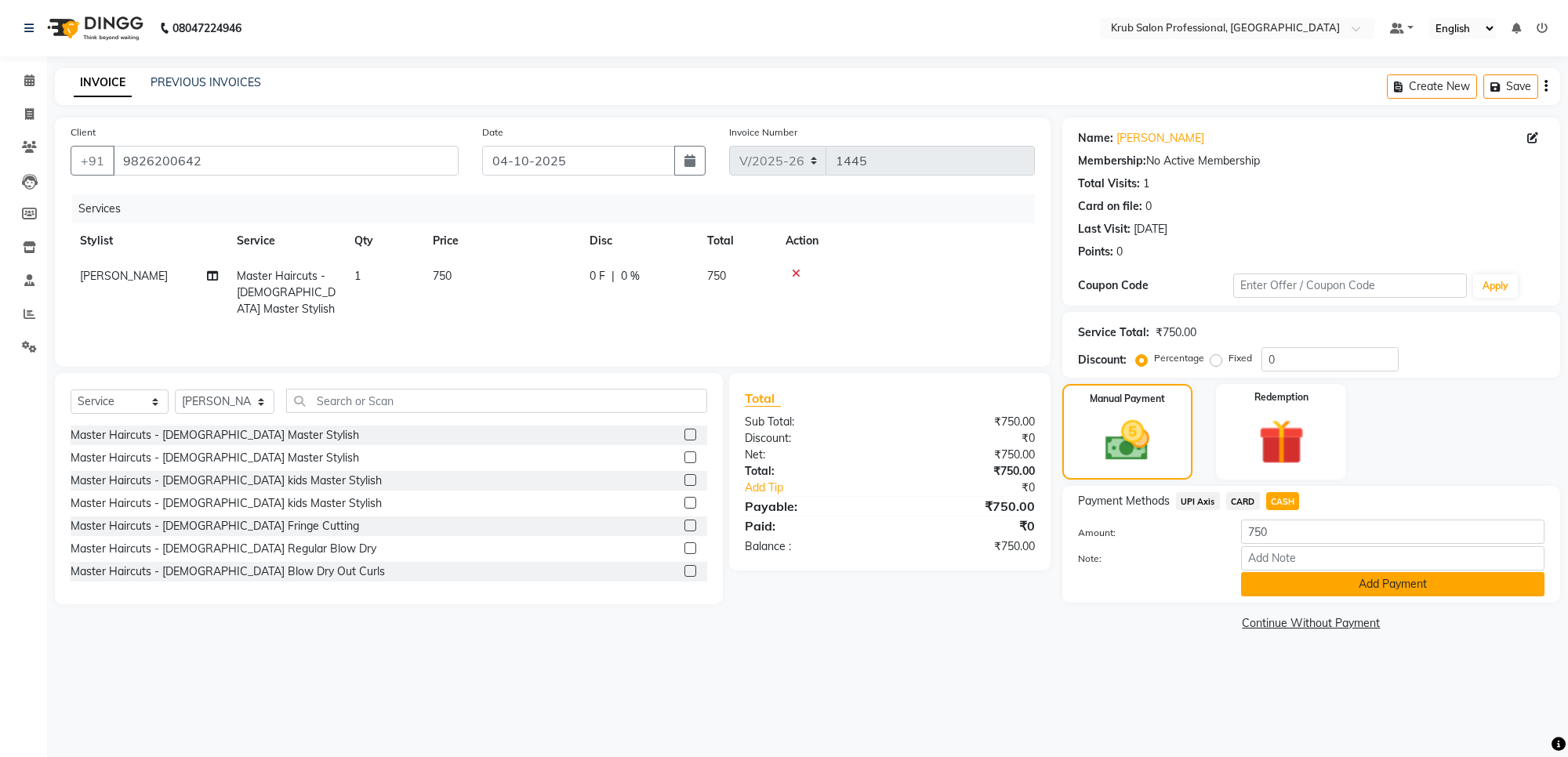
click at [1343, 582] on button "Add Payment" at bounding box center [1393, 584] width 304 height 24
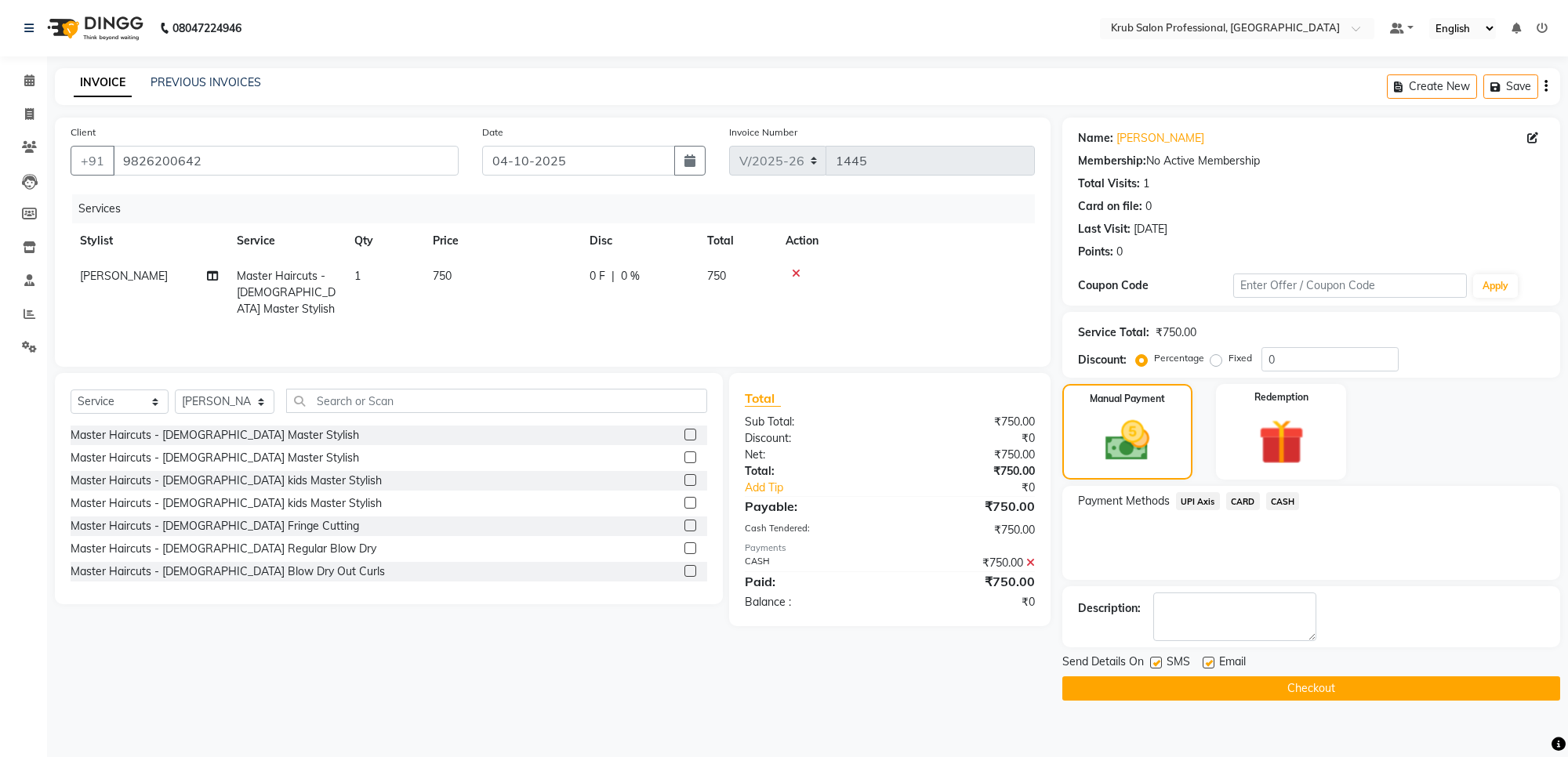
click at [1204, 668] on label at bounding box center [1208, 663] width 12 height 12
click at [1204, 668] on input "checkbox" at bounding box center [1208, 664] width 10 height 10
checkbox input "false"
click at [1276, 690] on button "Checkout" at bounding box center [1311, 689] width 498 height 24
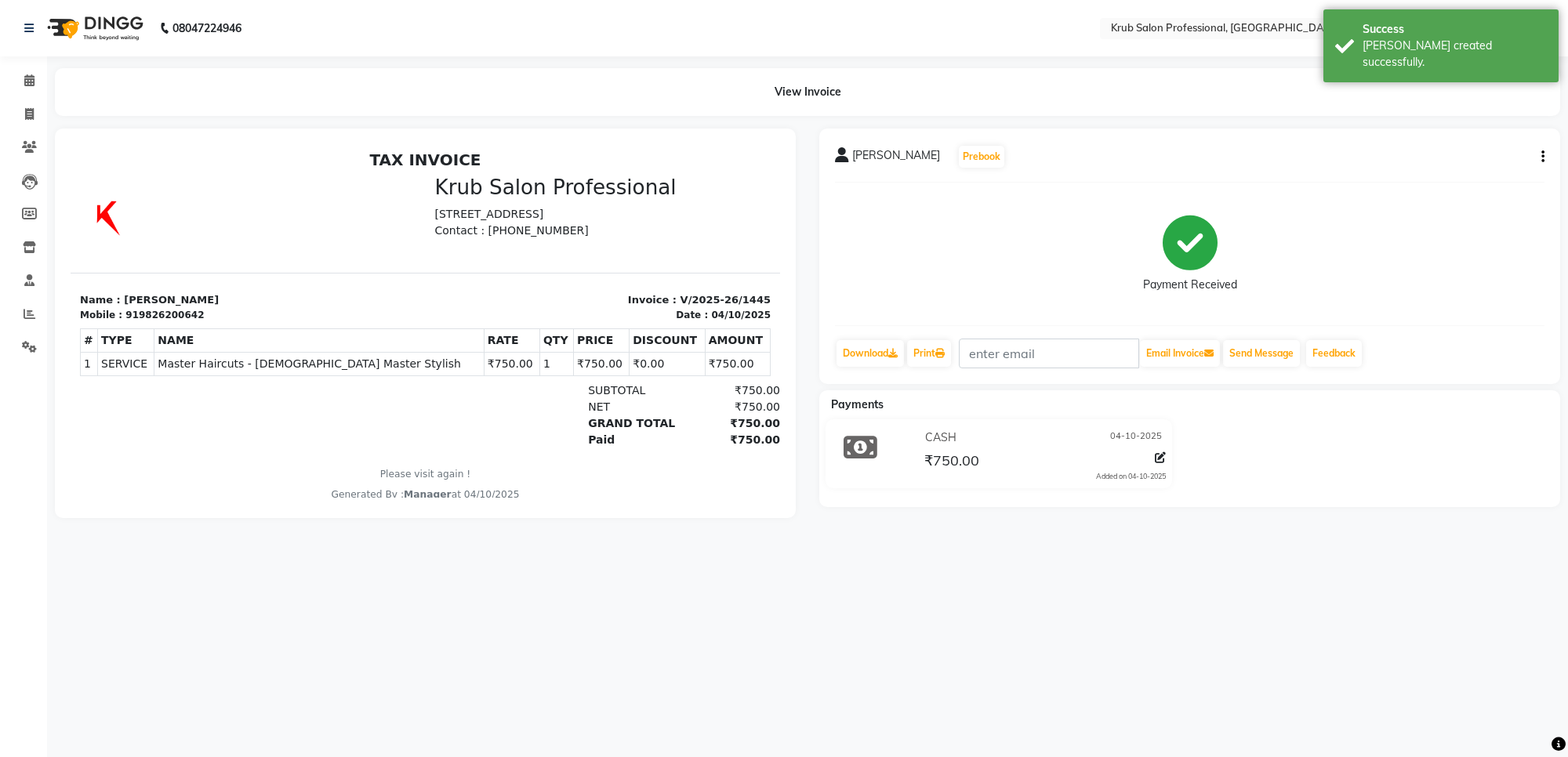
select select "service"
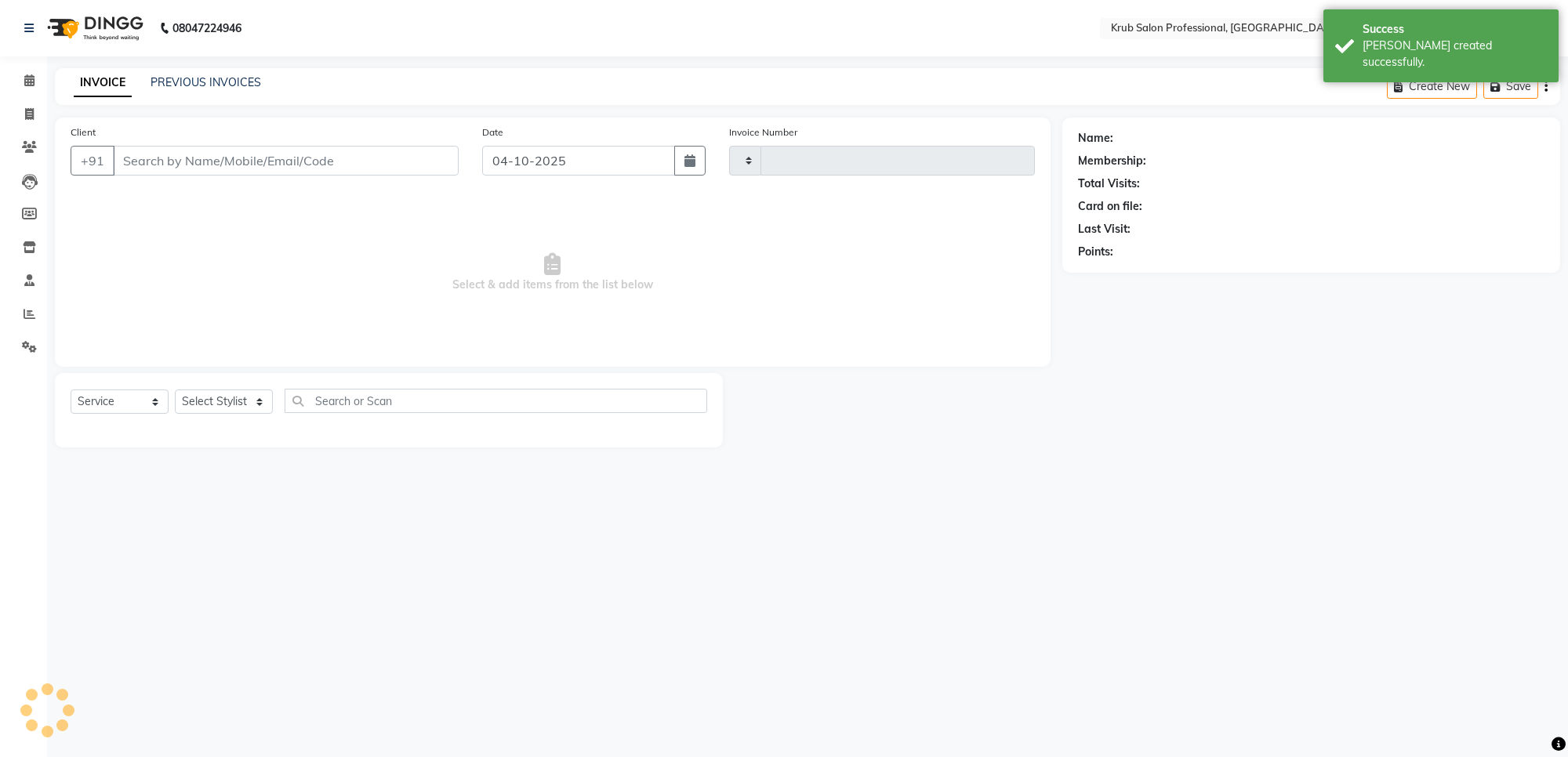
type input "1446"
select select "7490"
type input "9826200642"
select select "66021"
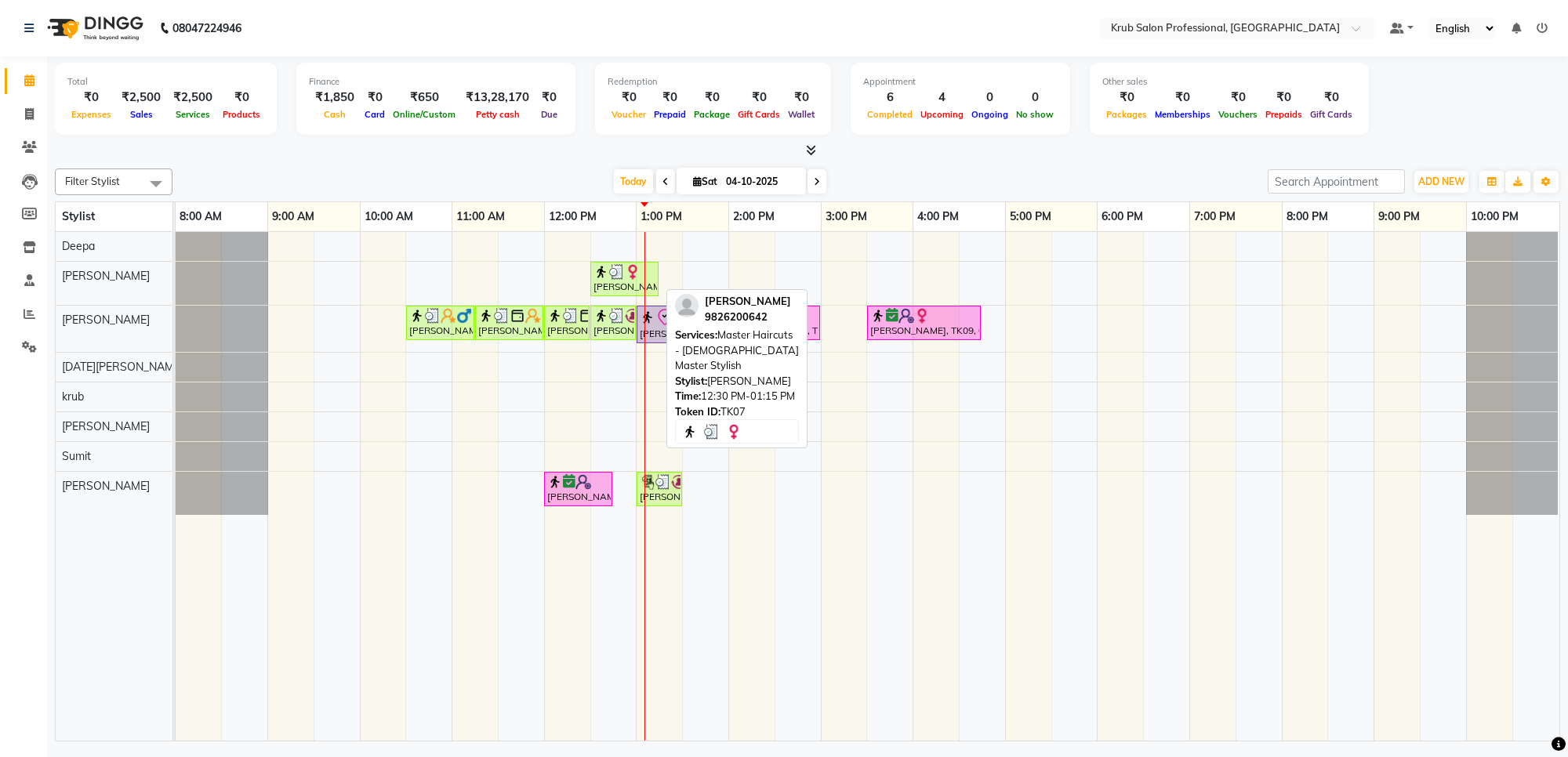
click at [610, 280] on div "[PERSON_NAME], TK07, 12:30 PM-01:15 PM, Master Haircuts - [DEMOGRAPHIC_DATA] Ma…" at bounding box center [624, 279] width 65 height 30
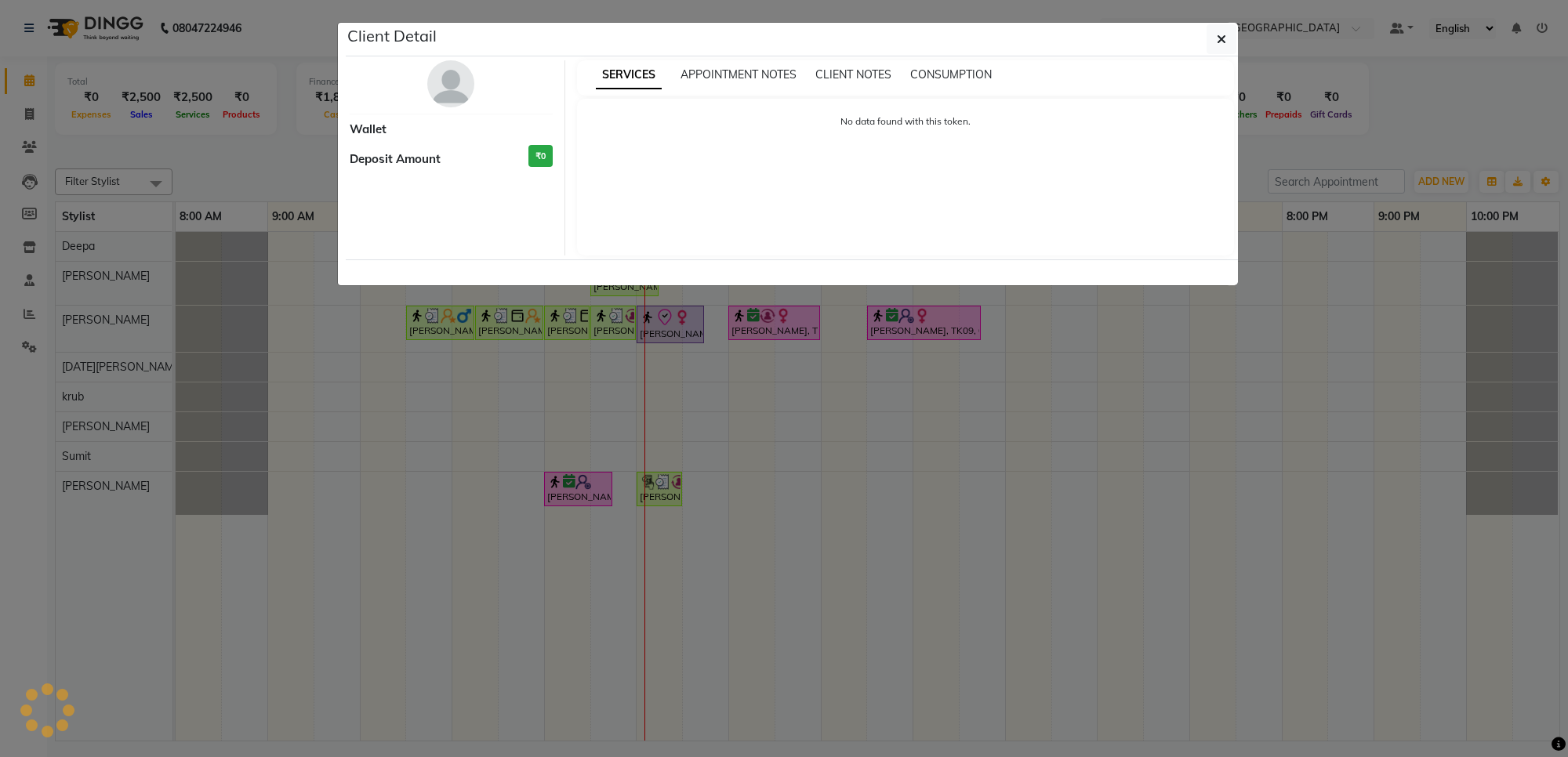
select select "3"
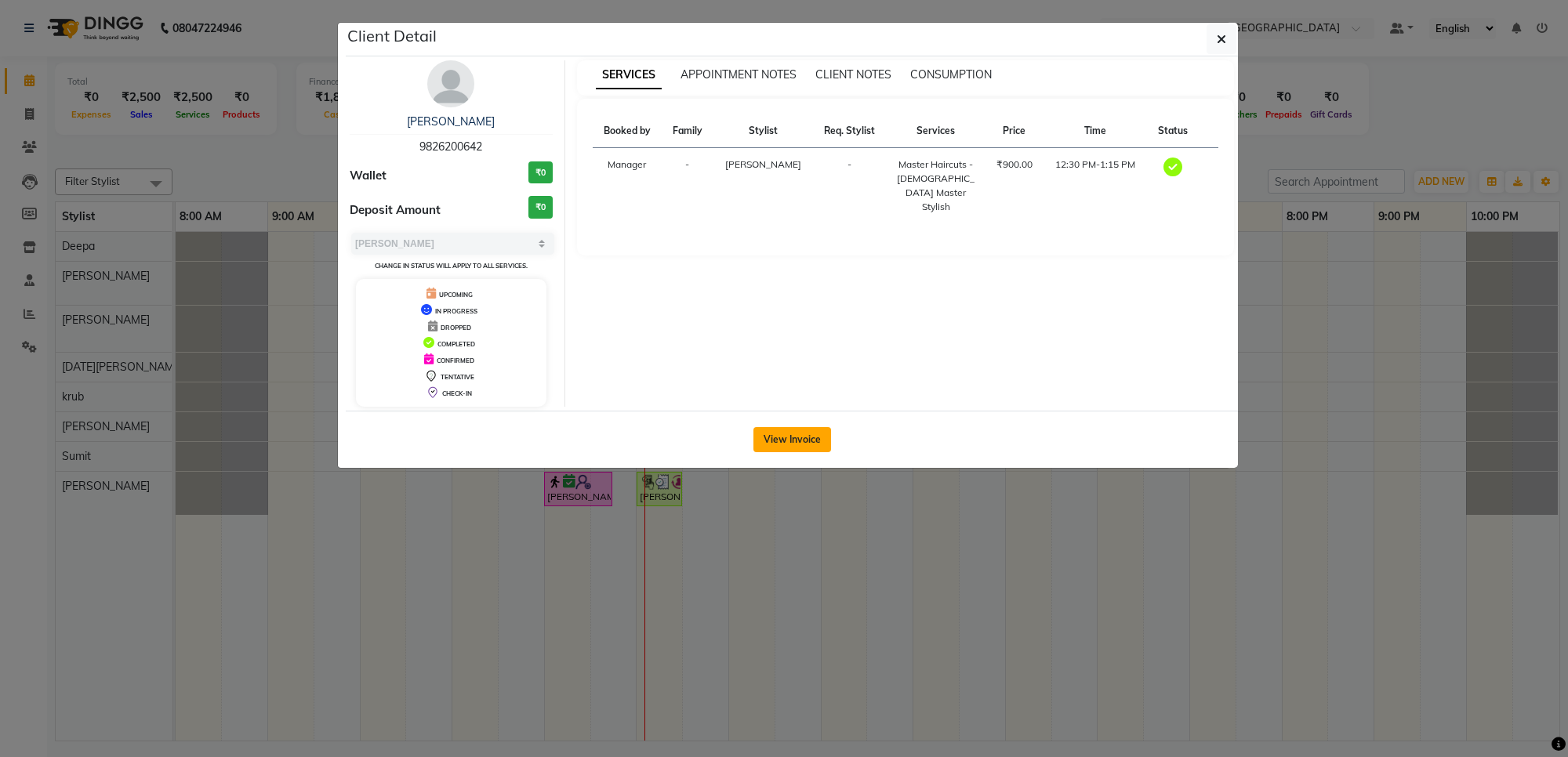
click at [790, 432] on button "View Invoice" at bounding box center [792, 440] width 77 height 25
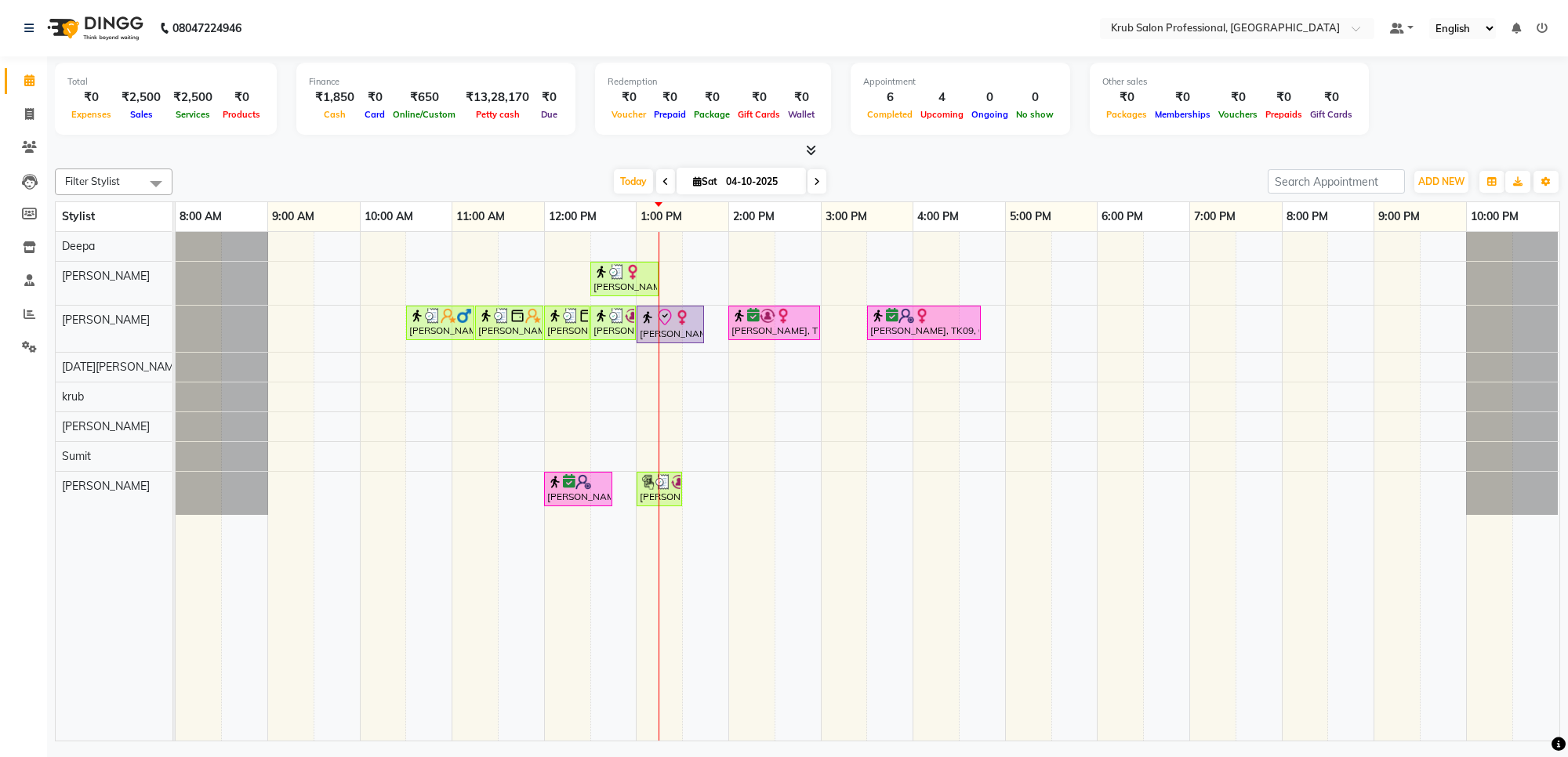
click at [1079, 340] on div "[PERSON_NAME], TK07, 12:30 PM-01:15 PM, Master Haircuts - [DEMOGRAPHIC_DATA] Ma…" at bounding box center [867, 487] width 1384 height 509
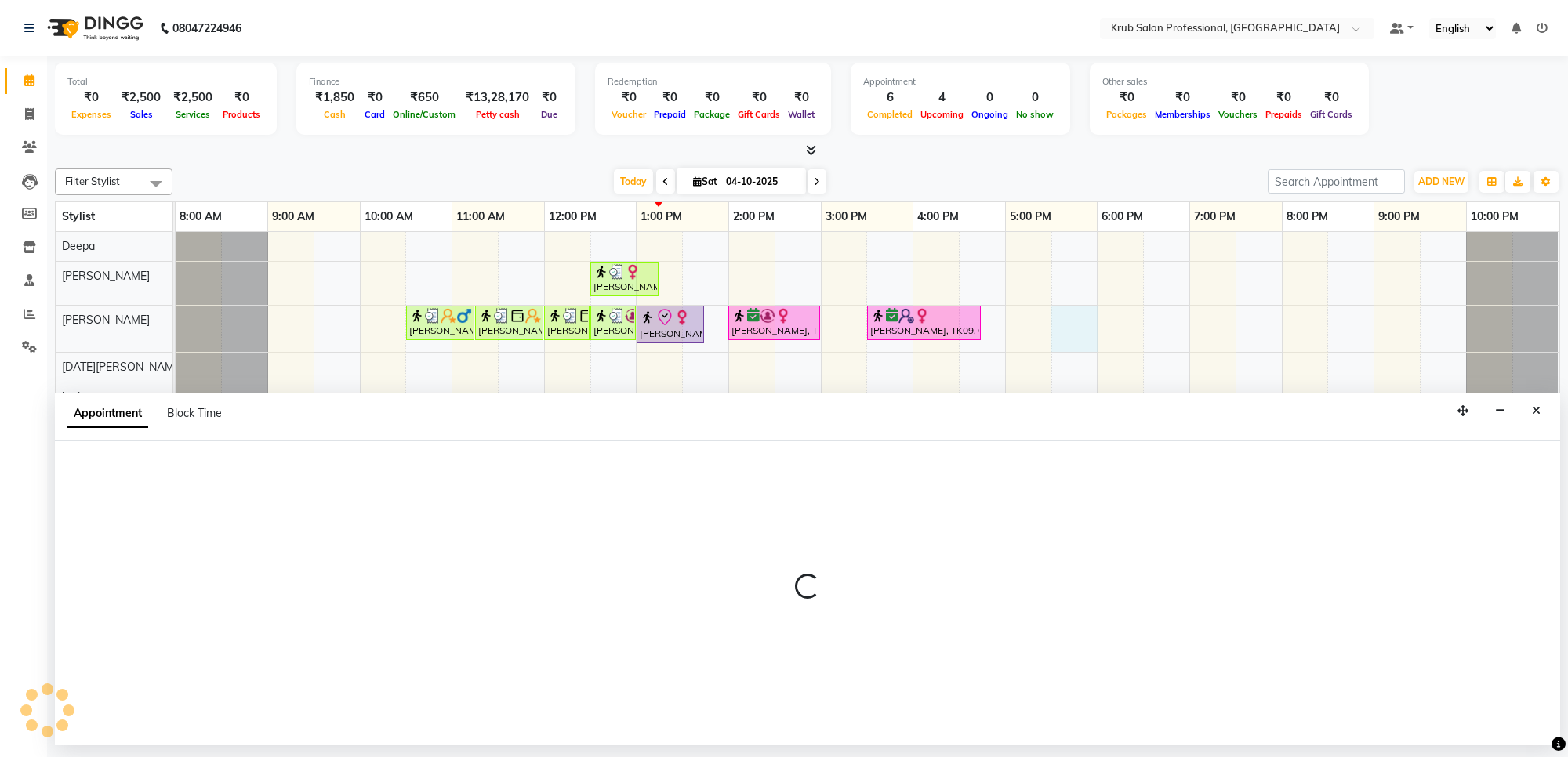
select select "66028"
select select "tentative"
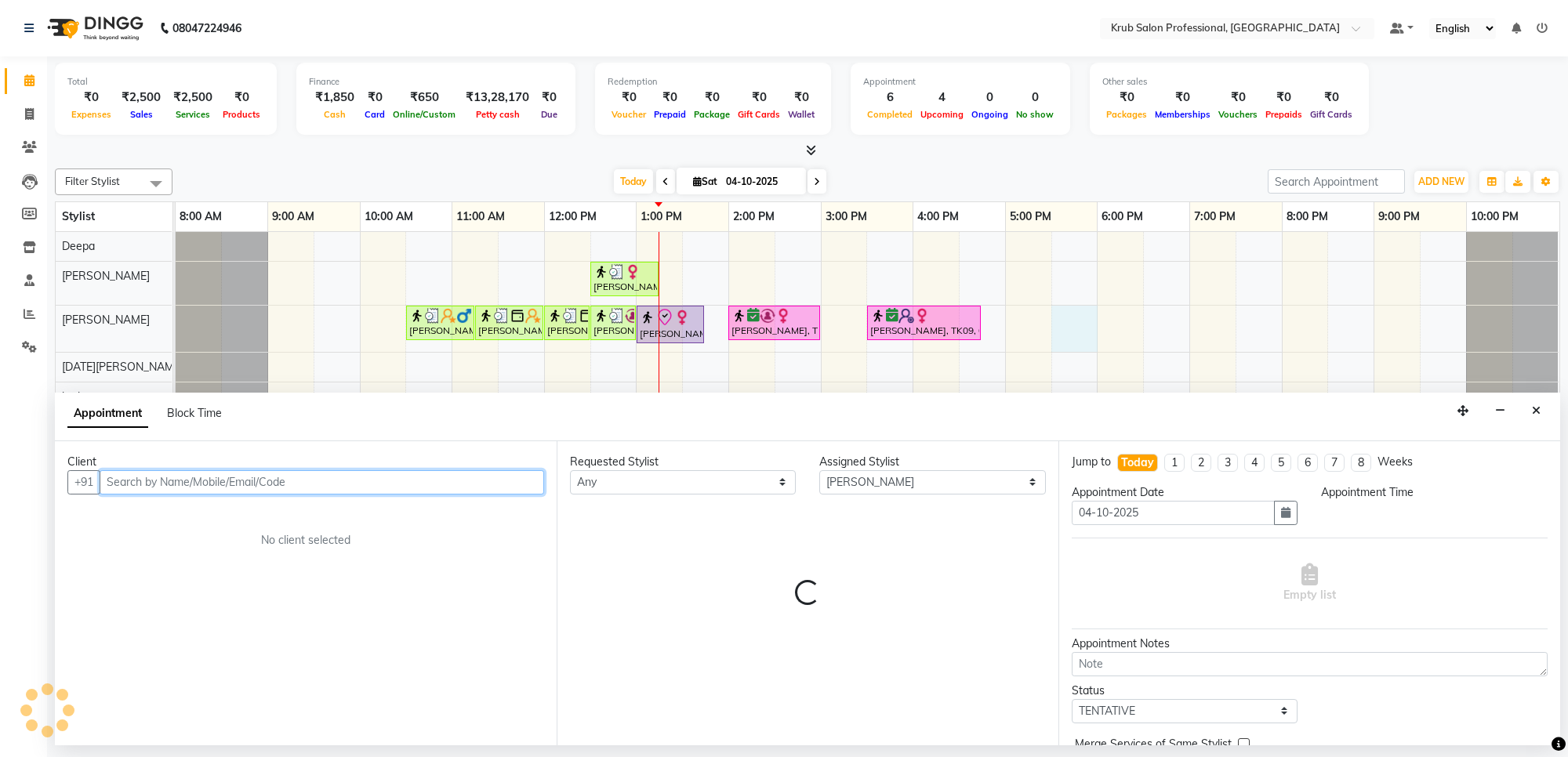
select select "1050"
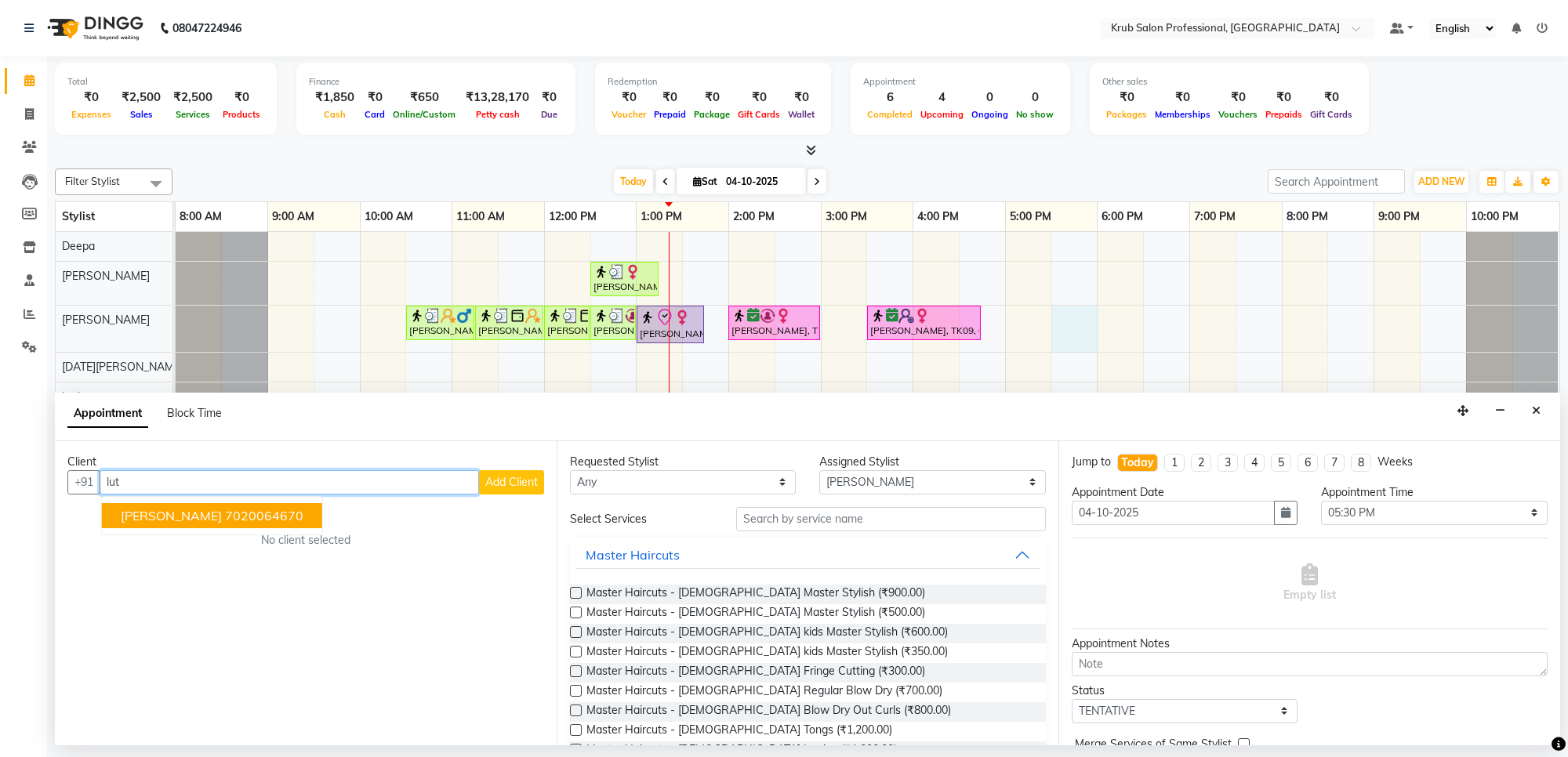
click at [204, 480] on input "lut" at bounding box center [289, 483] width 379 height 24
type input "l"
click at [431, 487] on input "[PERSON_NAME]" at bounding box center [289, 483] width 379 height 24
type input "a"
click at [146, 511] on span "[PERSON_NAME]" at bounding box center [171, 516] width 101 height 15
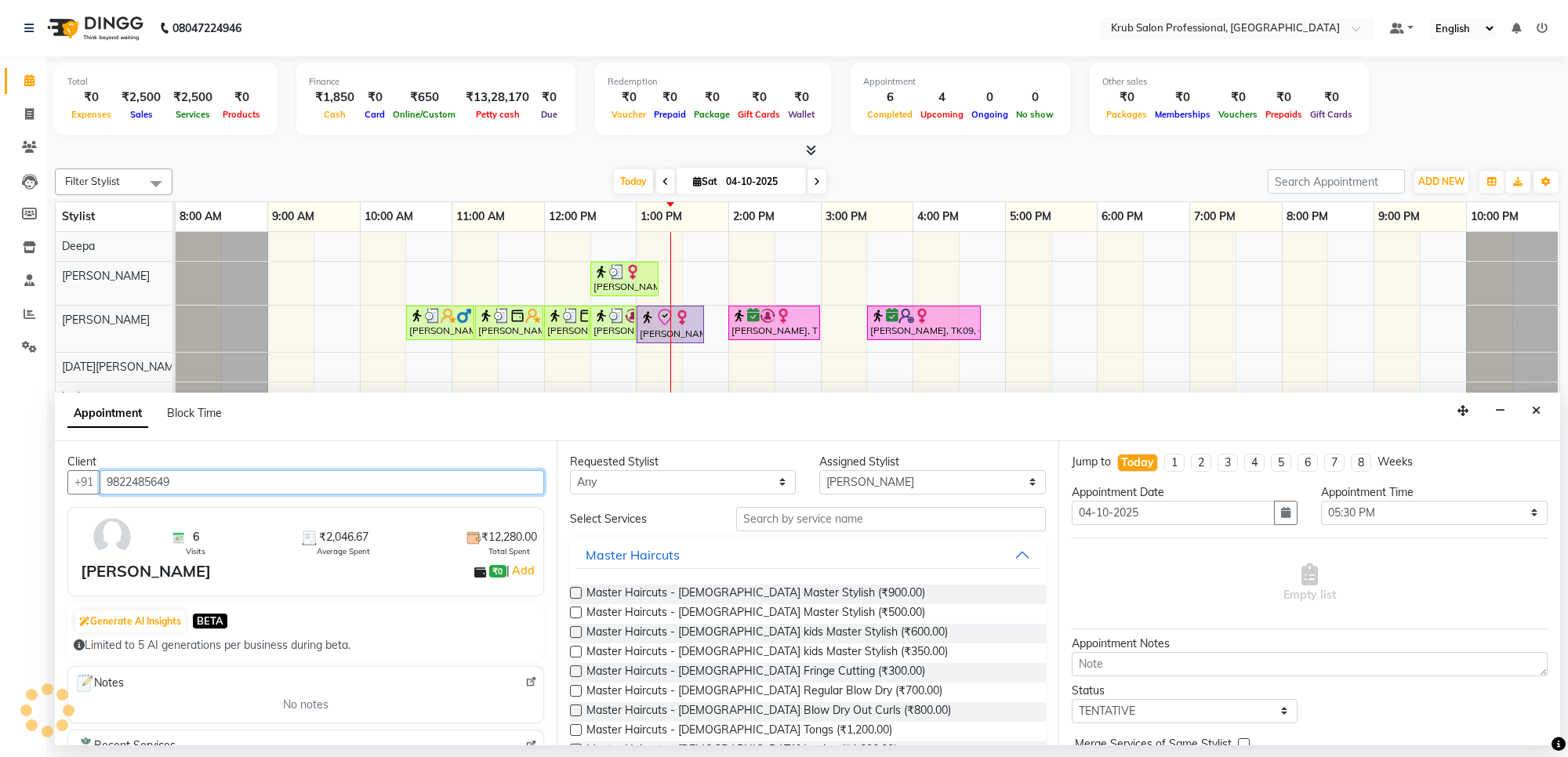
type input "9822485649"
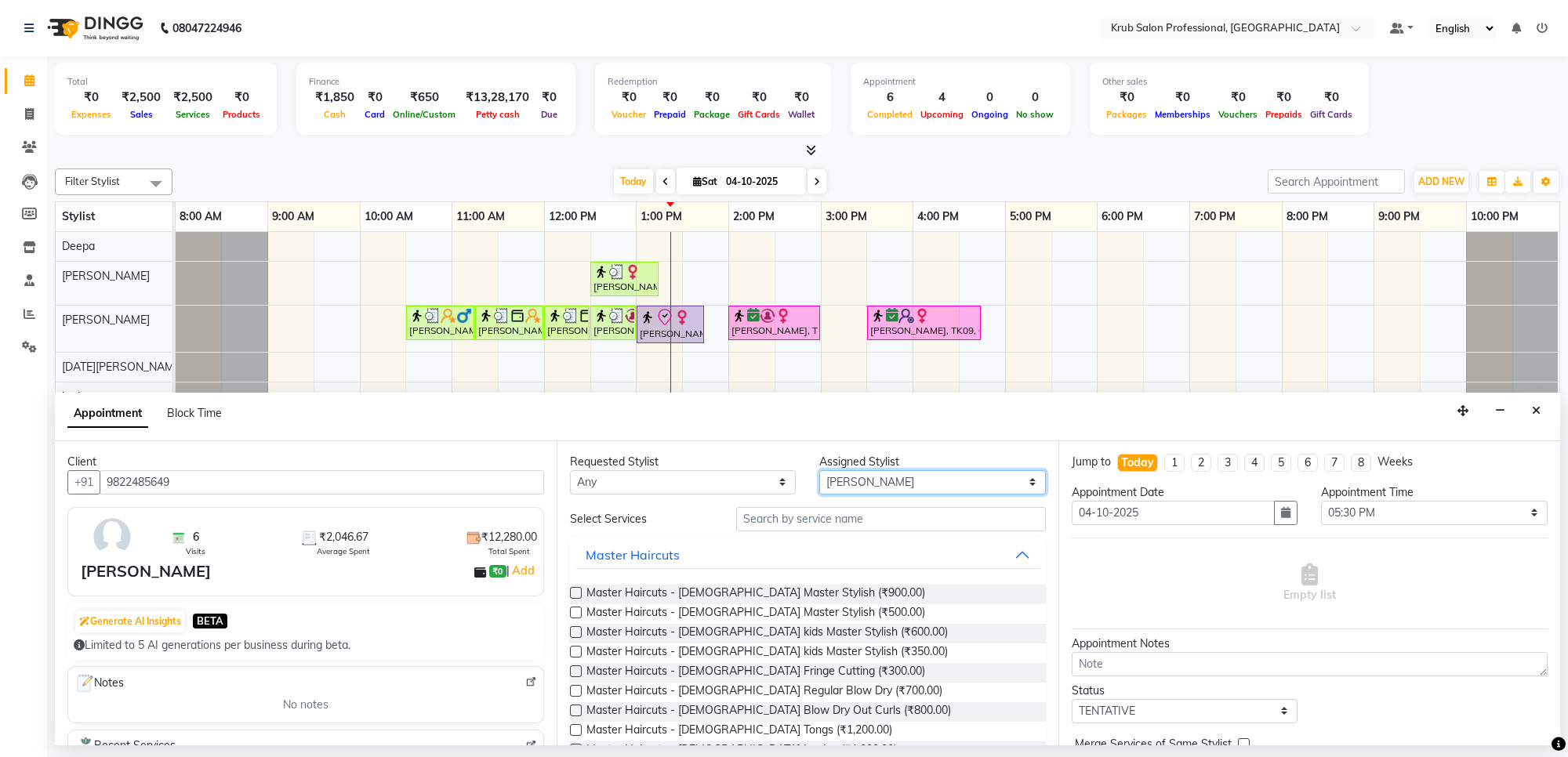
click at [899, 481] on select "Select Deepa [DATE][PERSON_NAME] [PERSON_NAME] [PERSON_NAME] Sumit [PERSON_NAME]" at bounding box center [932, 483] width 225 height 24
select select "66021"
click at [819, 471] on select "Select Deepa [DATE][PERSON_NAME] [PERSON_NAME] [PERSON_NAME] Sumit [PERSON_NAME]" at bounding box center [932, 483] width 225 height 24
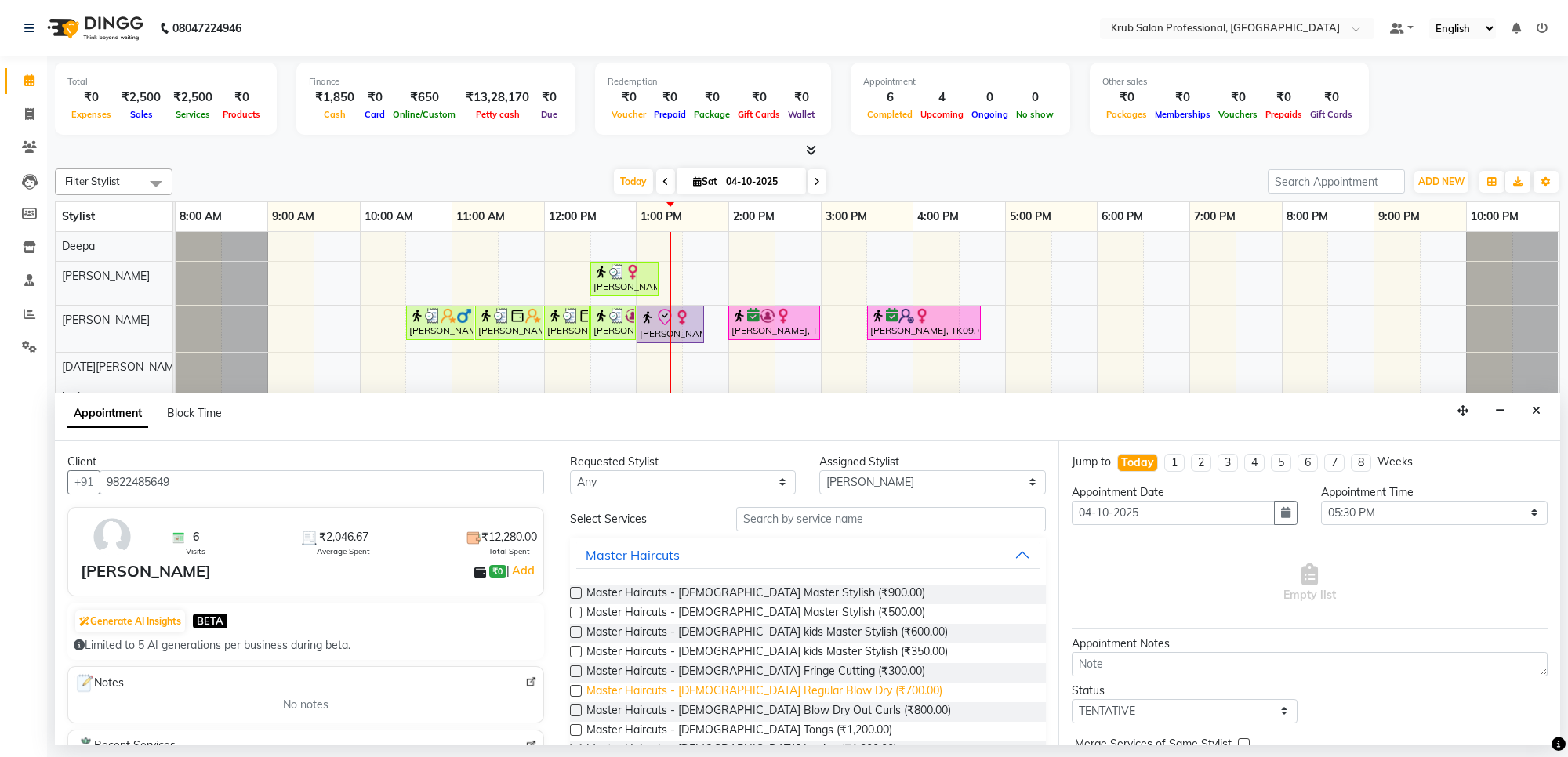
click at [826, 687] on span "Master Haircuts - [DEMOGRAPHIC_DATA] Regular Blow Dry (₹700.00)" at bounding box center [765, 692] width 356 height 20
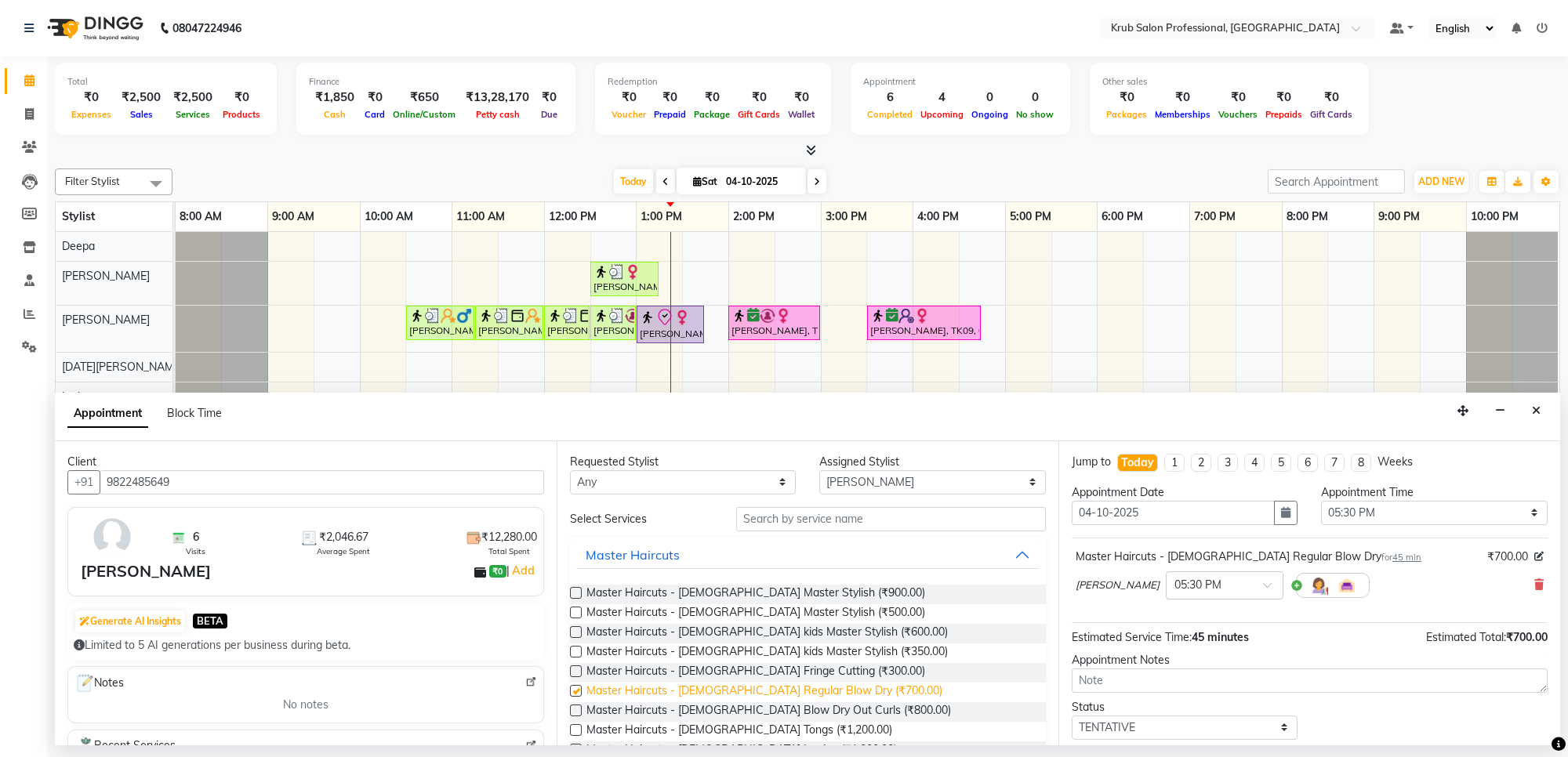
checkbox input "false"
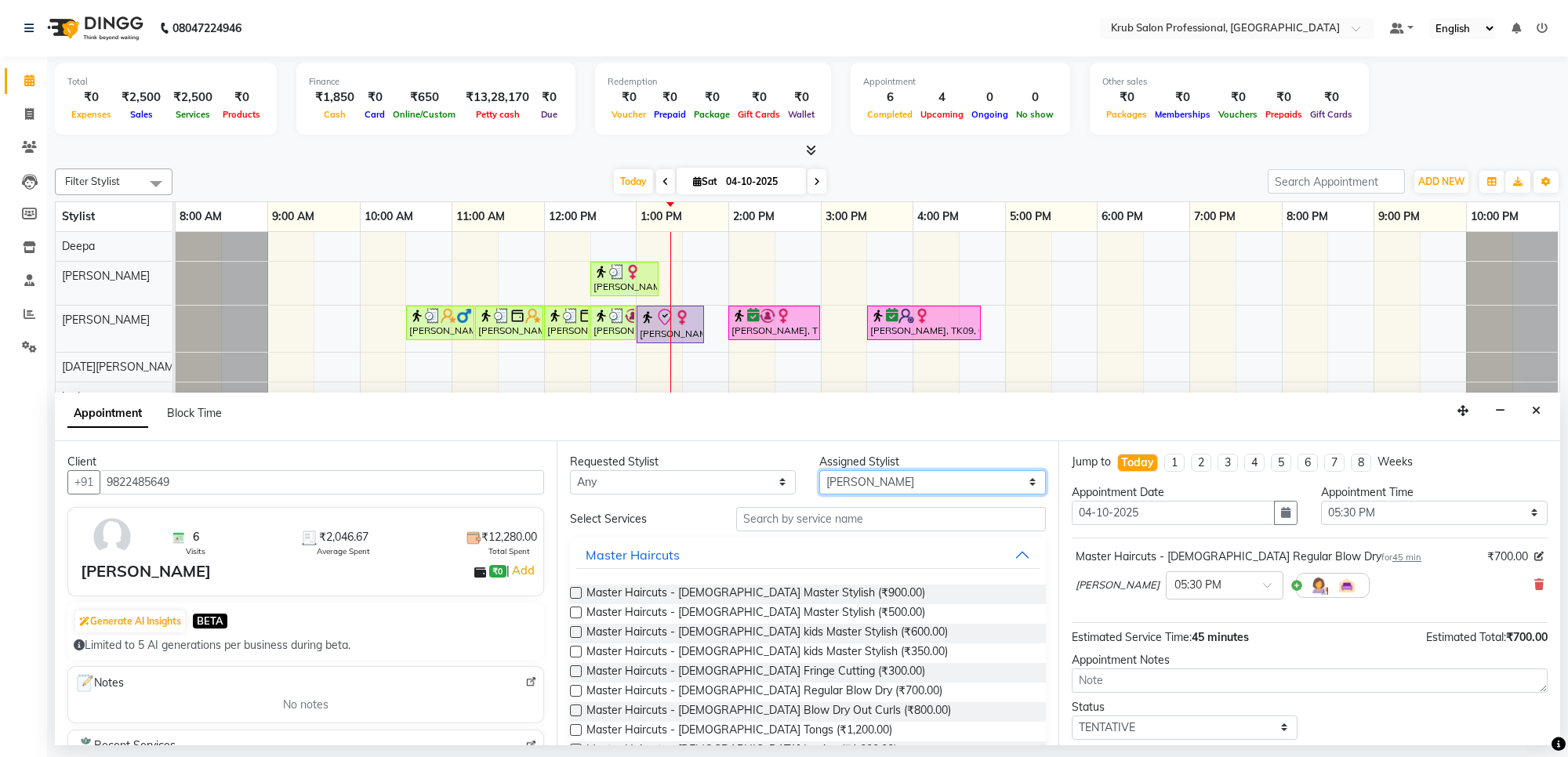
click at [874, 475] on select "Select Deepa [DATE][PERSON_NAME] [PERSON_NAME] [PERSON_NAME] Sumit [PERSON_NAME]" at bounding box center [932, 483] width 225 height 24
select select "66022"
click at [819, 471] on select "Select Deepa [DATE][PERSON_NAME] [PERSON_NAME] [PERSON_NAME] Sumit [PERSON_NAME]" at bounding box center [932, 483] width 225 height 24
click at [758, 518] on input "text" at bounding box center [891, 520] width 310 height 24
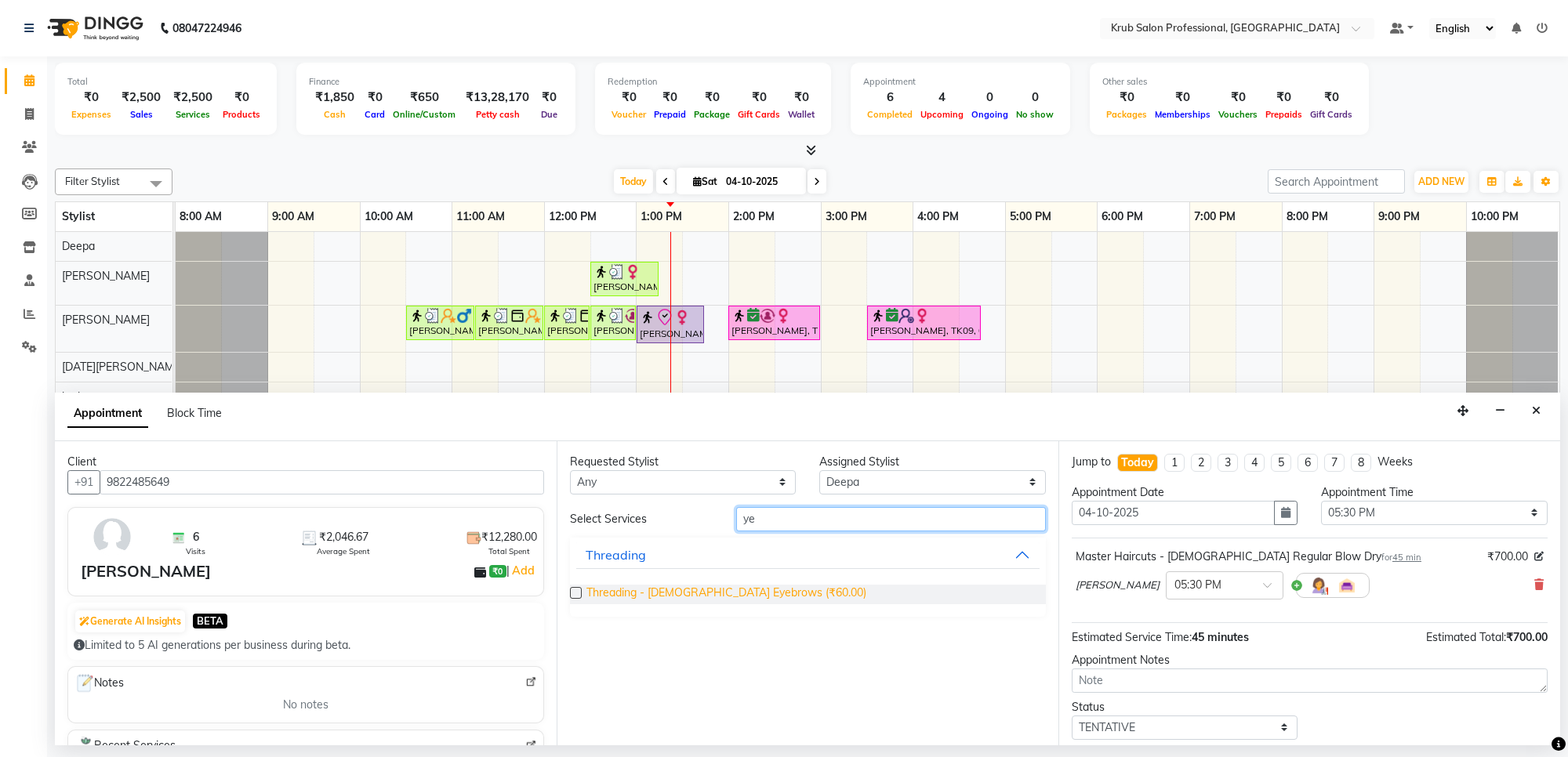
type input "ye"
click at [743, 588] on span "Threading - [DEMOGRAPHIC_DATA] Eyebrows (₹60.00)" at bounding box center [726, 594] width 280 height 20
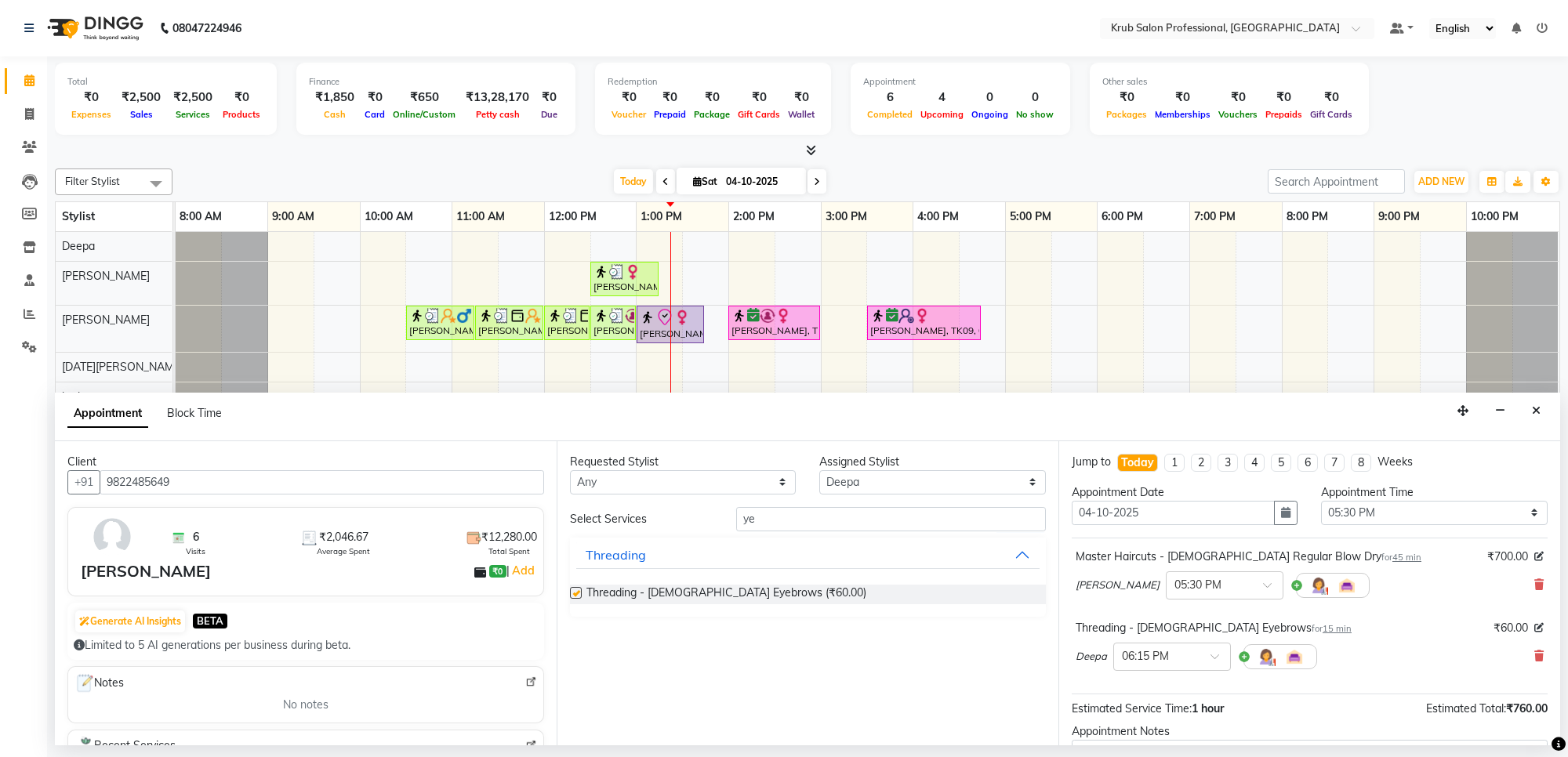
checkbox input "false"
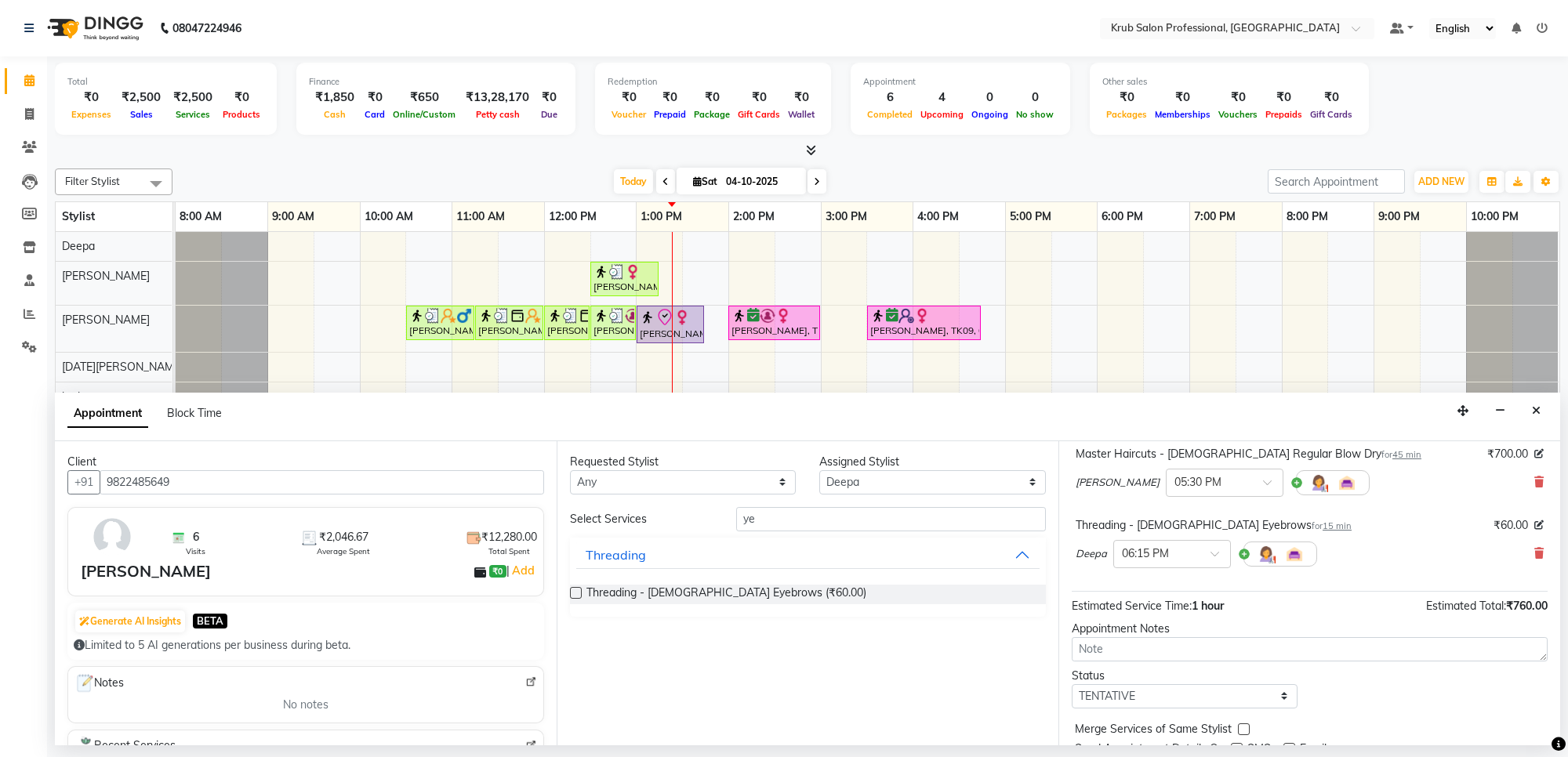
scroll to position [165, 0]
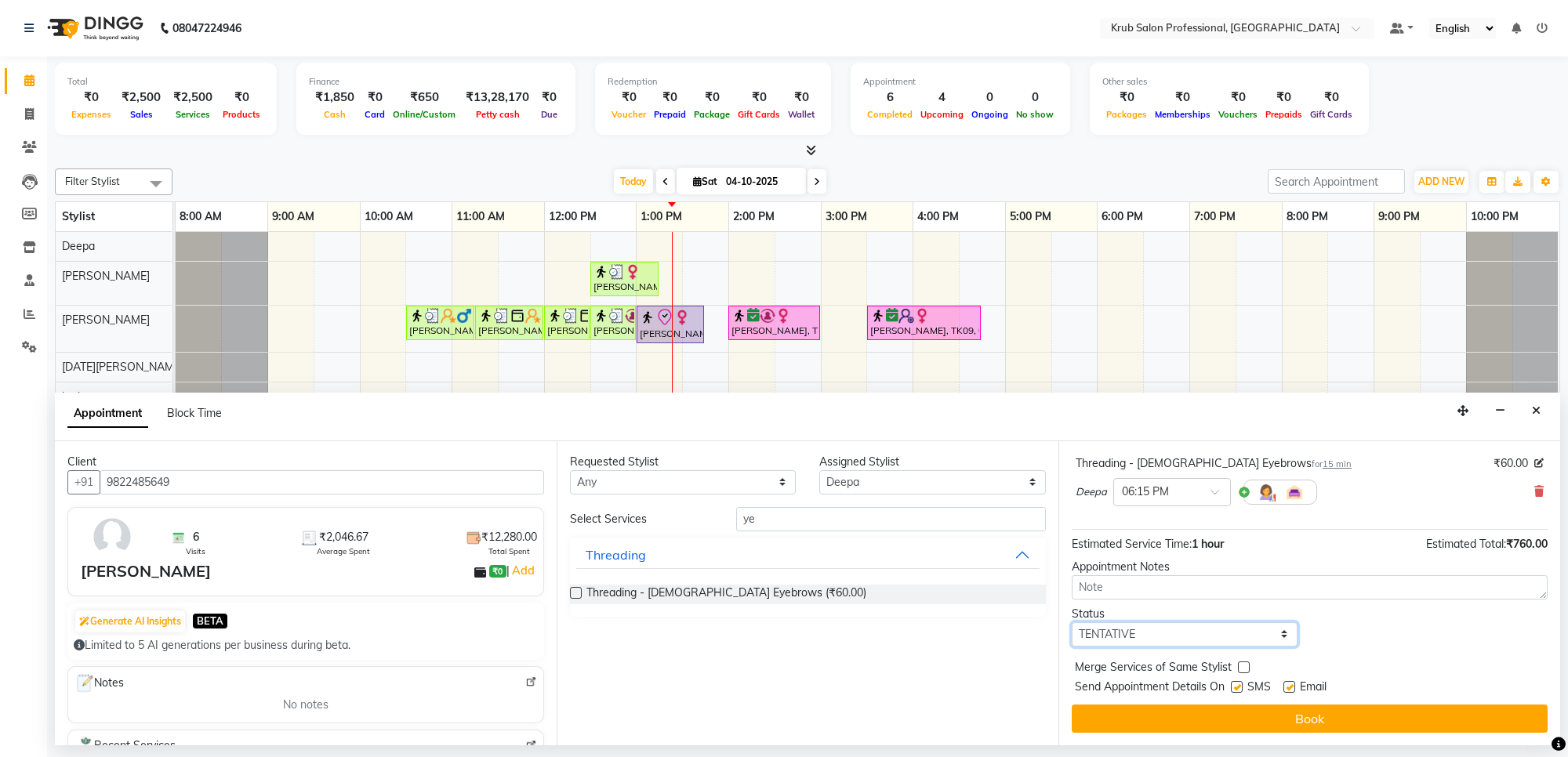
click at [1147, 637] on select "Select TENTATIVE CONFIRM CHECK-IN UPCOMING" at bounding box center [1184, 635] width 225 height 24
select select "confirm booking"
click at [1072, 623] on select "Select TENTATIVE CONFIRM CHECK-IN UPCOMING" at bounding box center [1184, 635] width 225 height 24
click at [1290, 691] on label at bounding box center [1289, 687] width 12 height 12
click at [1290, 691] on input "checkbox" at bounding box center [1288, 689] width 10 height 10
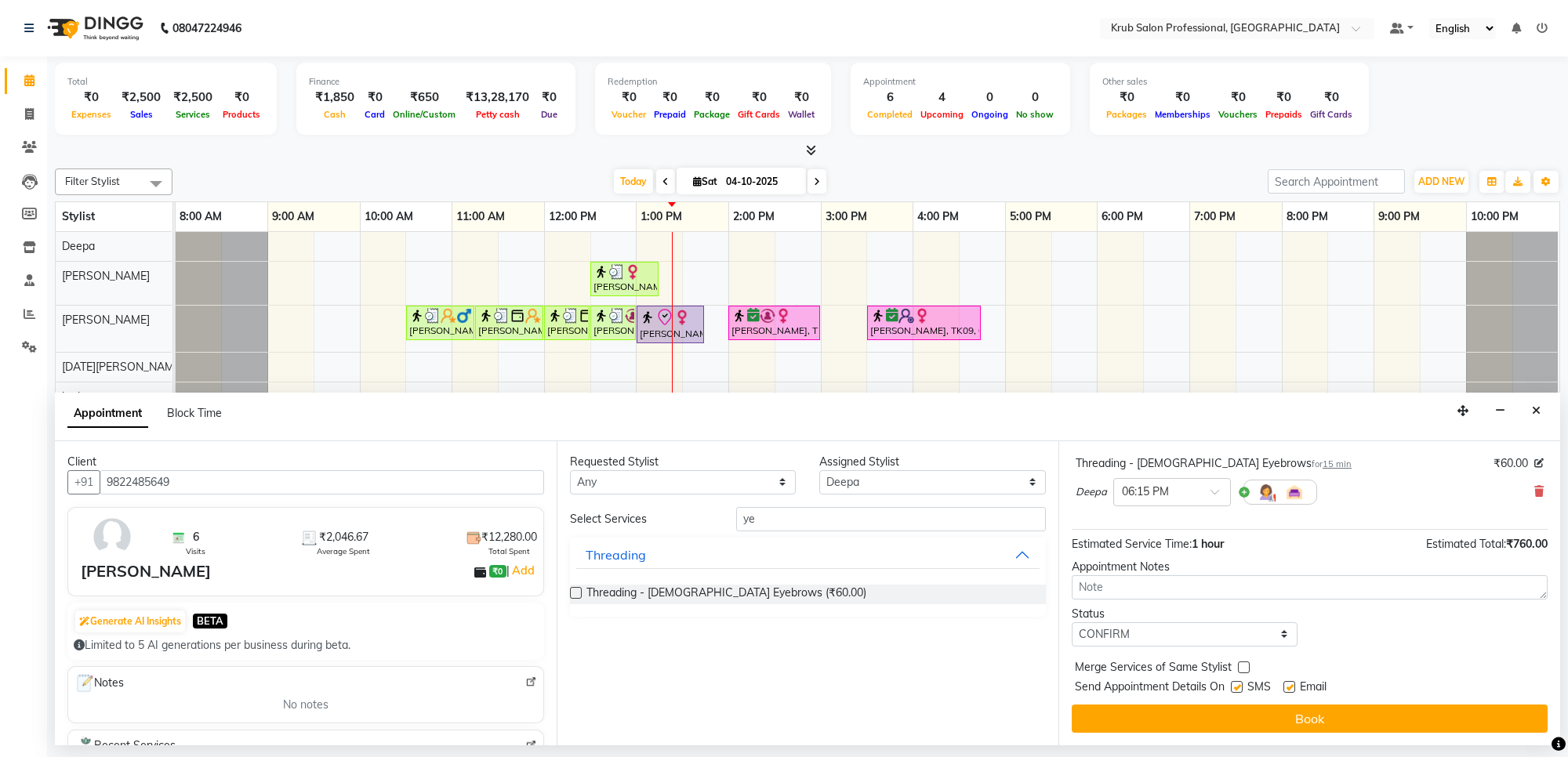
checkbox input "false"
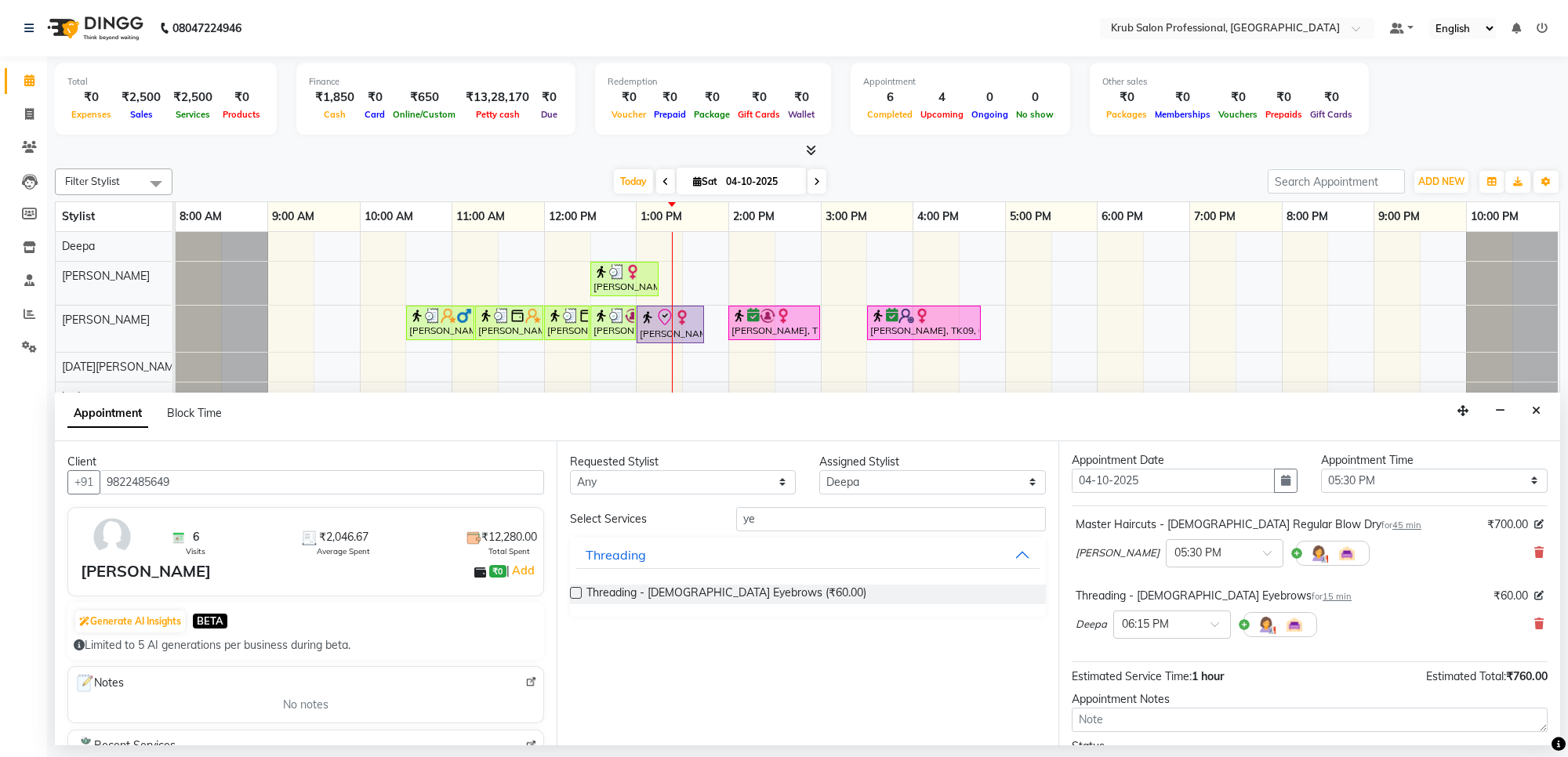
scroll to position [0, 0]
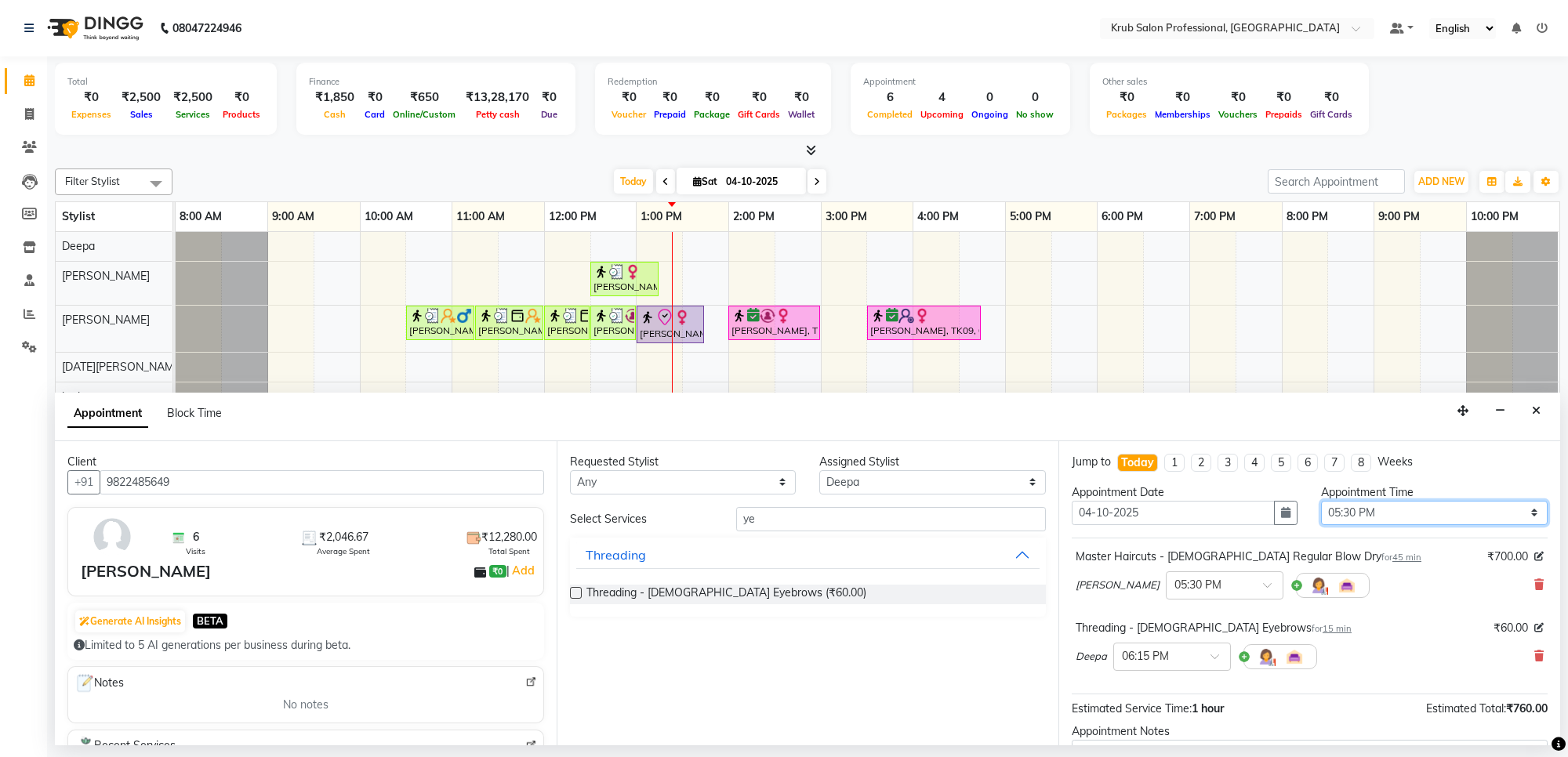
click at [1376, 512] on select "Select 09:00 AM 09:15 AM 09:30 AM 09:45 AM 10:00 AM 10:15 AM 10:30 AM 10:45 AM …" at bounding box center [1434, 513] width 225 height 24
select select "960"
click at [1321, 501] on select "Select 09:00 AM 09:15 AM 09:30 AM 09:45 AM 10:00 AM 10:15 AM 10:30 AM 10:45 AM …" at bounding box center [1434, 513] width 225 height 24
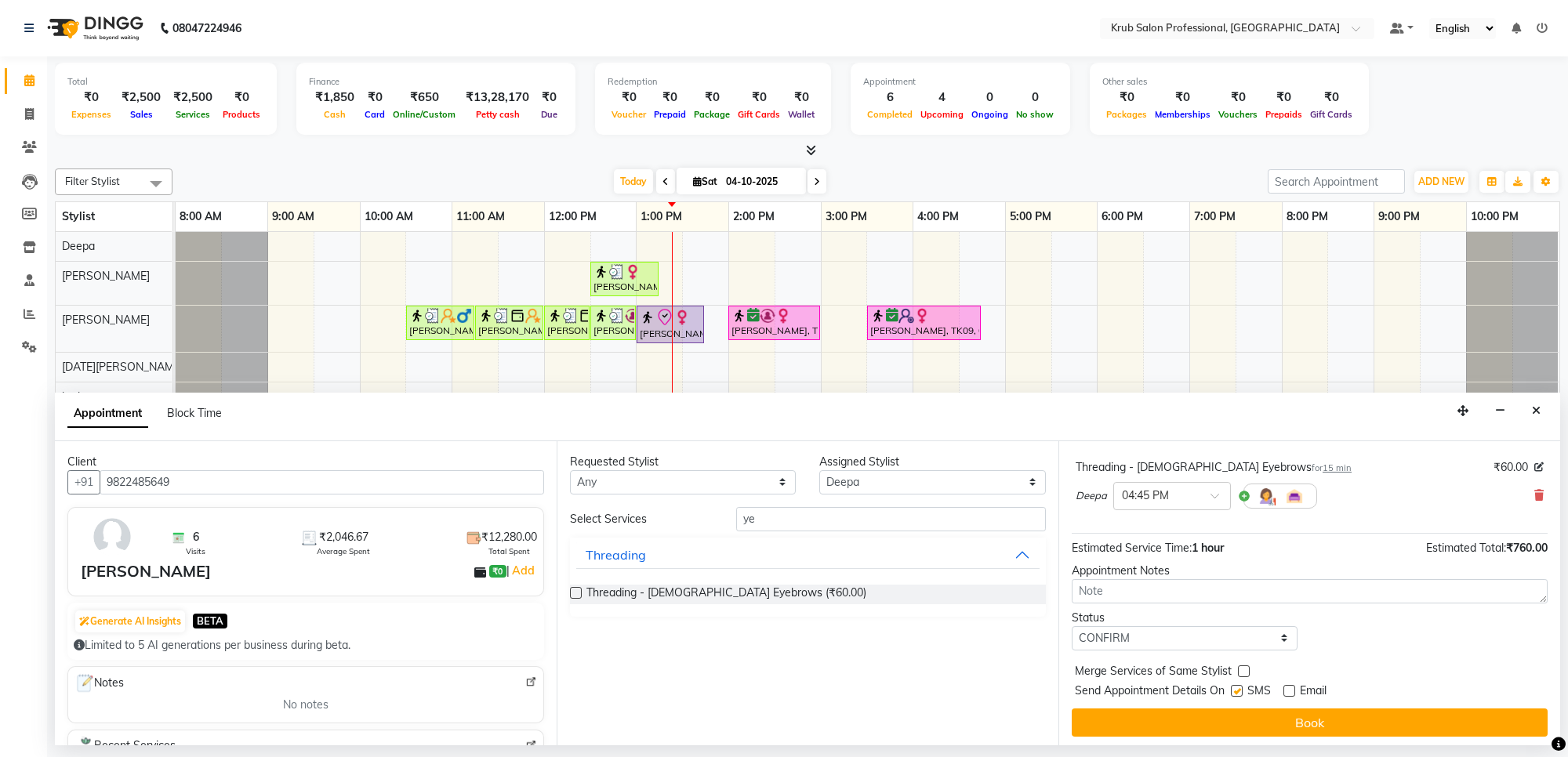
scroll to position [165, 0]
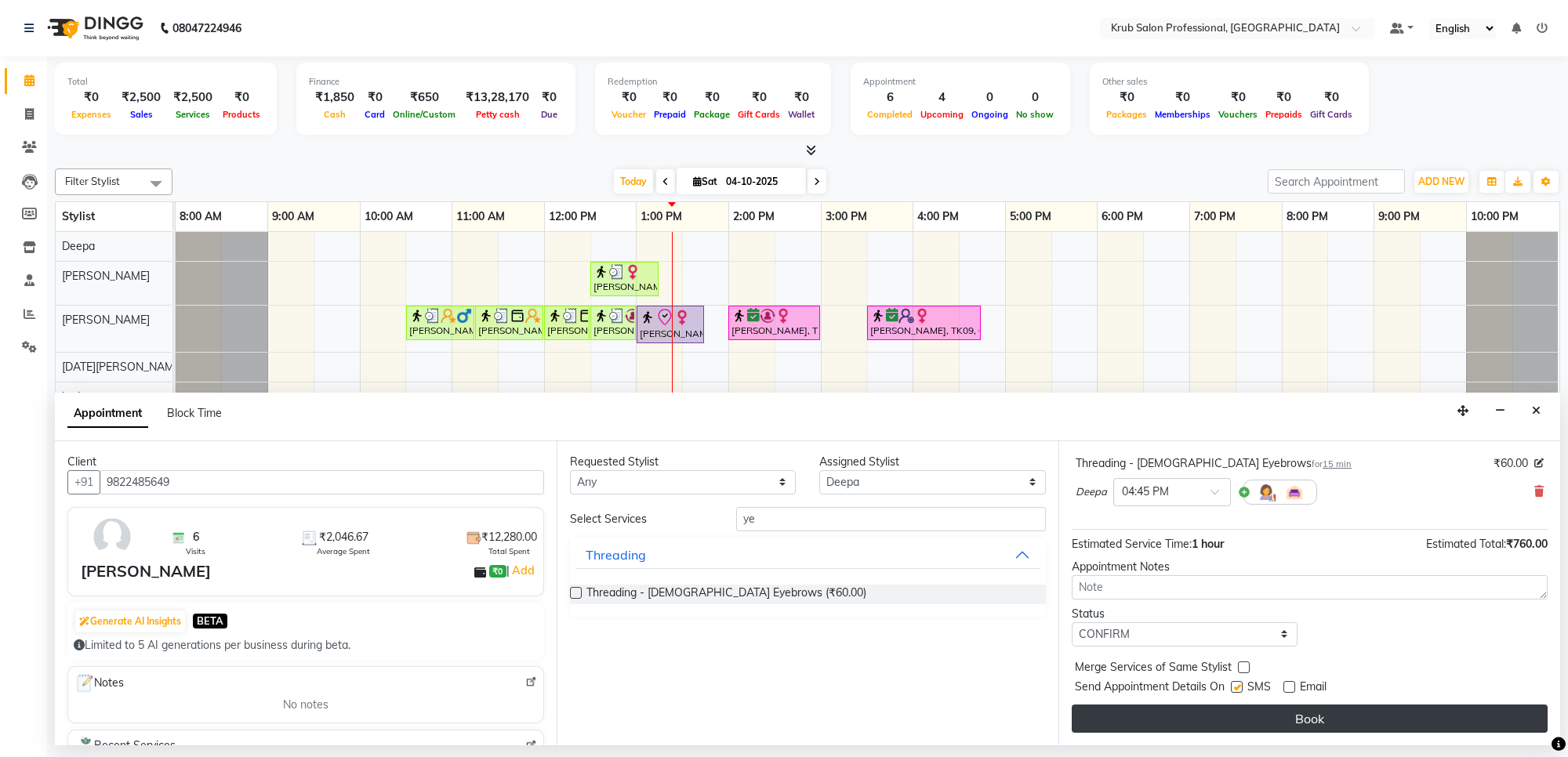
click at [1288, 710] on button "Book" at bounding box center [1309, 718] width 476 height 28
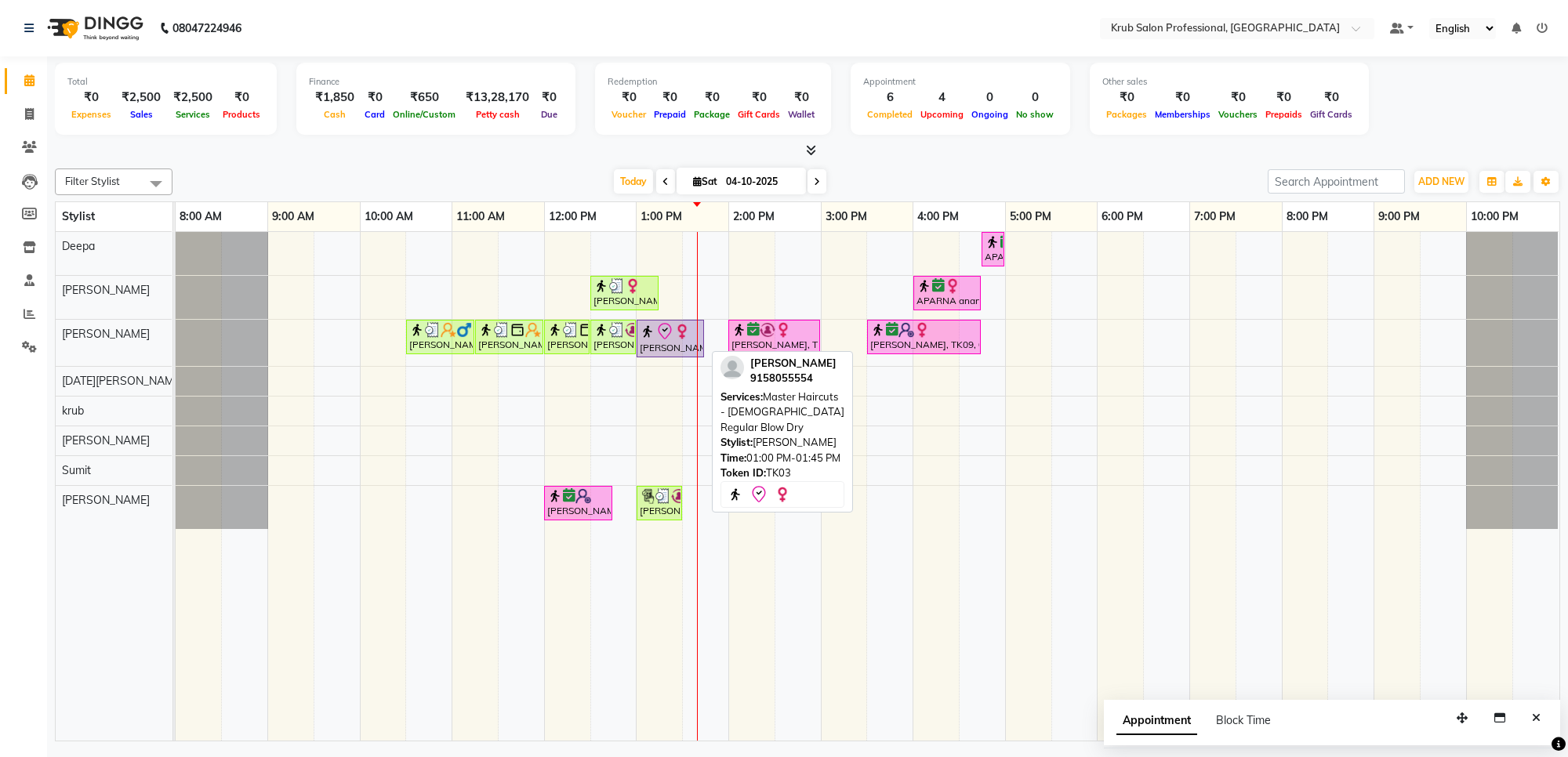
click at [670, 342] on div "[PERSON_NAME], TK03, 01:00 PM-01:45 PM, Master Haircuts - [DEMOGRAPHIC_DATA] Re…" at bounding box center [670, 339] width 65 height 33
select select "8"
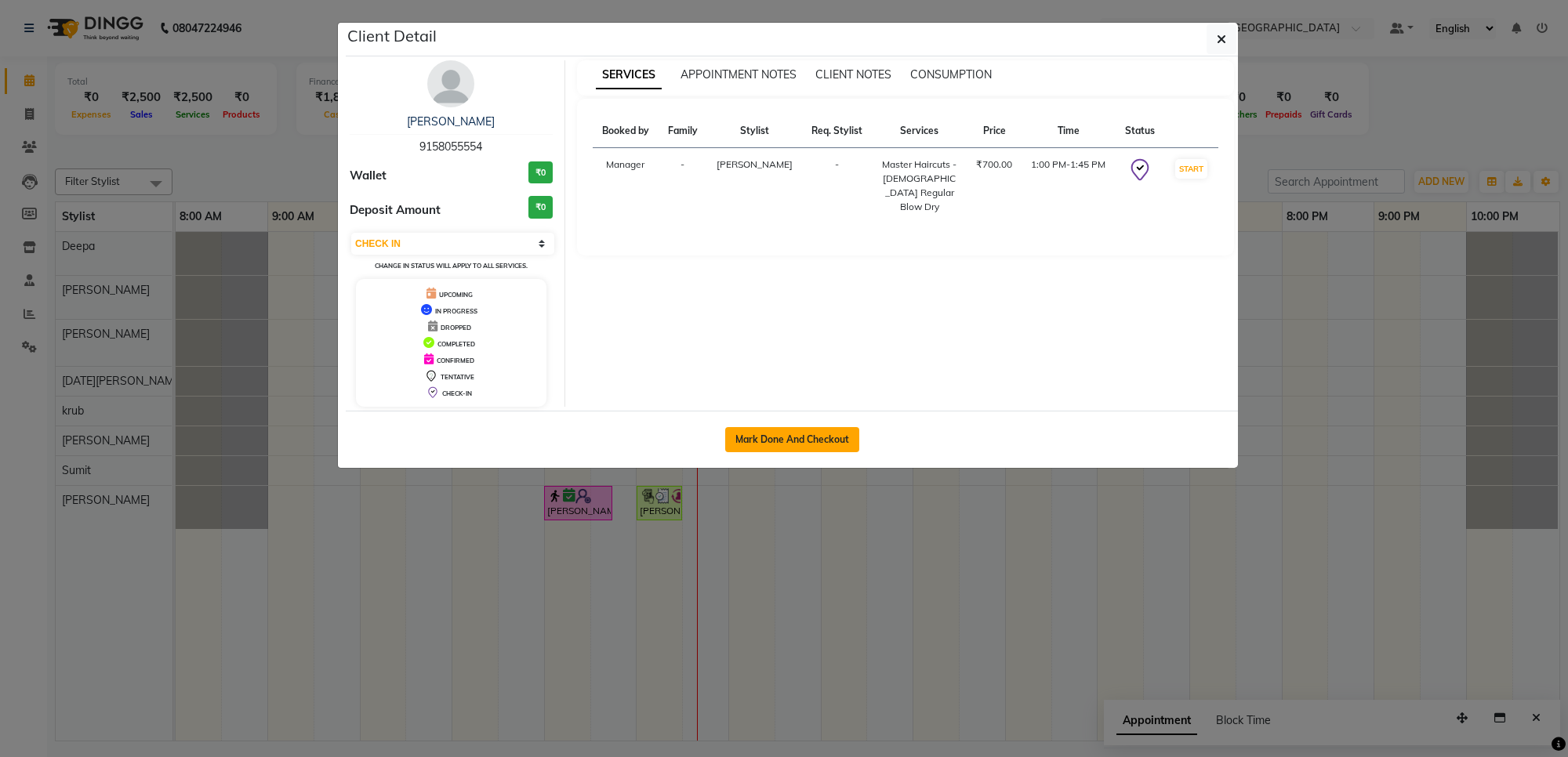
click at [796, 443] on button "Mark Done And Checkout" at bounding box center [792, 440] width 134 height 25
select select "service"
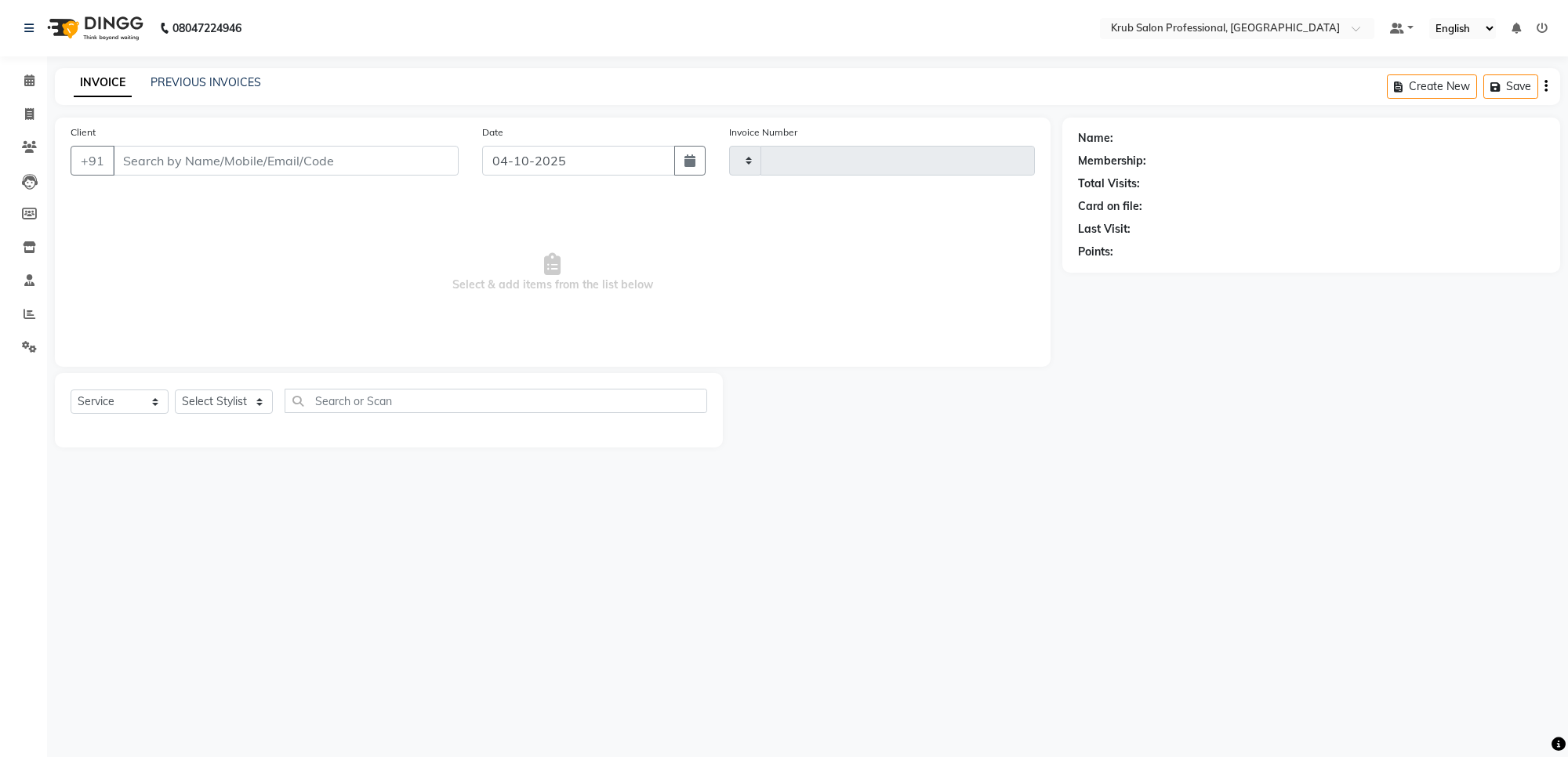
type input "1446"
select select "7490"
type input "9158055554"
select select "66028"
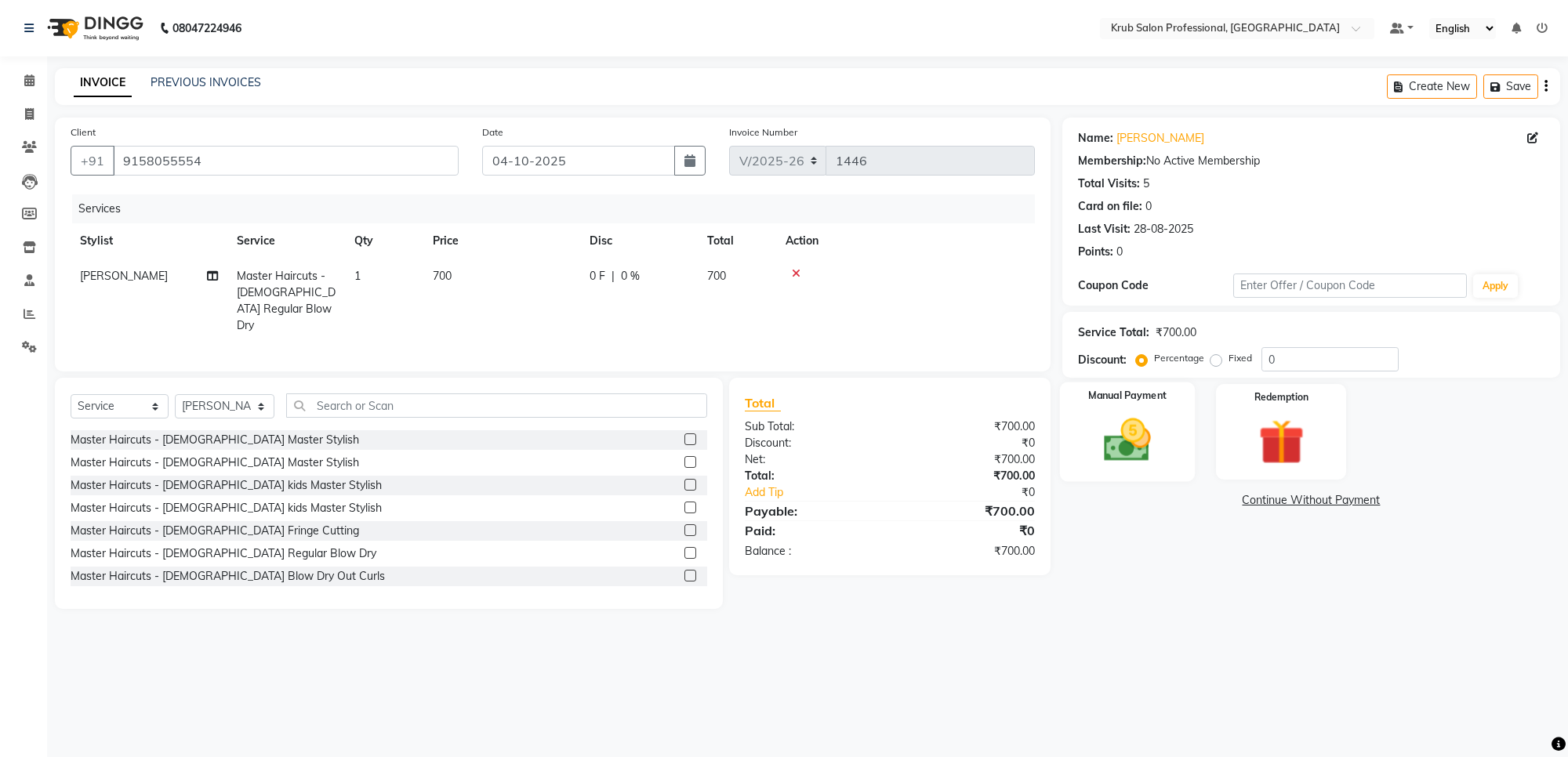
click at [1108, 426] on img at bounding box center [1127, 440] width 77 height 55
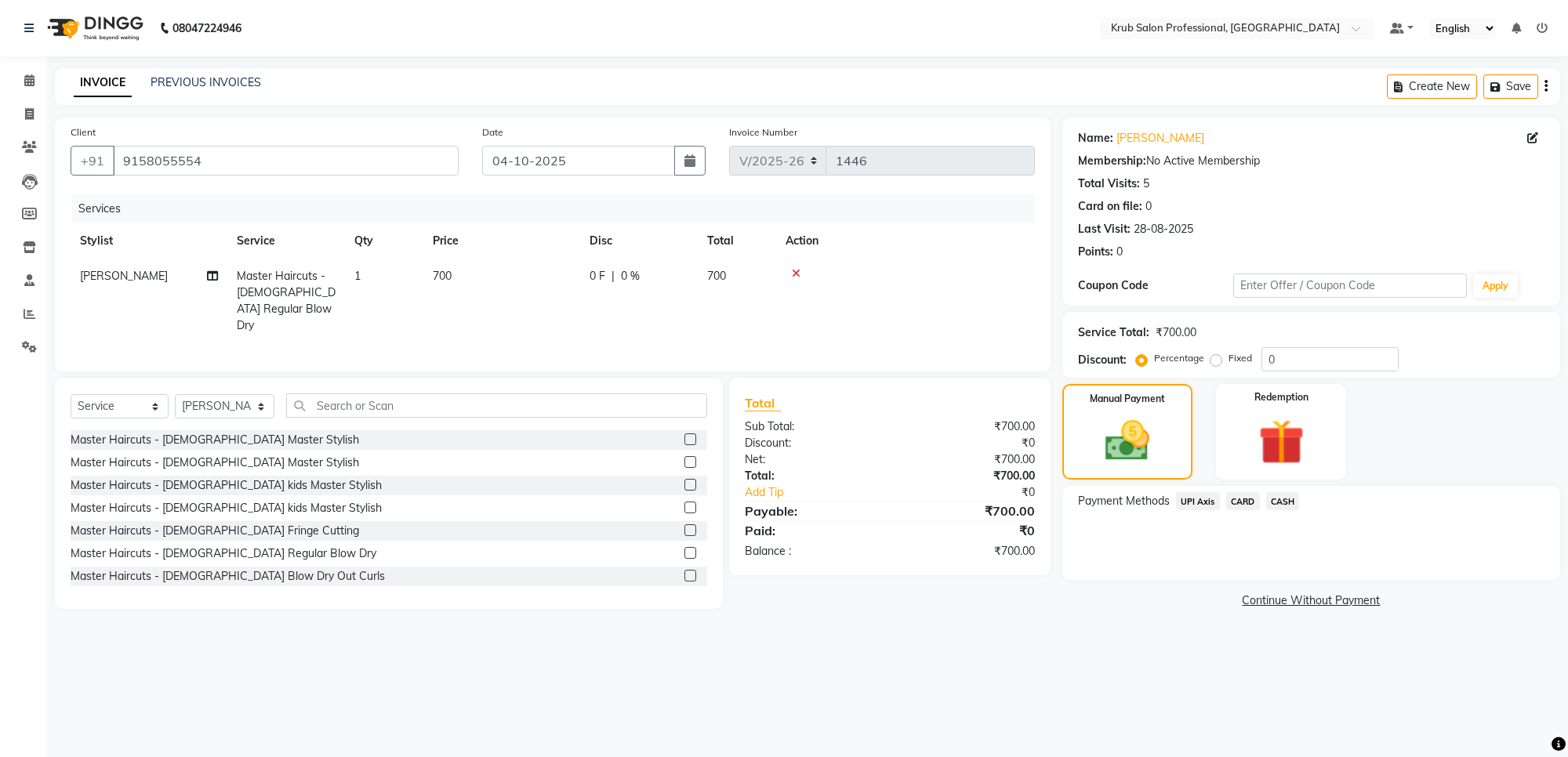
click at [1284, 504] on span "CASH" at bounding box center [1282, 501] width 34 height 18
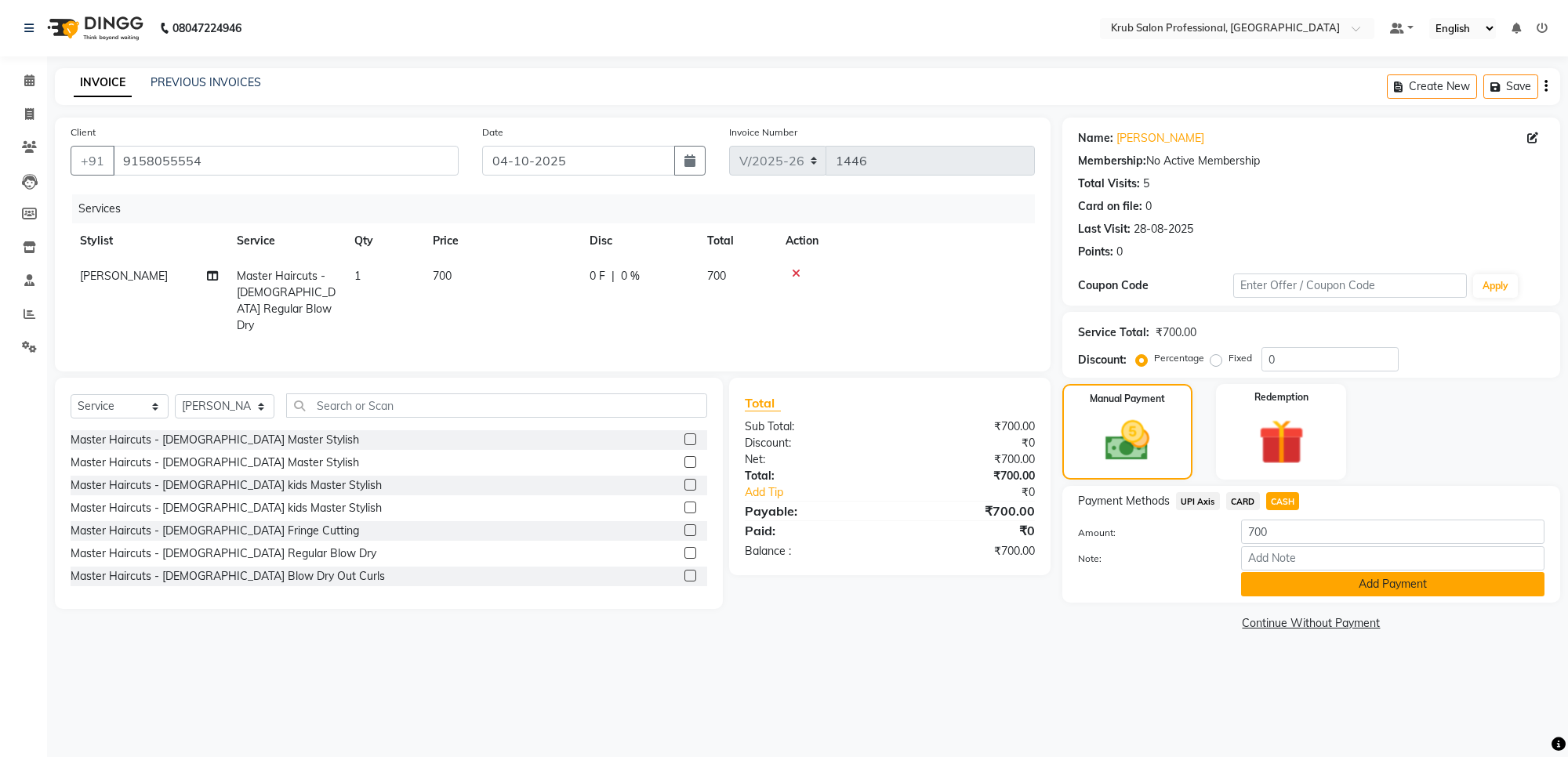
click at [1314, 579] on button "Add Payment" at bounding box center [1393, 584] width 304 height 24
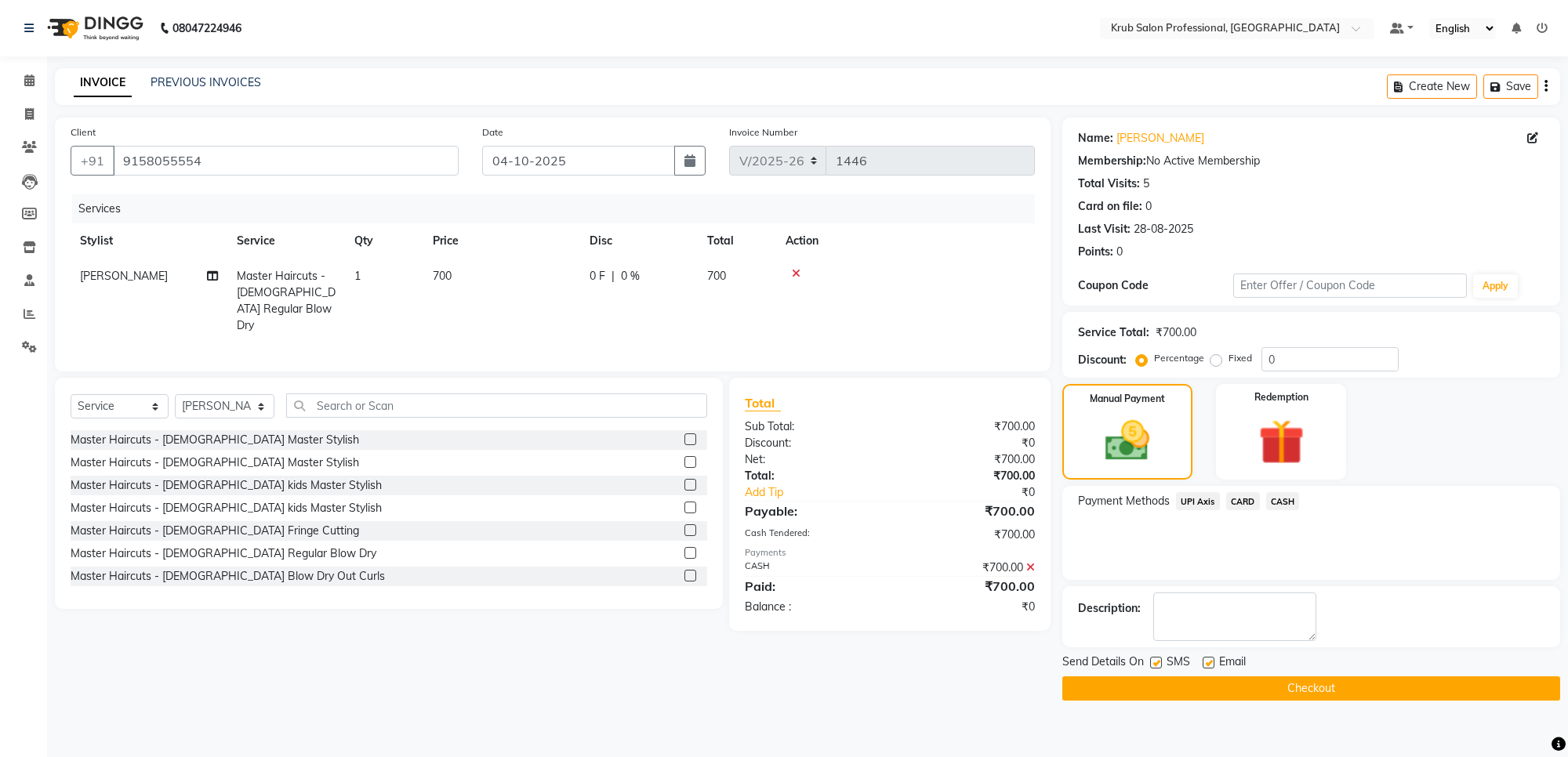
click at [1202, 662] on label at bounding box center [1208, 663] width 12 height 12
click at [1202, 662] on input "checkbox" at bounding box center [1208, 664] width 10 height 10
checkbox input "false"
click at [1203, 685] on button "Checkout" at bounding box center [1311, 689] width 498 height 24
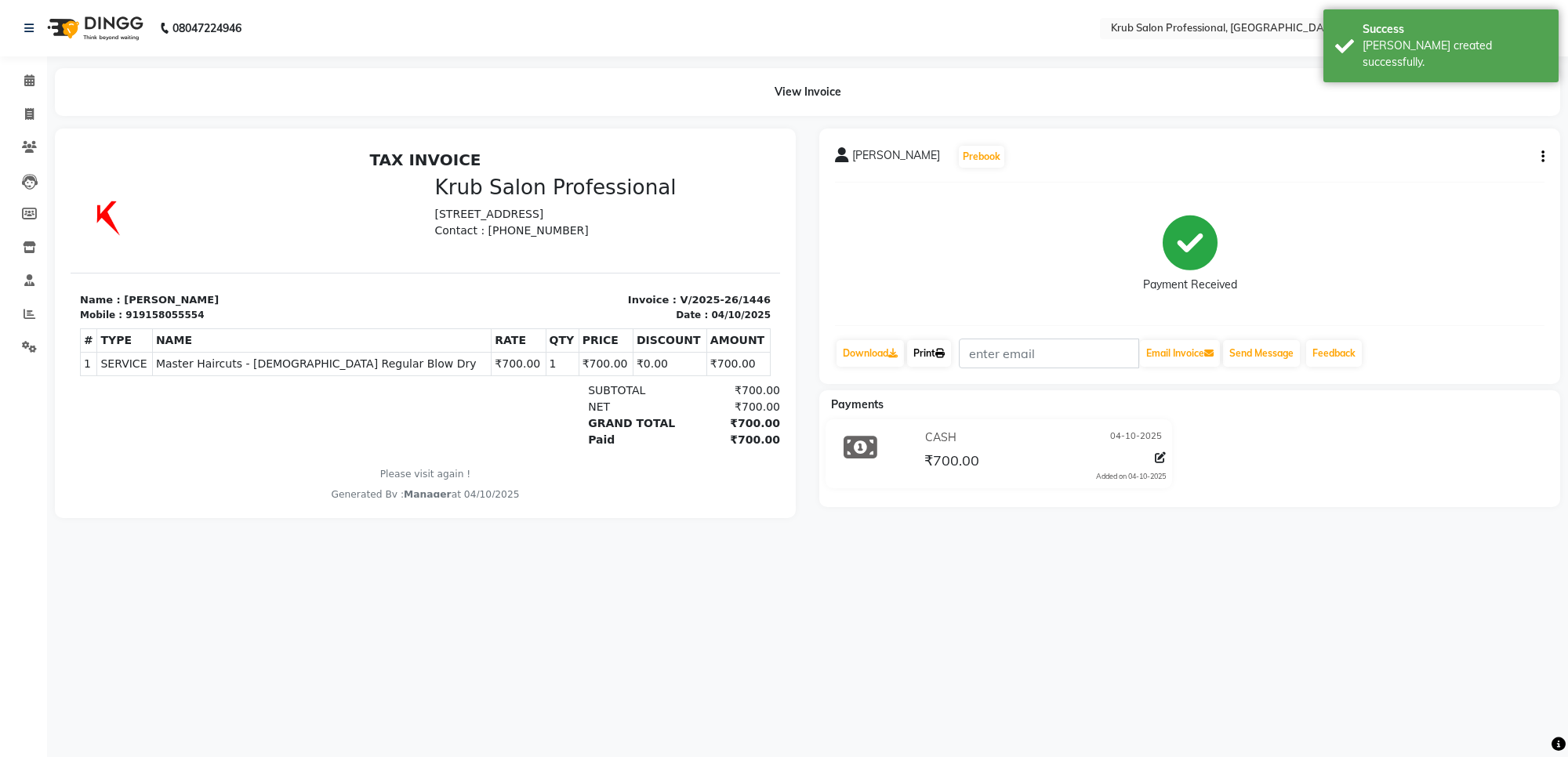
click at [935, 351] on link "Print" at bounding box center [929, 354] width 44 height 27
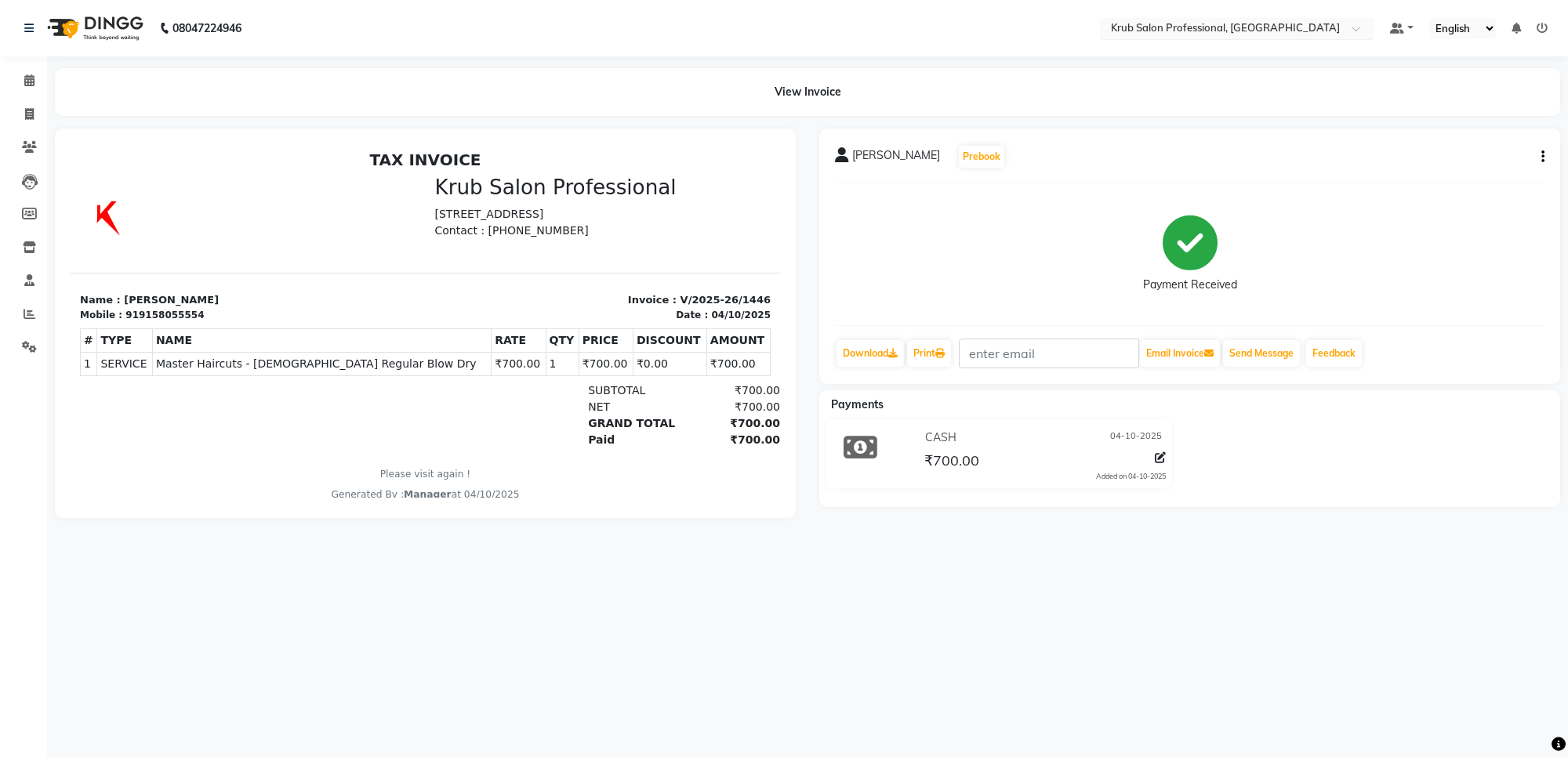
select select "7490"
select select "service"
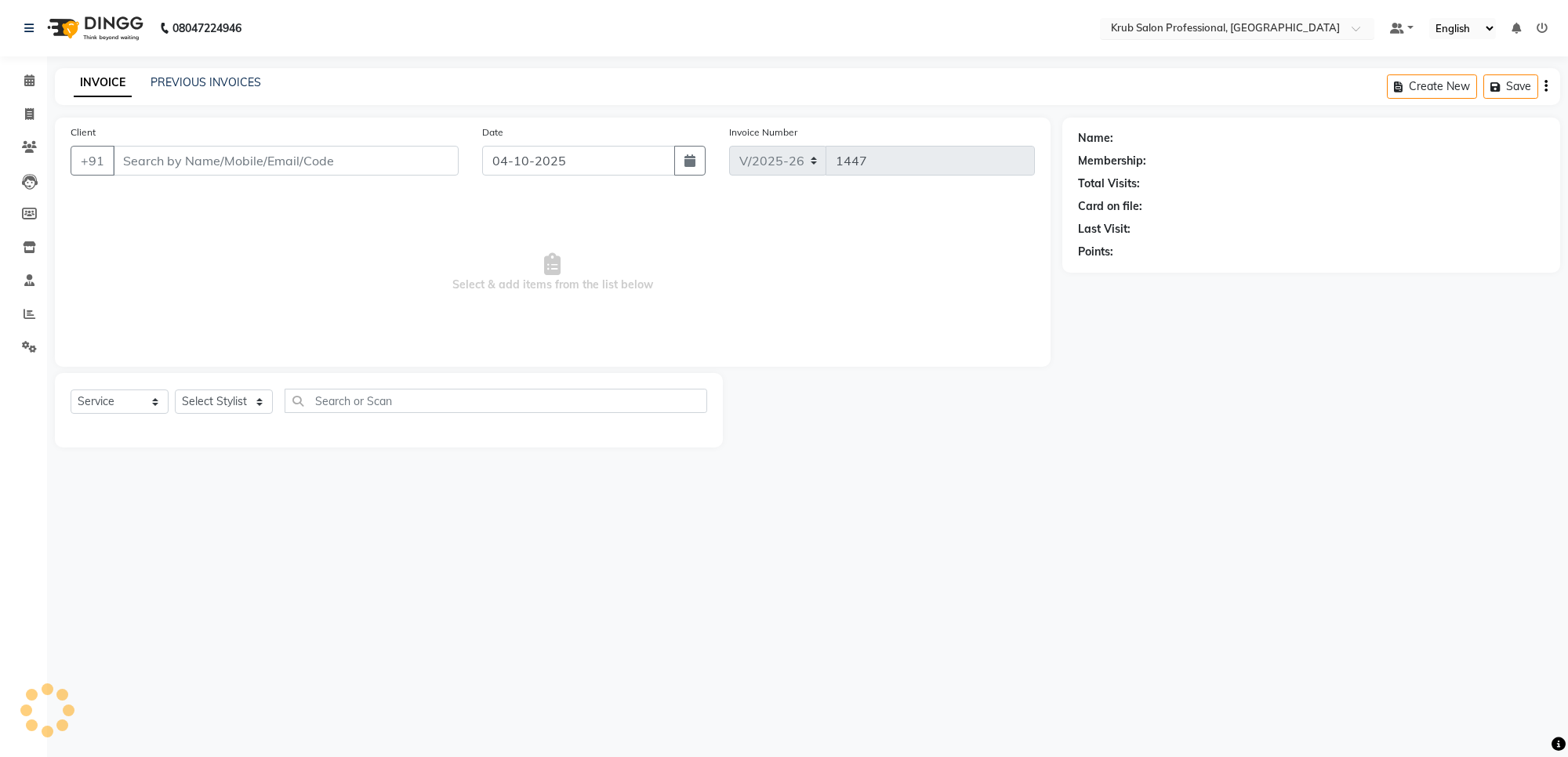
type input "9158055554"
select select "66028"
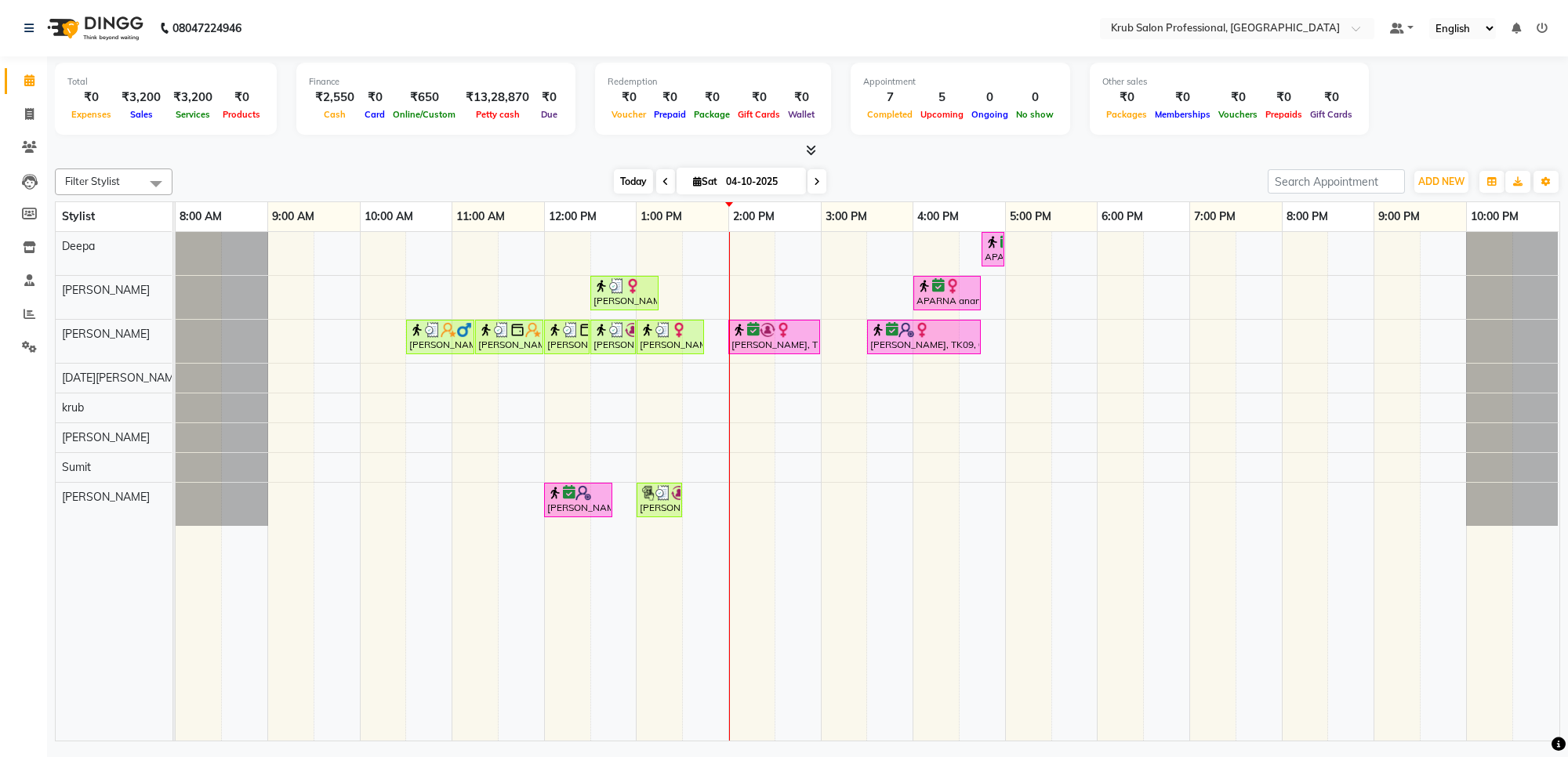
click at [625, 182] on span "Today" at bounding box center [634, 182] width 40 height 24
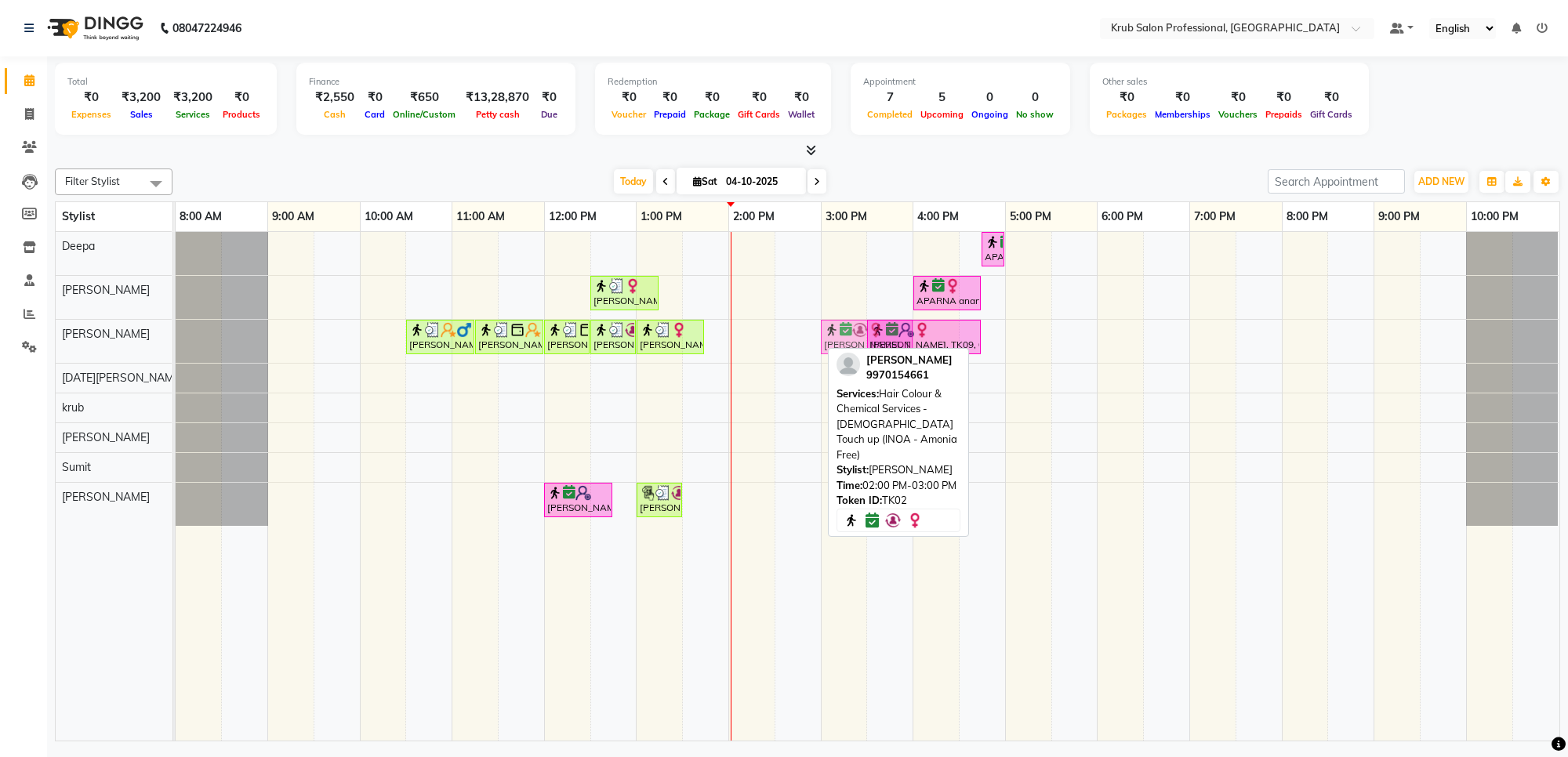
drag, startPoint x: 763, startPoint y: 341, endPoint x: 872, endPoint y: 359, distance: 110.5
click at [872, 359] on div "Filter Stylist Select All Deepa [PERSON_NAME] [DATE][PERSON_NAME] [PERSON_NAME]…" at bounding box center [808, 452] width 1505 height 580
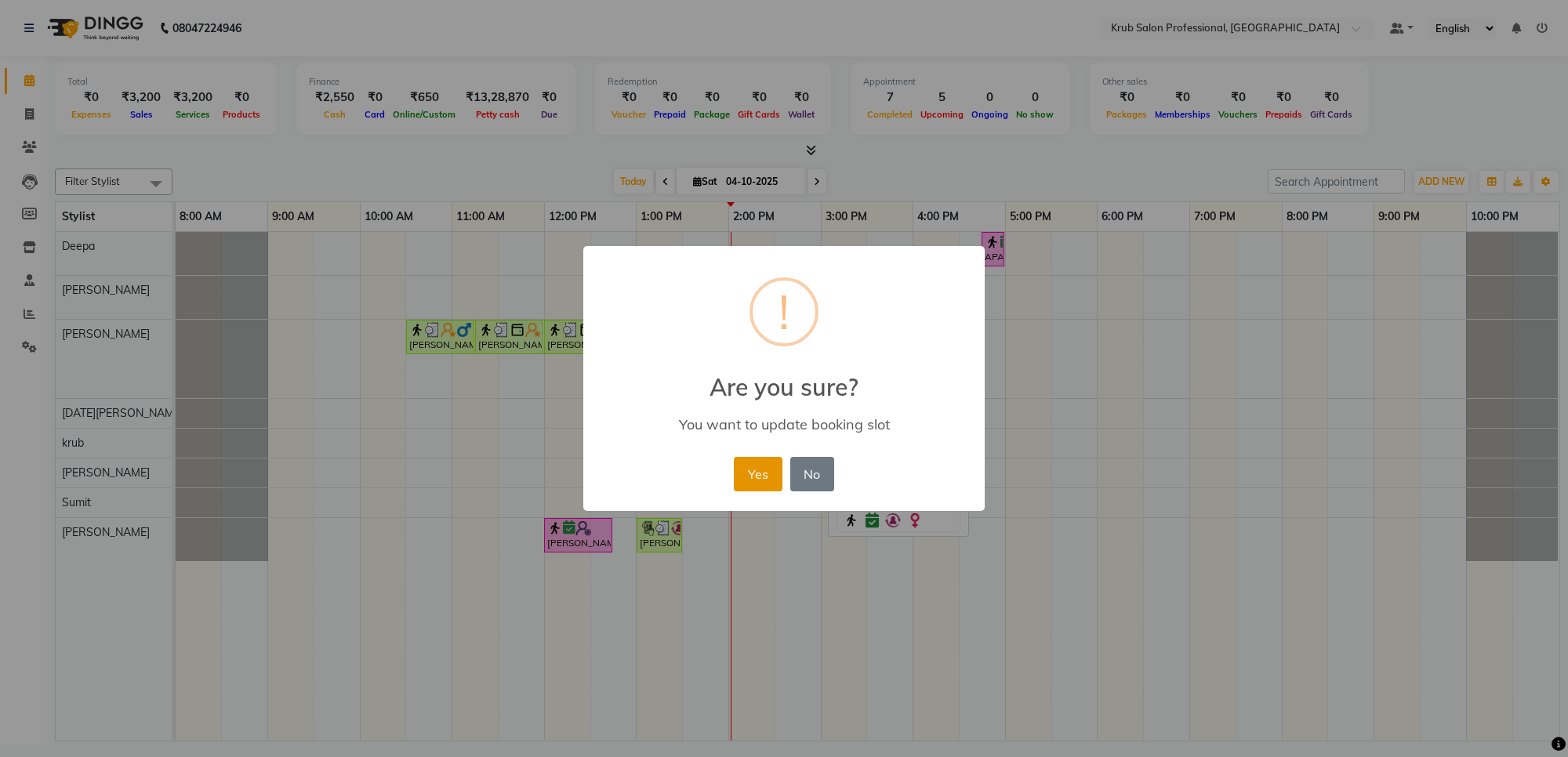
click at [760, 467] on button "Yes" at bounding box center [758, 474] width 48 height 34
